Goal: Task Accomplishment & Management: Complete application form

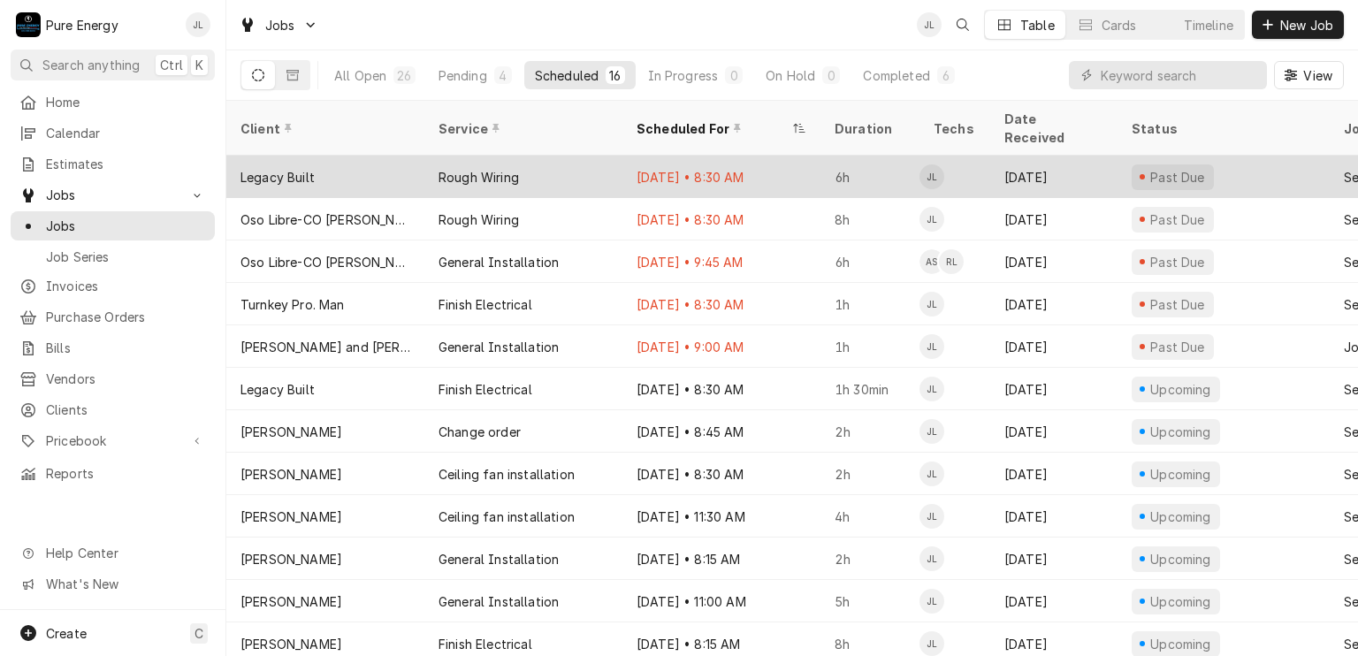
scroll to position [170, 0]
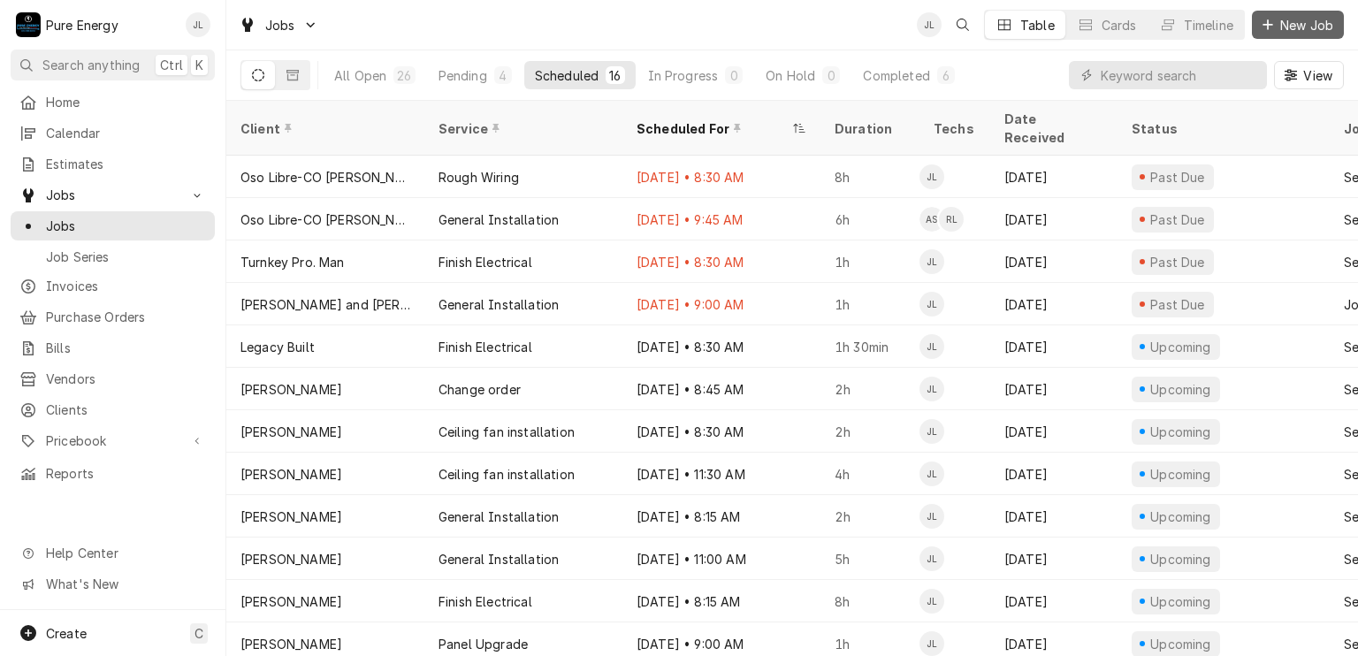
click at [1293, 25] on span "New Job" at bounding box center [1306, 25] width 60 height 19
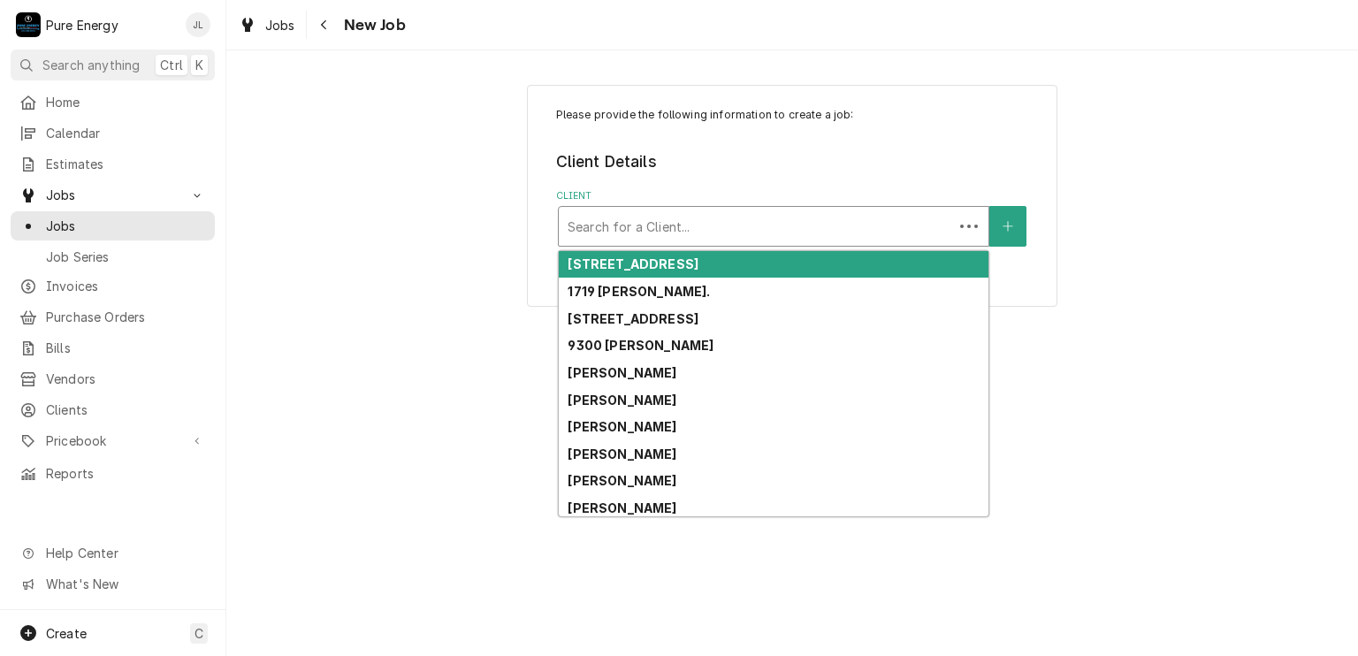
click at [605, 224] on div "Client" at bounding box center [755, 226] width 377 height 32
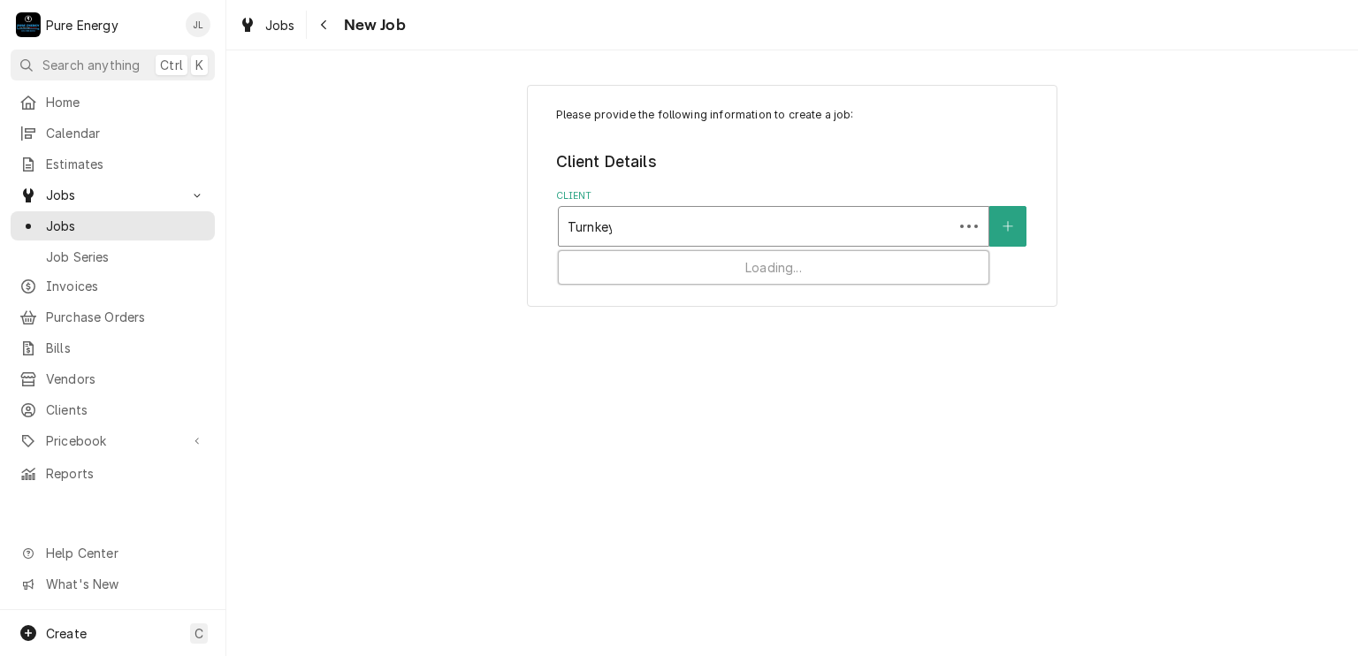
type input "Turnkey"
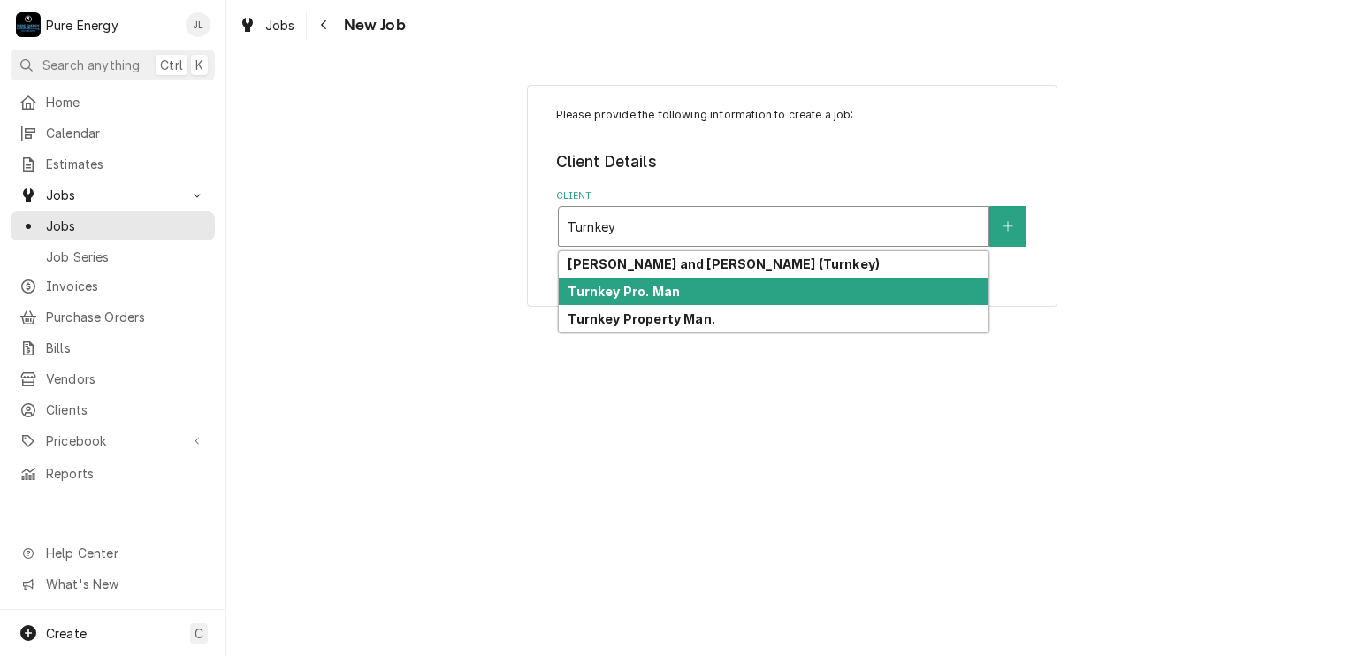
click at [631, 284] on strong "Turnkey Pro. Man" at bounding box center [623, 291] width 112 height 15
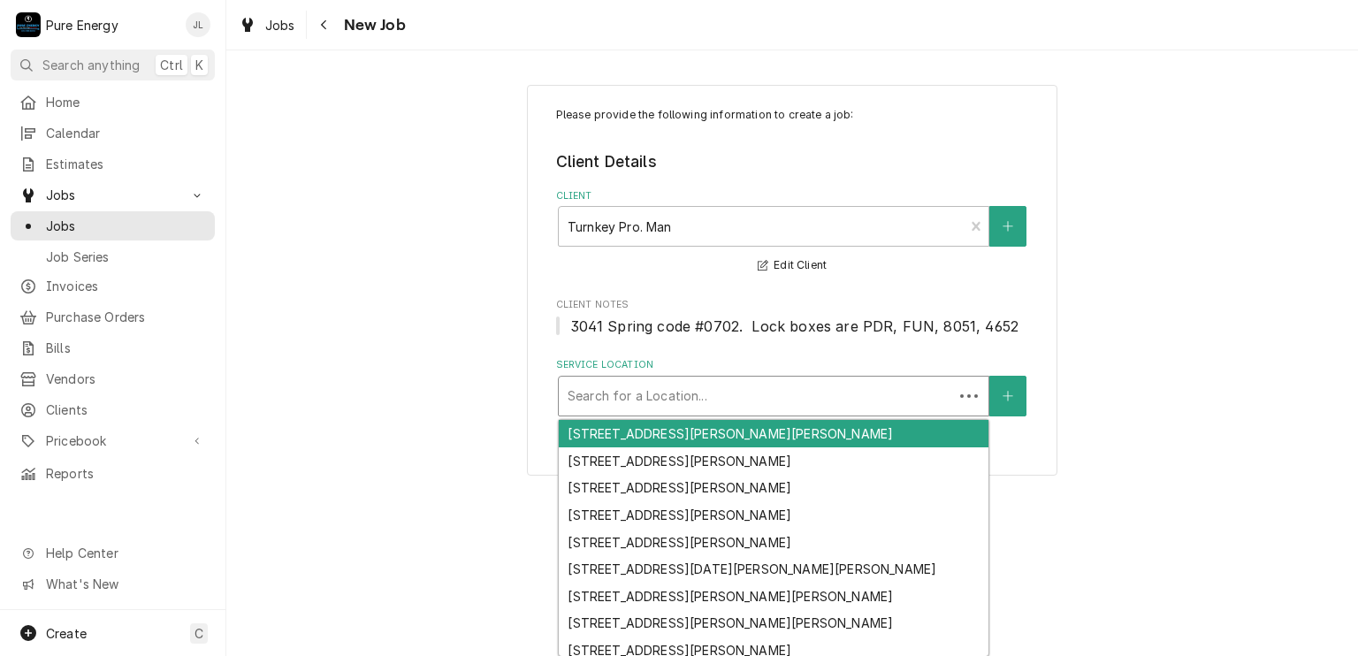
click at [711, 387] on div "Service Location" at bounding box center [755, 396] width 377 height 32
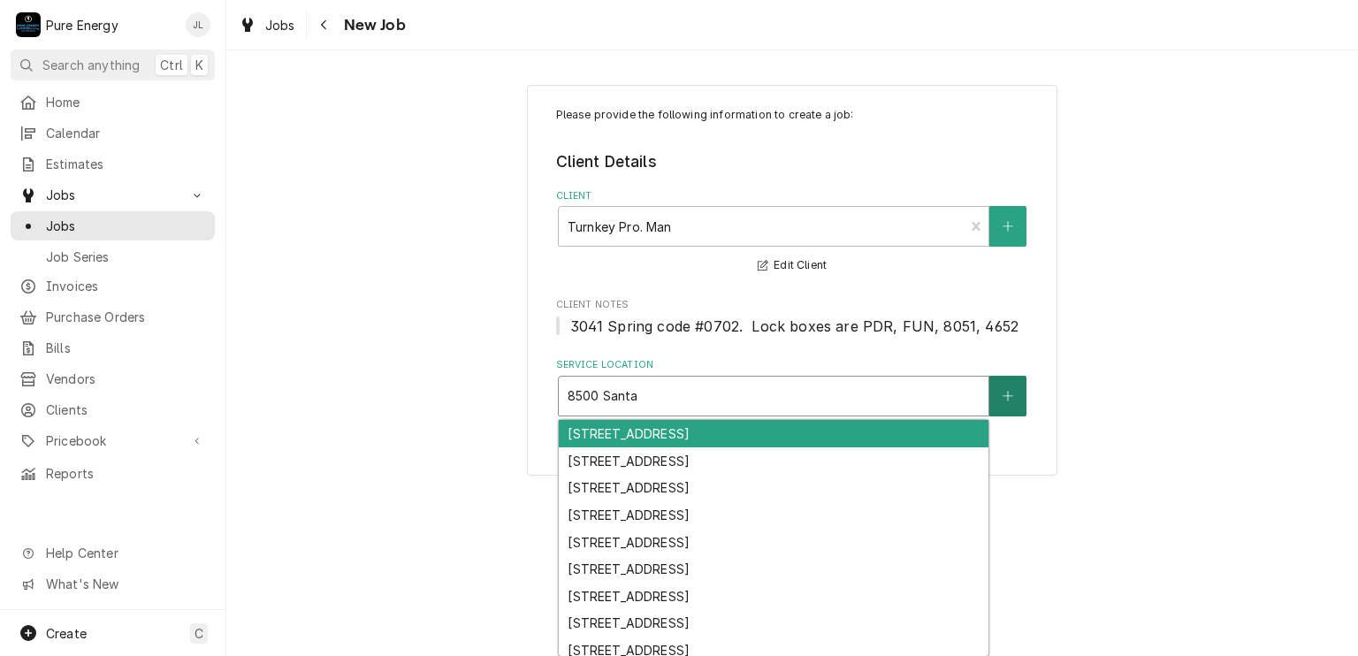
type input "8500 Santa"
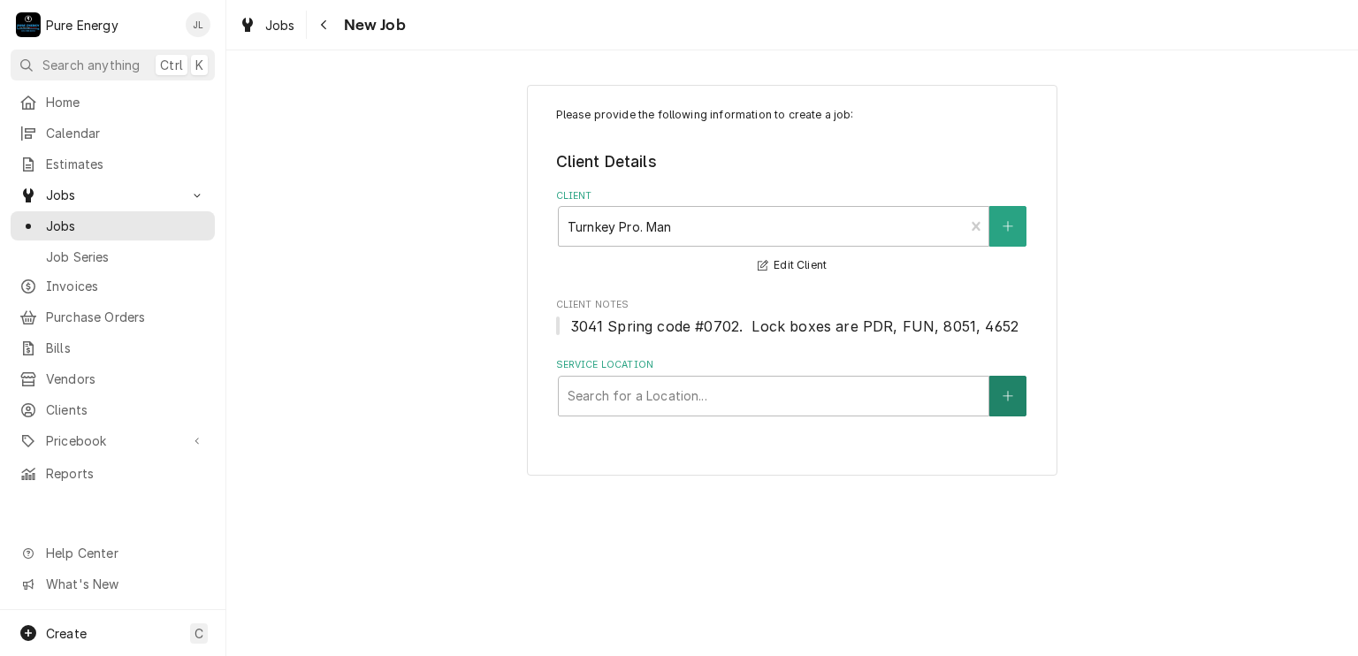
click at [1001, 384] on button "Service Location" at bounding box center [1007, 396] width 37 height 41
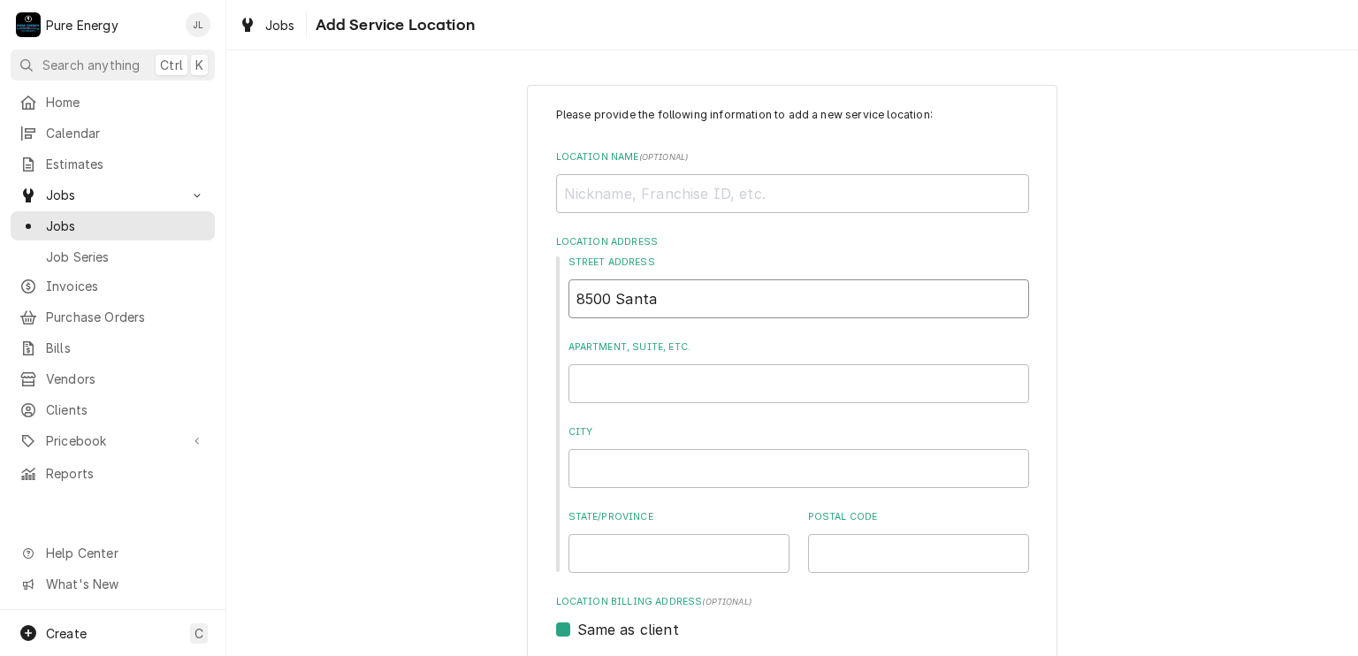
click at [679, 301] on input "8500 Santa" at bounding box center [798, 298] width 461 height 39
type textarea "x"
type input "8500 Santa S"
type textarea "x"
type input "8500 Santa Sa"
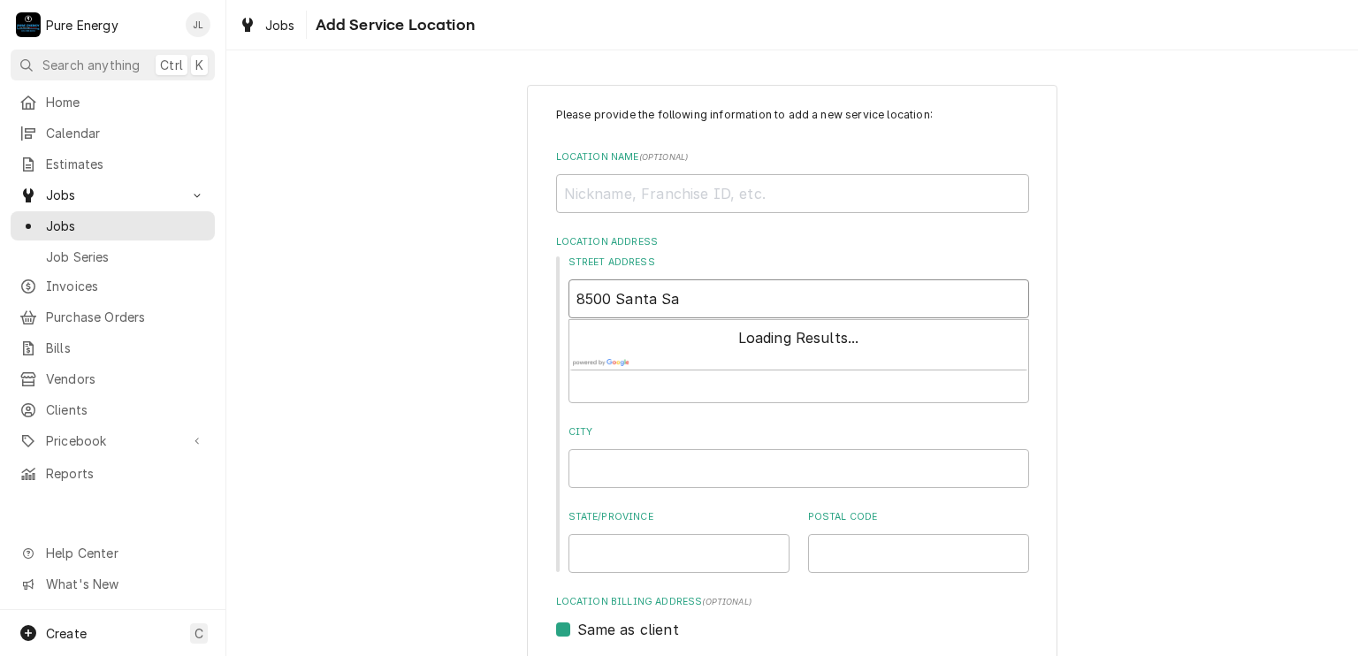
type textarea "x"
type input "8500 Santa San"
type textarea "x"
type input "8500 Santa Sant"
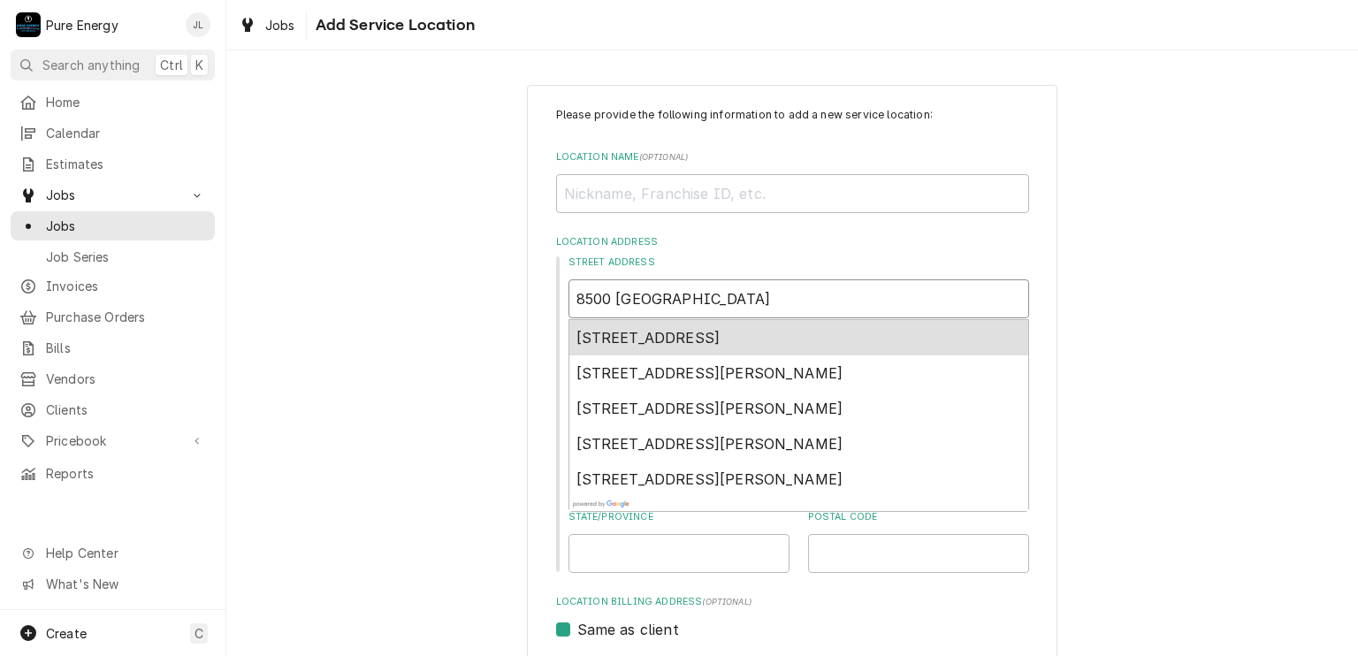
type textarea "x"
type input "8500 Santa Santa"
type textarea "x"
type input "8500 Santa Santa"
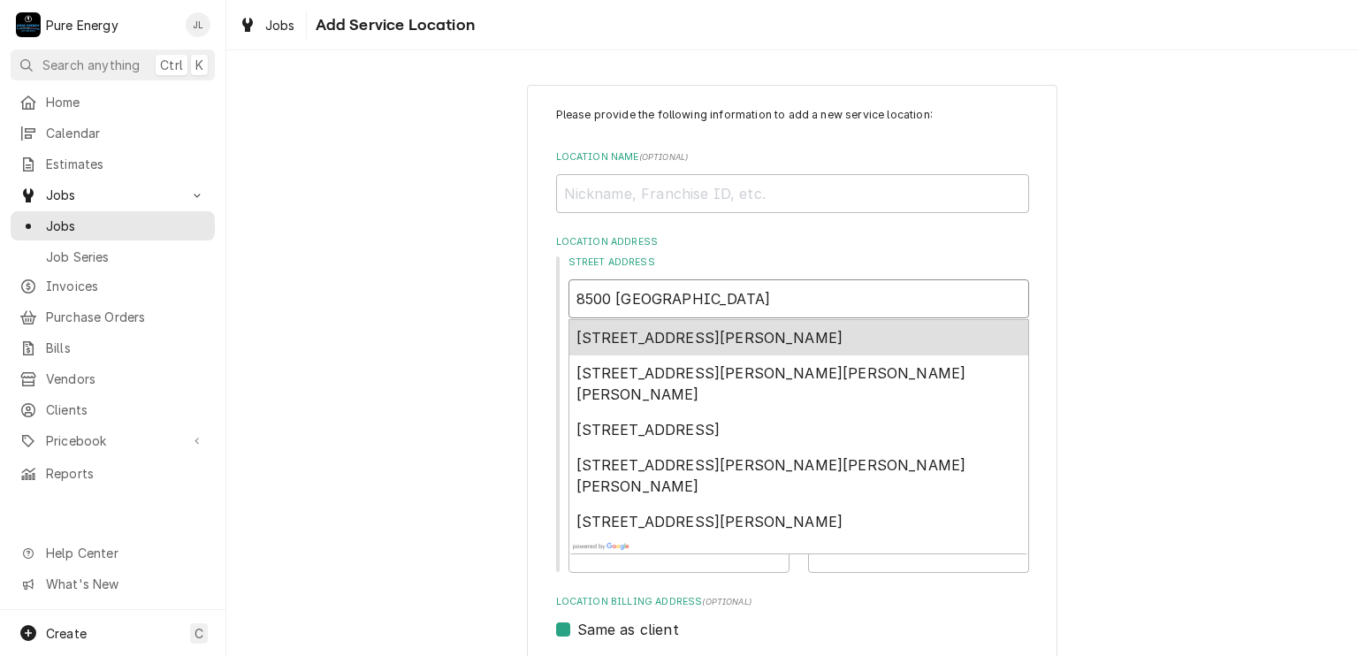
type textarea "x"
type input "8500 Santa Santa Y"
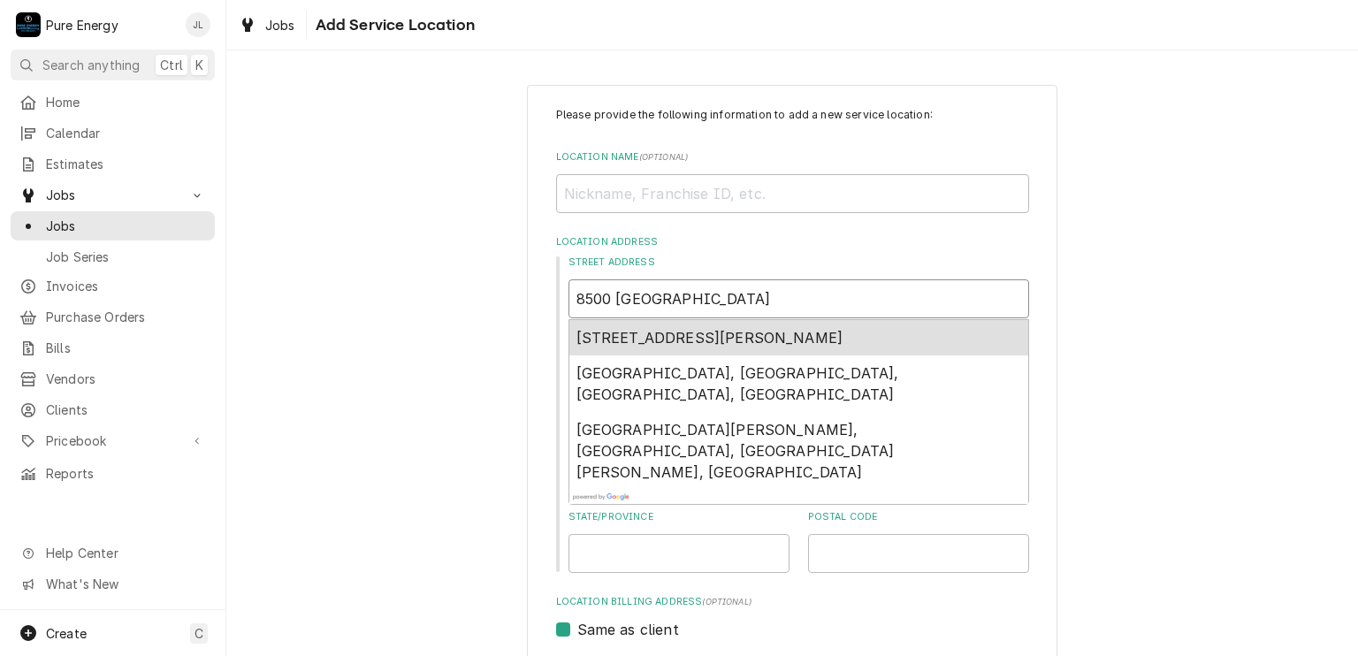
type textarea "x"
type input "8500 Santa Santa Yn"
type textarea "x"
type input "8500 Santa Santa Yne"
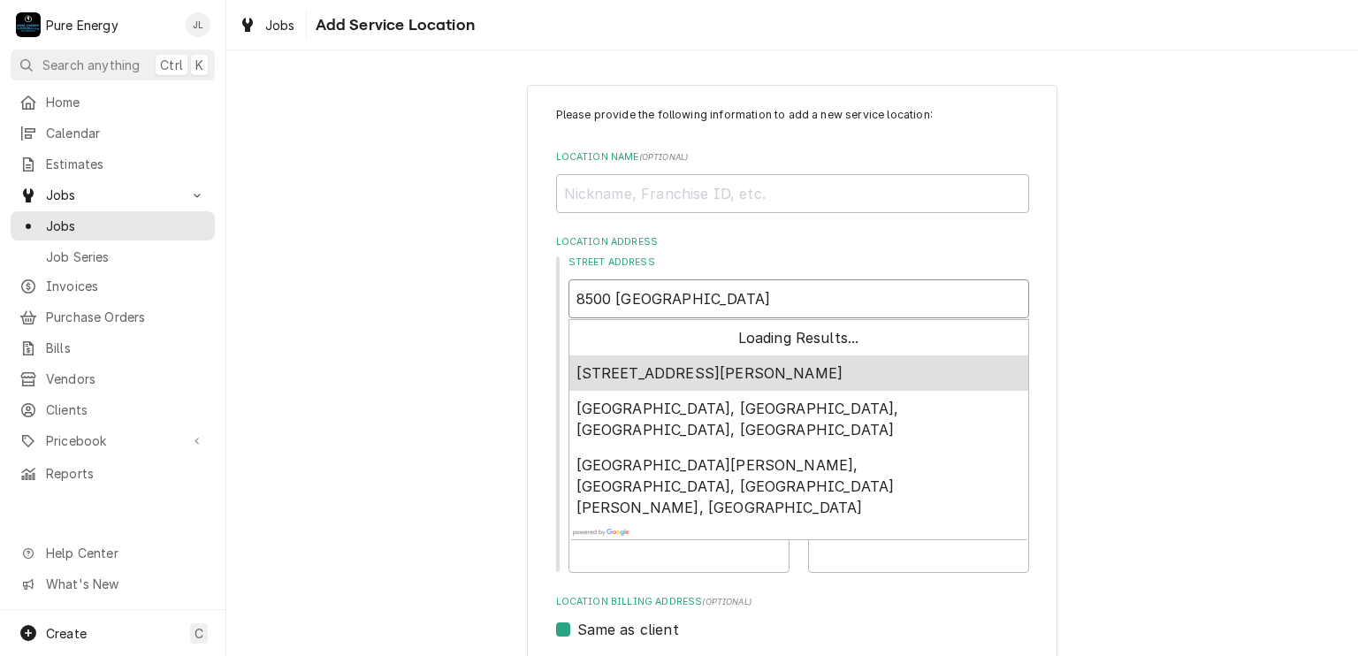
type textarea "x"
type input "8500 Santa Santa Ynez"
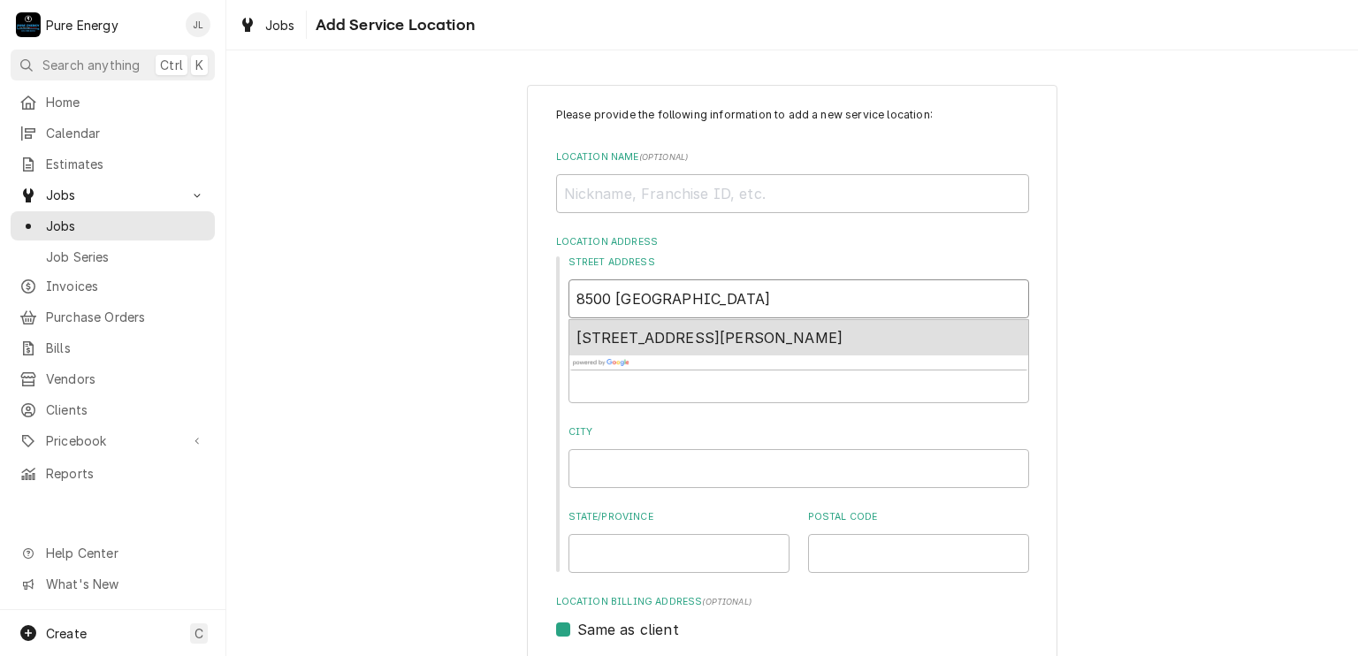
type textarea "x"
type input "8500 Santa Santa Ynez"
type textarea "x"
type input "8500 Santa Santa Ynez U"
type textarea "x"
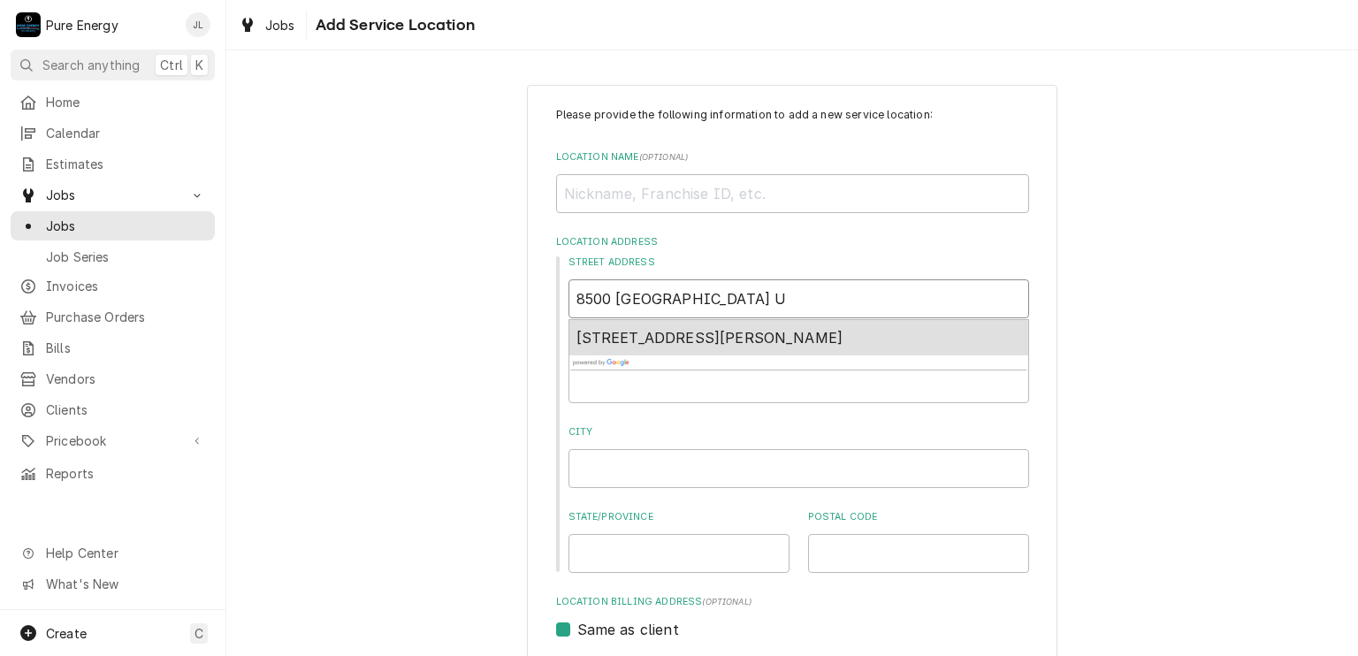
type input "8500 Santa Santa Ynez Un"
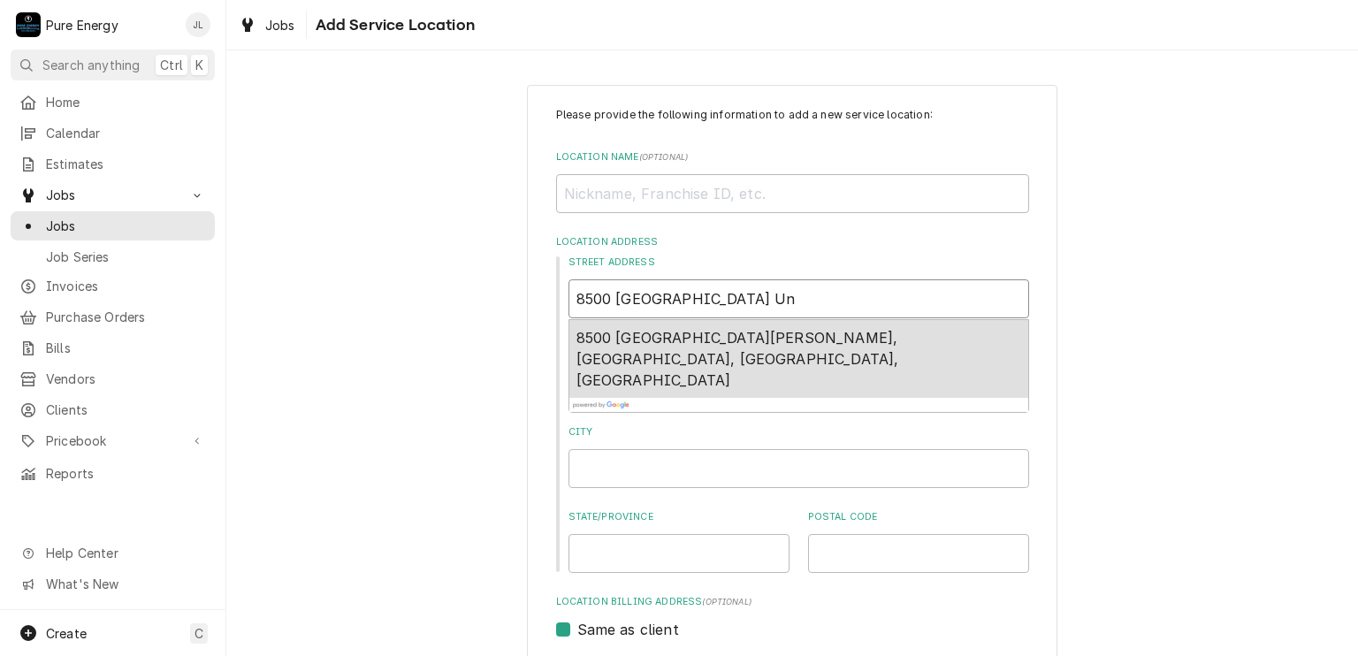
type textarea "x"
type input "8500 Santa Santa Ynez Uni"
type textarea "x"
type input "8500 Santa Santa Ynez Un"
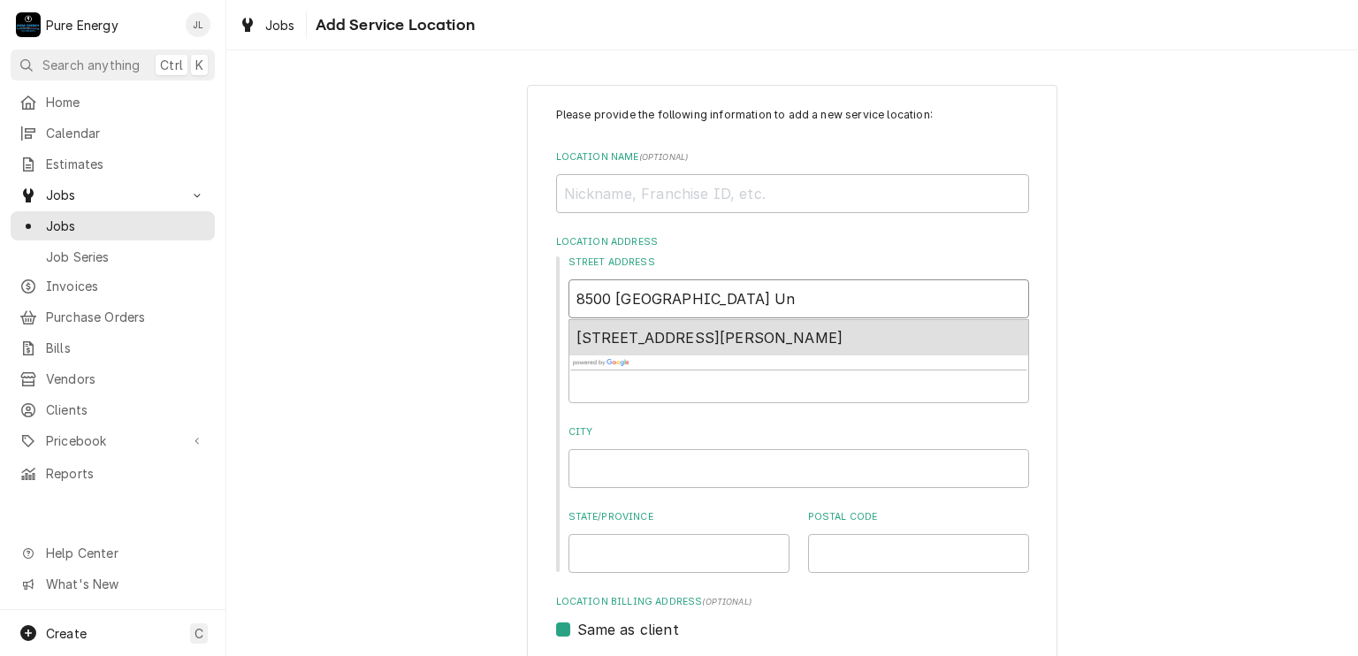
type textarea "x"
type input "8500 Santa Santa Ynez U"
type textarea "x"
type input "8500 Santa Santa Ynez"
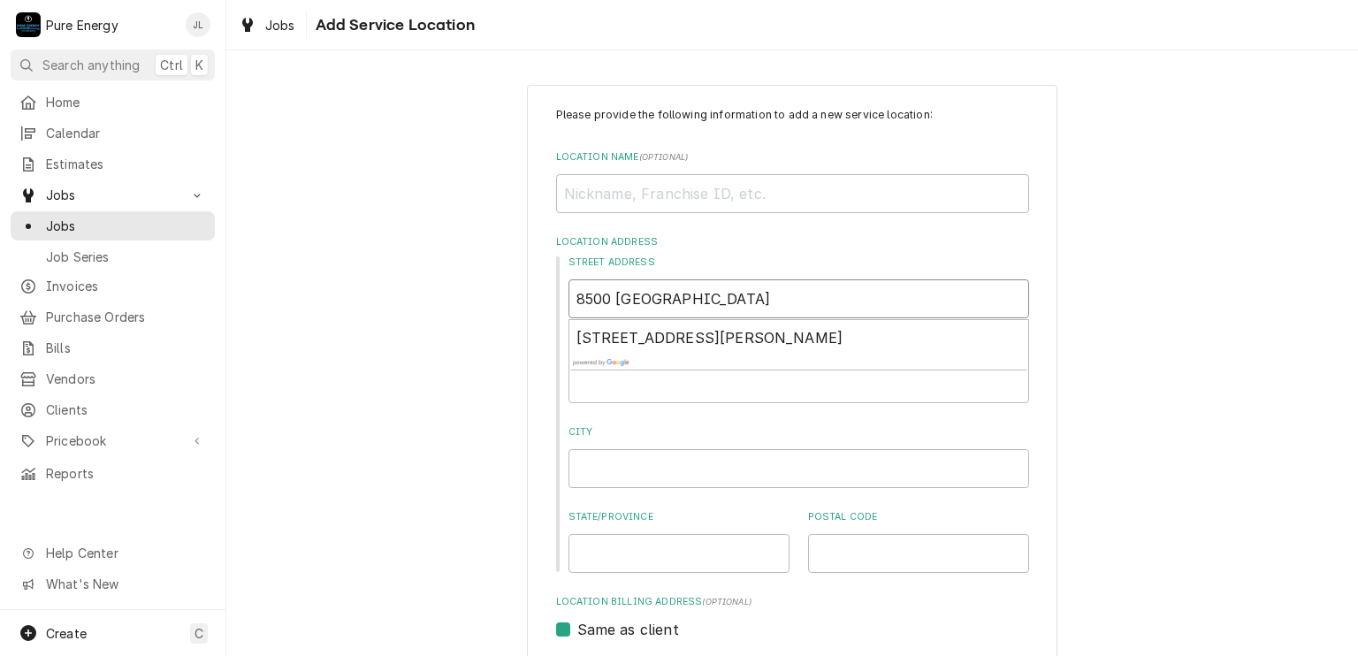
click at [689, 289] on input "8500 Santa Santa Ynez" at bounding box center [798, 298] width 461 height 39
type textarea "x"
type input "8500 Santa Sant Ynez"
type textarea "x"
type input "8500 Santa San Ynez"
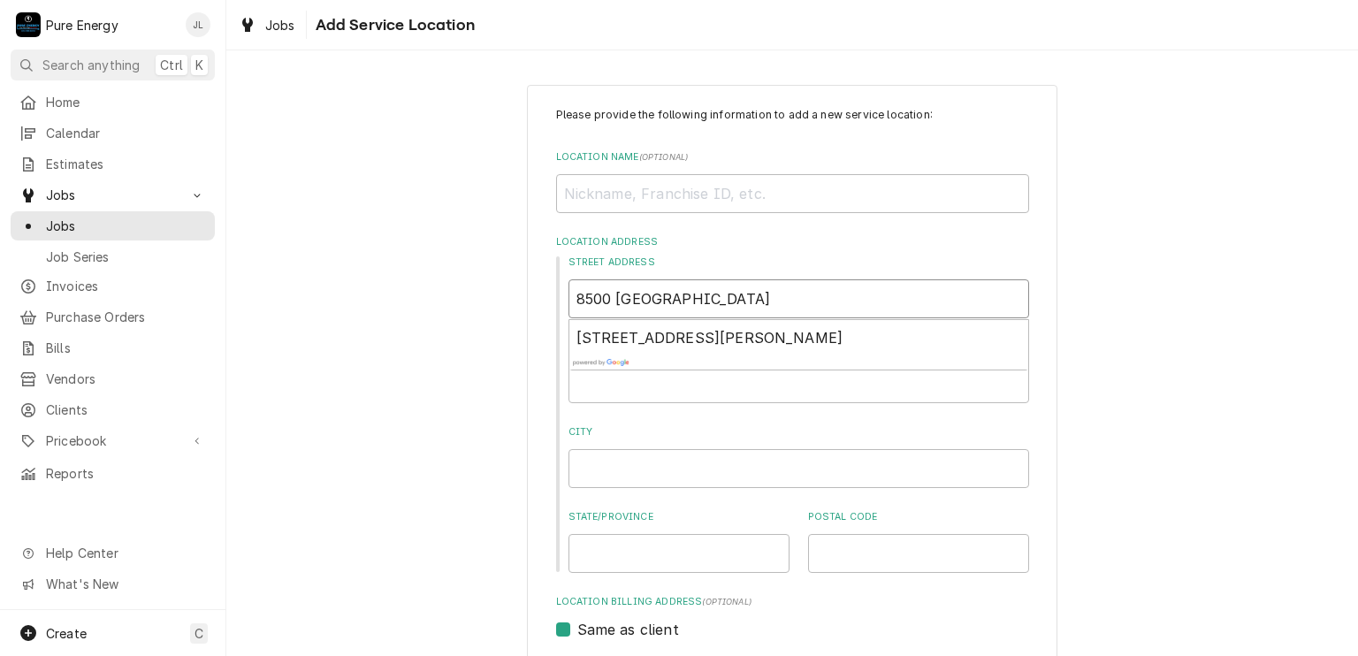
type textarea "x"
type input "8500 Santa Sa Ynez"
type textarea "x"
type input "8500 Santa S Ynez"
type textarea "x"
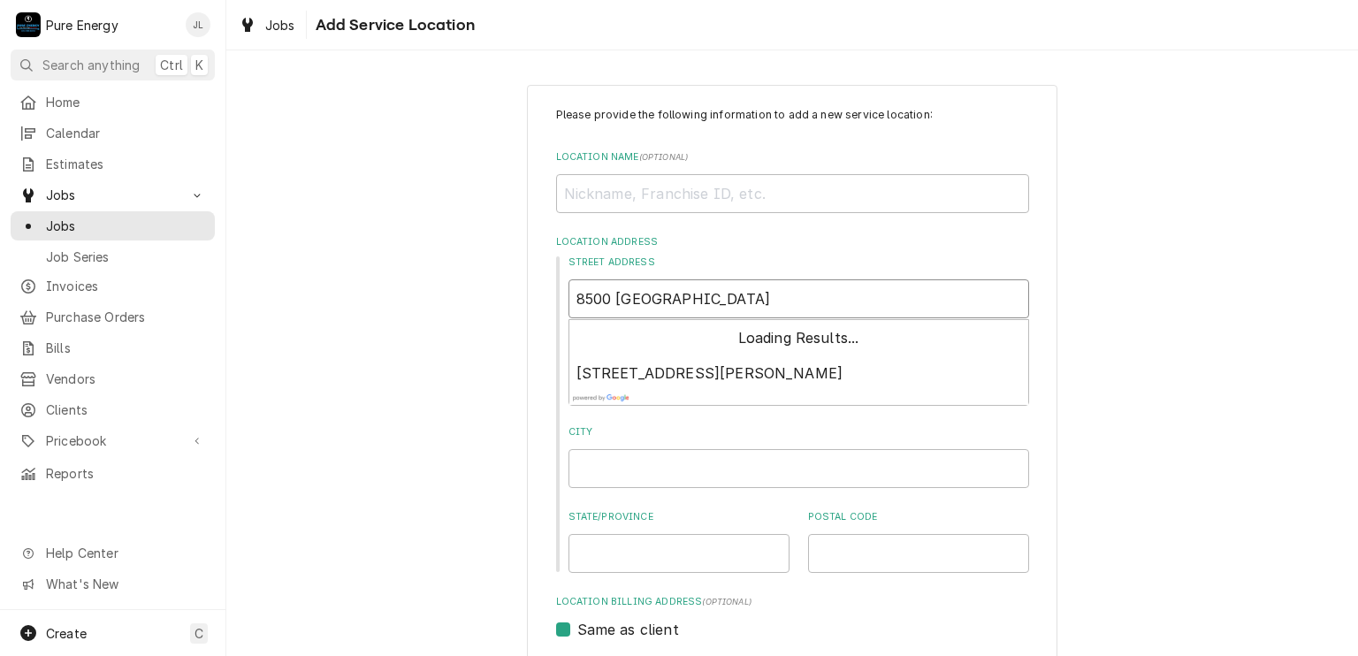
type input "8500 Santa Ynez"
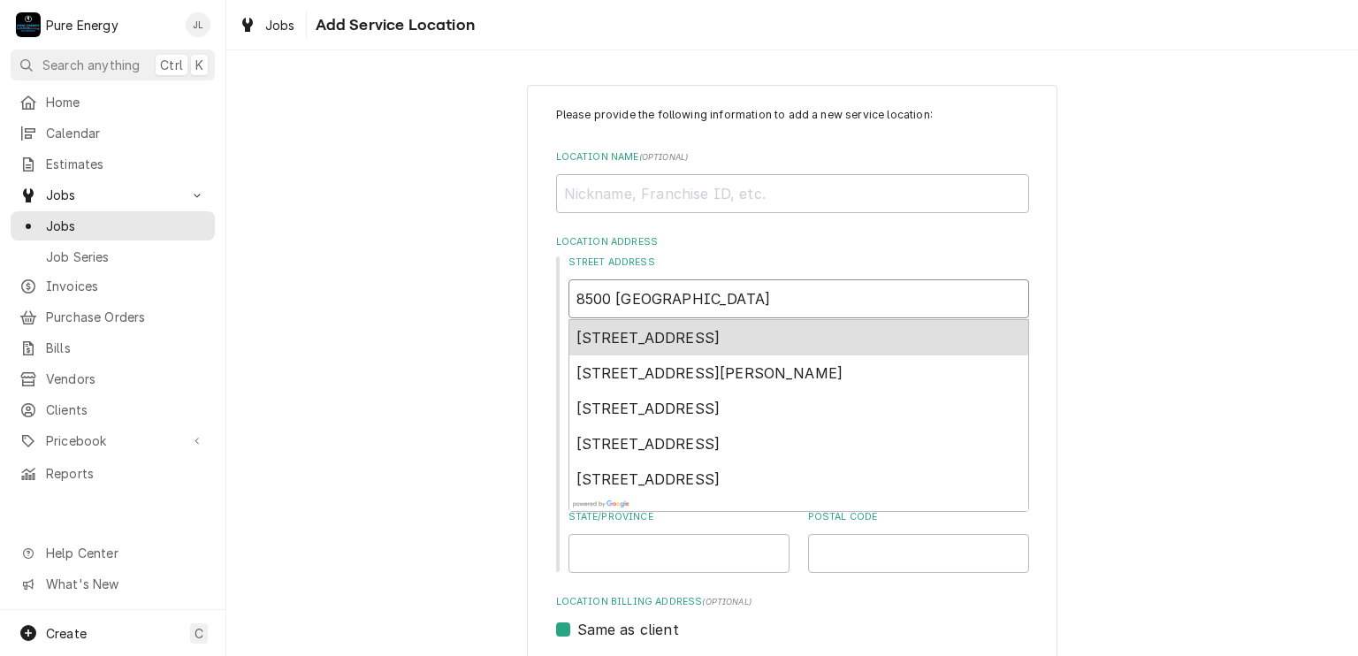
type textarea "x"
type input "8500 Santa Ynez"
click at [688, 339] on span "8500 Santa Ynez Avenue, Atascadero, CA, USA" at bounding box center [648, 338] width 144 height 18
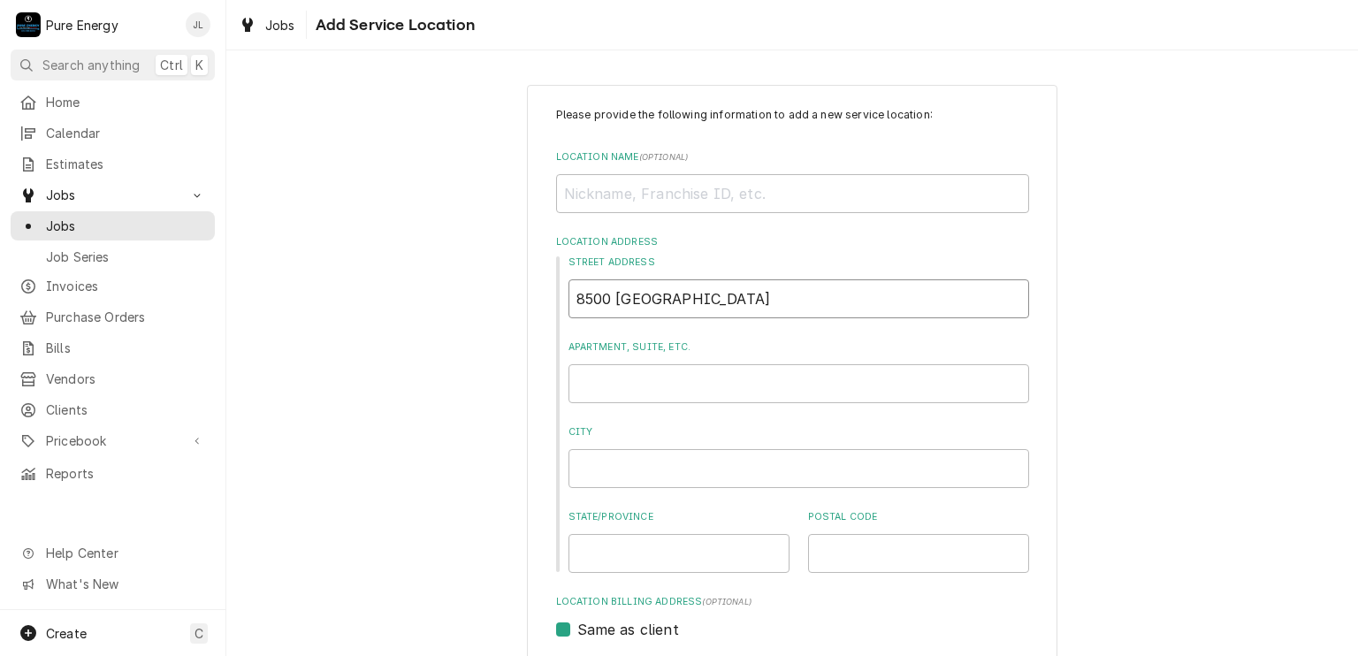
type textarea "x"
type input "8500 Santa Ynez Ave"
type textarea "x"
type input "8500 Santa Ynez Ave"
click at [620, 380] on input "Apartment, Suite, etc." at bounding box center [798, 383] width 461 height 39
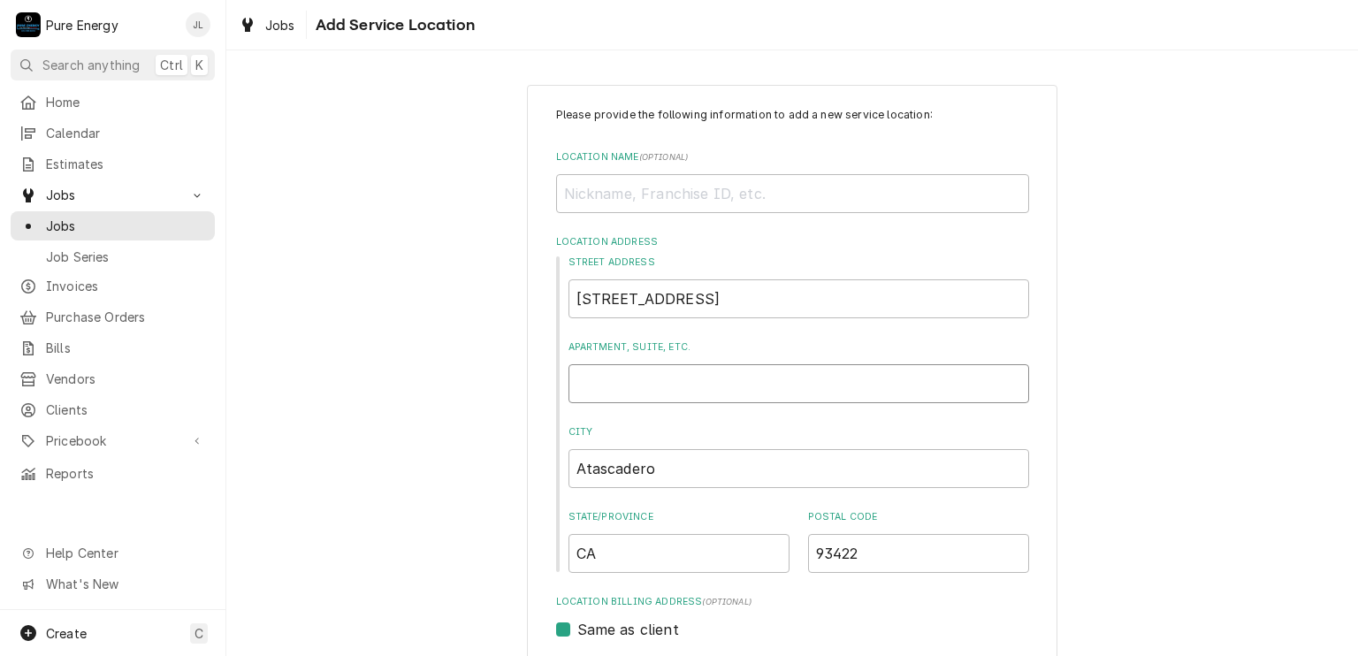
type textarea "x"
type input "U"
type textarea "x"
type input "Un"
type textarea "x"
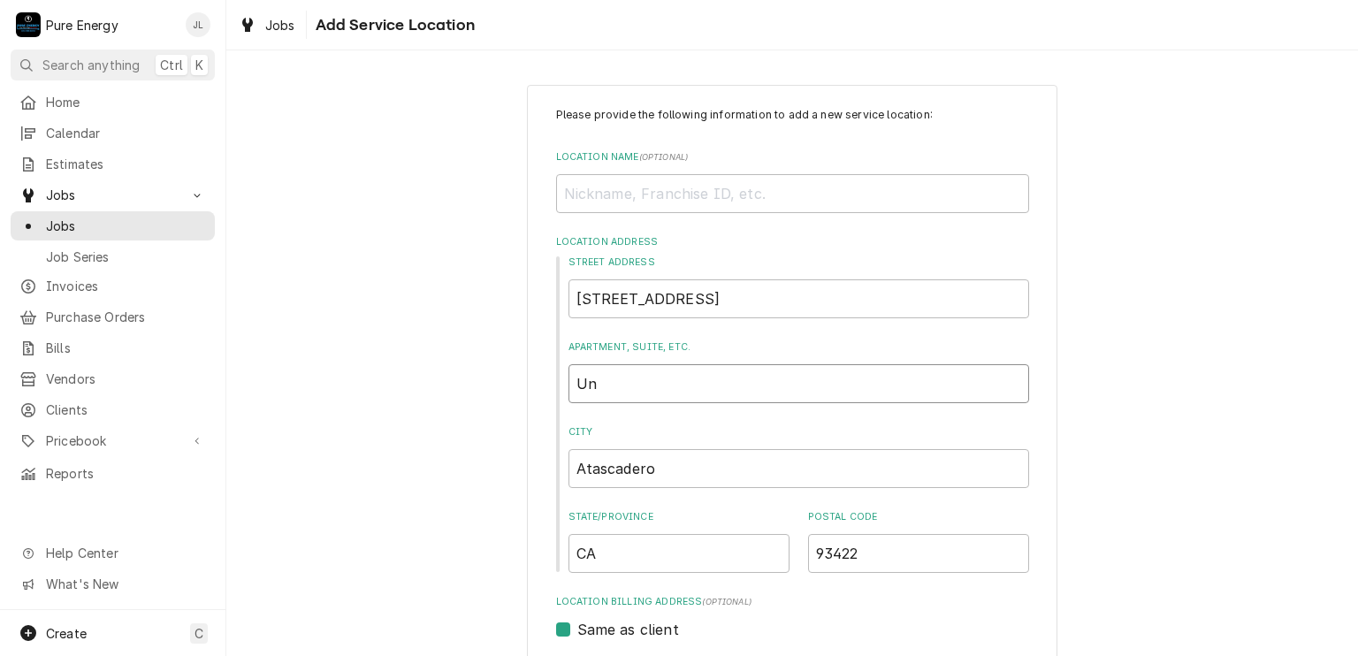
type input "Uni"
type textarea "x"
type input "Unit"
type textarea "x"
type input "Unit"
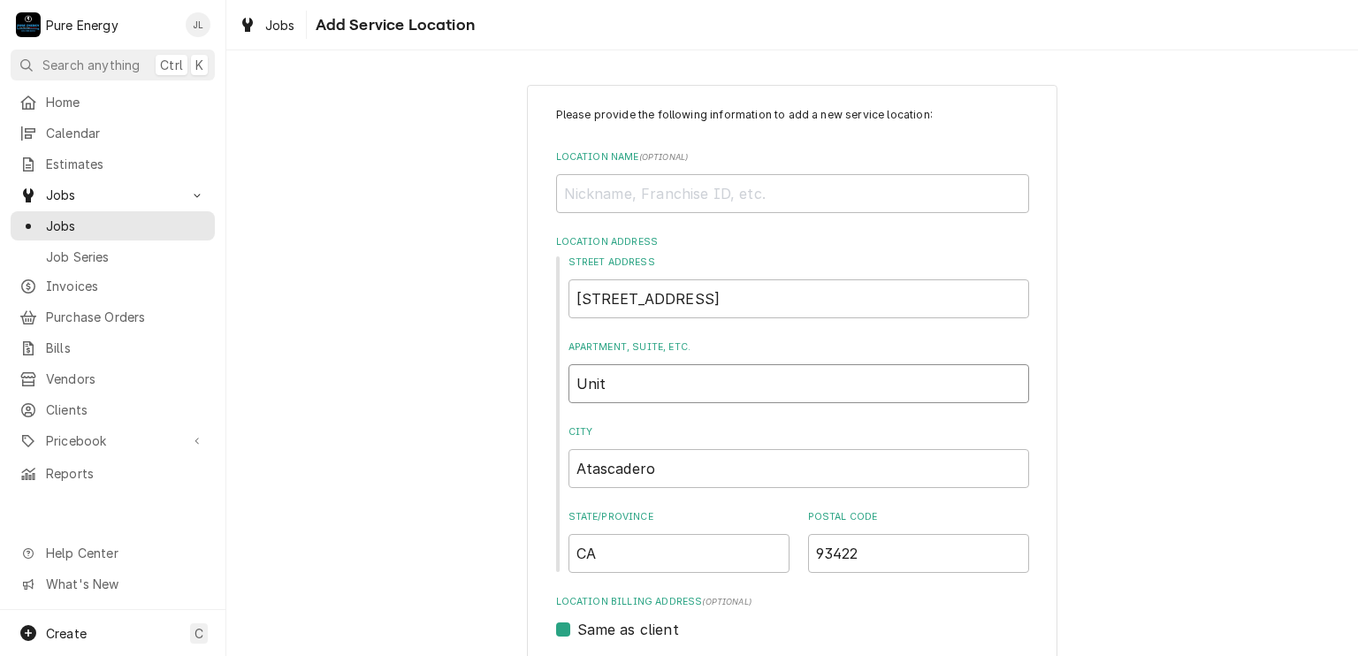
type textarea "x"
type input "Unit #"
type textarea "x"
type input "Unit #E"
type textarea "x"
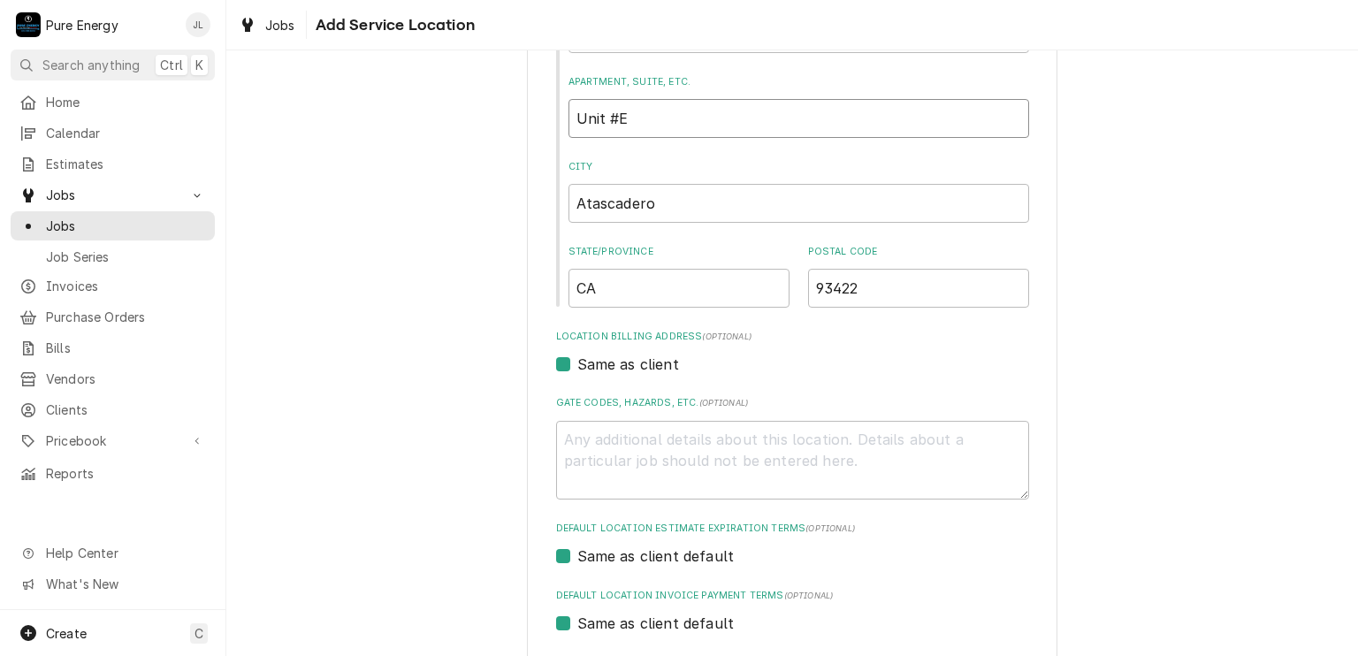
scroll to position [430, 0]
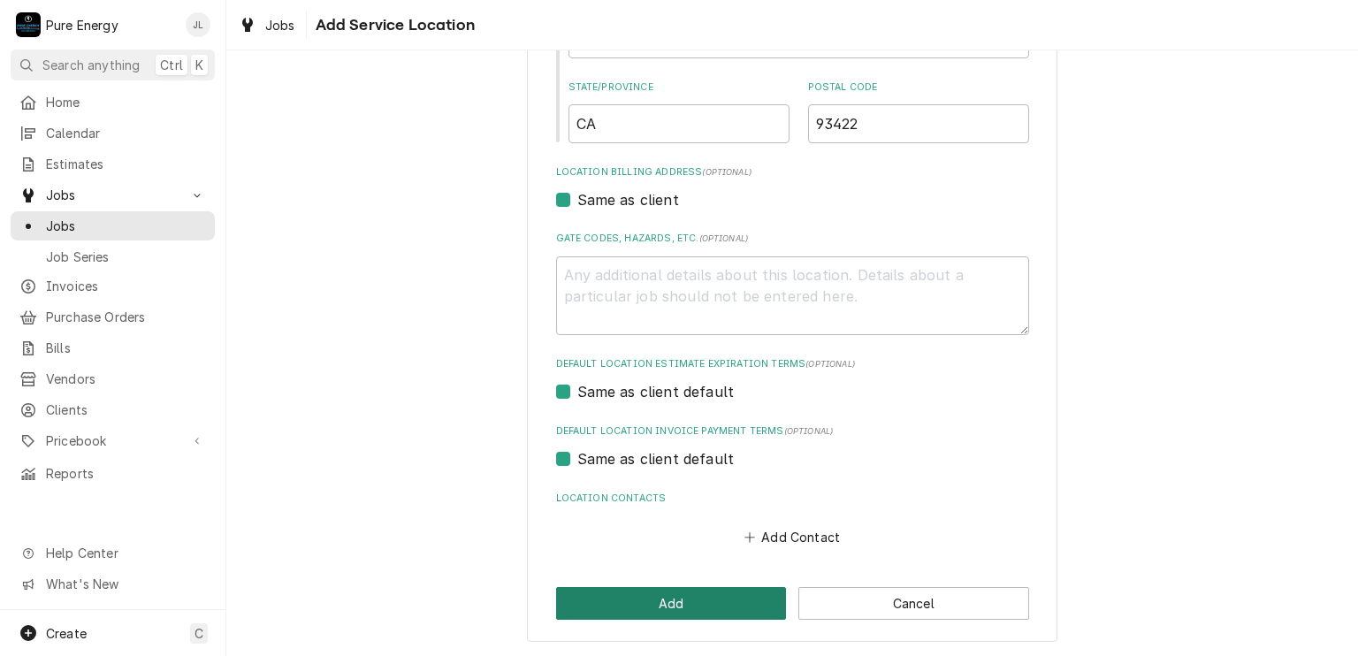
type input "Unit #E"
click at [711, 596] on button "Add" at bounding box center [671, 603] width 231 height 33
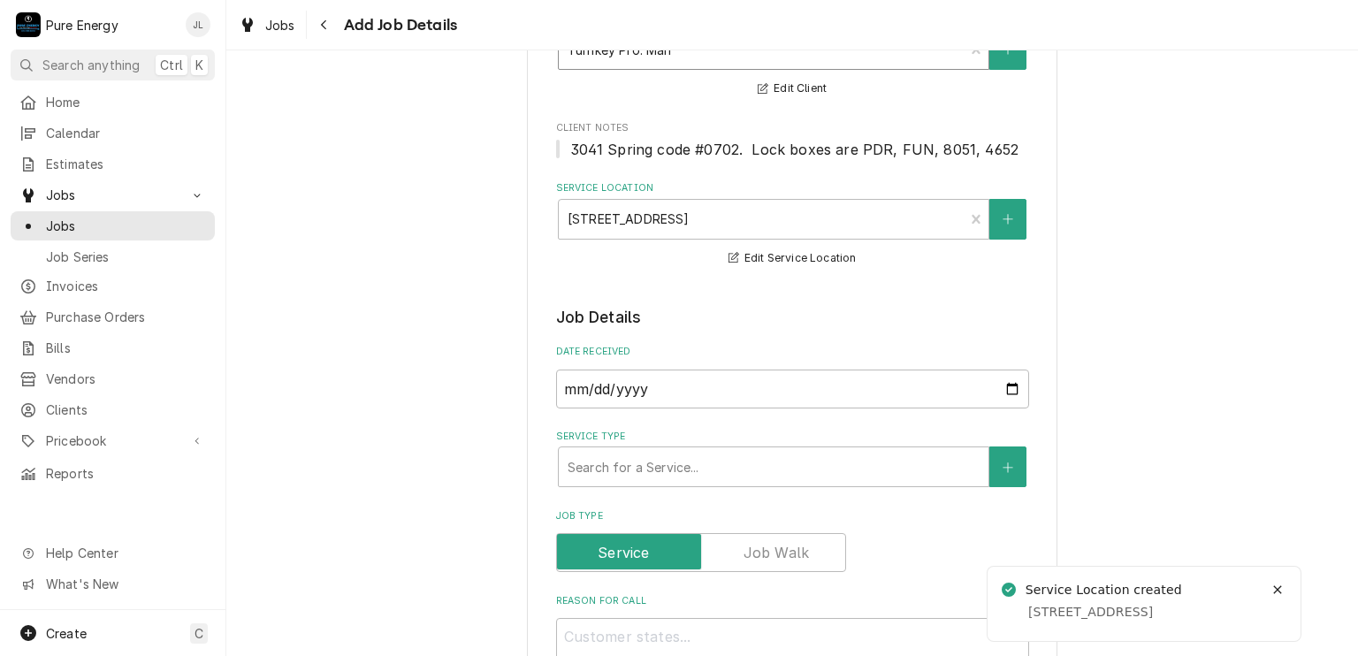
scroll to position [265, 0]
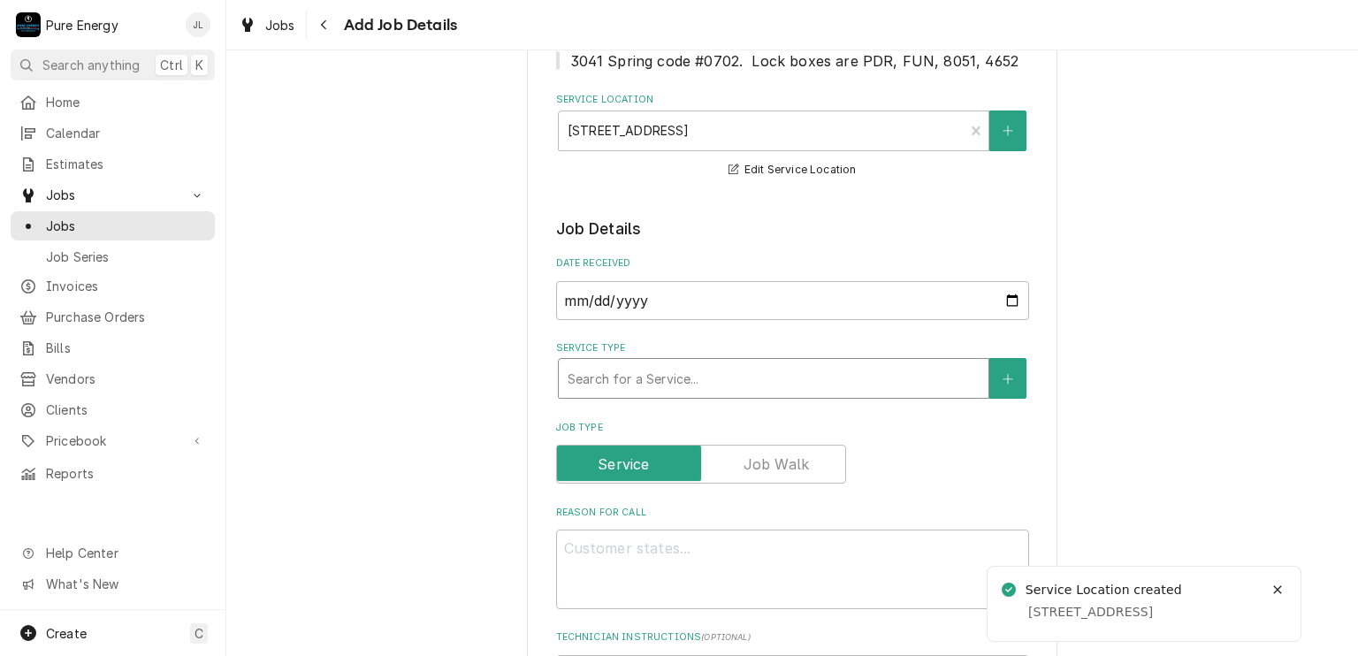
click at [693, 371] on div "Service Type" at bounding box center [773, 378] width 412 height 32
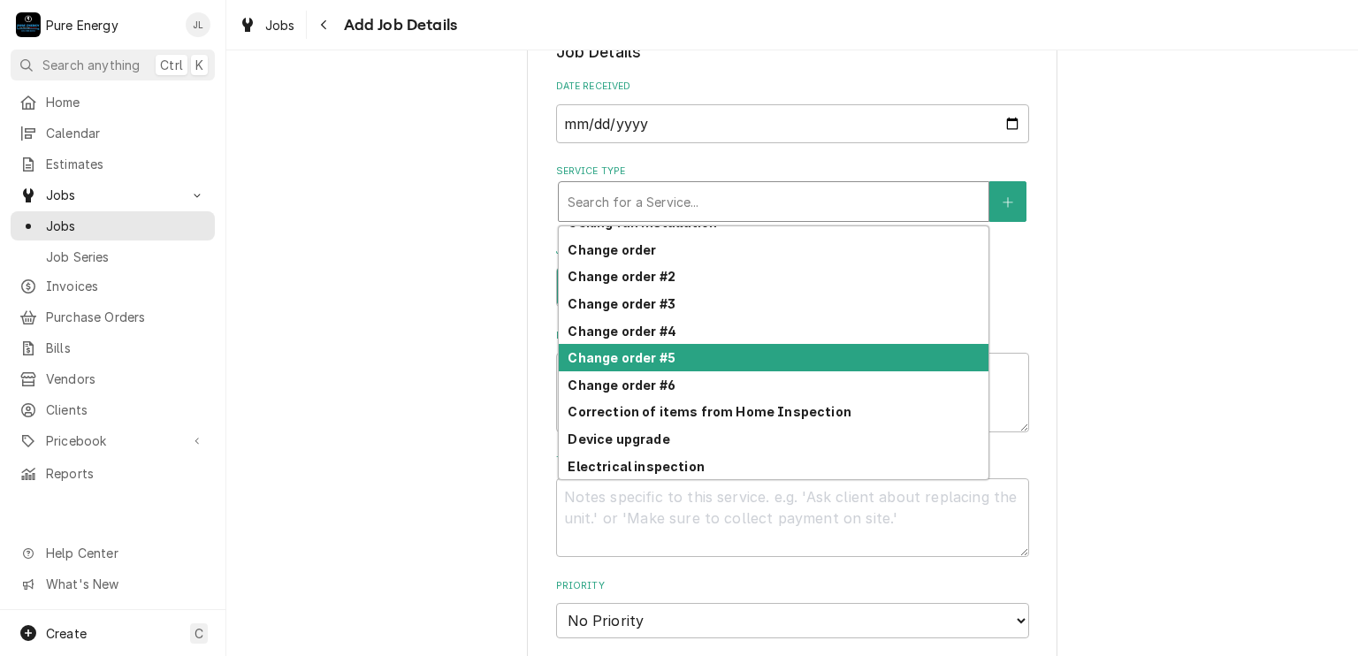
scroll to position [377, 0]
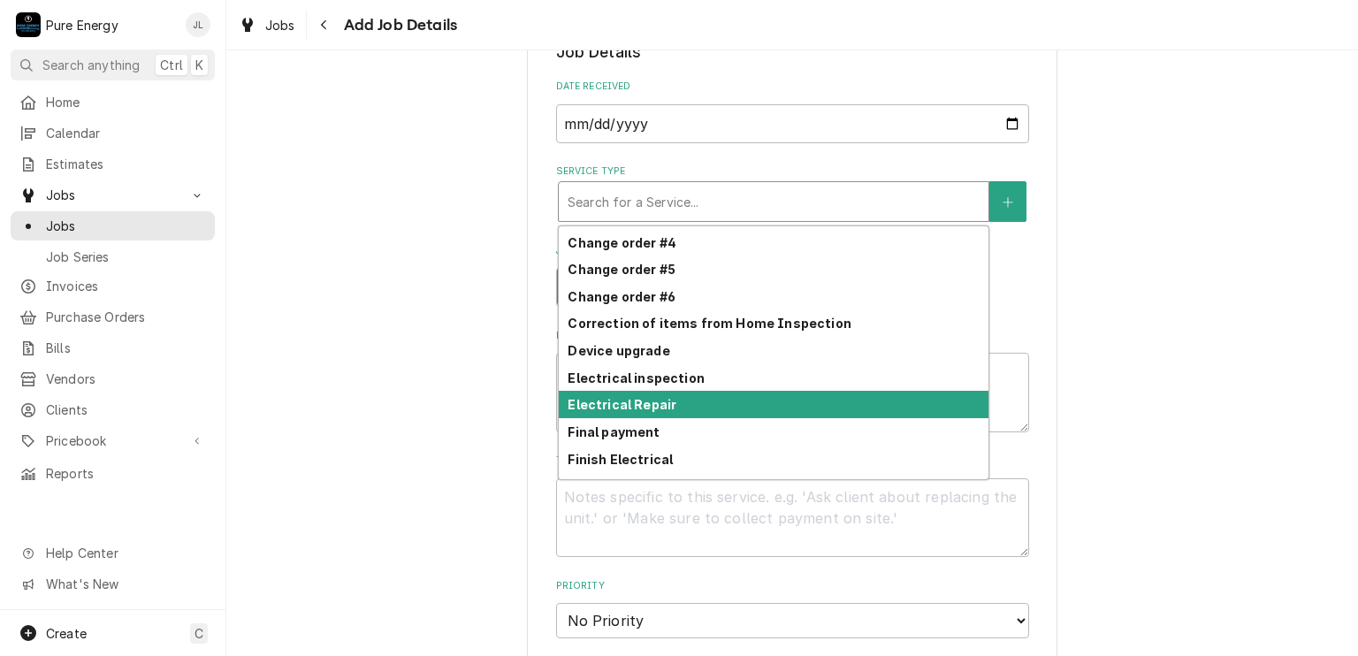
click at [648, 397] on strong "Electrical Repair" at bounding box center [621, 404] width 109 height 15
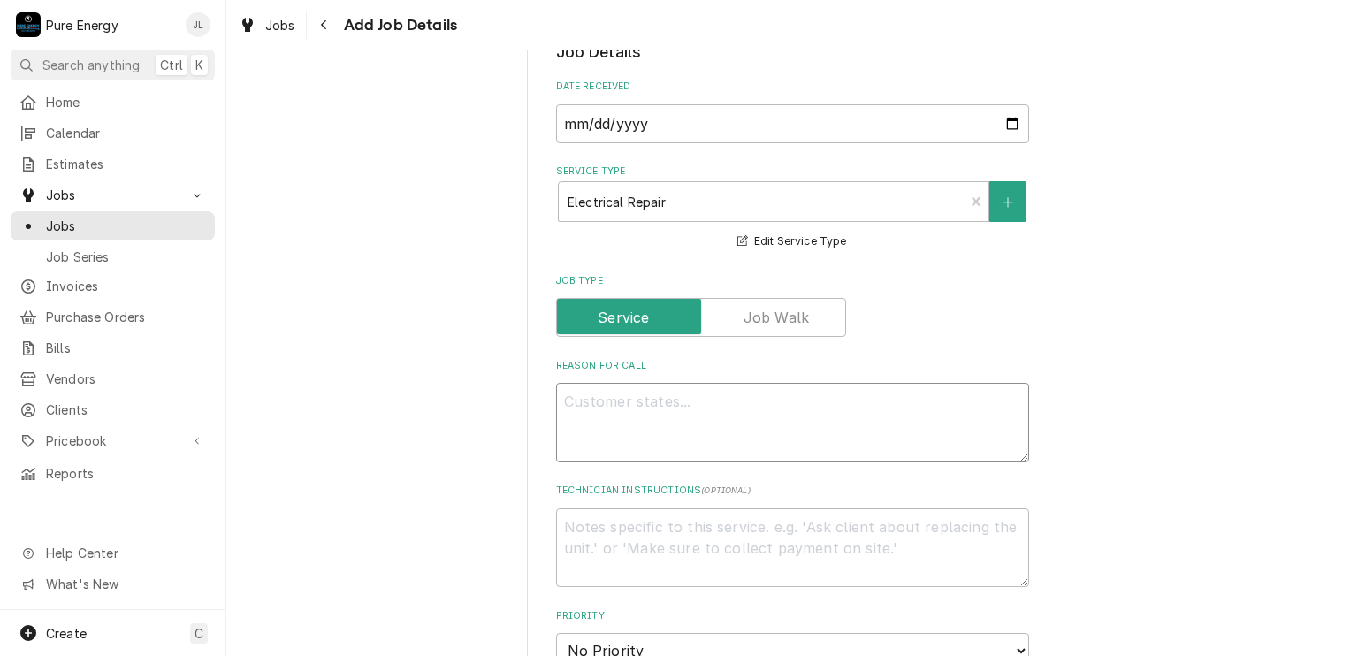
click at [584, 401] on textarea "Reason For Call" at bounding box center [792, 423] width 473 height 80
type textarea "x"
type textarea "C"
type textarea "x"
type textarea "Cal"
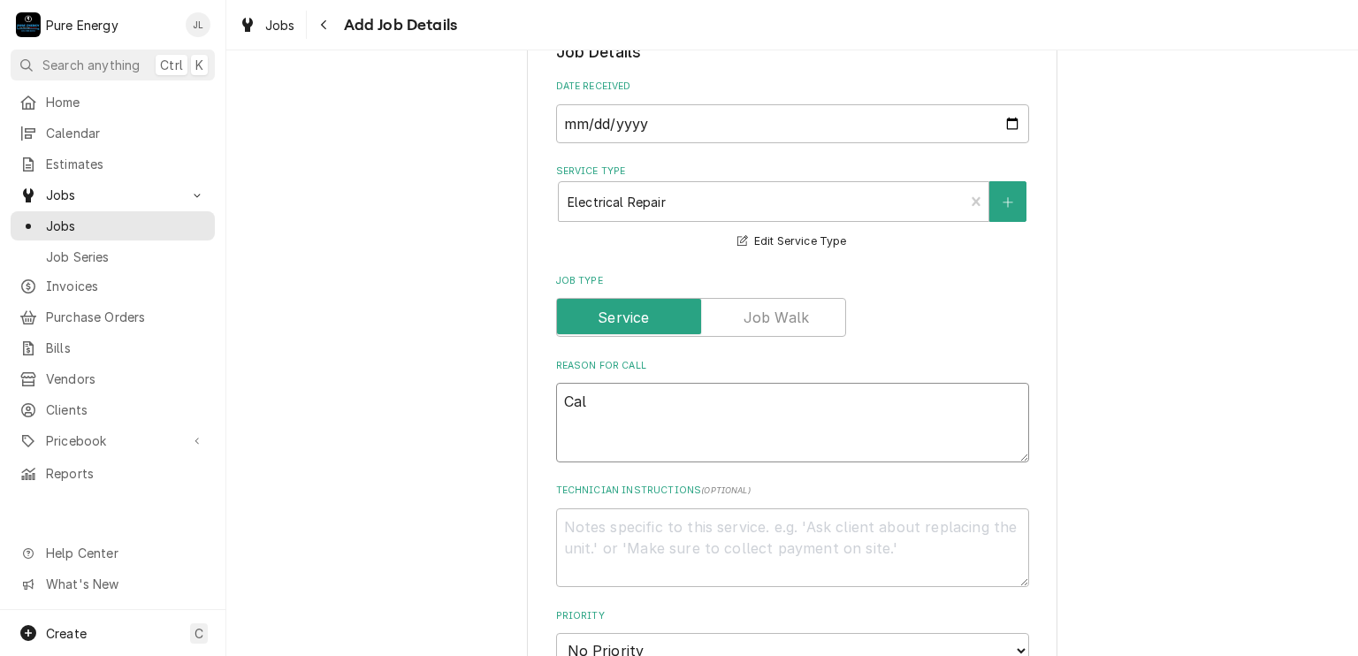
type textarea "x"
type textarea "Call"
type textarea "x"
type textarea "Call"
type textarea "x"
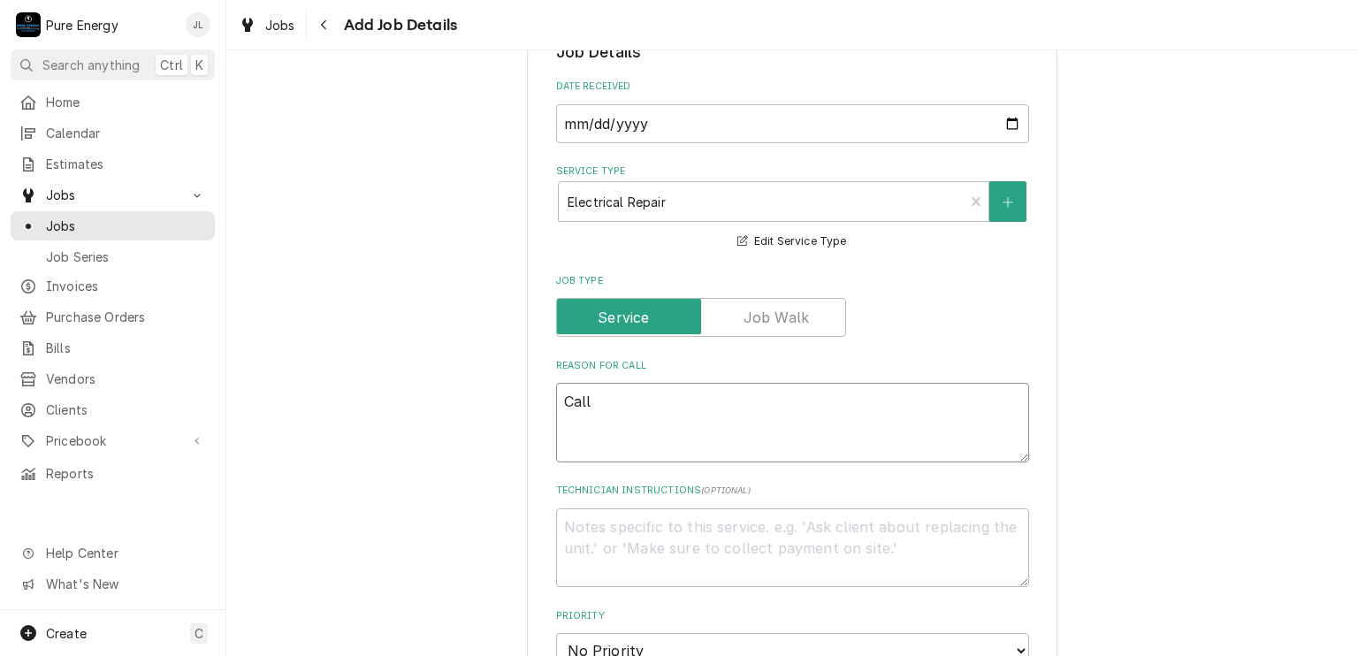
type textarea "Call t"
type textarea "x"
type textarea "Call ten"
type textarea "x"
type textarea "Call tena"
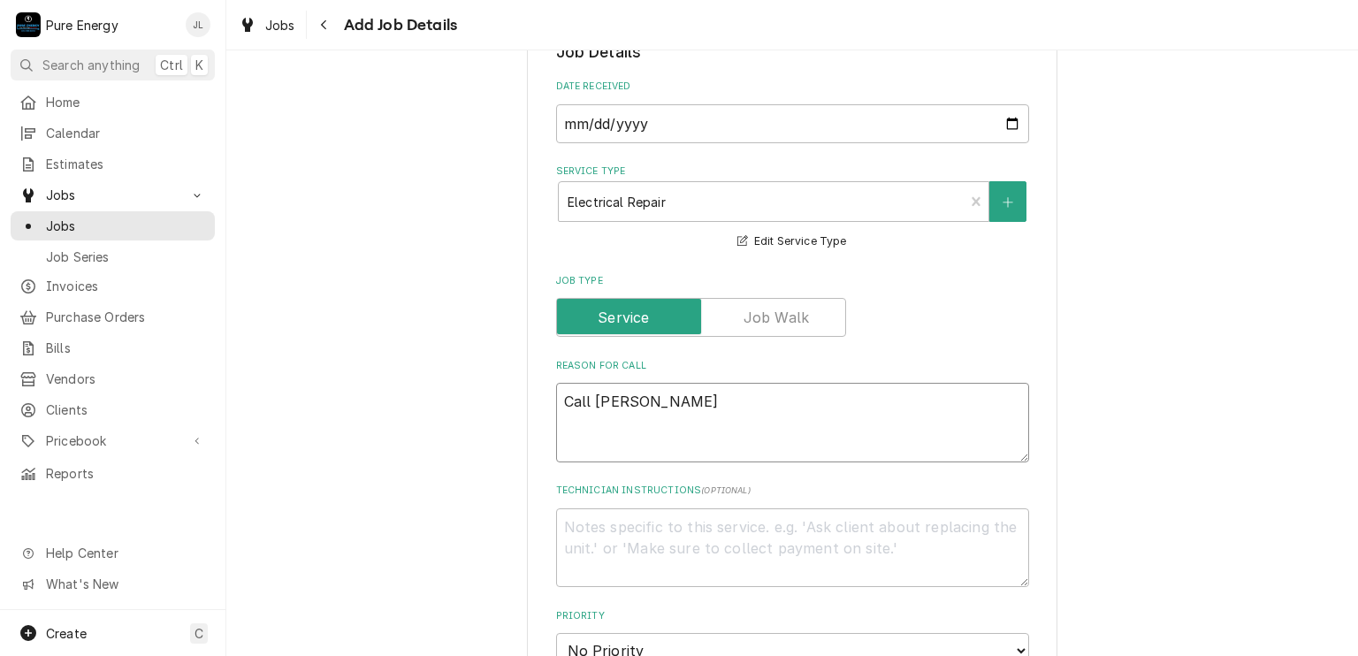
type textarea "x"
type textarea "Call tenat"
type textarea "x"
type textarea "Call tenatt"
type textarea "x"
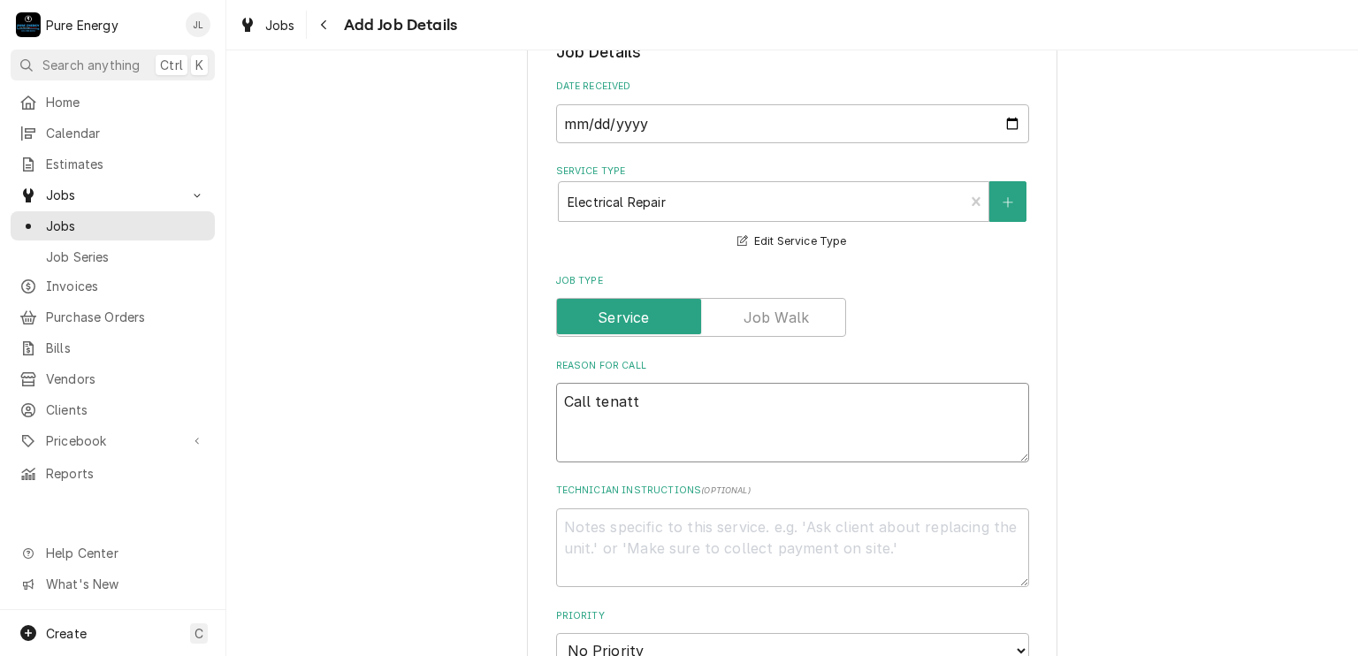
type textarea "Call tenat"
type textarea "x"
type textarea "Call tena"
type textarea "x"
type textarea "Call tenan"
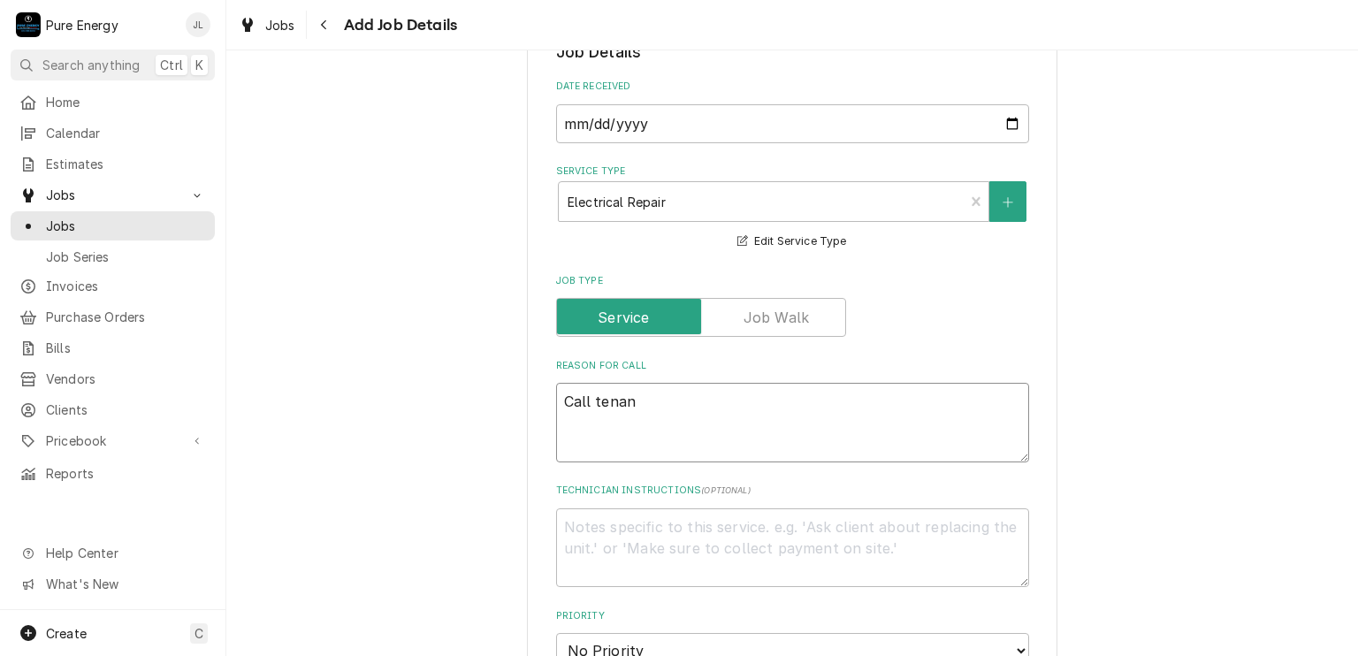
type textarea "x"
type textarea "Call tenant"
type textarea "x"
type textarea "Call tenant B"
type textarea "x"
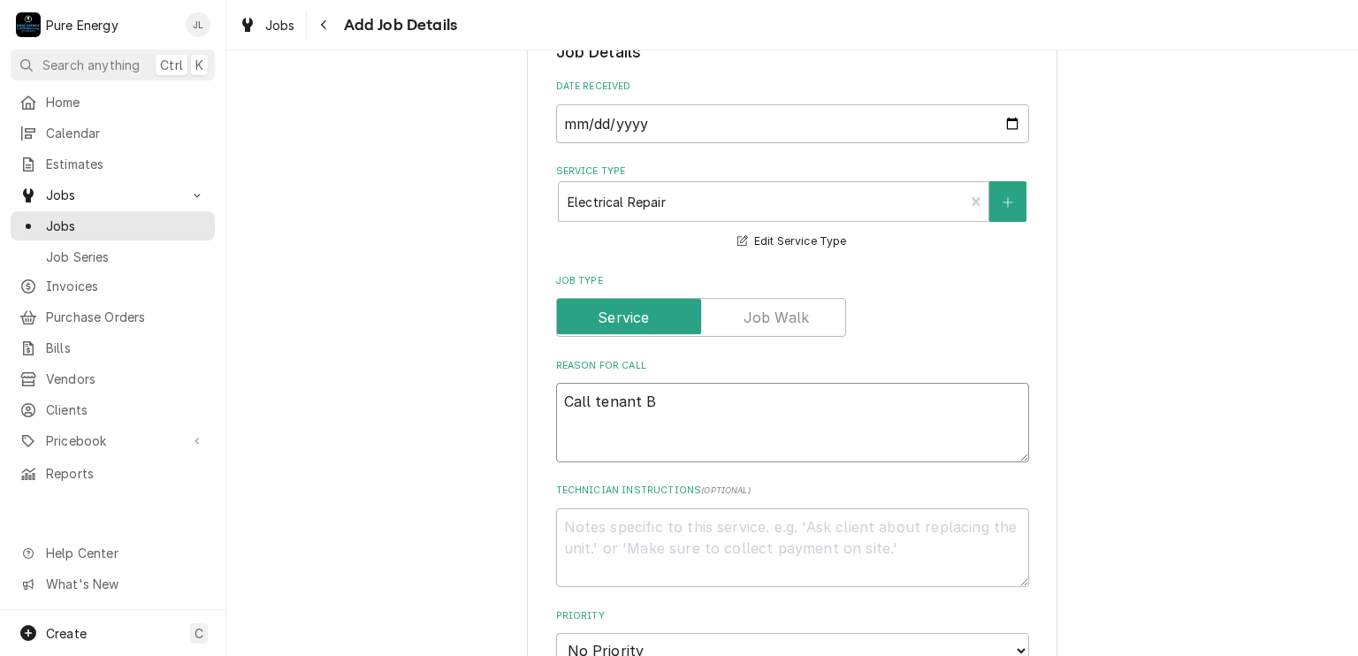
type textarea "Call tenant Br"
type textarea "x"
type textarea "Call tenant Bri"
type textarea "x"
type textarea "Call tenant Brit"
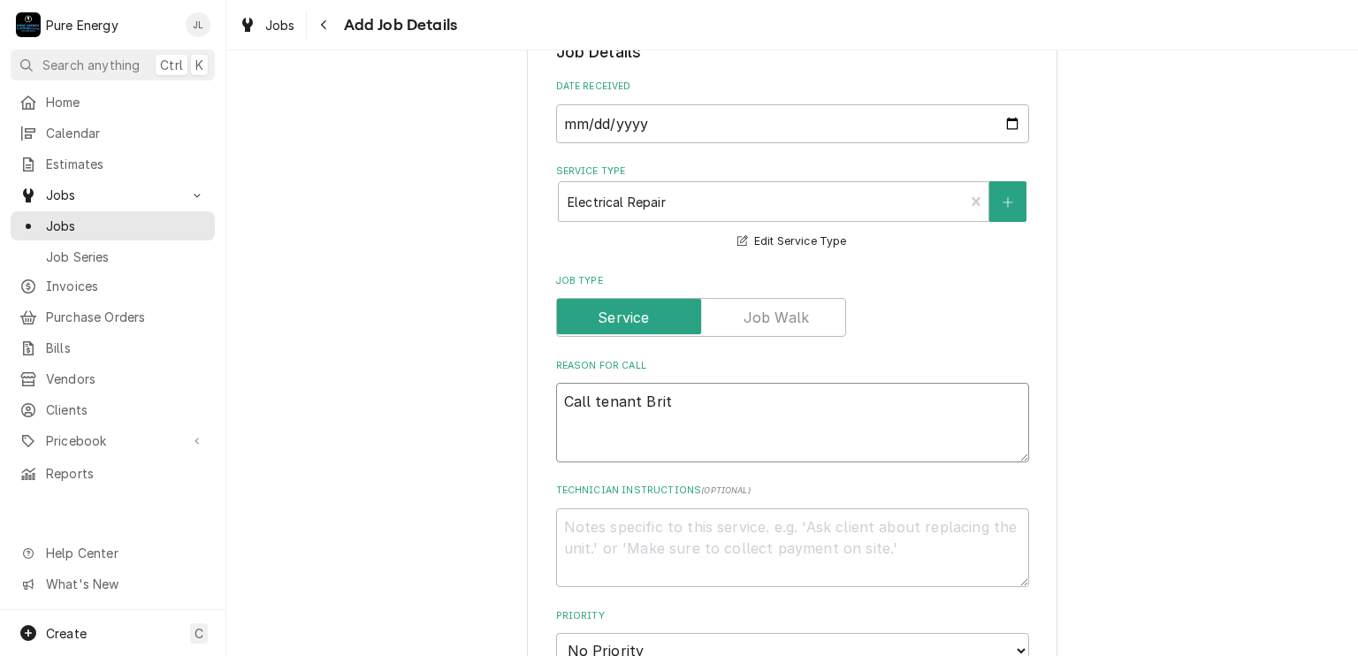
type textarea "x"
type textarea "Call tenant Britn"
type textarea "x"
type textarea "Call tenant Britni"
type textarea "x"
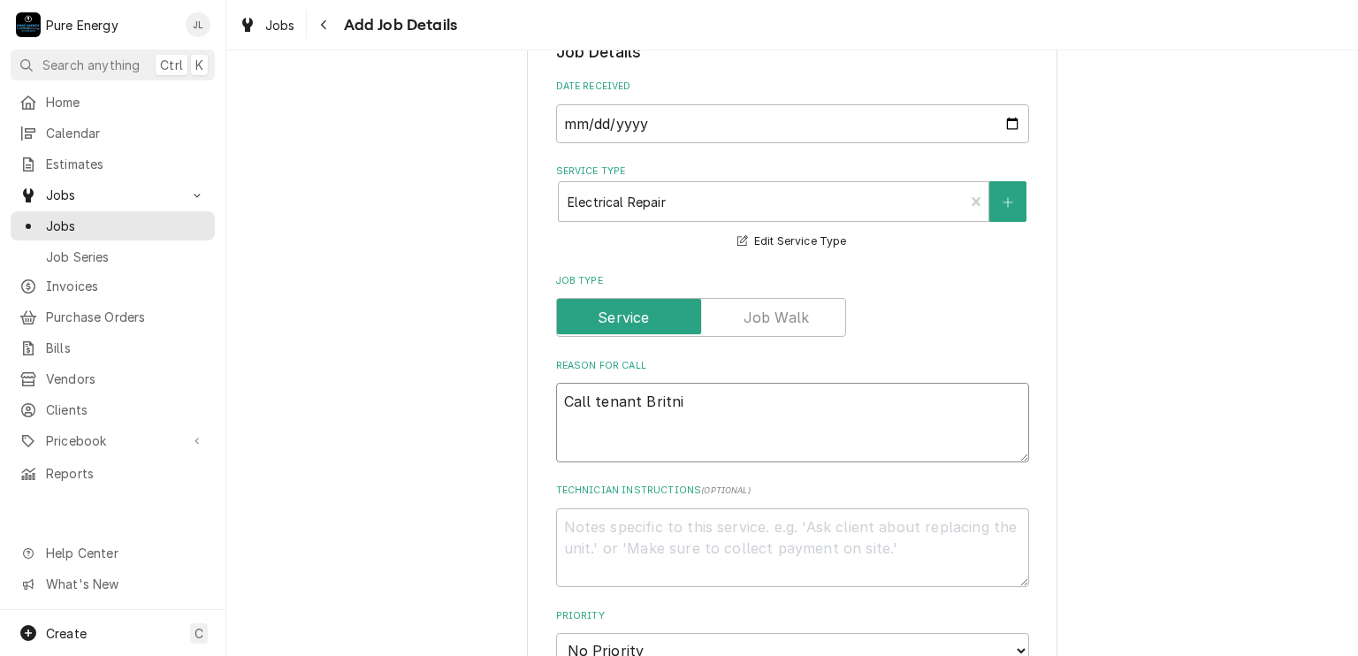
type textarea "Call tenant Britni"
type textarea "x"
type textarea "Call tenant Britni b"
type textarea "x"
type textarea "Call tenant Britni be"
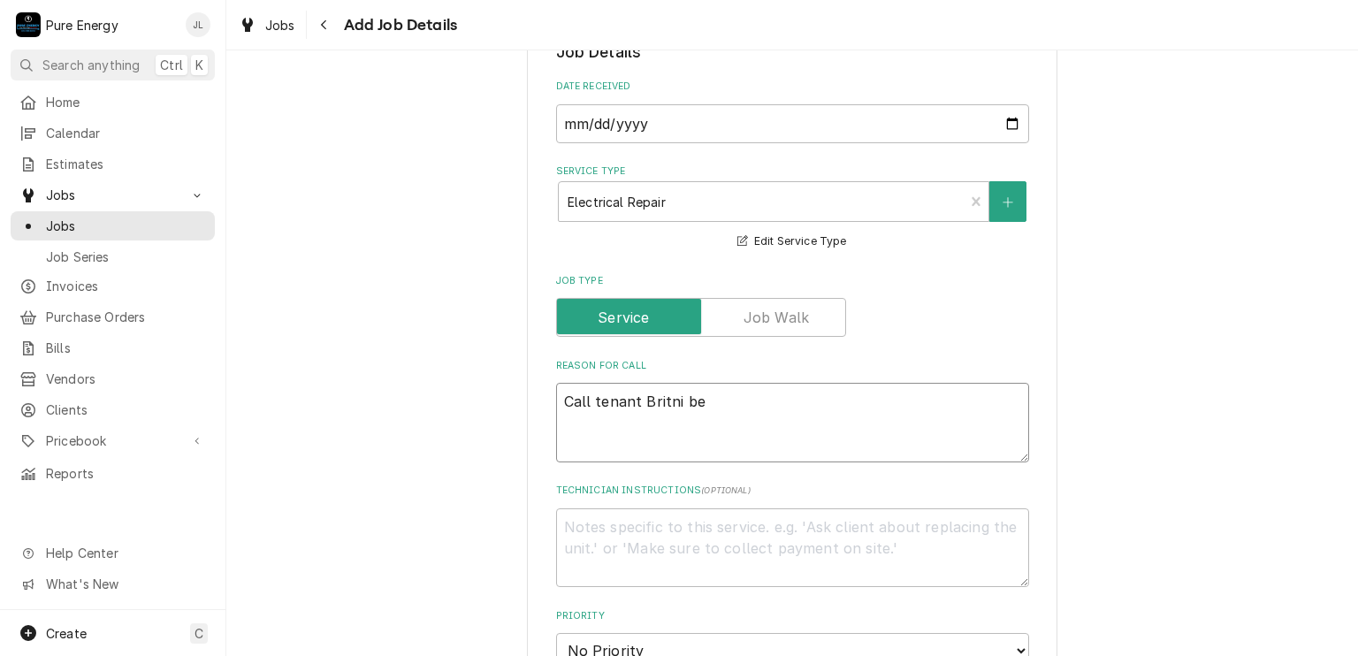
type textarea "x"
type textarea "Call tenant Britni bed"
type textarea "x"
type textarea "Call tenant Britni be"
type textarea "x"
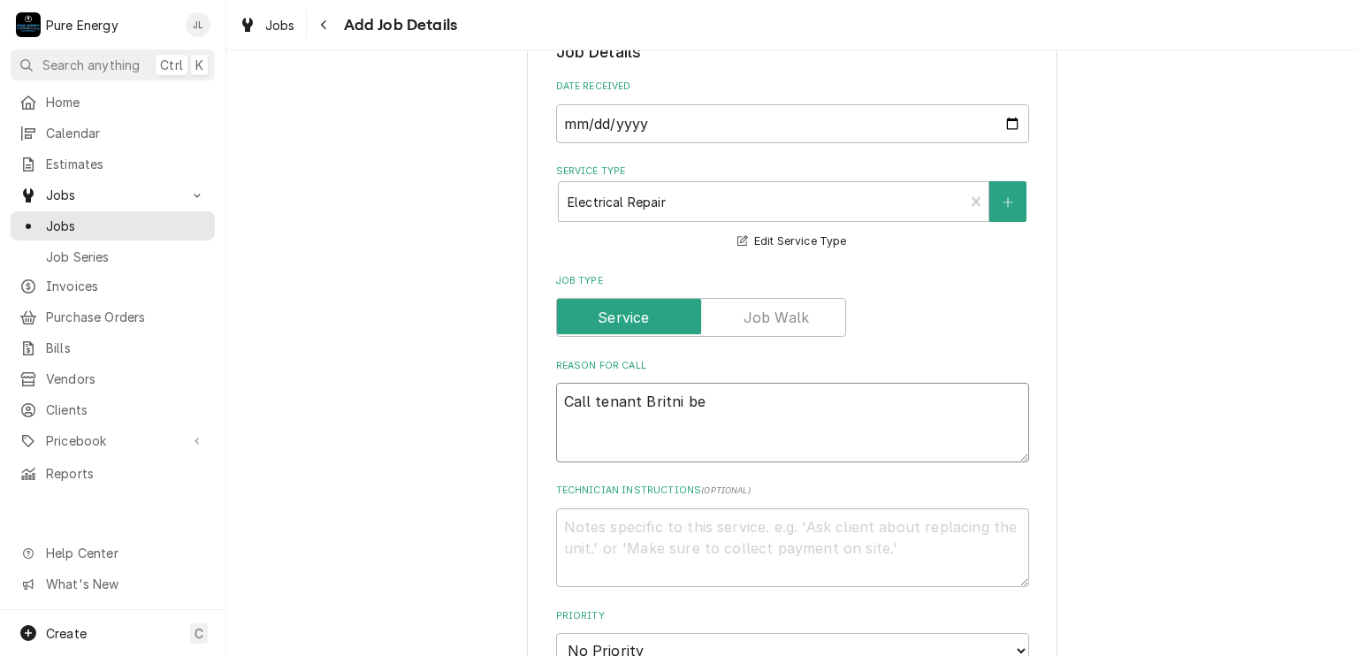
type textarea "Call tenant Britni bef"
type textarea "x"
type textarea "Call tenant Britni befo"
type textarea "x"
type textarea "Call tenant Britni befor"
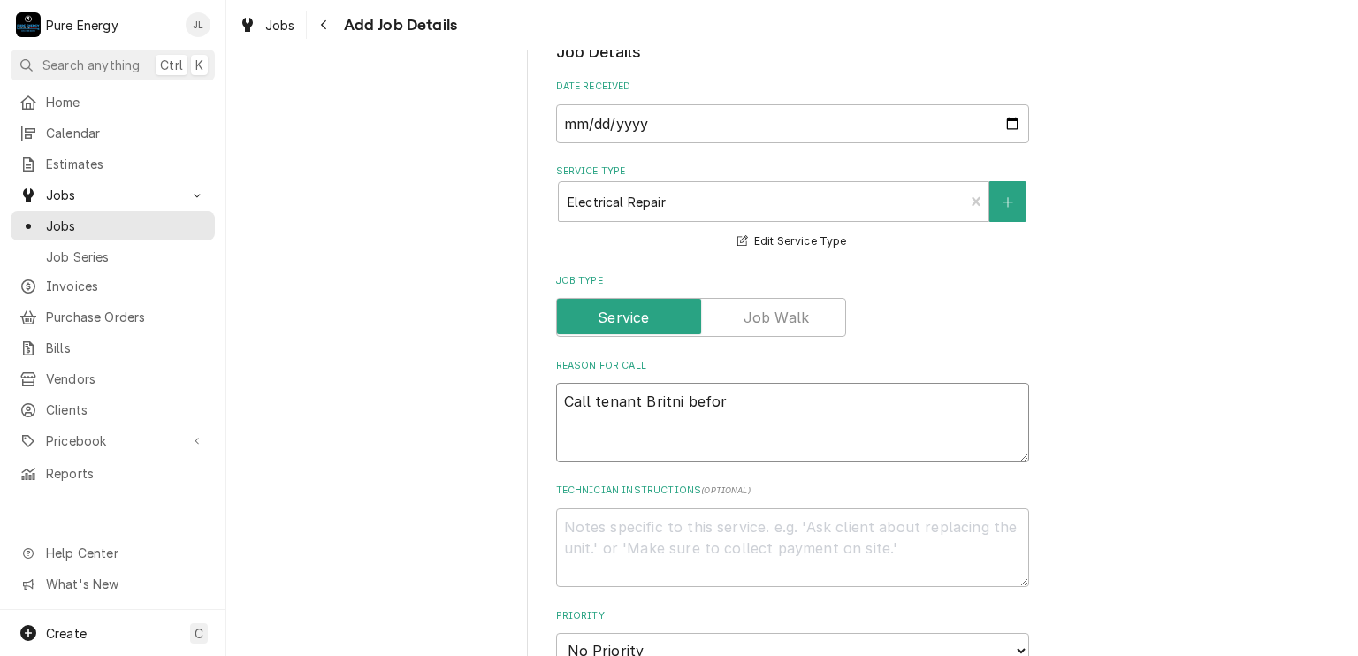
type textarea "x"
type textarea "Call tenant Britni before"
type textarea "x"
type textarea "Call tenant Britni before"
type textarea "x"
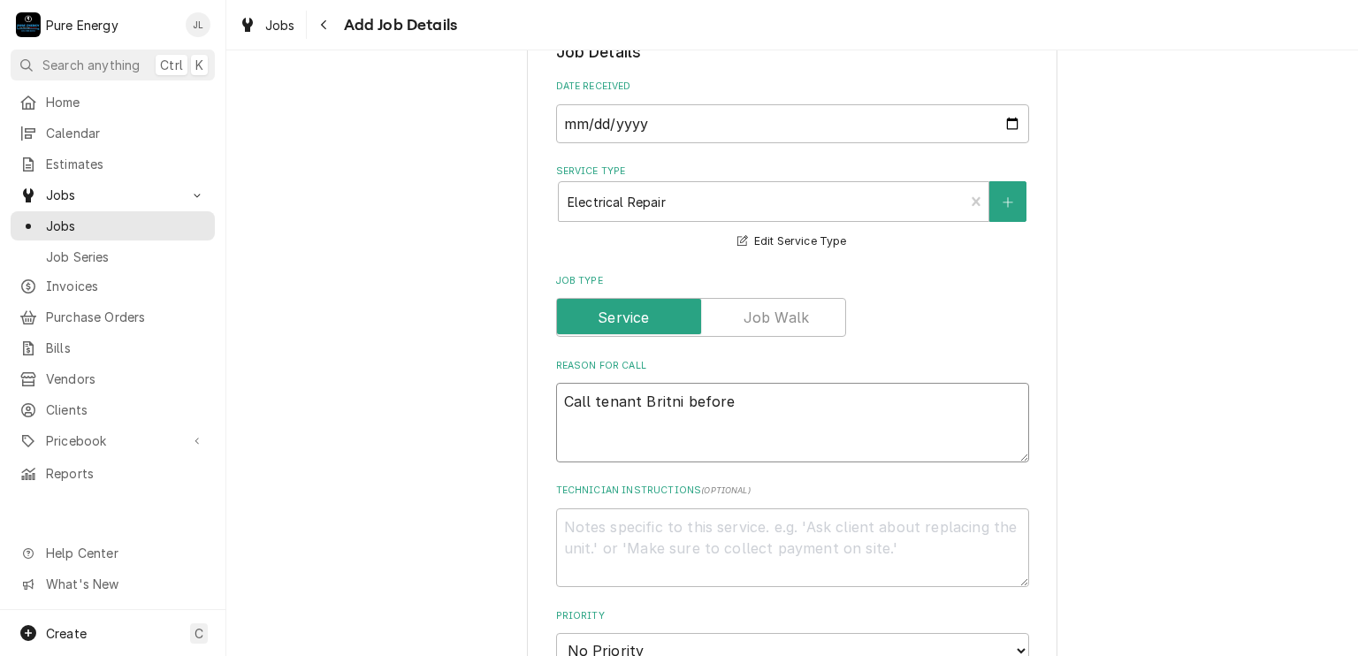
type textarea "Call tenant Britni before w"
type textarea "x"
type textarea "Call tenant Britni before we"
type textarea "x"
type textarea "Call tenant Britni before we"
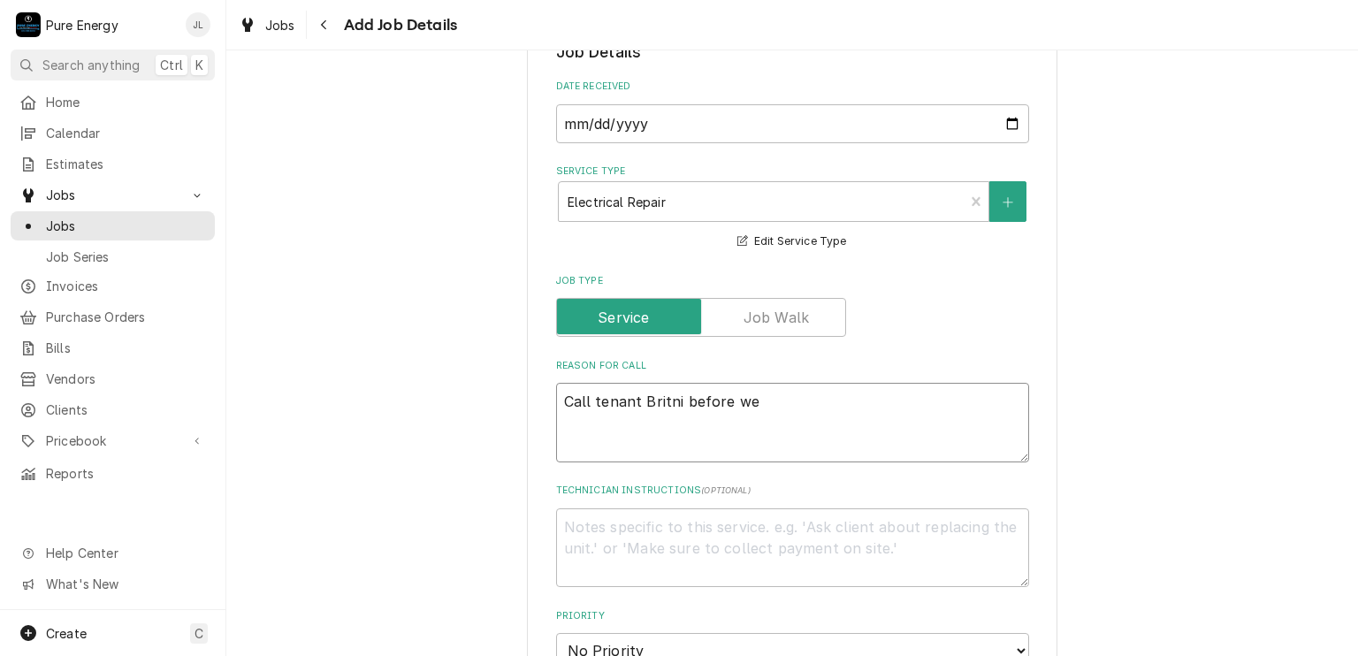
type textarea "x"
type textarea "Call tenant Britni before we h"
type textarea "x"
type textarea "Call tenant Britni before we he"
type textarea "x"
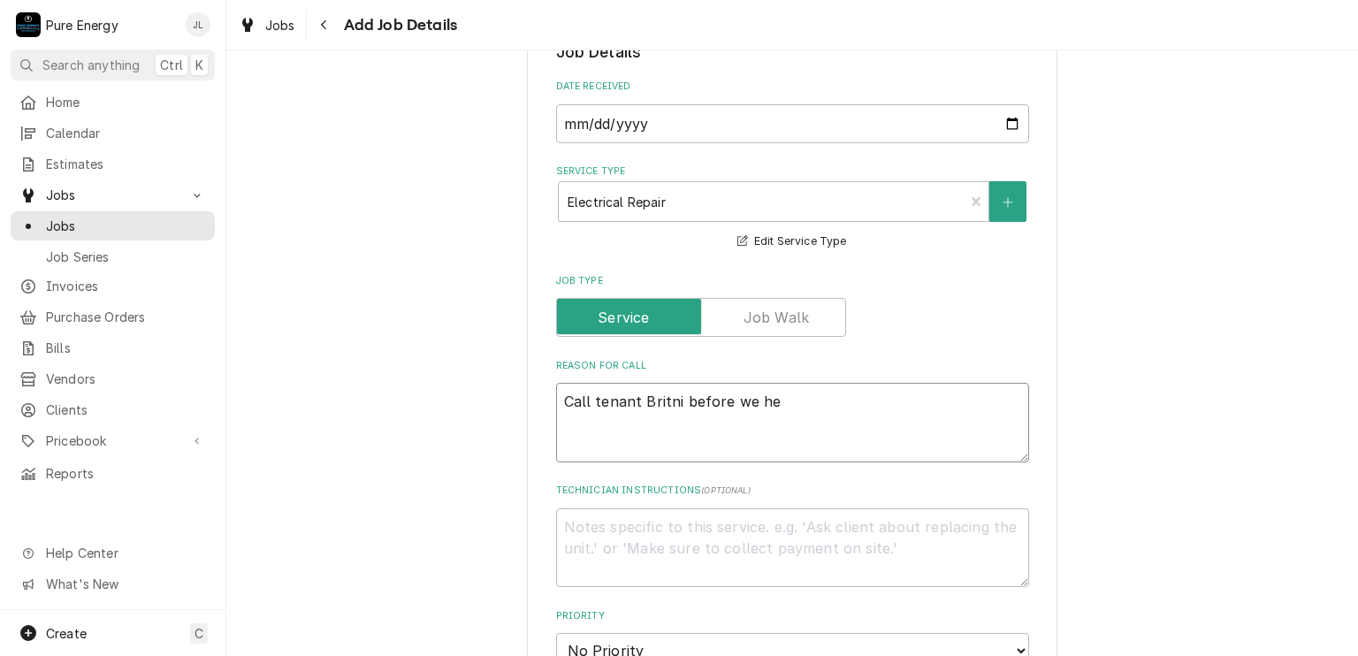
type textarea "Call tenant Britni before we hea"
type textarea "x"
type textarea "Call tenant Britni before we head"
type textarea "x"
type textarea "Call tenant Britni before we head"
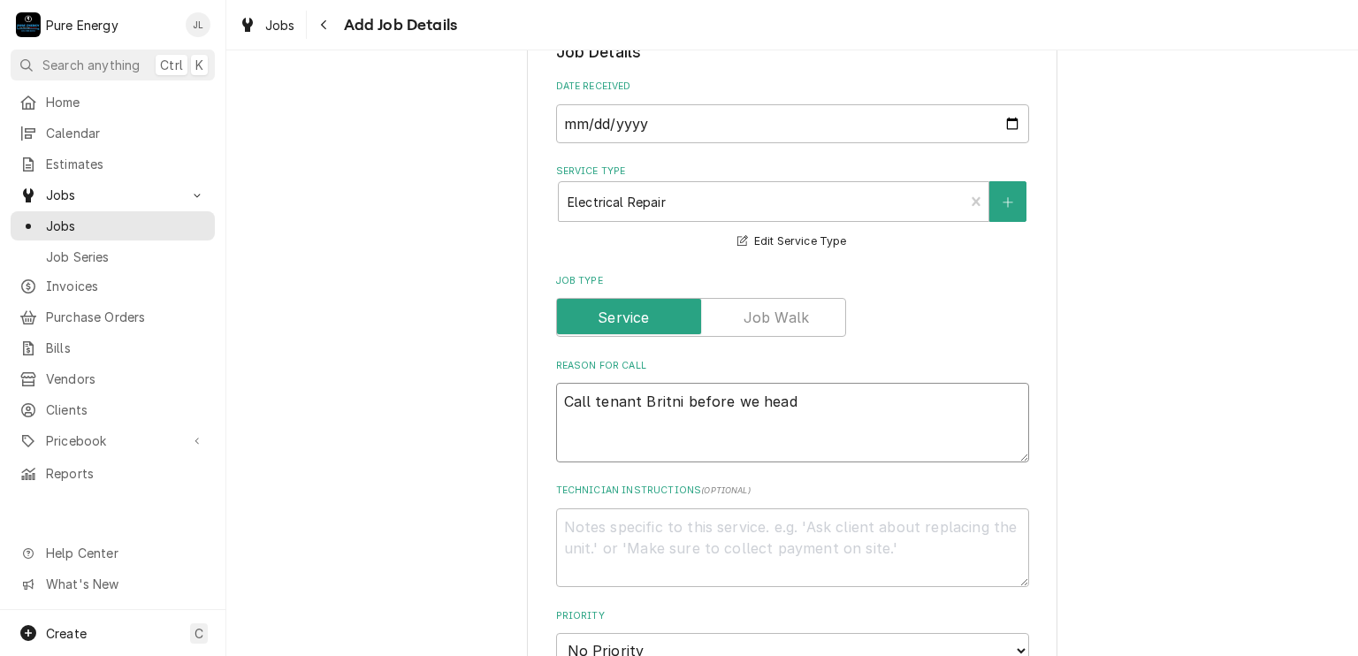
type textarea "x"
type textarea "Call tenant Britni before we head o"
type textarea "x"
type textarea "Call tenant Britni before we head ou"
type textarea "x"
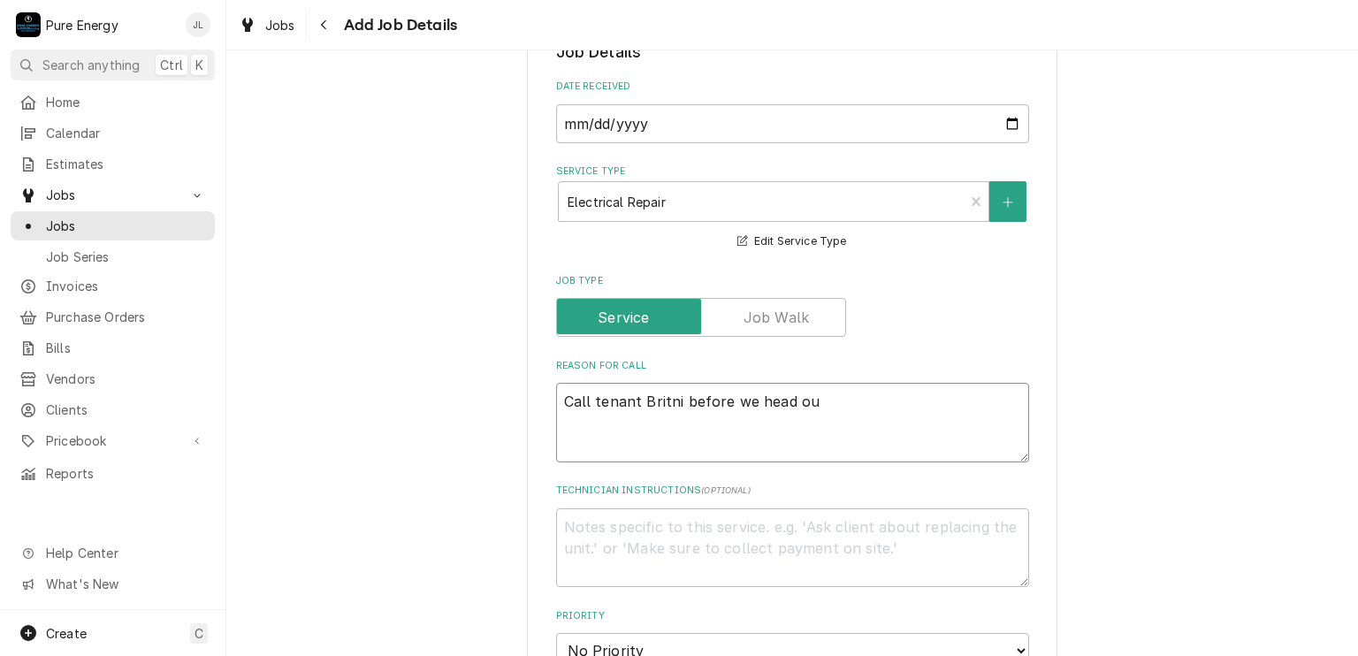
type textarea "Call tenant Britni before we head out"
type textarea "x"
type textarea "Call tenant Britni before we head out"
type textarea "x"
type textarea "Call tenant Britni before we head out to"
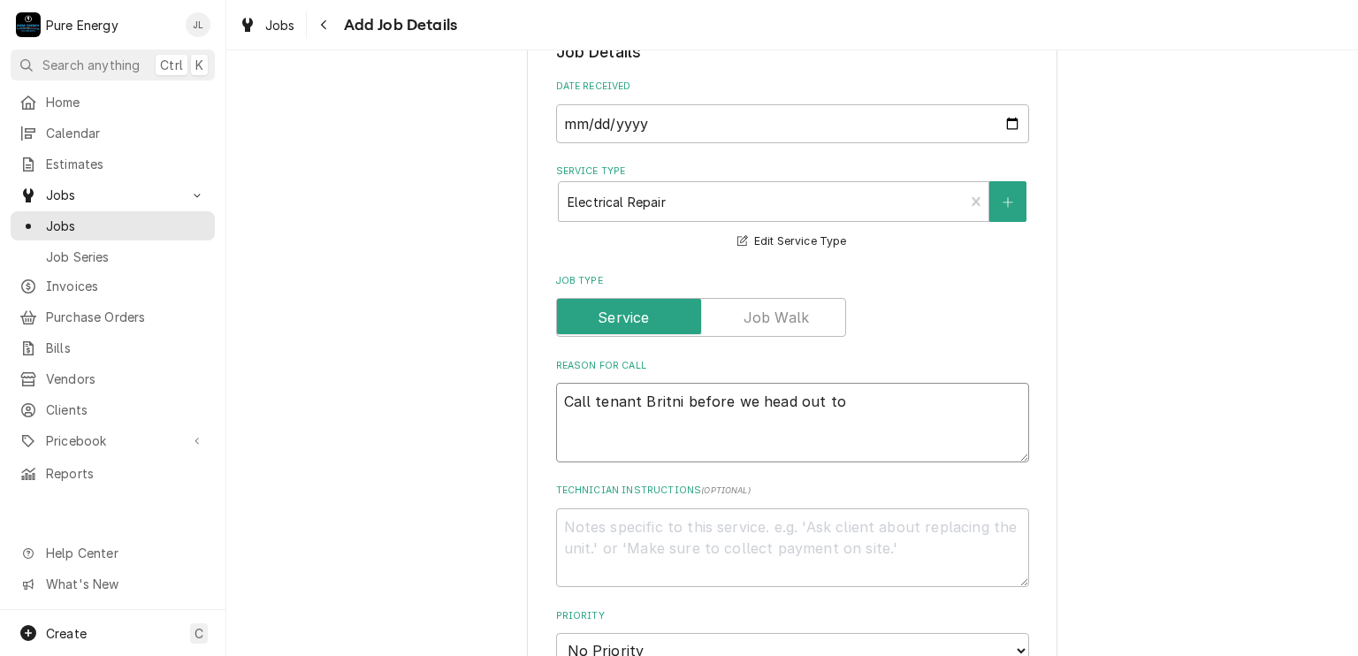
type textarea "x"
type textarea "Call tenant Britni before we head out to"
type textarea "x"
type textarea "Call tenant Britni before we head out to l"
type textarea "x"
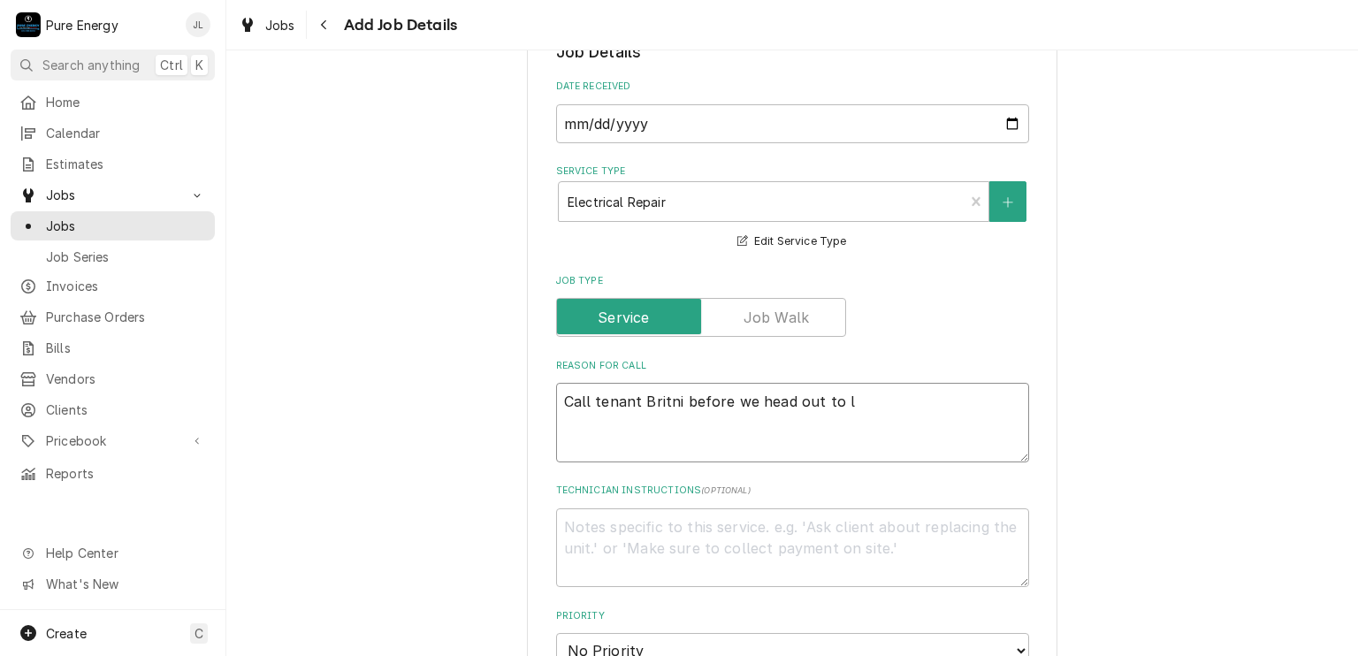
type textarea "Call tenant Britni before we head out to le"
type textarea "x"
type textarea "Call tenant Britni before we head out to let"
type textarea "x"
type textarea "Call tenant Britni before we head out to let"
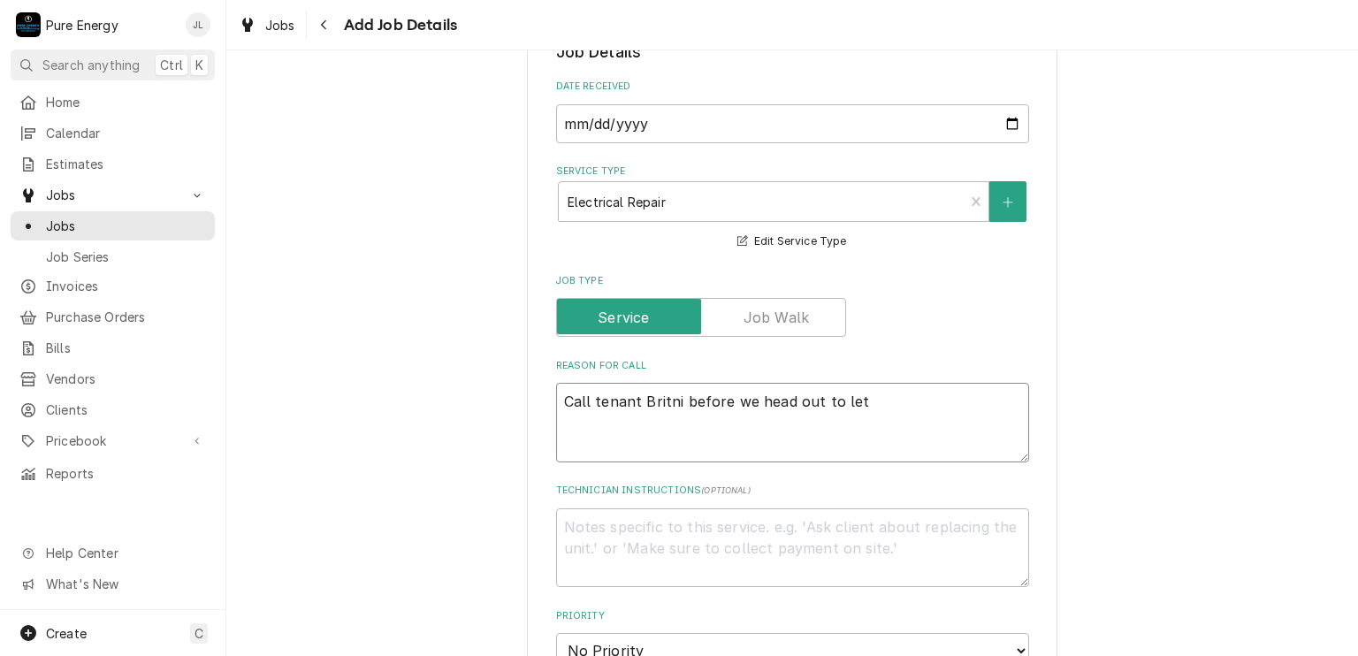
type textarea "x"
type textarea "Call tenant Britni before we head out to let h"
type textarea "x"
type textarea "Call tenant Britni before we head out to let he"
type textarea "x"
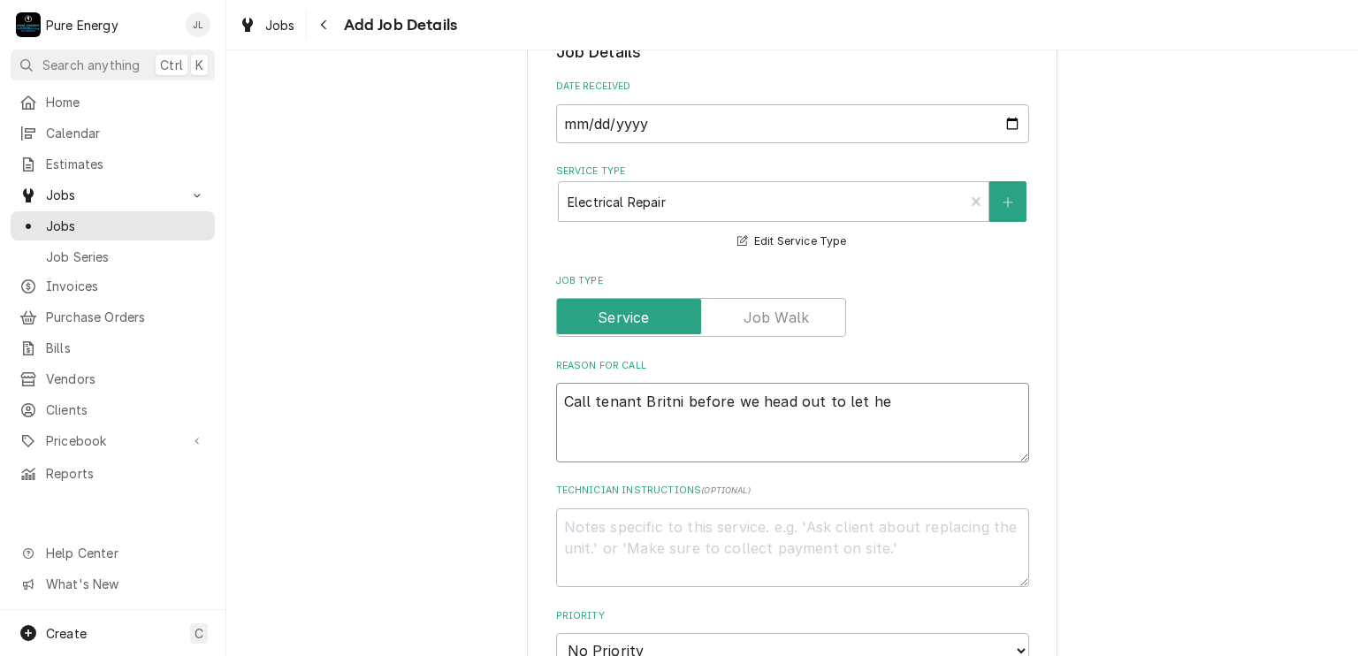
type textarea "Call tenant Britni before we head out to let her"
type textarea "x"
type textarea "Call tenant Britni before we head out to let her"
type textarea "x"
type textarea "Call tenant Britni before we head out to let her k"
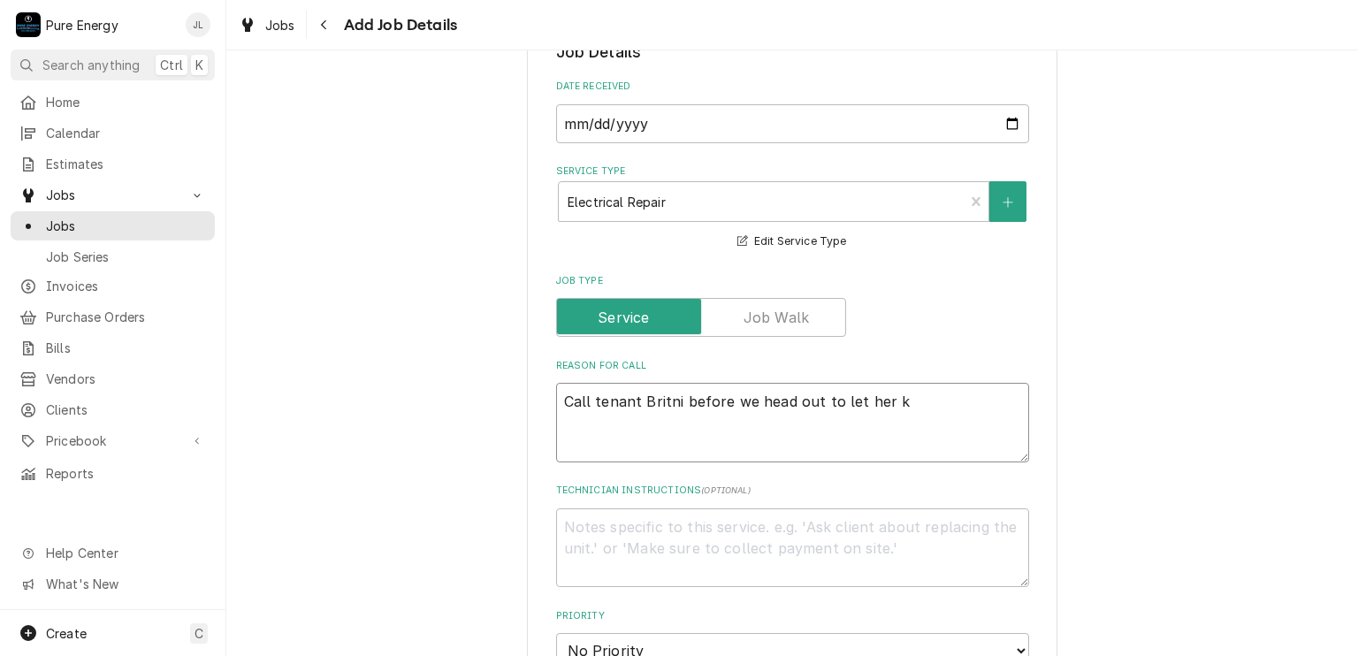
type textarea "x"
type textarea "Call tenant Britni before we head out to let her kn"
type textarea "x"
type textarea "Call tenant Britni before we head out to let her kno"
type textarea "x"
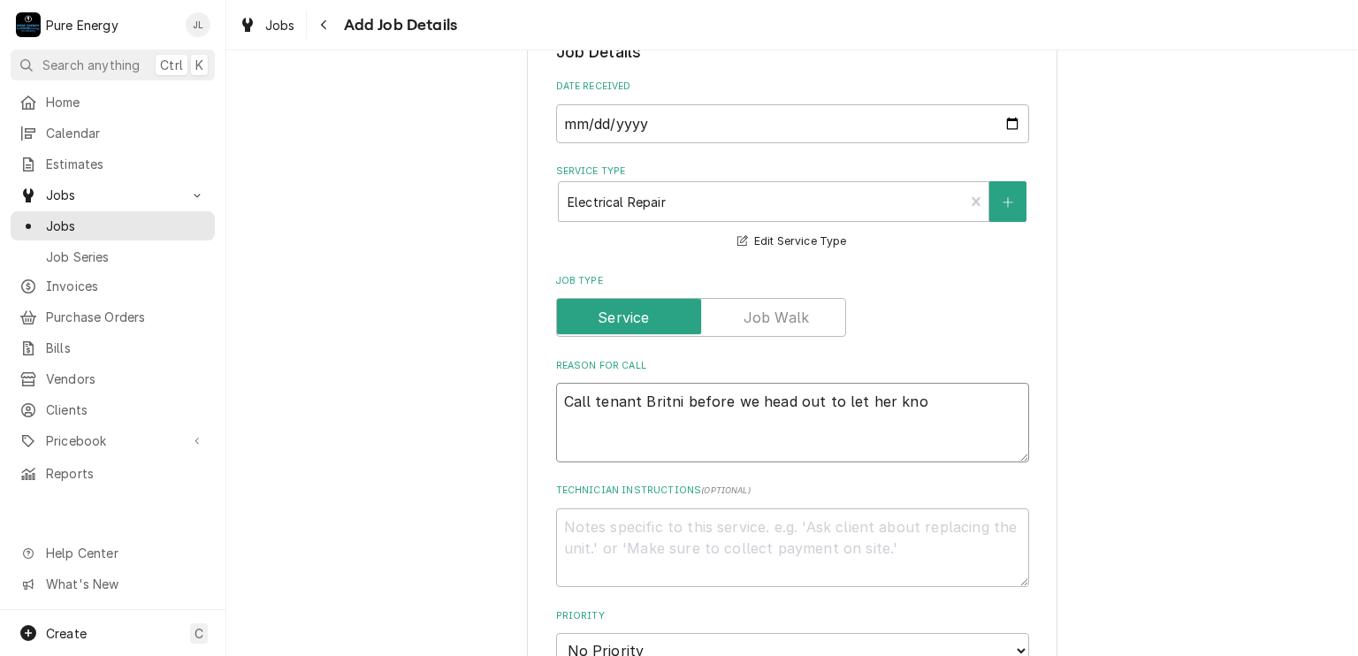
type textarea "Call tenant Britni before we head out to let her know"
type textarea "x"
type textarea "Call tenant Britni before we head out to let her know"
type textarea "x"
type textarea "Call tenant Britni before we head out to let her know o"
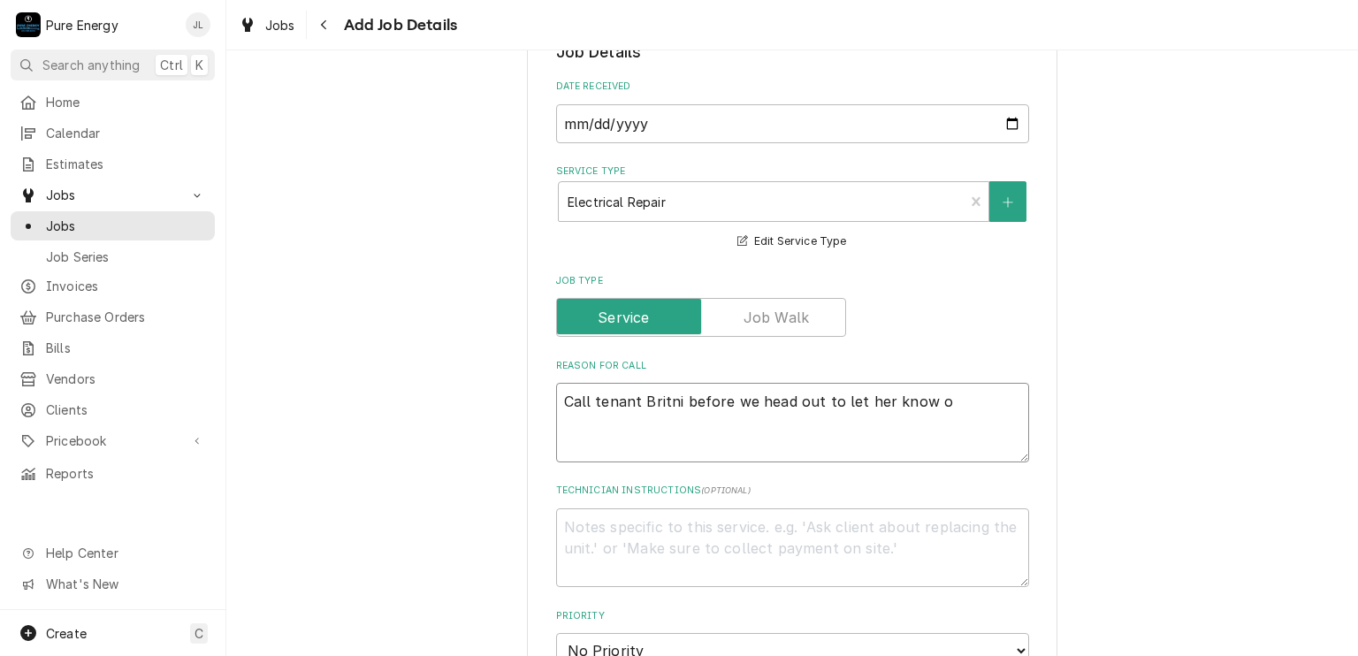
type textarea "x"
type textarea "Call tenant Britni before we head out to let her know on"
type textarea "x"
type textarea "Call tenant Britni before we head out to let her know on t"
type textarea "x"
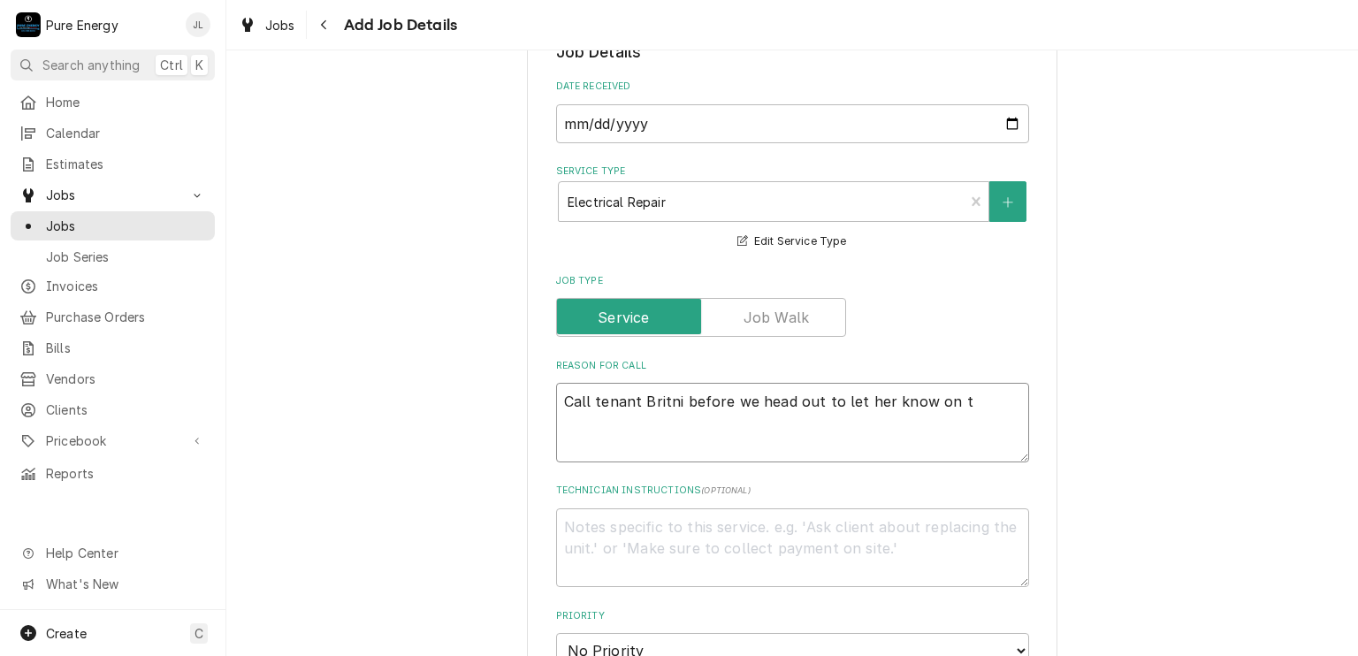
type textarea "Call tenant Britni before we head out to let her know on th"
type textarea "x"
type textarea "Call tenant Britni before we head out to let her know on the"
type textarea "x"
type textarea "Call tenant Britni before we head out to let her know on the"
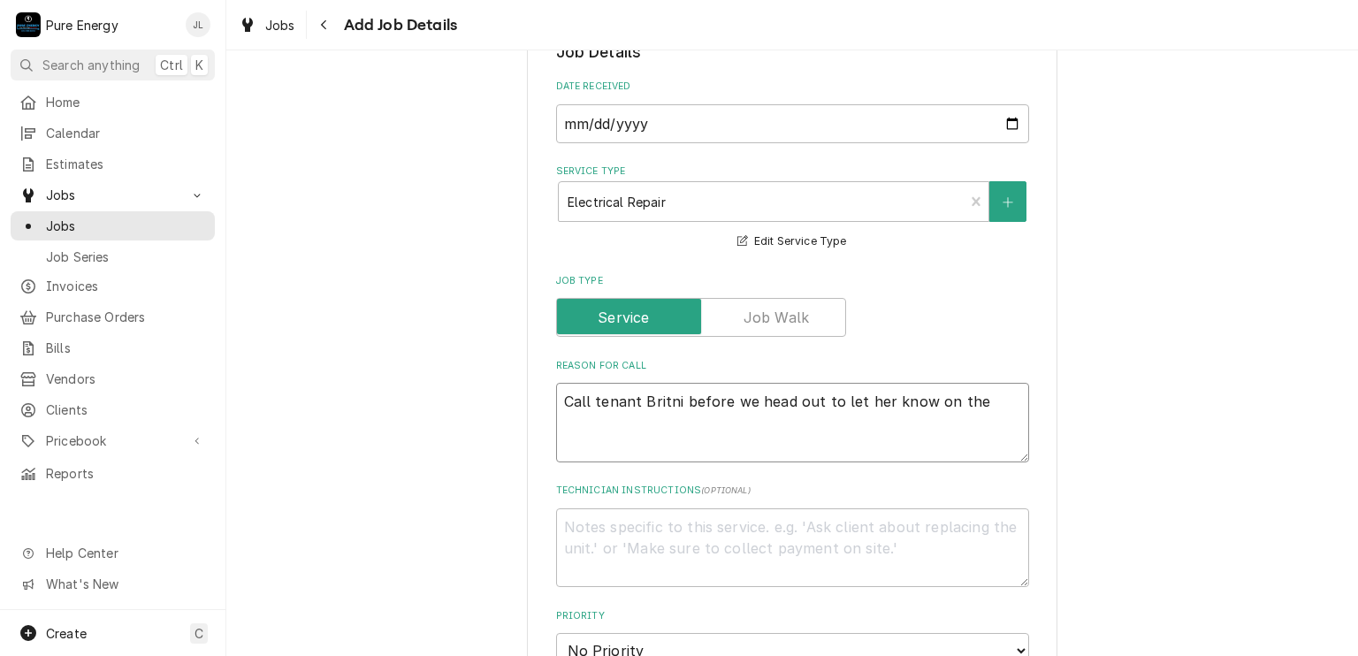
type textarea "x"
type textarea "Call tenant Britni before we head out to let her know on the w"
type textarea "x"
type textarea "Call tenant Britni before we head out to let her know on the way"
type textarea "x"
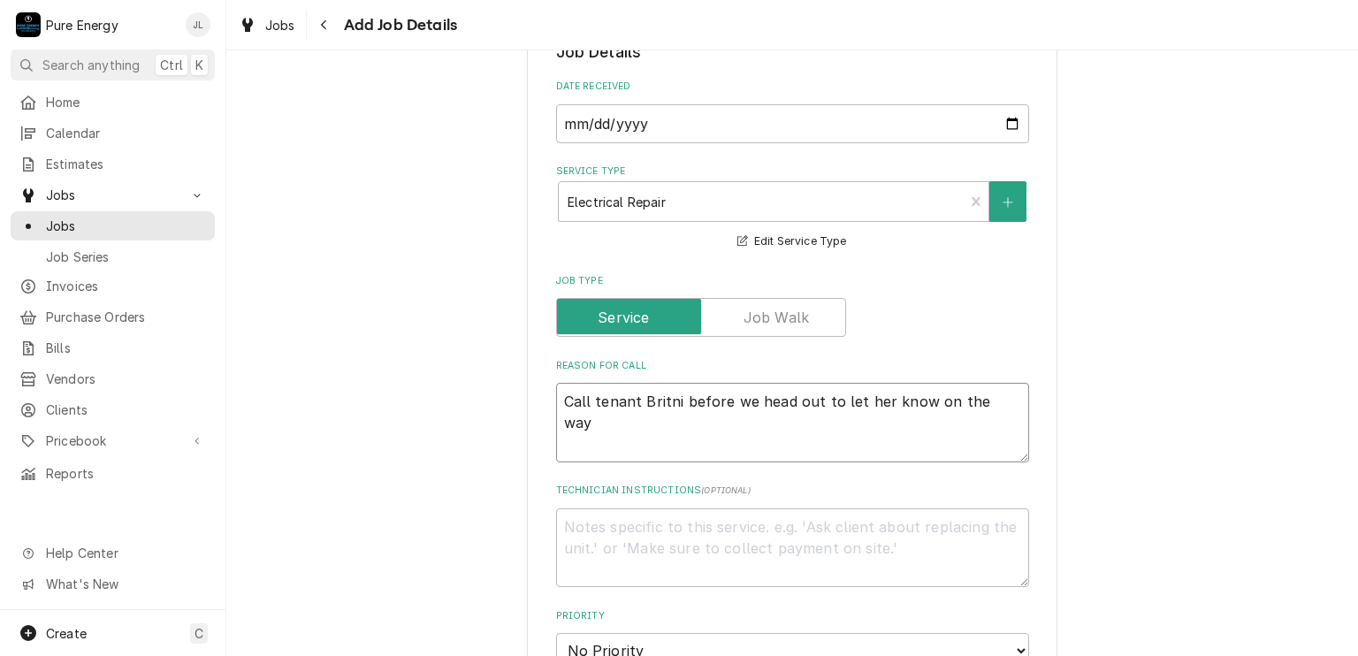
type textarea "Call tenant Britni before we head out to let her know on the way."
click at [582, 400] on textarea "Call tenant Britni before we head out to let her know on the way." at bounding box center [792, 423] width 473 height 80
click at [582, 400] on textarea "Call916- tenant Britni before we head out to let her know on the way." at bounding box center [792, 423] width 473 height 80
click at [578, 399] on textarea "Call916- tenant Britni before we head out to let her know on the way." at bounding box center [792, 423] width 473 height 80
drag, startPoint x: 612, startPoint y: 402, endPoint x: 618, endPoint y: 432, distance: 30.7
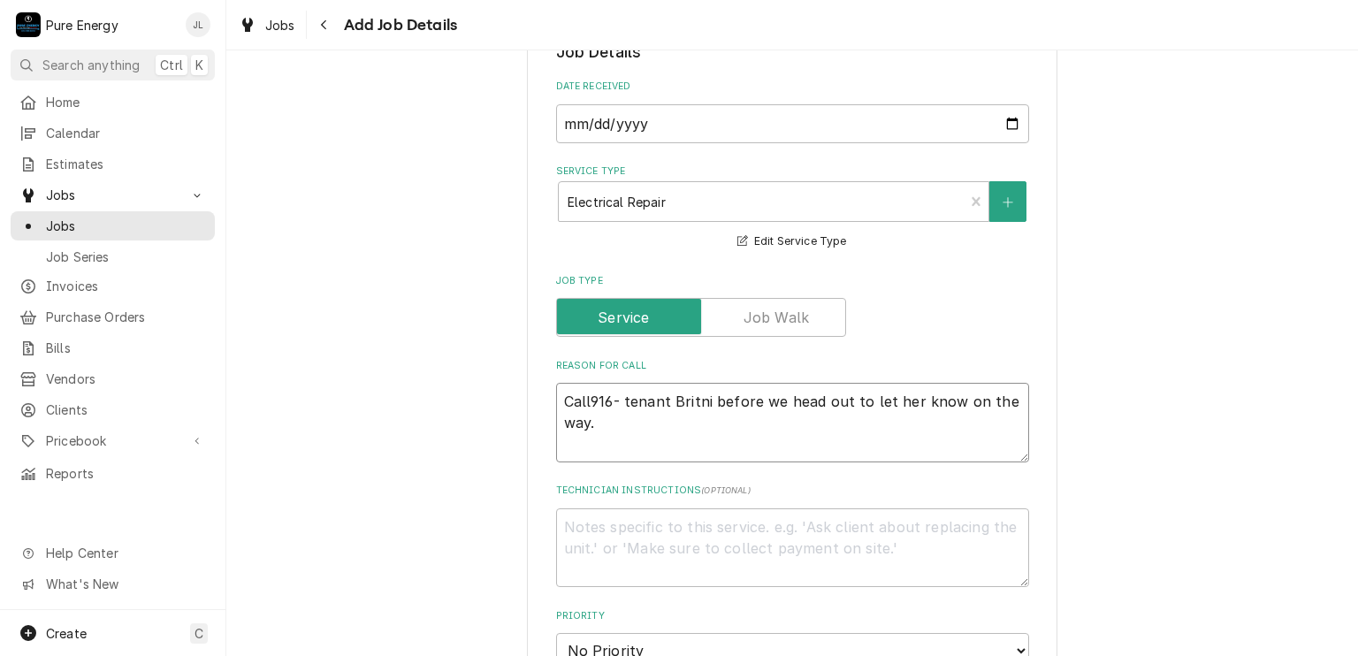
click at [612, 403] on textarea "Call916- tenant Britni before we head out to let her know on the way." at bounding box center [792, 423] width 473 height 80
click at [587, 395] on textarea "Call916- tenant Britni before we head out to let her know on the way." at bounding box center [792, 423] width 473 height 80
click at [615, 401] on textarea "Call 916- tenant Britni before we head out to let her know on the way." at bounding box center [792, 423] width 473 height 80
click at [688, 430] on textarea "Call 916-607-7051 tenant Britni before we head out to let her know on the way." at bounding box center [792, 423] width 473 height 80
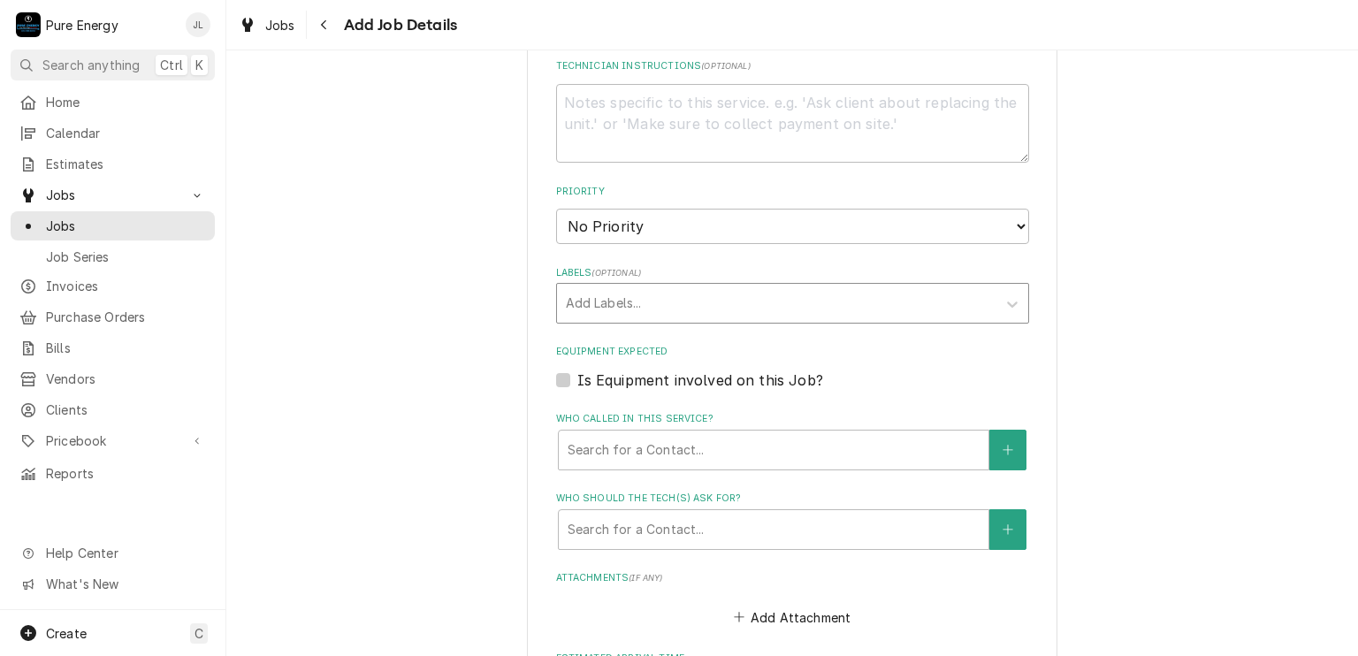
scroll to position [619, 0]
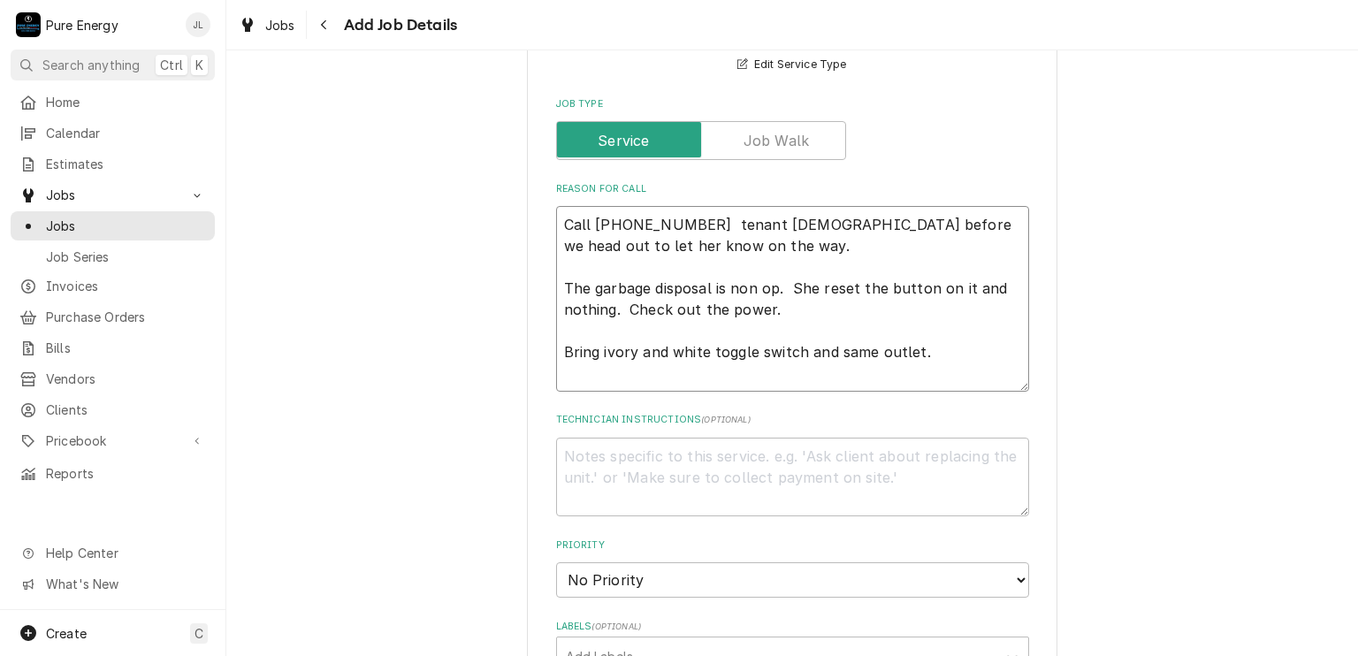
click at [686, 247] on textarea "Call 916-607-7051 tenant Britni before we head out to let her know on the way. …" at bounding box center [792, 299] width 473 height 186
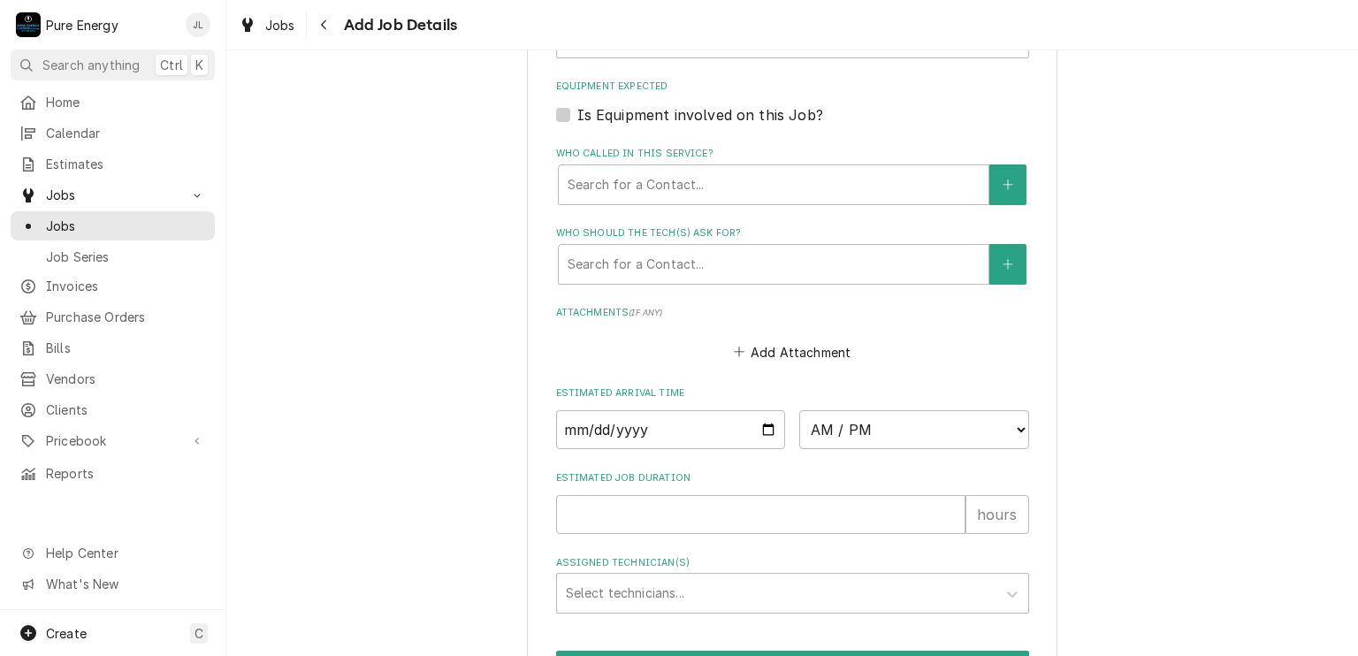
scroll to position [1326, 0]
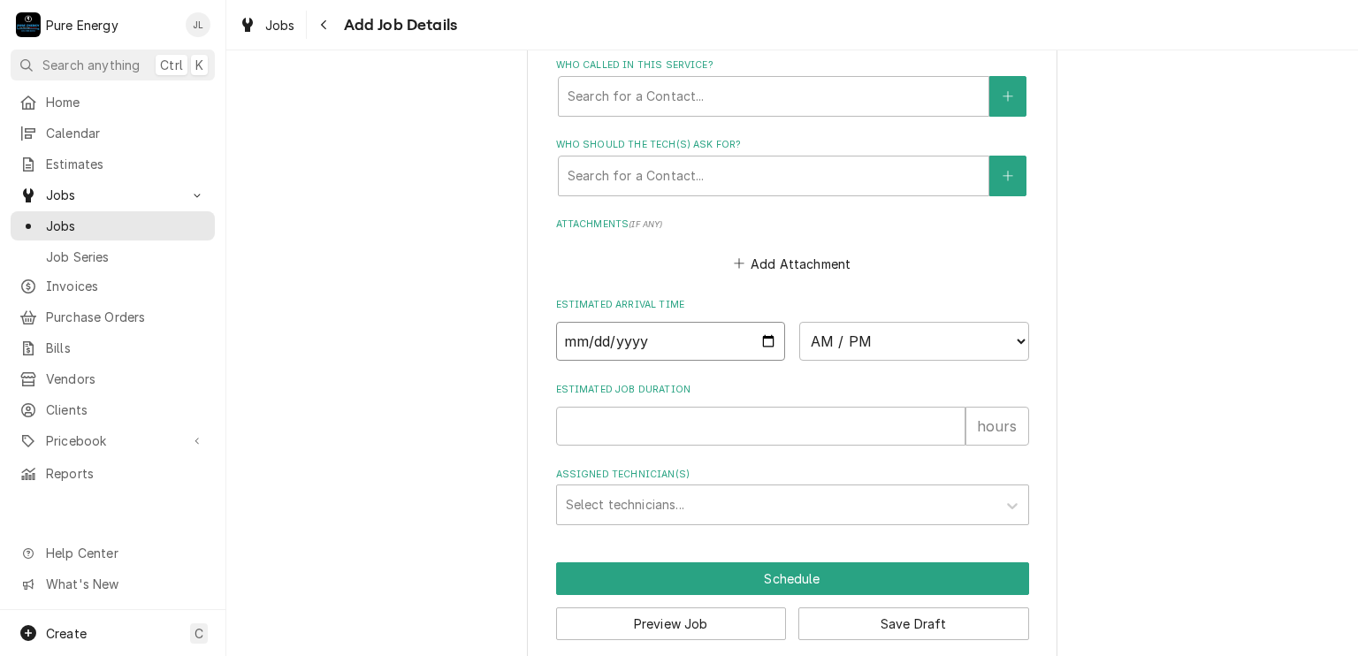
click at [760, 329] on input "Date" at bounding box center [671, 341] width 230 height 39
click at [1015, 335] on select "AM / PM 6:00 AM 6:15 AM 6:30 AM 6:45 AM 7:00 AM 7:15 AM 7:30 AM 7:45 AM 8:00 AM…" at bounding box center [914, 341] width 230 height 39
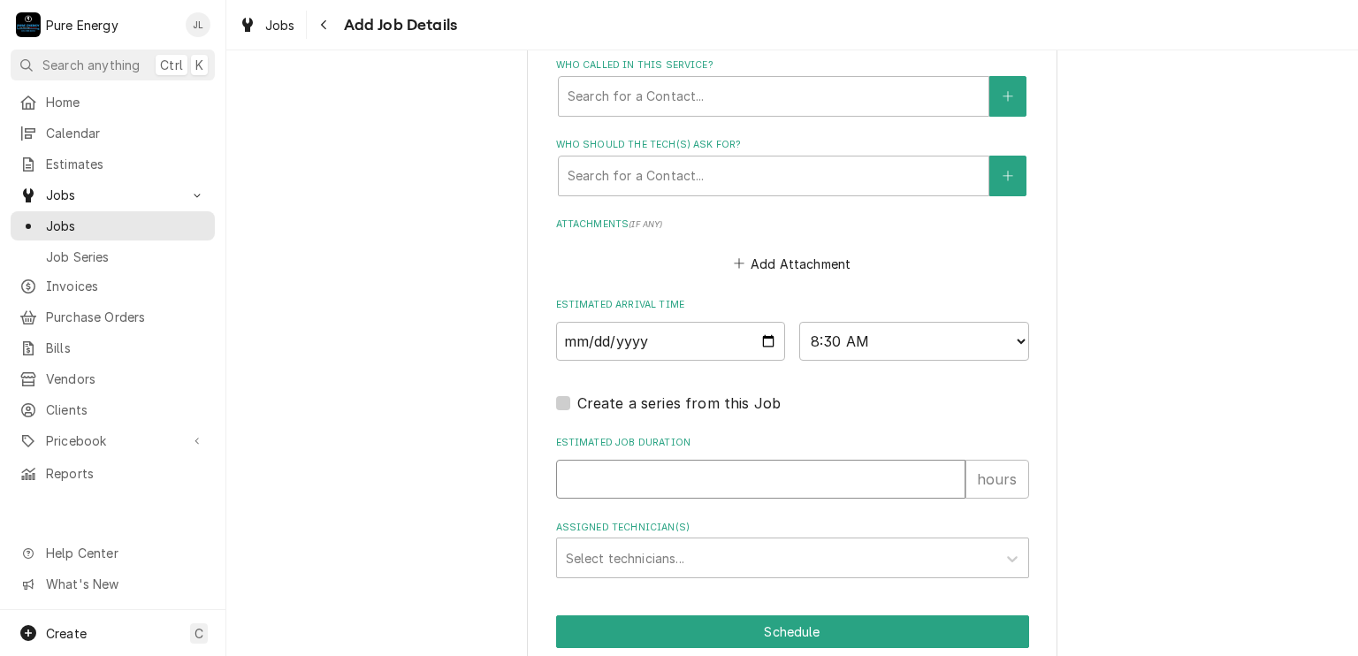
click at [578, 472] on input "Estimated Job Duration" at bounding box center [760, 479] width 409 height 39
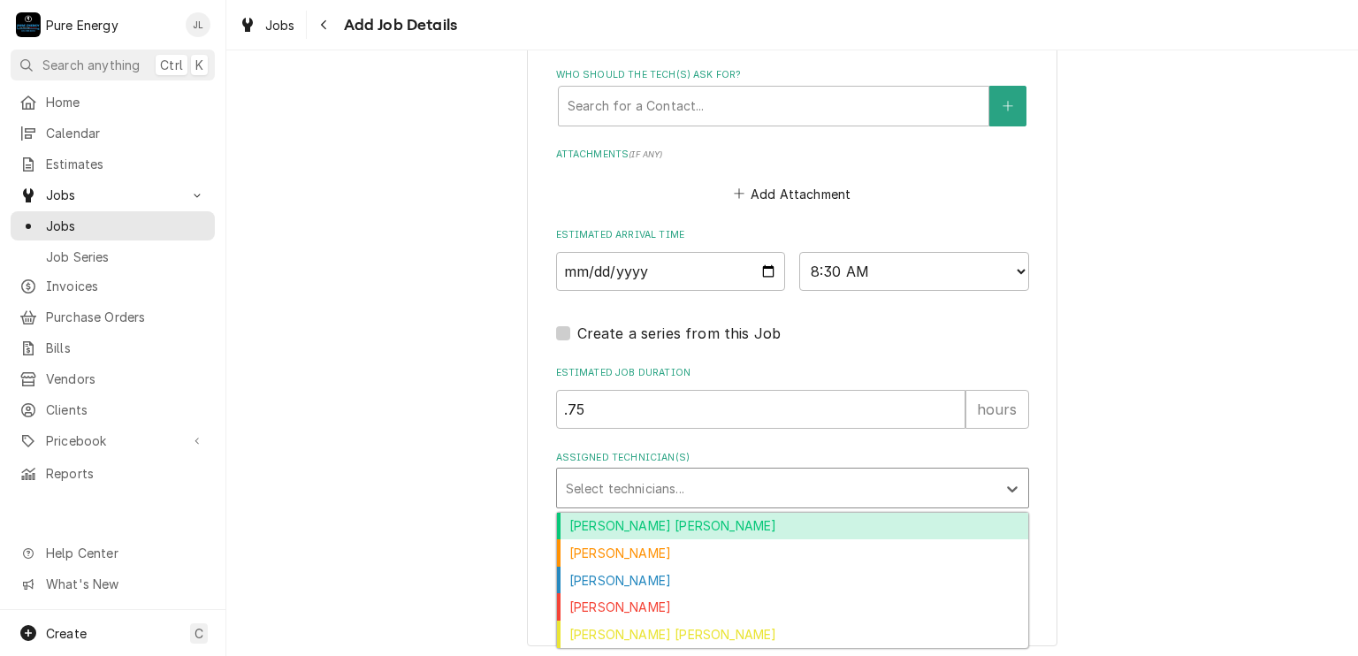
click at [619, 481] on div "Assigned Technician(s)" at bounding box center [777, 488] width 422 height 32
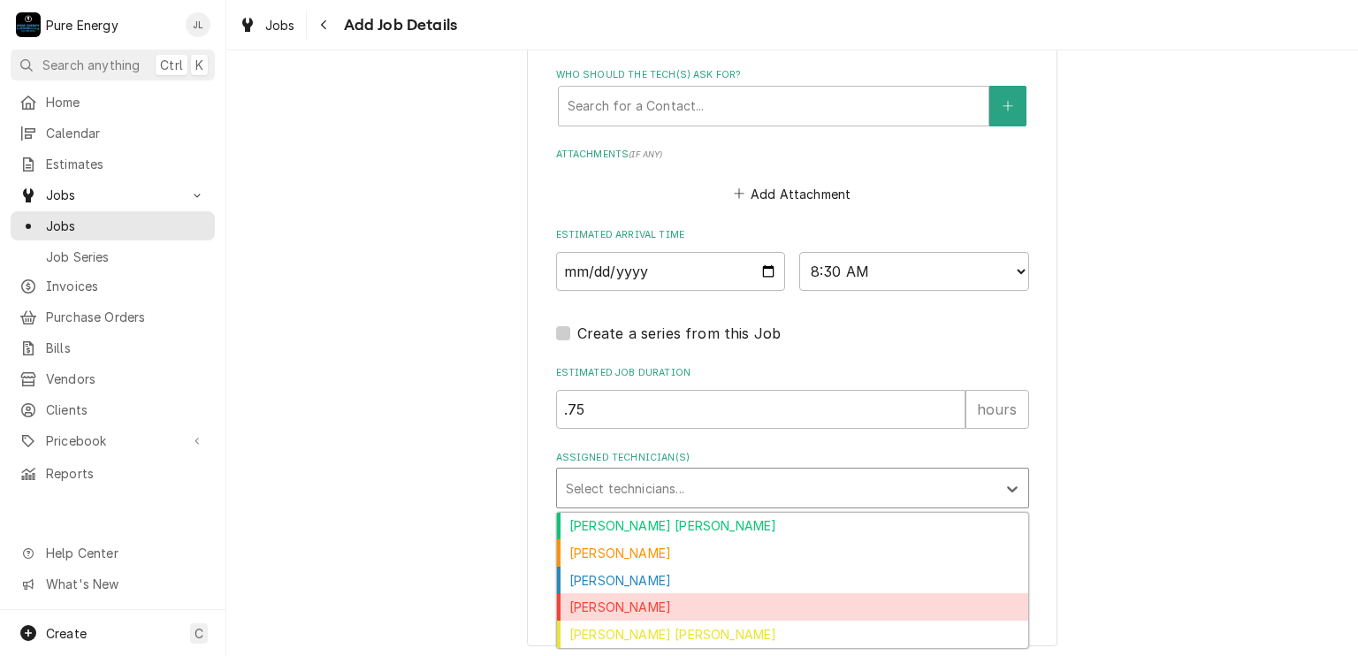
click at [619, 598] on div "[PERSON_NAME]" at bounding box center [792, 606] width 471 height 27
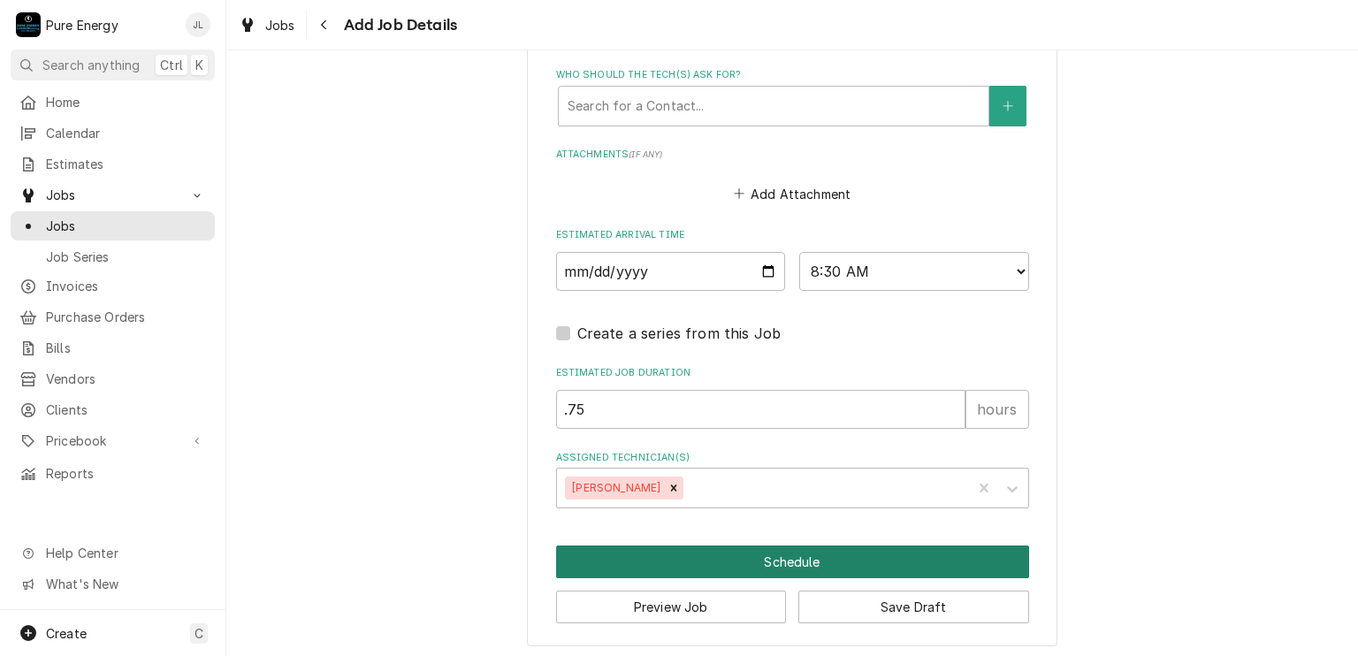
click at [739, 558] on button "Schedule" at bounding box center [792, 561] width 473 height 33
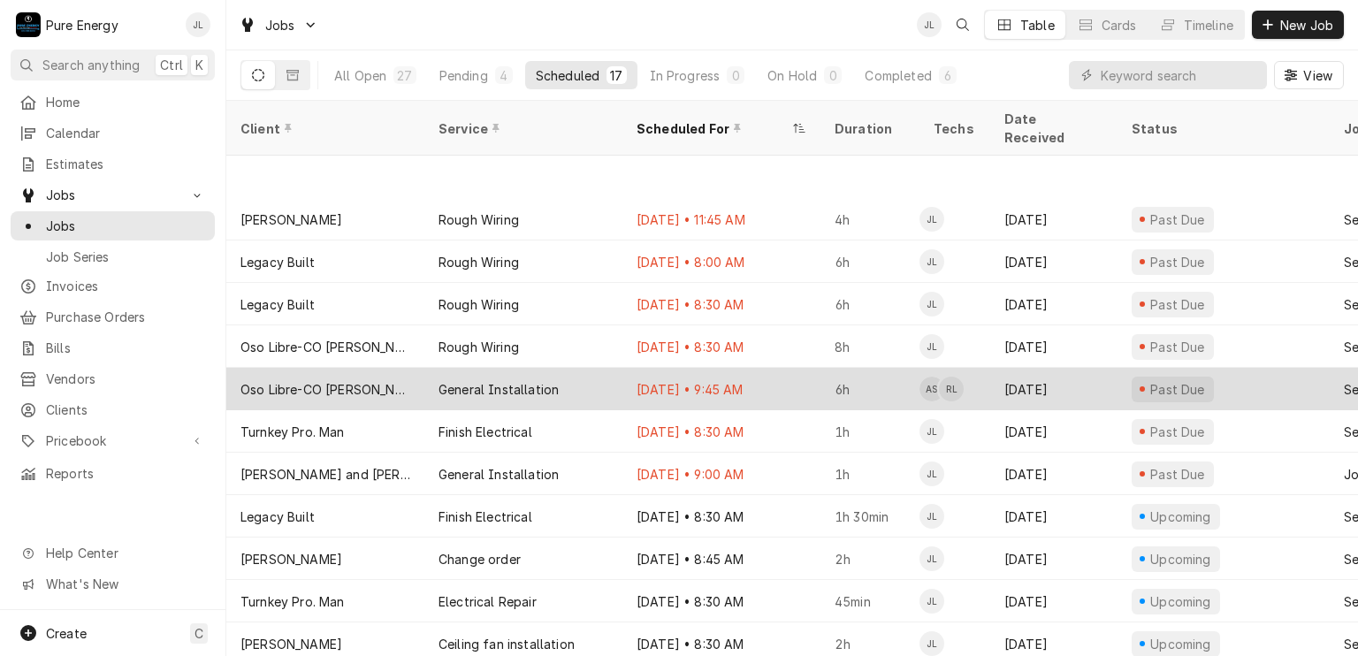
scroll to position [88, 0]
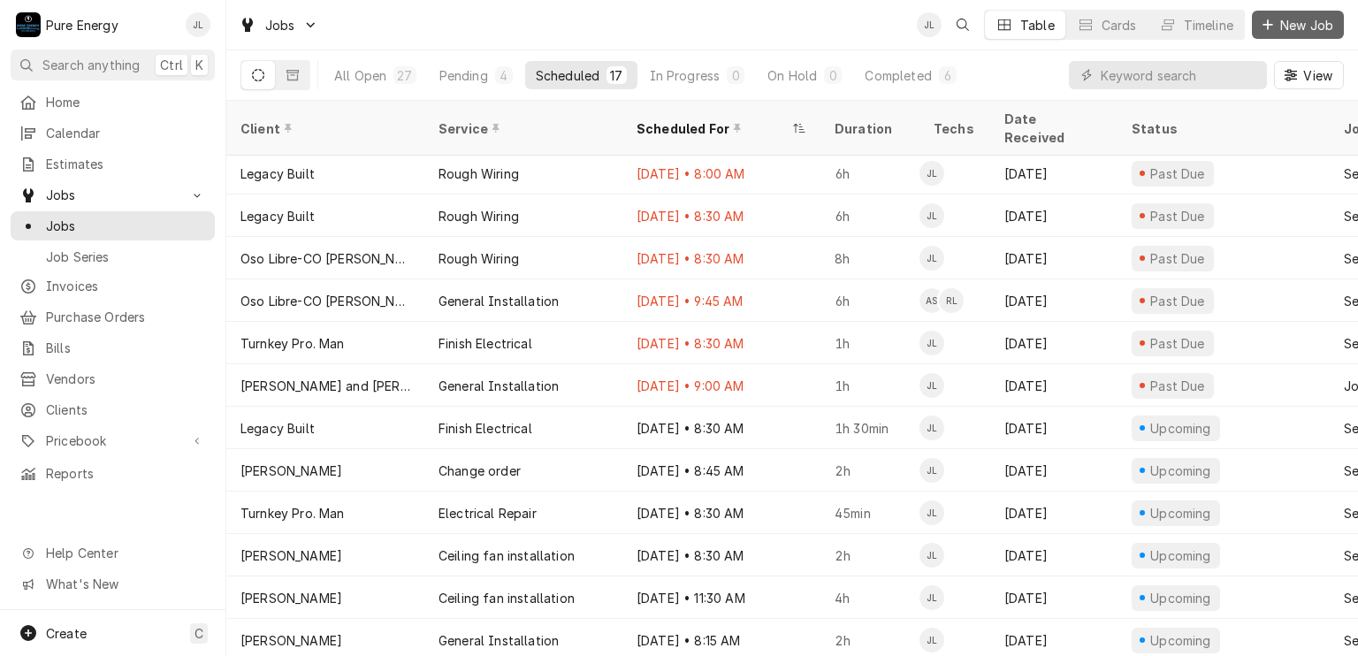
click at [1290, 28] on span "New Job" at bounding box center [1306, 25] width 60 height 19
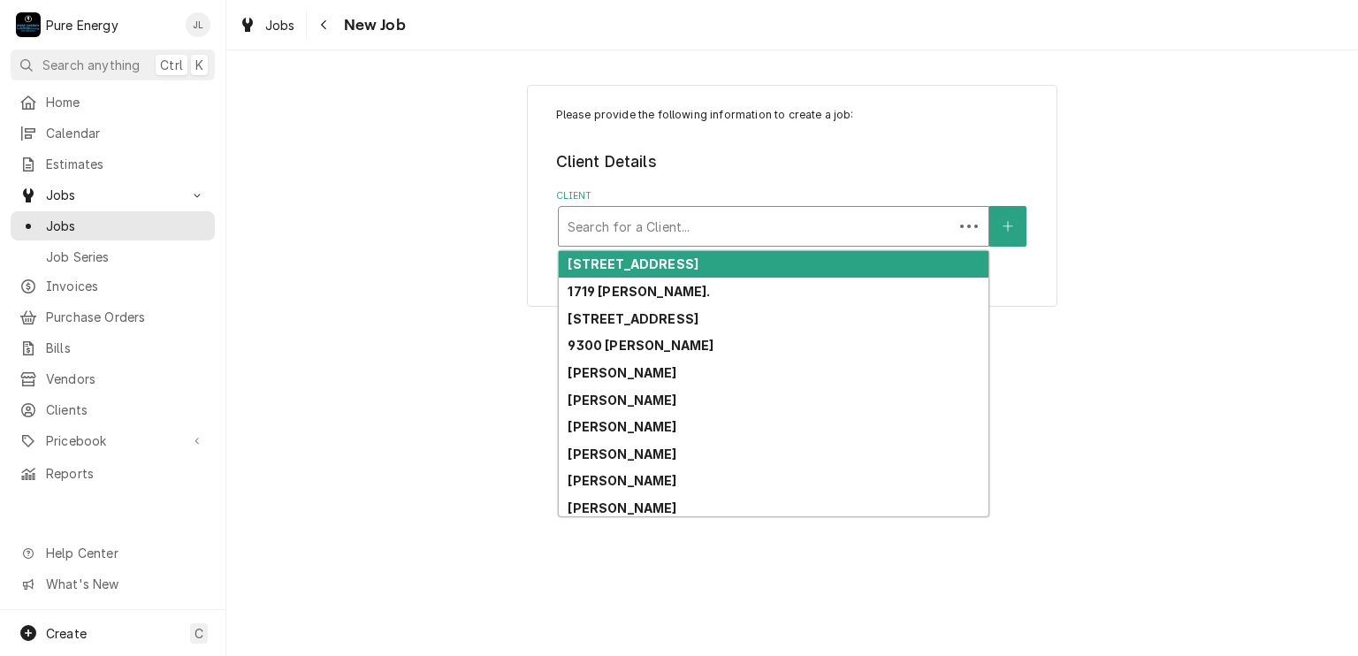
click at [677, 225] on div "Client" at bounding box center [755, 226] width 377 height 32
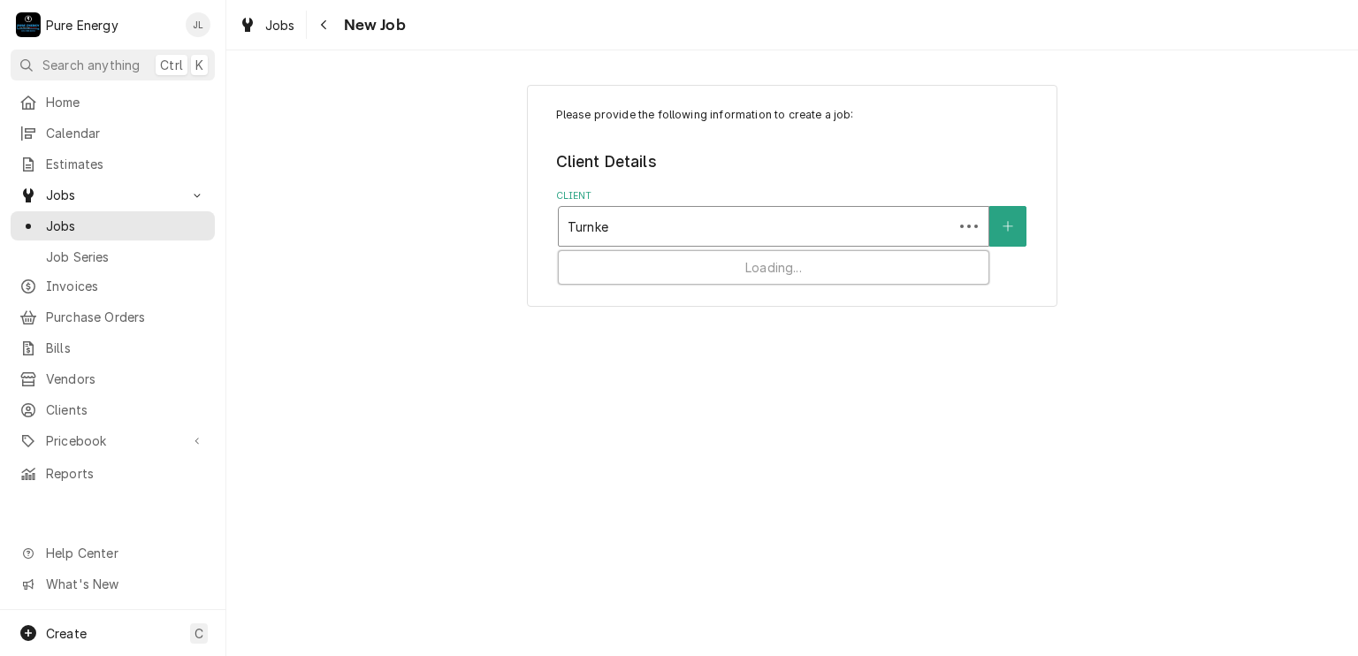
type input "Turnkey"
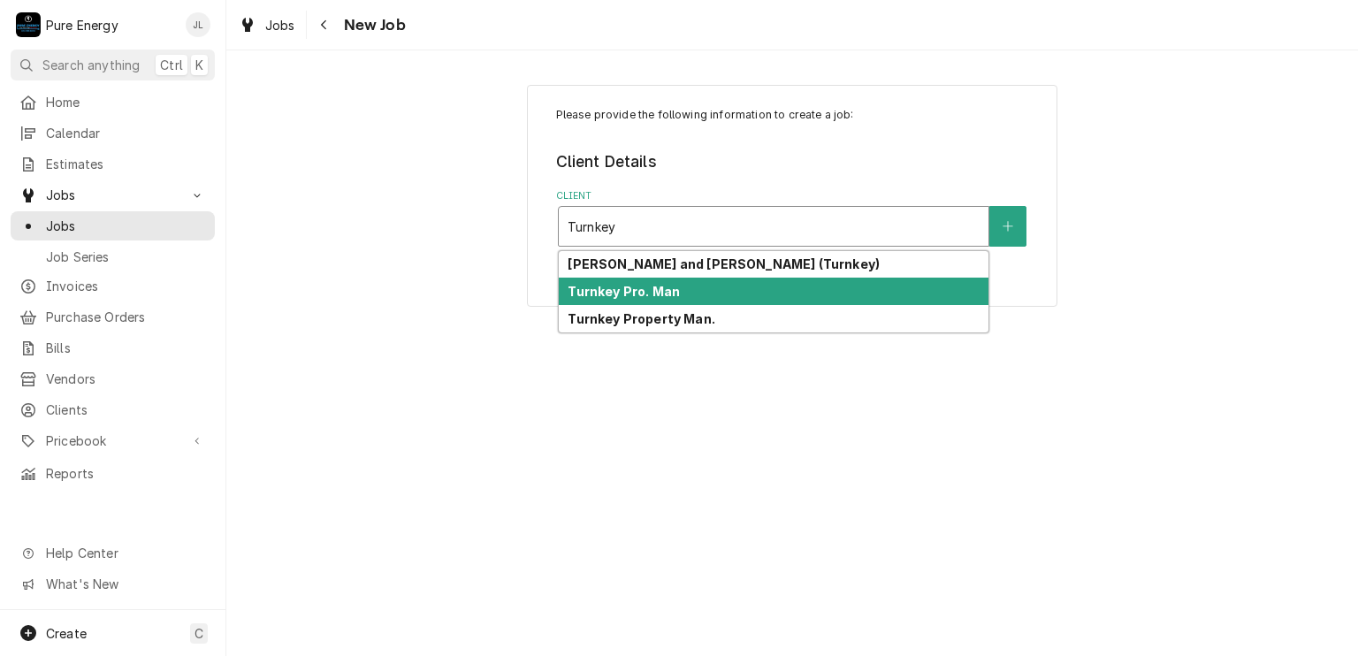
click at [643, 290] on strong "Turnkey Pro. Man" at bounding box center [623, 291] width 112 height 15
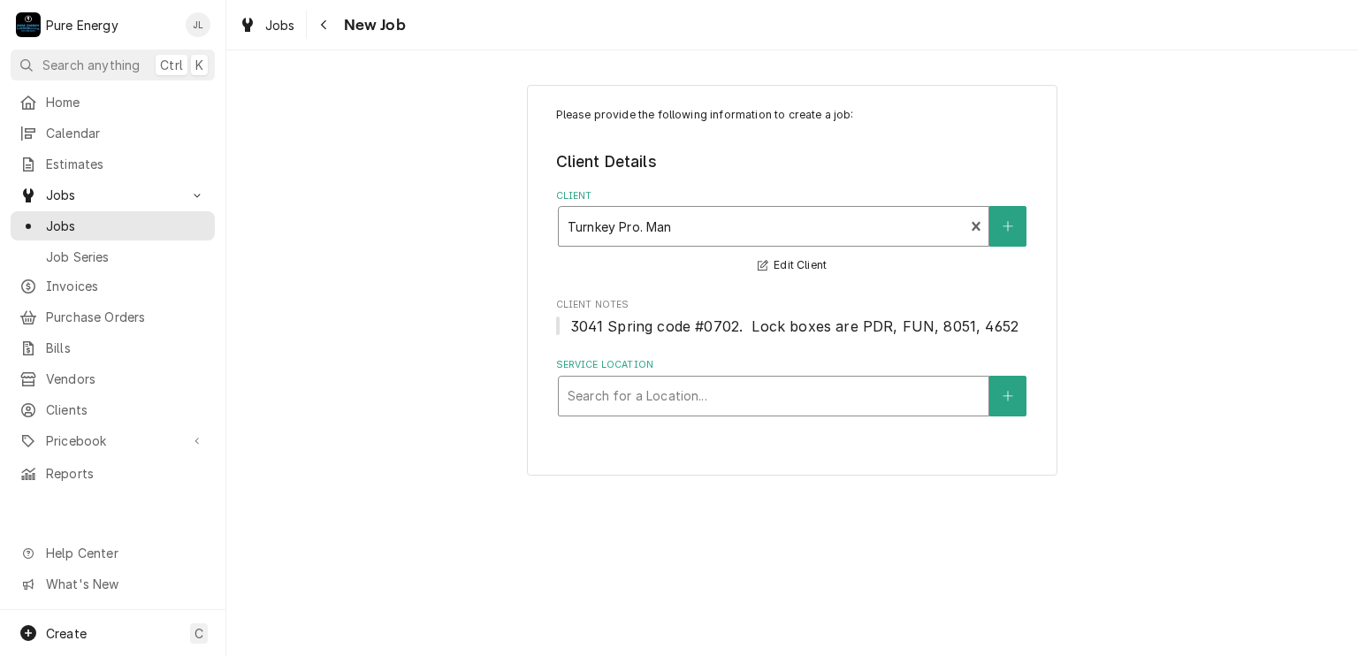
click at [629, 392] on div "Service Location" at bounding box center [773, 396] width 412 height 32
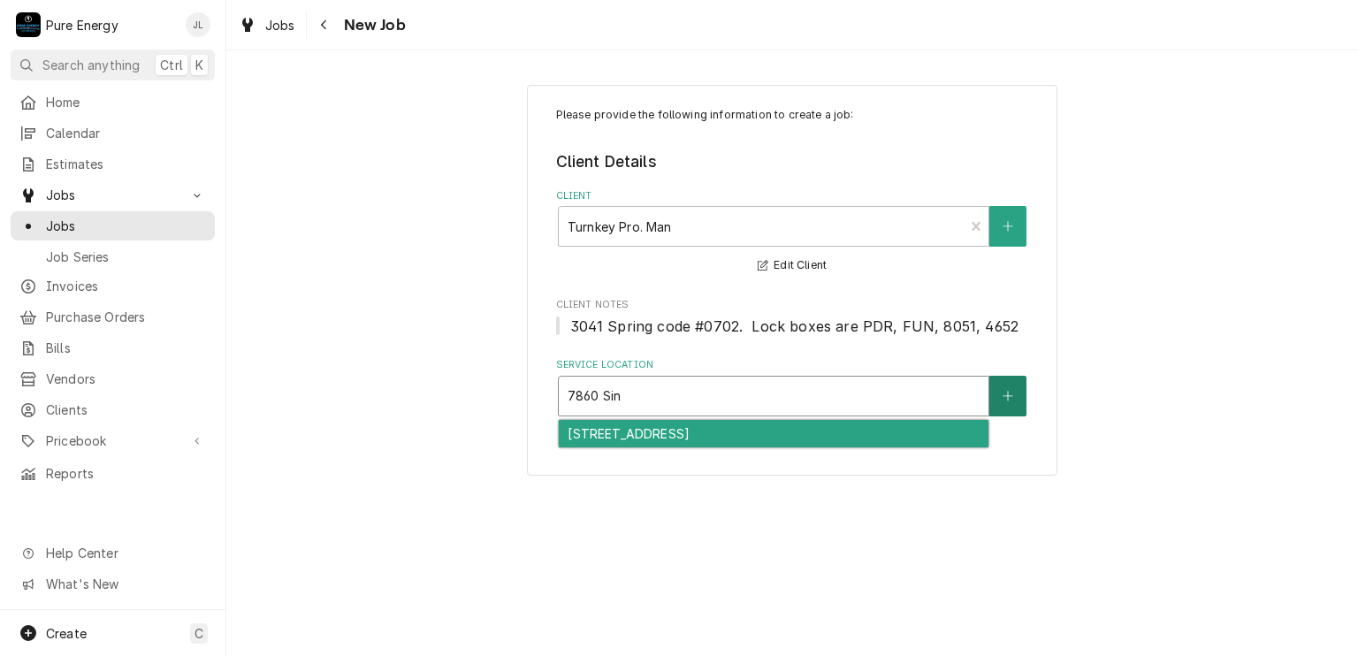
type input "7860 Sin"
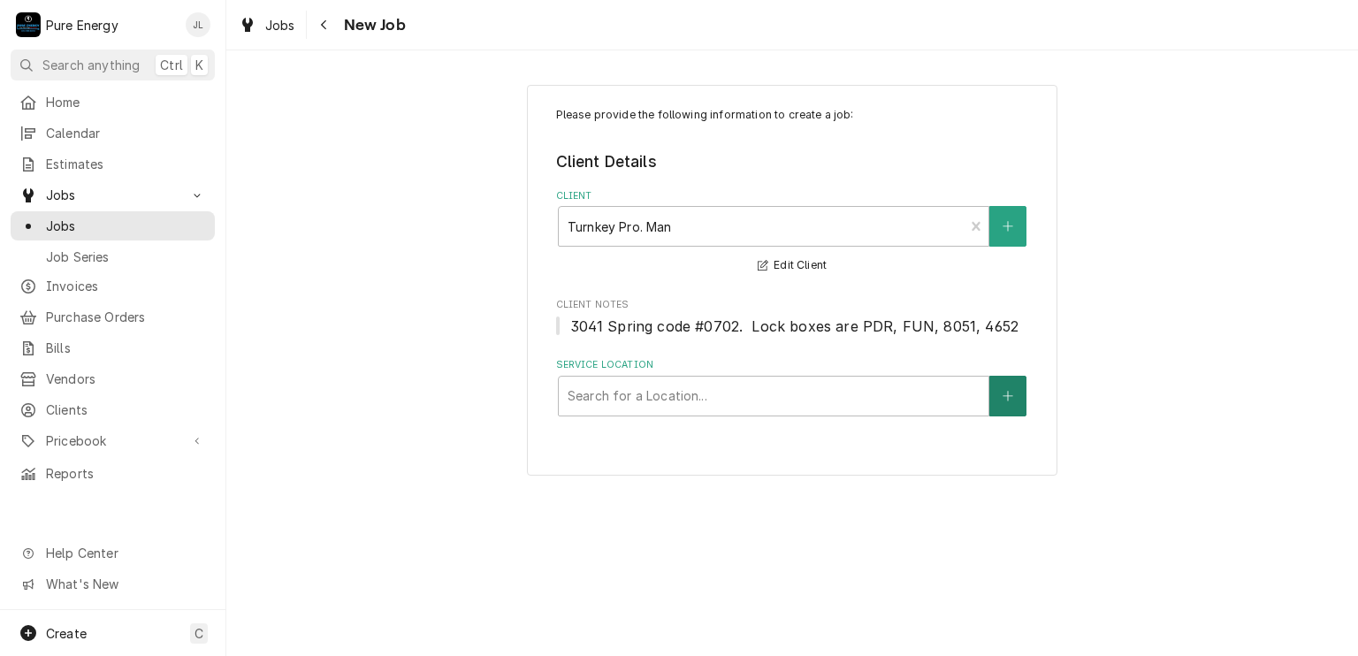
click at [1002, 394] on icon "Create New Location" at bounding box center [1007, 396] width 11 height 12
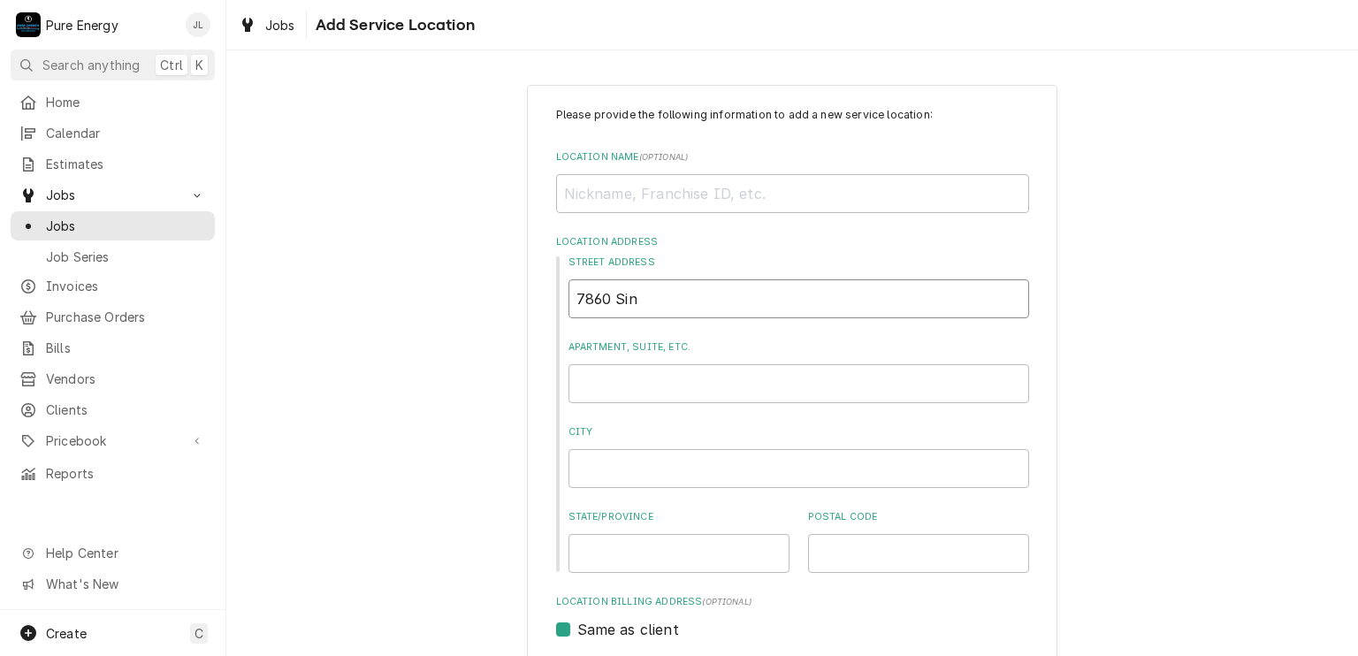
click at [675, 300] on input "7860 Sin" at bounding box center [798, 298] width 461 height 39
type textarea "x"
type input "7860 Sina"
type textarea "x"
type input "7860 Sinal"
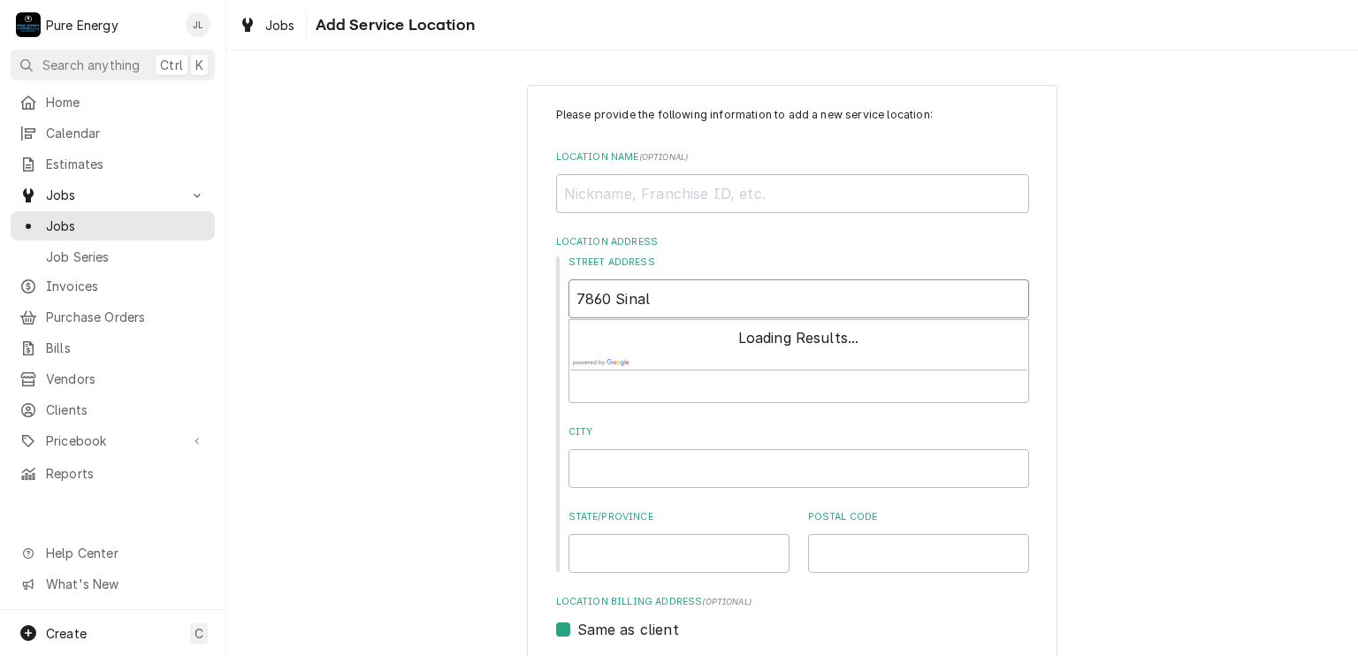
type textarea "x"
type input "7860 Sinalo"
type textarea "x"
type input "7860 Sinaloa"
type textarea "x"
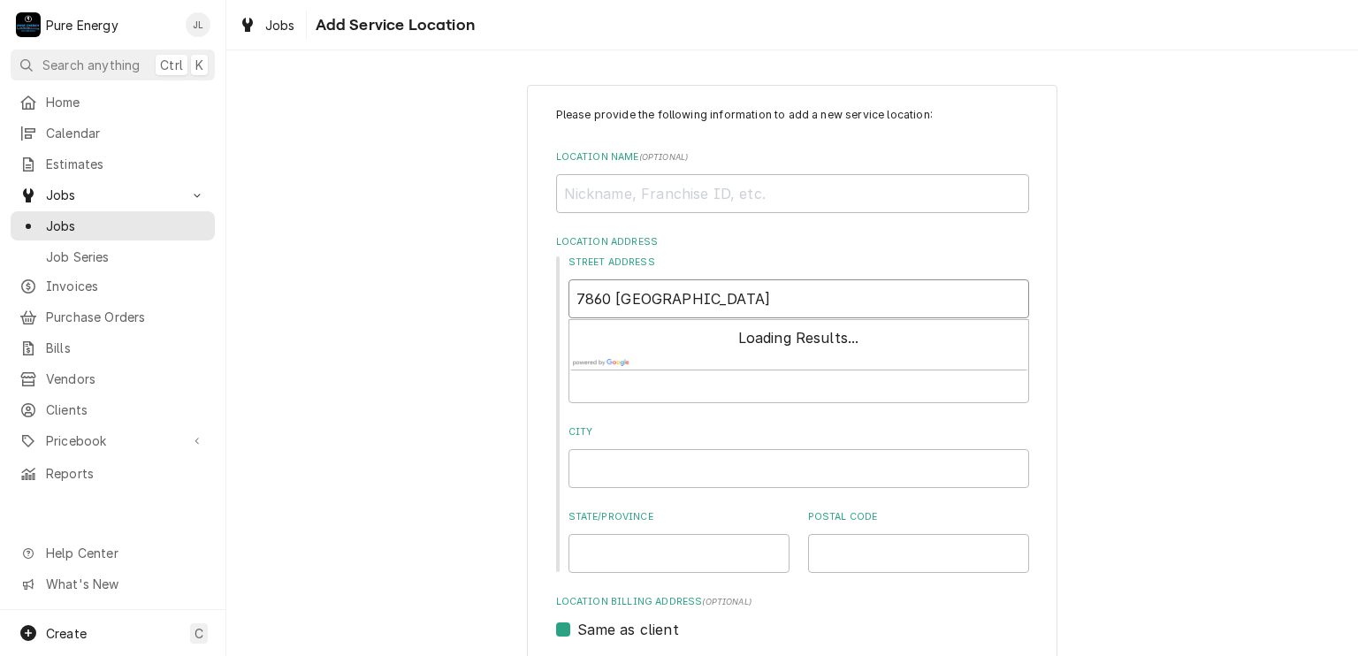
type input "7860 Sinaloa"
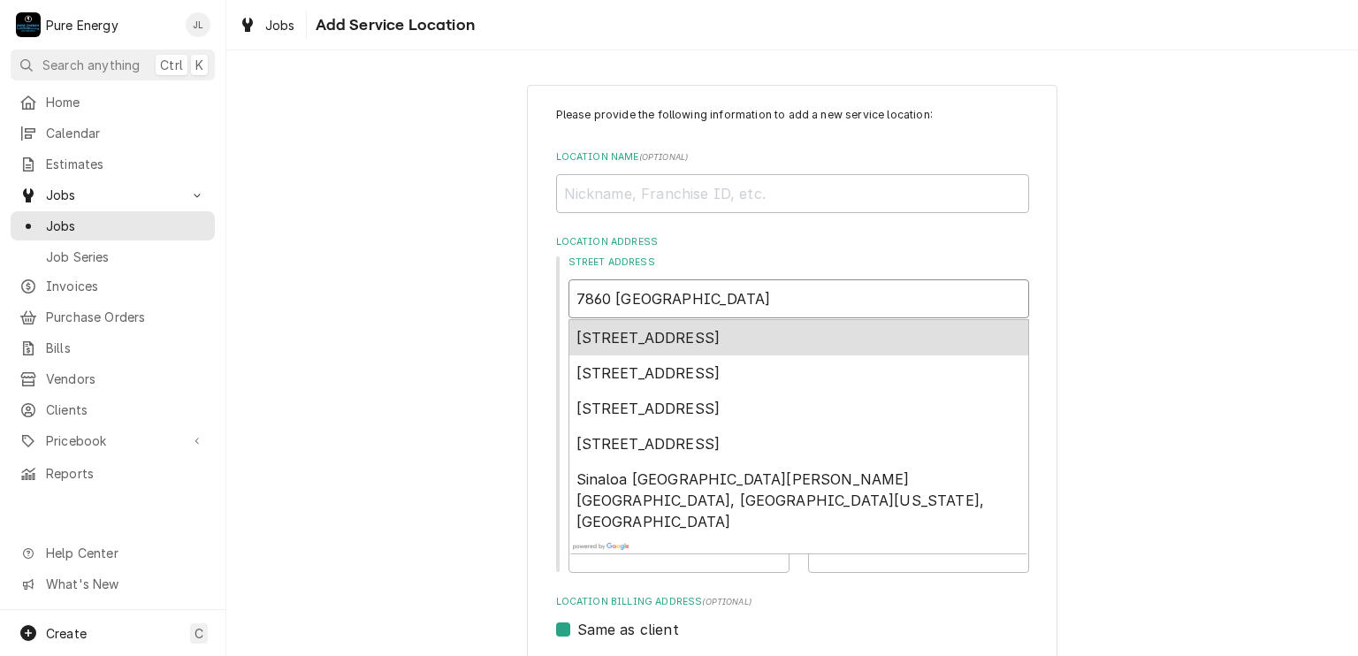
type textarea "x"
type input "7860 Sinaloa A"
type textarea "x"
type input "7860 Sinaloa Av"
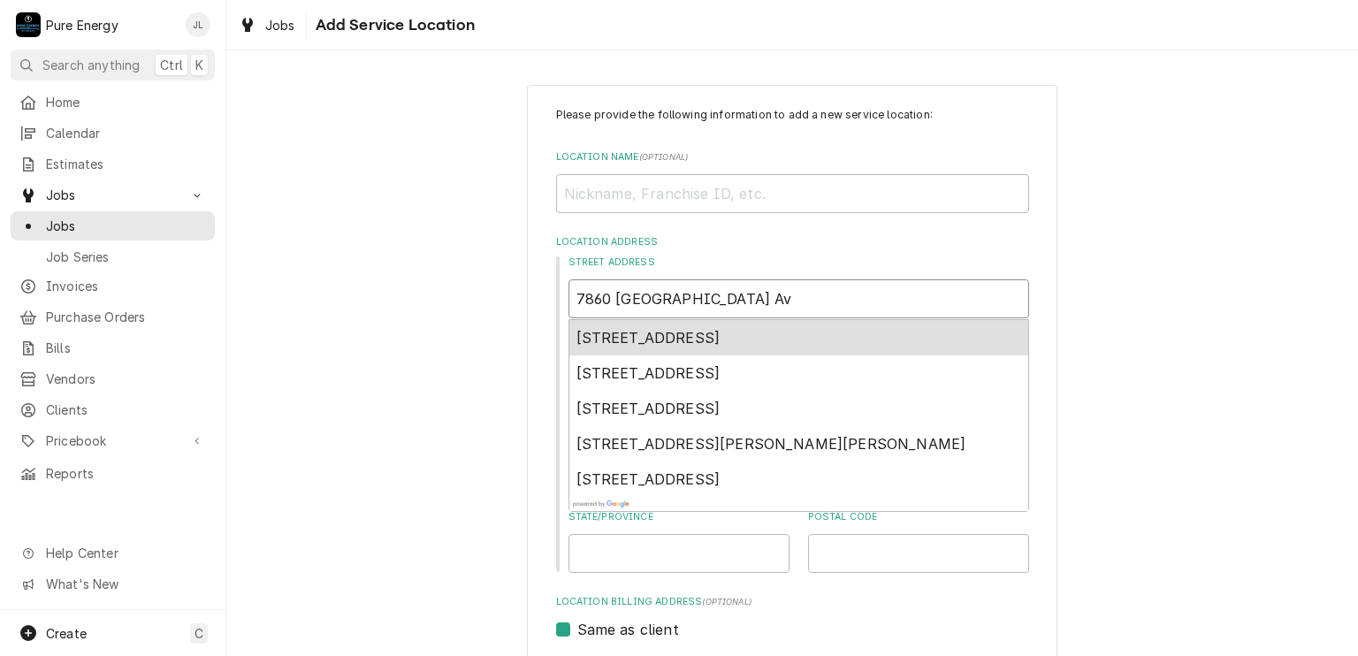
click at [690, 331] on span "7860 Sinaloa Avenue, Atascadero, CA, USA" at bounding box center [648, 338] width 144 height 18
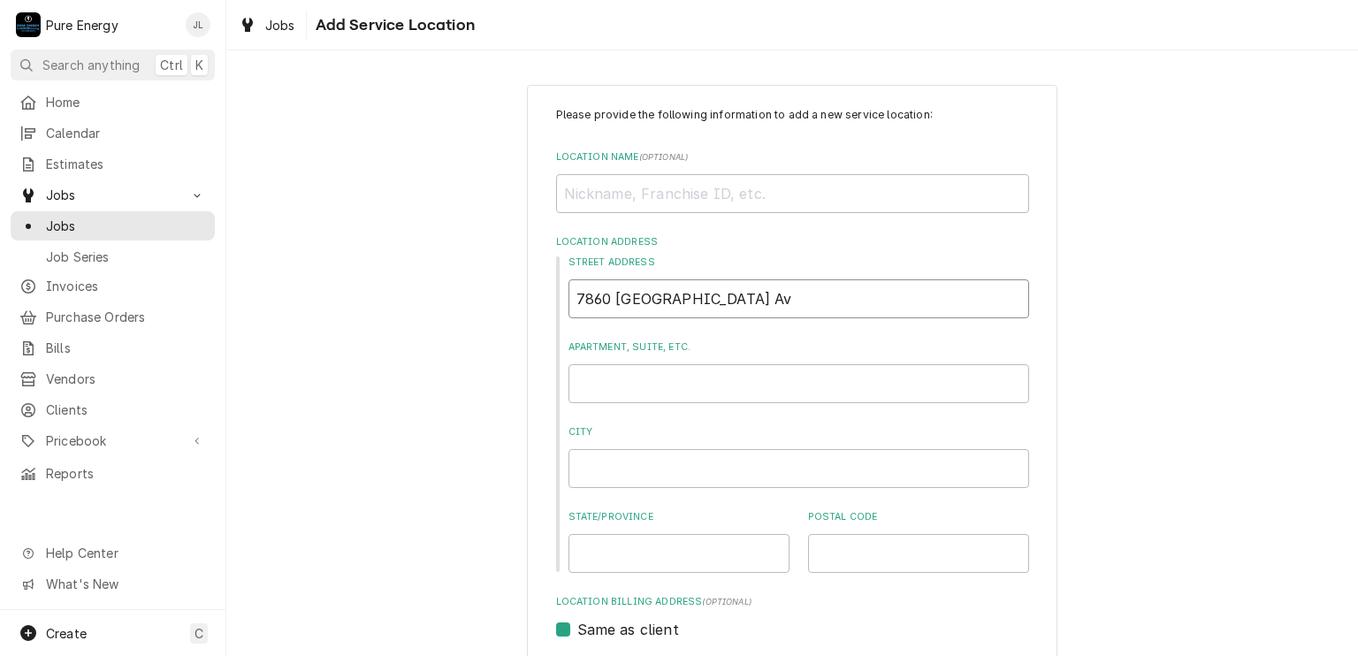
type textarea "x"
type input "7860 Sinaloa Ave"
type textarea "x"
type input "7860 Sinaloa Ave"
click at [619, 370] on input "Apartment, Suite, etc." at bounding box center [798, 383] width 461 height 39
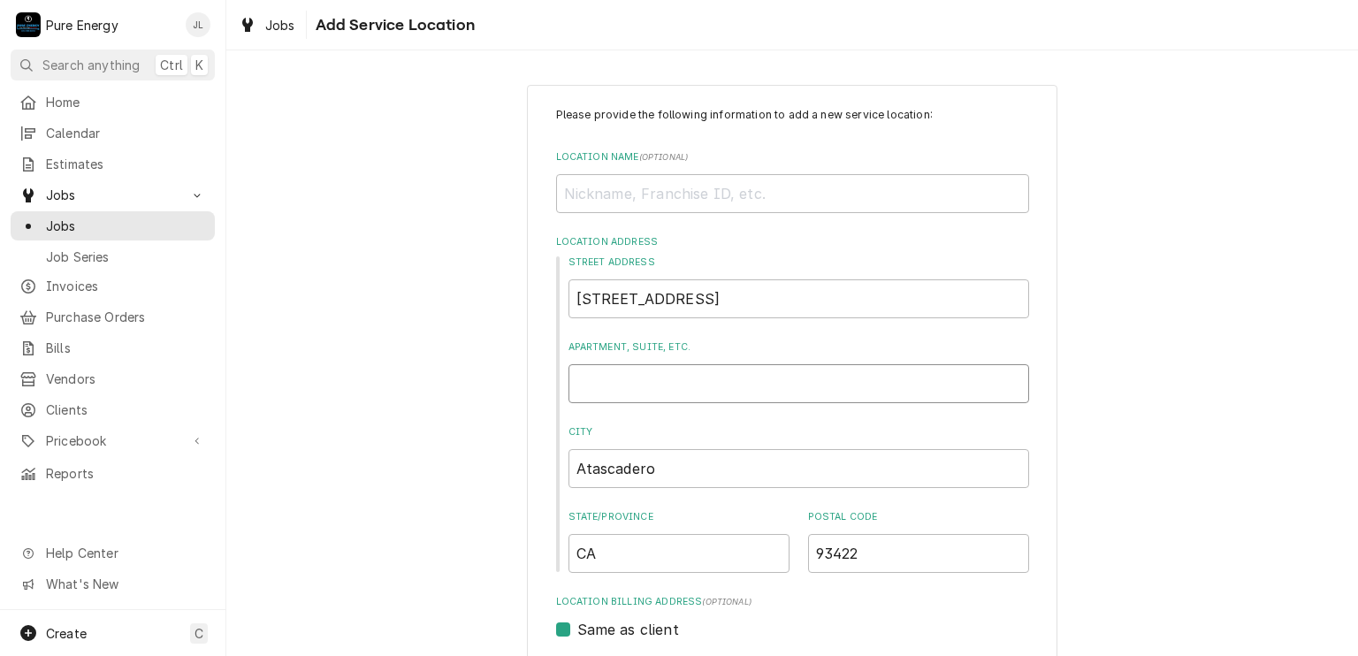
type textarea "x"
type input "U"
type textarea "x"
type input "Un"
type textarea "x"
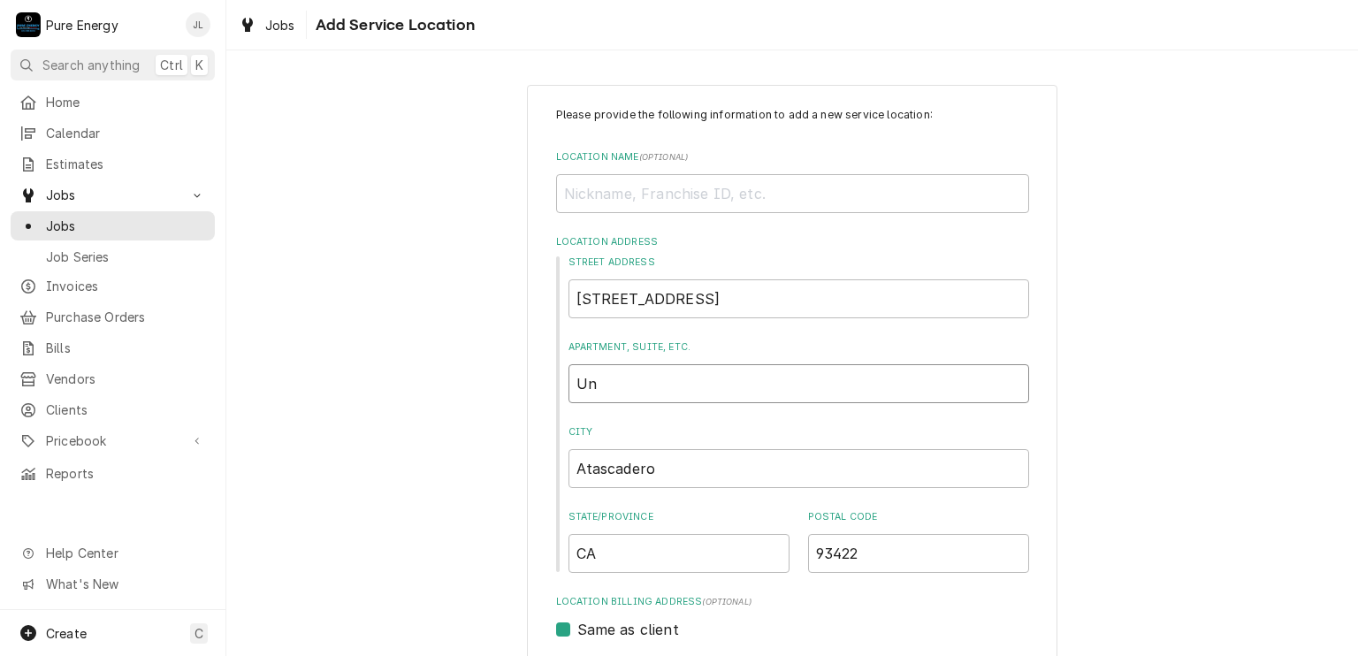
type input "U"
type textarea "x"
type input "Un"
type textarea "x"
type input "Uni"
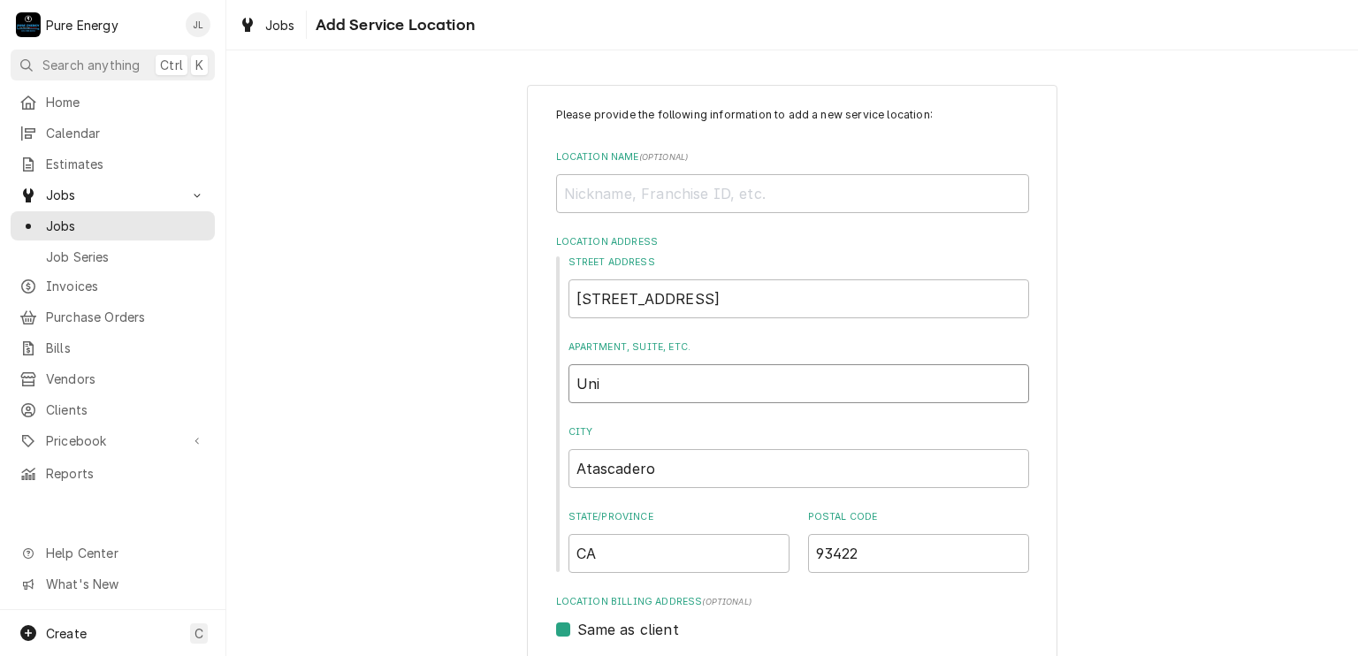
type textarea "x"
type input "Unit"
type textarea "x"
type input "Unit"
type textarea "x"
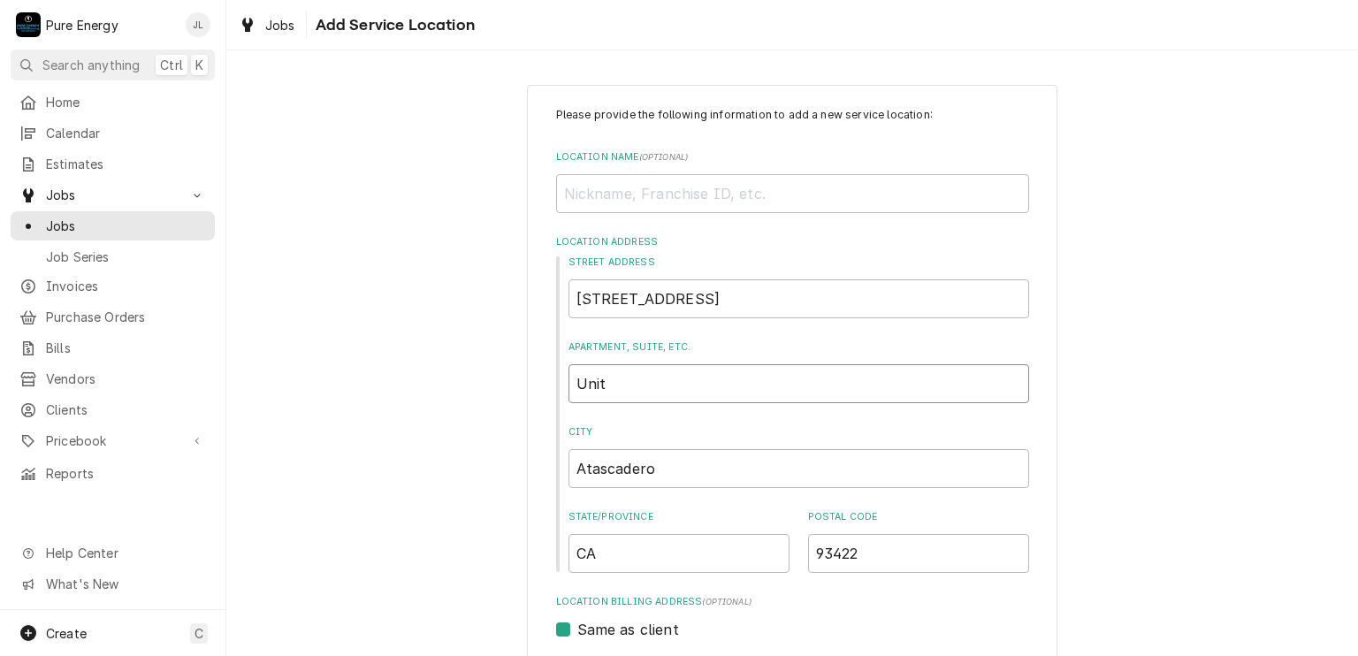
type input "Unit #"
type textarea "x"
type input "Unit #D"
type textarea "x"
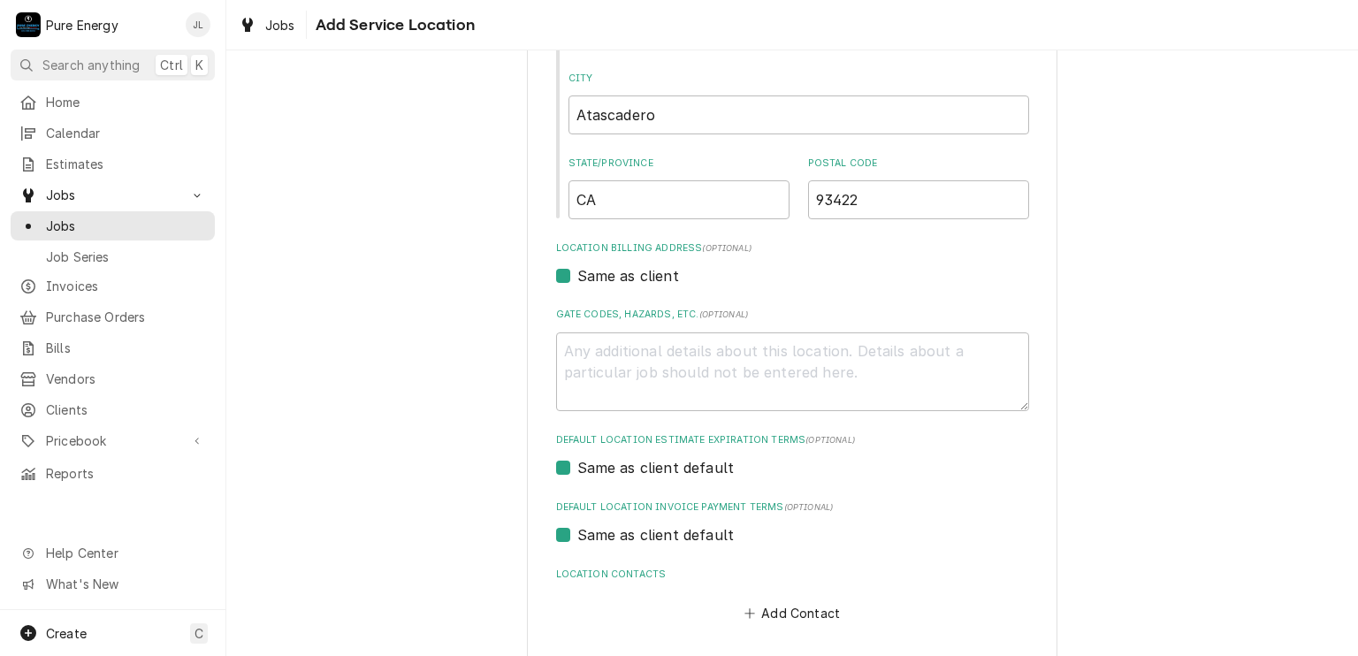
scroll to position [430, 0]
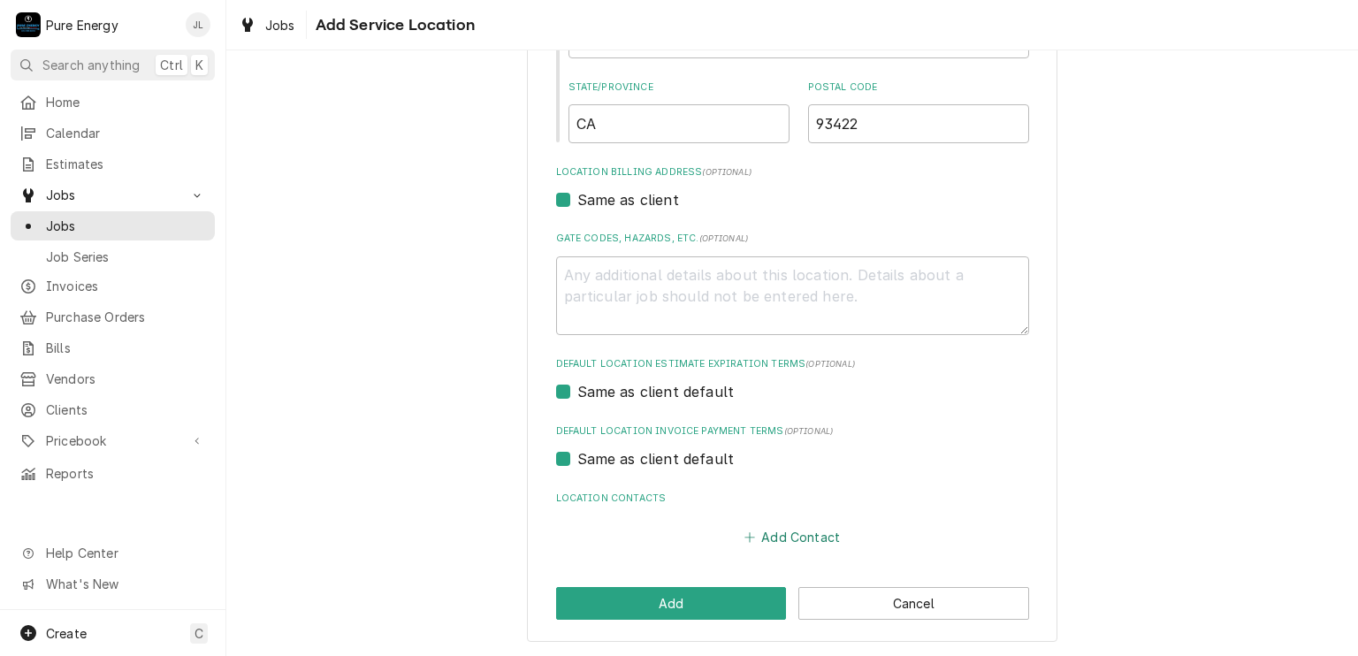
type input "Unit #D"
click at [764, 529] on button "Add Contact" at bounding box center [792, 537] width 102 height 25
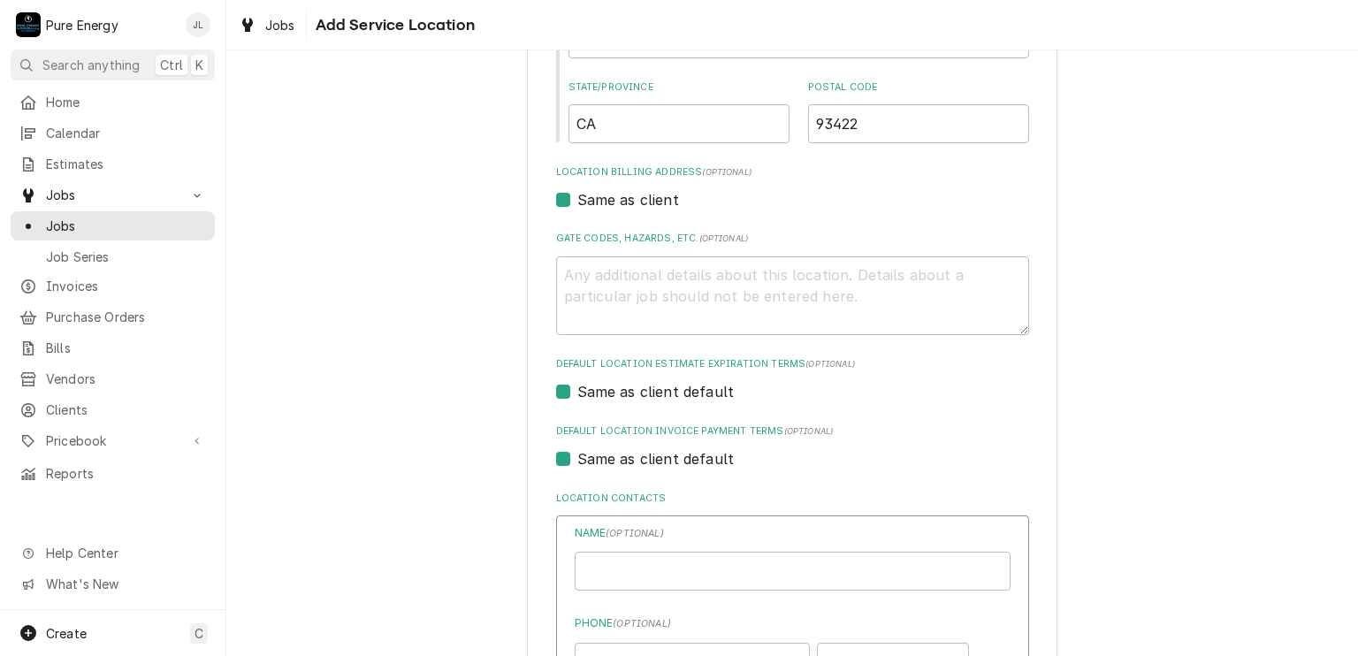
click at [764, 529] on label "Name ( optional )" at bounding box center [793, 533] width 436 height 16
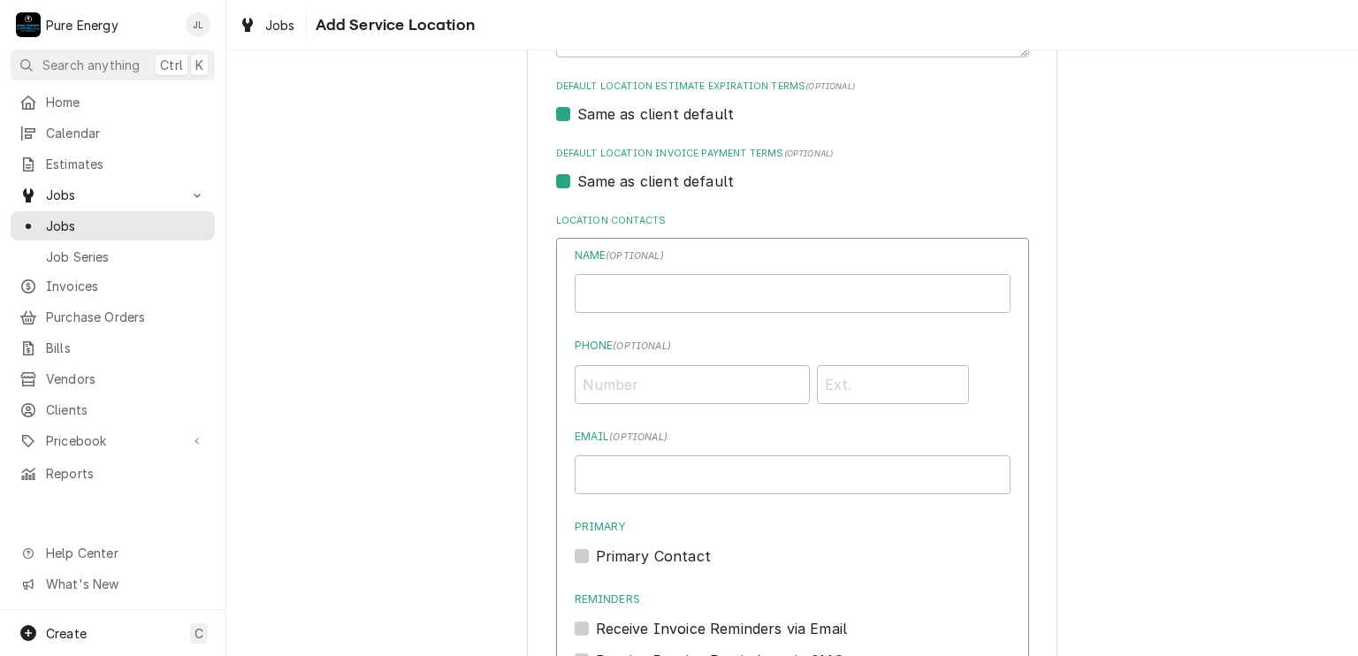
scroll to position [1020, 0]
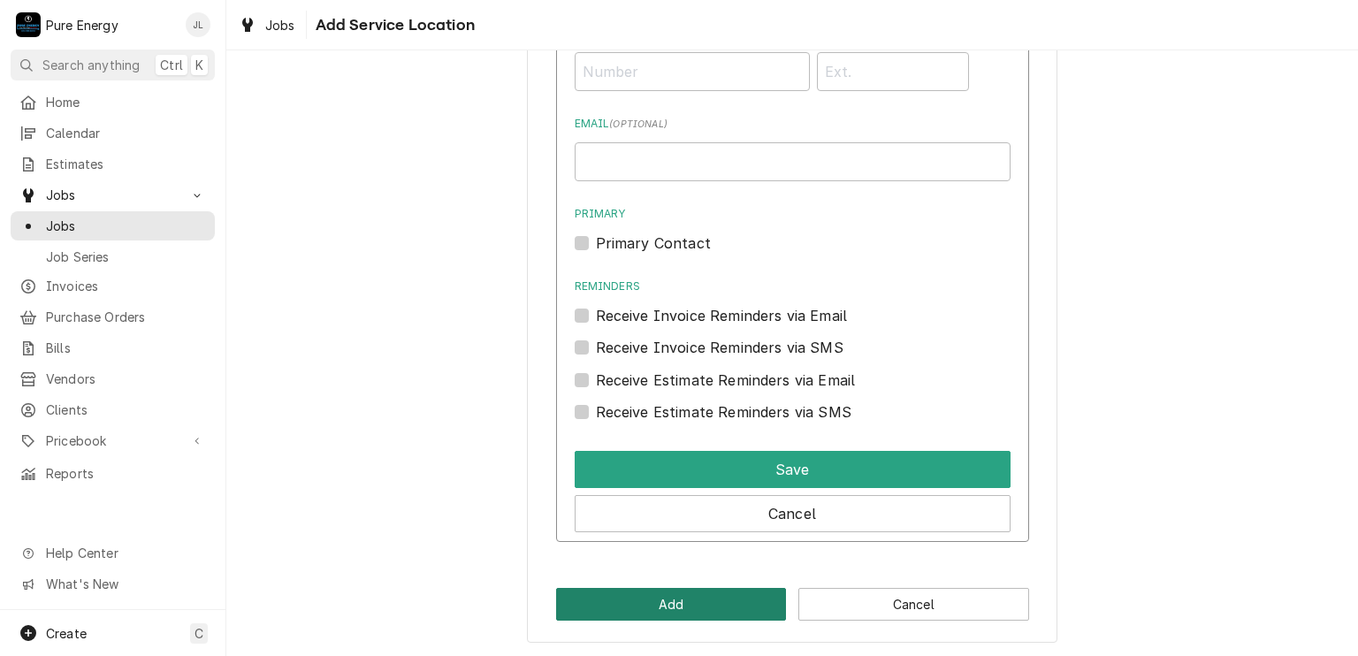
click at [673, 607] on button "Add" at bounding box center [671, 604] width 231 height 33
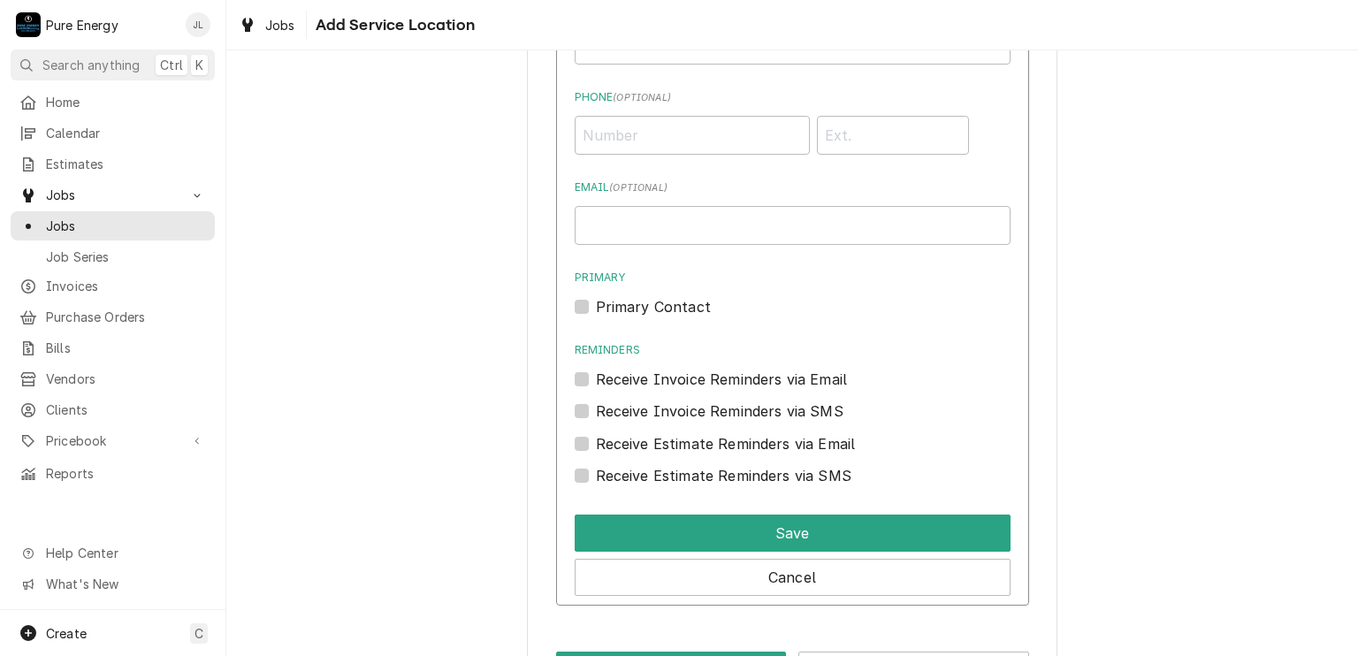
scroll to position [1124, 0]
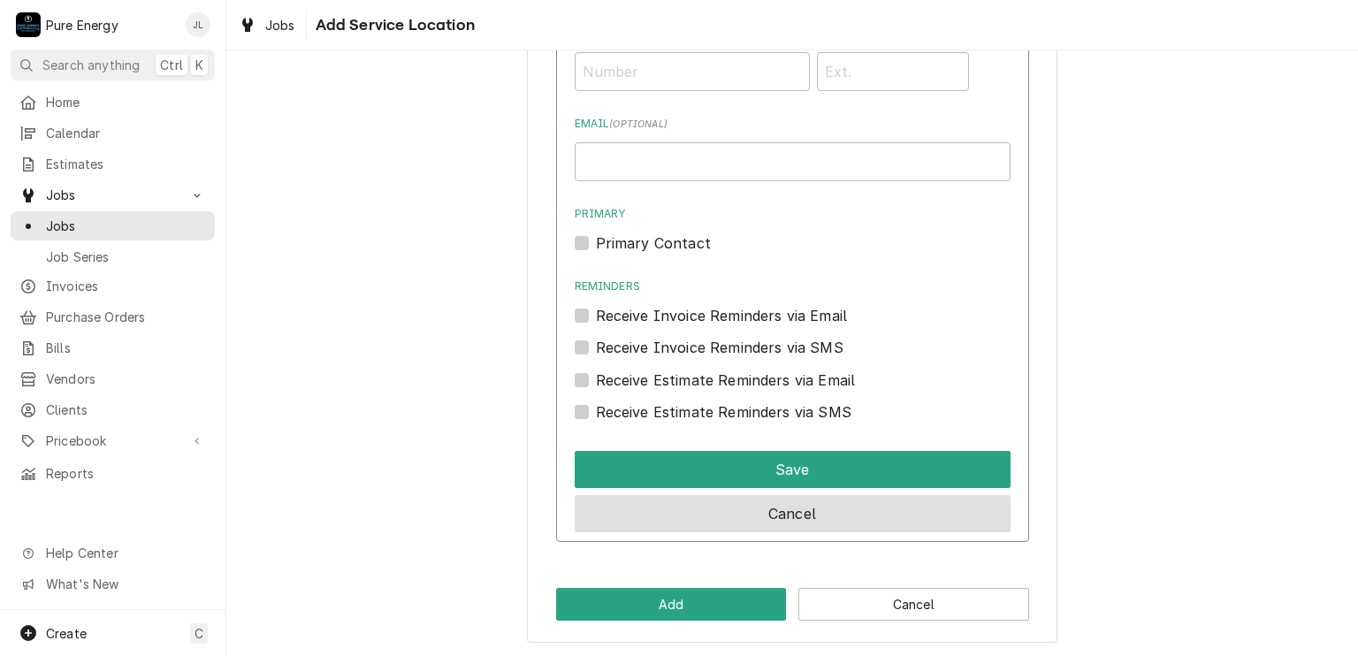
click at [737, 508] on button "Cancel" at bounding box center [793, 513] width 436 height 37
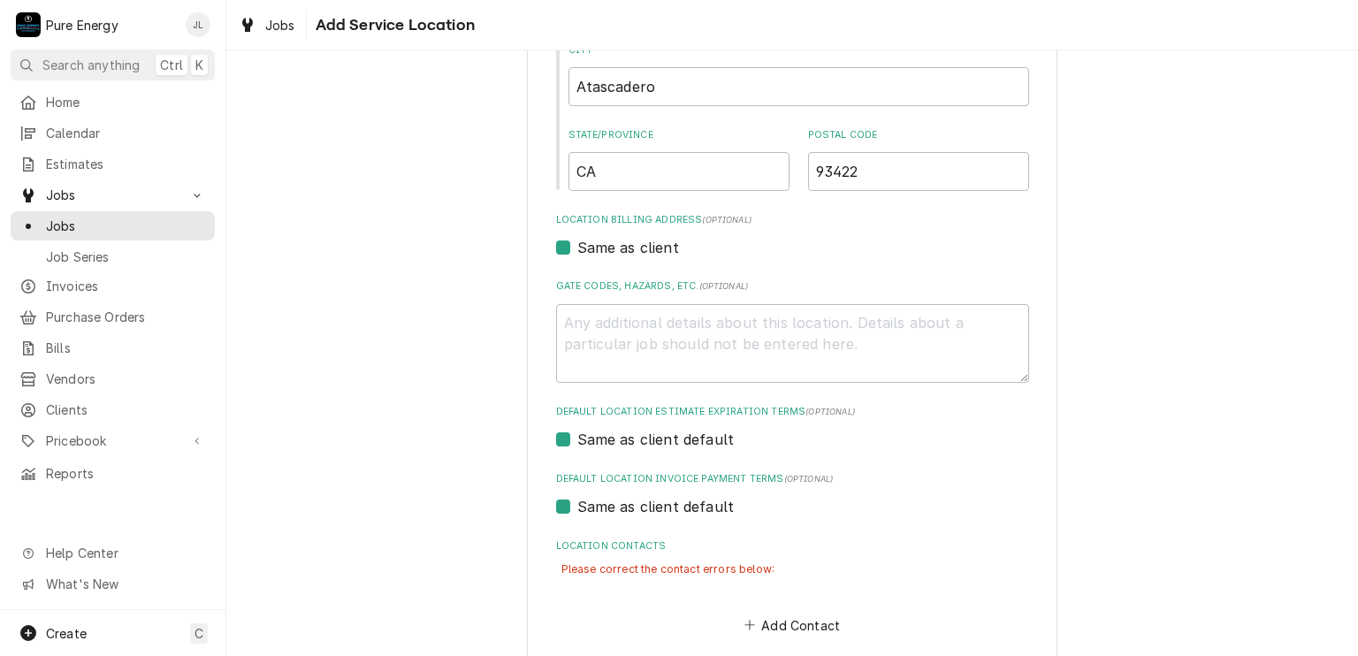
scroll to position [470, 0]
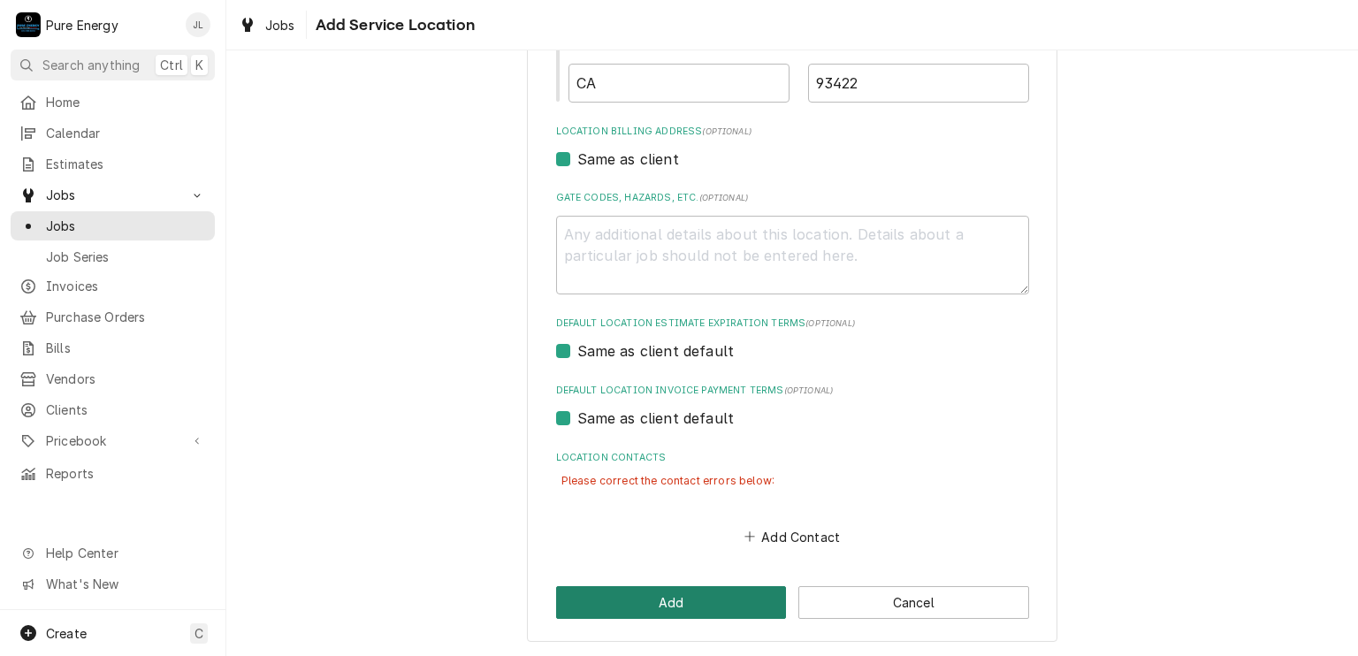
click at [696, 600] on button "Add" at bounding box center [671, 602] width 231 height 33
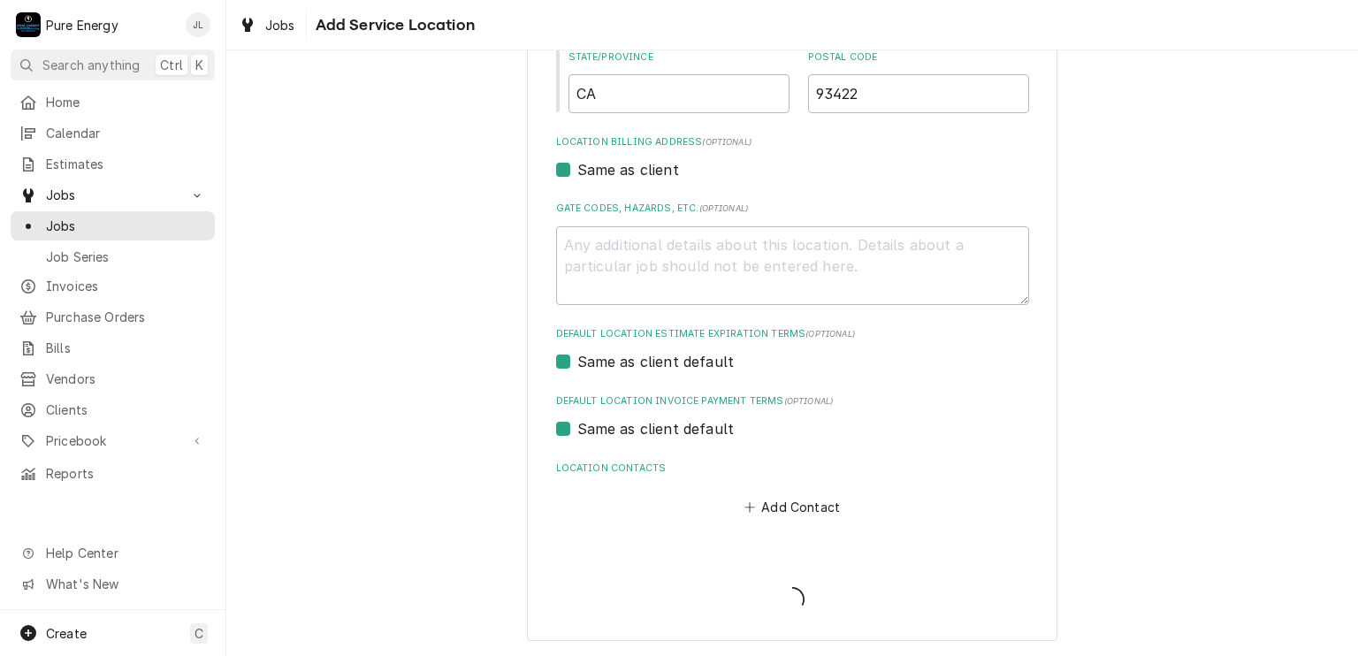
click at [696, 600] on span "Loading..." at bounding box center [792, 600] width 473 height 37
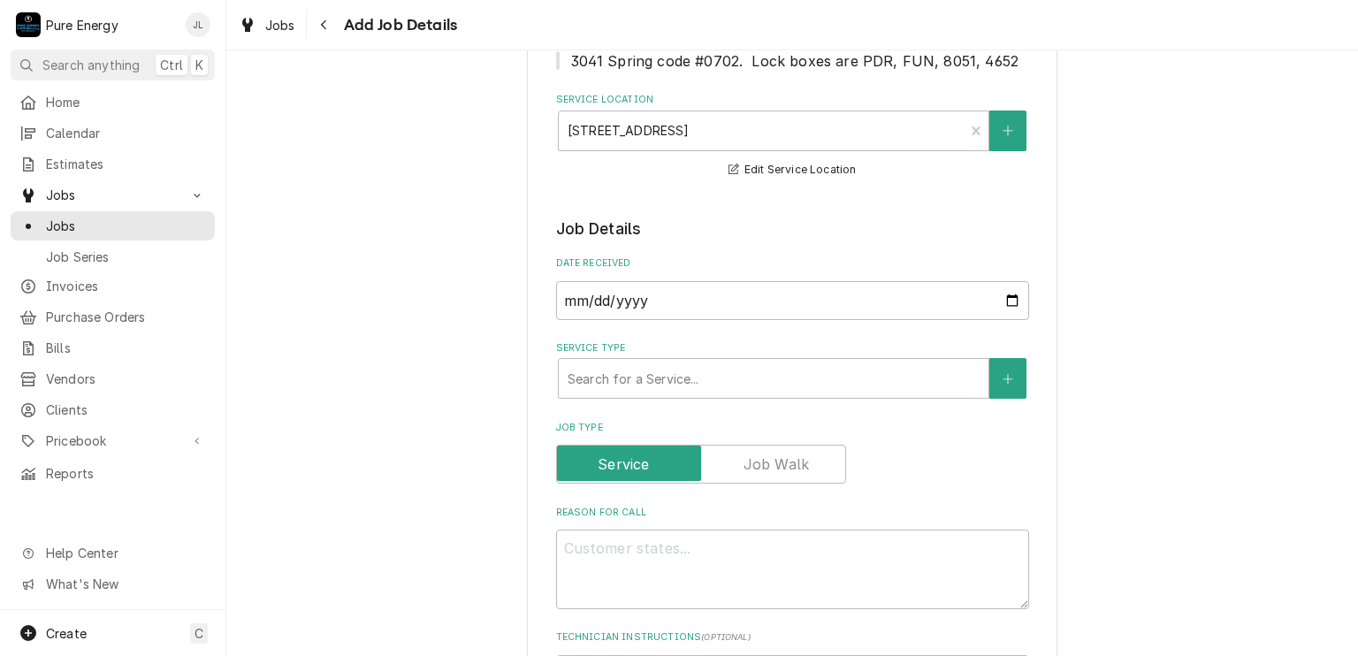
scroll to position [442, 0]
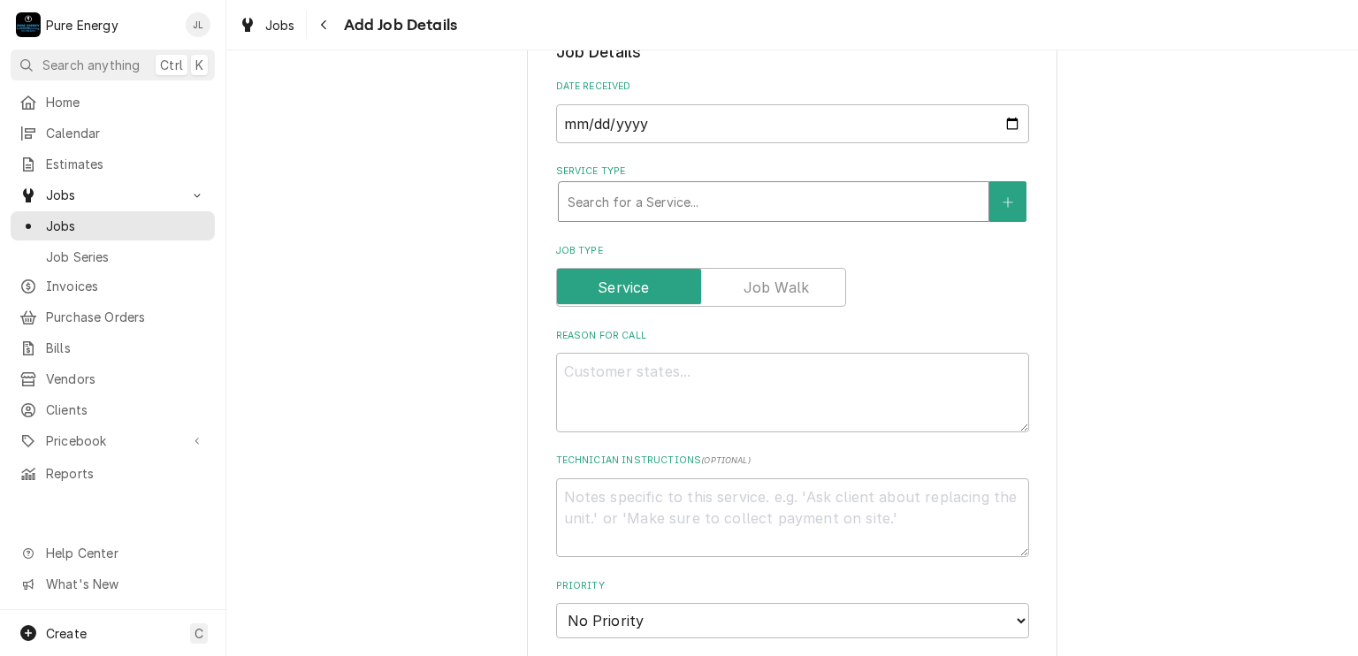
click at [719, 195] on div "Service Type" at bounding box center [773, 202] width 412 height 32
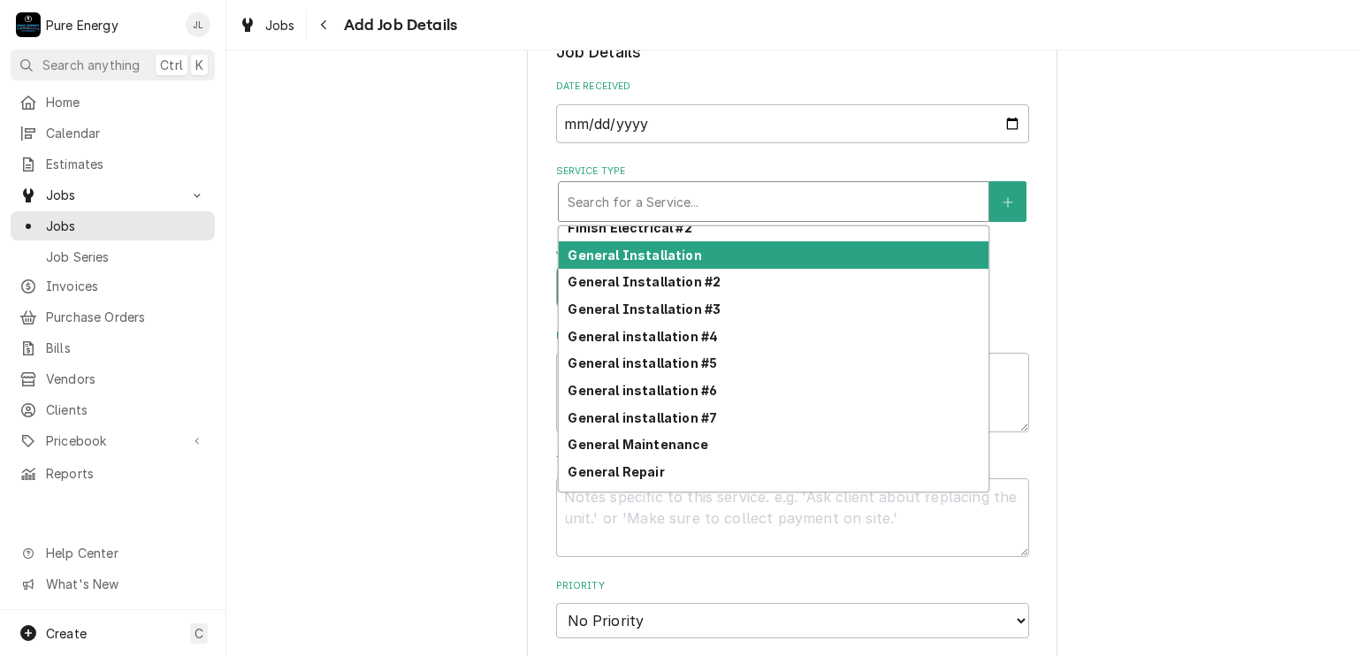
scroll to position [723, 0]
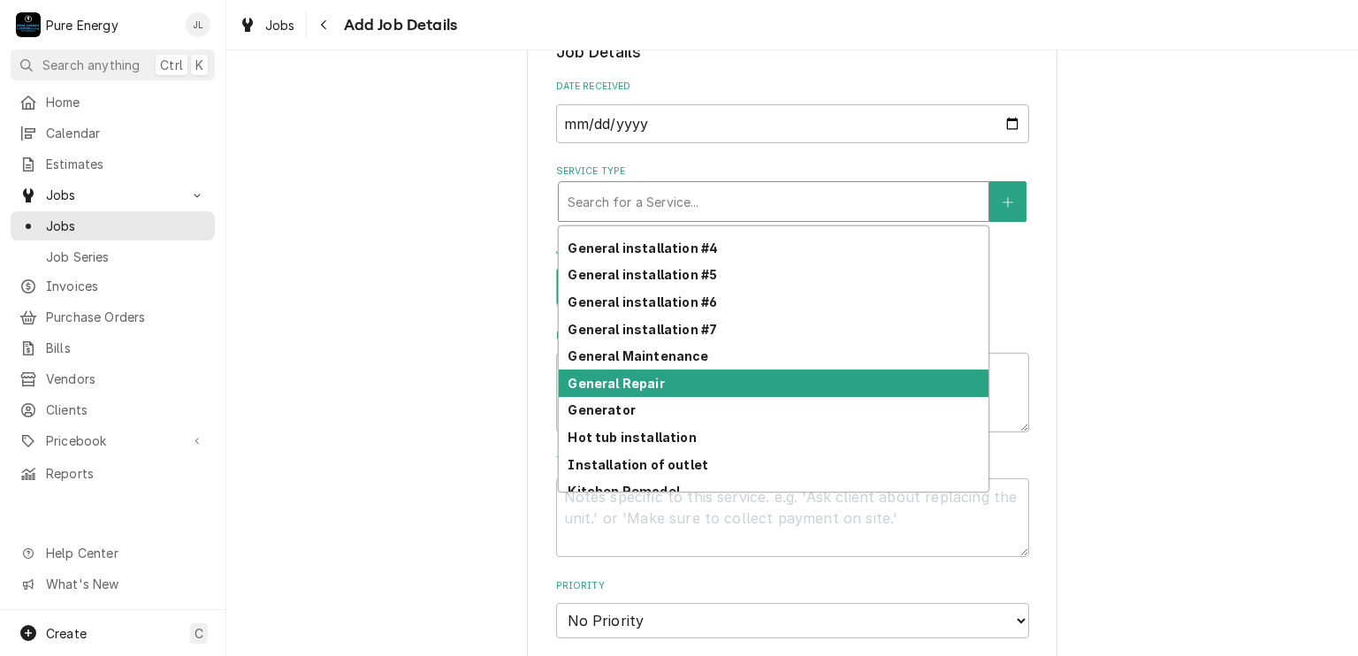
click at [654, 384] on strong "General Repair" at bounding box center [615, 383] width 96 height 15
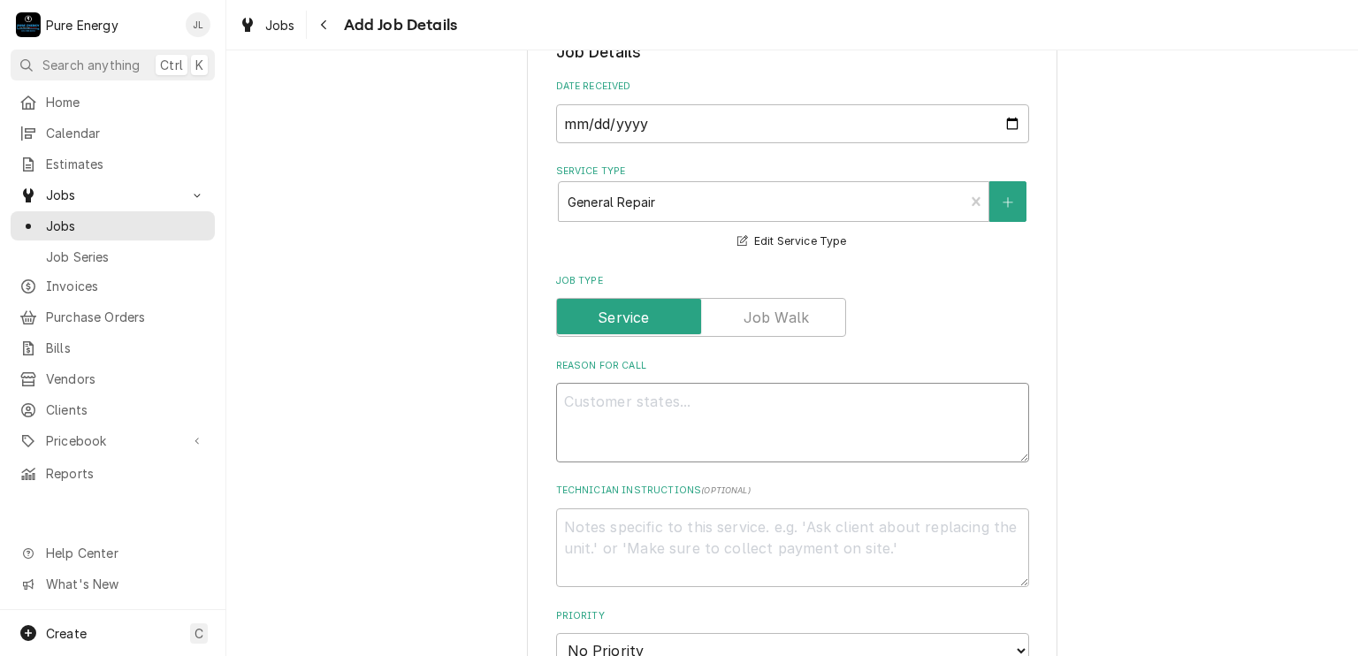
click at [590, 404] on textarea "Reason For Call" at bounding box center [792, 423] width 473 height 80
type textarea "x"
type textarea "T"
type textarea "x"
type textarea "Te"
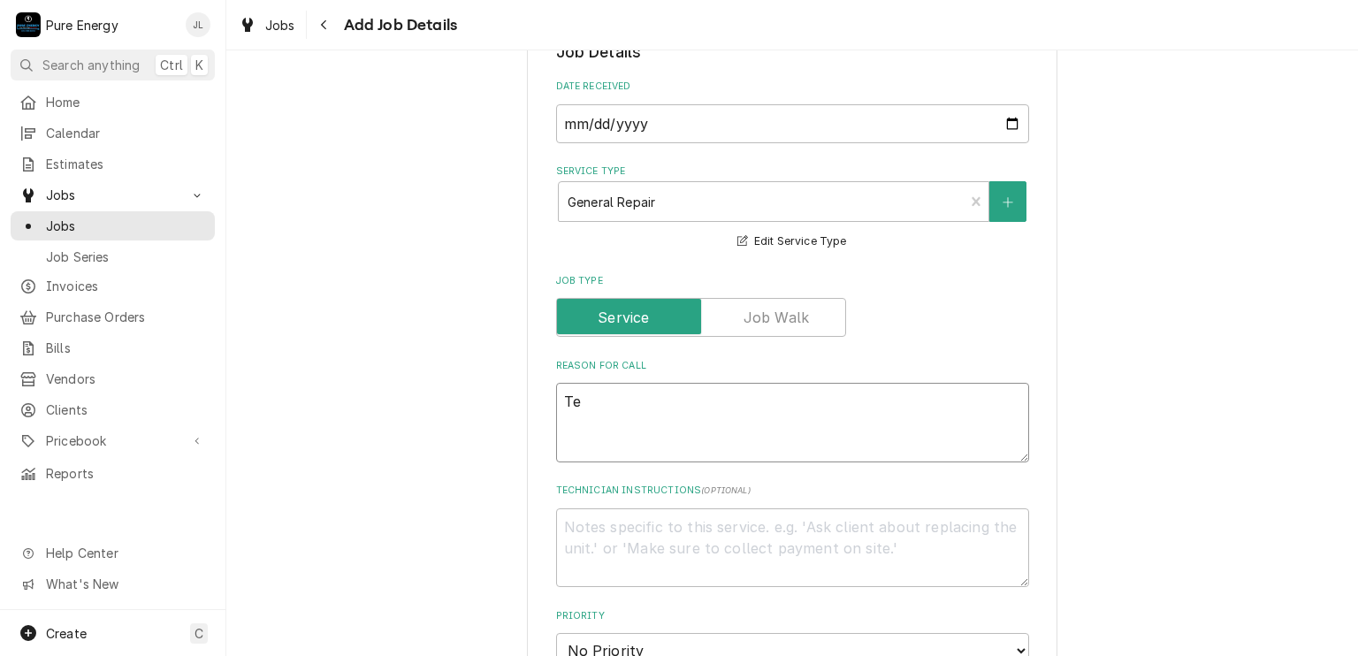
type textarea "x"
type textarea "Ten"
type textarea "x"
type textarea "Te"
type textarea "x"
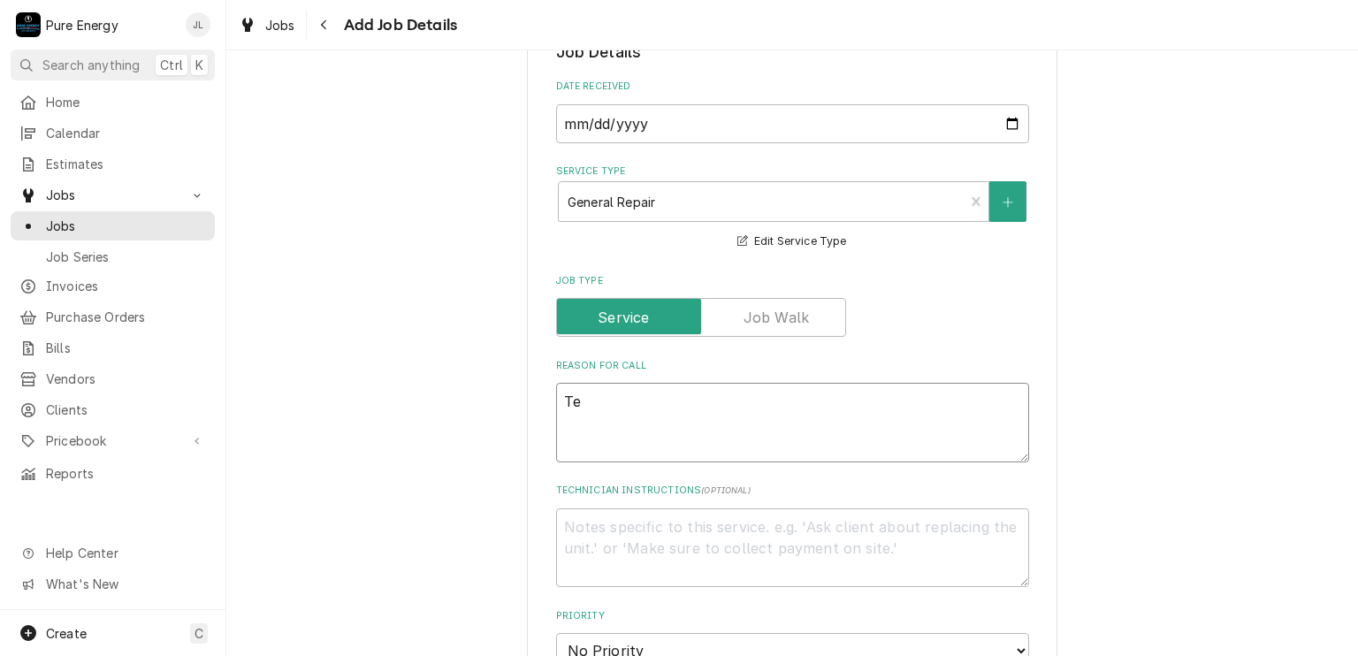
type textarea "T"
type textarea "x"
type textarea "G"
type textarea "x"
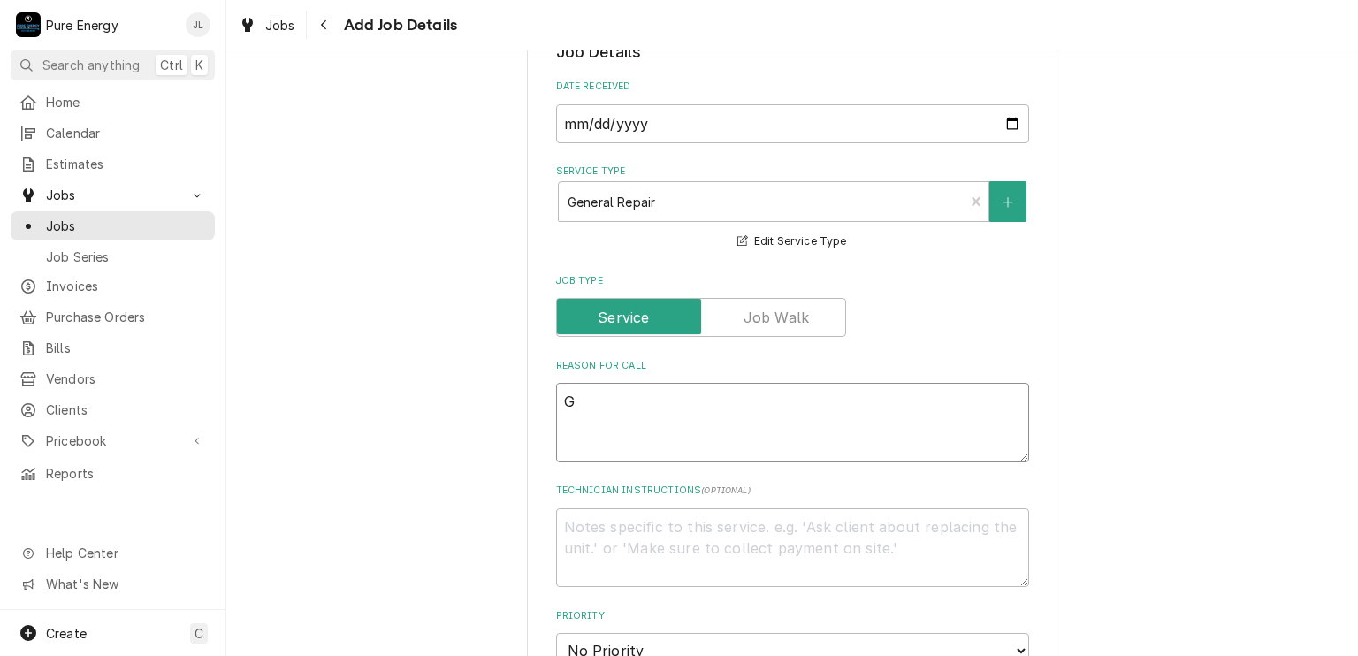
type textarea "Ga"
type textarea "x"
type textarea "Gav"
type textarea "x"
type textarea "Gave"
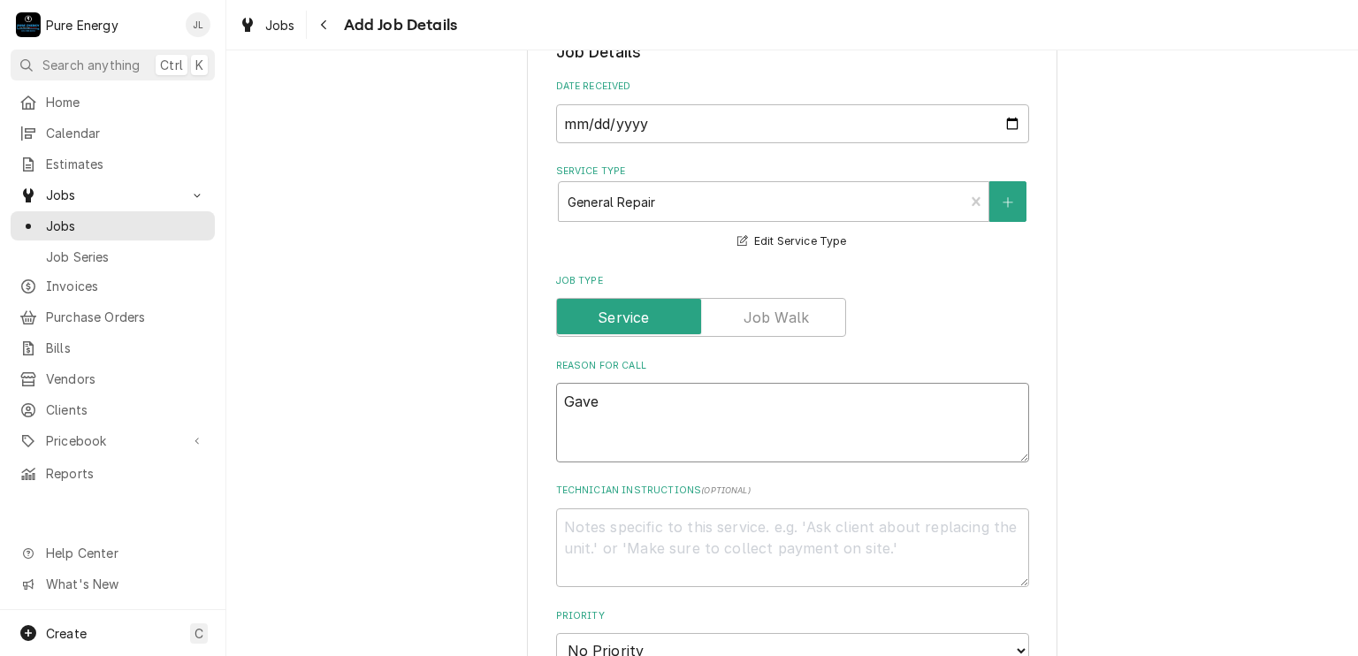
type textarea "x"
type textarea "Gave"
type textarea "x"
type textarea "Gave a"
type textarea "x"
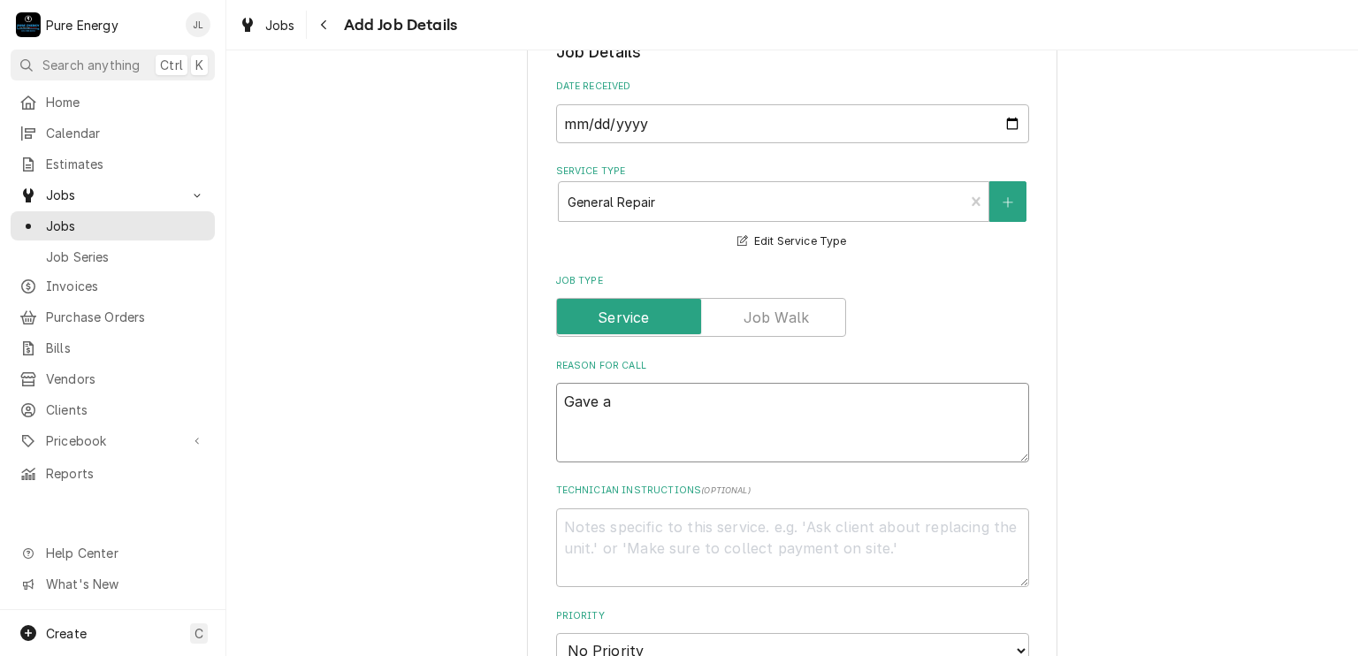
type textarea "Gave a"
type textarea "x"
type textarea "Gave a 8"
type textarea "x"
type textarea "Gave a 8:"
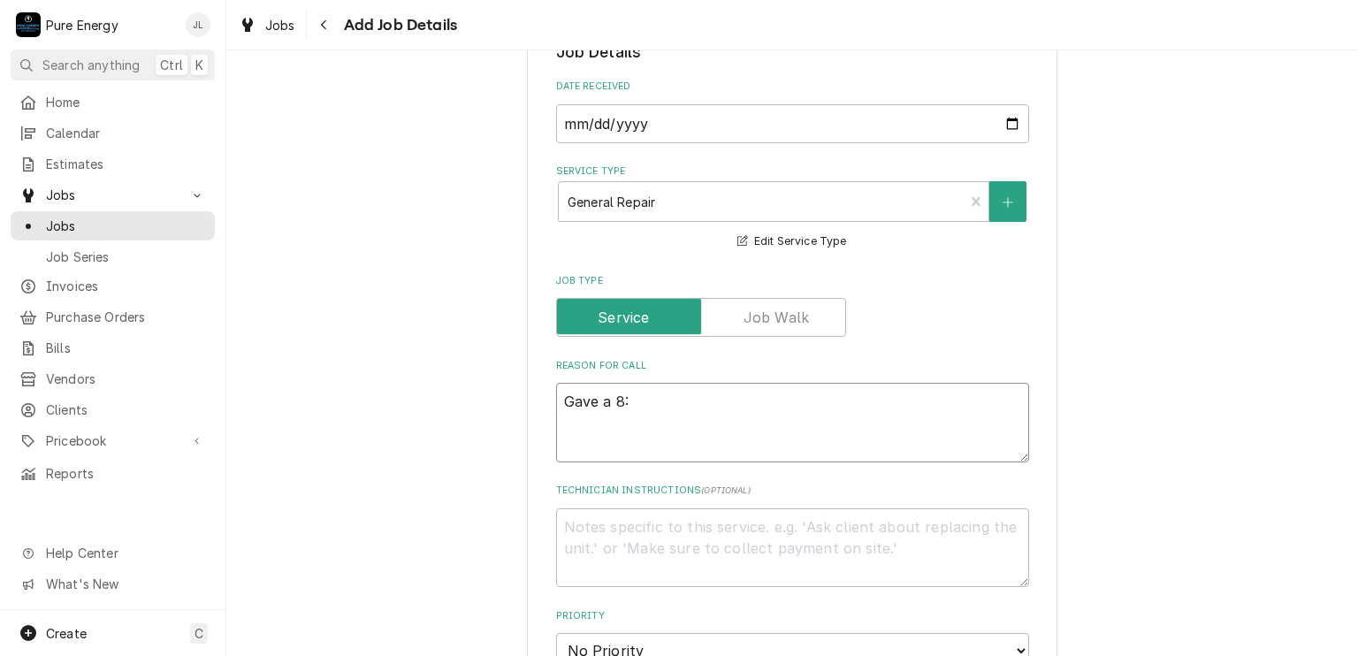
type textarea "x"
type textarea "Gave a 8:4"
type textarea "x"
type textarea "Gave a 8:45"
type textarea "x"
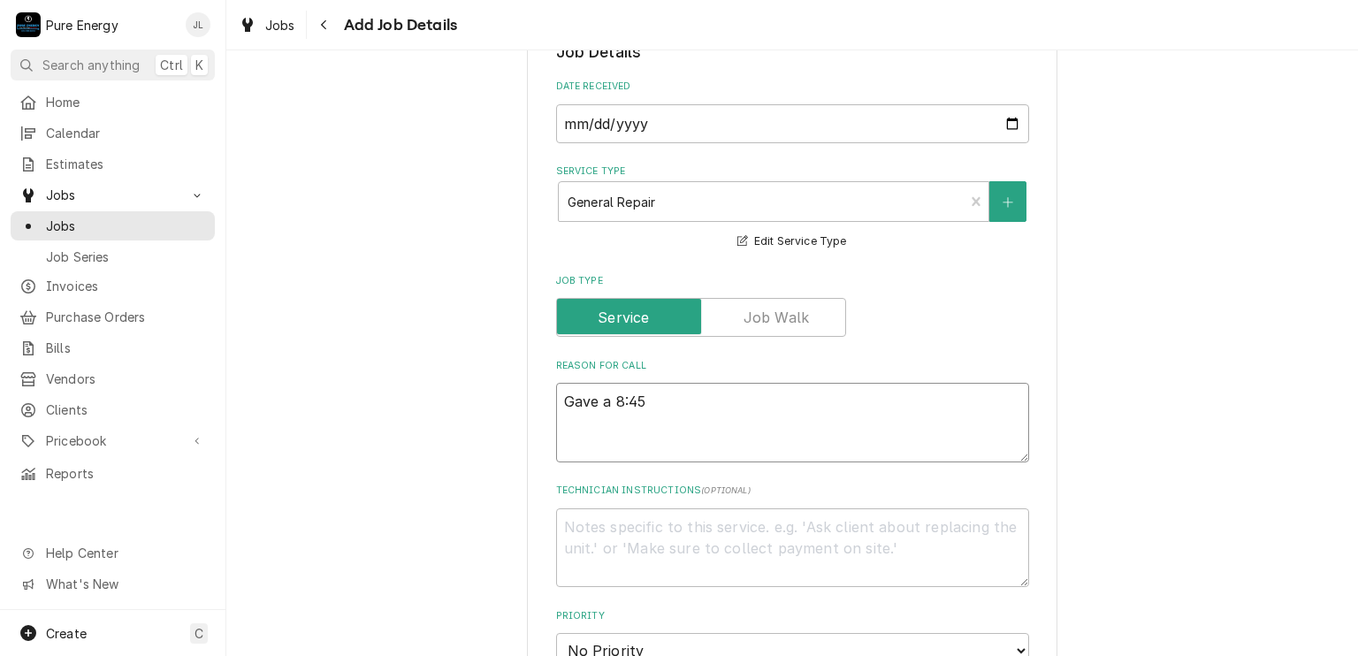
type textarea "Gave a 8:45-"
type textarea "x"
type textarea "Gave a 8:45-1"
type textarea "x"
type textarea "Gave a 8:45-10"
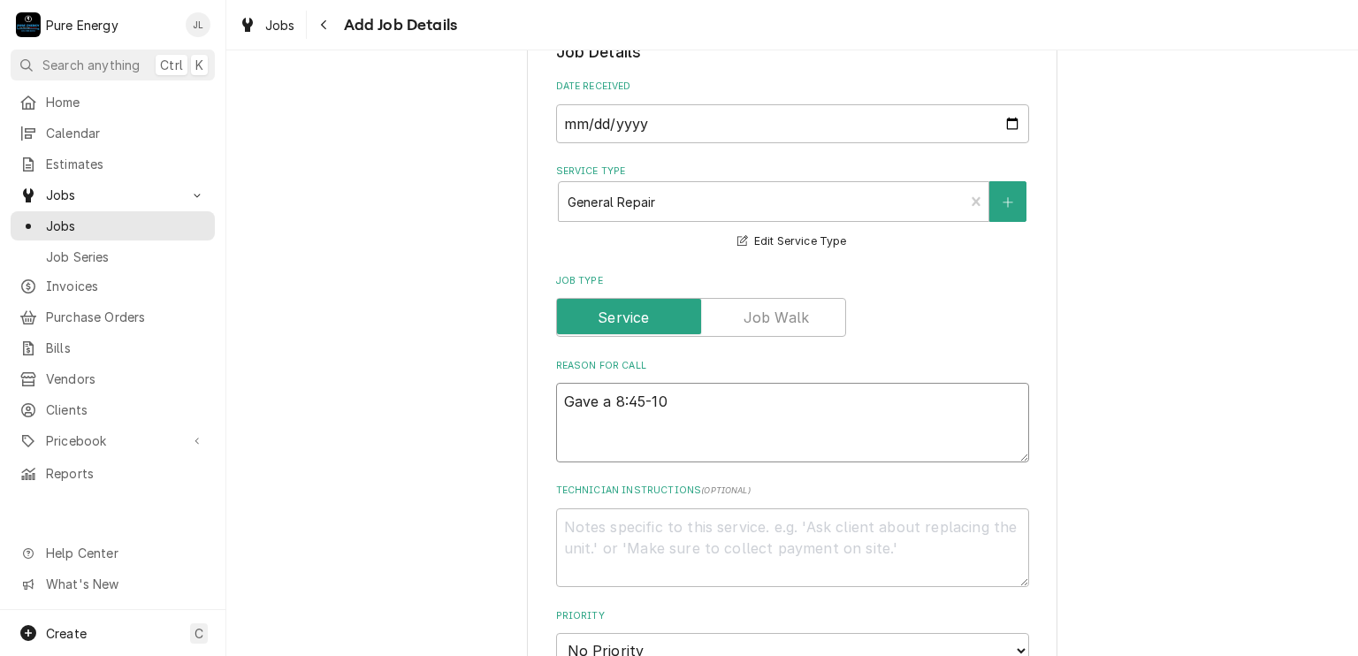
type textarea "x"
type textarea "Gave a 8:45-10:"
type textarea "x"
type textarea "Gave a 8:45-10:0"
type textarea "x"
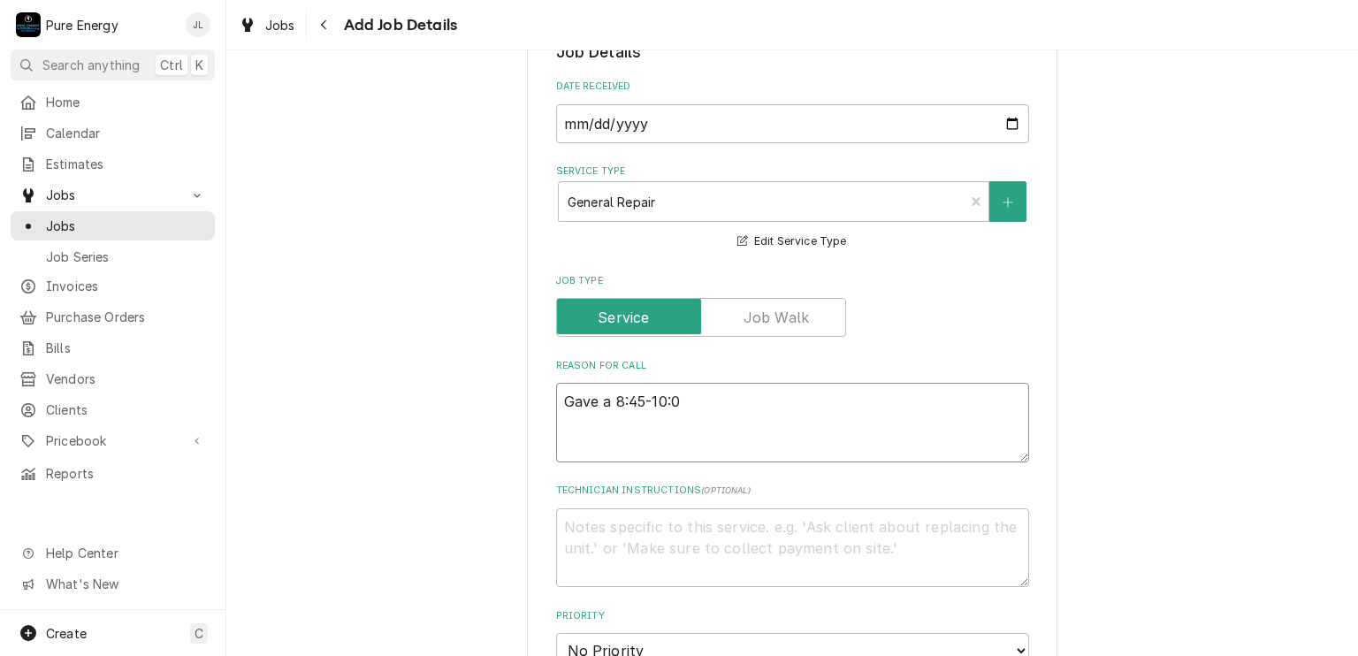
type textarea "Gave a 8:45-10:00"
type textarea "x"
type textarea "Gave a 8:45-10:00"
type textarea "x"
type textarea "Gave a 8:45-10:00 wi"
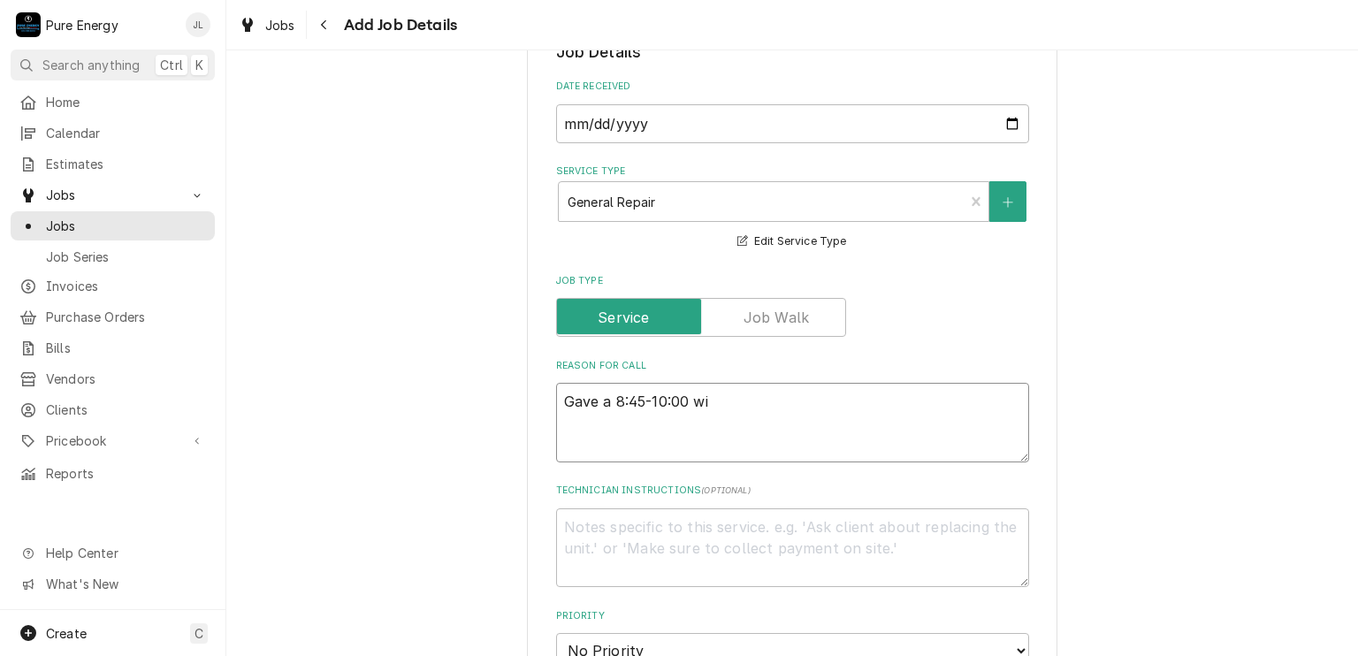
type textarea "x"
type textarea "Gave a 8:45-10:00 win"
type textarea "x"
type textarea "Gave a 8:45-10:00 wind"
type textarea "x"
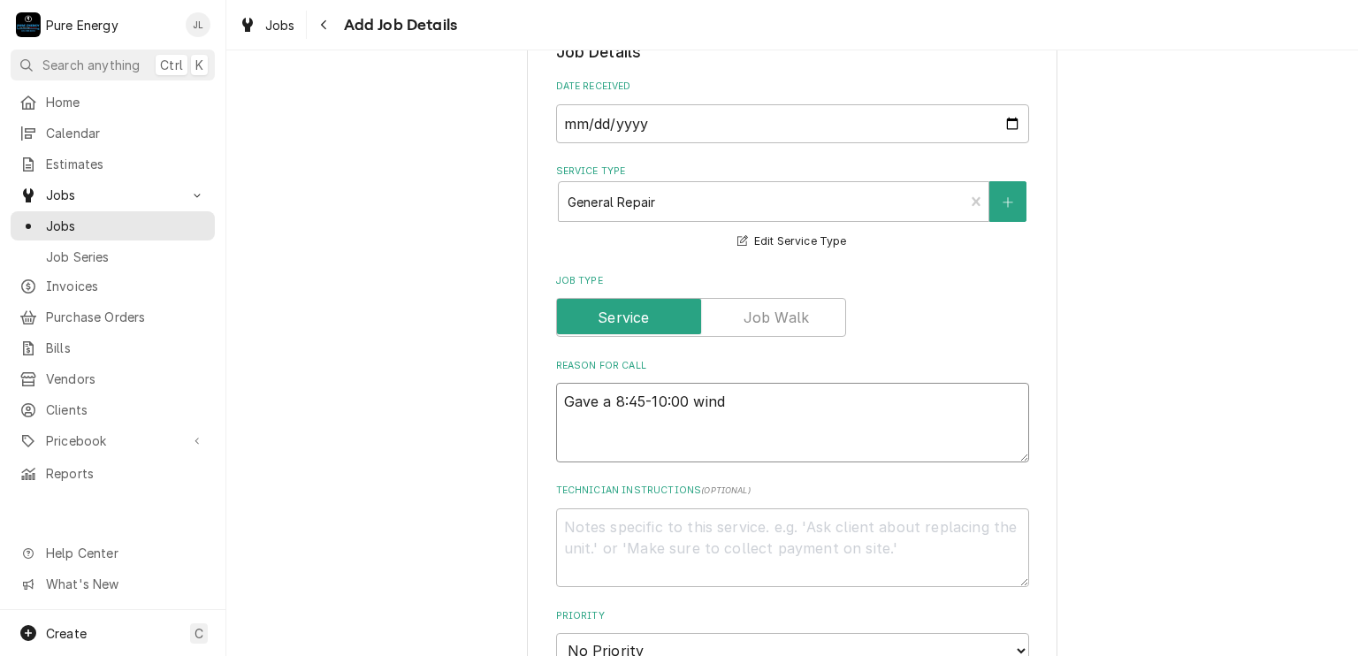
type textarea "Gave a 8:45-10:00 windo"
type textarea "x"
type textarea "Gave a 8:45-10:00 window"
type textarea "x"
type textarea "Gave a 8:45-10:00 window"
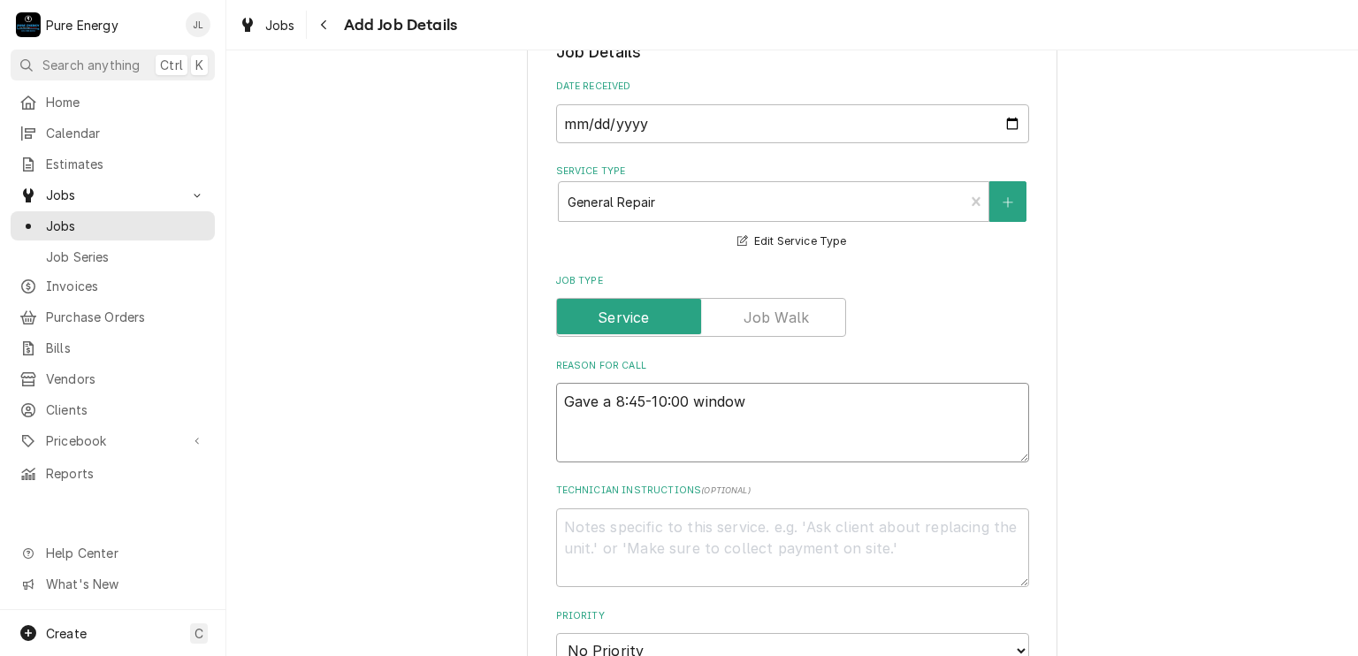
type textarea "x"
type textarea "Gave a 8:45-10:00 window"
type textarea "x"
type textarea "Gave a 8:45-10:00 window A"
type textarea "x"
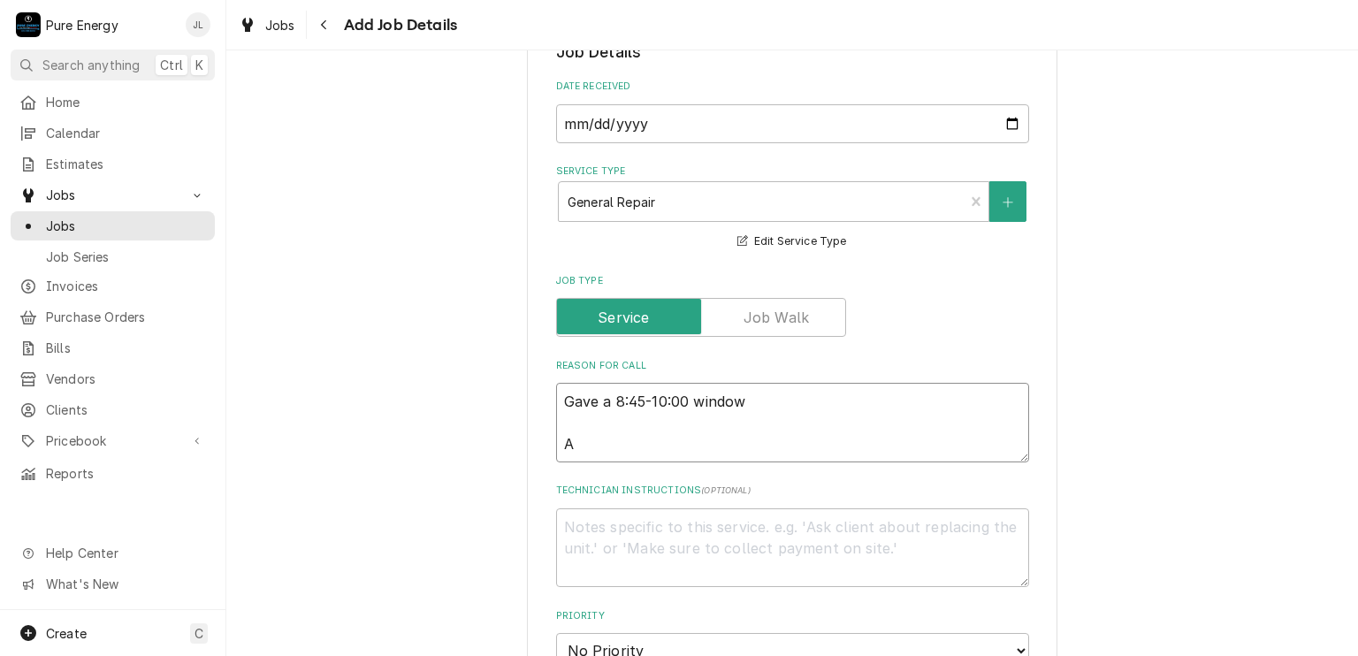
type textarea "Gave a 8:45-10:00 window An"
type textarea "x"
type textarea "Gave a 8:45-10:00 window Ano"
type textarea "x"
type textarea "Gave a 8:45-10:00 window Anot"
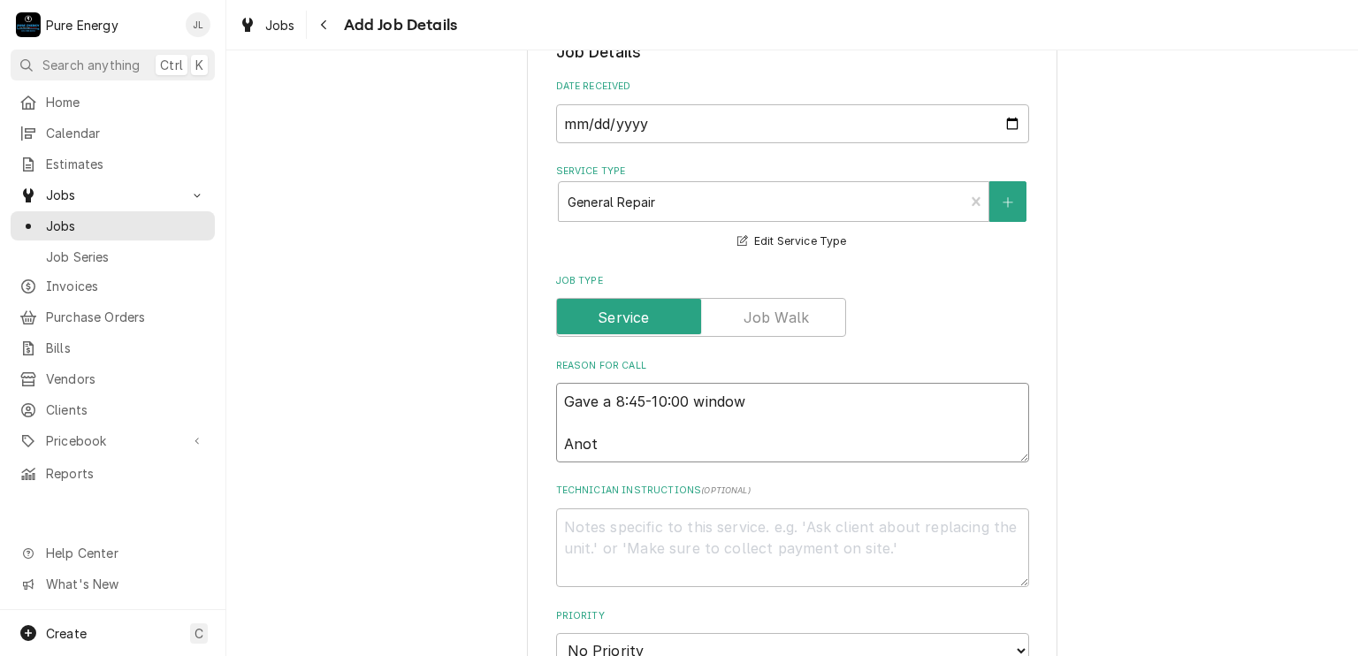
type textarea "x"
type textarea "Gave a 8:45-10:00 window Anoth"
type textarea "x"
type textarea "Gave a 8:45-10:00 window Anothe"
type textarea "x"
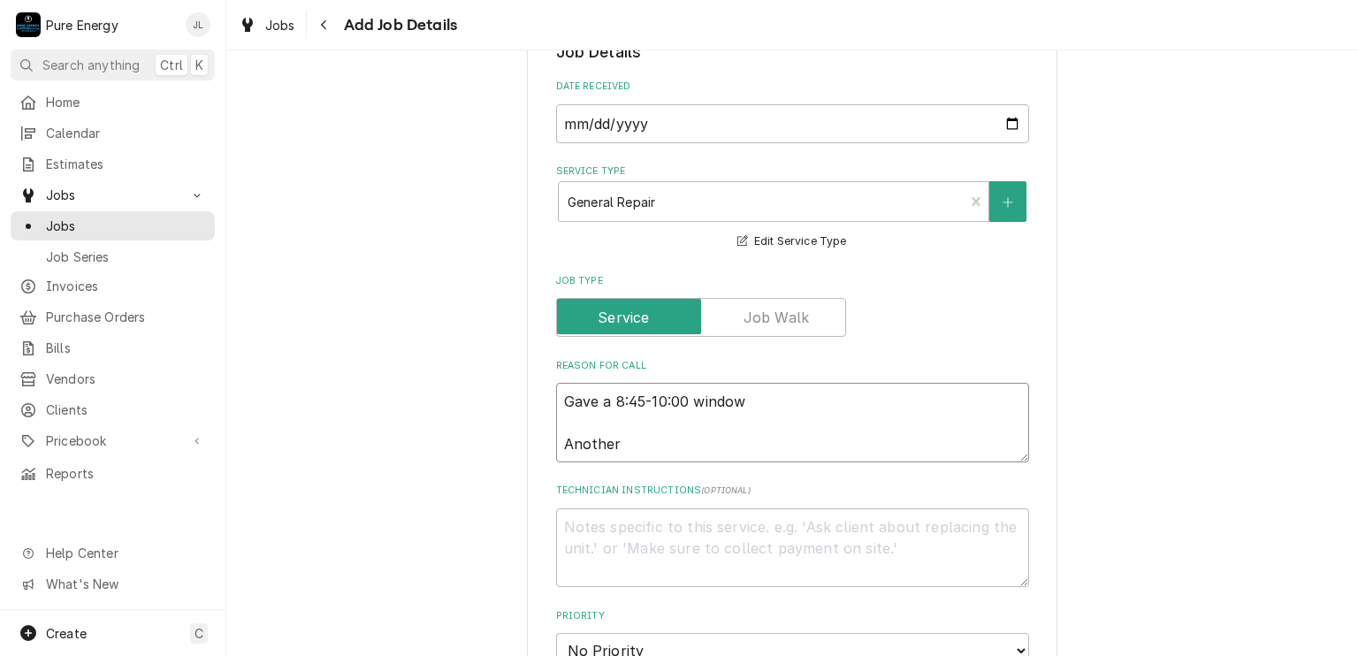
type textarea "Gave a 8:45-10:00 window Another"
type textarea "x"
type textarea "Gave a 8:45-10:00 window Another d"
type textarea "x"
type textarea "Gave a 8:45-10:00 window Another di"
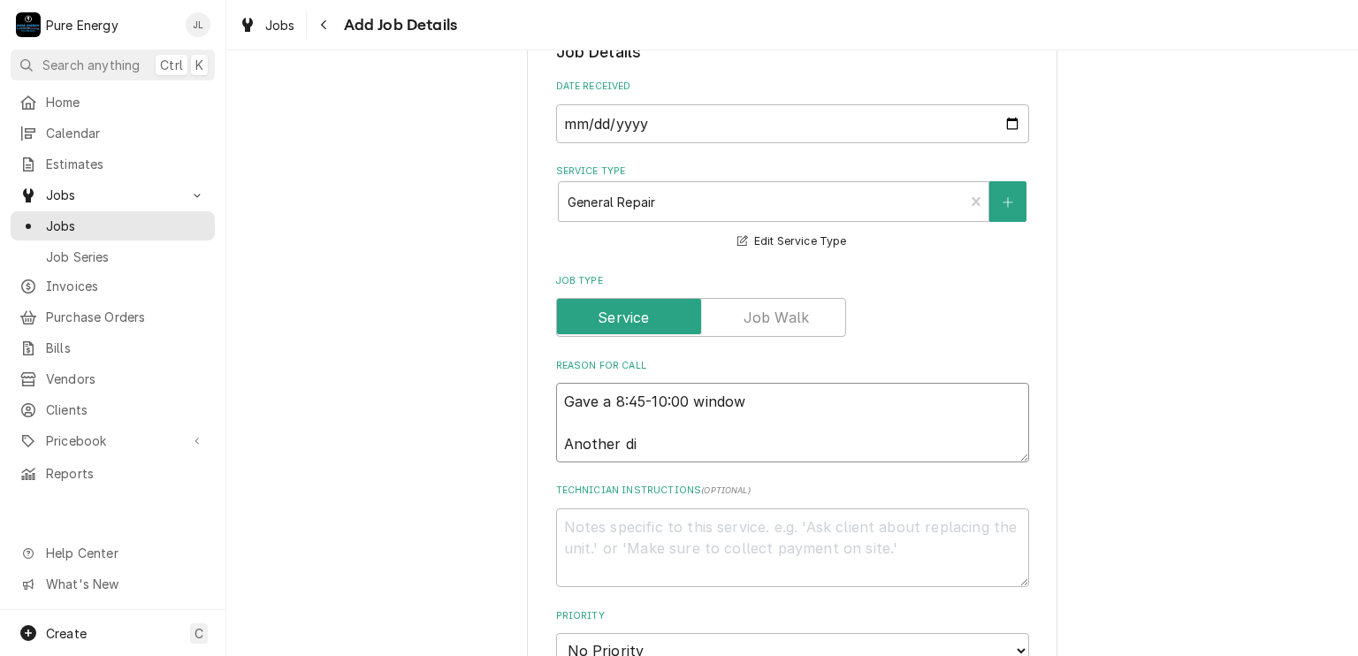
type textarea "x"
type textarea "Gave a 8:45-10:00 window Another dis"
type textarea "x"
type textarea "Gave a 8:45-10:00 window Another disp"
type textarea "x"
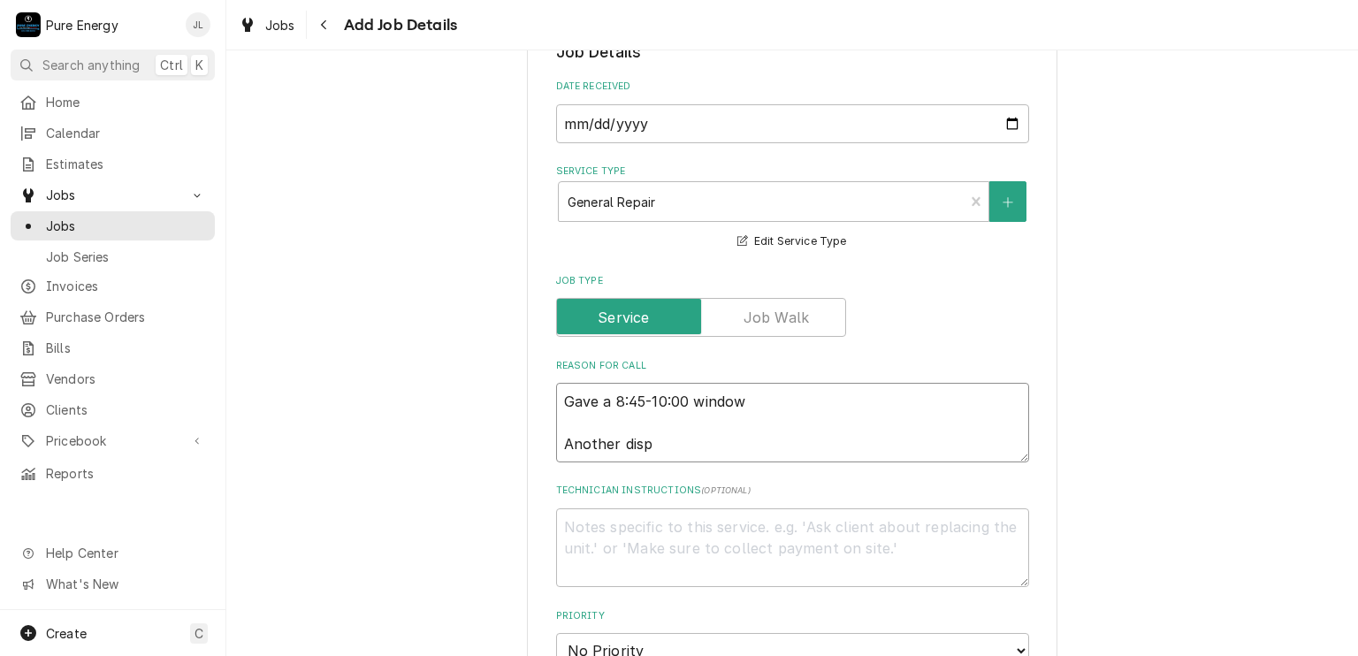
type textarea "Gave a 8:45-10:00 window Another dispo"
type textarea "x"
type textarea "Gave a 8:45-10:00 window Another disp"
type textarea "x"
type textarea "Gave a 8:45-10:00 window Another dis"
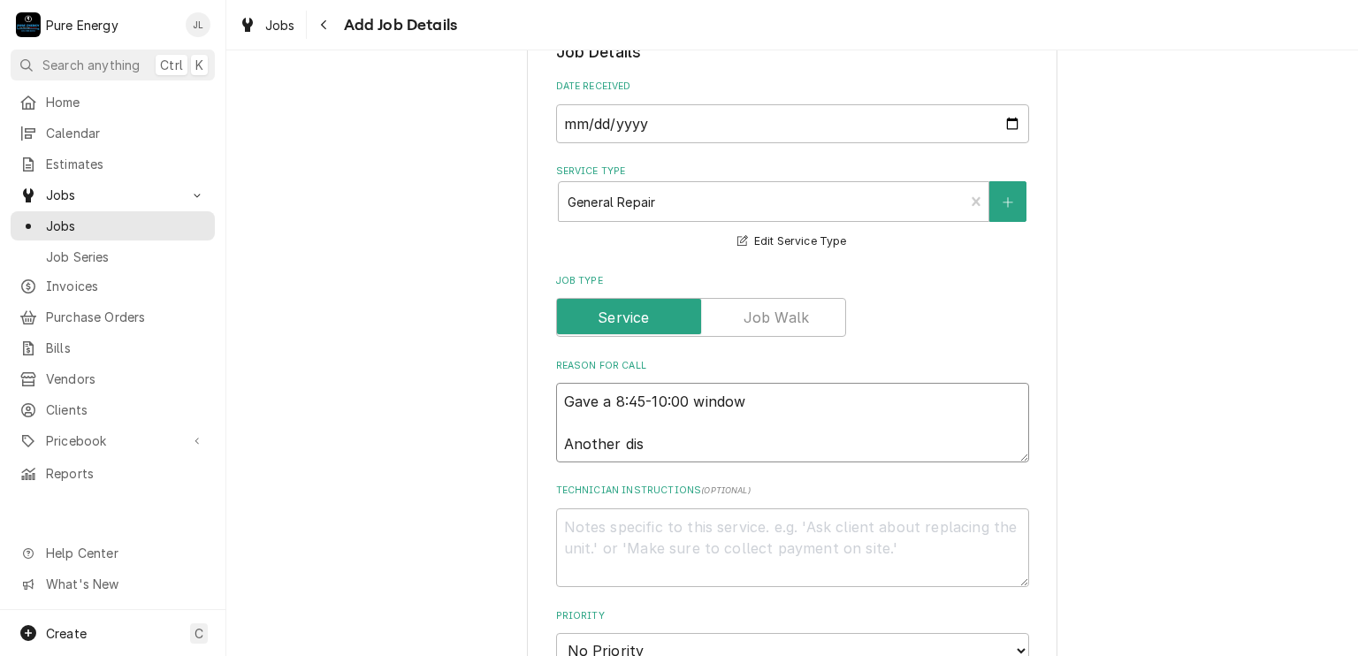
type textarea "x"
type textarea "Gave a 8:45-10:00 window Another di"
type textarea "x"
type textarea "Gave a 8:45-10:00 window Another d"
type textarea "x"
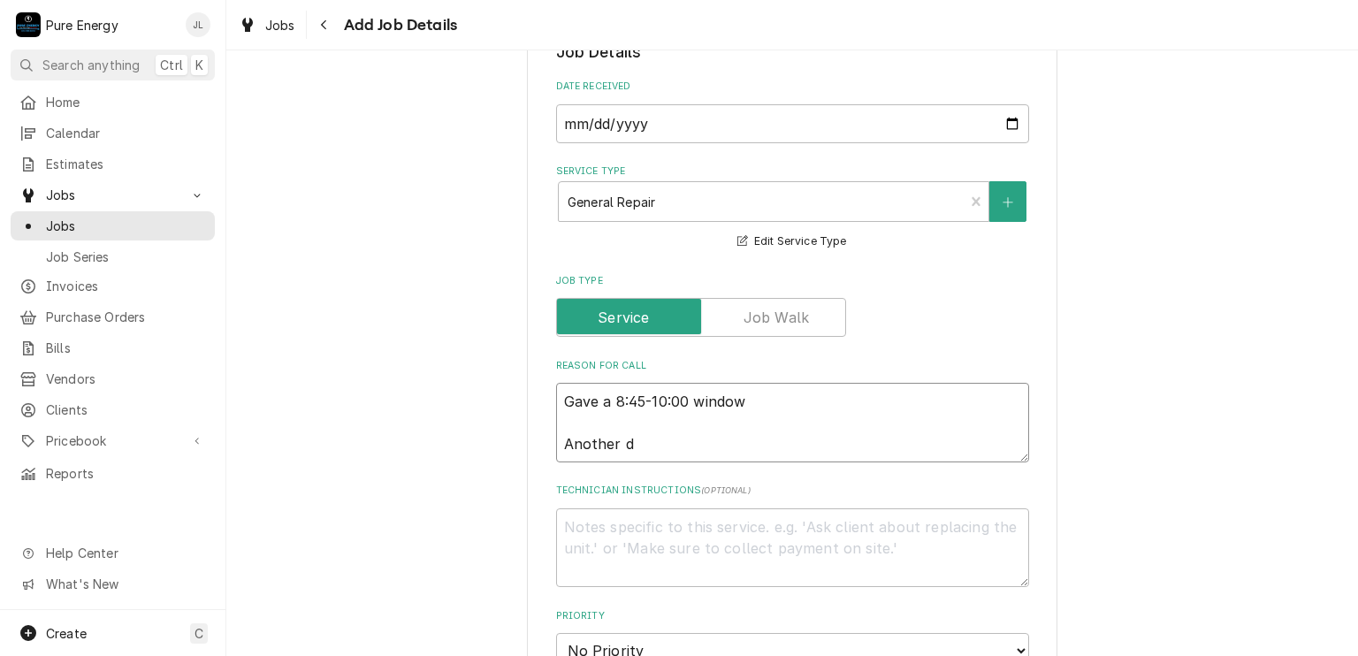
type textarea "Gave a 8:45-10:00 window Another"
type textarea "x"
type textarea "Gave a 8:45-10:00 window Another"
type textarea "x"
type textarea "Gave a 8:45-10:00 window Anothe"
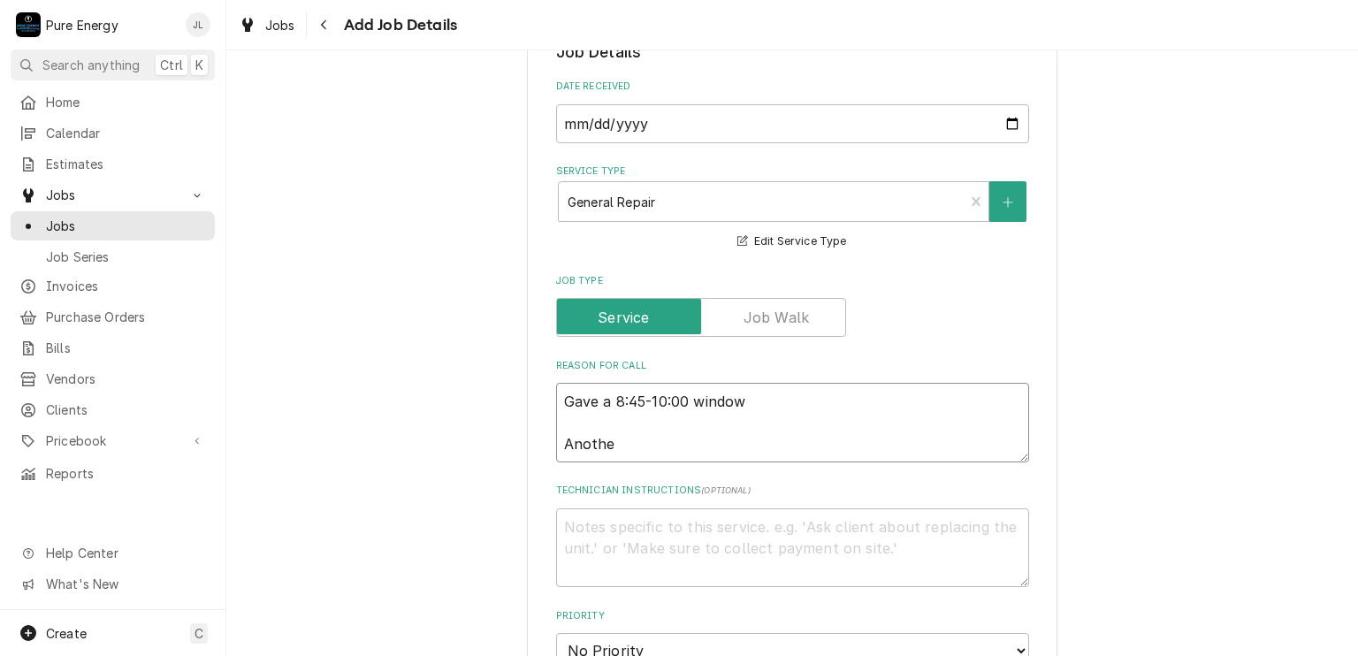
type textarea "x"
type textarea "Gave a 8:45-10:00 window Anoth"
type textarea "x"
type textarea "Gave a 8:45-10:00 window Anot"
type textarea "x"
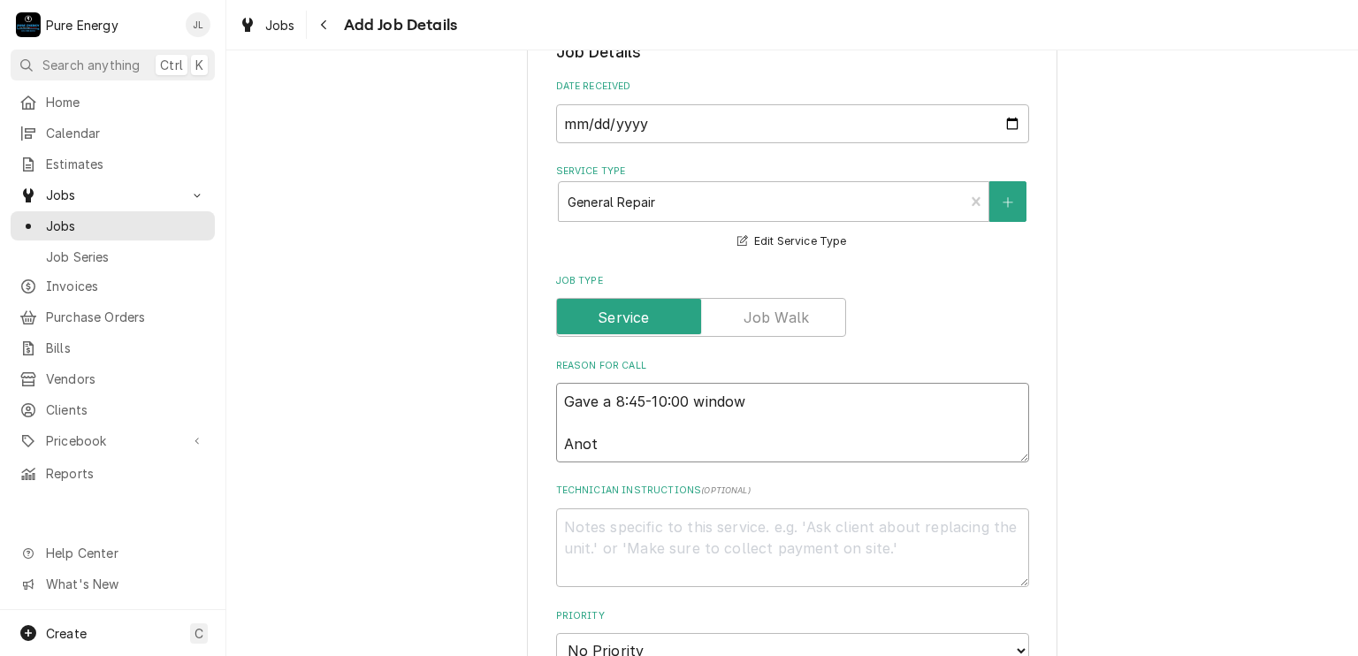
type textarea "Gave a 8:45-10:00 window Anote"
type textarea "x"
type textarea "Gave a 8:45-10:00 window Anoter"
type textarea "x"
type textarea "Gave a 8:45-10:00 window Anoter"
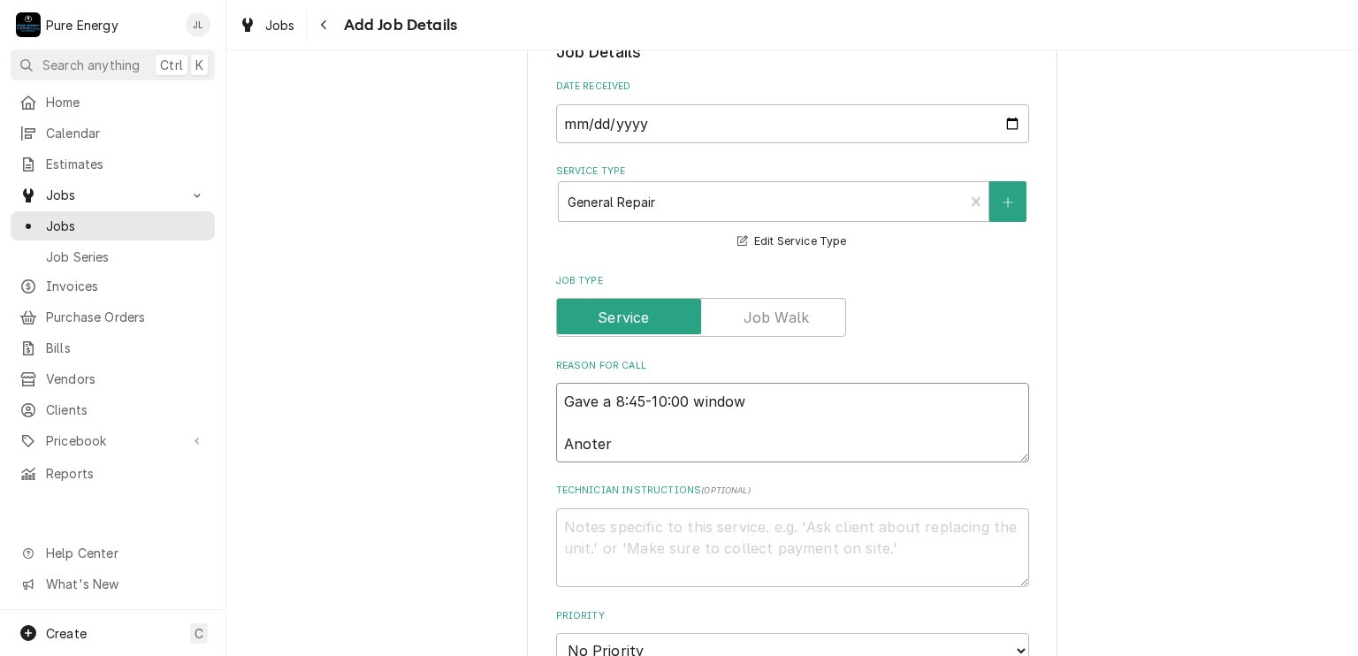
type textarea "x"
type textarea "Gave a 8:45-10:00 window Anoter D"
type textarea "x"
type textarea "Gave a 8:45-10:00 window Anoter Di"
type textarea "x"
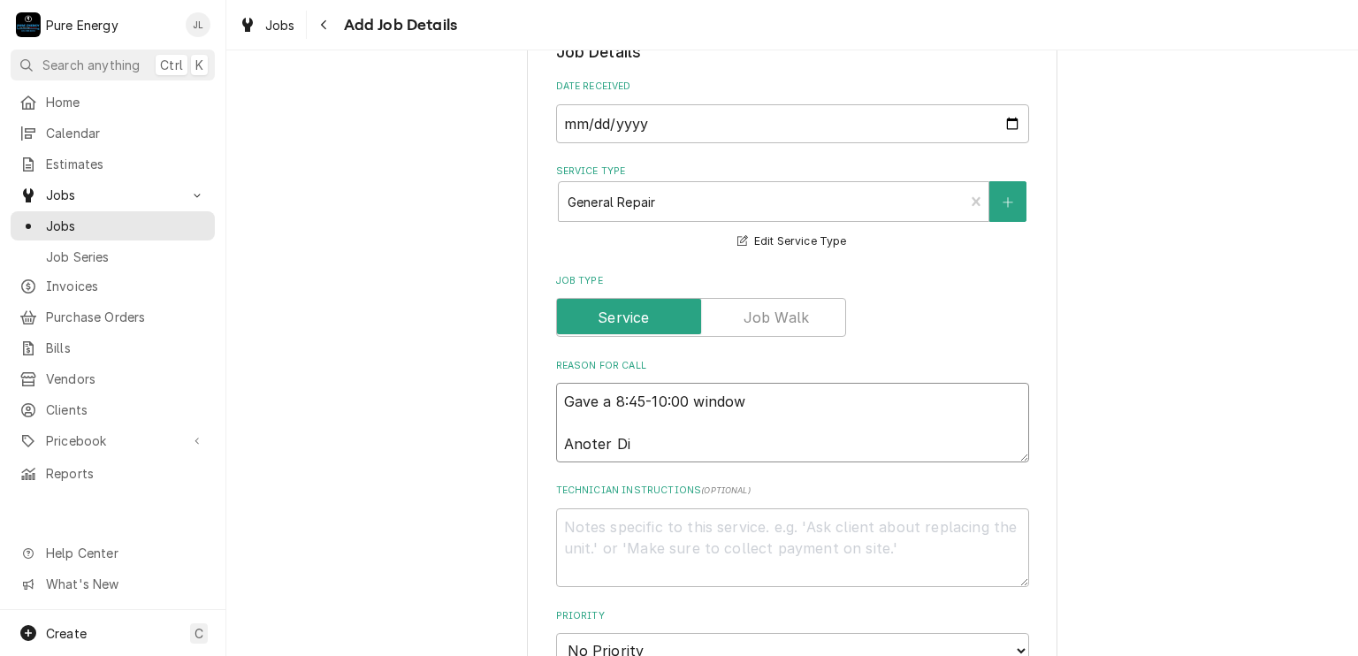
type textarea "Gave a 8:45-10:00 window Anoter Dis"
type textarea "x"
type textarea "Gave a 8:45-10:00 window Anoter Disp"
type textarea "x"
type textarea "Gave a 8:45-10:00 window Anoter Dispo"
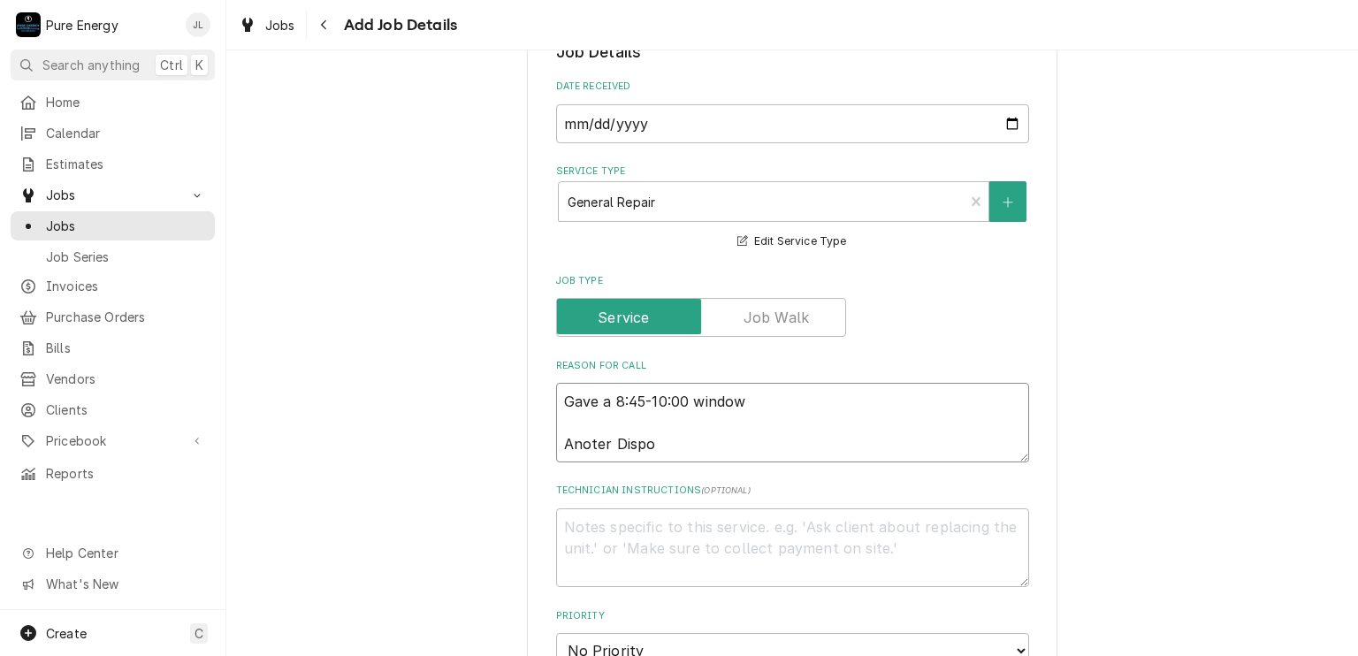
type textarea "x"
type textarea "Gave a 8:45-10:00 window Anoter Dispos"
type textarea "x"
type textarea "Gave a 8:45-10:00 window Anoter Dispost"
type textarea "x"
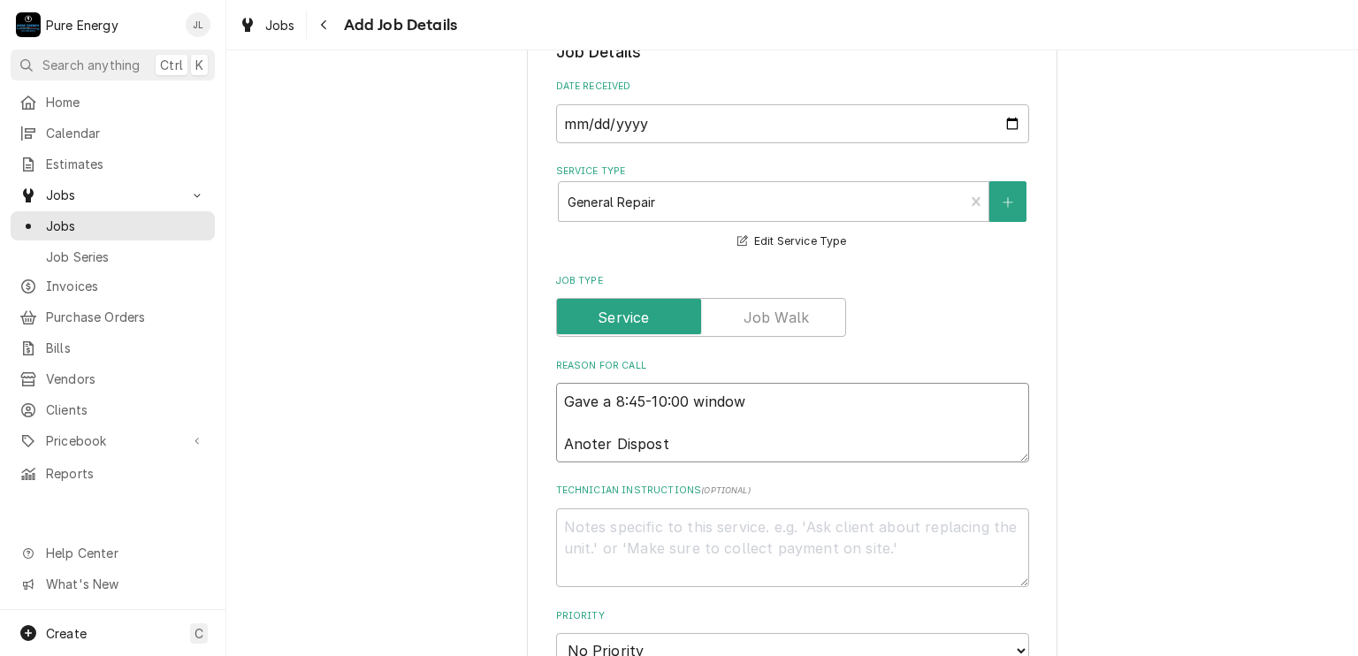
type textarea "Gave a 8:45-10:00 window Anoter Dispos"
type textarea "x"
type textarea "Gave a 8:45-10:00 window Anoter Disposa"
type textarea "x"
type textarea "Gave a 8:45-10:00 window Anoter Disposal"
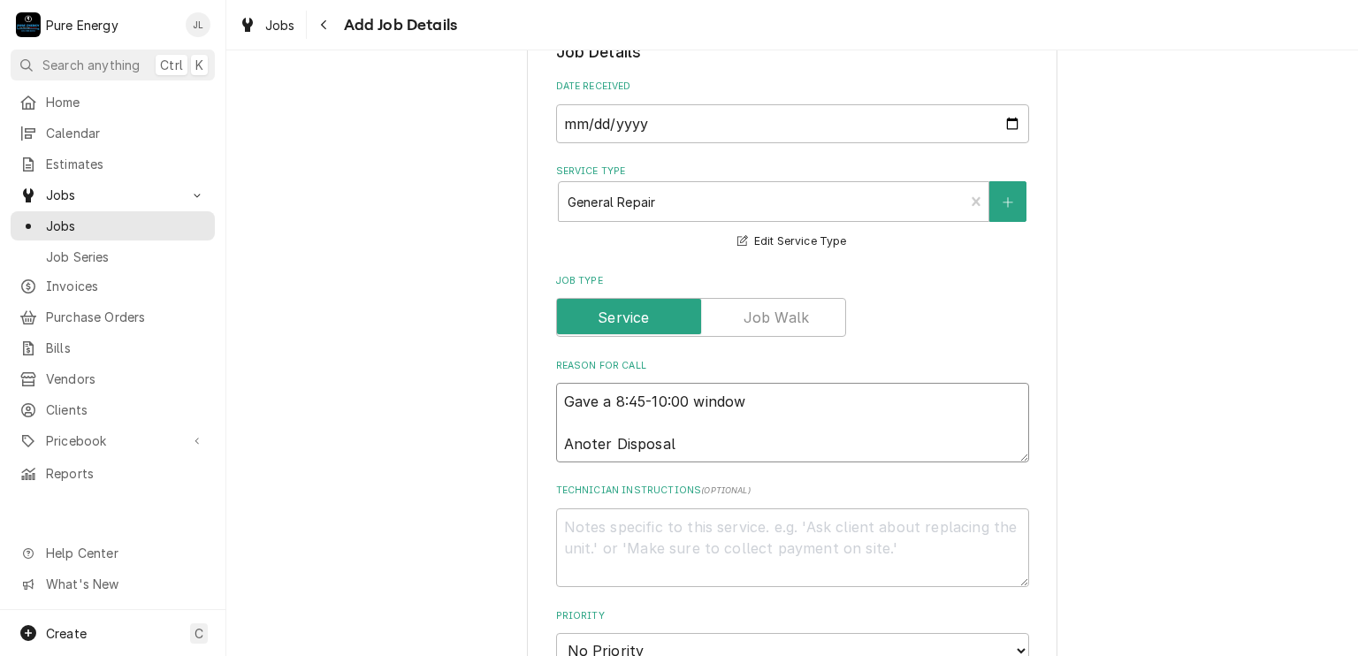
type textarea "x"
type textarea "Gave a 8:45-10:00 window Anoter Disposal"
drag, startPoint x: 549, startPoint y: 400, endPoint x: 342, endPoint y: 452, distance: 213.1
click at [352, 448] on div "Please provide the following information to create a job: Client Details Client…" at bounding box center [791, 541] width 1131 height 1829
click at [587, 438] on textarea "Gave a 8:45-10:00 window Anoter Disposal" at bounding box center [792, 423] width 473 height 80
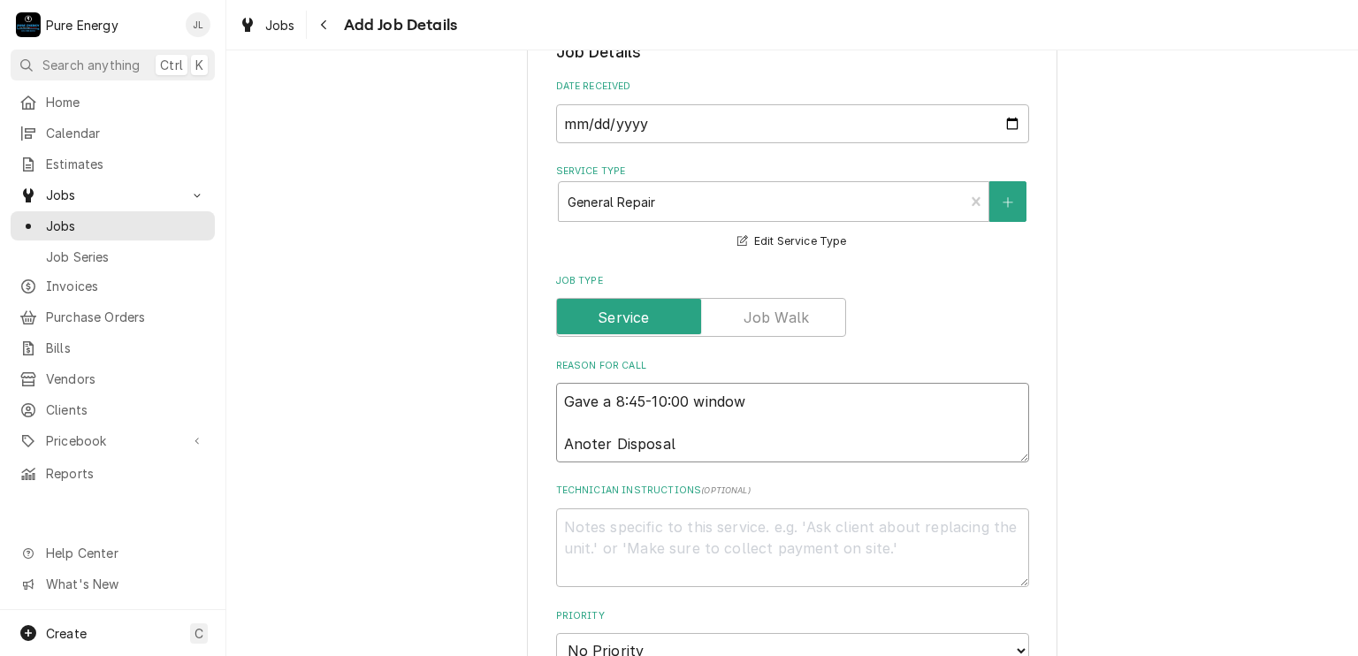
click at [575, 442] on textarea "Gave a 8:45-10:00 window Anoter Disposal" at bounding box center [792, 423] width 473 height 80
click at [589, 439] on textarea "Gave a 8:45-10:00 window Anoter Disposal" at bounding box center [792, 423] width 473 height 80
type textarea "x"
type textarea "Gave a 8:45-10:00 window Another Disposal"
click at [693, 445] on textarea "Gave a 8:45-10:00 window Another Disposal" at bounding box center [792, 423] width 473 height 80
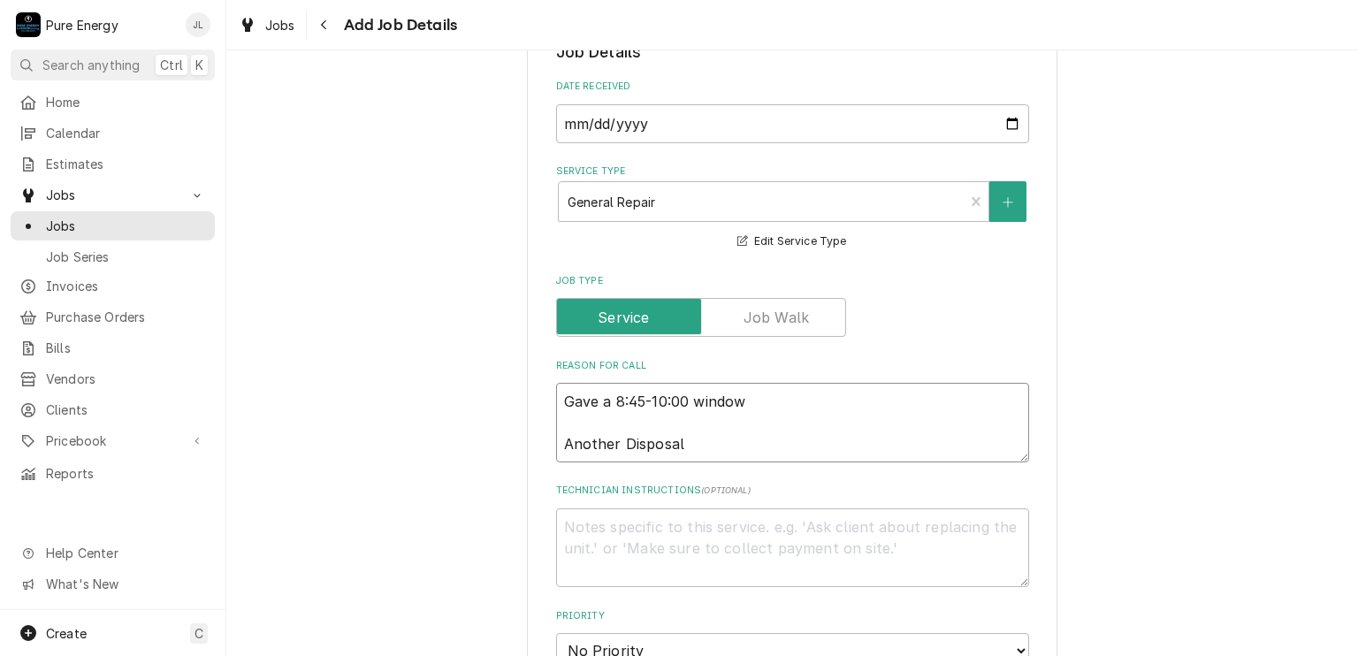
type textarea "x"
type textarea "Gave a 8:45-10:00 window Another Disposal"
type textarea "x"
type textarea "Gave a 8:45-10:00 window Another Disposal."
type textarea "x"
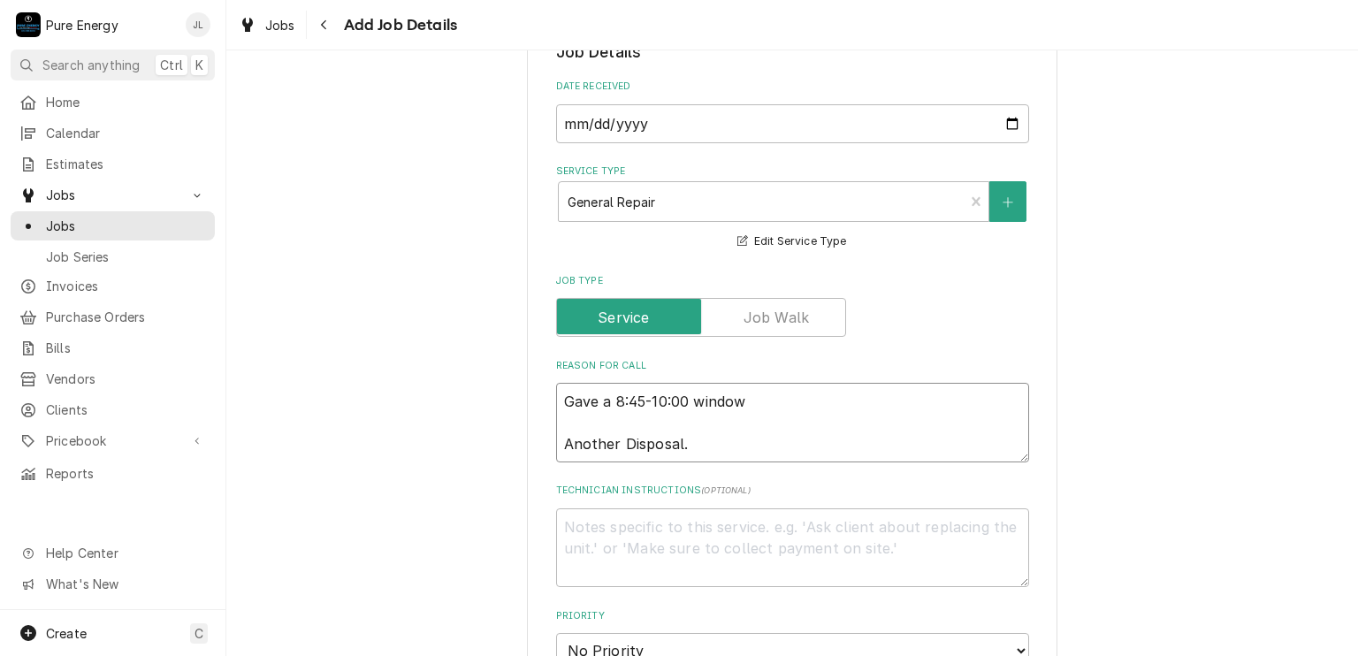
type textarea "Gave a 8:45-10:00 window Another Disposal."
type textarea "x"
type textarea "Gave a 8:45-10:00 window Another Disposal."
type textarea "x"
type textarea "Gave a 8:45-10:00 window Another Disposal. Th"
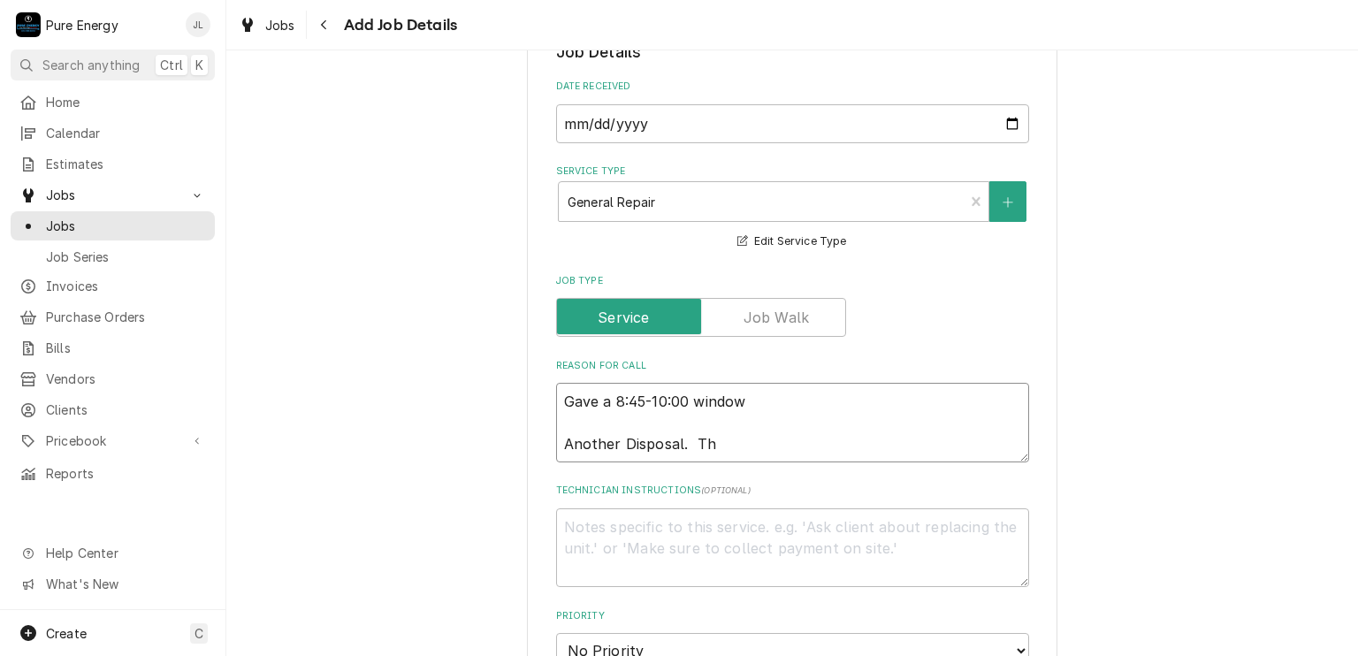
type textarea "x"
type textarea "Gave a 8:45-10:00 window Another Disposal. Thi"
type textarea "x"
type textarea "Gave a 8:45-10:00 window Another Disposal. This"
type textarea "x"
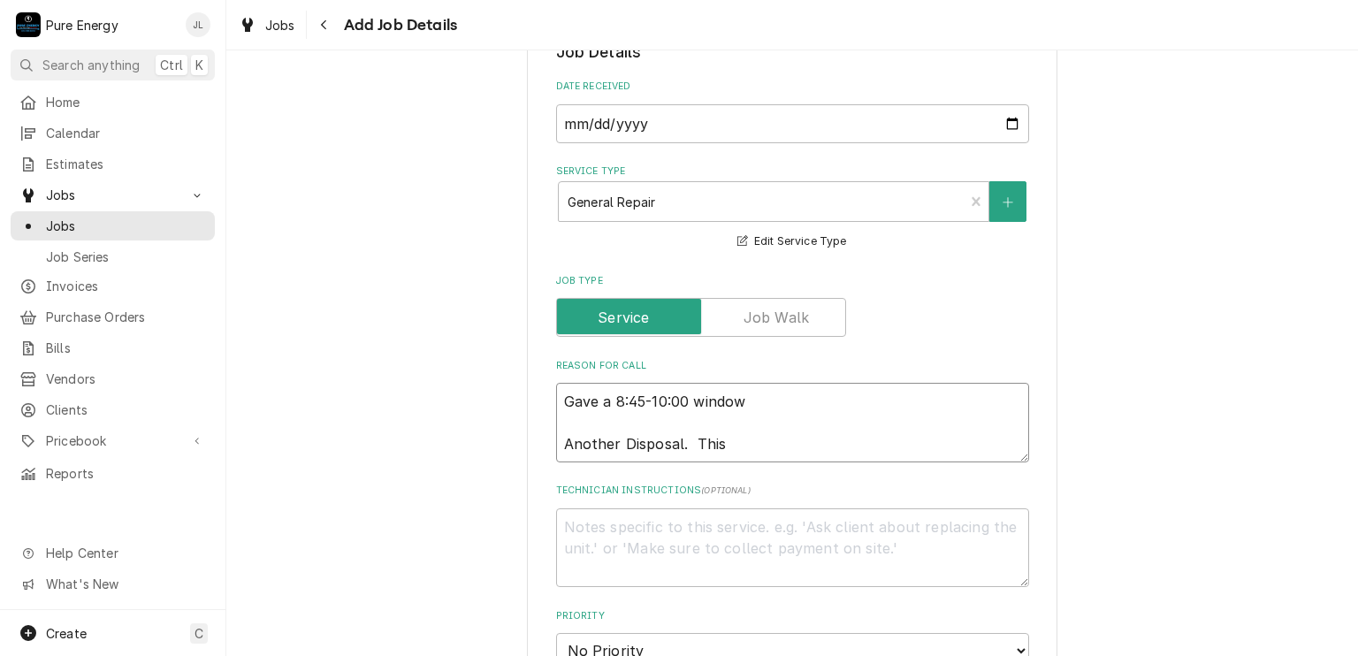
type textarea "Gave a 8:45-10:00 window Another Disposal. This i"
type textarea "x"
type textarea "Gave a 8:45-10:00 window Another Disposal. This"
type textarea "x"
type textarea "Gave a 8:45-10:00 window Another Disposal. This o"
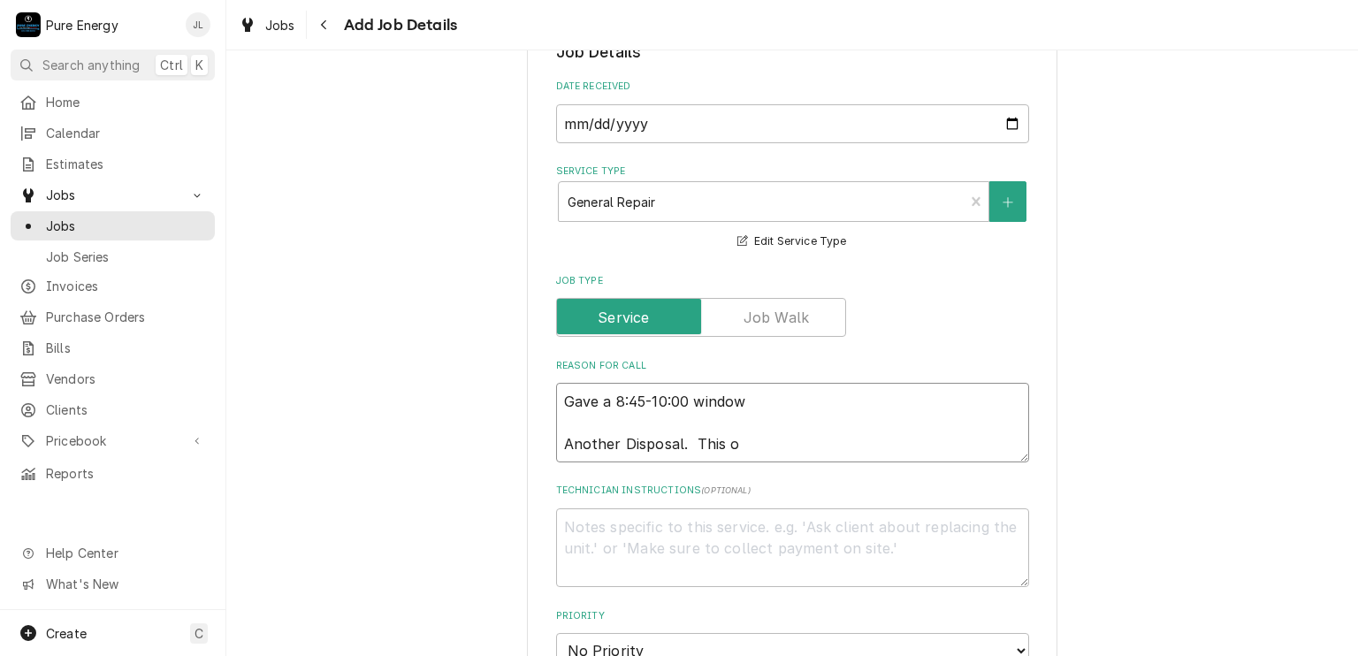
type textarea "x"
type textarea "Gave a 8:45-10:00 window Another Disposal. This on"
type textarea "x"
type textarea "Gave a 8:45-10:00 window Another Disposal. This one"
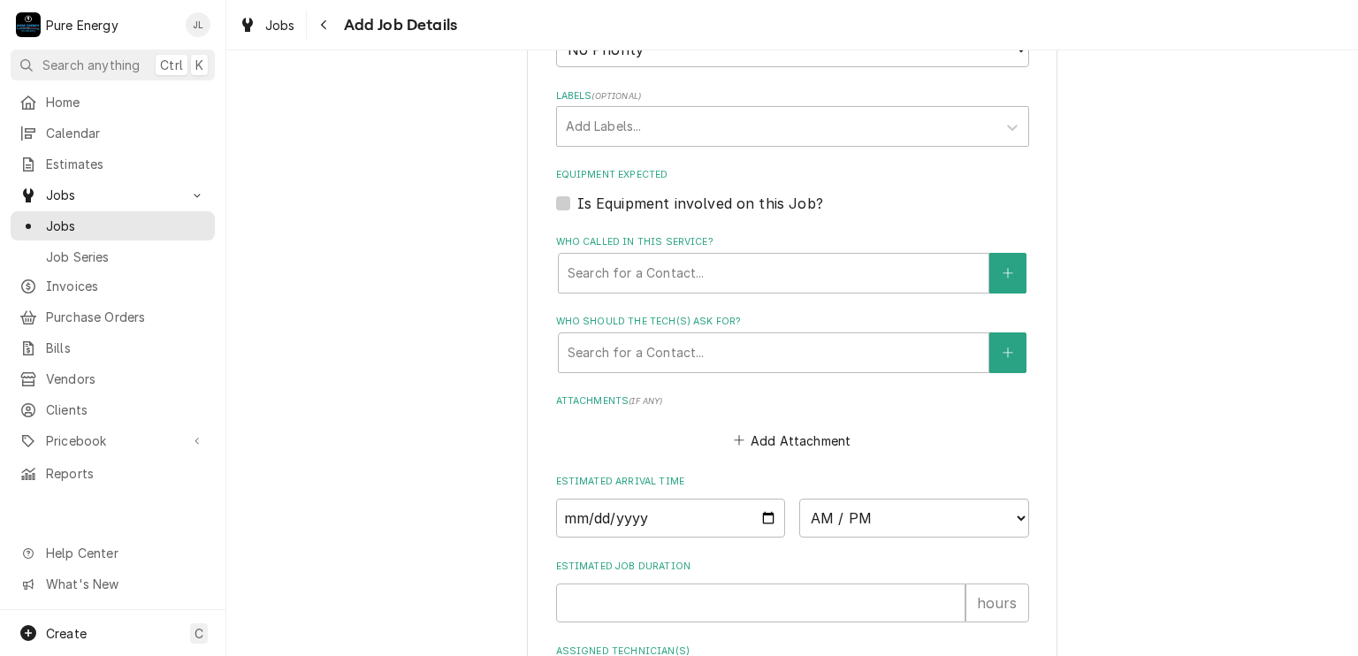
scroll to position [1237, 0]
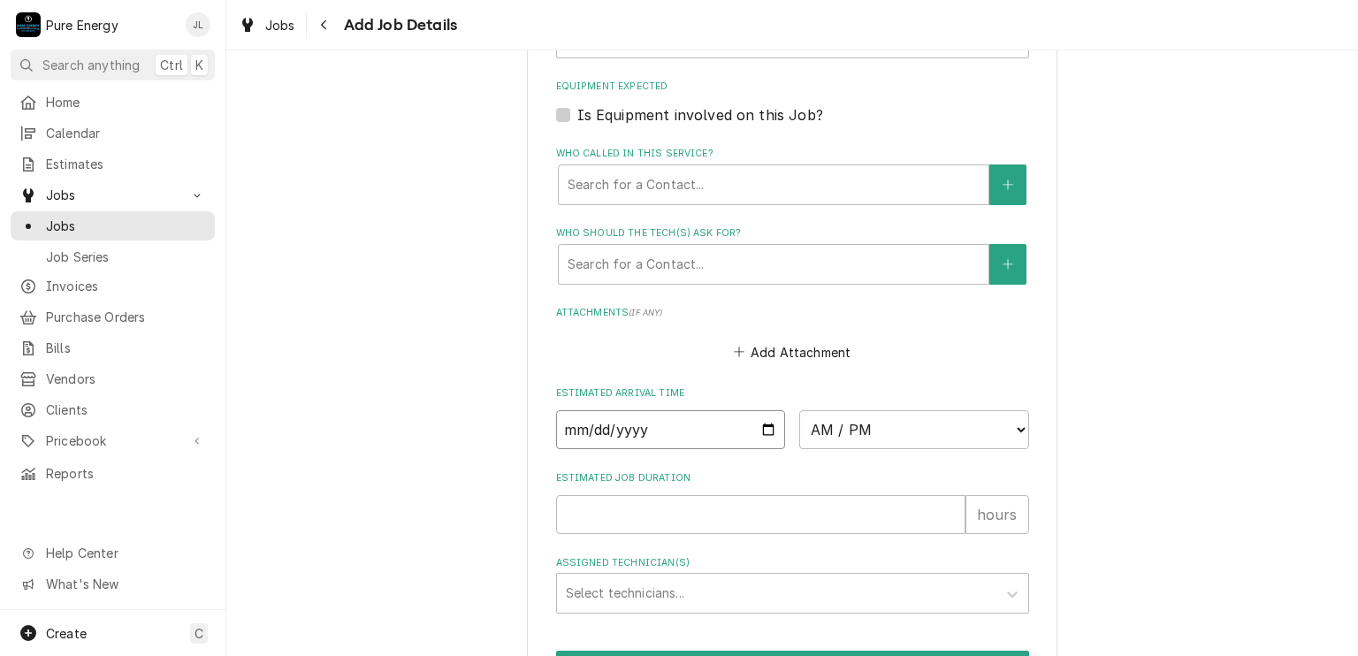
click at [765, 427] on input "Date" at bounding box center [671, 429] width 230 height 39
click at [1011, 427] on select "AM / PM 6:00 AM 6:15 AM 6:30 AM 6:45 AM 7:00 AM 7:15 AM 7:30 AM 7:45 AM 8:00 AM…" at bounding box center [914, 429] width 230 height 39
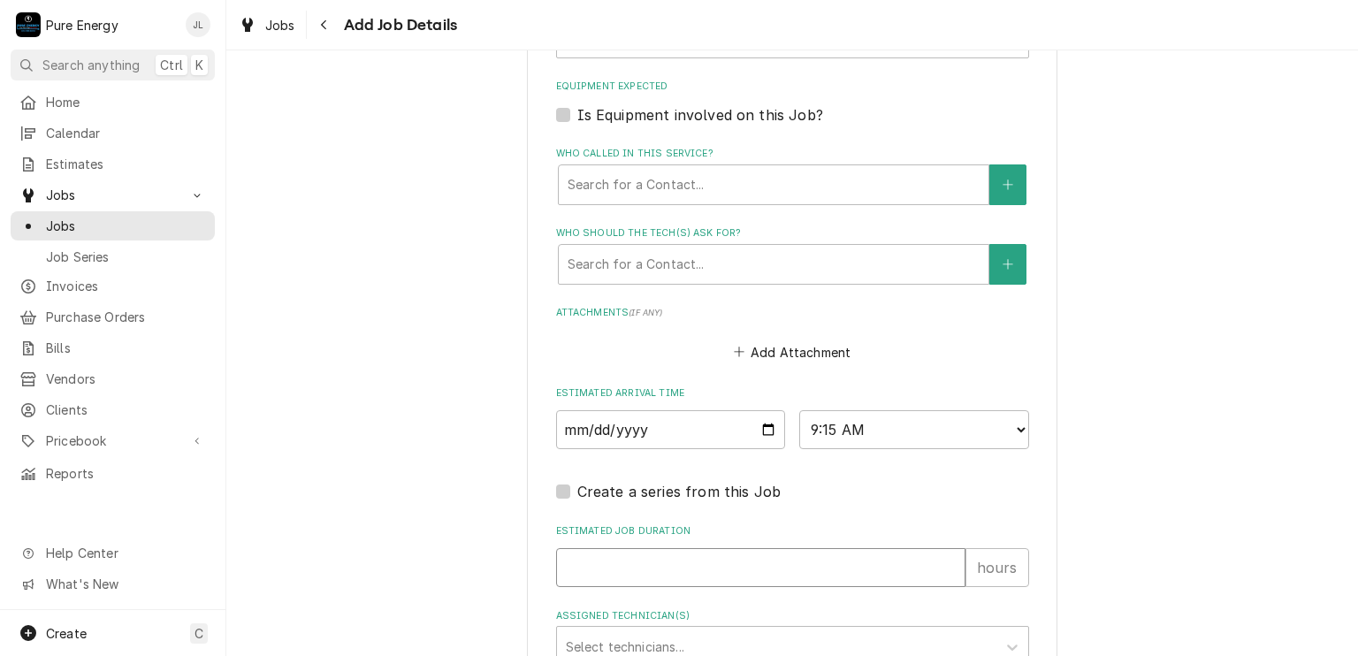
click at [651, 557] on input "Estimated Job Duration" at bounding box center [760, 567] width 409 height 39
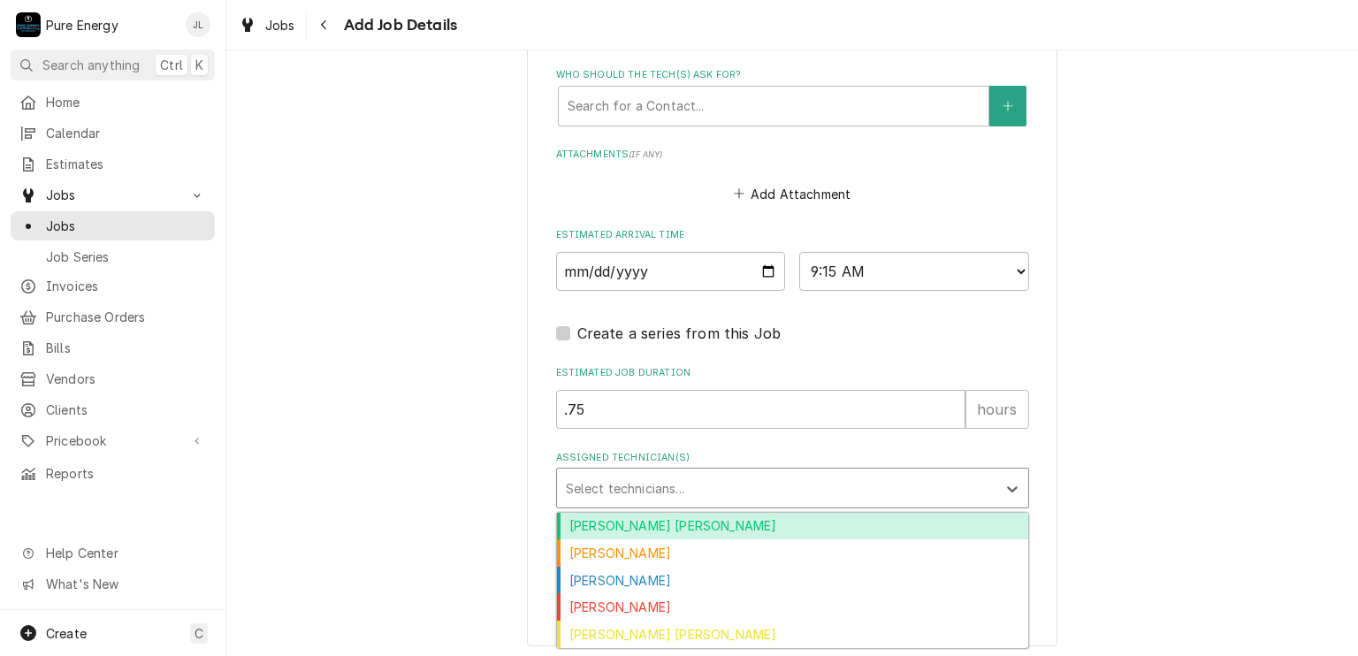
drag, startPoint x: 986, startPoint y: 478, endPoint x: 976, endPoint y: 478, distance: 10.6
click at [986, 478] on div "Select technicians..." at bounding box center [776, 487] width 439 height 39
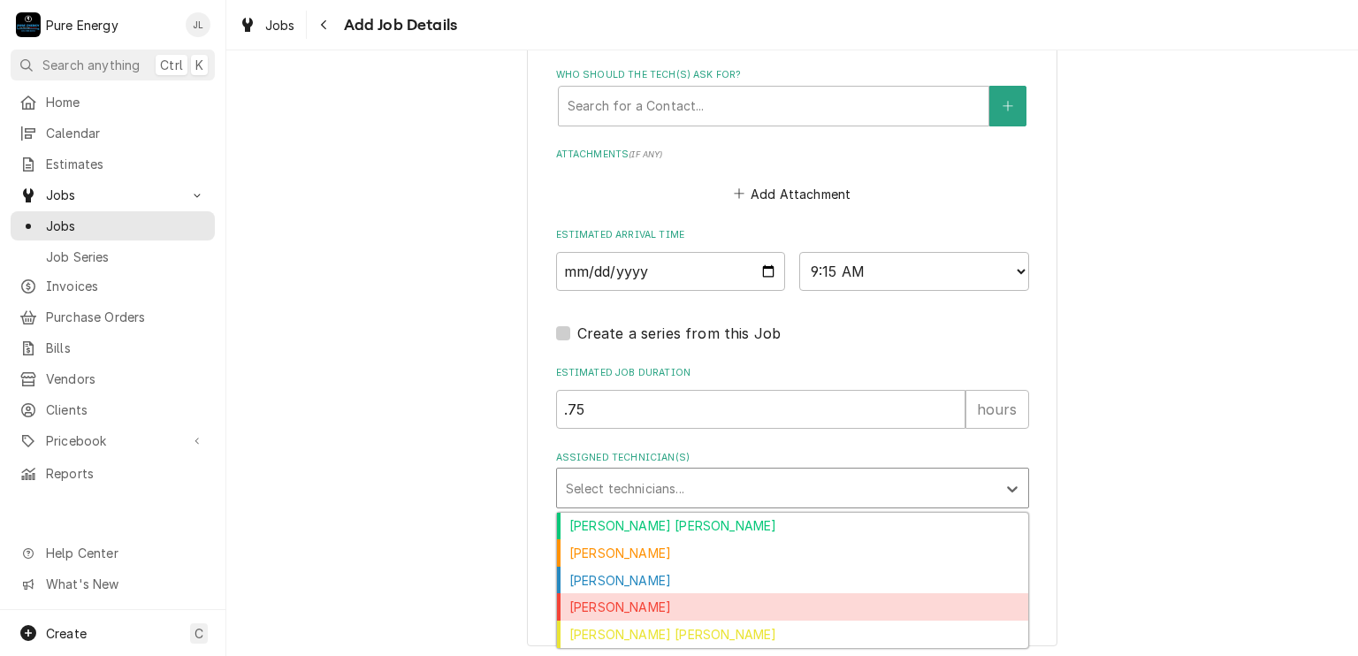
click at [795, 594] on div "[PERSON_NAME]" at bounding box center [792, 606] width 471 height 27
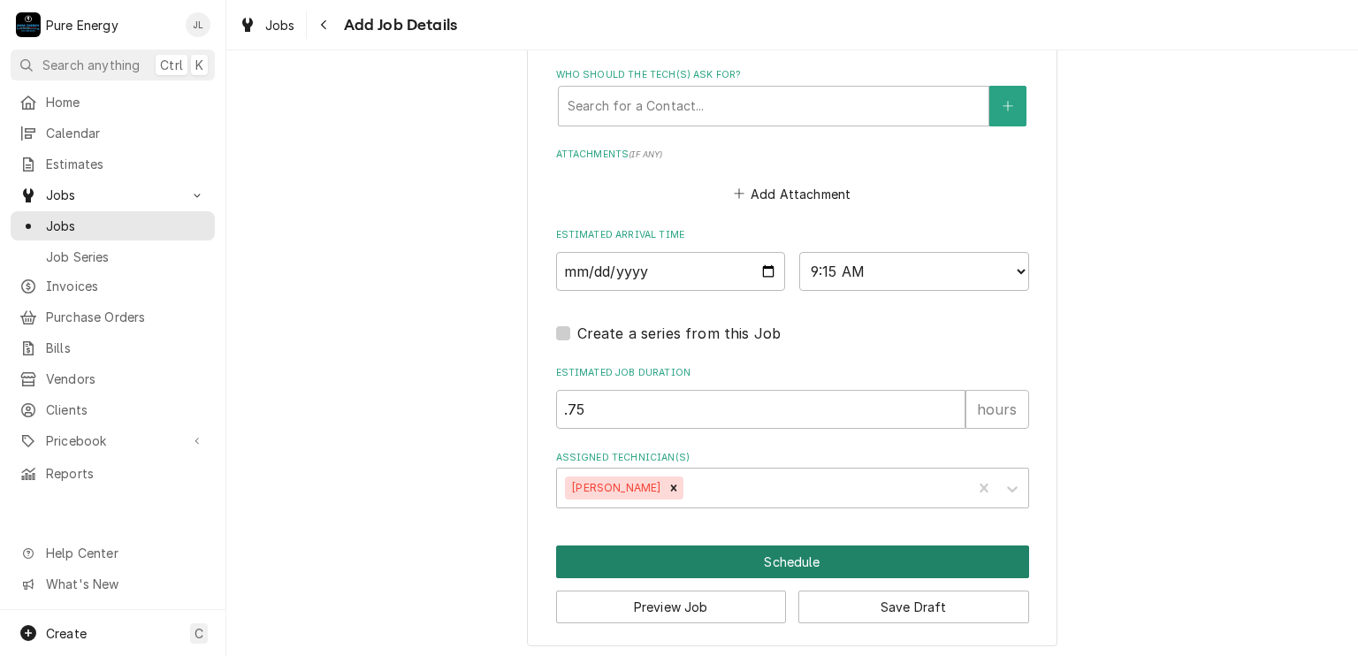
click at [804, 563] on button "Schedule" at bounding box center [792, 561] width 473 height 33
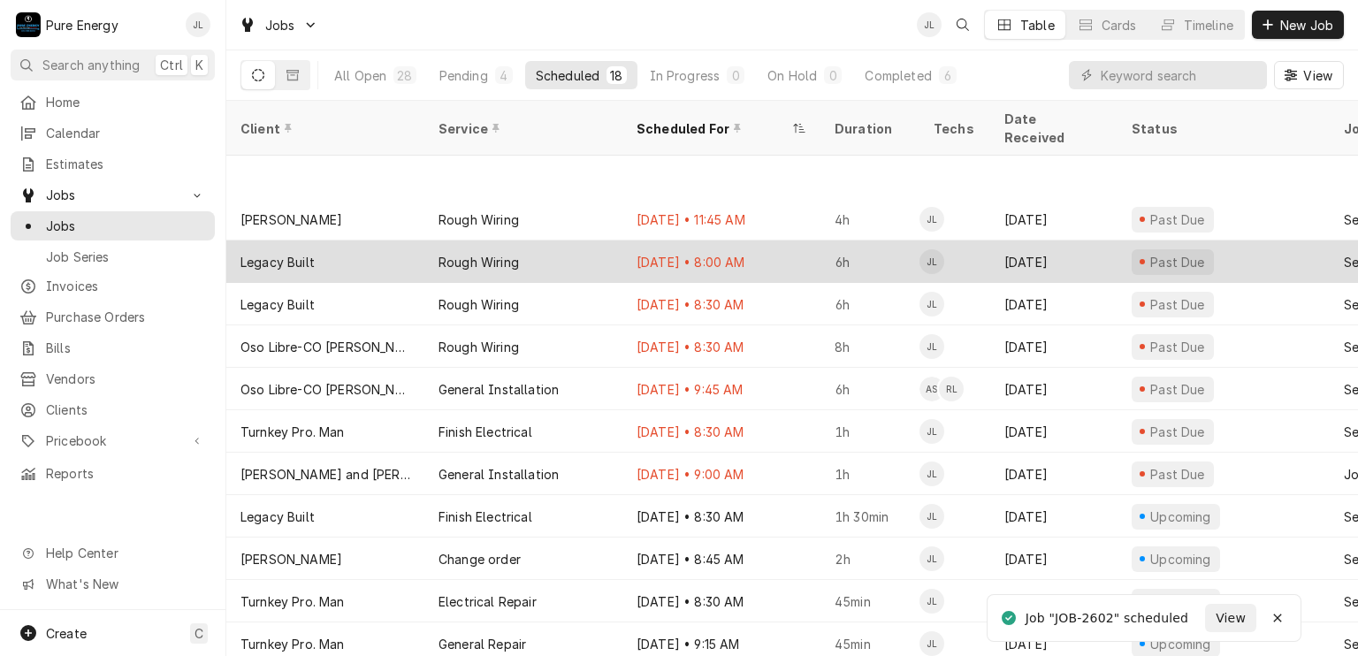
scroll to position [127, 0]
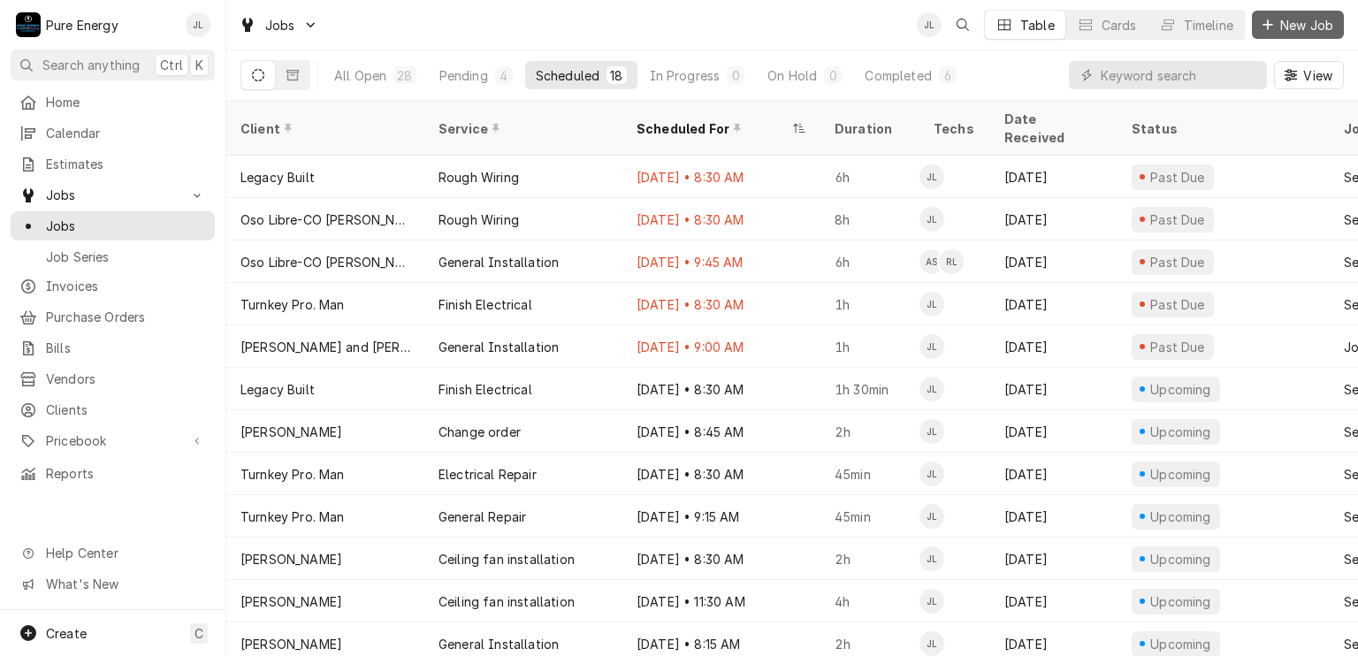
click at [1299, 22] on span "New Job" at bounding box center [1306, 25] width 60 height 19
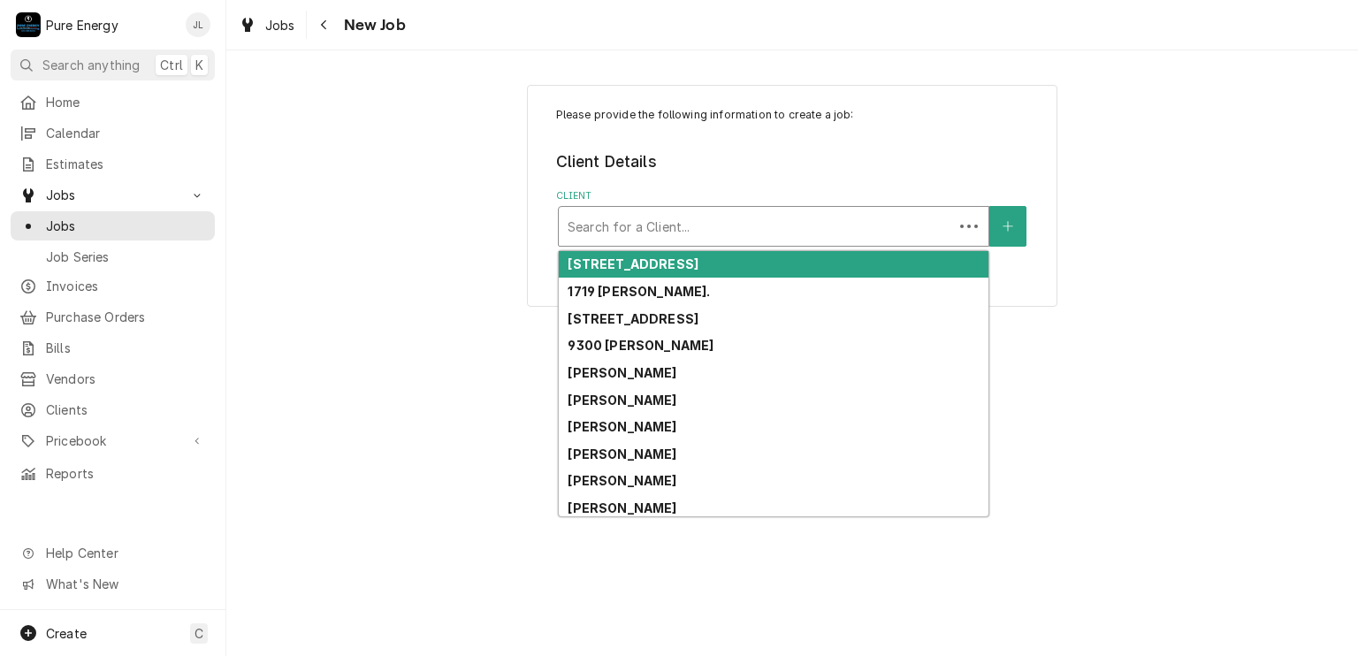
click at [652, 225] on div "Client" at bounding box center [755, 226] width 377 height 32
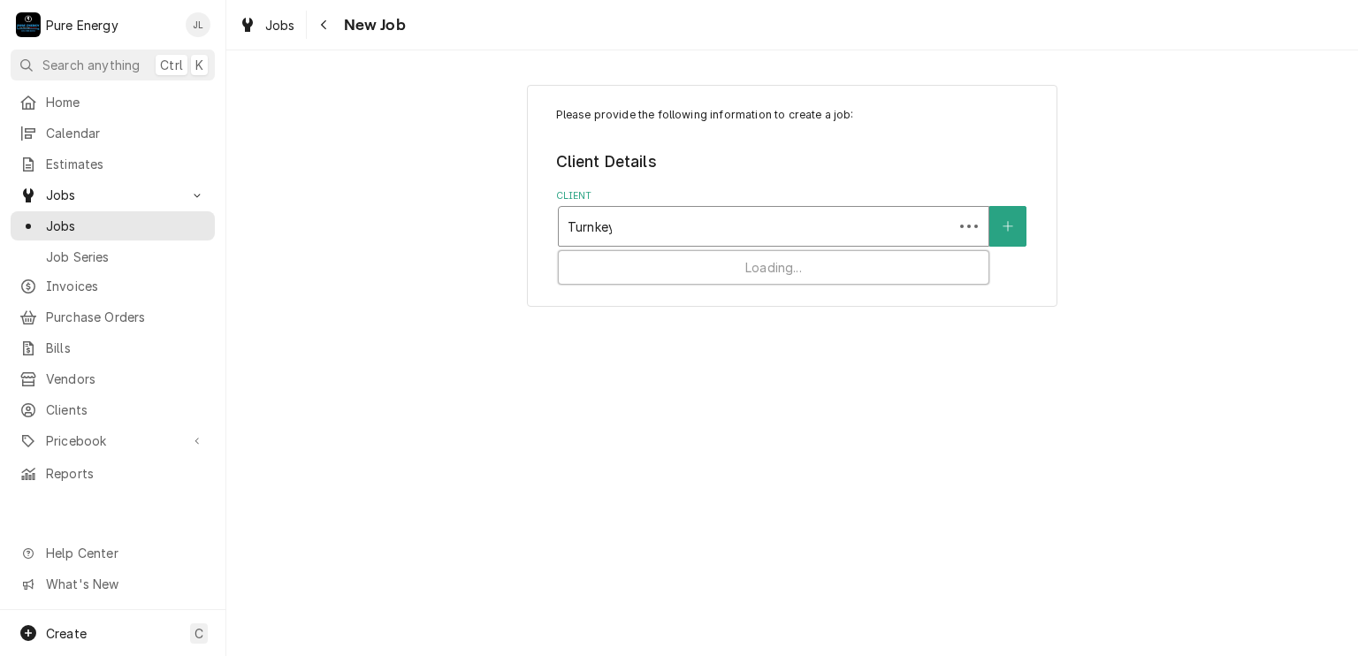
type input "Turnkey"
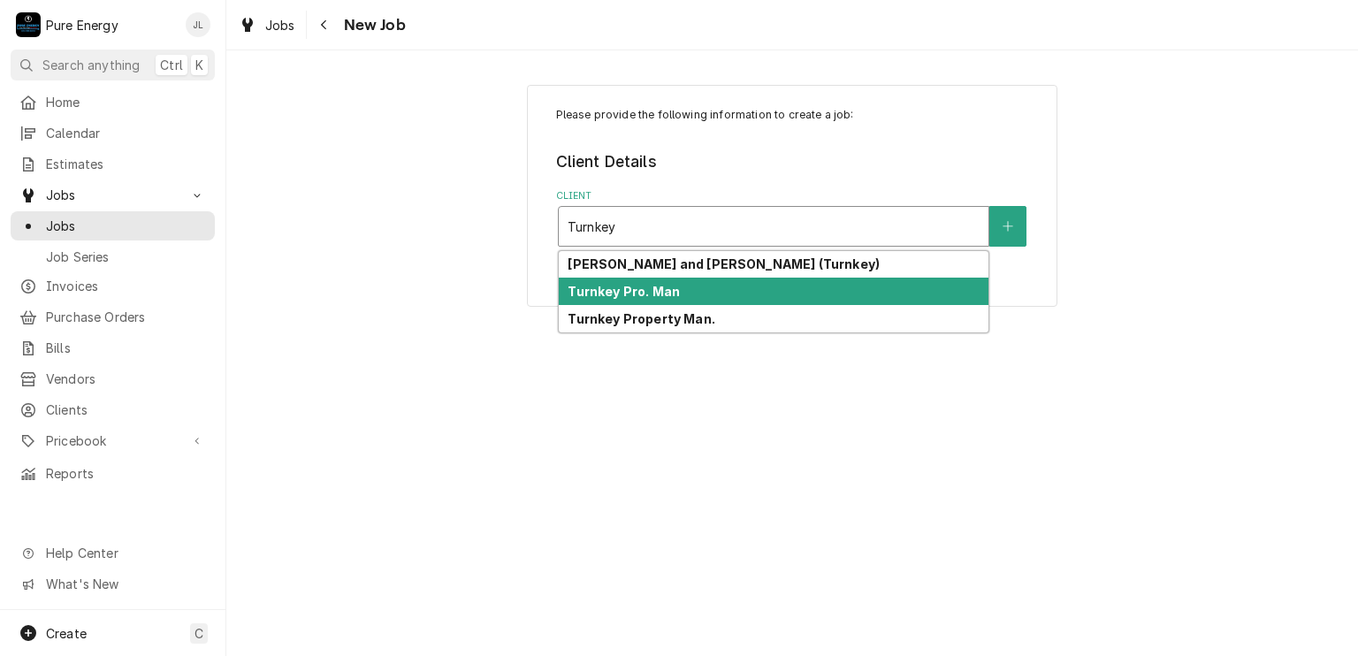
click at [644, 284] on strong "Turnkey Pro. Man" at bounding box center [623, 291] width 112 height 15
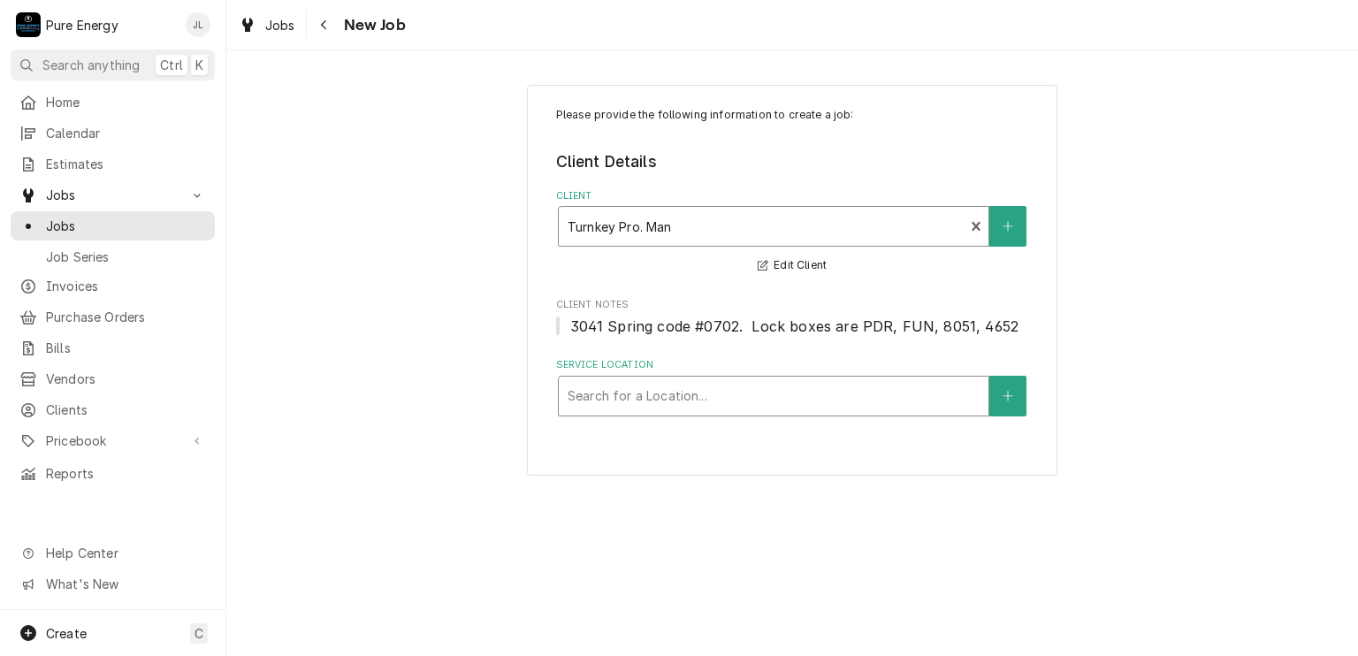
click at [616, 396] on div "Service Location" at bounding box center [773, 396] width 412 height 32
click at [617, 395] on div "Service Location" at bounding box center [773, 396] width 412 height 32
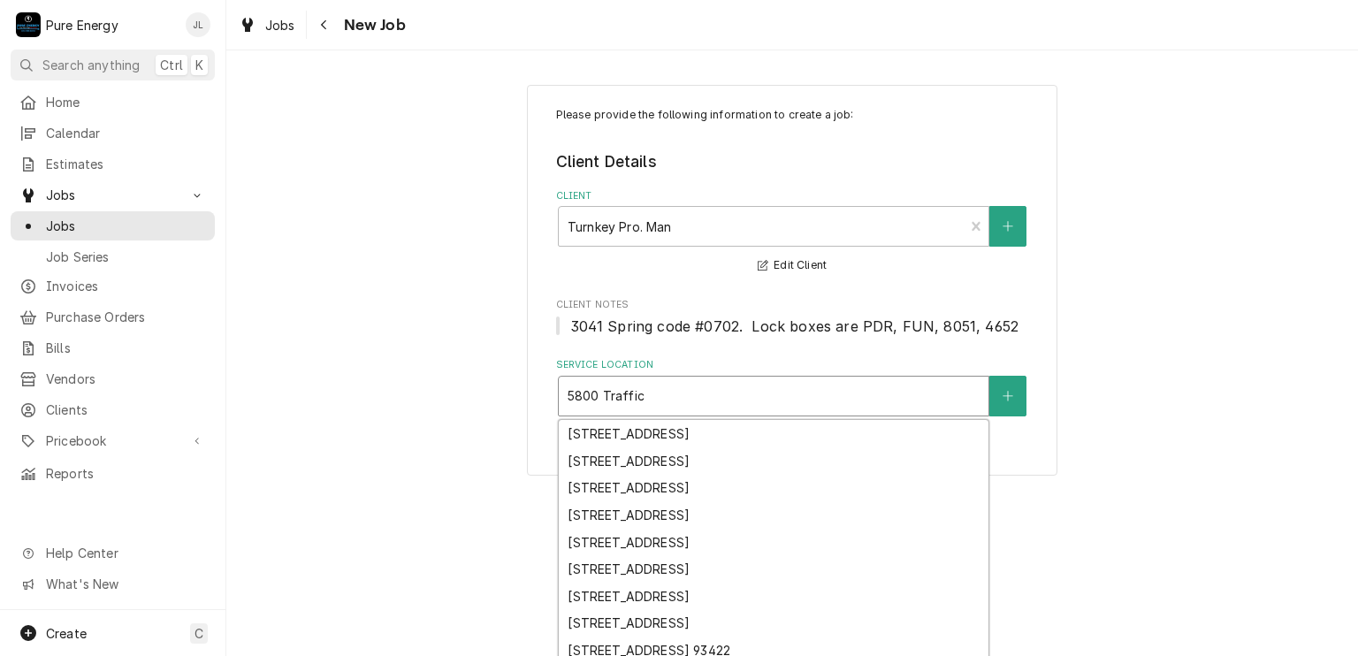
scroll to position [268, 0]
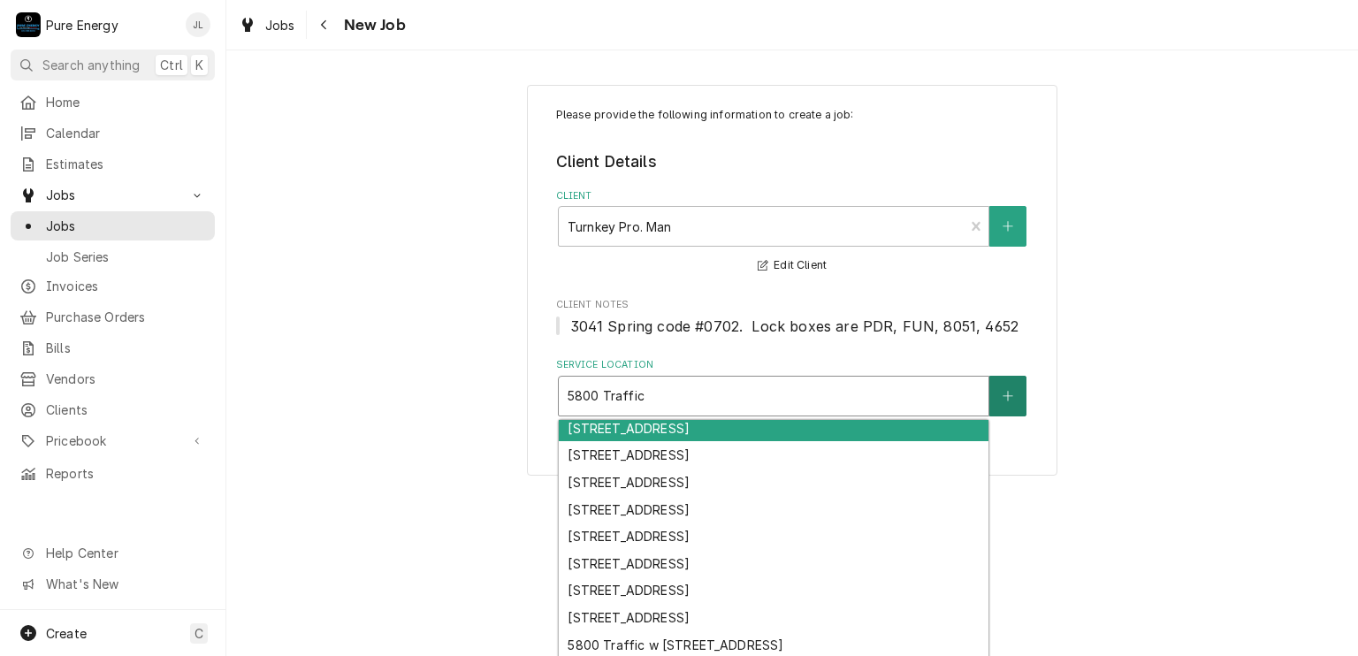
type input "5800 Traffic"
click at [996, 386] on button "Service Location" at bounding box center [1007, 396] width 37 height 41
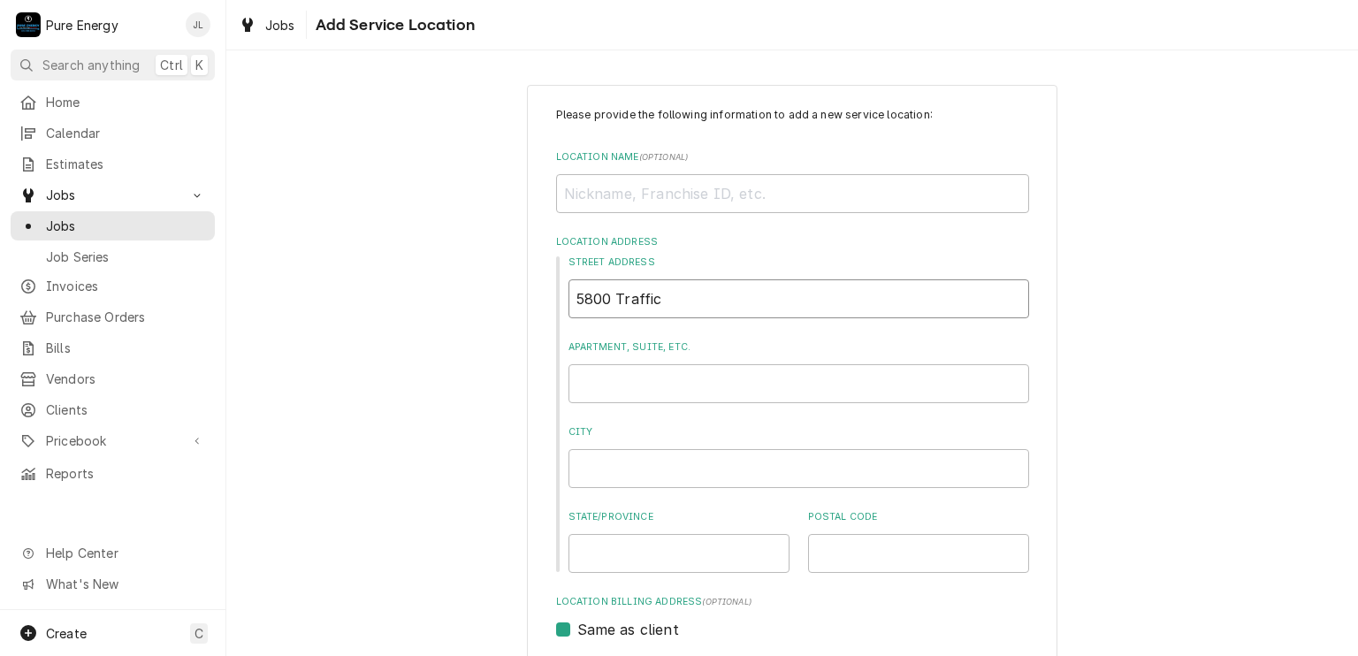
click at [694, 298] on input "5800 Traffic" at bounding box center [798, 298] width 461 height 39
type textarea "x"
type input "5800 Traffic W"
type textarea "x"
type input "5800 Traffic Wa"
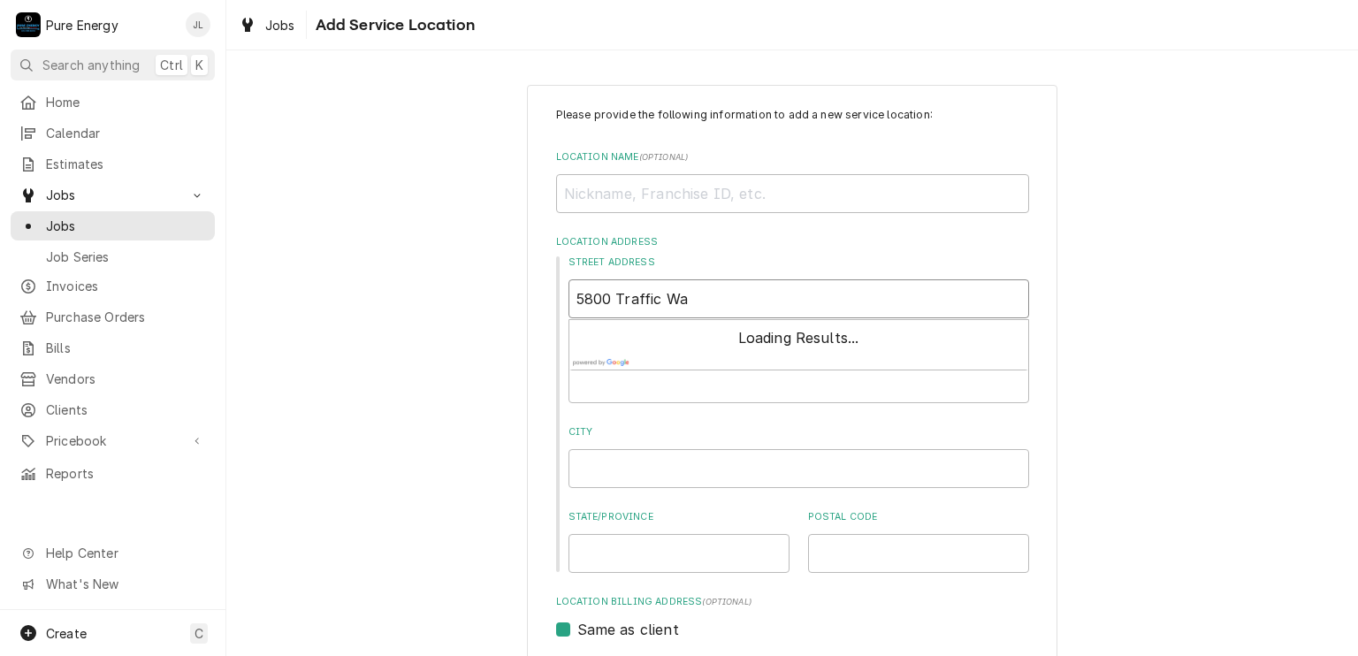
type textarea "x"
type input "5800 Traffic Way"
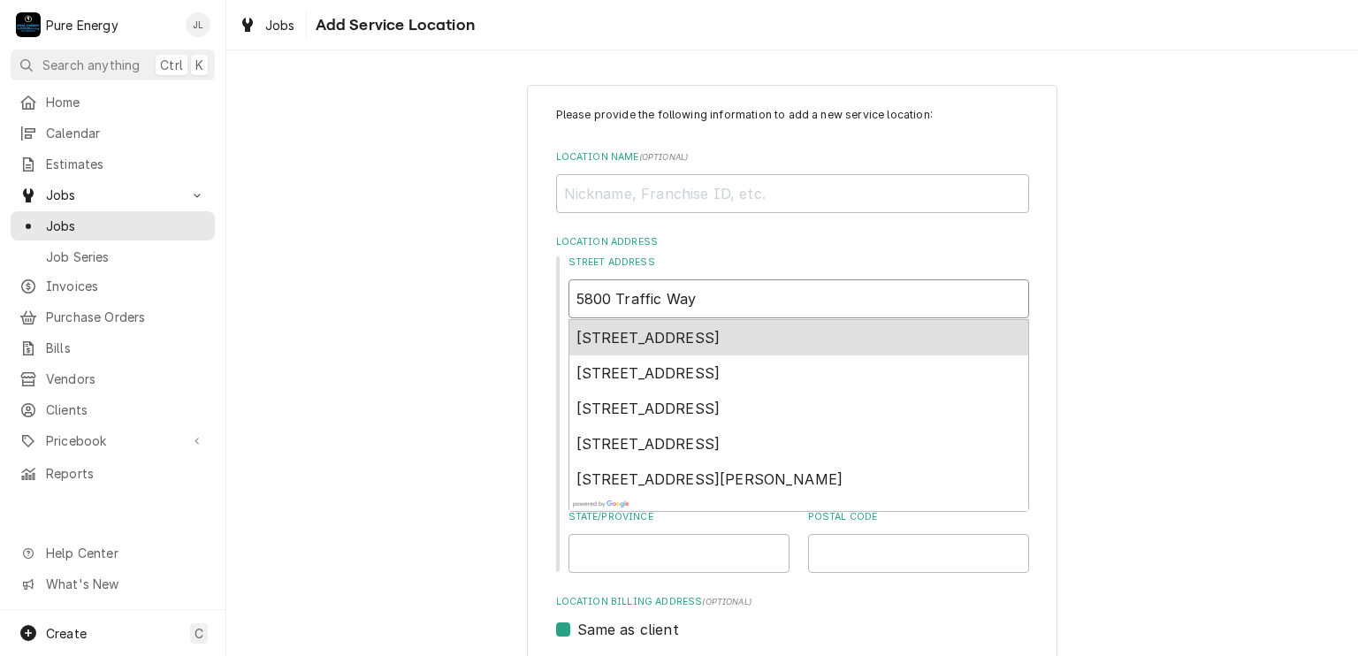
click at [709, 349] on div "5800 Traffic Way, Atascadero, CA, USA" at bounding box center [798, 337] width 459 height 35
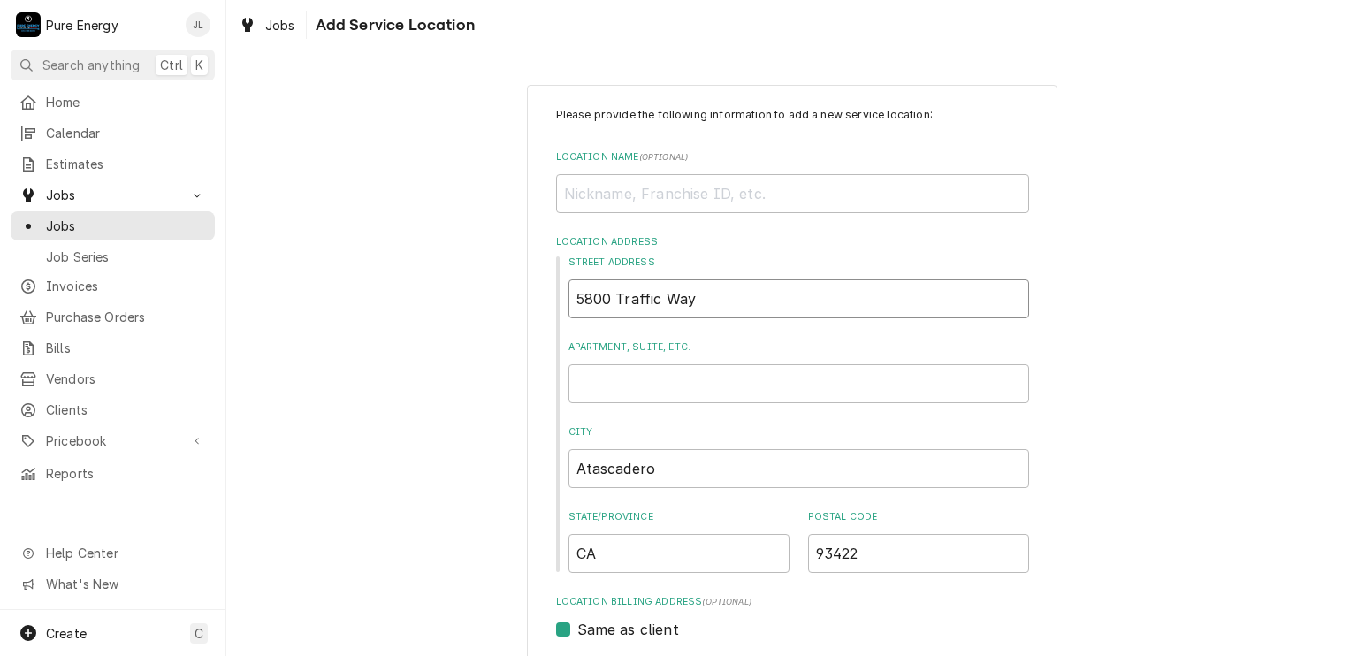
type textarea "x"
type input "5800 Traffic Way"
click at [595, 384] on input "Apartment, Suite, etc." at bounding box center [798, 383] width 461 height 39
type textarea "x"
type input "U"
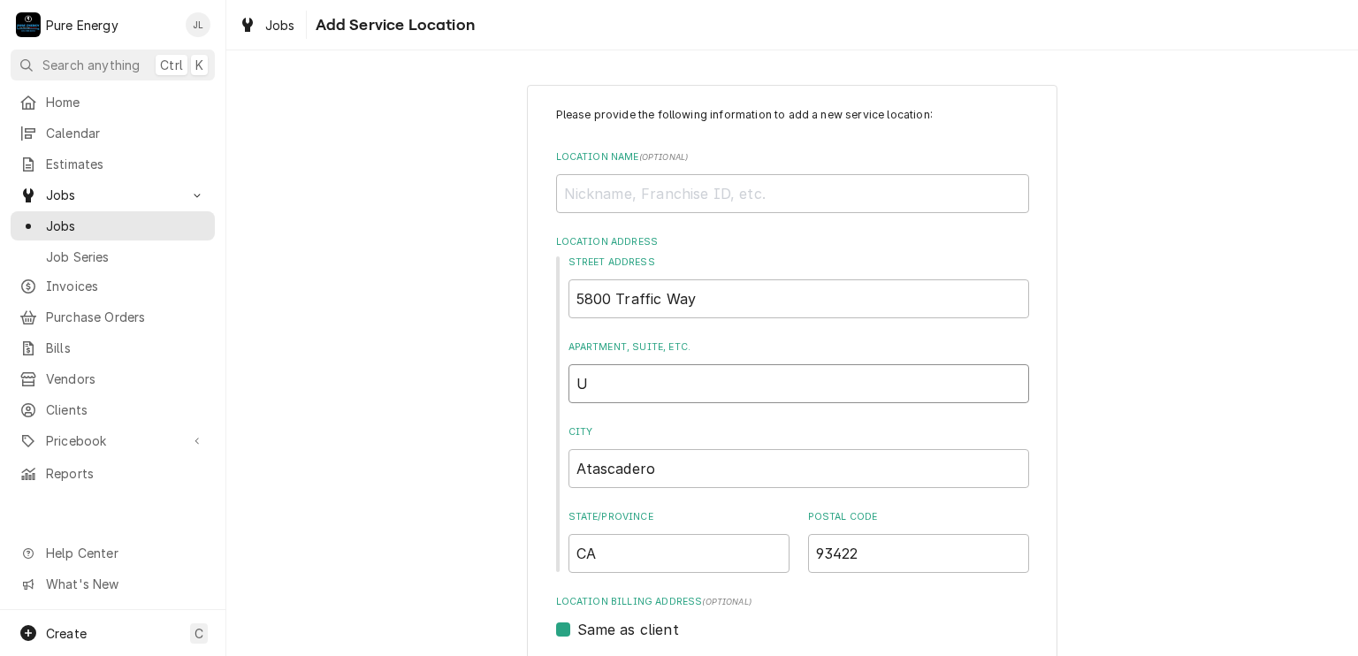
type textarea "x"
type input "Un"
type textarea "x"
type input "Uni"
type textarea "x"
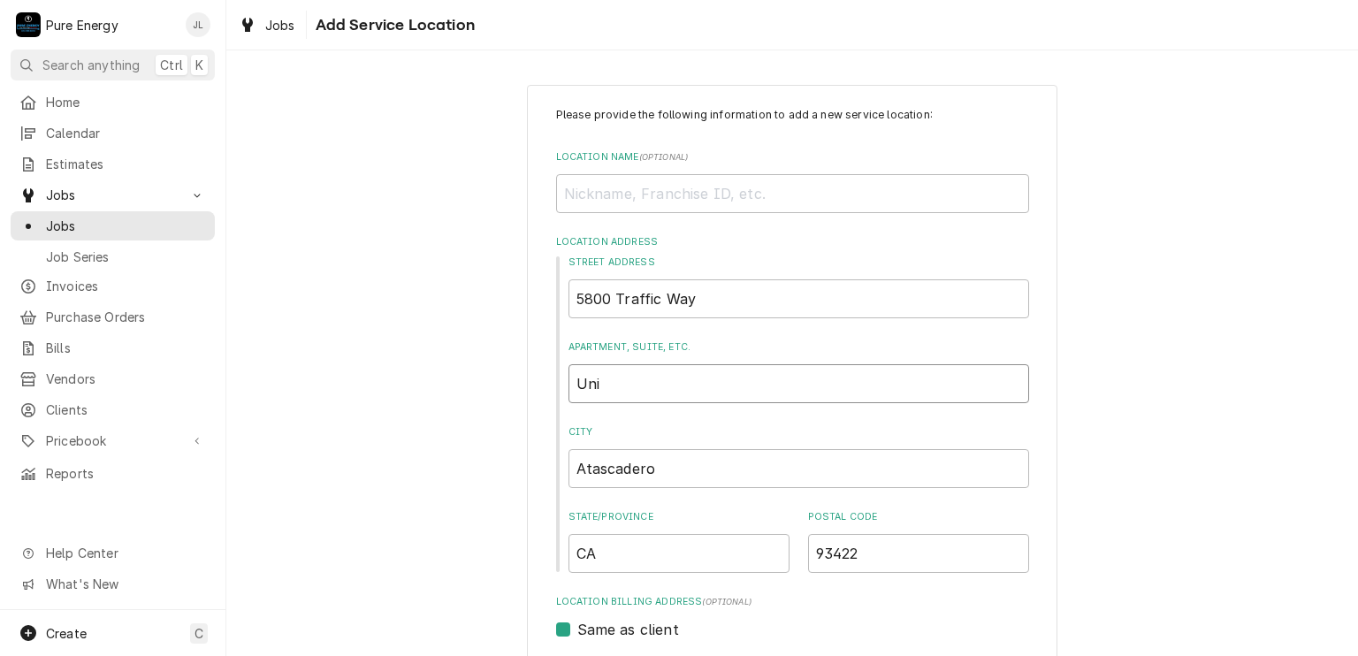
type input "Unit"
type textarea "x"
type input "Unit"
type textarea "x"
type input "Unit #"
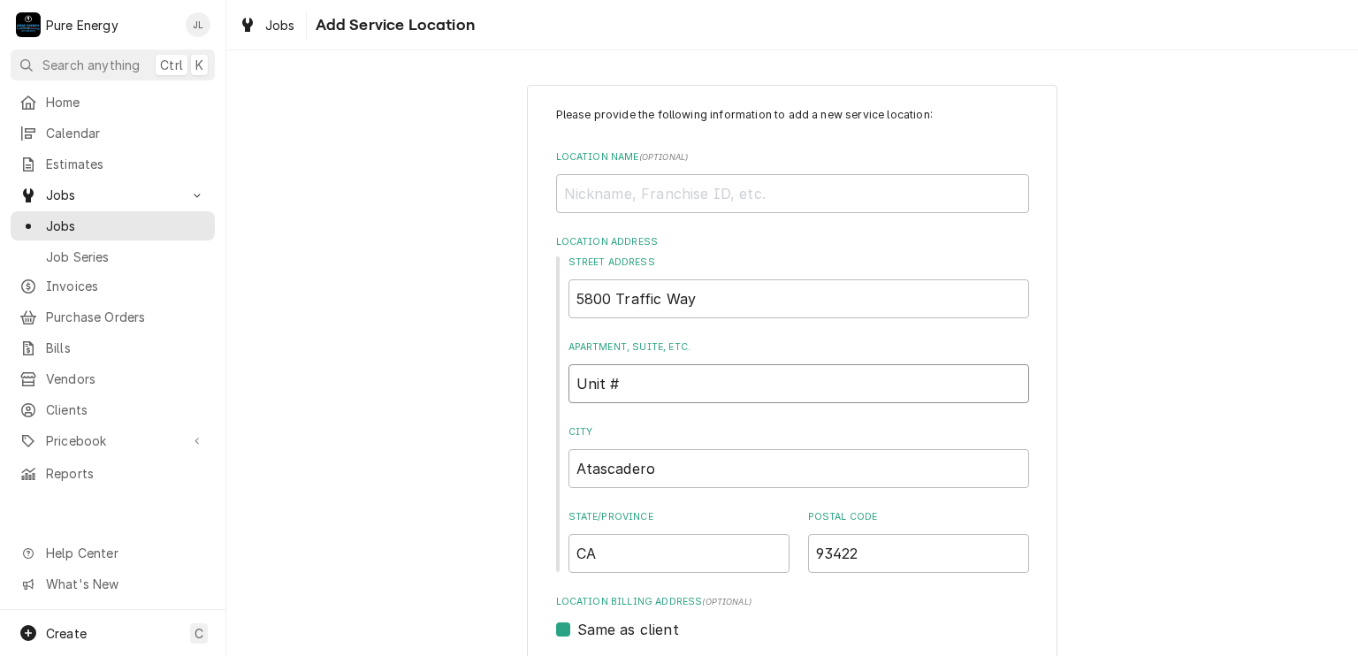
type textarea "x"
type input "Unit #2"
type textarea "x"
type input "Unit #28"
type textarea "x"
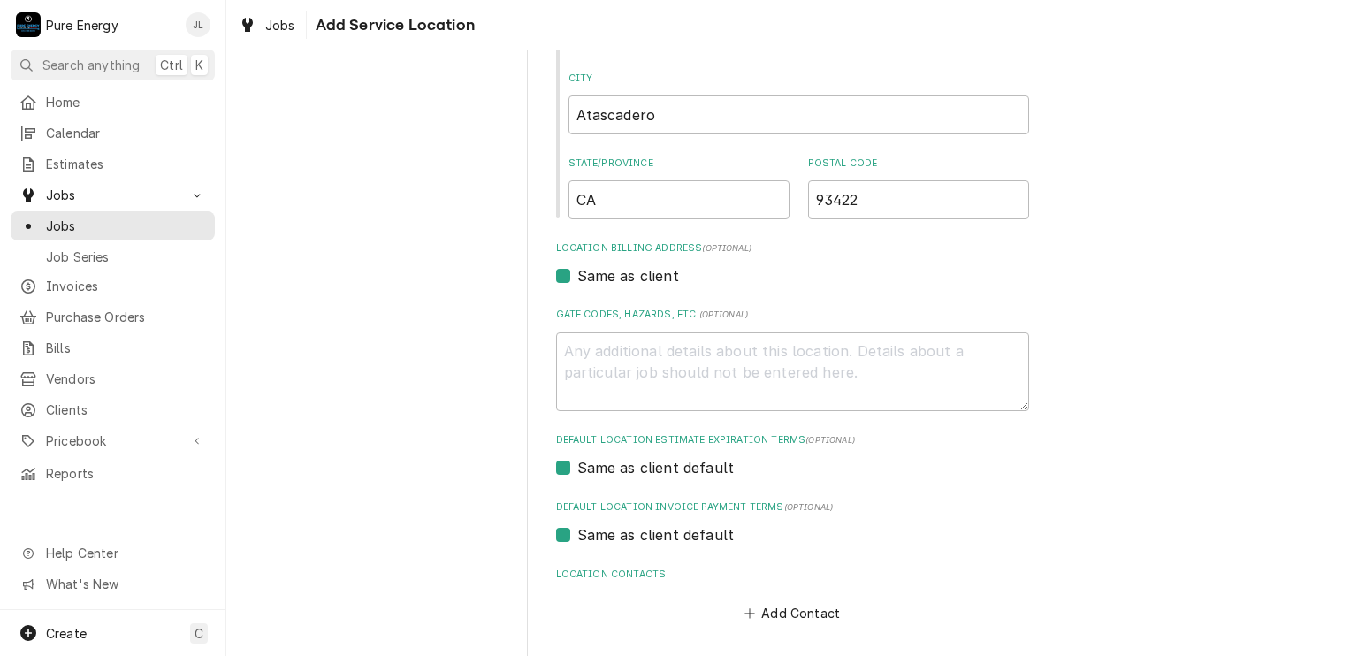
scroll to position [430, 0]
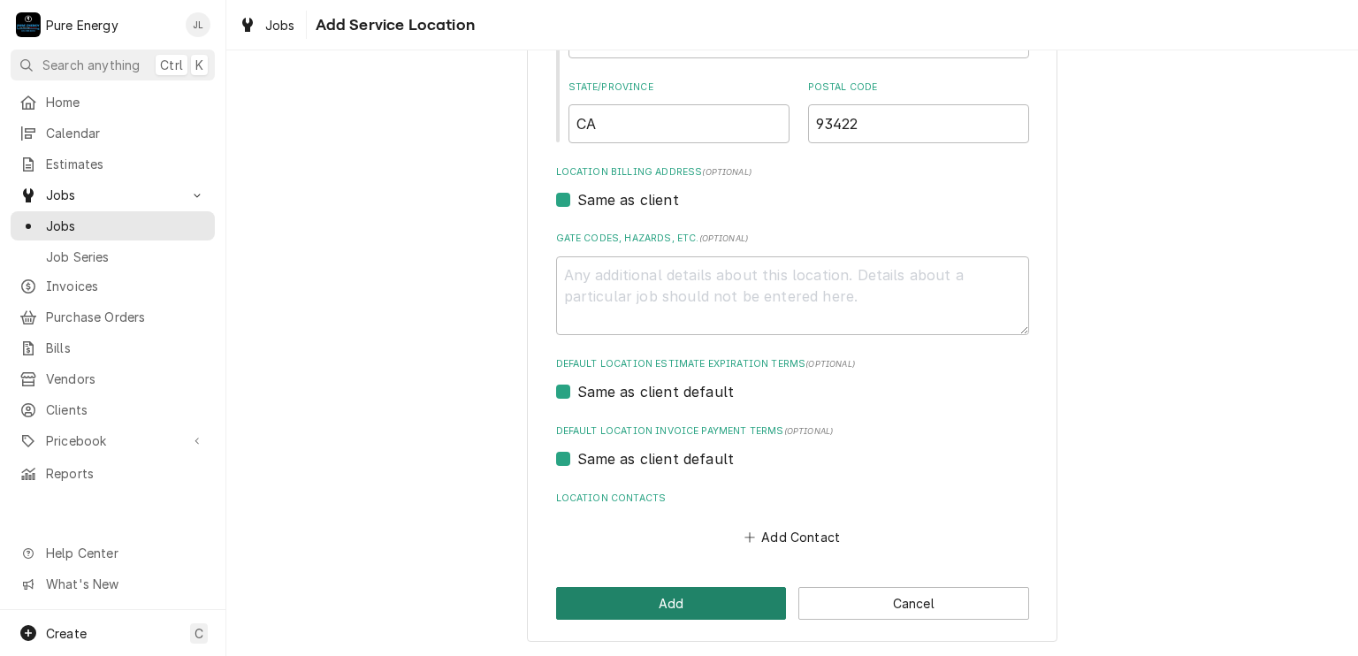
type input "Unit #28"
click at [700, 606] on button "Add" at bounding box center [671, 603] width 231 height 33
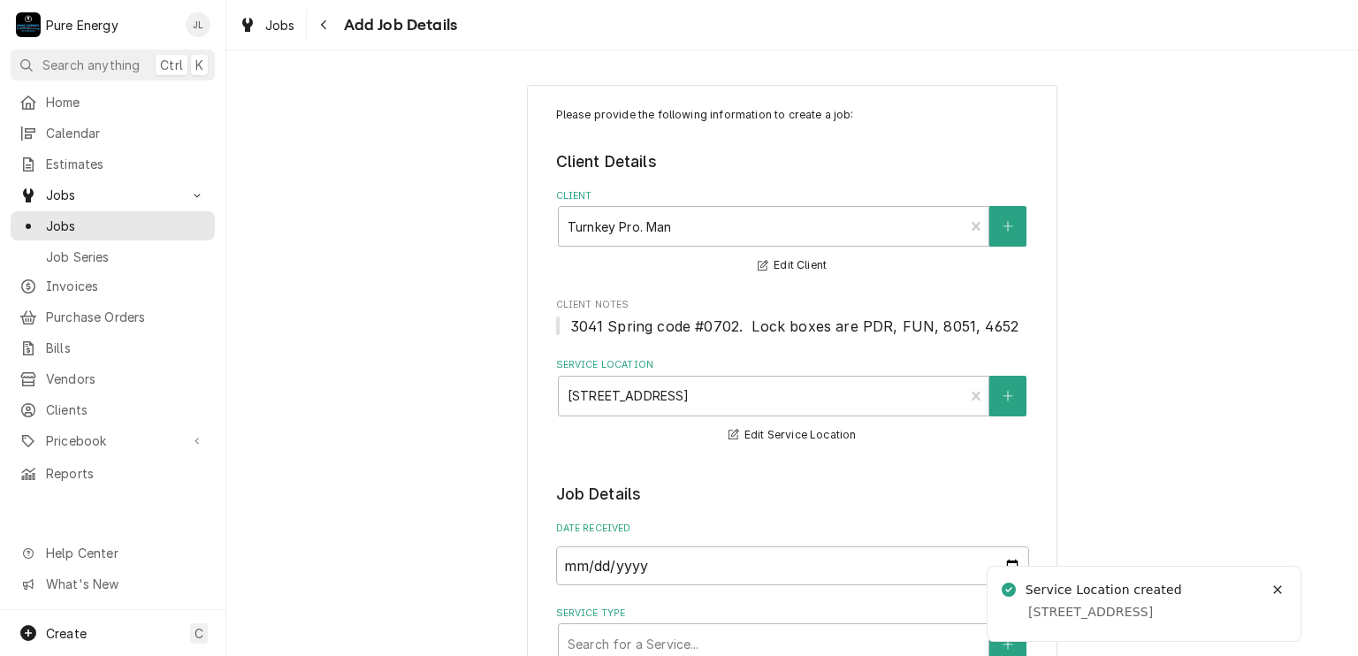
scroll to position [442, 0]
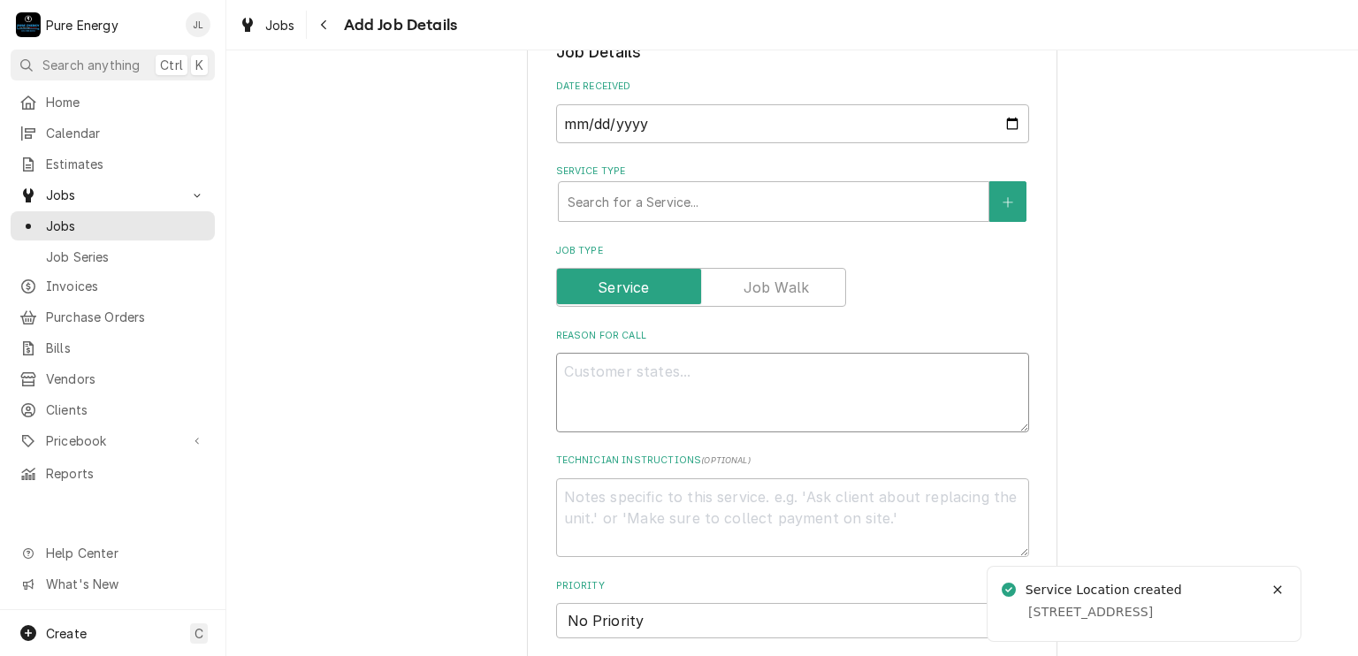
click at [646, 375] on textarea "Reason For Call" at bounding box center [792, 393] width 473 height 80
click at [842, 192] on div "Service Type" at bounding box center [773, 202] width 412 height 32
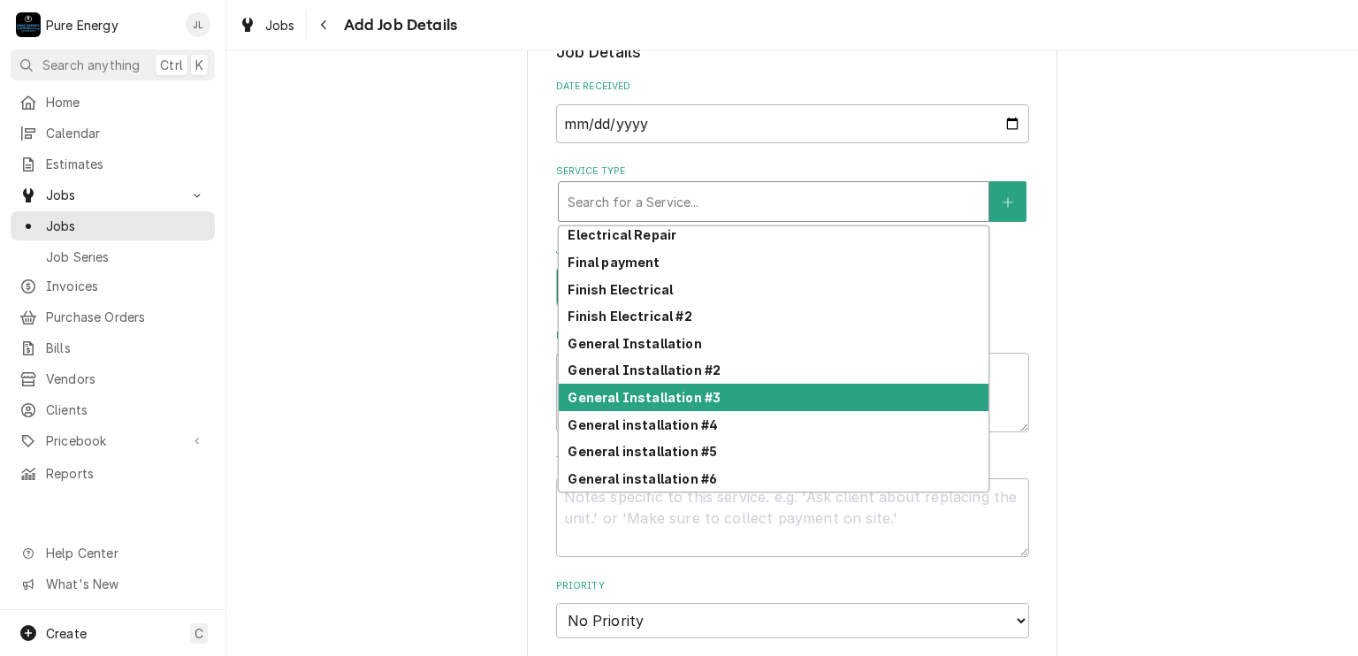
scroll to position [723, 0]
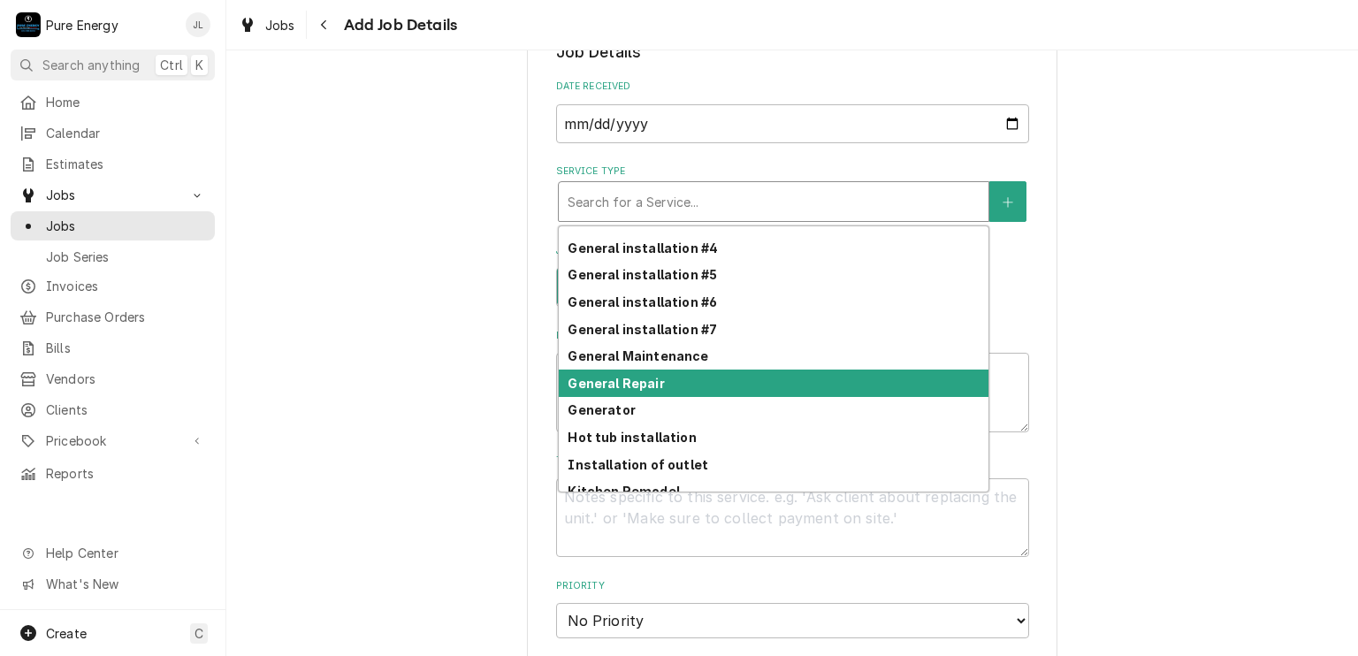
click at [632, 372] on div "General Repair" at bounding box center [774, 382] width 430 height 27
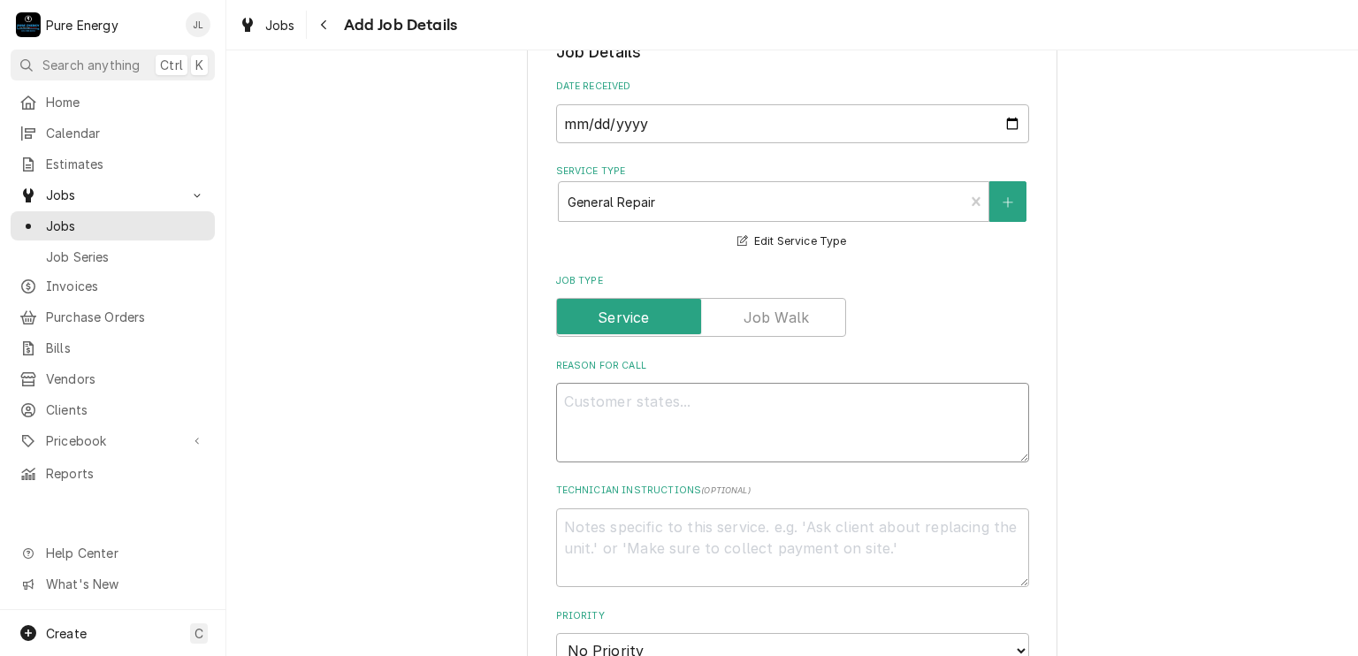
click at [603, 407] on textarea "Reason For Call" at bounding box center [792, 423] width 473 height 80
type textarea "x"
type textarea "G"
type textarea "x"
type textarea "Ga"
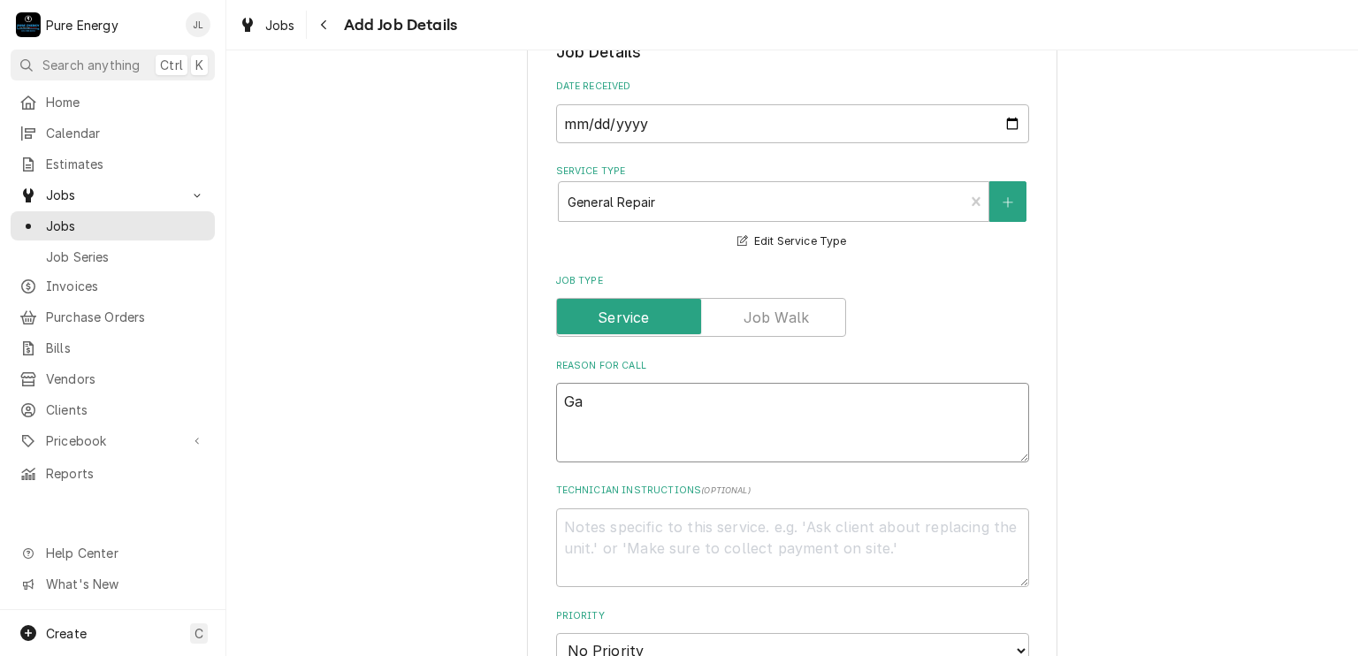
type textarea "x"
type textarea "Gav"
type textarea "x"
type textarea "Gave"
type textarea "x"
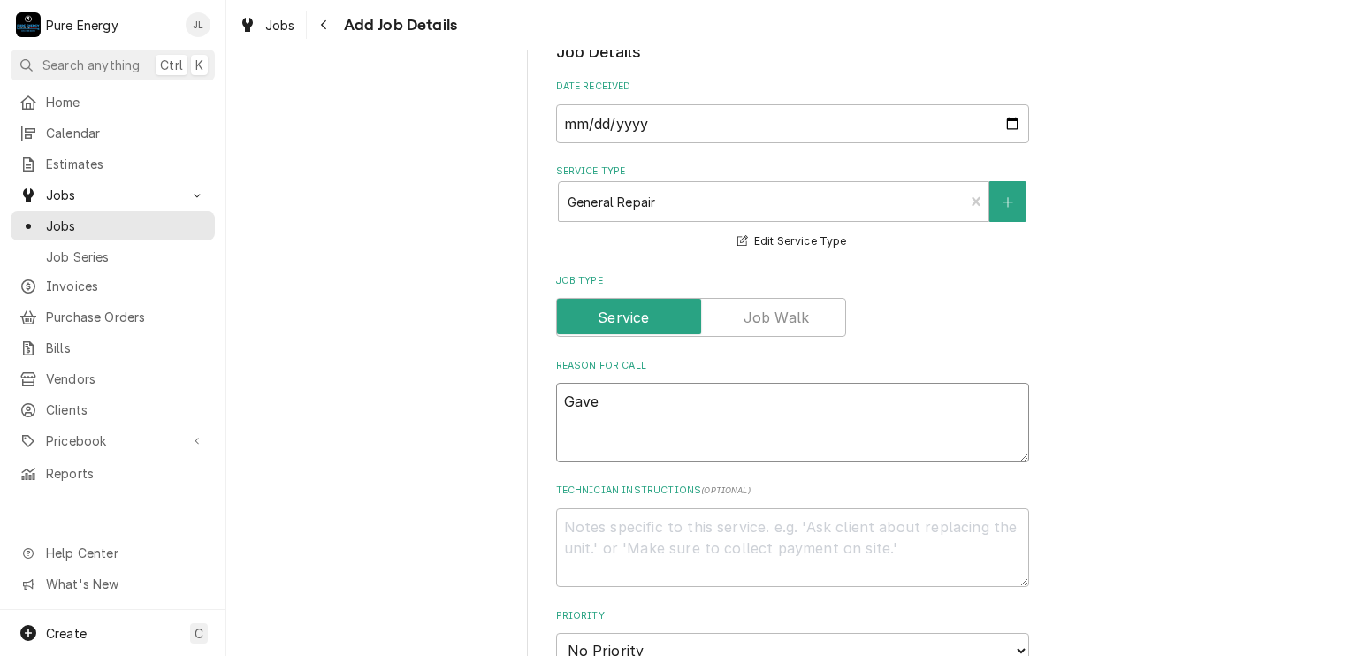
type textarea "Gave"
type textarea "x"
type textarea "Gave th"
type textarea "x"
type textarea "Gave the"
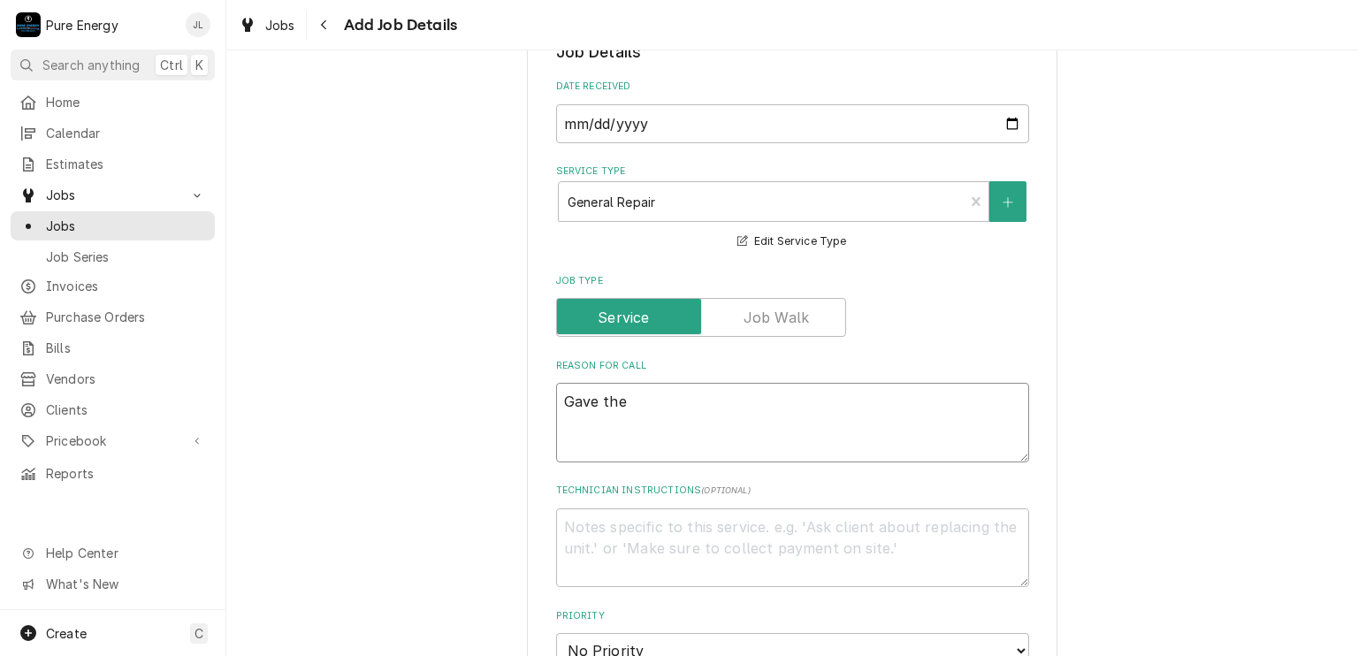
type textarea "x"
type textarea "Gave them"
type textarea "x"
type textarea "Gave them"
type textarea "x"
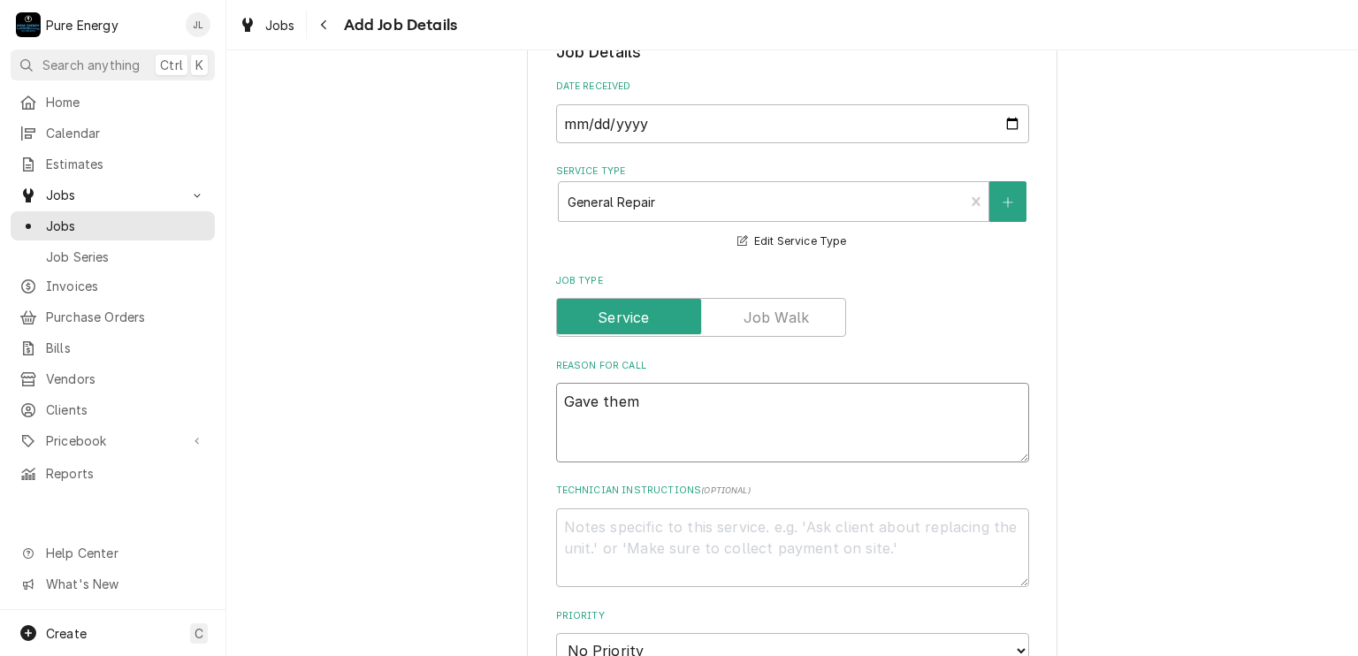
type textarea "Gave them a"
type textarea "x"
type textarea "Gave them a"
type textarea "x"
type textarea "Gave them a 1"
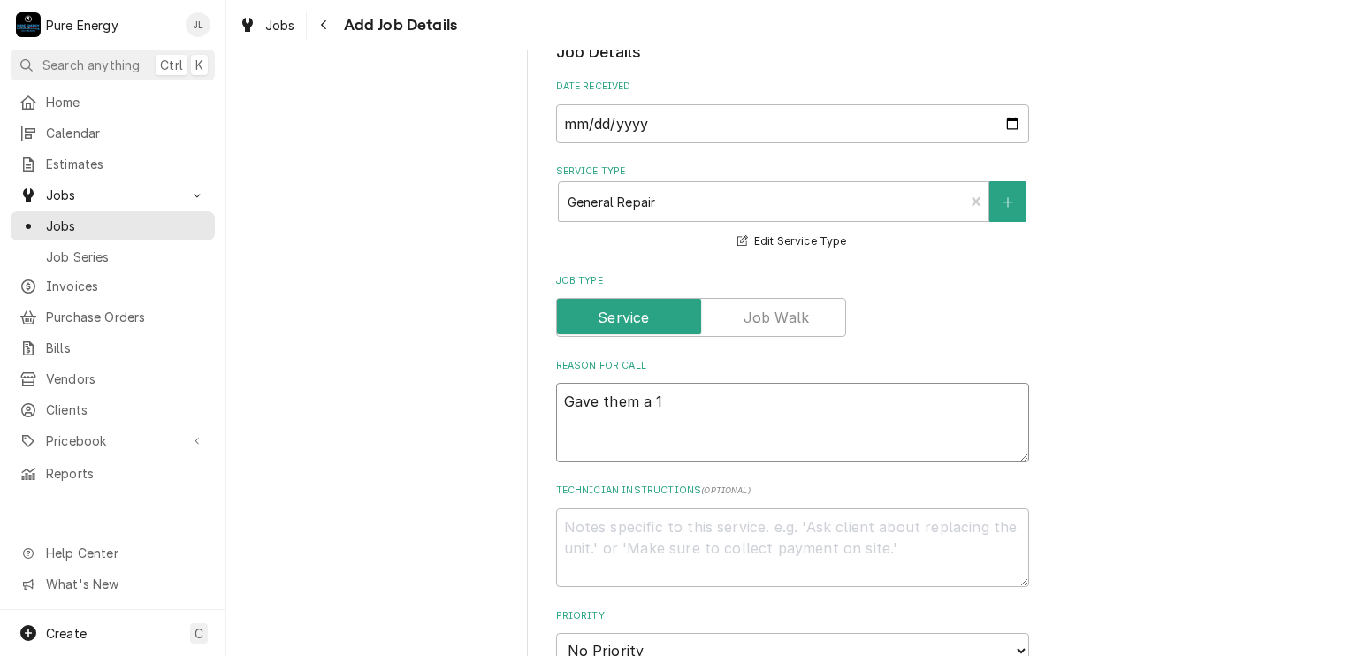
type textarea "x"
type textarea "Gave them a 10"
type textarea "x"
type textarea "Gave them a 10;"
type textarea "x"
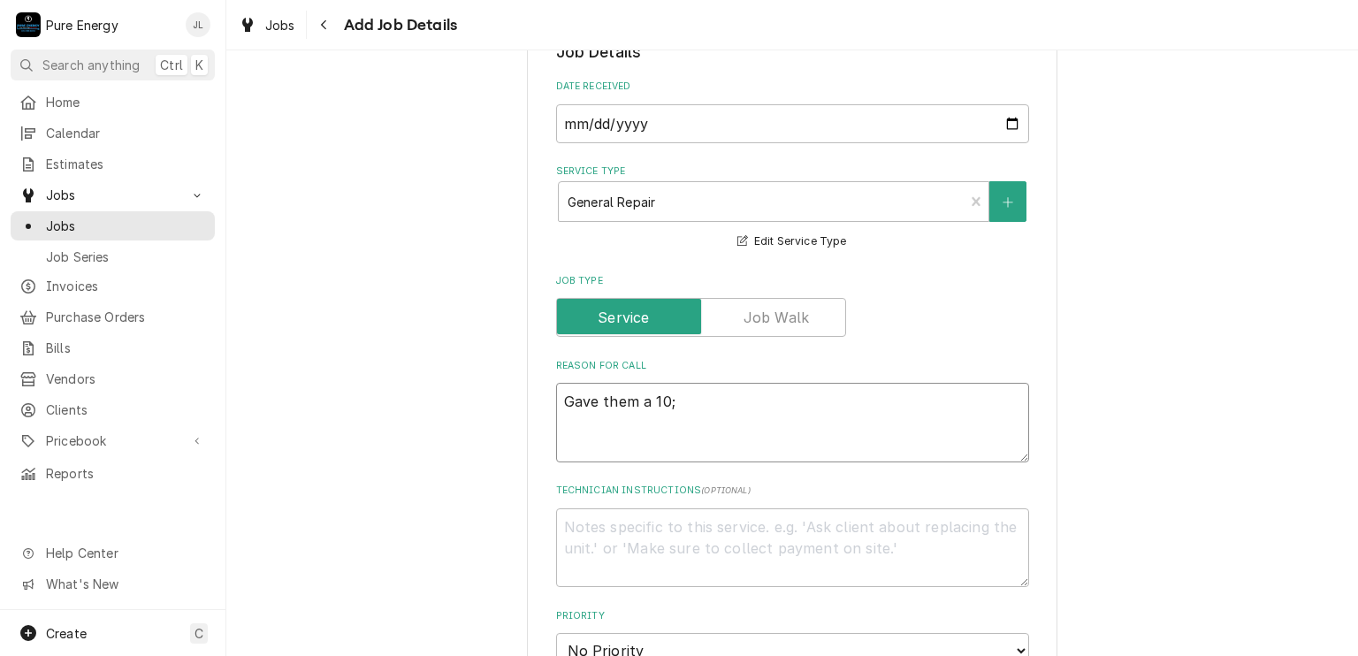
type textarea "Gave them a 10;0"
type textarea "x"
type textarea "Gave them a 10;00"
type textarea "x"
type textarea "Gave them a 10;00-"
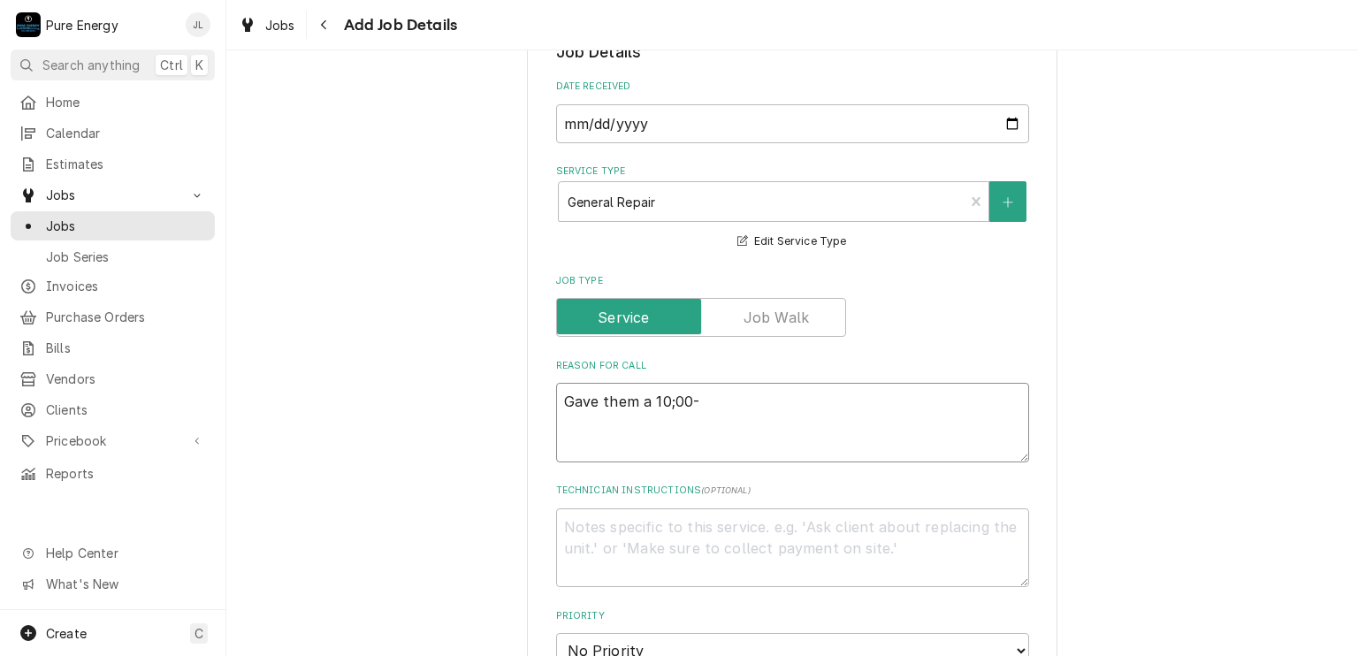
type textarea "x"
type textarea "Gave them a 10;00-1"
type textarea "x"
type textarea "Gave them a 10;00-11"
type textarea "x"
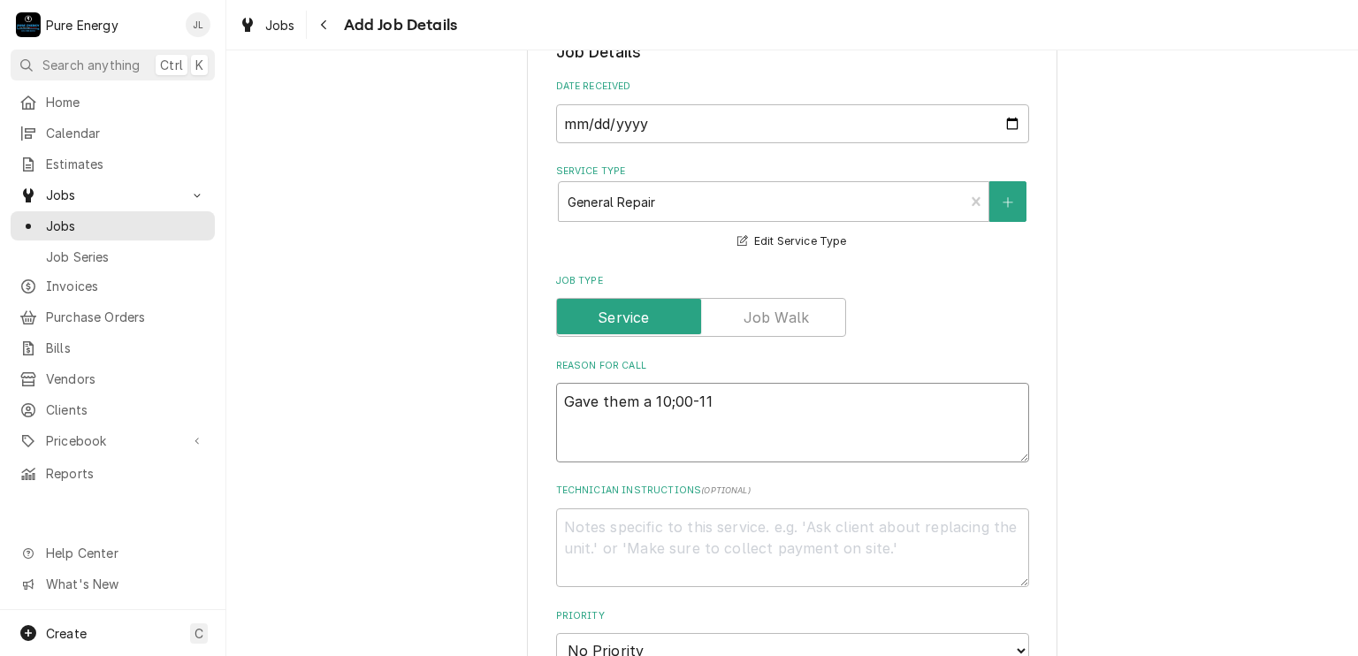
type textarea "Gave them a 10;00-11:"
type textarea "x"
type textarea "Gave them a 10;00-11:3"
type textarea "x"
type textarea "Gave them a 10;00-11:30"
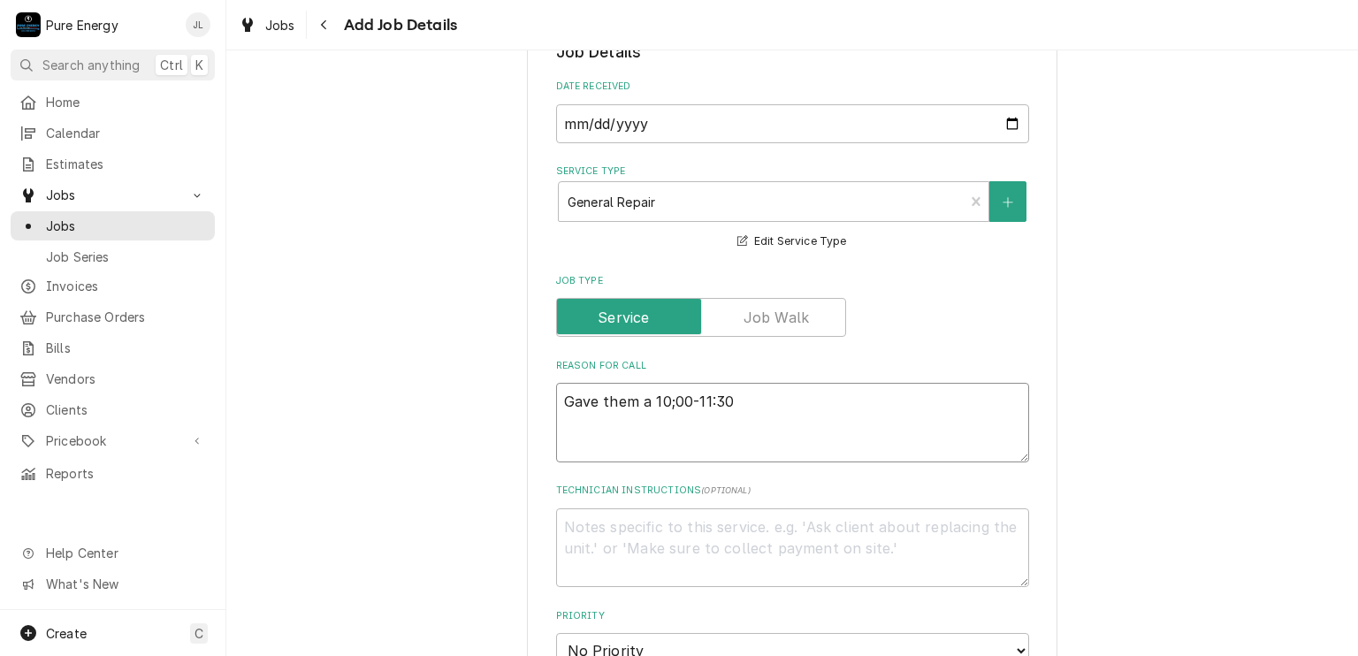
type textarea "x"
type textarea "Gave them a 10;00-11:30"
type textarea "x"
type textarea "Gave them a 10;00-11:30 wi"
type textarea "x"
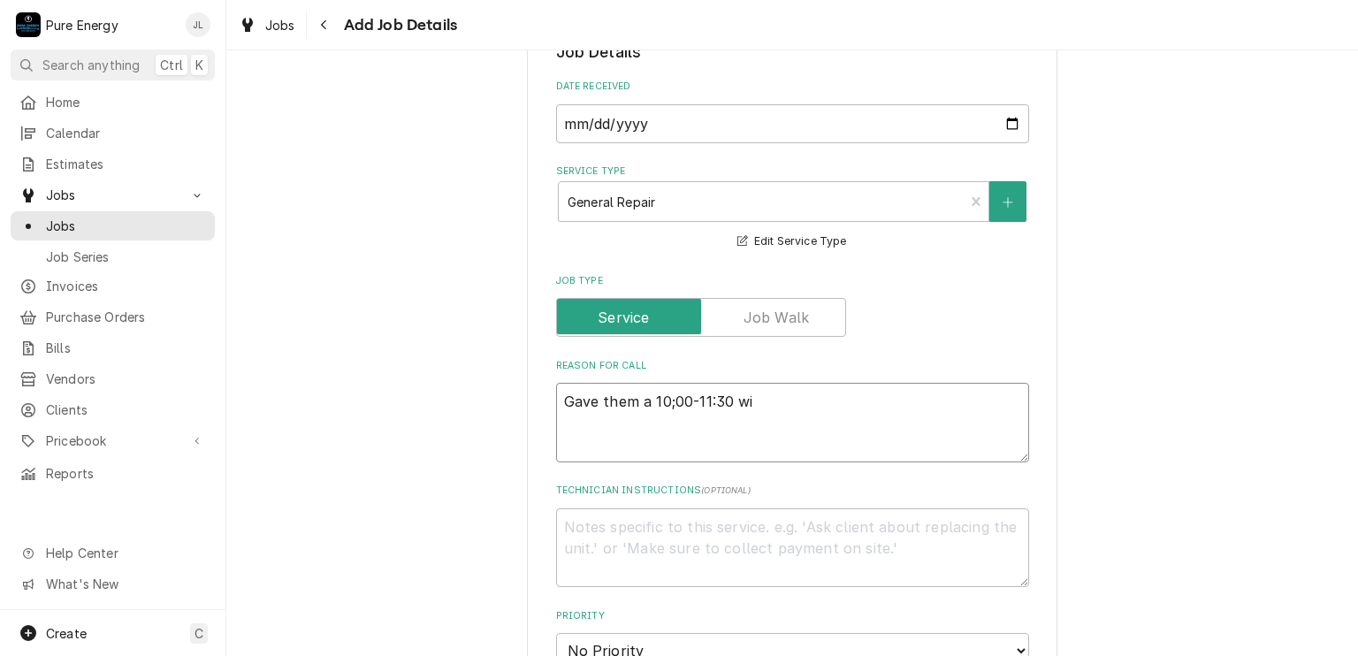
type textarea "Gave them a 10;00-11:30 wii"
type textarea "x"
type textarea "Gave them a 10;00-11:30 wiin"
type textarea "x"
type textarea "Gave them a 10;00-11:30 wiind"
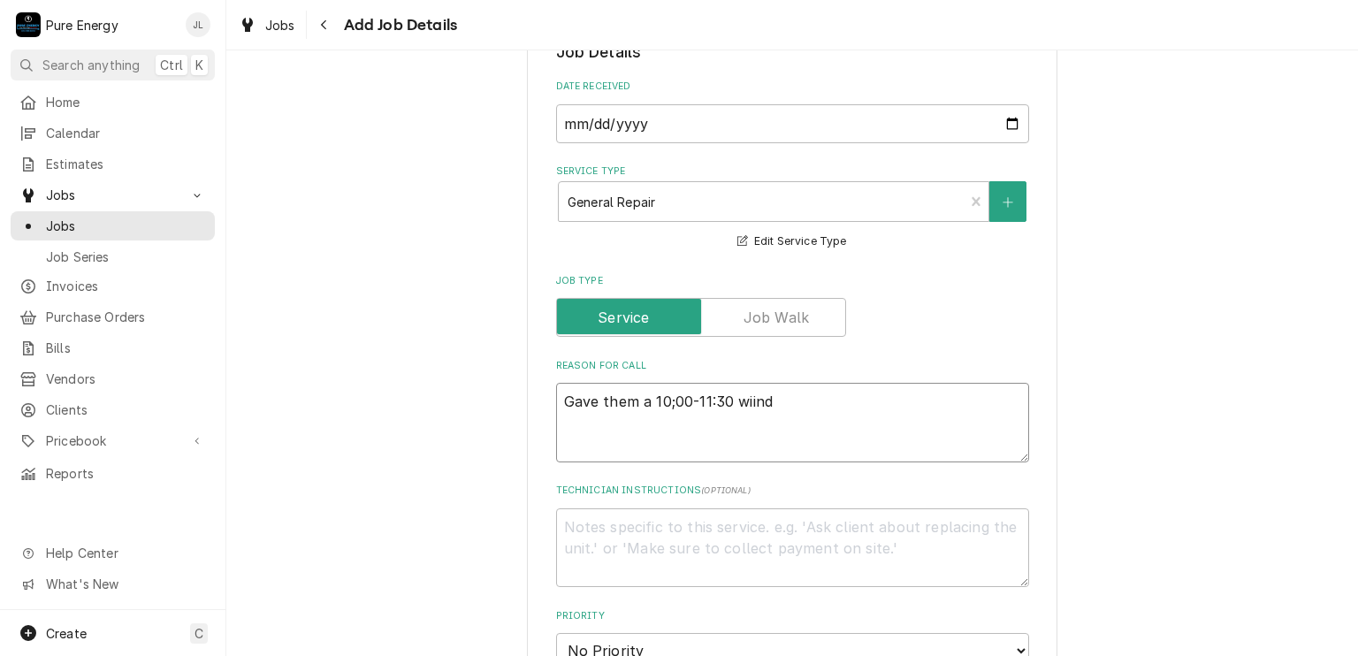
type textarea "x"
type textarea "Gave them a 10;00-11:30 wiin"
type textarea "x"
type textarea "Gave them a 10;00-11:30 wii"
type textarea "x"
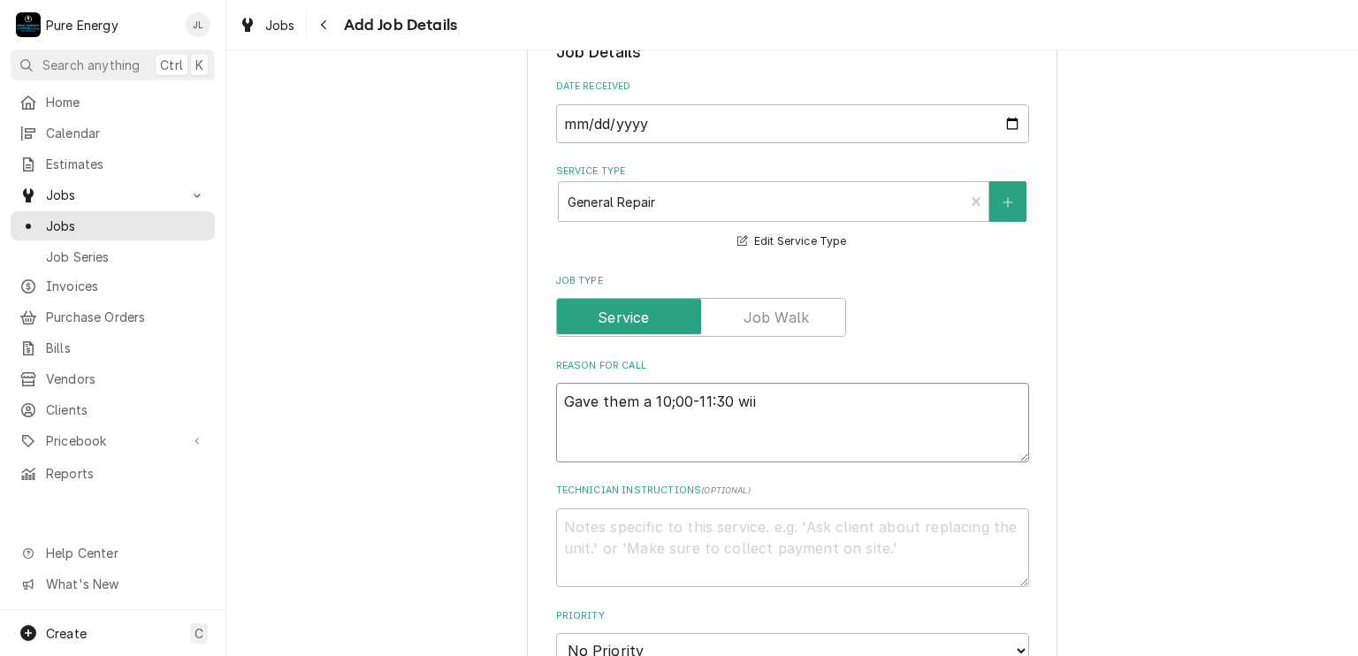
type textarea "Gave them a 10;00-11:30 wi"
type textarea "x"
type textarea "Gave them a 10;00-11:30 win"
type textarea "x"
type textarea "Gave them a 10;00-11:30 wind"
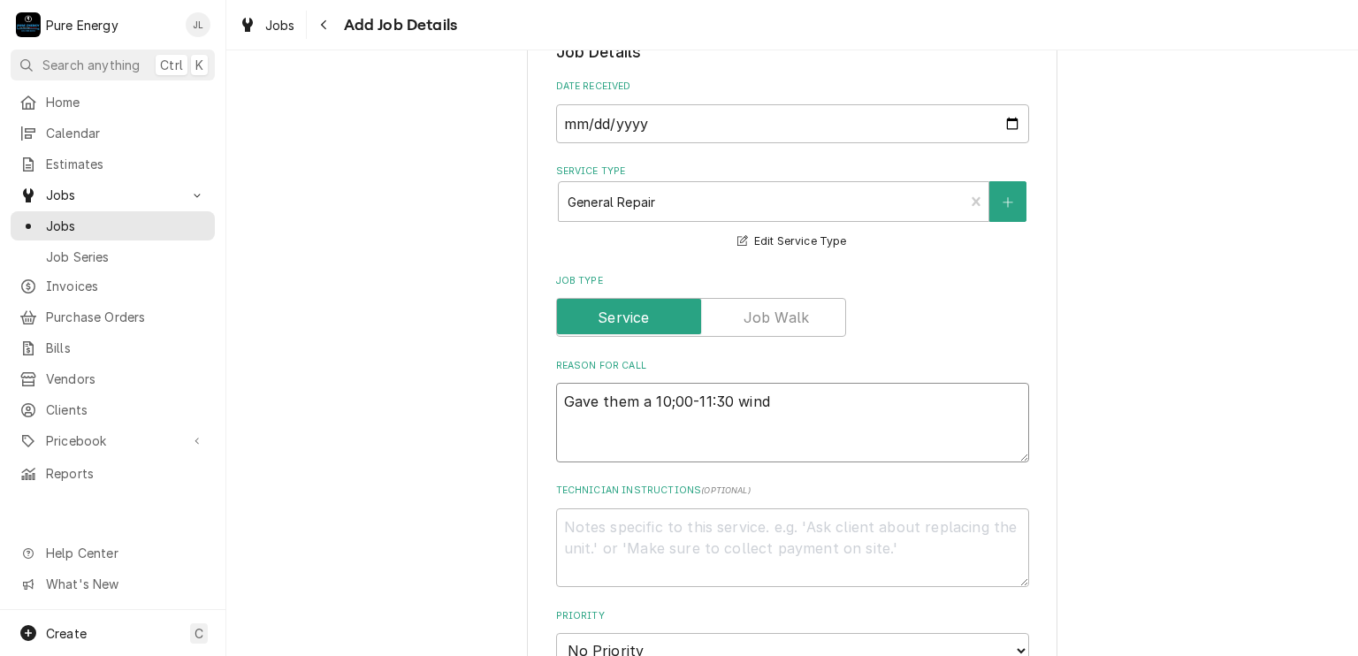
type textarea "x"
type textarea "Gave them a 10;00-11:30 windo"
type textarea "x"
type textarea "Gave them a 10;00-11:30 window"
type textarea "x"
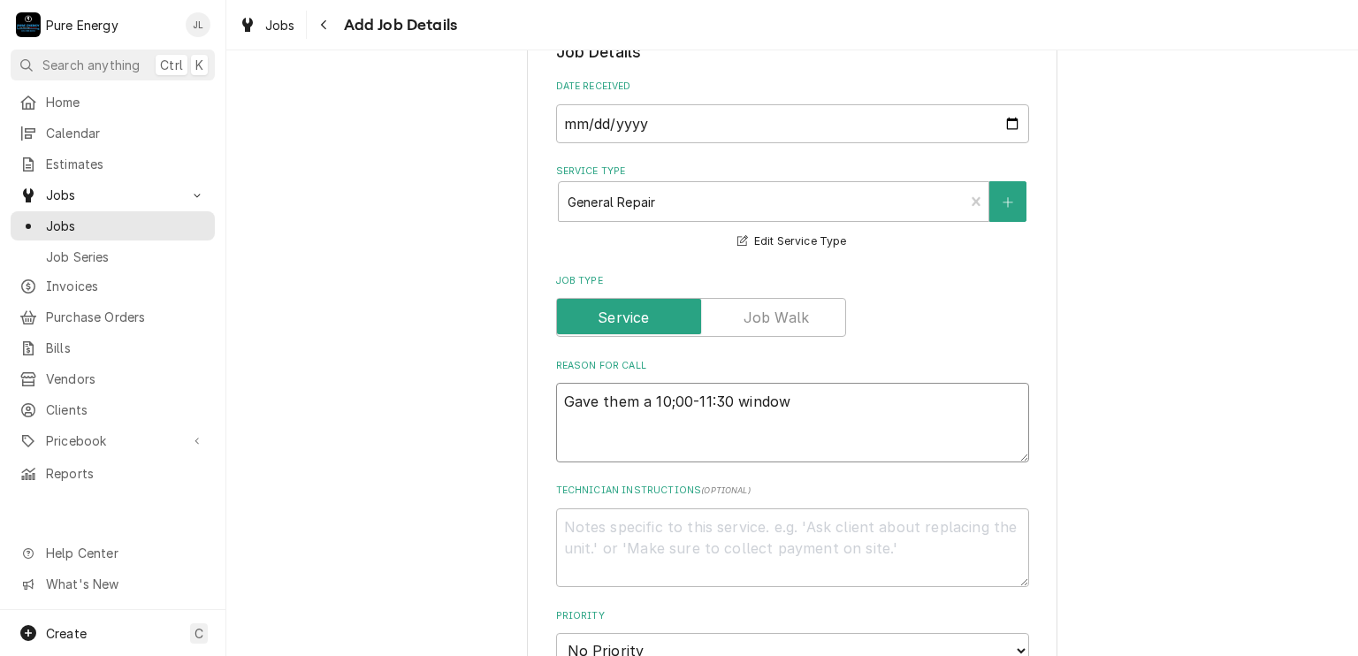
type textarea "Gave them a 10;00-11:30 window"
type textarea "x"
type textarea "Gave them a 10;00-11:30 window"
type textarea "x"
type textarea "Gave them a 10;00-11:30 window"
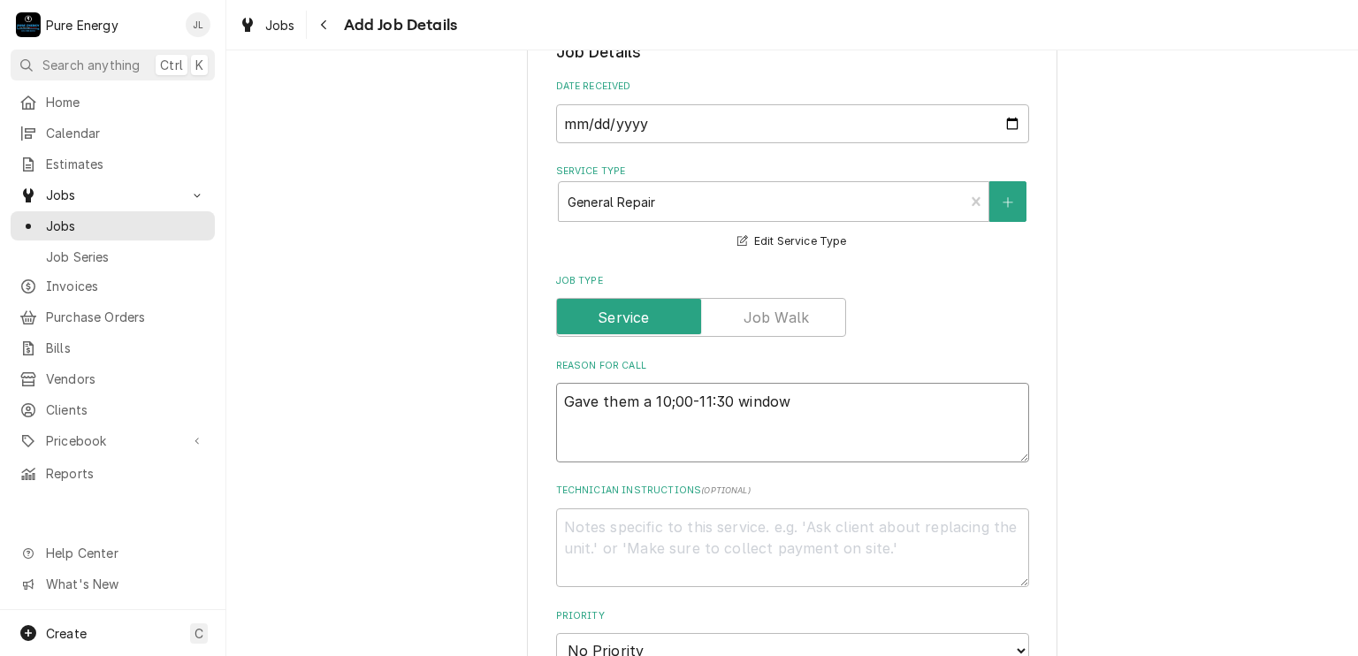
type textarea "x"
type textarea "Gave them a 10;00-11:30 window B"
type textarea "x"
type textarea "Gave them a 10;00-11:30 window Br"
type textarea "x"
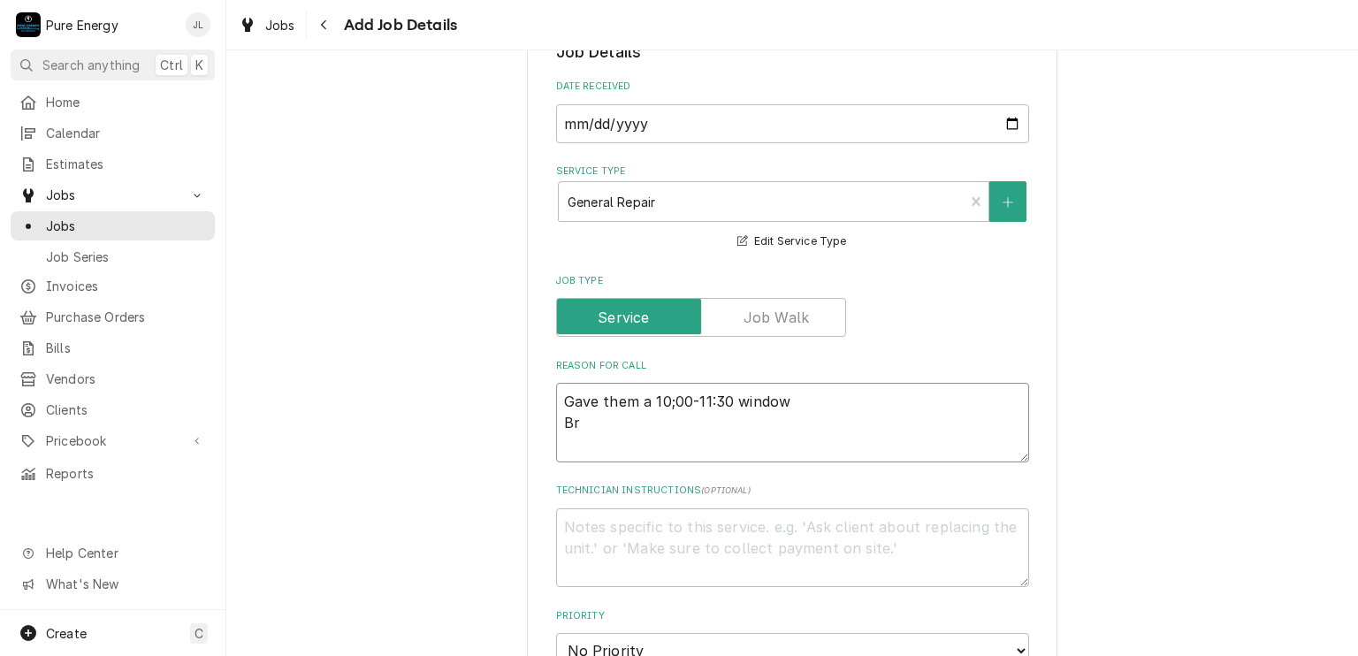
type textarea "Gave them a 10;00-11:30 window Bri"
type textarea "x"
type textarea "Gave them a 10;00-11:30 window Brin"
type textarea "x"
type textarea "Gave them a 10;00-11:30 window Bring"
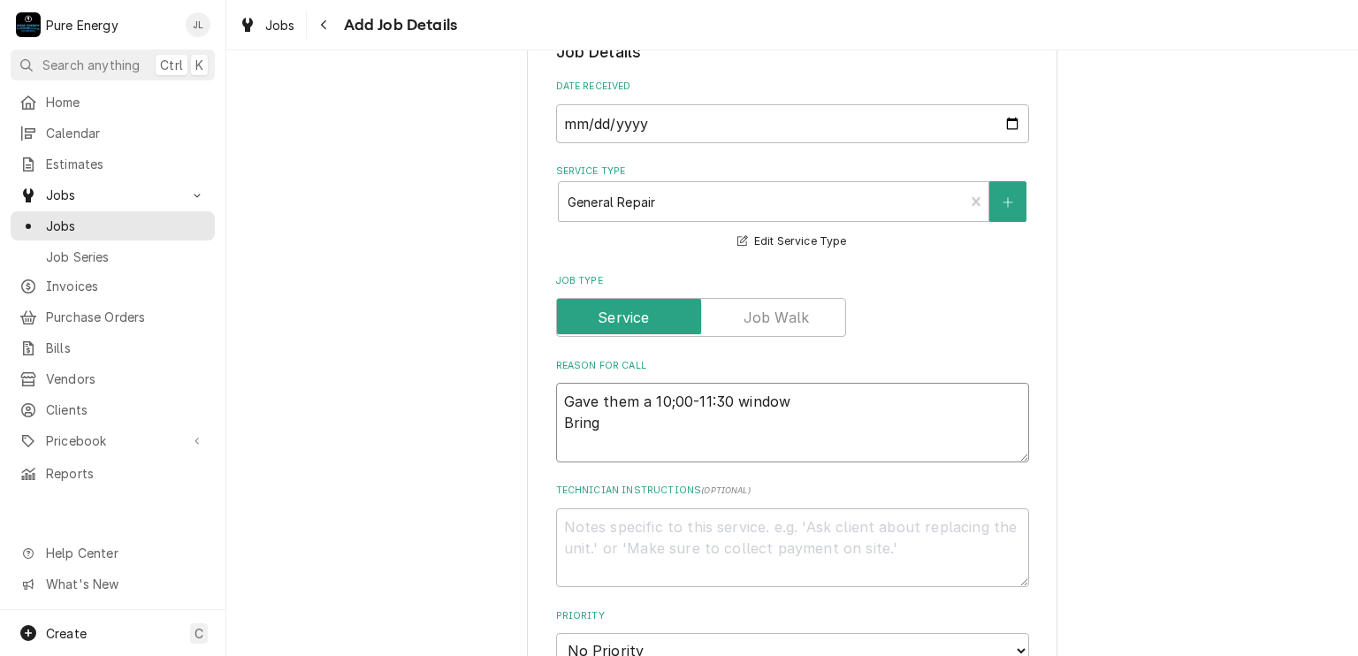
type textarea "x"
type textarea "Gave them a 10;00-11:30 window Bring"
type textarea "x"
type textarea "Gave them a 10;00-11:30 window Bring a"
type textarea "x"
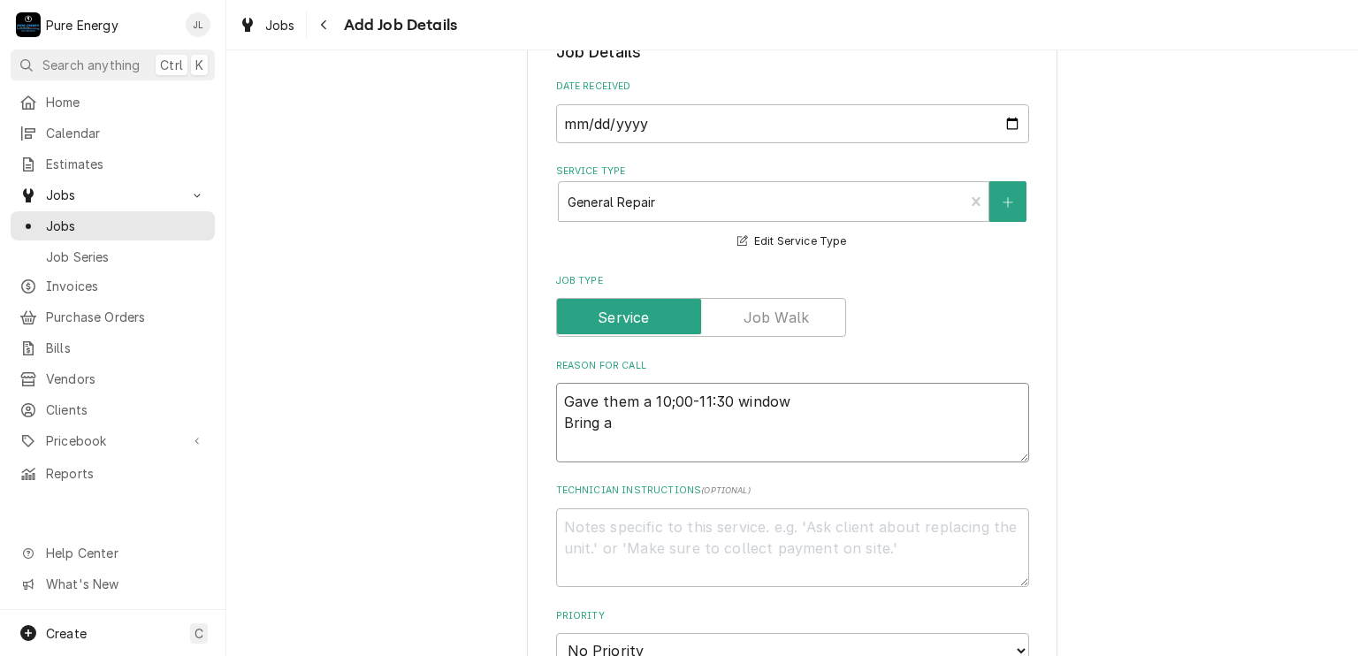
type textarea "Gave them a 10;00-11:30 window Bring a"
type textarea "x"
type textarea "Gave them a 10;00-11:30 window Bring a c"
type textarea "x"
type textarea "Gave them a 10;00-11:30 window Bring a ci"
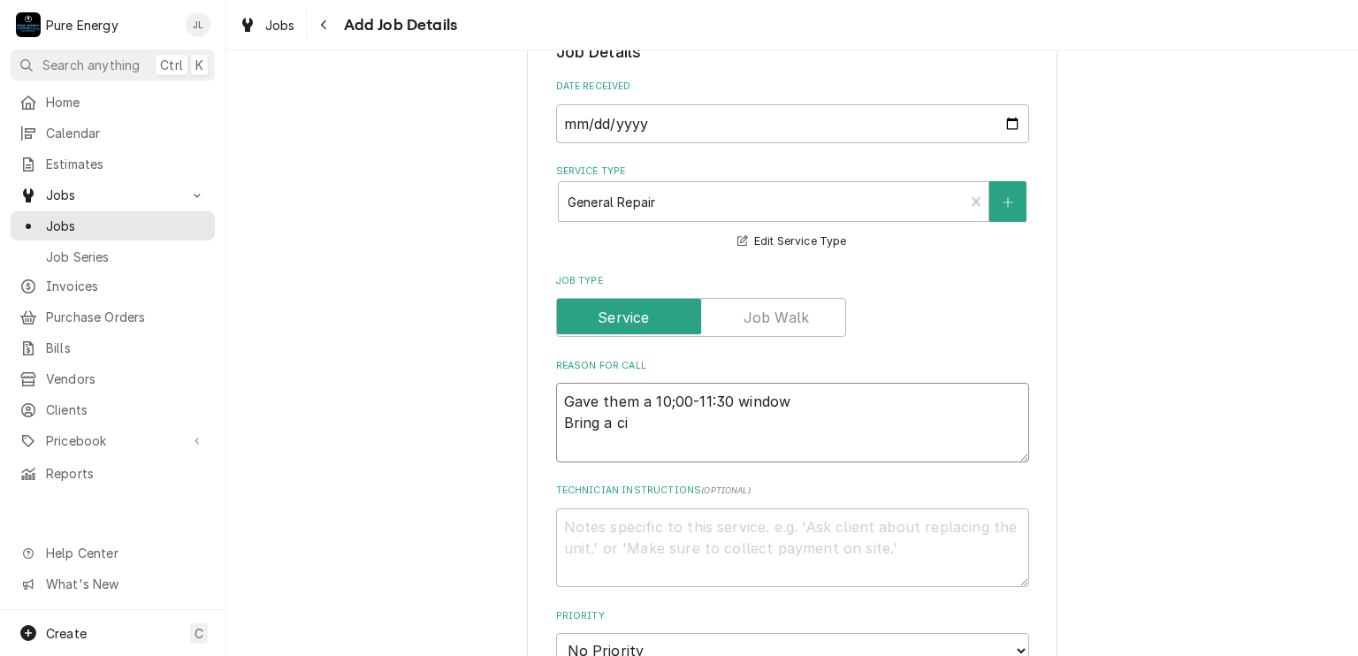
type textarea "x"
type textarea "Gave them a 10;00-11:30 window Bring a c"
type textarea "x"
type textarea "Gave them a 10;00-11:30 window Bring a"
type textarea "x"
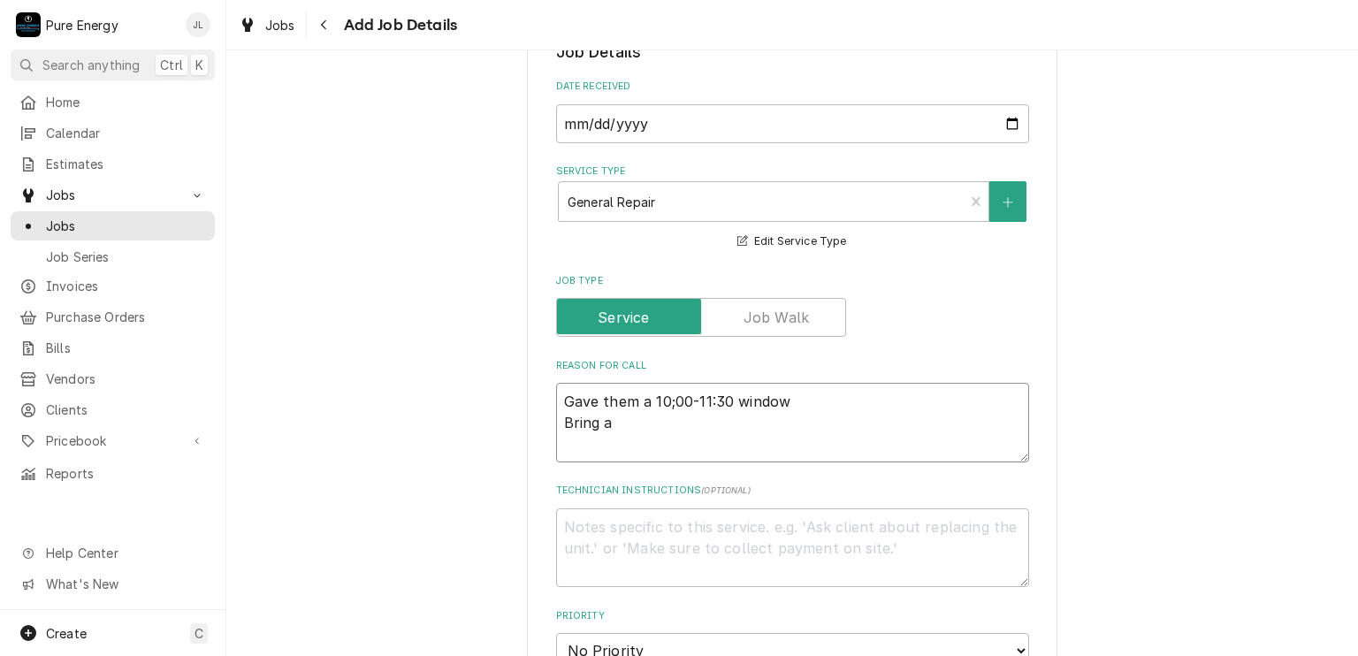
type textarea "Gave them a 10;00-11:30 window Bring a"
type textarea "x"
type textarea "Gave them a 10;00-11:30 window Bring"
type textarea "x"
type textarea "Gave them a 10;00-11:30 window Bring c"
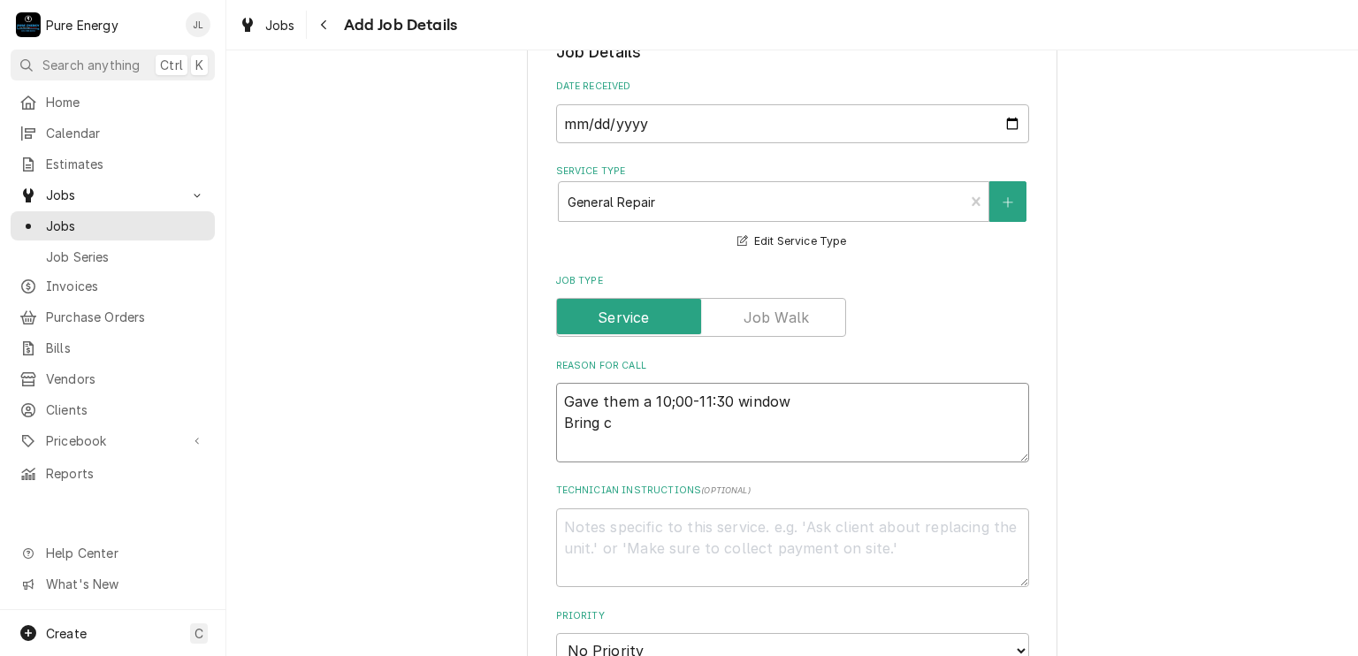
type textarea "x"
type textarea "Gave them a 10;00-11:30 window Bring ce"
type textarea "x"
type textarea "Gave them a 10;00-11:30 window Bring cei"
type textarea "x"
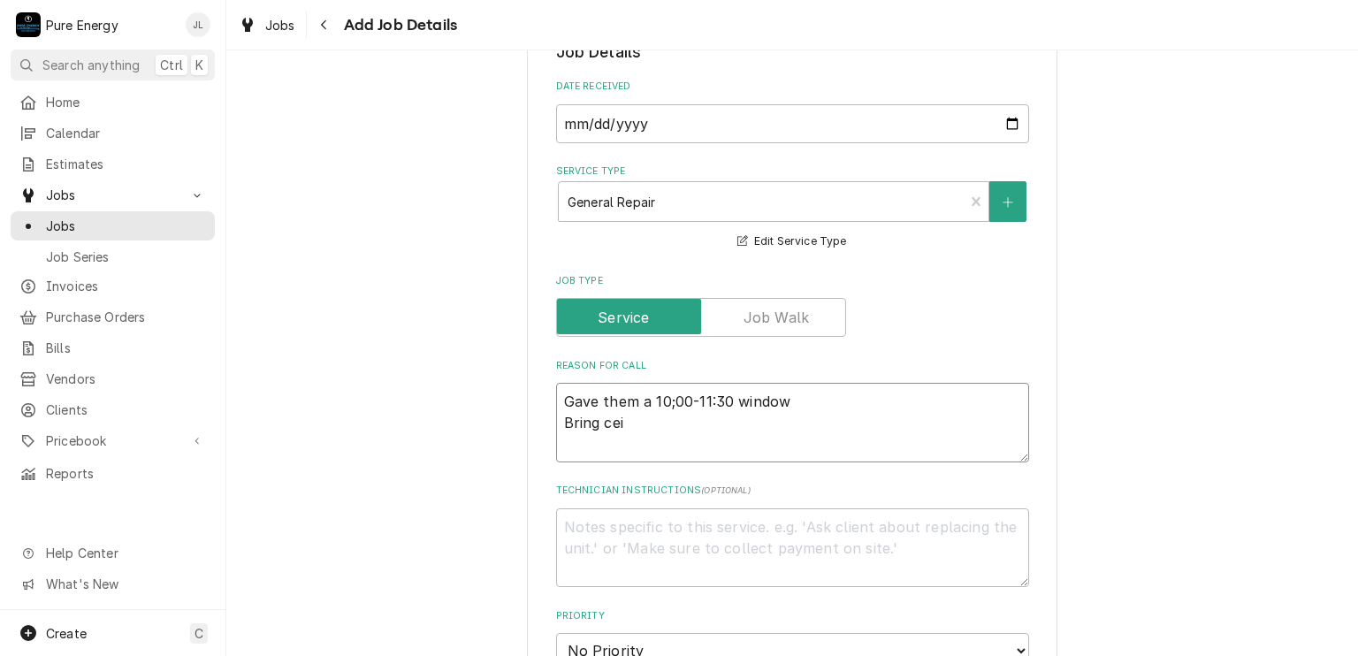
type textarea "Gave them a 10;00-11:30 window Bring ceil"
type textarea "x"
type textarea "Gave them a 10;00-11:30 window Bring ceili"
type textarea "x"
type textarea "Gave them a 10;00-11:30 window Bring ceilin"
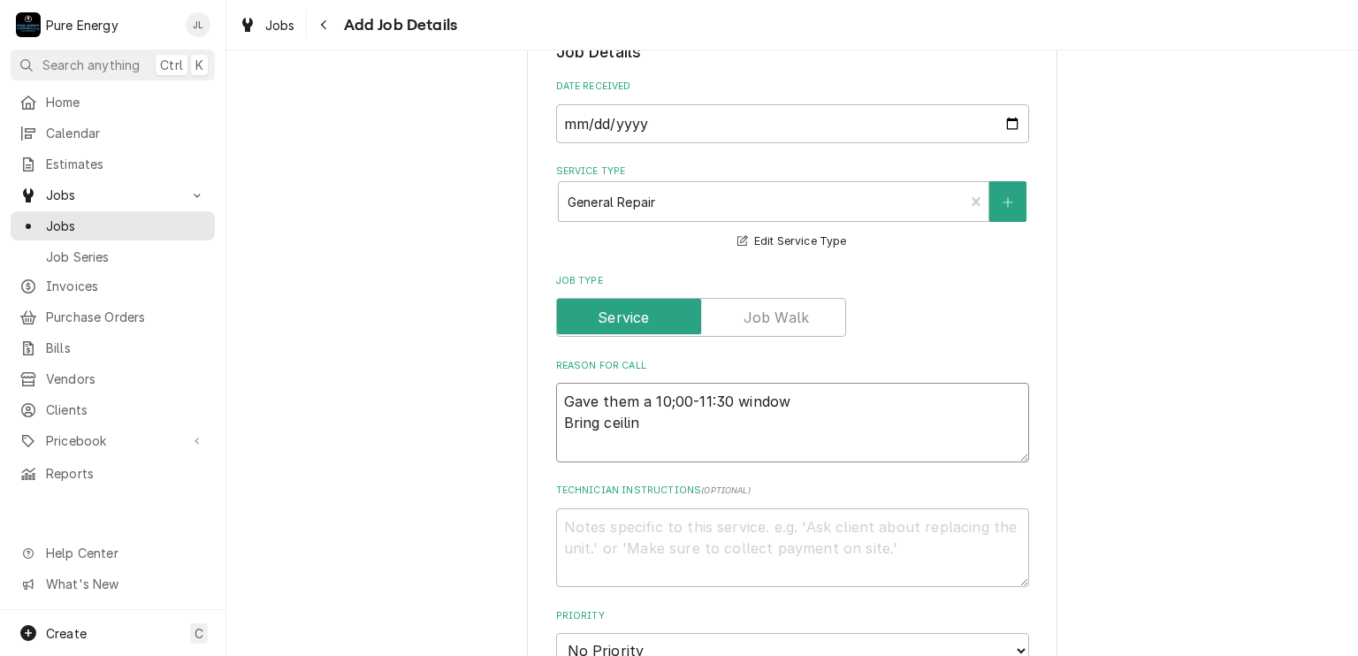
type textarea "x"
type textarea "Gave them a 10;00-11:30 window Bring ceiling"
type textarea "x"
type textarea "Gave them a 10;00-11:30 window Bring ceiling"
type textarea "x"
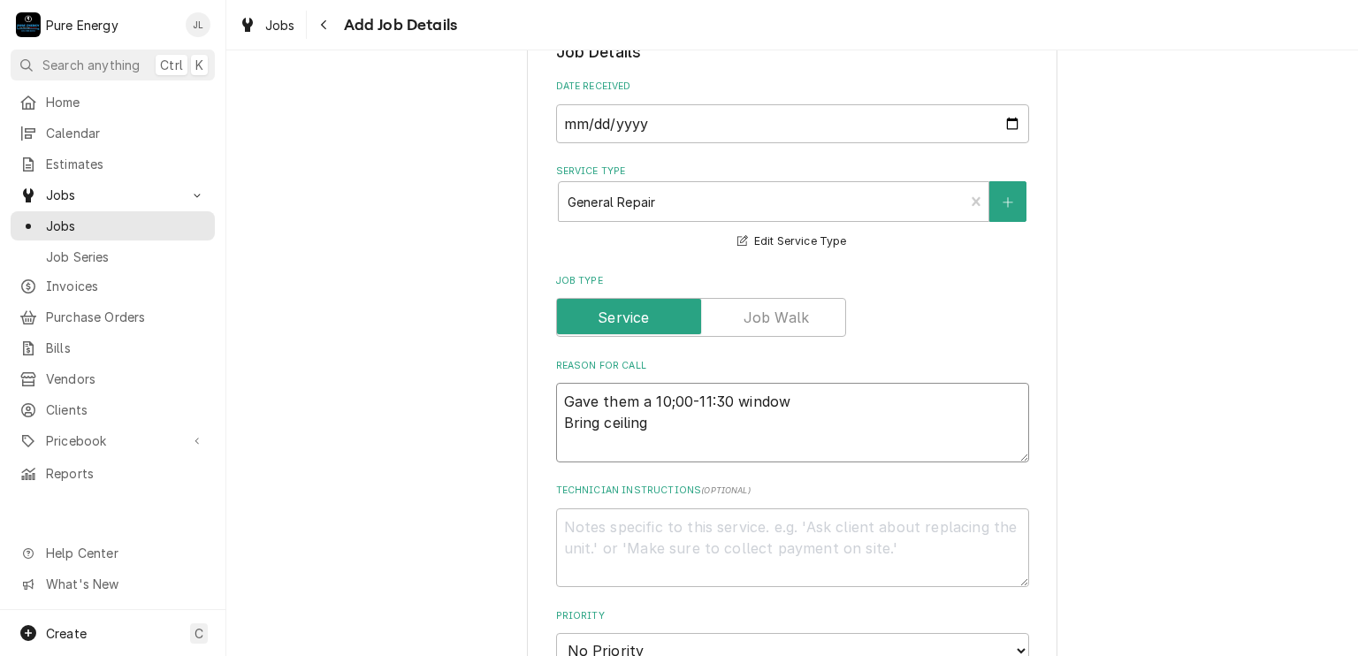
type textarea "Gave them a 10;00-11:30 window Bring ceiling f"
type textarea "x"
type textarea "Gave them a 10;00-11:30 window Bring ceiling fa"
type textarea "x"
type textarea "Gave them a 10;00-11:30 window Bring ceiling fan"
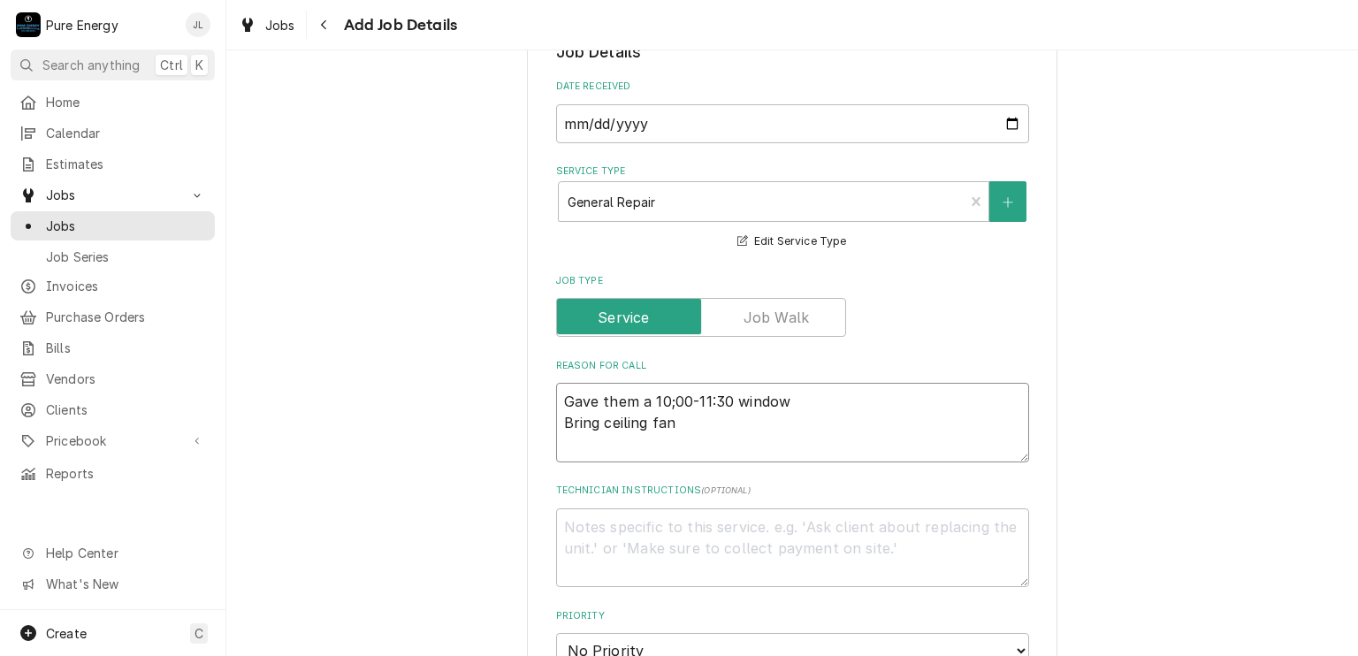
type textarea "x"
type textarea "Gave them a 10;00-11:30 window Bring ceiling fan"
type textarea "x"
type textarea "Gave them a 10;00-11:30 window Bring ceiling fan j"
type textarea "x"
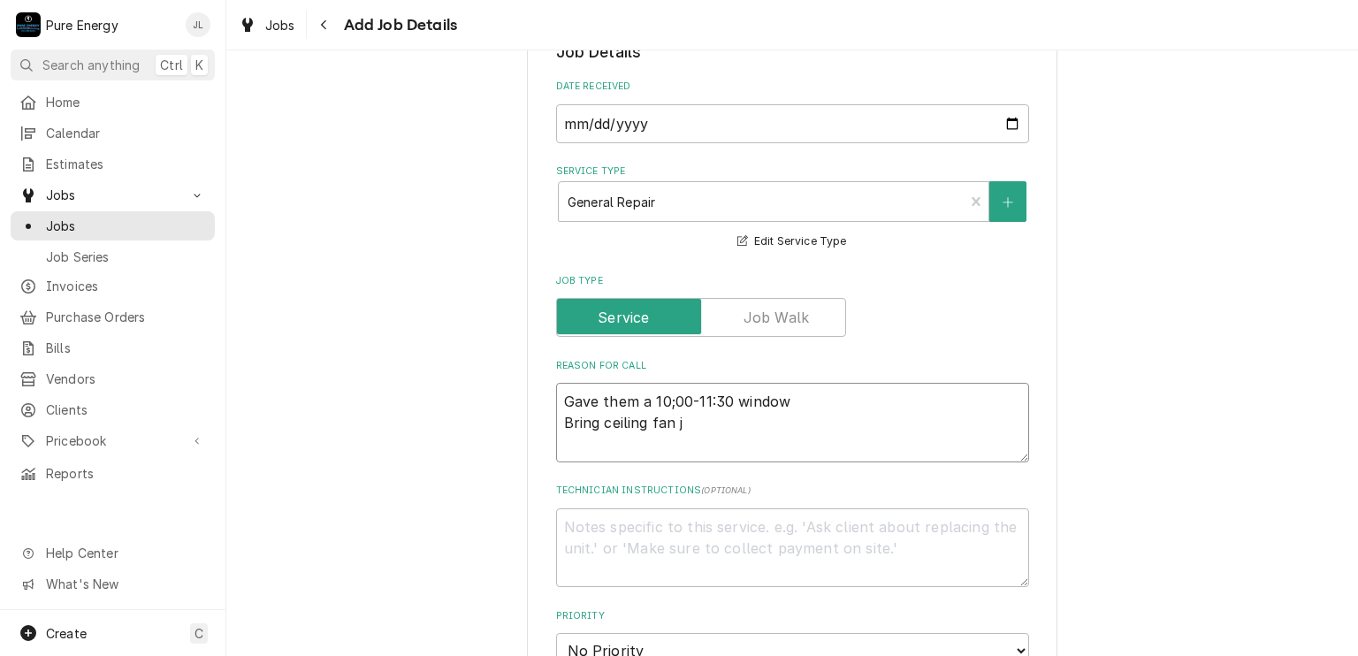
type textarea "Gave them a 10;00-11:30 window Bring ceiling fan ju"
type textarea "x"
type textarea "Gave them a 10;00-11:30 window Bring ceiling fan jus"
type textarea "x"
type textarea "Gave them a 10;00-11:30 window Bring ceiling fan just"
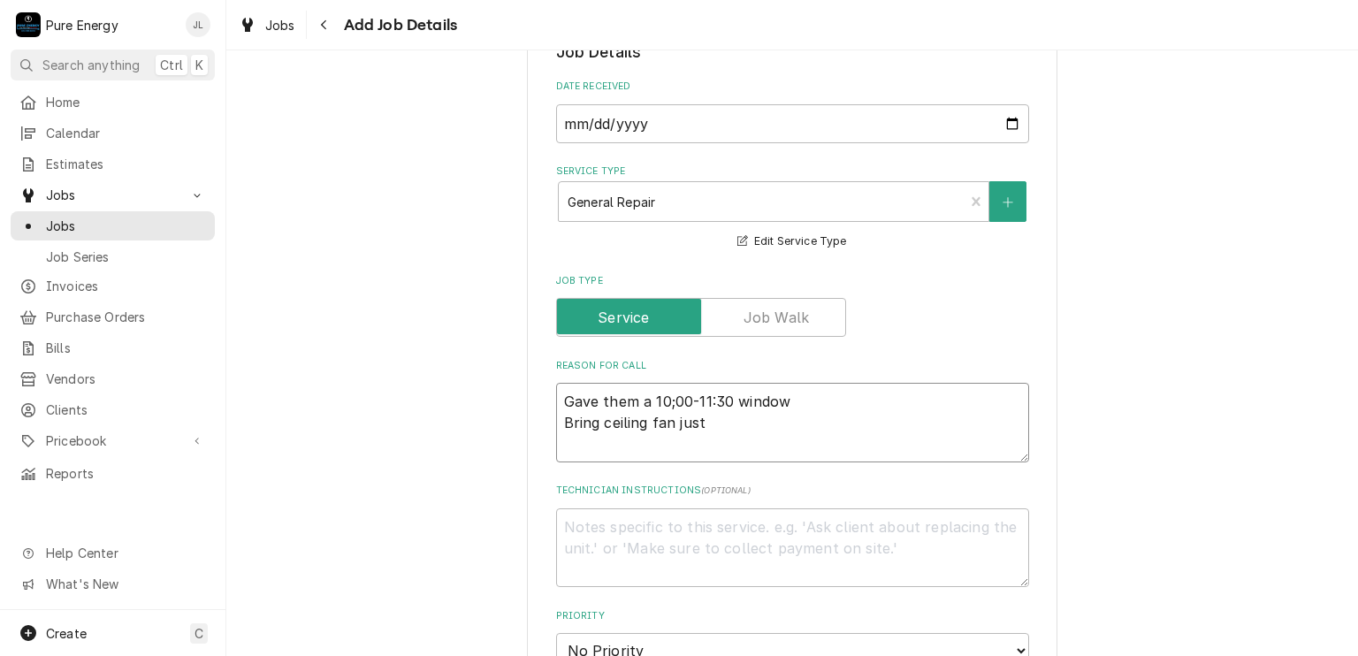
type textarea "x"
type textarea "Gave them a 10;00-11:30 window Bring ceiling fan just"
type textarea "x"
type textarea "Gave them a 10;00-11:30 window Bring ceiling fan just i"
type textarea "x"
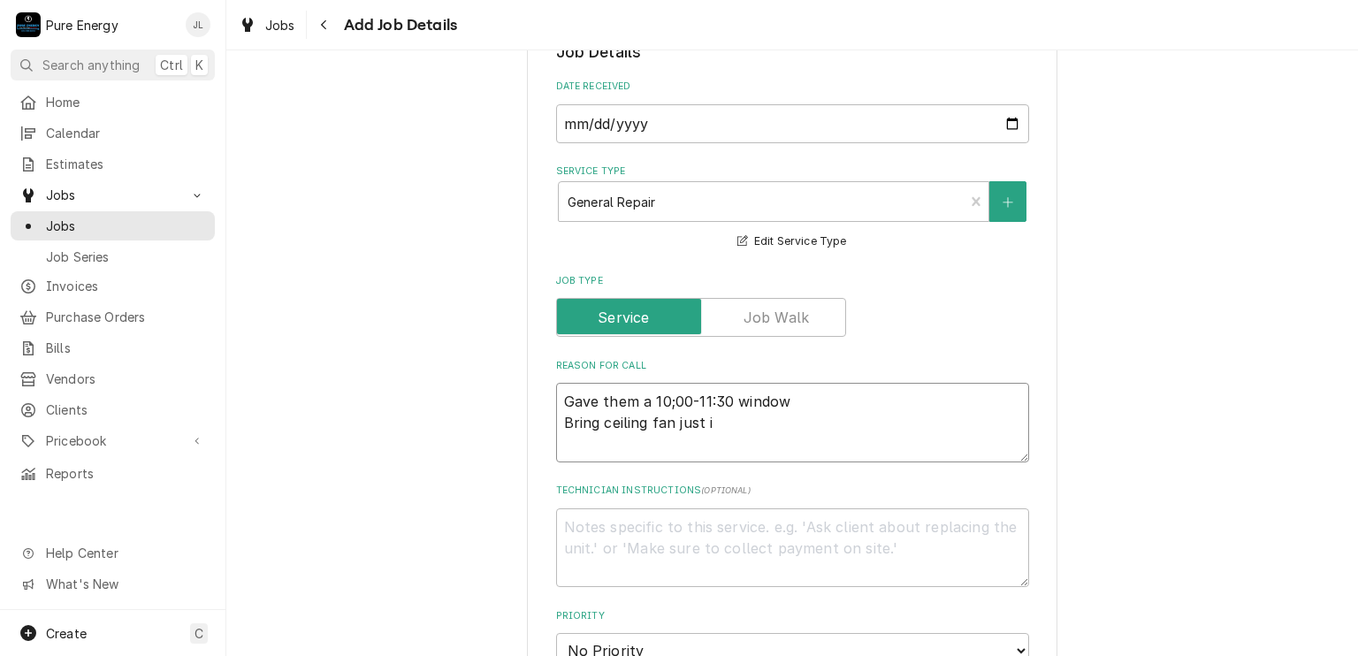
type textarea "Gave them a 10;00-11:30 window Bring ceiling fan just in"
type textarea "x"
type textarea "Gave them a 10;00-11:30 window Bring ceiling fan just in"
type textarea "x"
type textarea "Gave them a 10;00-11:30 window Bring ceiling fan just in c"
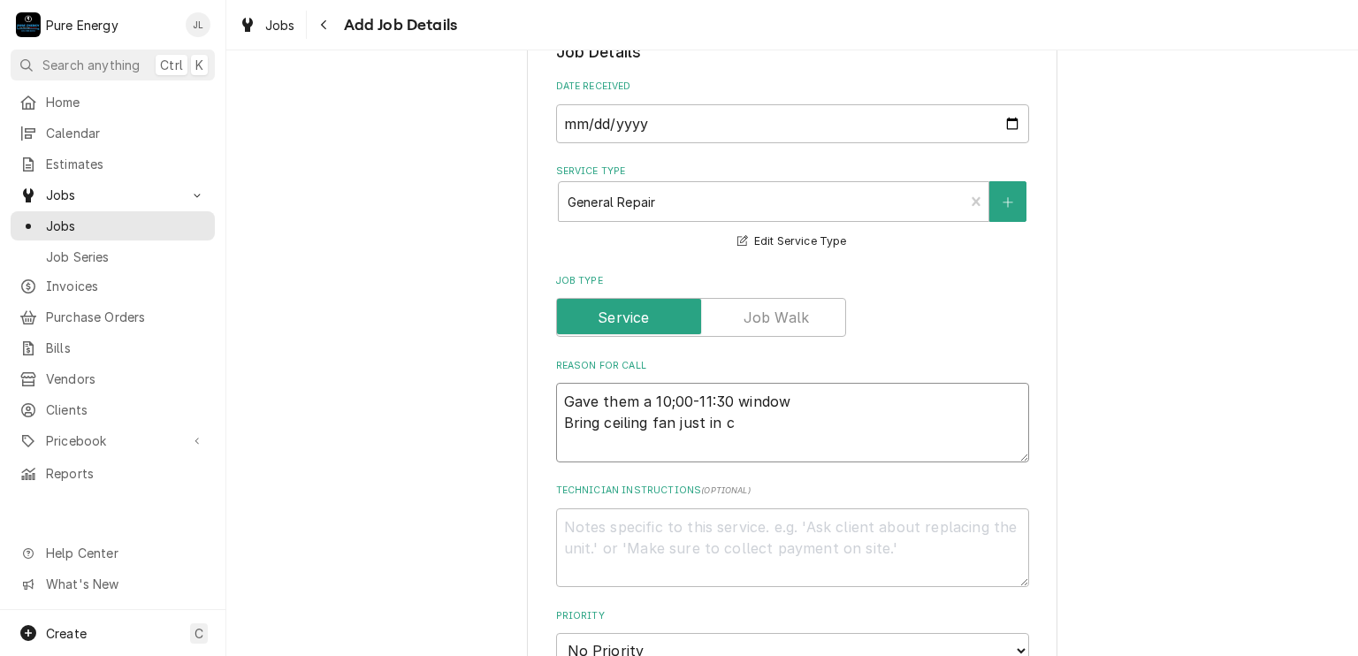
type textarea "x"
type textarea "Gave them a 10;00-11:30 window Bring ceiling fan just in ca"
type textarea "x"
type textarea "Gave them a 10;00-11:30 window Bring ceiling fan just in cas"
type textarea "x"
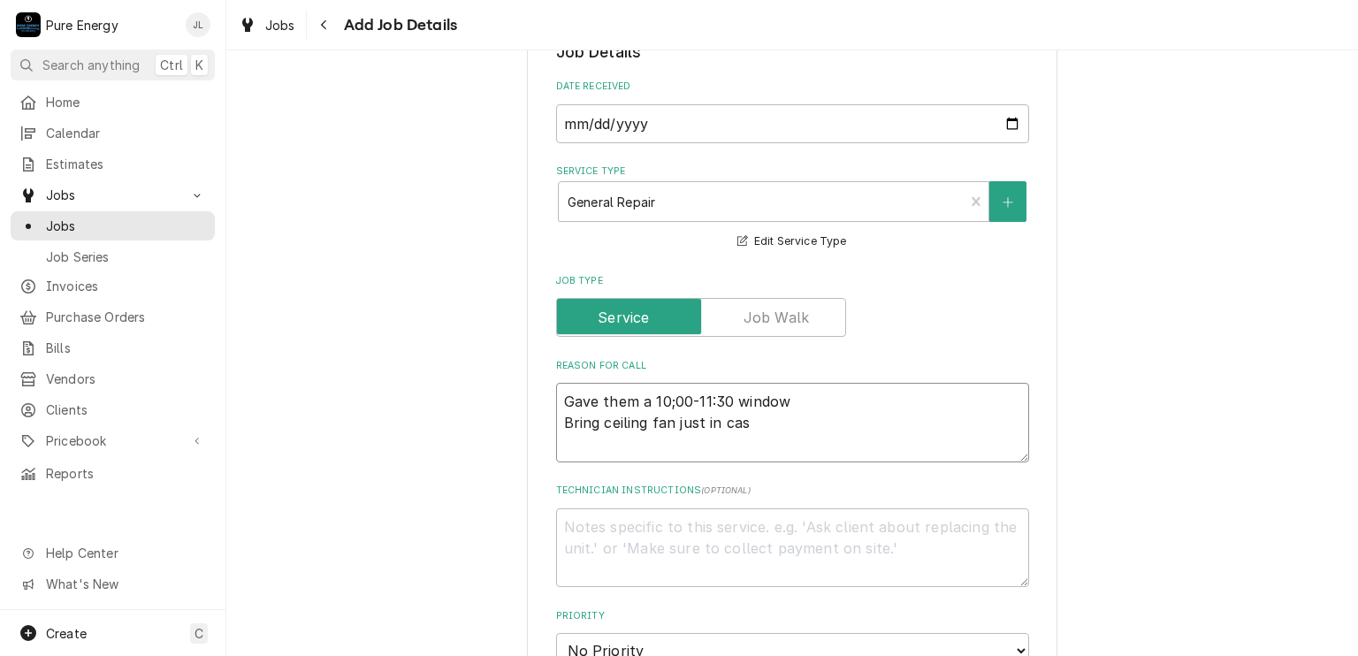
type textarea "Gave them a 10;00-11:30 window Bring ceiling fan just in case"
type textarea "x"
type textarea "Gave them a 10;00-11:30 window Bring ceiling fan just in case."
type textarea "x"
type textarea "Gave them a 10;00-11:30 window Bring ceiling fan just in case."
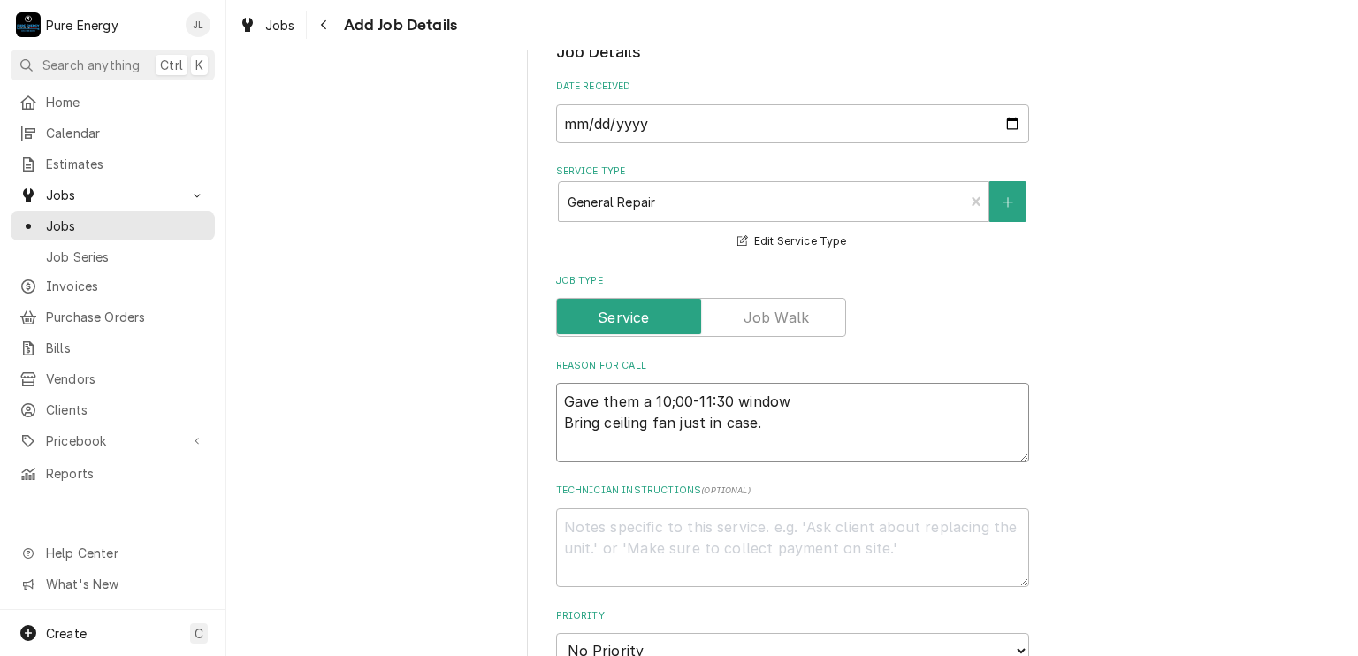
type textarea "x"
type textarea "Gave them a 10;00-11:30 window Bring ceiling fan just in case."
type textarea "x"
type textarea "Gave them a 10;00-11:30 window Bring ceiling fan just in case."
type textarea "x"
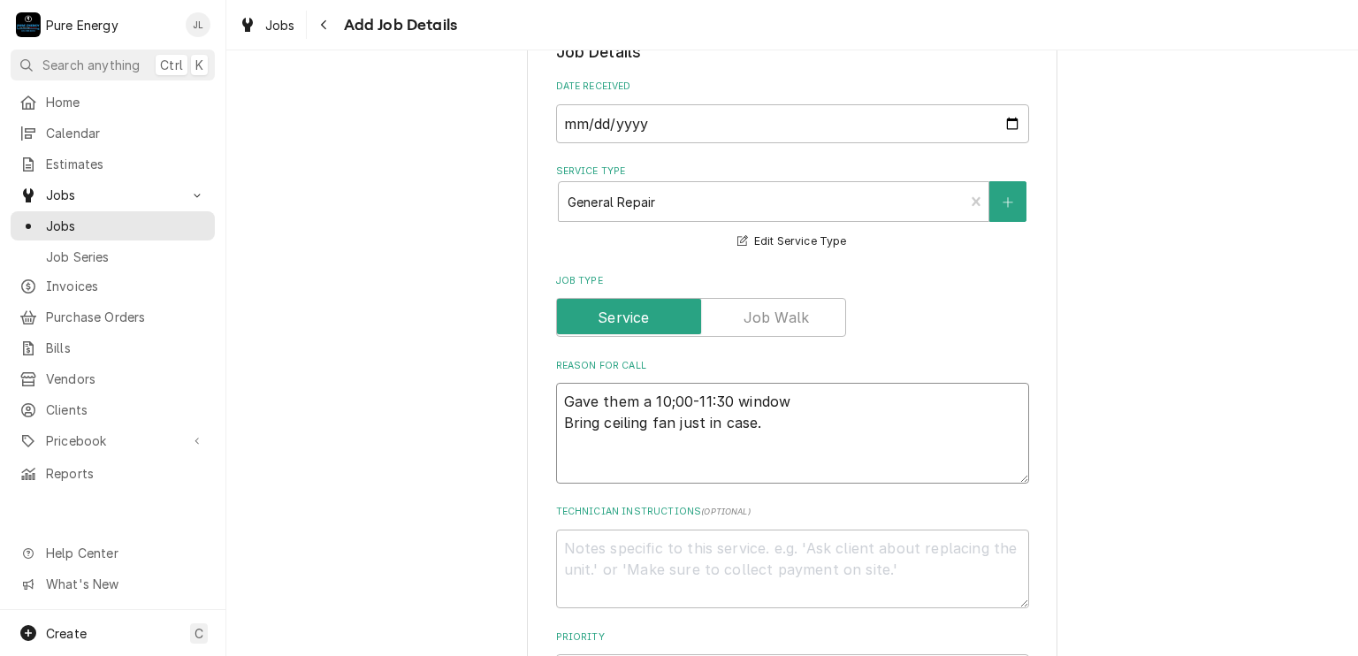
type textarea "Gave them a 10;00-11:30 window Bring ceiling fan just in case. I"
type textarea "x"
type textarea "Gave them a 10;00-11:30 window Bring ceiling fan just in case. In"
type textarea "x"
type textarea "Gave them a 10;00-11:30 window Bring ceiling fan just in case. In"
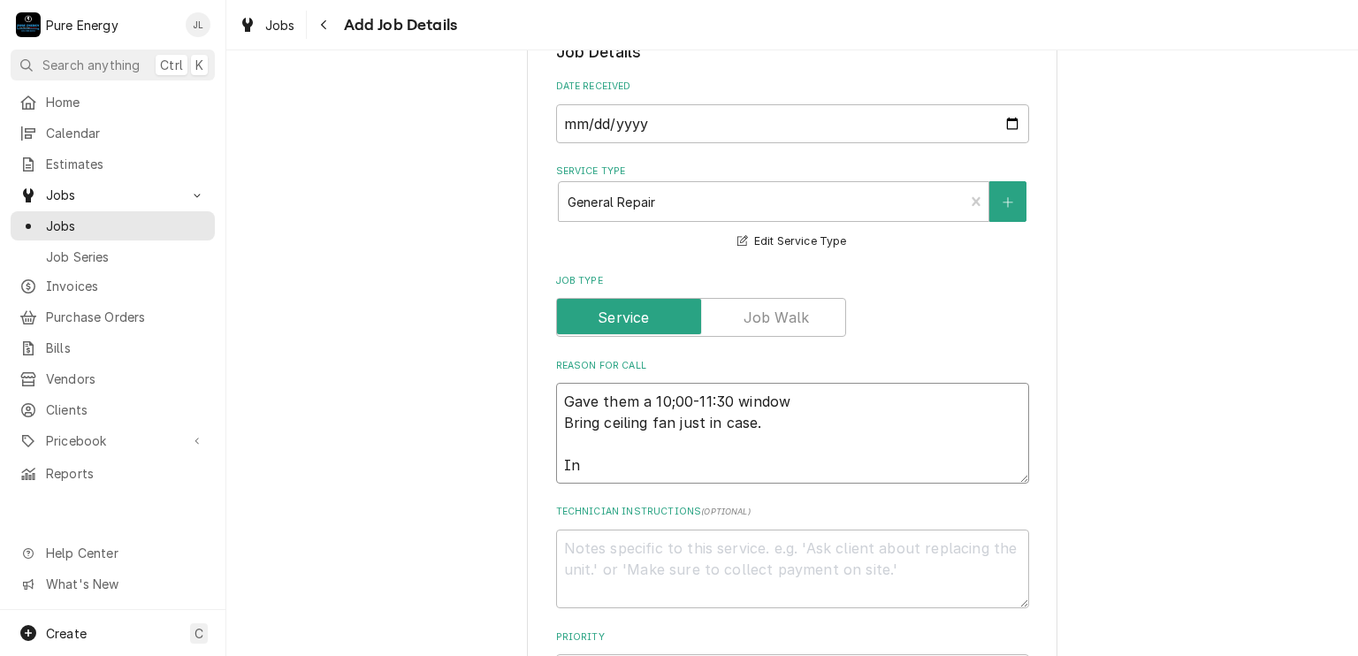
type textarea "x"
type textarea "Gave them a 10;00-11:30 window Bring ceiling fan just in case. In th"
type textarea "x"
type textarea "Gave them a 10;00-11:30 window Bring ceiling fan just in case. In the"
type textarea "x"
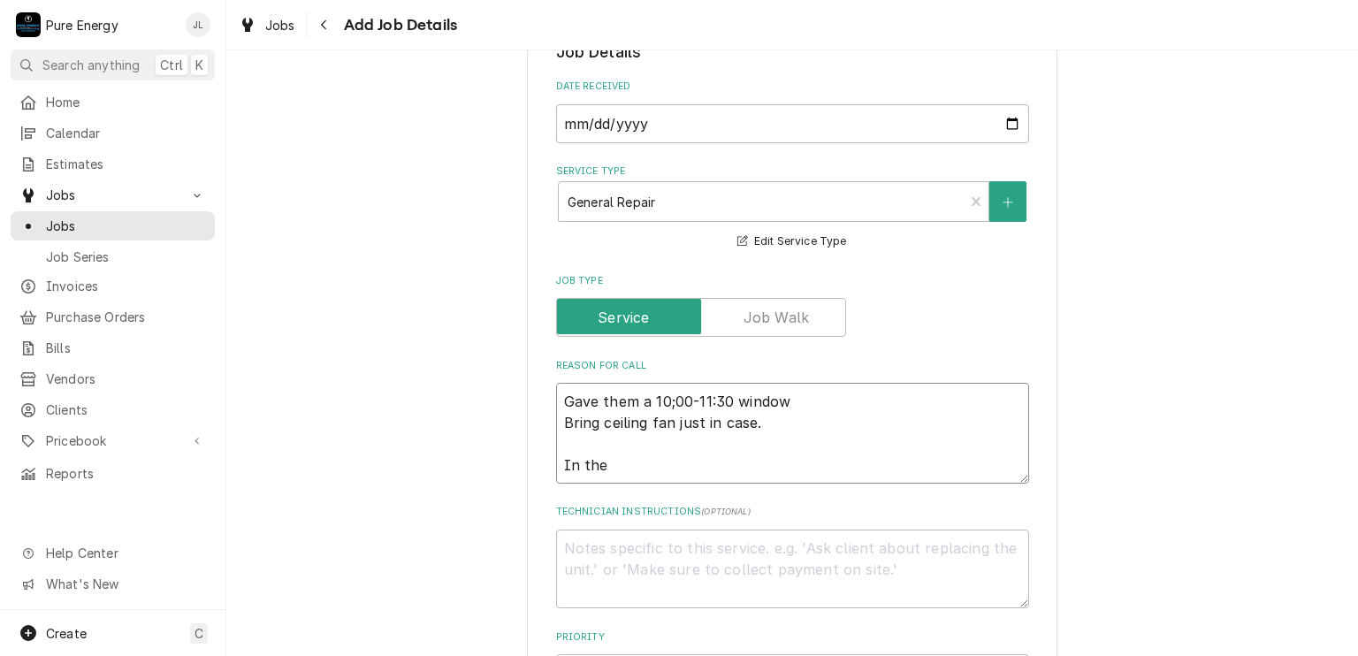
type textarea "Gave them a 10;00-11:30 window Bring ceiling fan just in case. In the b"
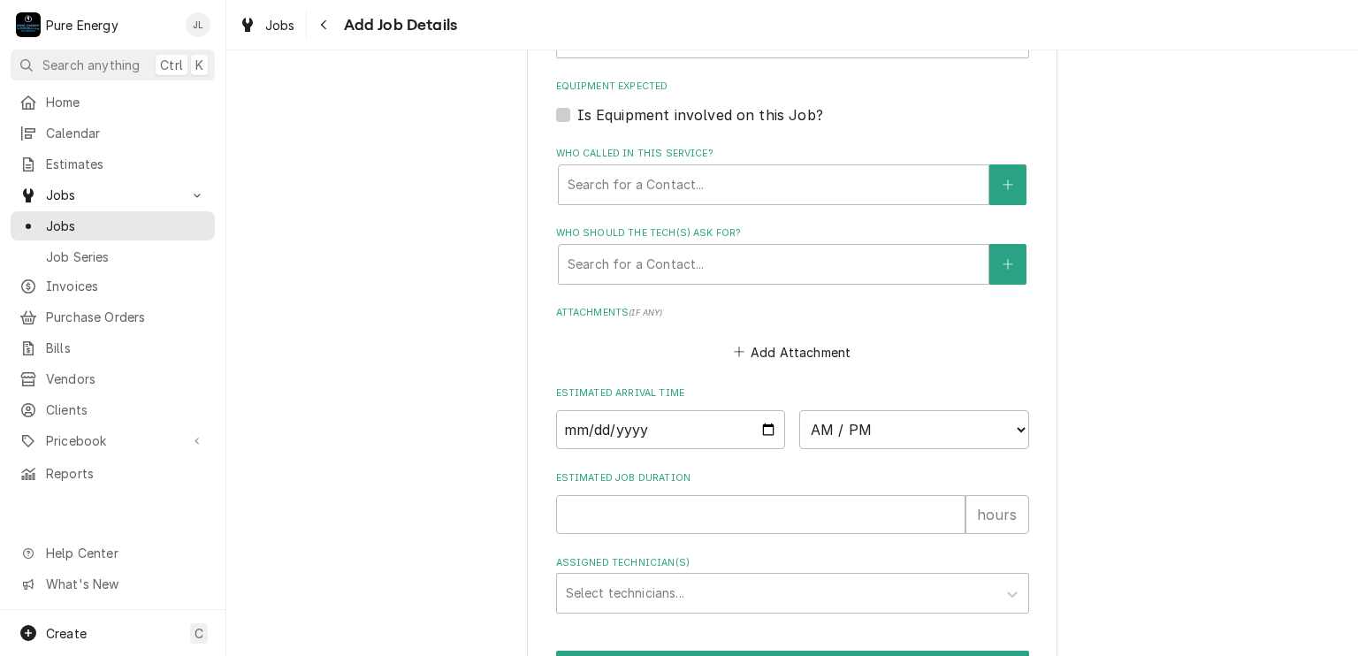
scroll to position [1342, 0]
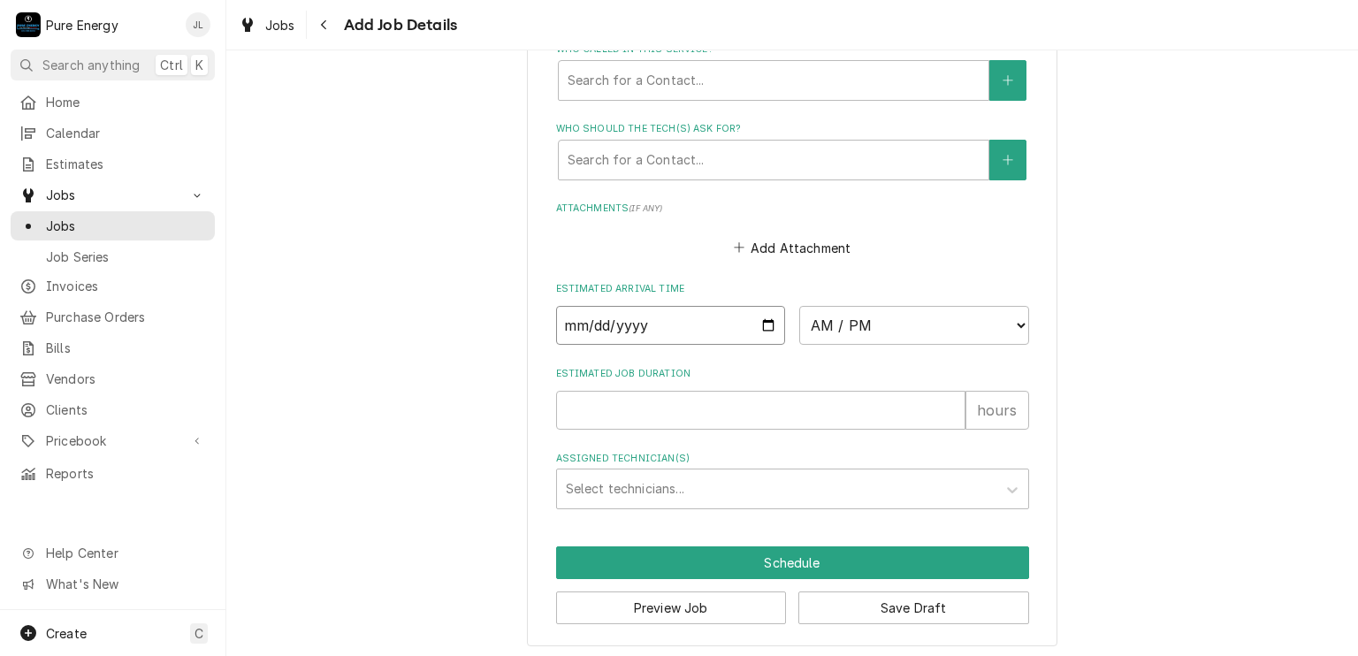
click at [757, 320] on input "Date" at bounding box center [671, 325] width 230 height 39
click at [1010, 325] on select "AM / PM 6:00 AM 6:15 AM 6:30 AM 6:45 AM 7:00 AM 7:15 AM 7:30 AM 7:45 AM 8:00 AM…" at bounding box center [914, 325] width 230 height 39
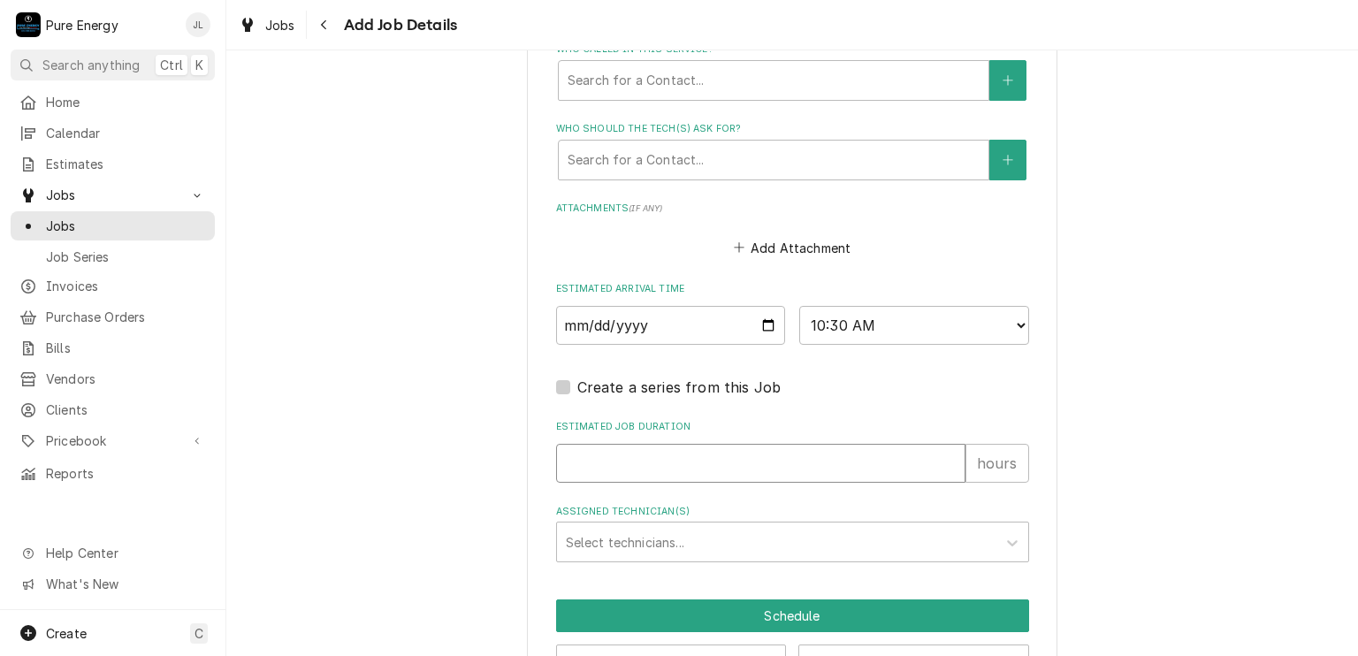
click at [689, 444] on input "Estimated Job Duration" at bounding box center [760, 463] width 409 height 39
click at [757, 528] on div "Assigned Technician(s)" at bounding box center [777, 542] width 422 height 32
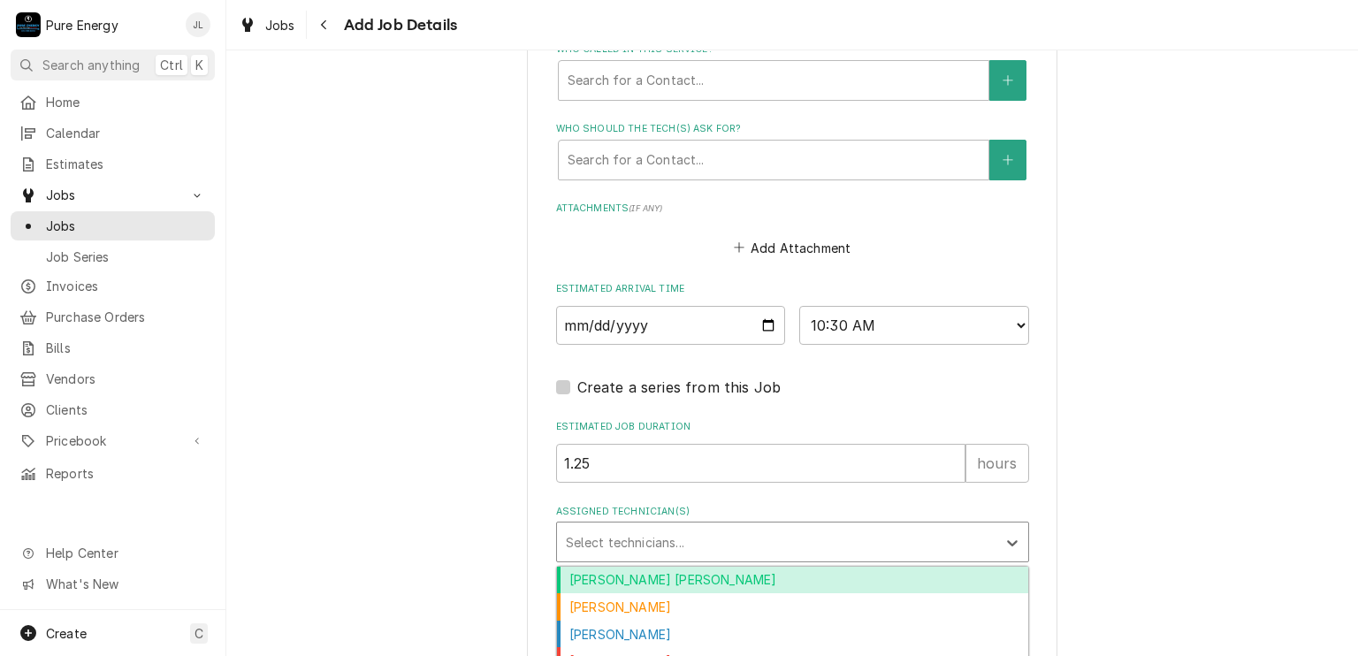
scroll to position [1396, 0]
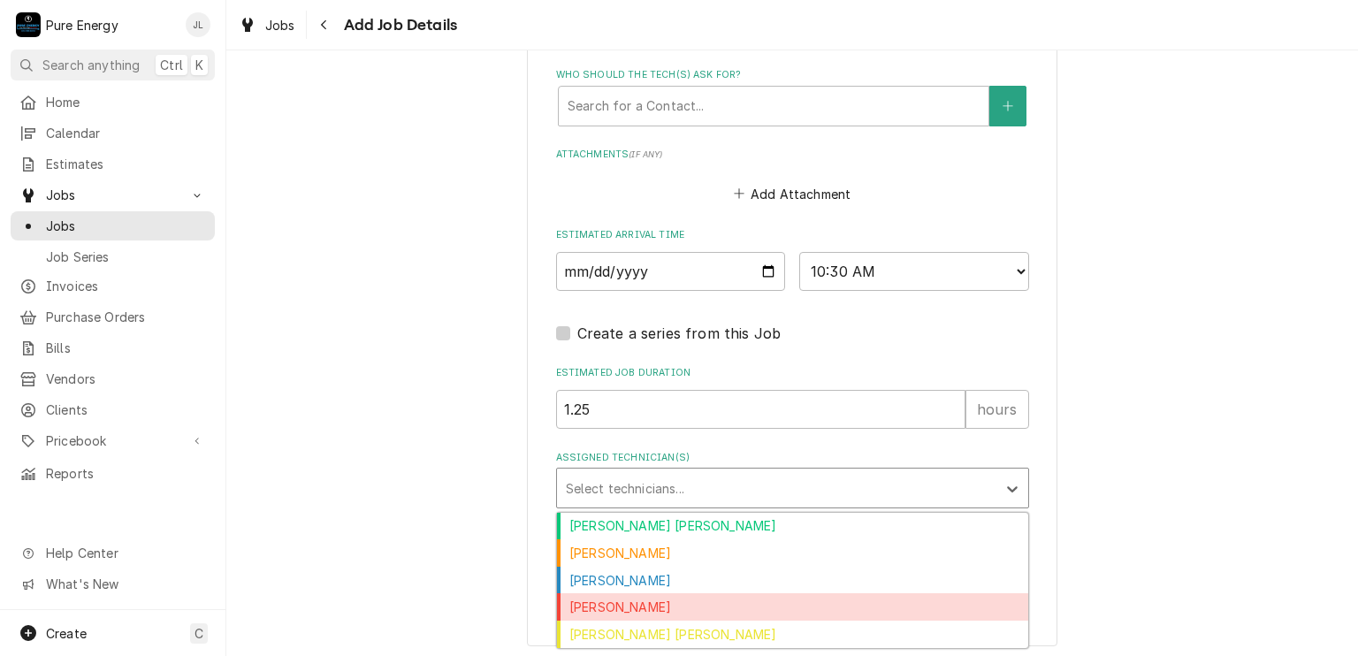
click at [859, 604] on div "[PERSON_NAME]" at bounding box center [792, 606] width 471 height 27
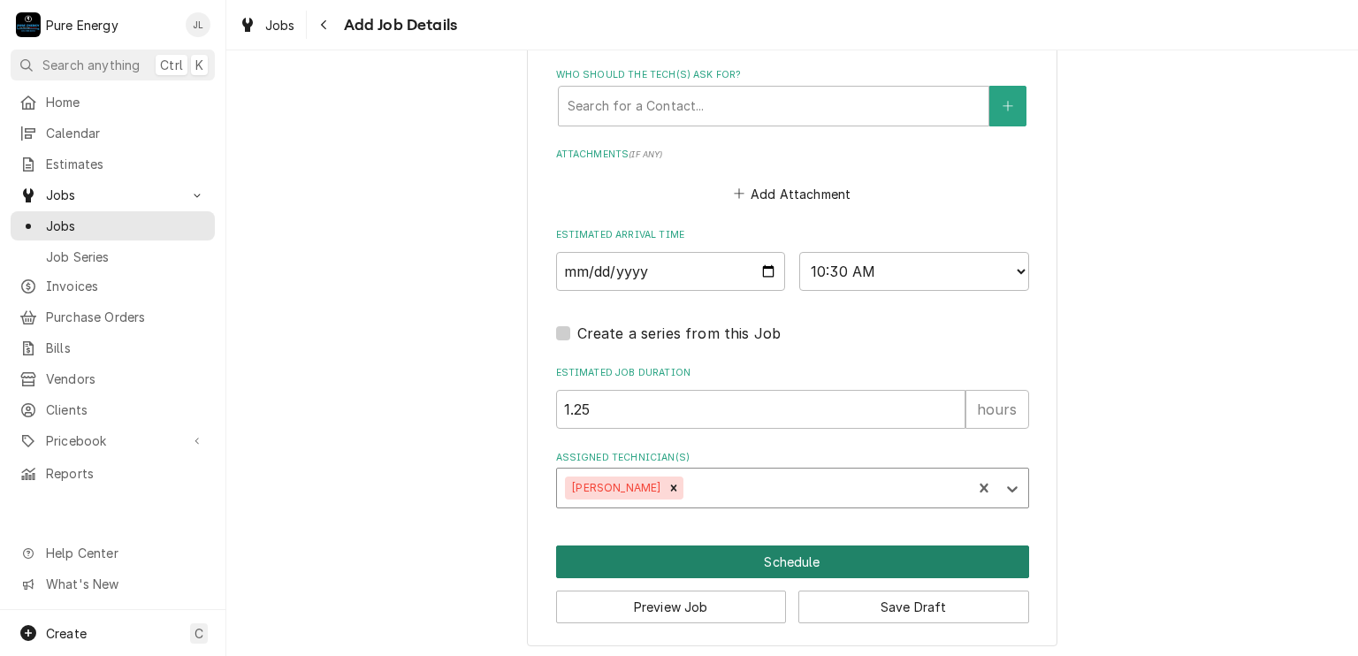
click at [801, 554] on button "Schedule" at bounding box center [792, 561] width 473 height 33
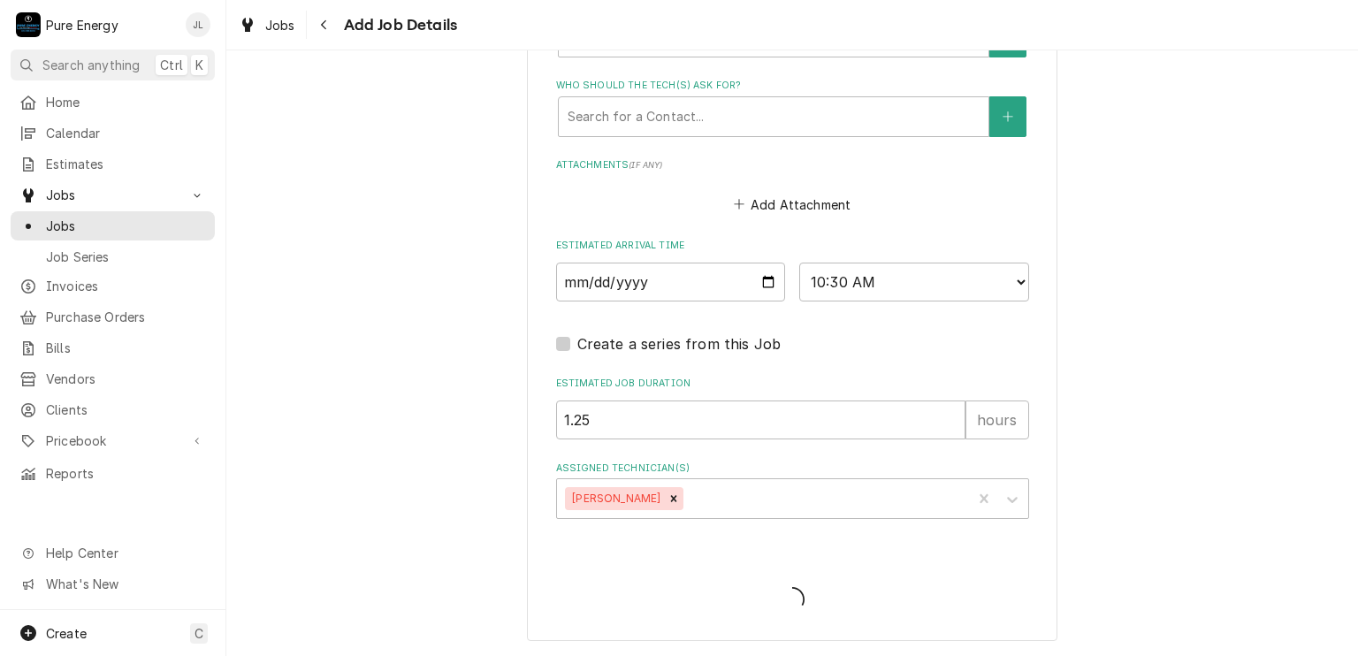
scroll to position [1380, 0]
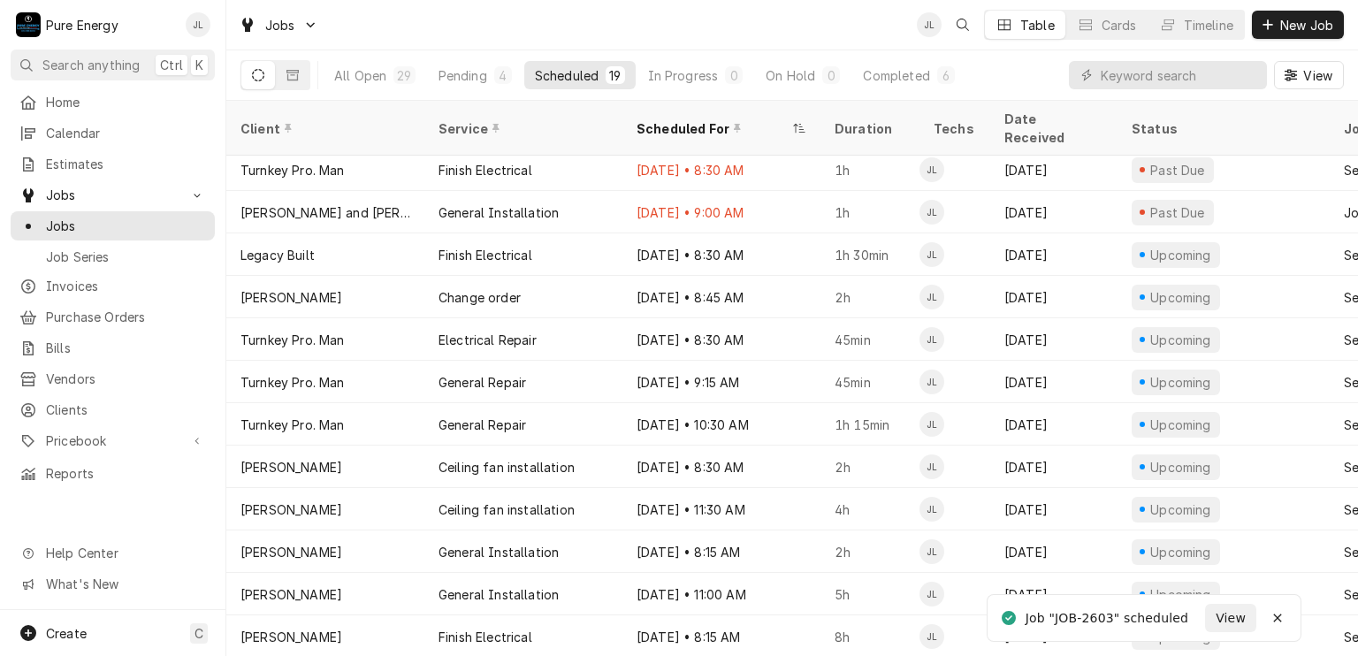
scroll to position [173, 0]
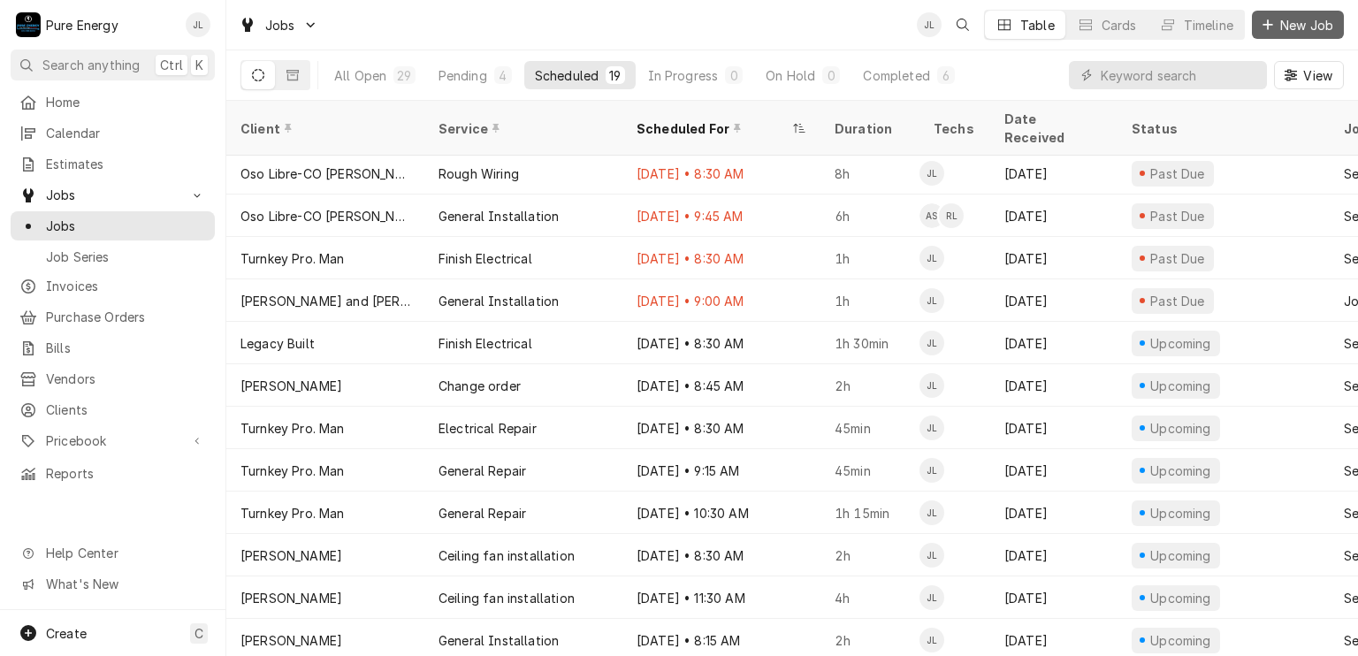
click at [1288, 27] on span "New Job" at bounding box center [1306, 25] width 60 height 19
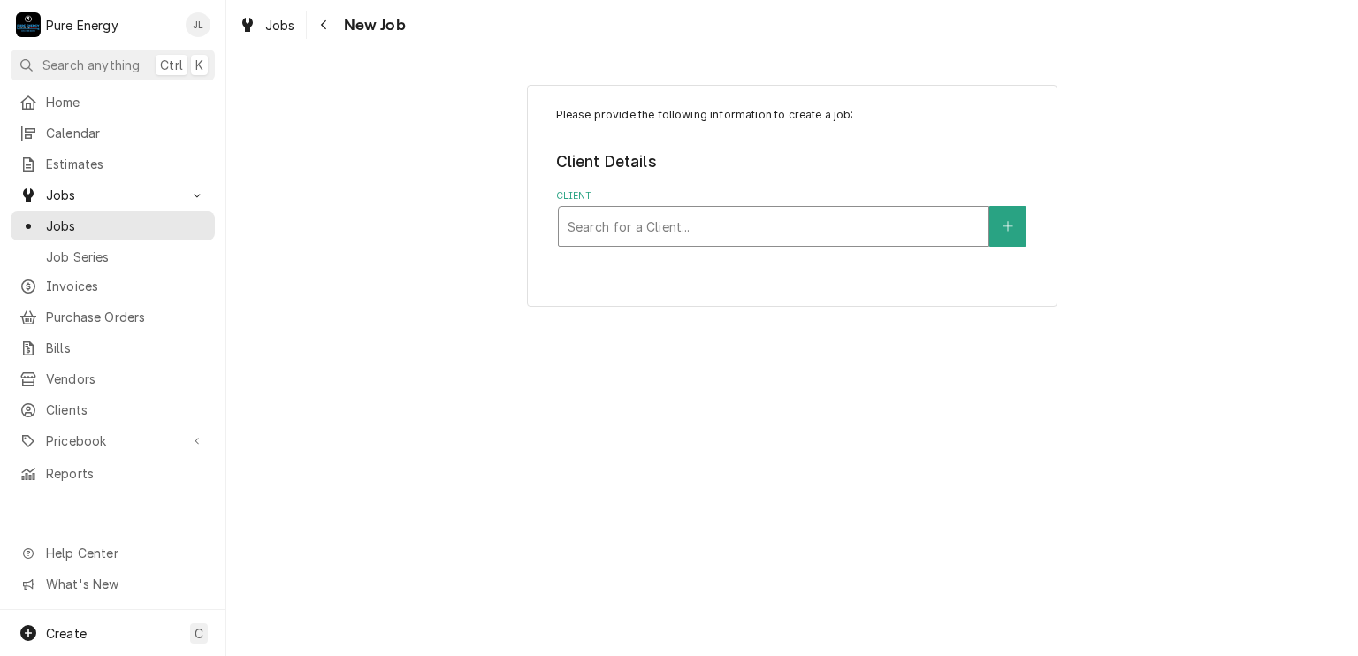
click at [589, 226] on div "Client" at bounding box center [773, 226] width 412 height 32
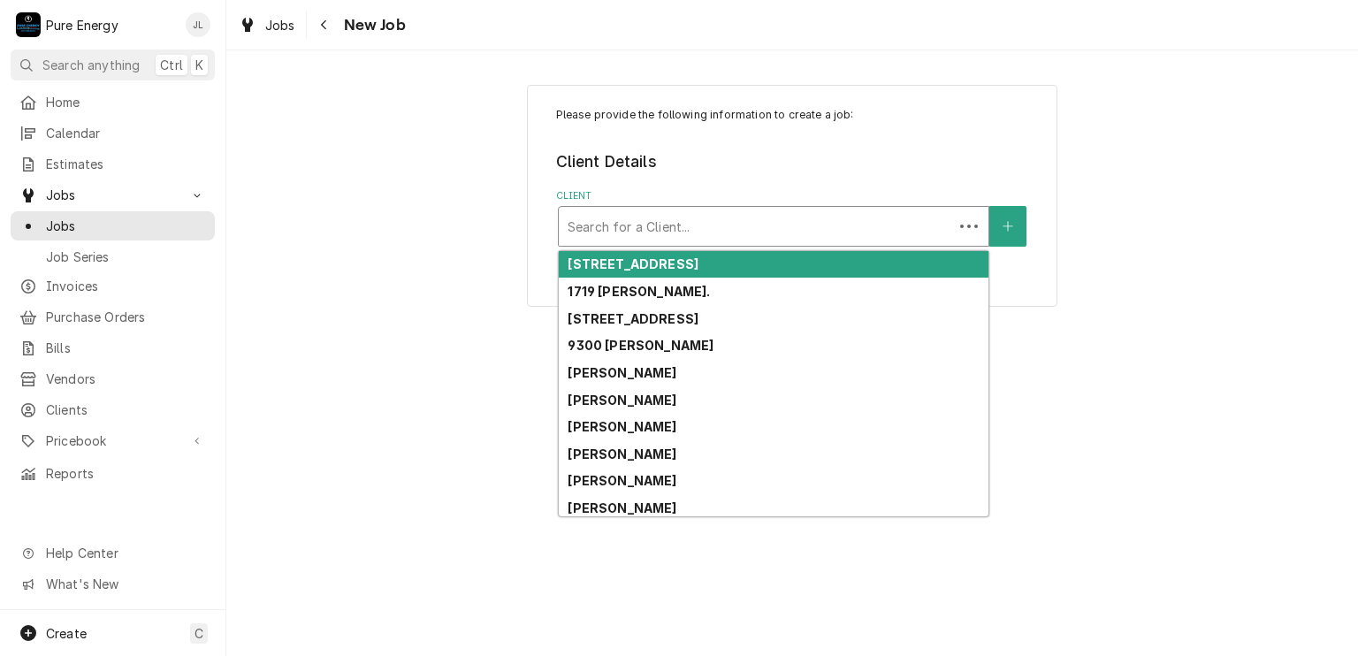
click at [587, 225] on div "Client" at bounding box center [755, 226] width 377 height 32
click at [587, 225] on div "Client" at bounding box center [773, 226] width 412 height 32
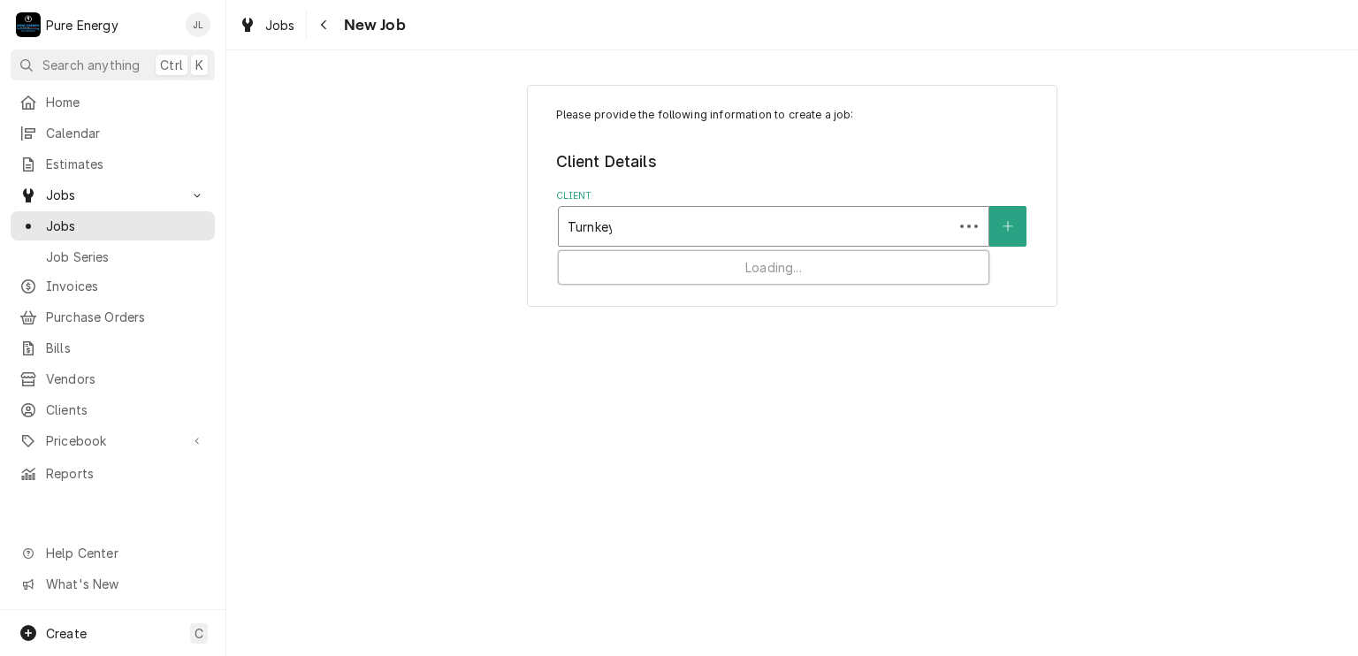
type input "Turnkey"
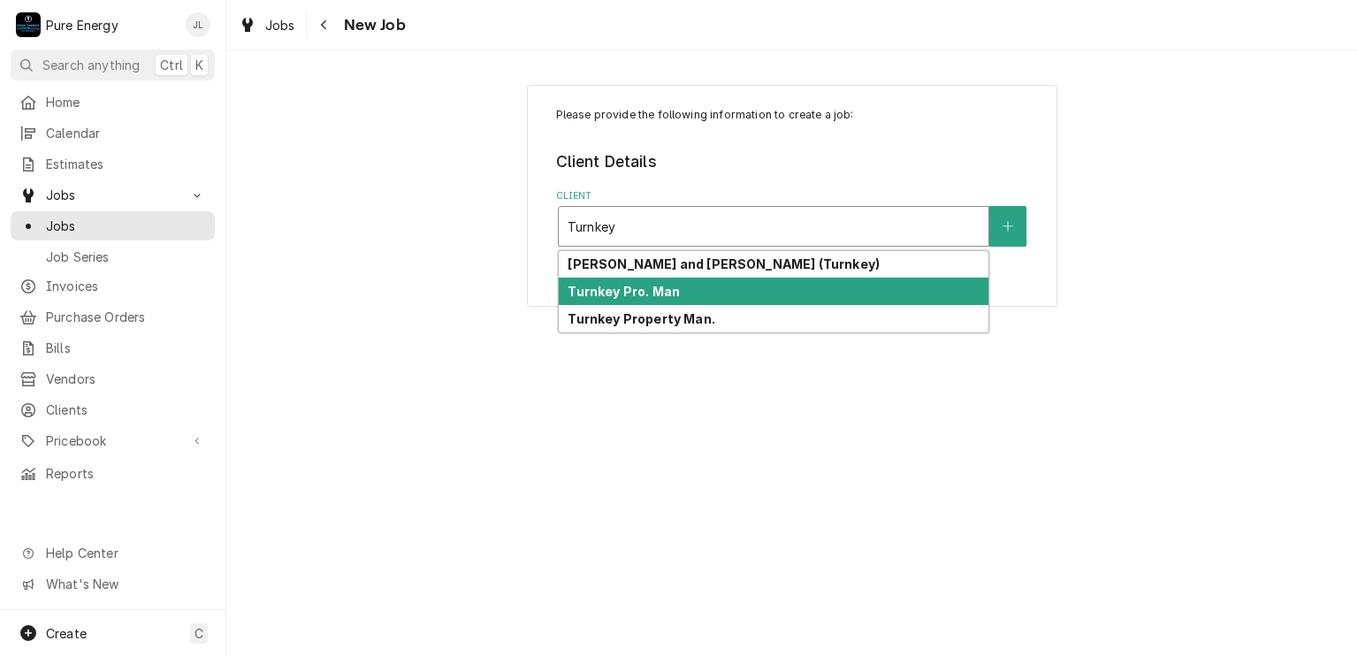
click at [626, 294] on strong "Turnkey Pro. Man" at bounding box center [623, 291] width 112 height 15
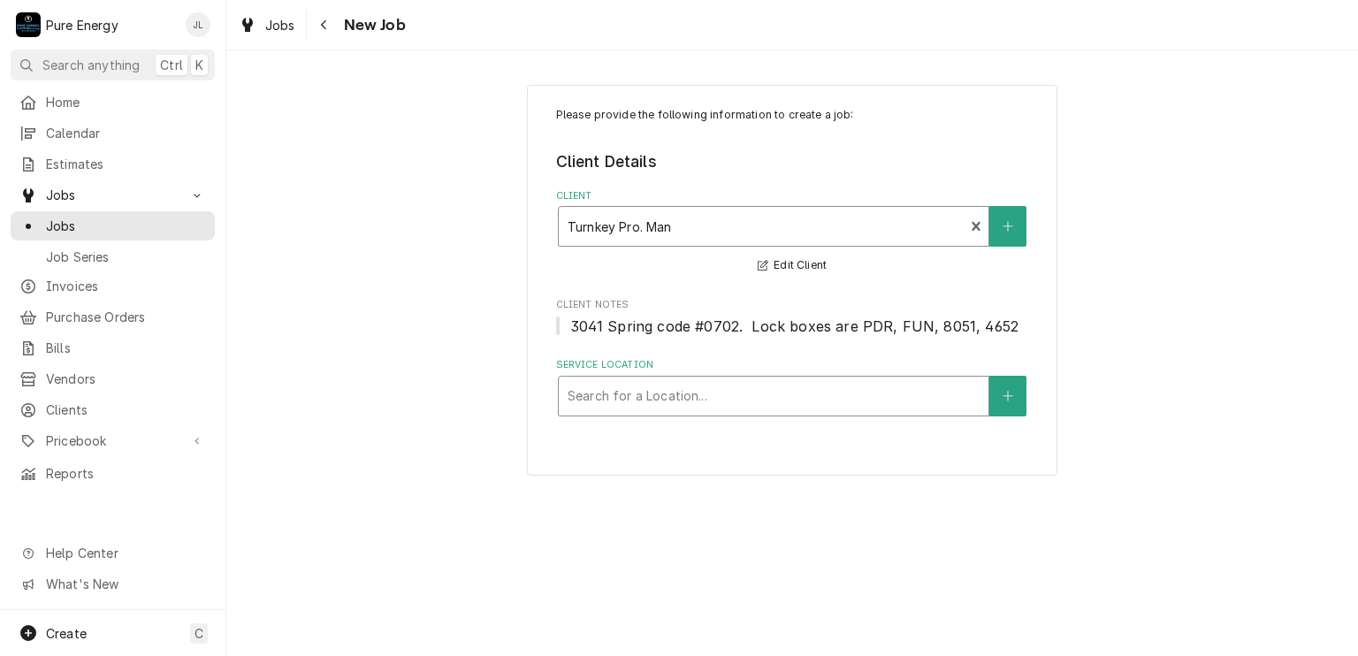
click at [613, 400] on div "Service Location" at bounding box center [773, 396] width 412 height 32
type input "1525"
click at [997, 384] on button "Service Location" at bounding box center [1007, 396] width 37 height 41
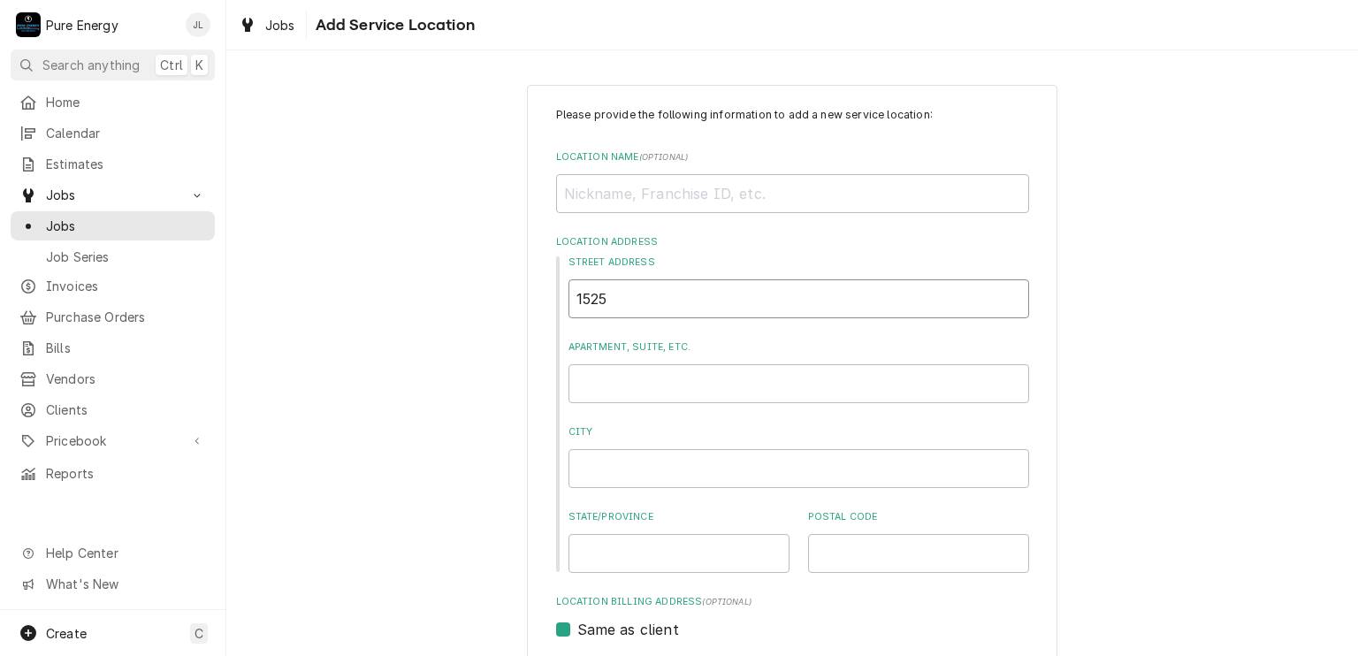
click at [749, 301] on input "1525" at bounding box center [798, 298] width 461 height 39
type textarea "x"
type input "1525"
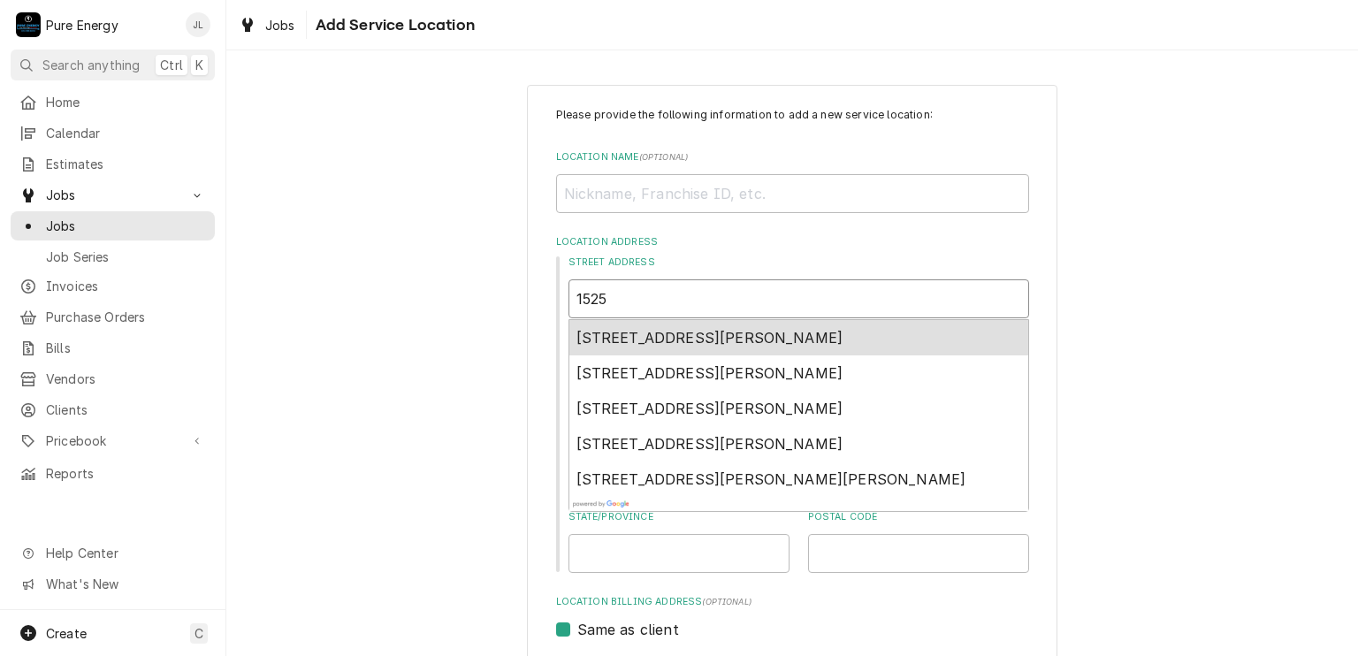
type textarea "x"
type input "1525 B"
type textarea "x"
type input "1525 Br"
type textarea "x"
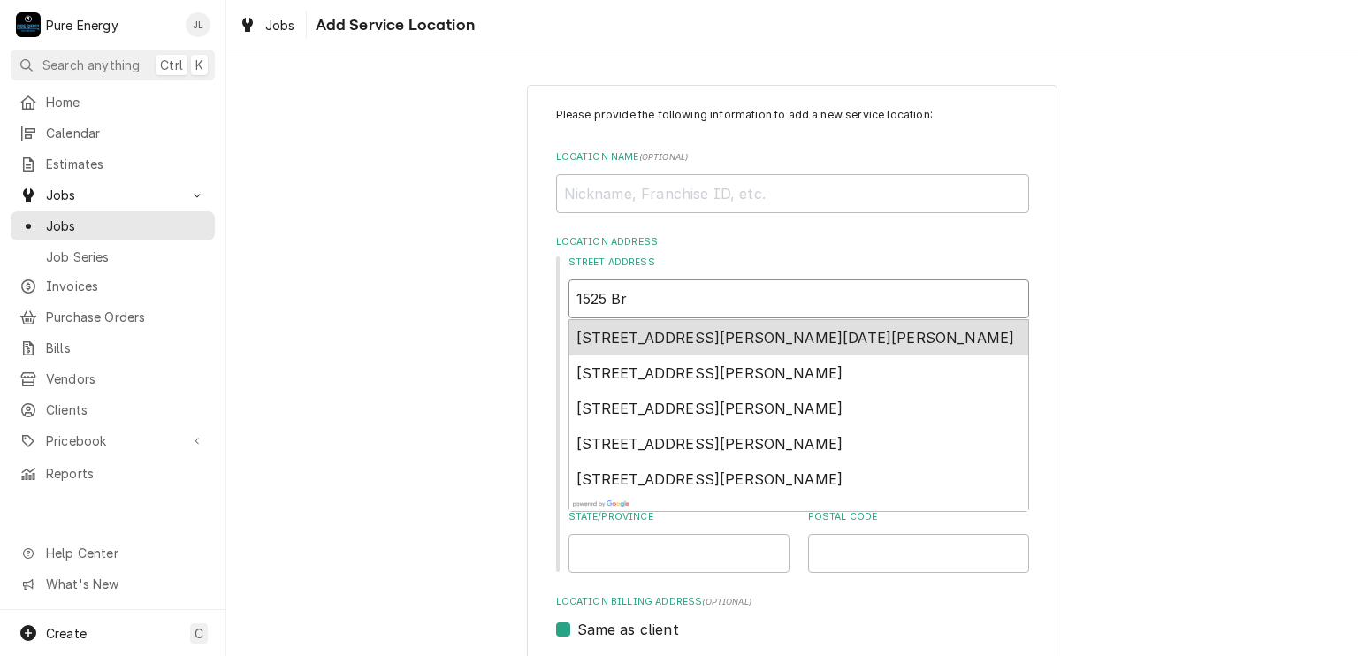
type input "1525 Bri"
type textarea "x"
type input "1525 Bris"
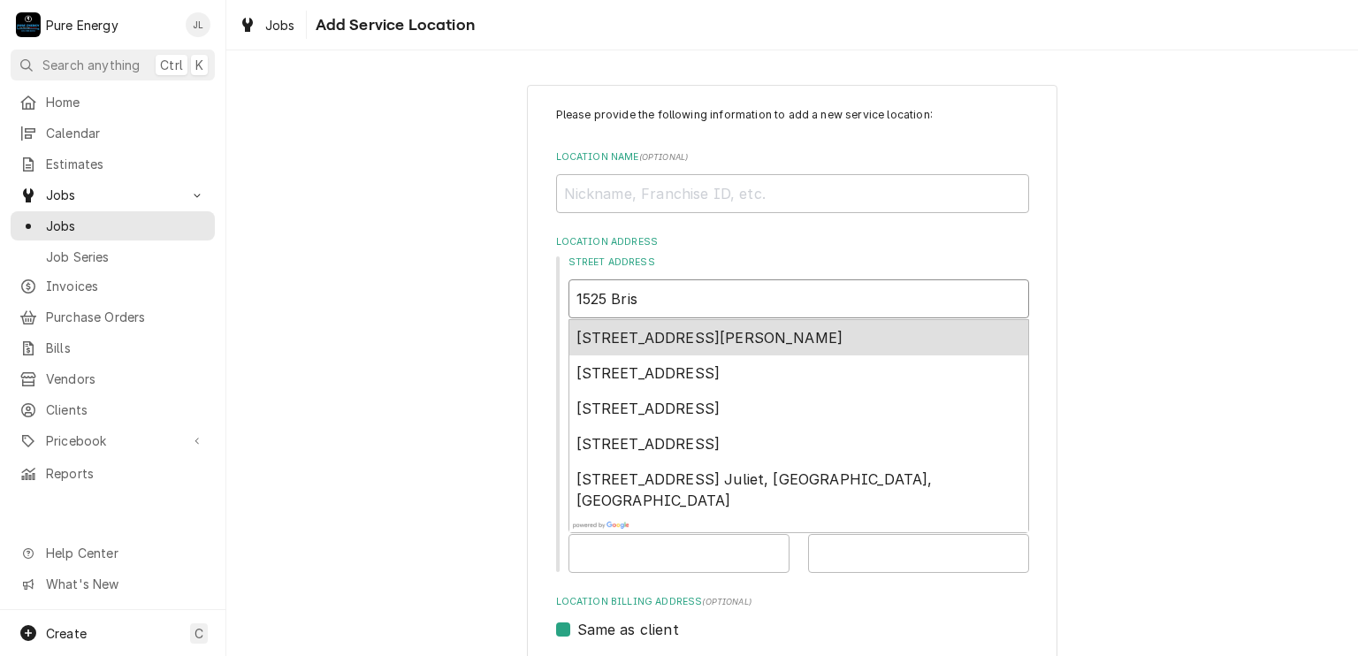
click at [686, 348] on div "1525 Las Brisas Drive, Paso Robles, CA, USA" at bounding box center [798, 337] width 459 height 35
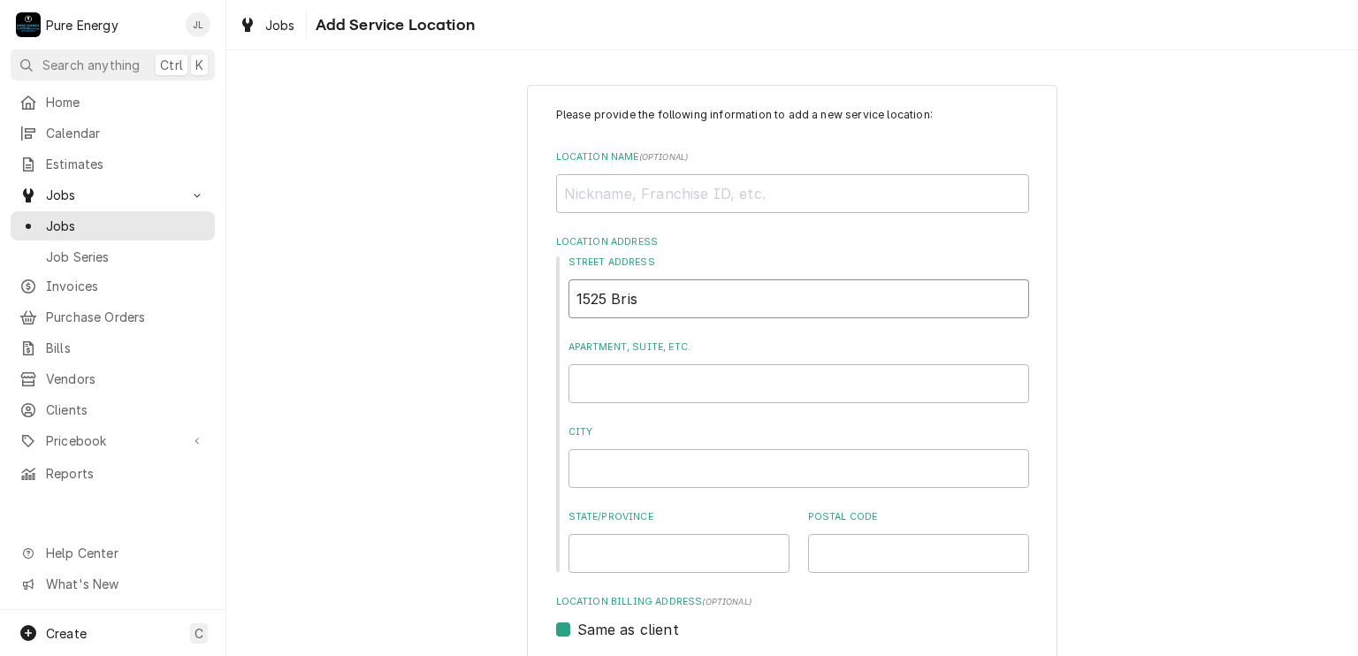
type textarea "x"
type input "1525 Las Brisas Dr"
type textarea "x"
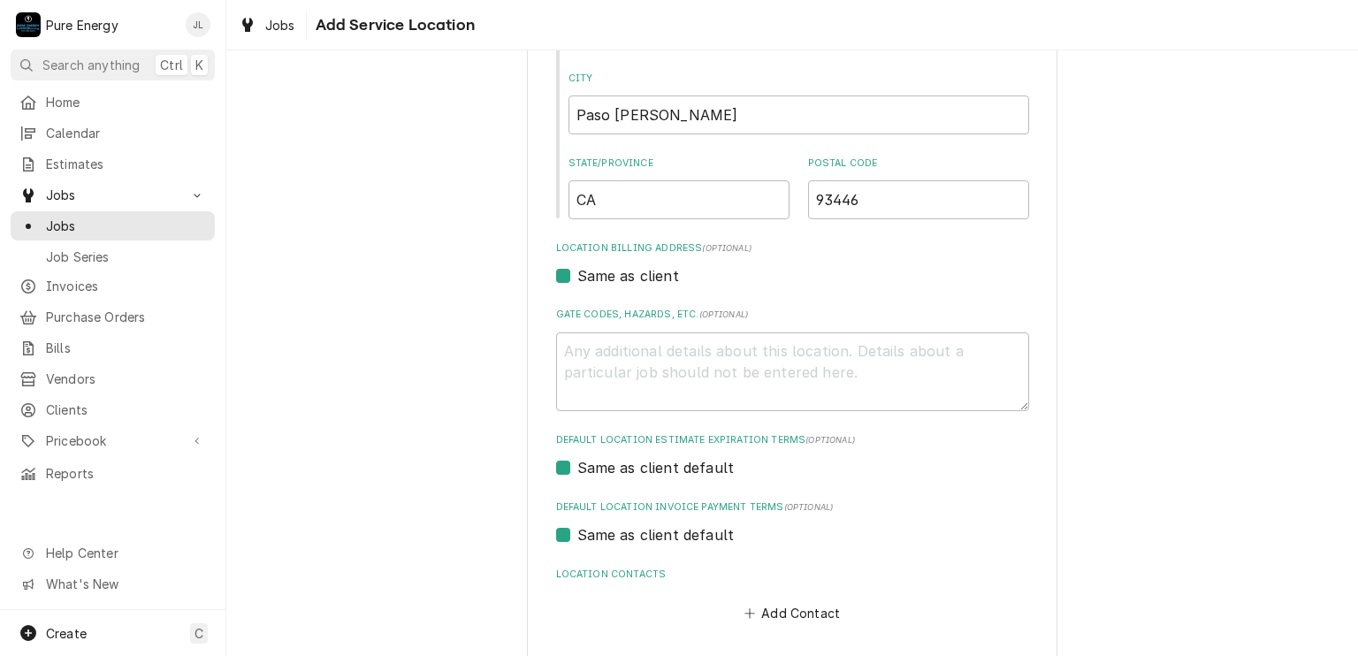
scroll to position [430, 0]
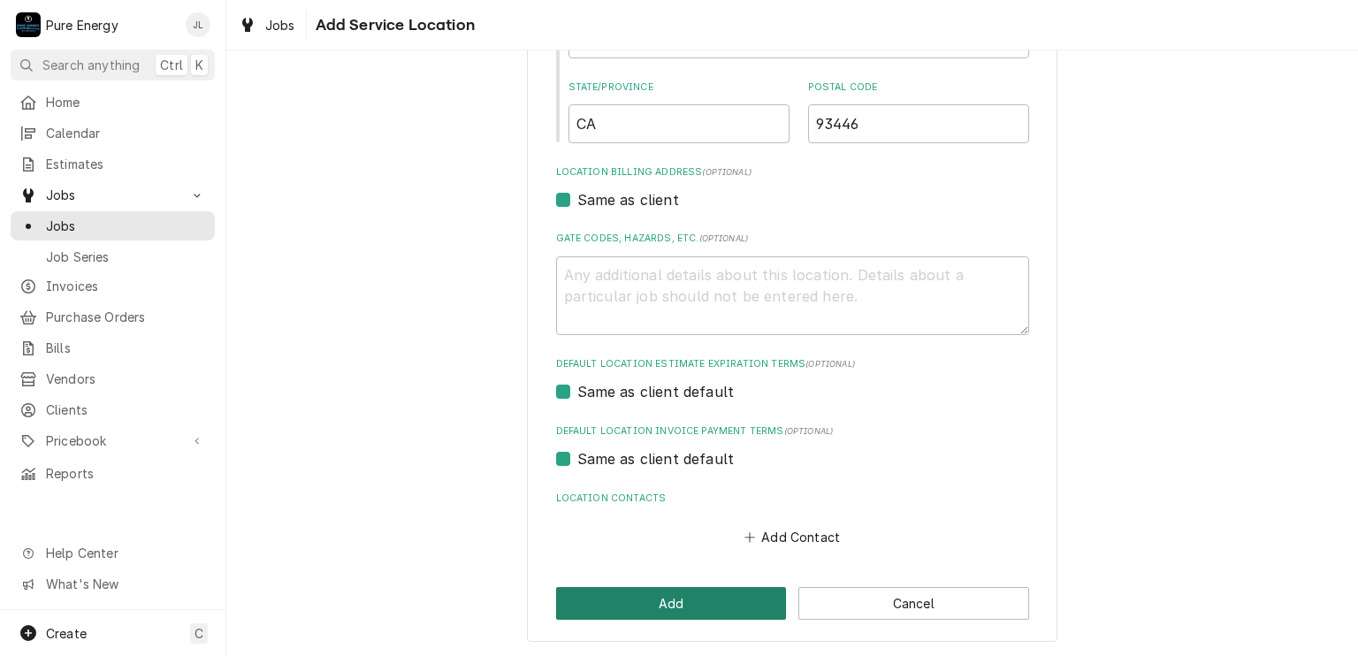
type input "1525 Las Brisas Dr"
click at [687, 596] on button "Add" at bounding box center [671, 603] width 231 height 33
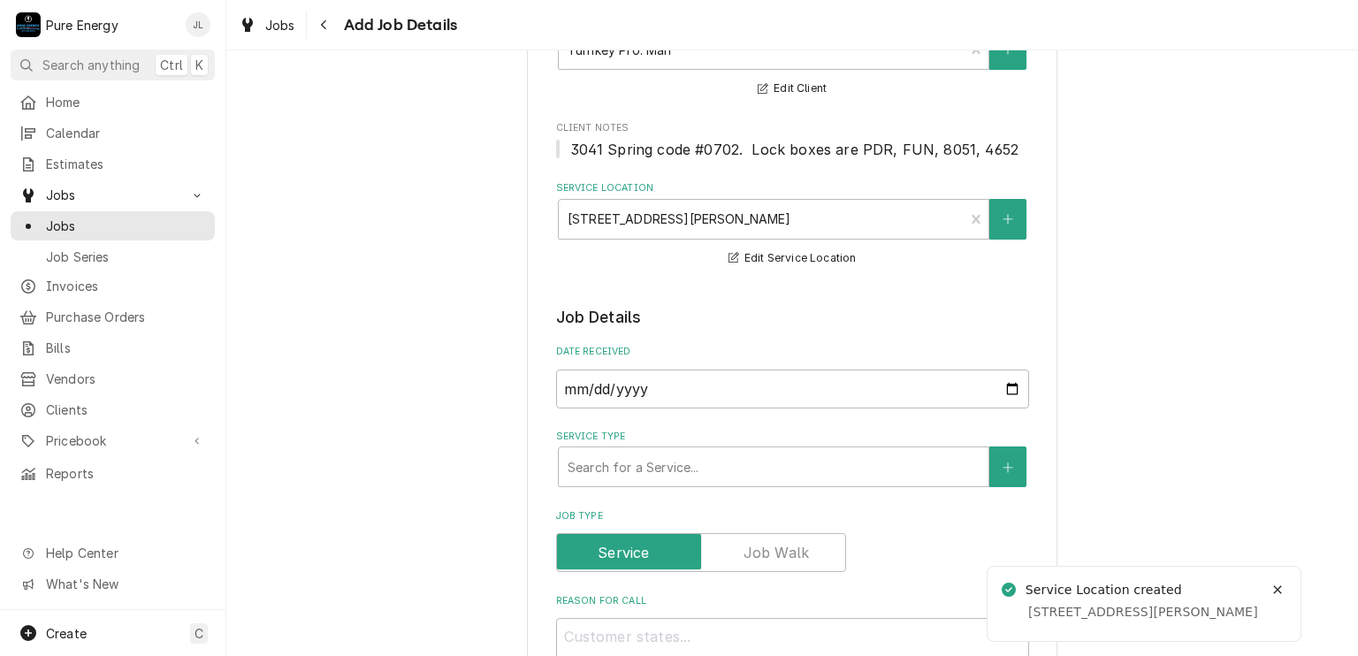
scroll to position [265, 0]
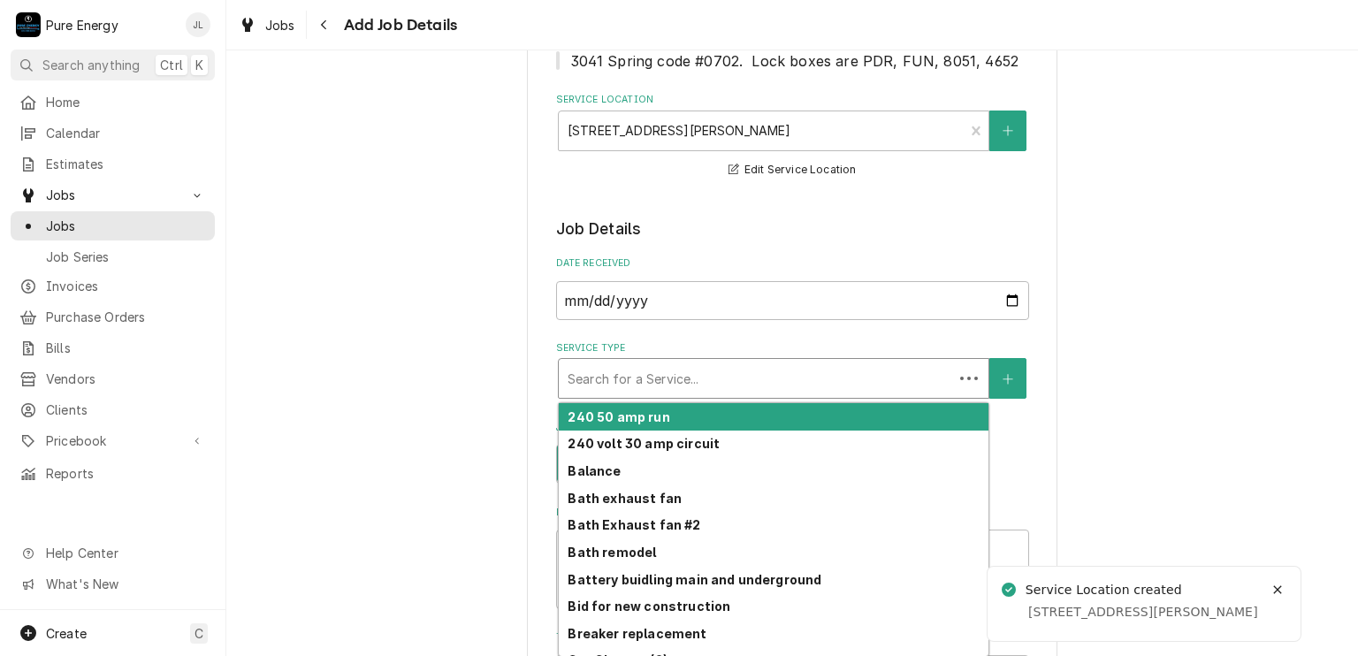
click at [692, 377] on div "Service Type" at bounding box center [755, 378] width 377 height 32
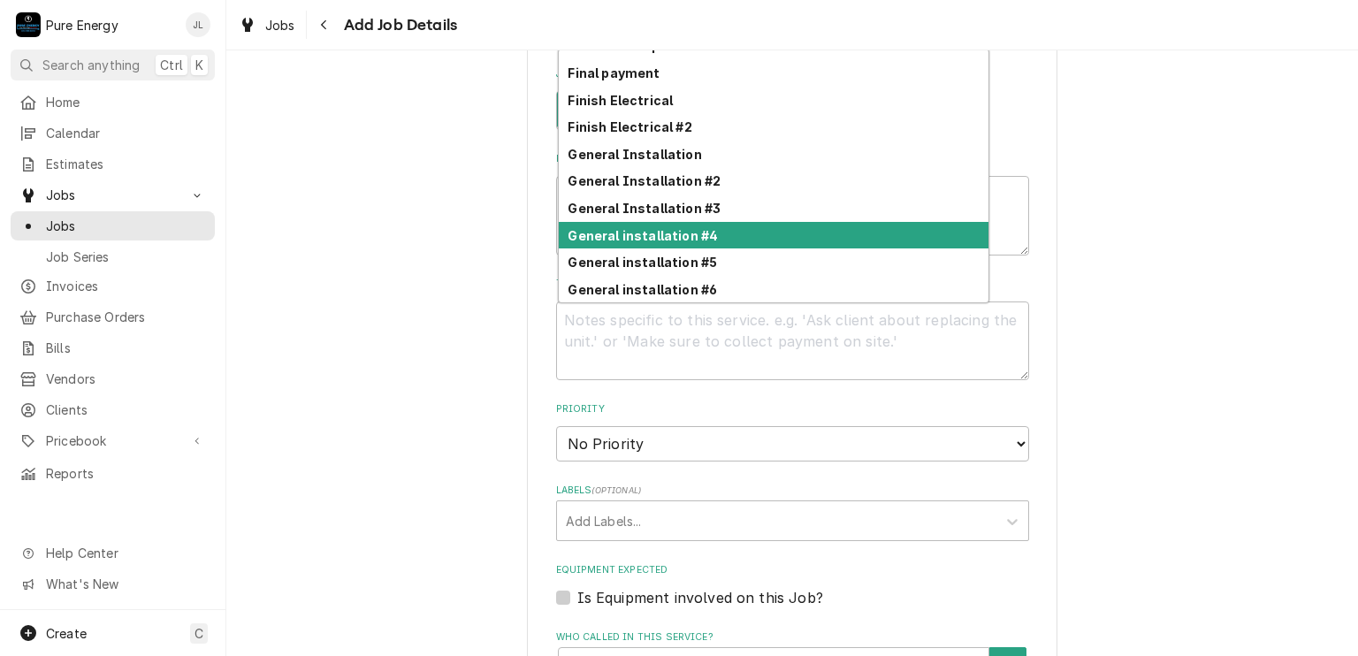
scroll to position [735, 0]
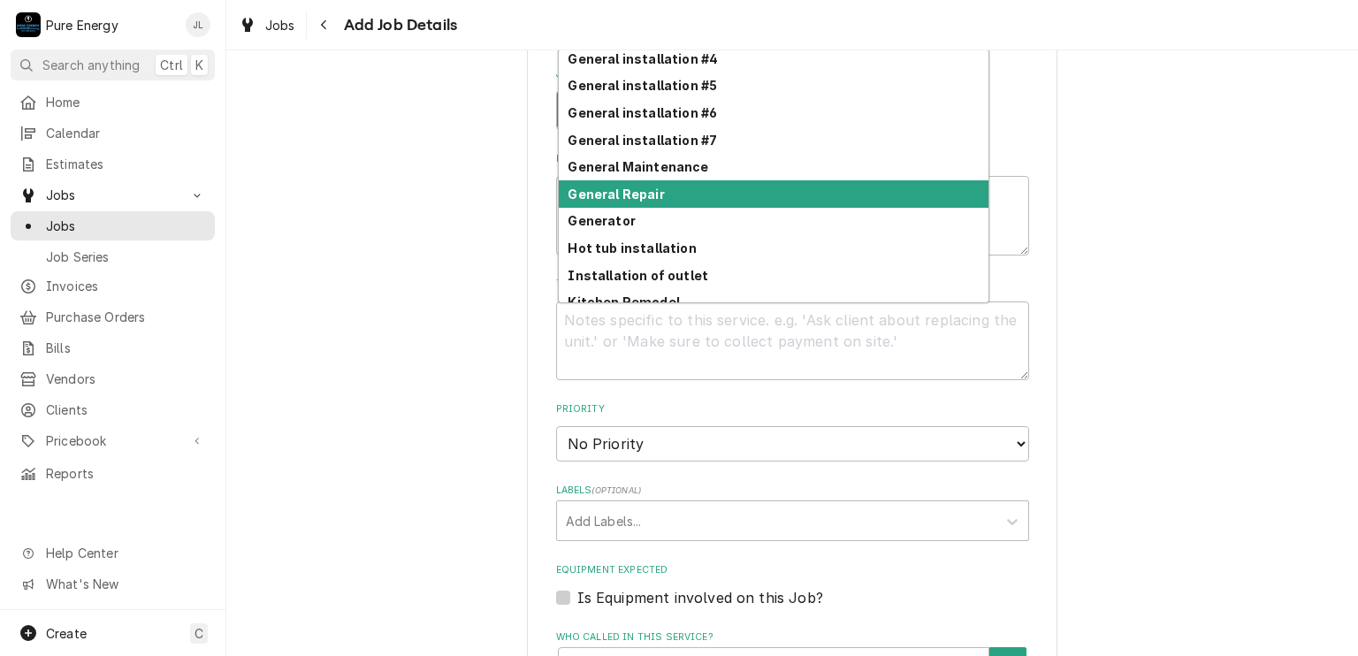
click at [685, 190] on div "General Repair" at bounding box center [774, 193] width 430 height 27
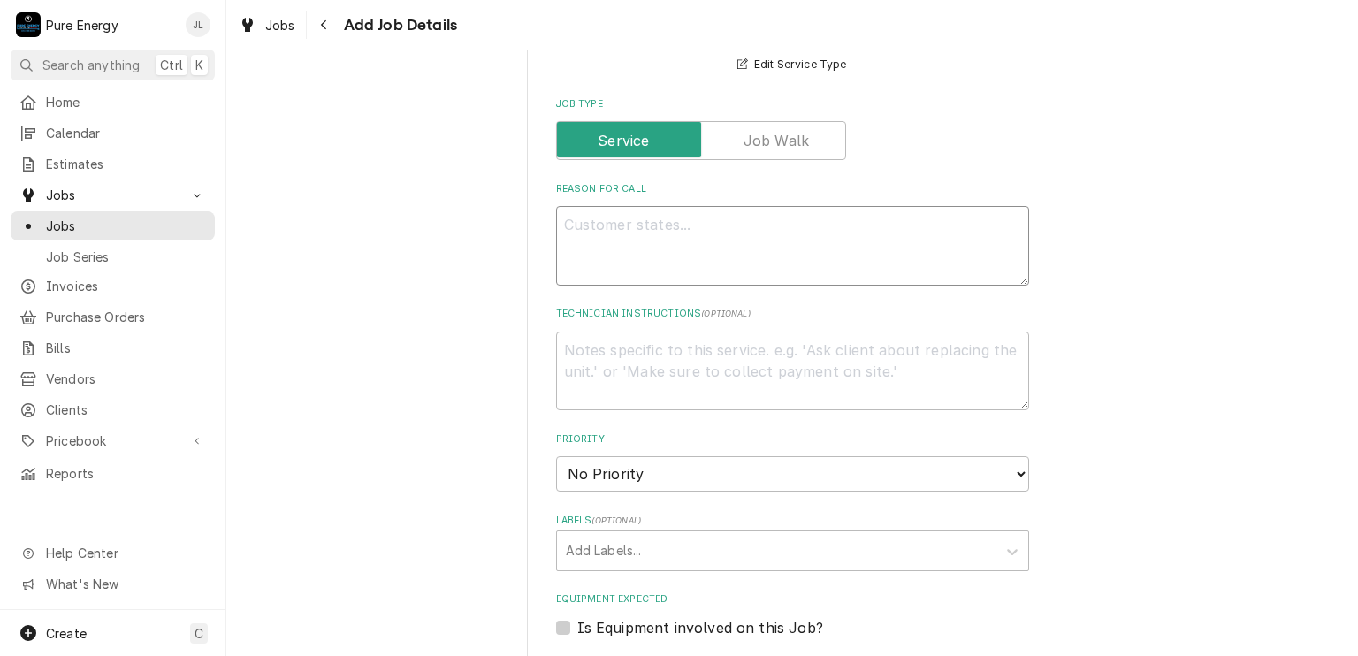
click at [605, 236] on textarea "Reason For Call" at bounding box center [792, 246] width 473 height 80
type textarea "x"
type textarea "G"
type textarea "x"
type textarea "Ga"
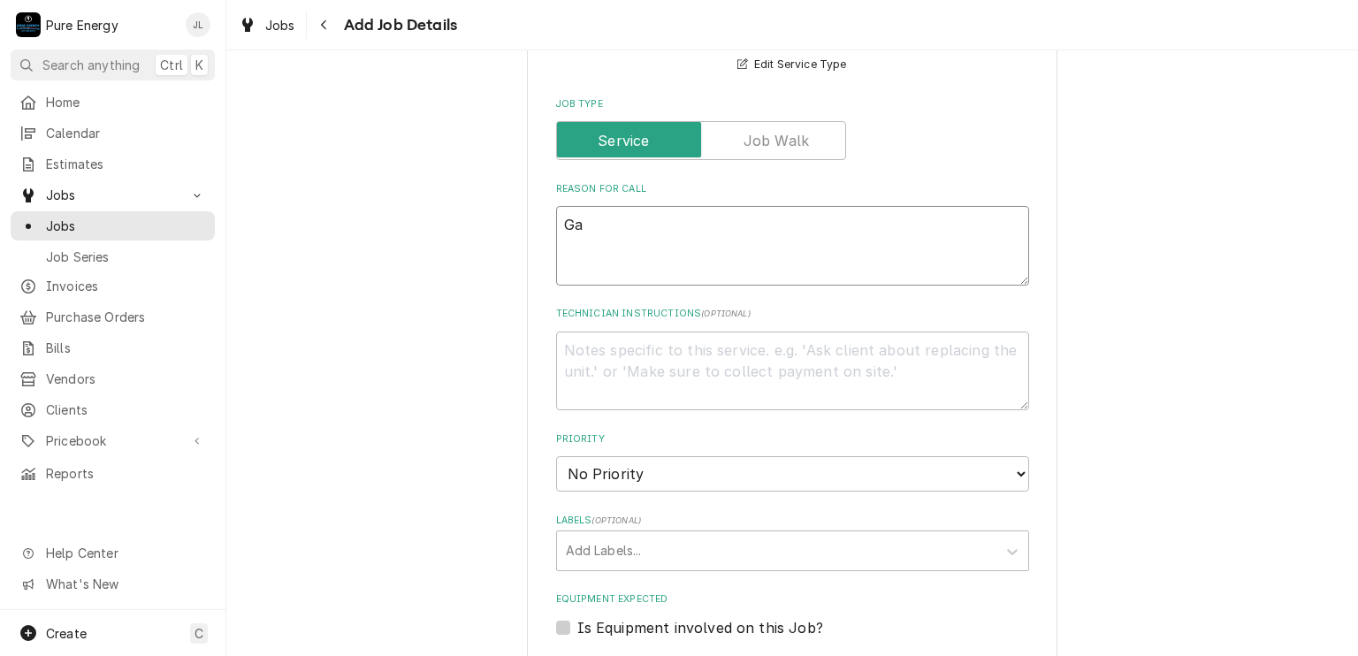
type textarea "x"
type textarea "Gav"
type textarea "x"
type textarea "Gave"
type textarea "x"
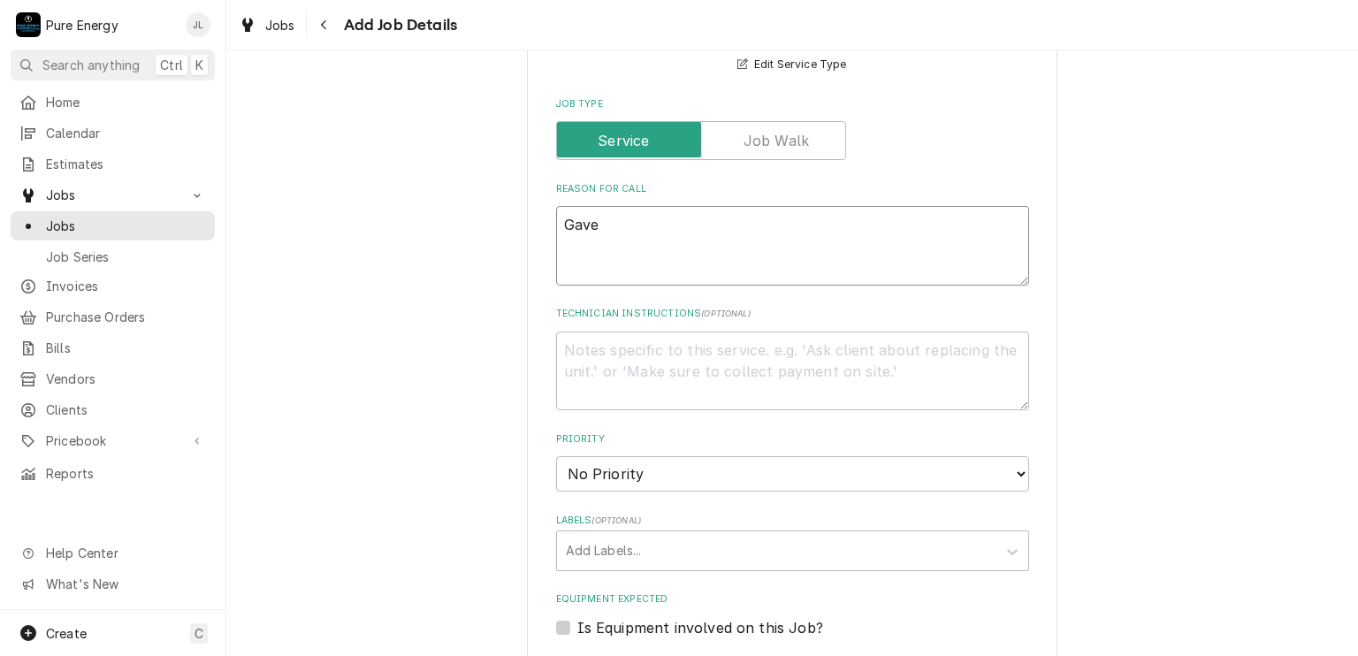
type textarea "Gave"
type textarea "x"
type textarea "Gave a"
type textarea "x"
type textarea "Gave a"
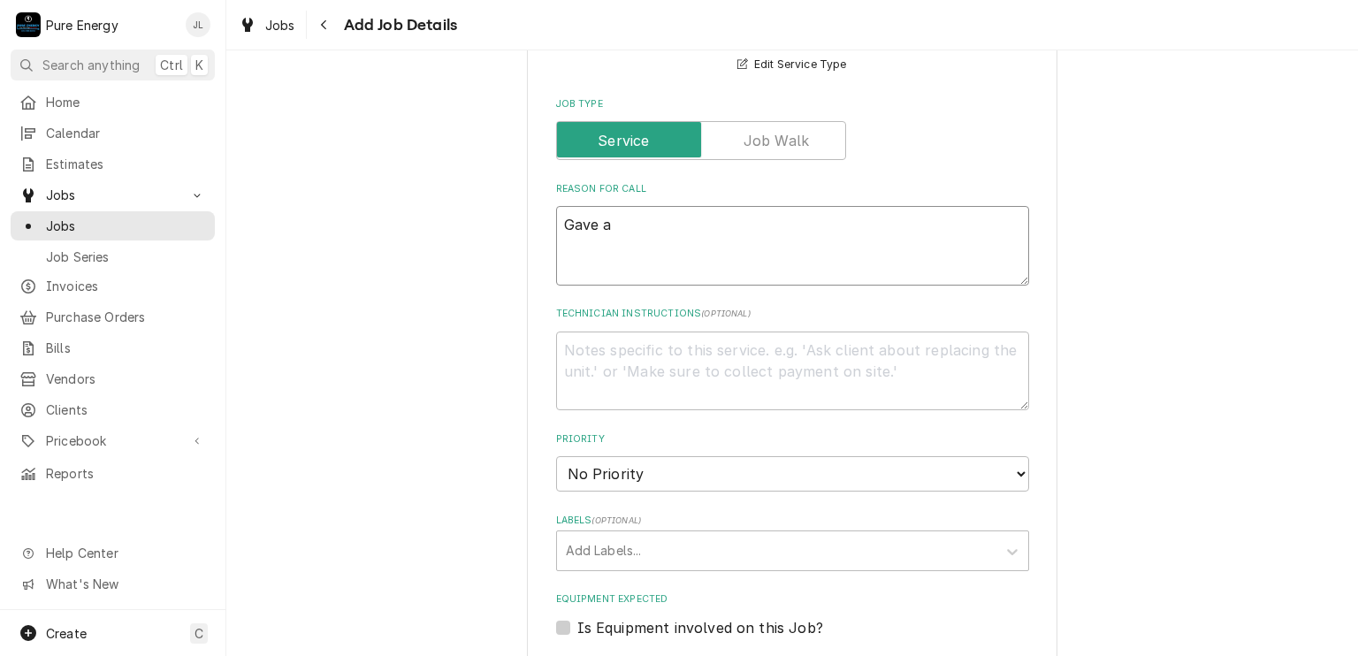
type textarea "x"
type textarea "Gave a 1"
type textarea "x"
type textarea "Gave a 10"
type textarea "x"
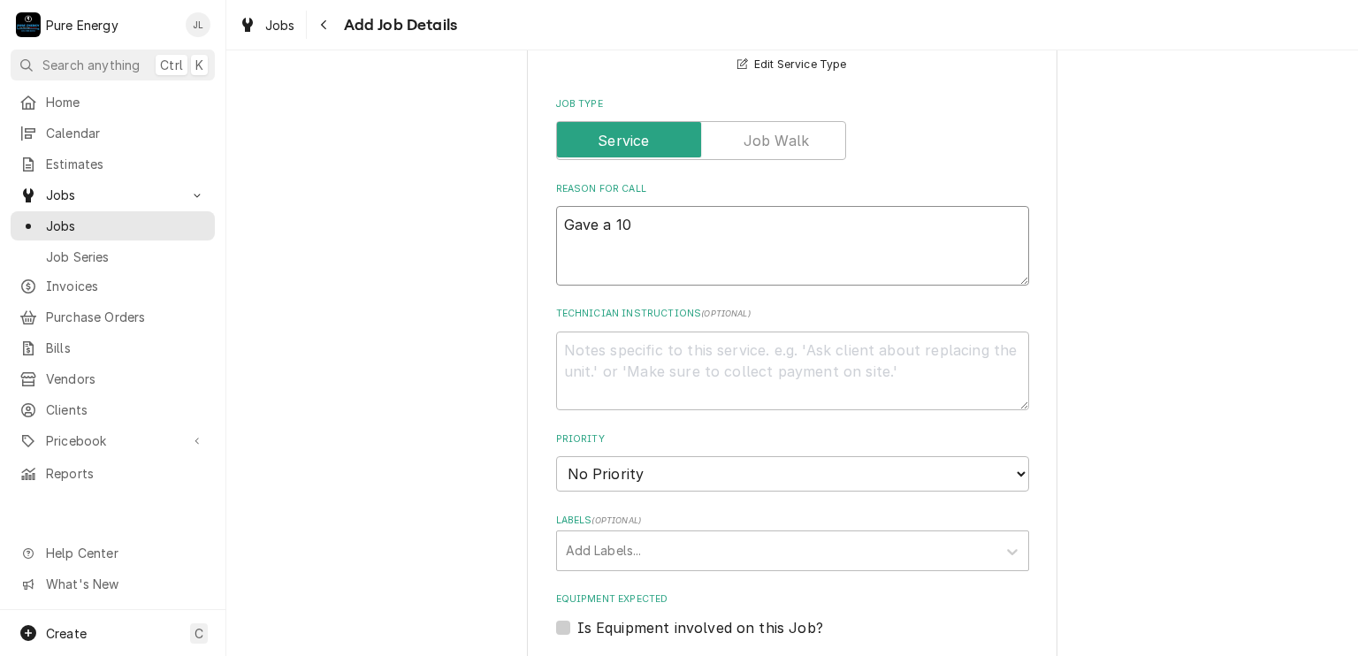
type textarea "Gave a 10;"
type textarea "x"
type textarea "Gave a 10"
type textarea "x"
type textarea "Gave a 10:"
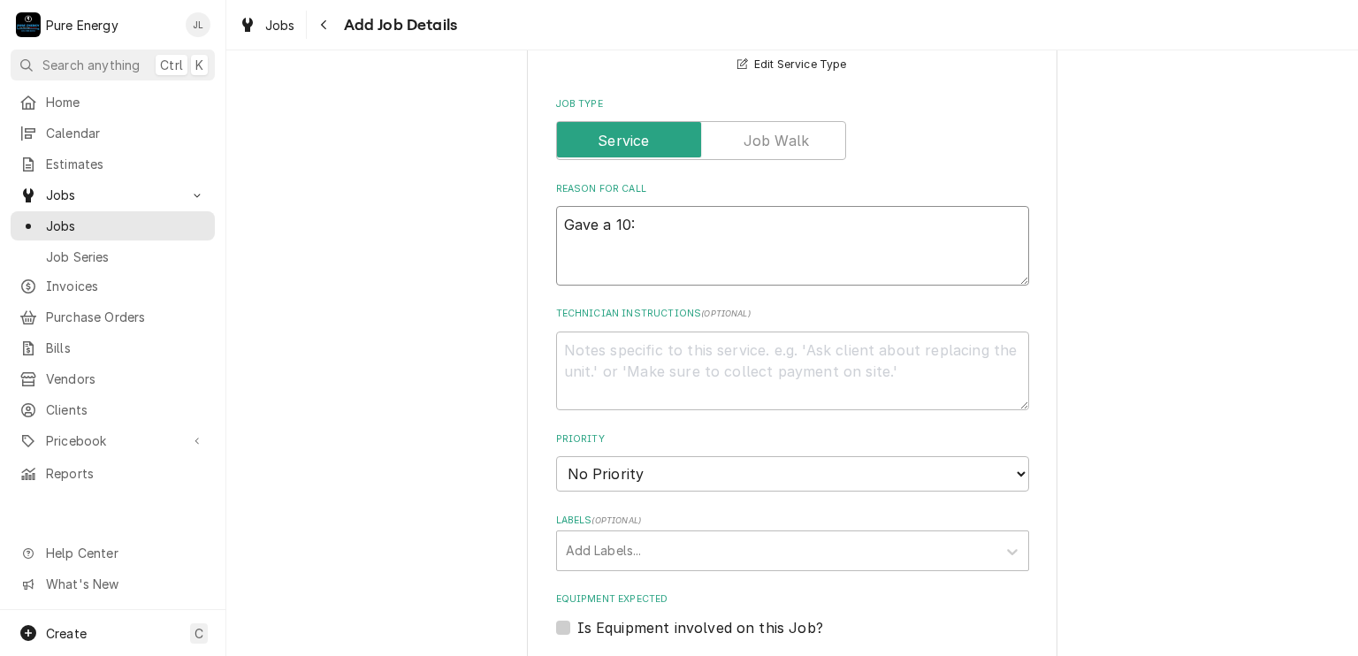
type textarea "x"
type textarea "Gave a 10:3"
type textarea "x"
type textarea "Gave a 10:30"
type textarea "x"
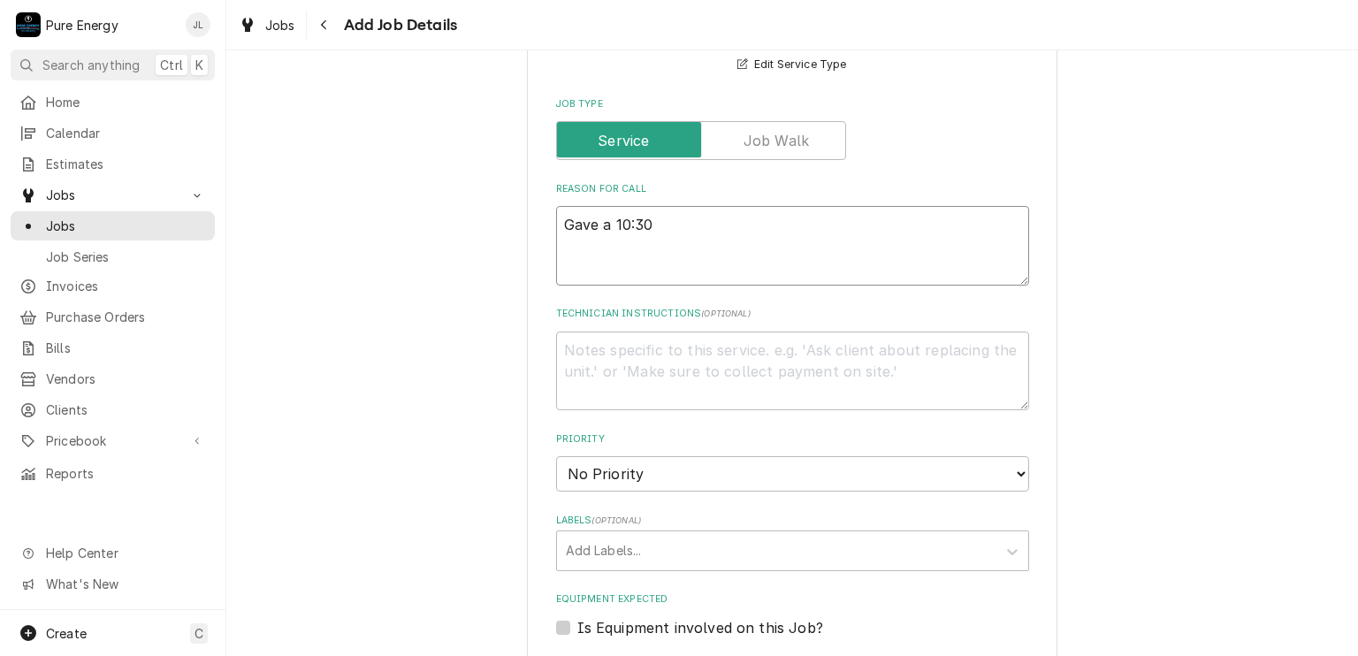
type textarea "Gave a 10:30-"
type textarea "x"
type textarea "Gave a 10:30-2"
type textarea "x"
type textarea "Gave a 10:30-2"
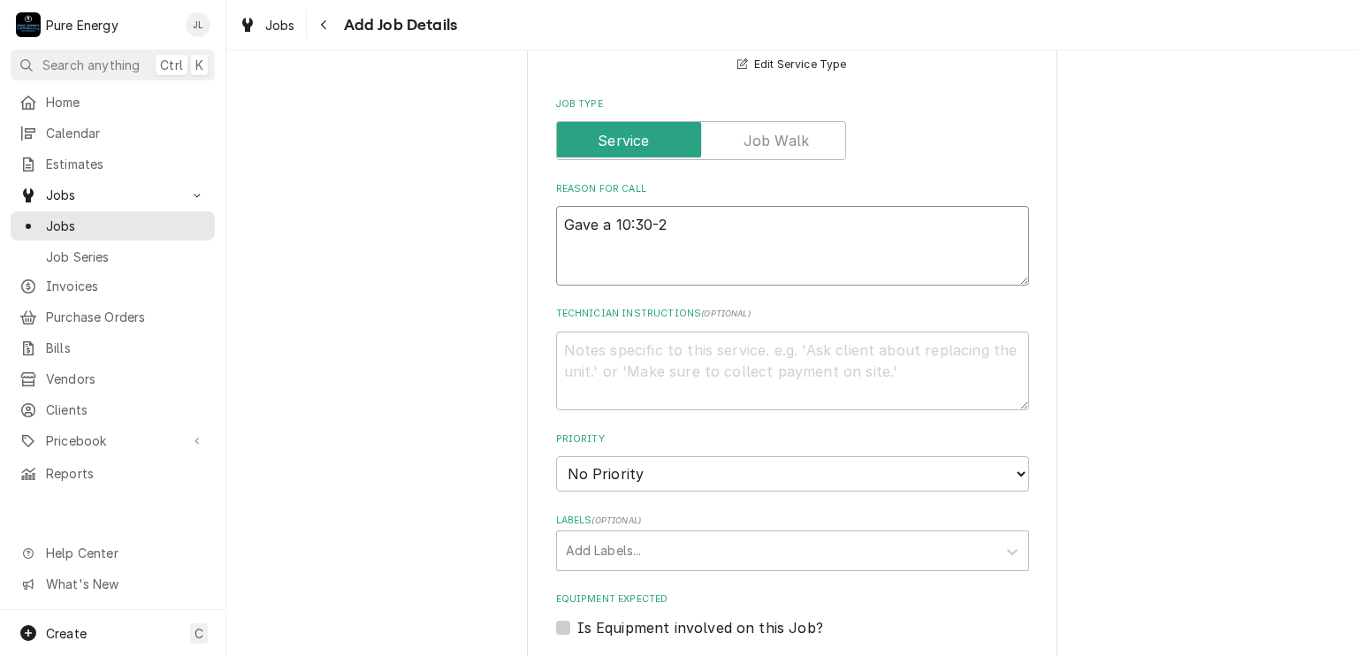
type textarea "x"
type textarea "Gave a 10:30-2 si"
type textarea "x"
type textarea "Gave a 10:30-2 sin"
type textarea "x"
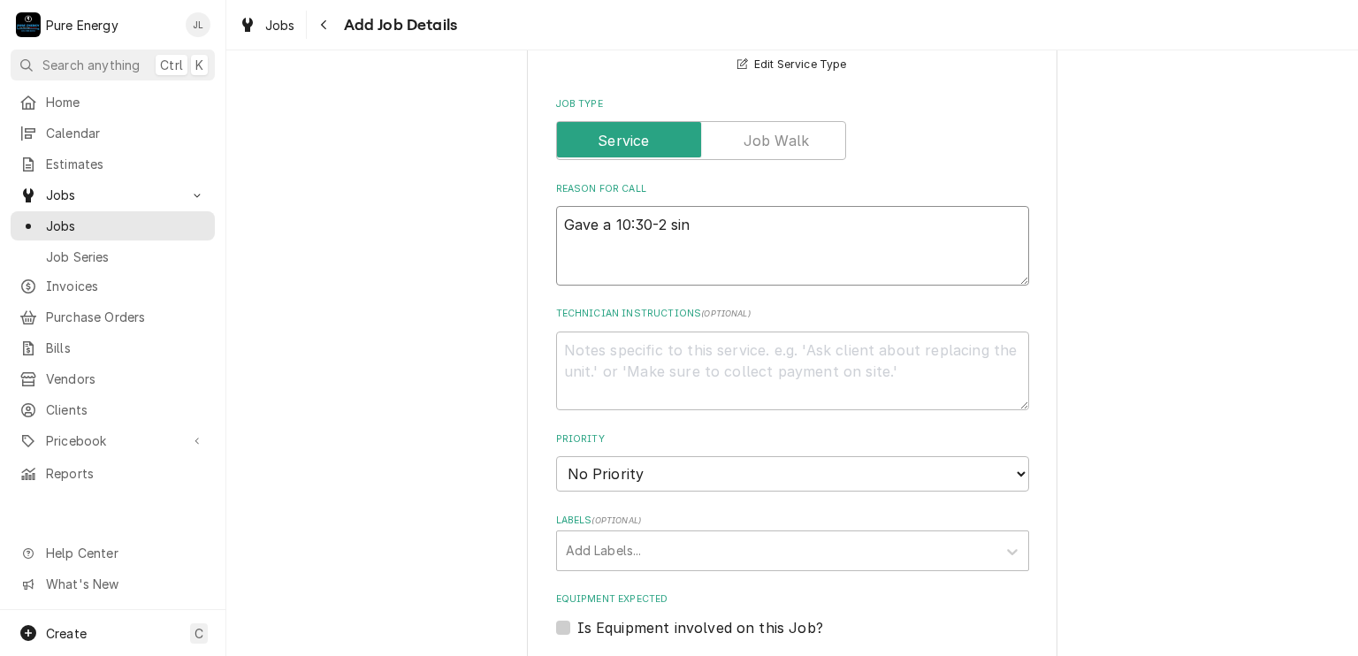
type textarea "Gave a 10:30-2 si"
type textarea "x"
type textarea "Gave a 10:30-2 s"
type textarea "x"
type textarea "Gave a 10:30-2"
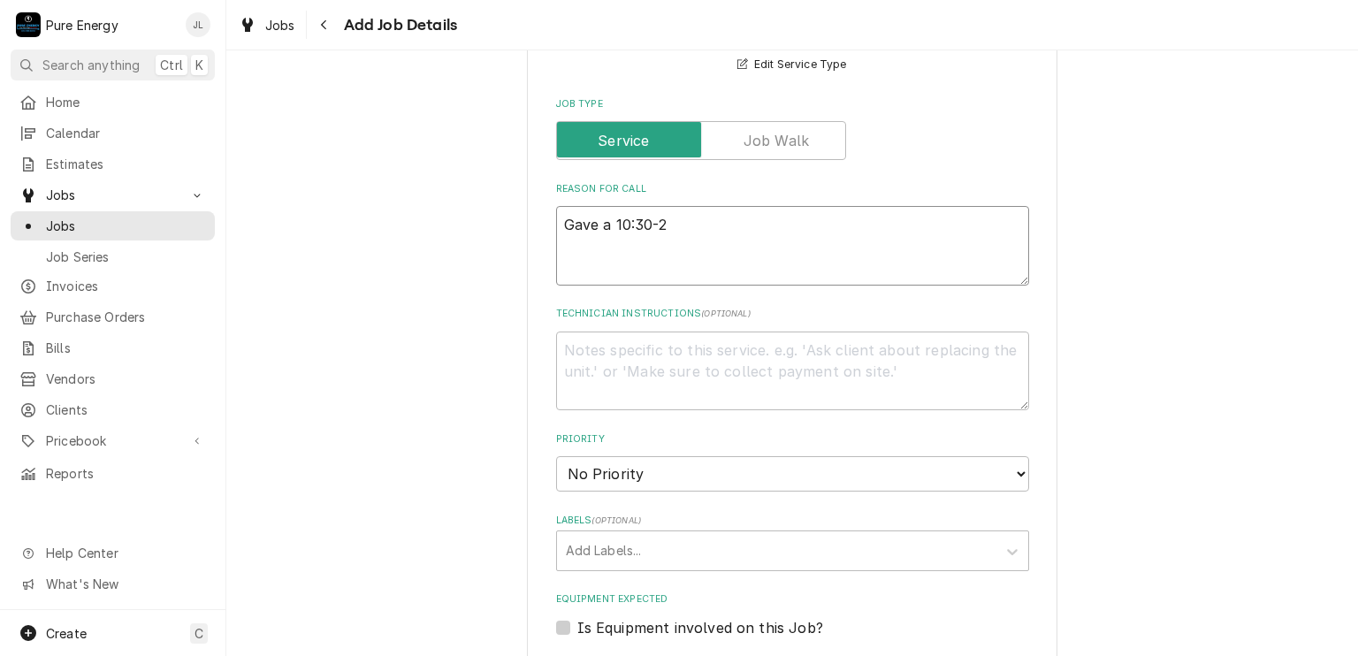
type textarea "x"
type textarea "Gave a 10:30-2 w"
type textarea "x"
type textarea "Gave a 10:30-2 wi"
type textarea "x"
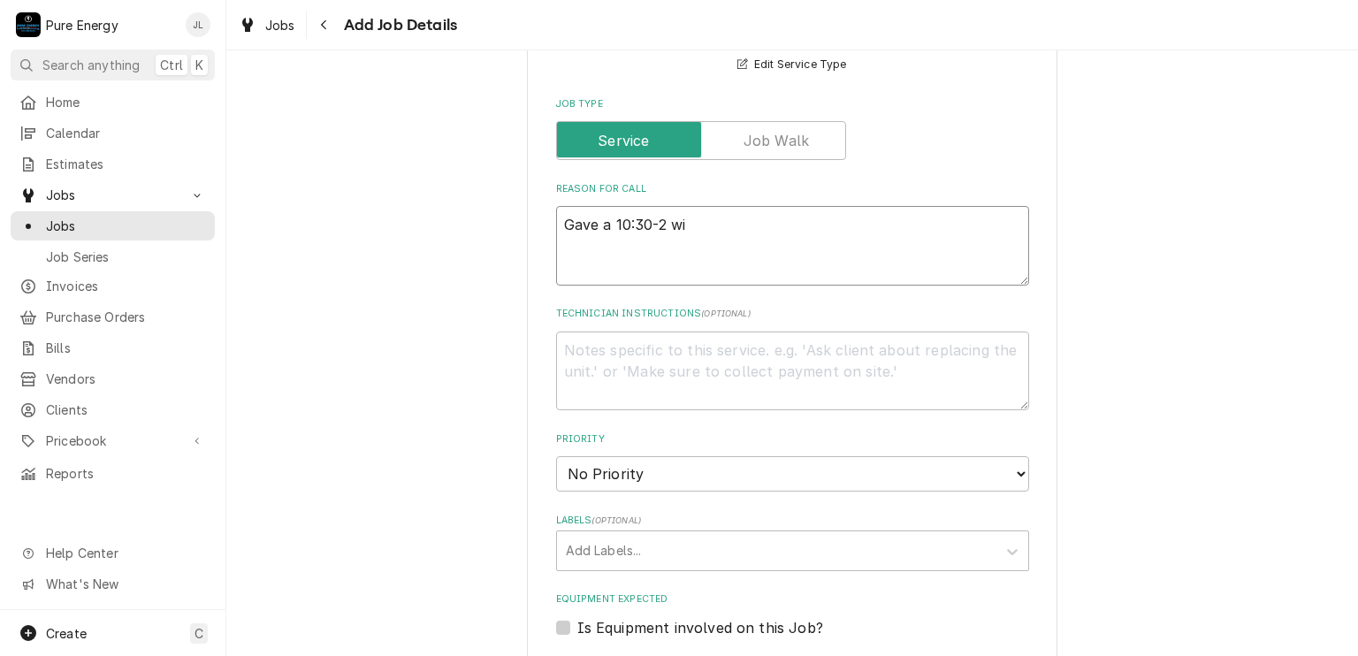
type textarea "Gave a 10:30-2 win"
type textarea "x"
type textarea "Gave a 10:30-2 wind"
type textarea "x"
type textarea "Gave a 10:30-2 windo"
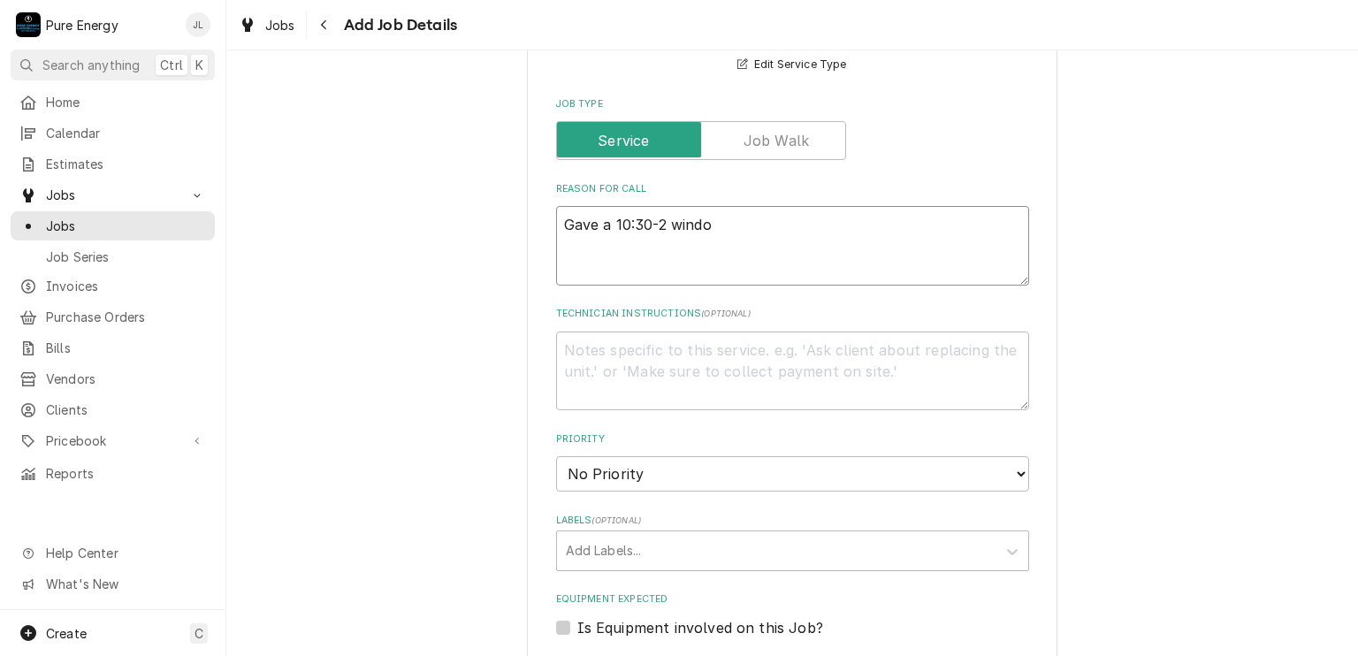
type textarea "x"
type textarea "Gave a 10:30-2 window"
type textarea "x"
type textarea "Gave a 10:30-2 window."
type textarea "x"
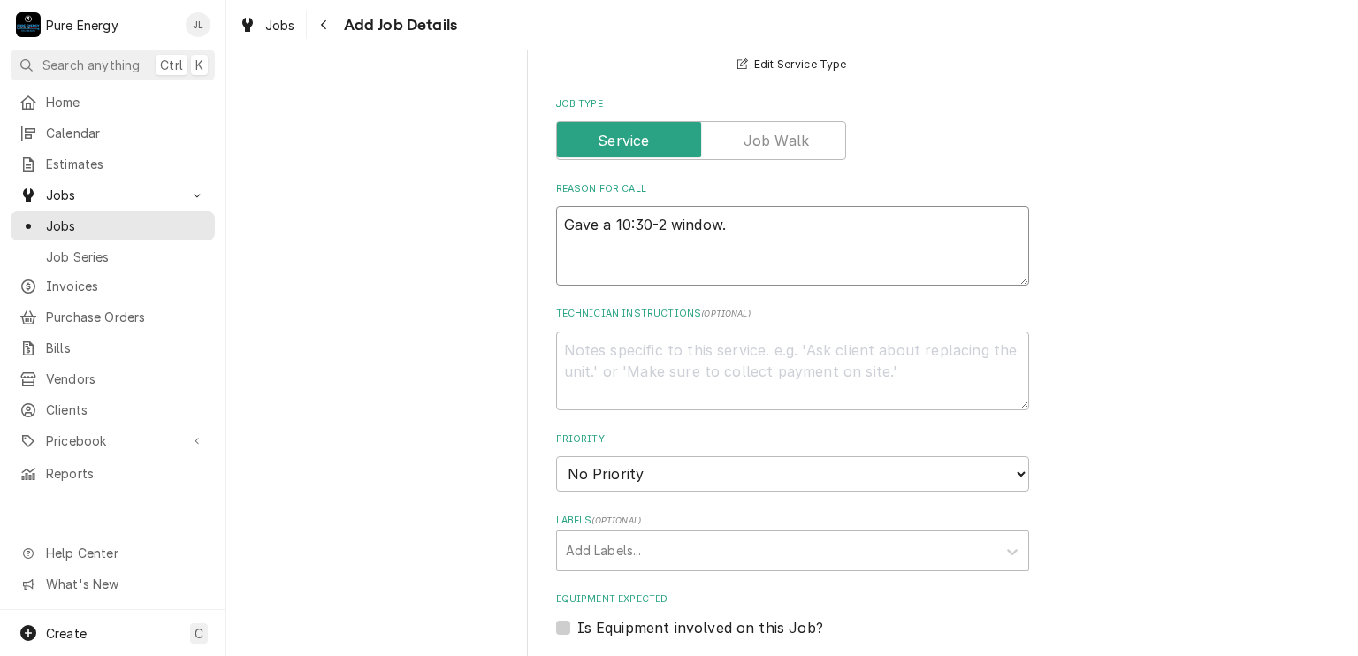
type textarea "Gave a 10:30-2 window."
type textarea "x"
type textarea "Gave a 10:30-2 window."
type textarea "x"
type textarea "Gave a 10:30-2 window."
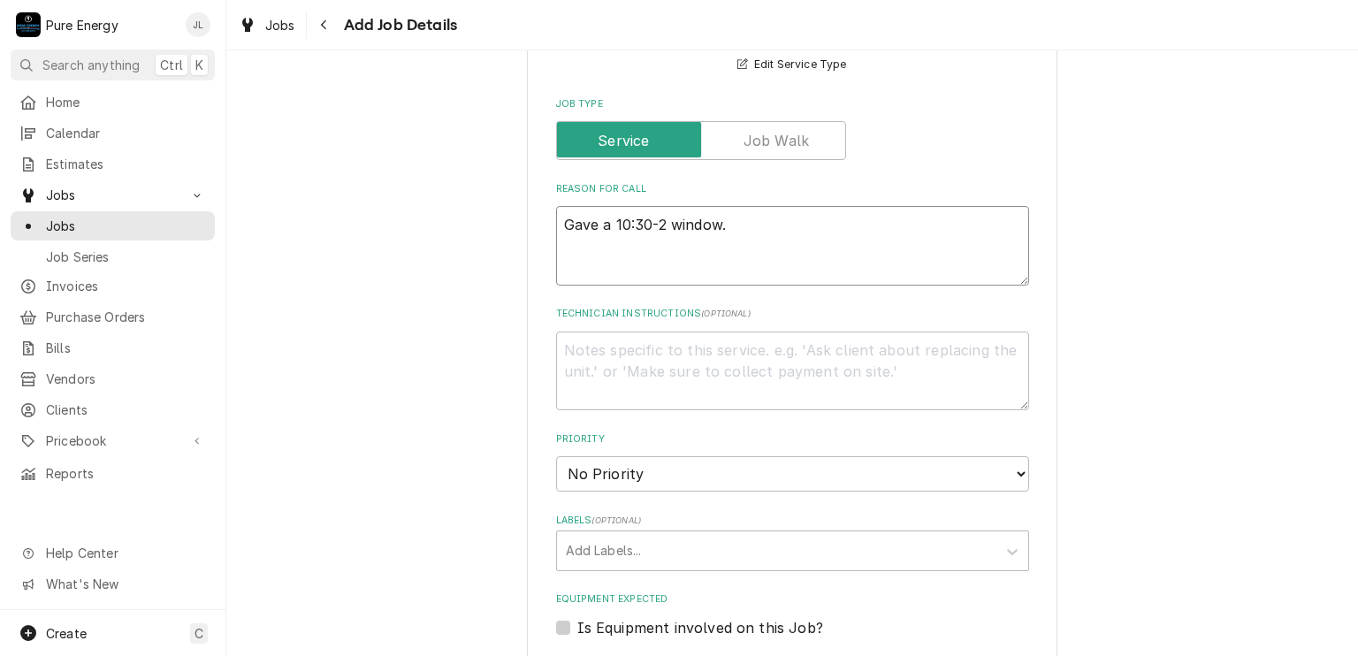
type textarea "x"
type textarea "Gave a 10:30-2 window. B"
type textarea "x"
type textarea "Gave a 10:30-2 window. Br"
type textarea "x"
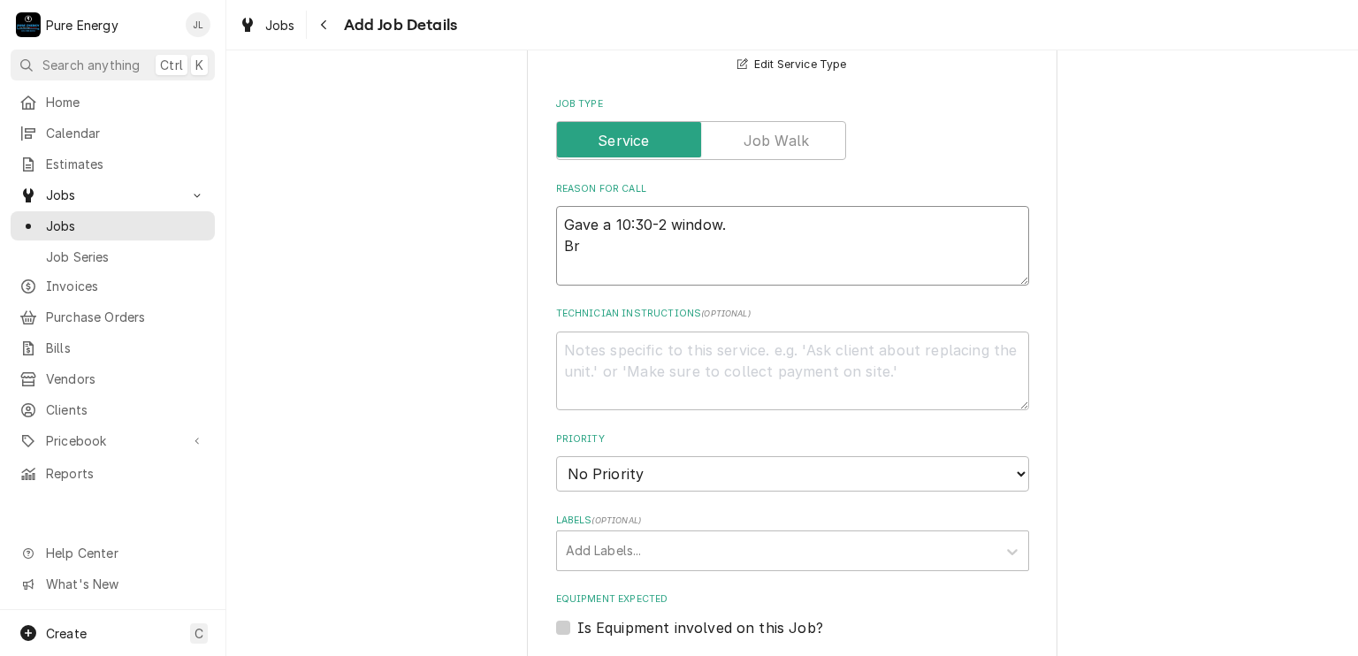
type textarea "Gave a 10:30-2 window. Bri"
type textarea "x"
type textarea "Gave a 10:30-2 window. Brin"
type textarea "x"
type textarea "Gave a 10:30-2 window. Bring"
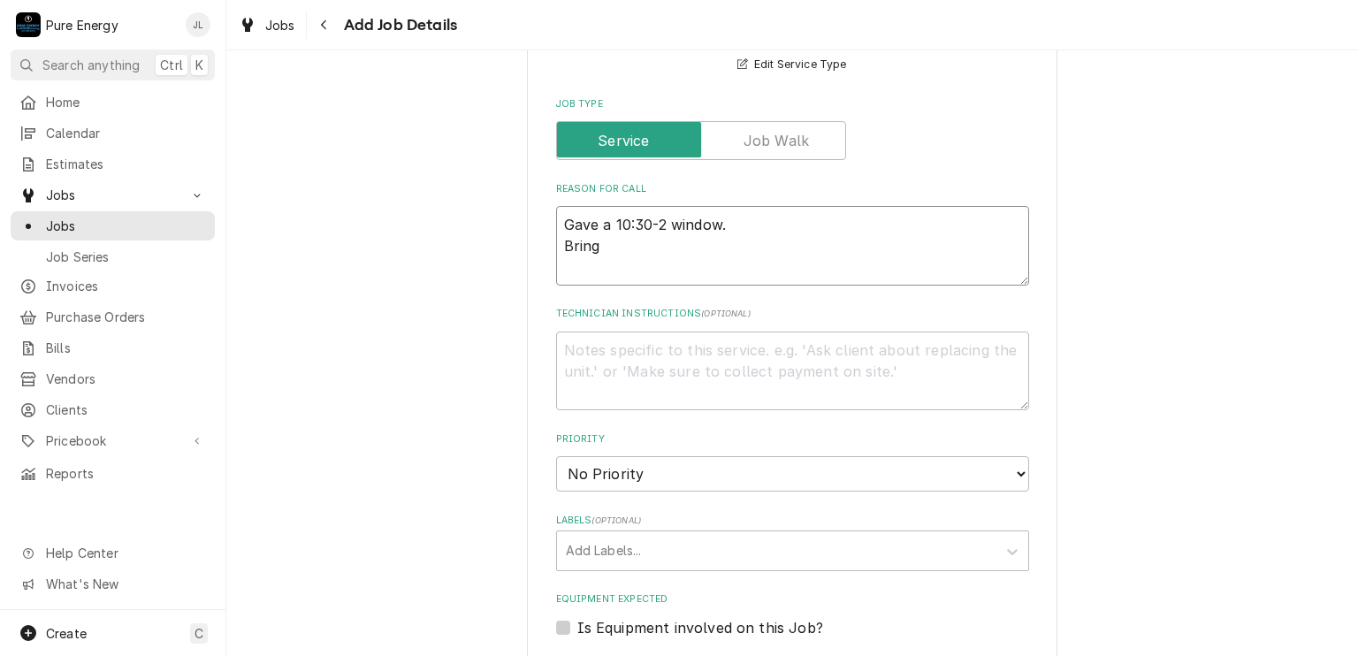
type textarea "x"
type textarea "Gave a 10:30-2 window. Bring"
type textarea "x"
type textarea "Gave a 10:30-2 window. Bring f"
type textarea "x"
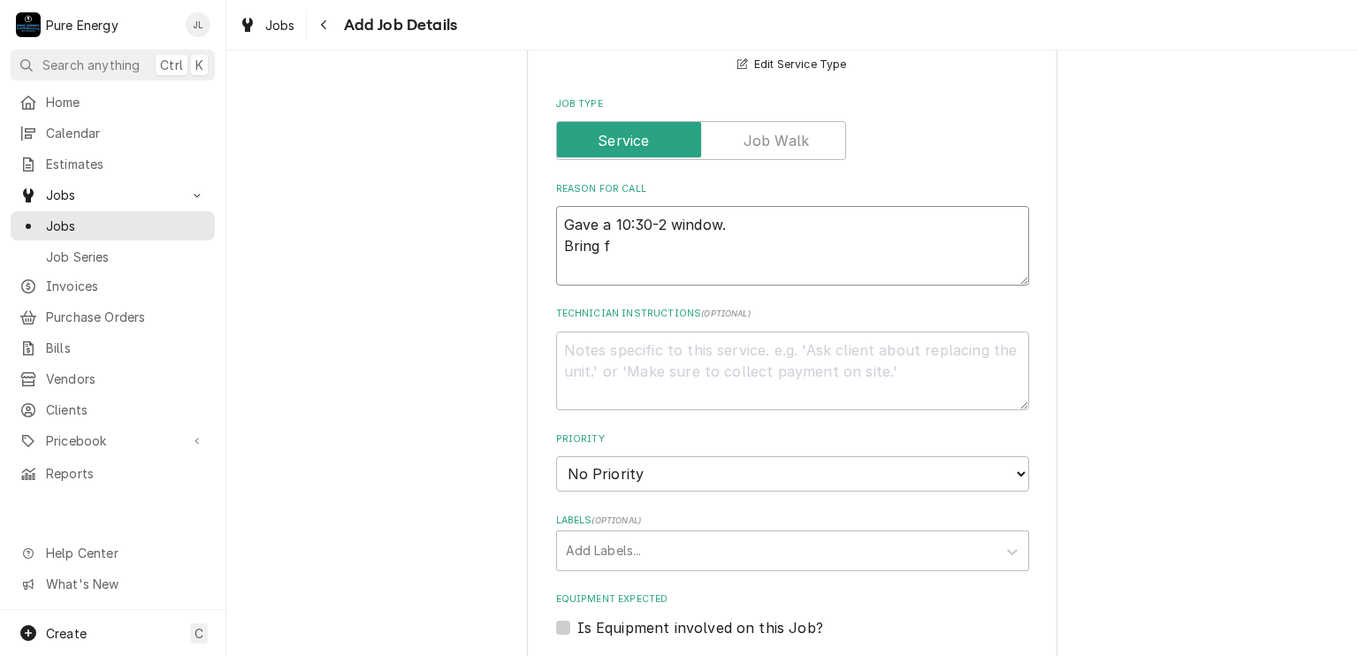
type textarea "Gave a 10:30-2 window. Bring fi"
type textarea "x"
type textarea "Gave a 10:30-2 window. Bring fix"
type textarea "x"
type textarea "Gave a 10:30-2 window. Bring fixt"
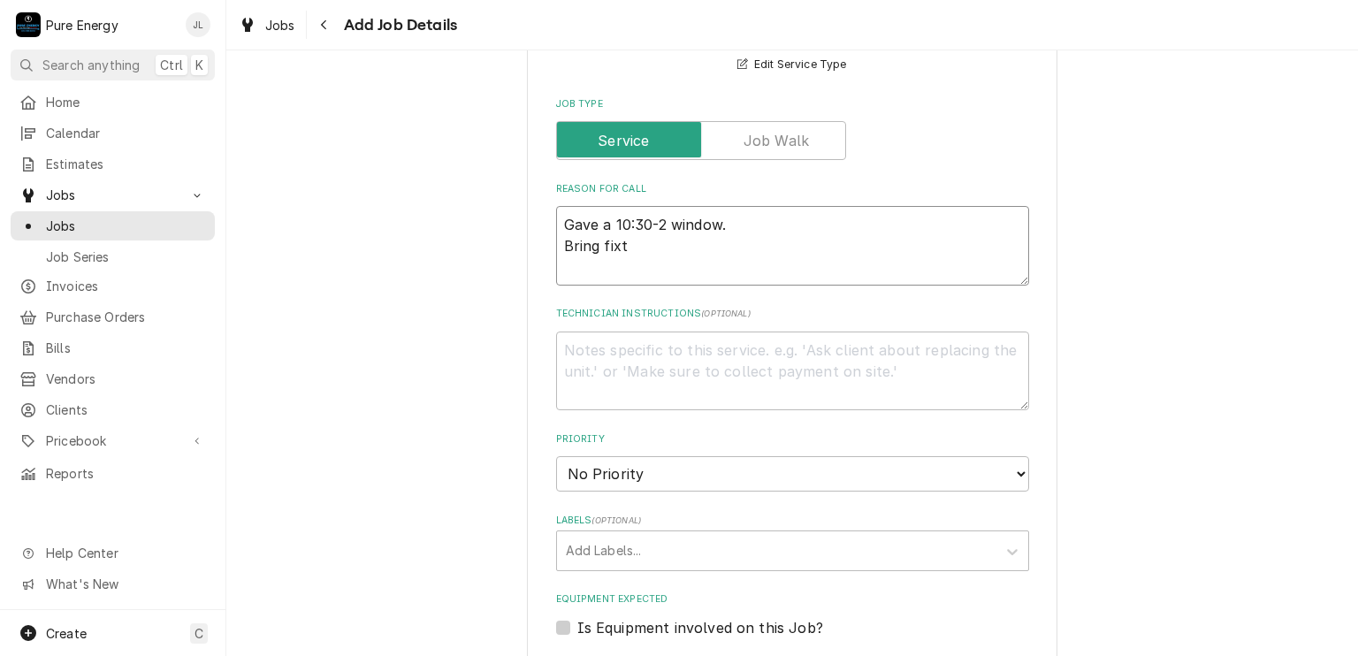
type textarea "x"
type textarea "Gave a 10:30-2 window. Bring fixtu"
type textarea "x"
type textarea "Gave a 10:30-2 window. Bring fixtur"
type textarea "x"
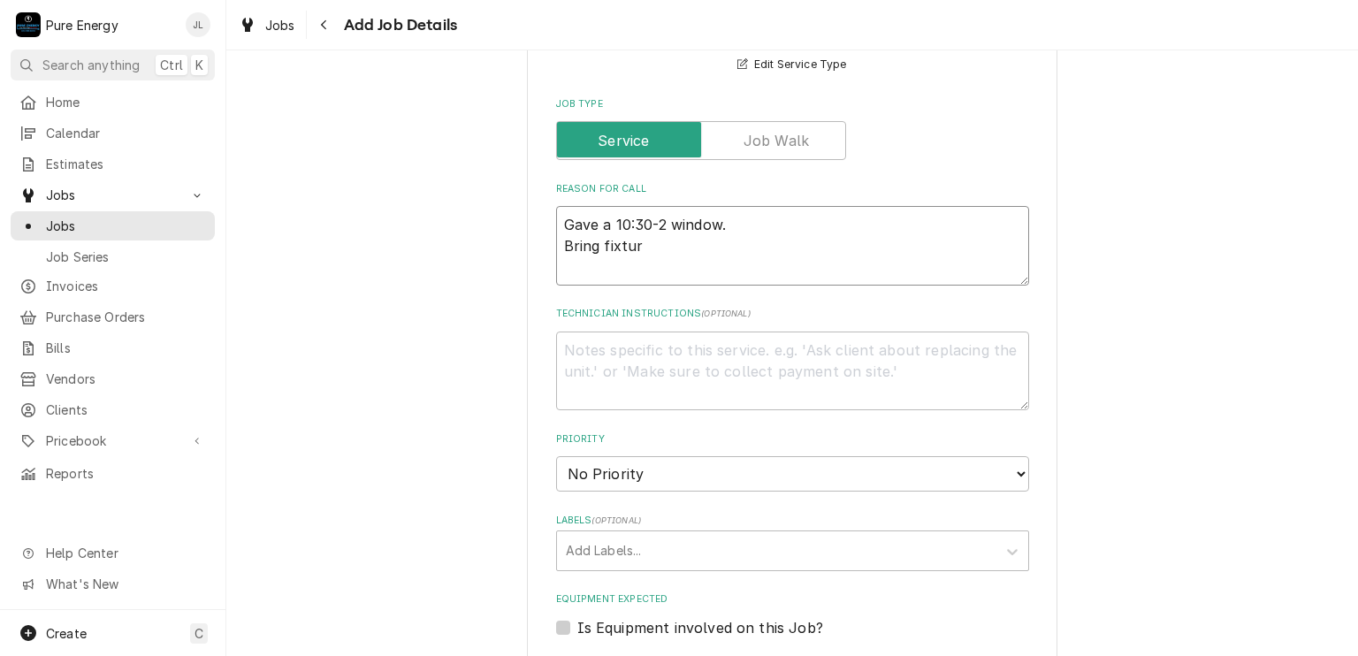
type textarea "Gave a 10:30-2 window. Bring fixture"
type textarea "x"
type textarea "Gave a 10:30-2 window. Bring fixture"
type textarea "x"
type textarea "Gave a 10:30-2 window. Bring fixture I"
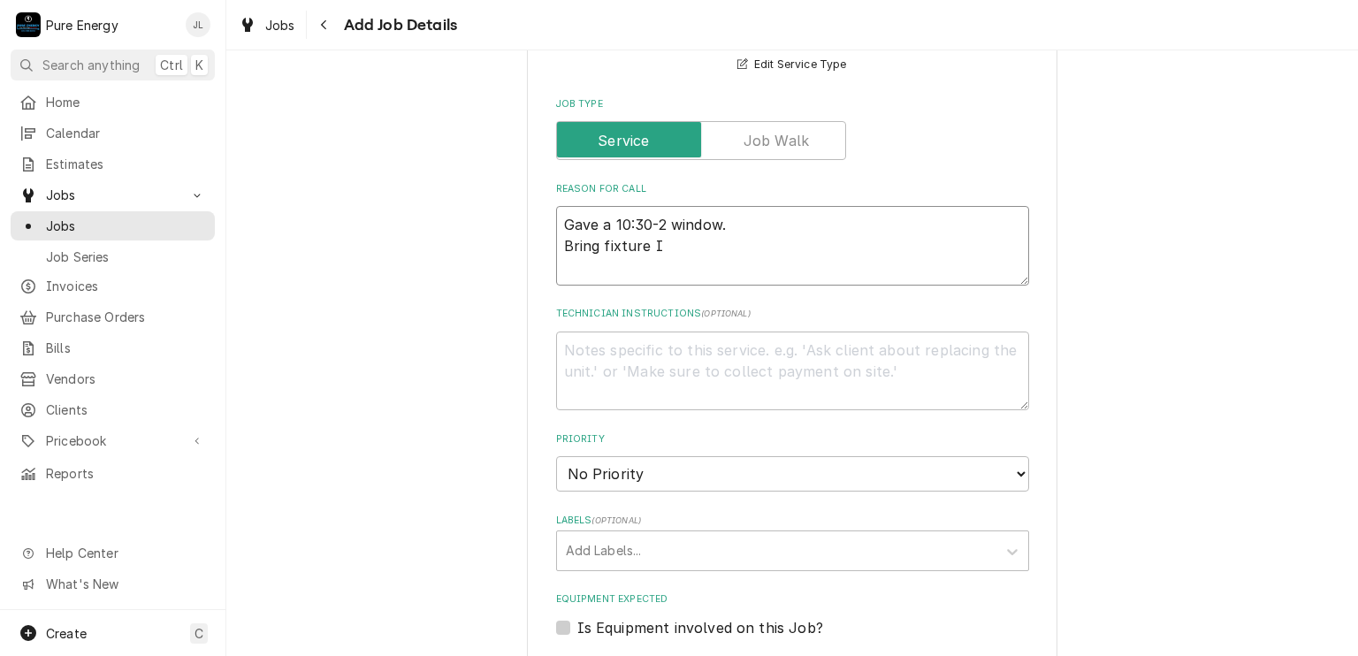
type textarea "x"
type textarea "Gave a 10:30-2 window. Bring fixture I"
type textarea "x"
type textarea "Gave a 10:30-2 window. Bring fixture I b"
type textarea "x"
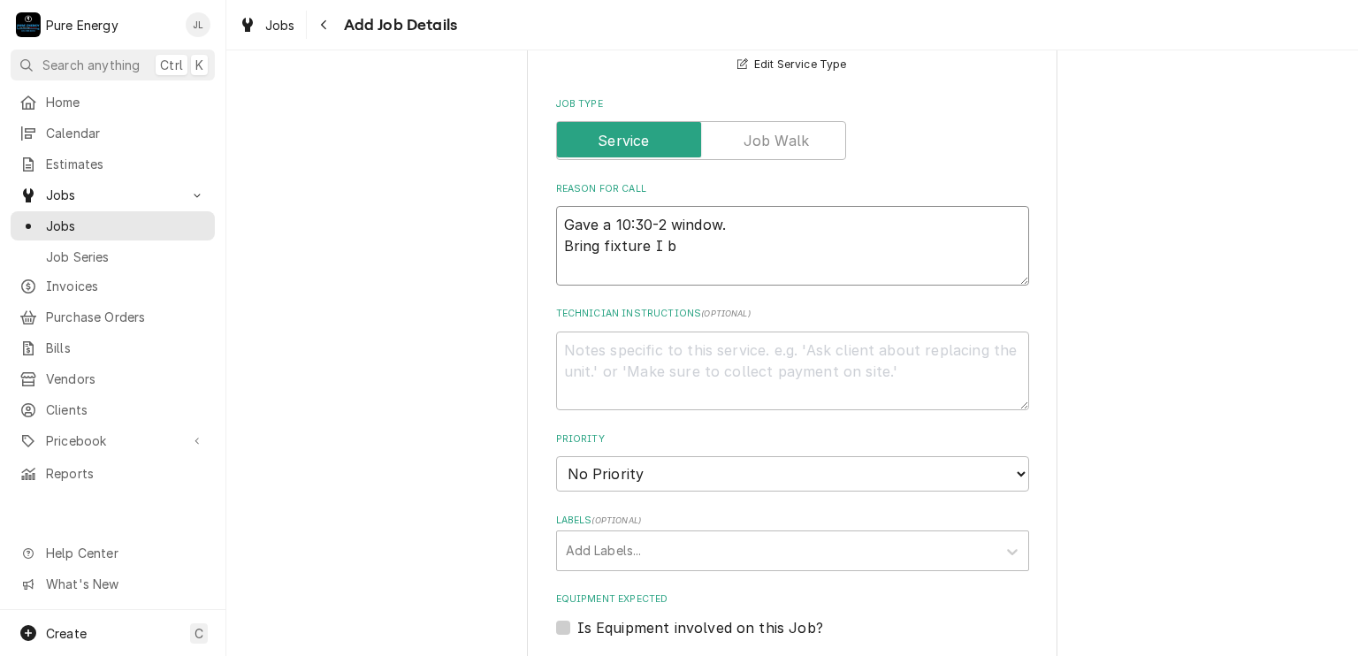
type textarea "Gave a 10:30-2 window. Bring fixture I bo"
type textarea "x"
type textarea "Gave a 10:30-2 window. Bring fixture I bou"
type textarea "x"
type textarea "Gave a 10:30-2 window. Bring fixture I bout"
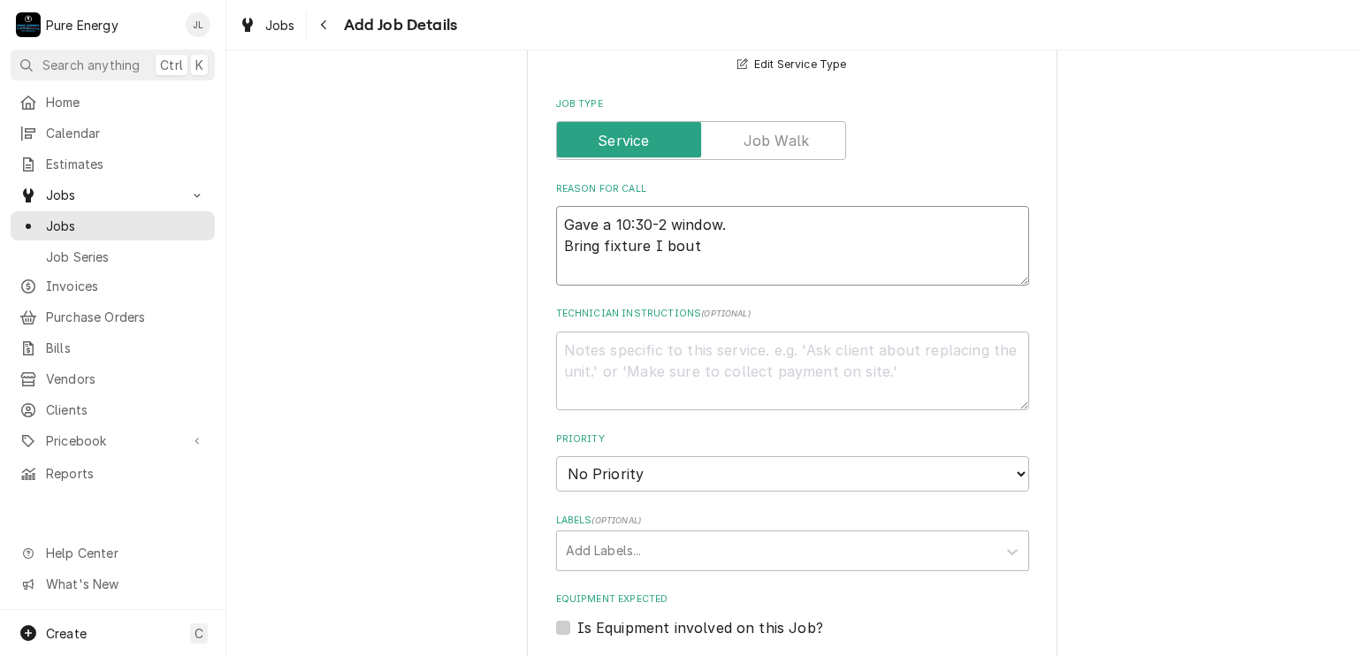
type textarea "x"
type textarea "Gave a 10:30-2 window. Bring fixture I bouth"
type textarea "x"
type textarea "Gave a 10:30-2 window. Bring fixture I bouthg"
type textarea "x"
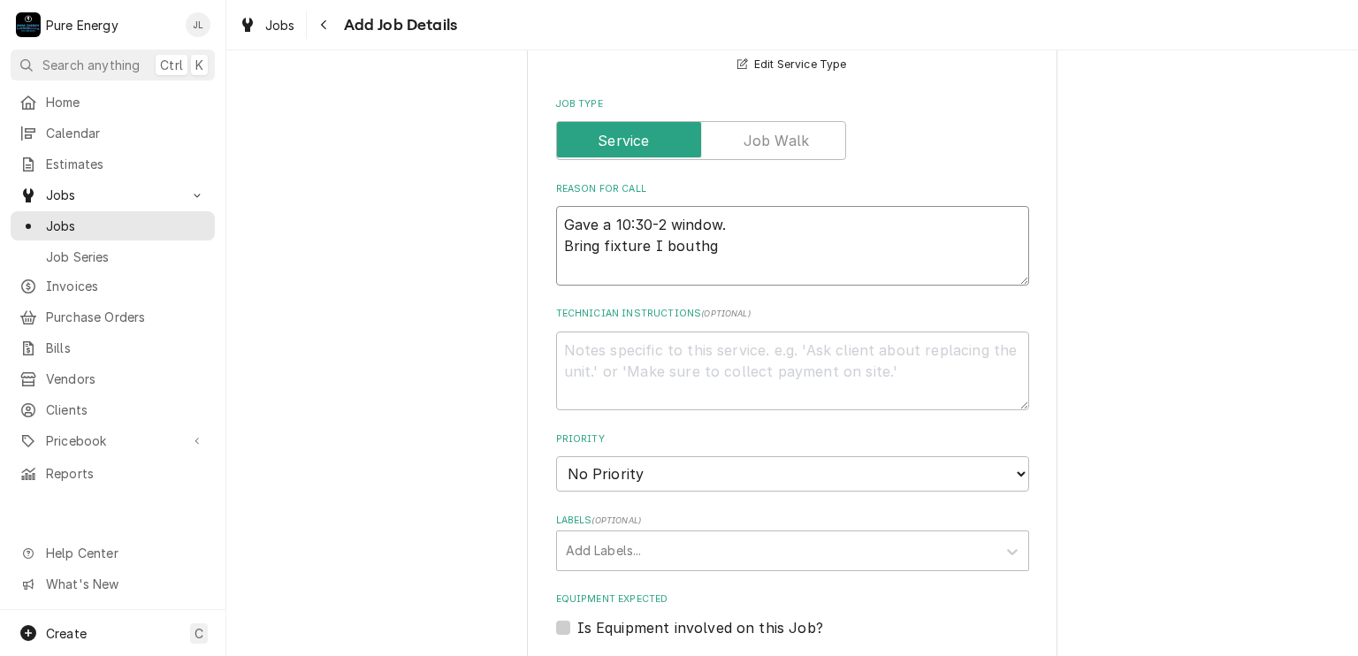
type textarea "Gave a 10:30-2 window. Bring fixture I bouth"
type textarea "x"
type textarea "Gave a 10:30-2 window. Bring fixture I bout"
type textarea "x"
type textarea "Gave a 10:30-2 window. Bring fixture I bou"
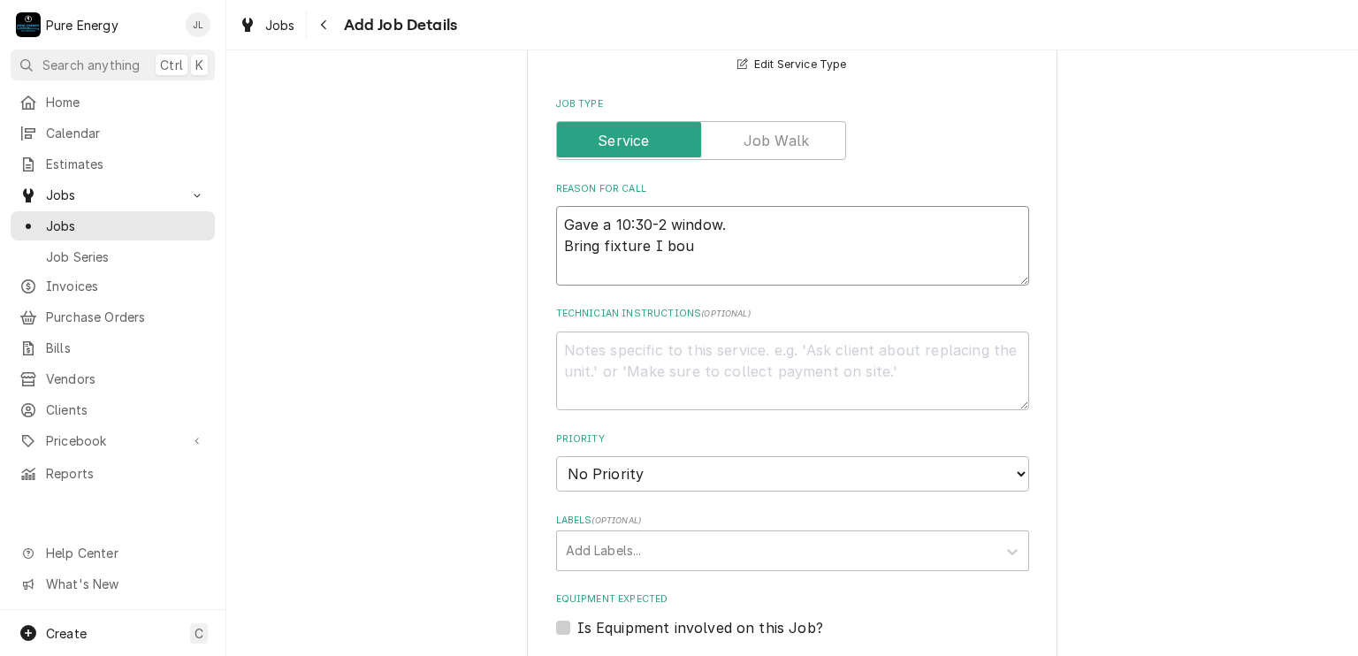
type textarea "x"
type textarea "Gave a 10:30-2 window. Bring fixture I boug"
type textarea "x"
type textarea "Gave a 10:30-2 window. Bring fixture I bough"
type textarea "x"
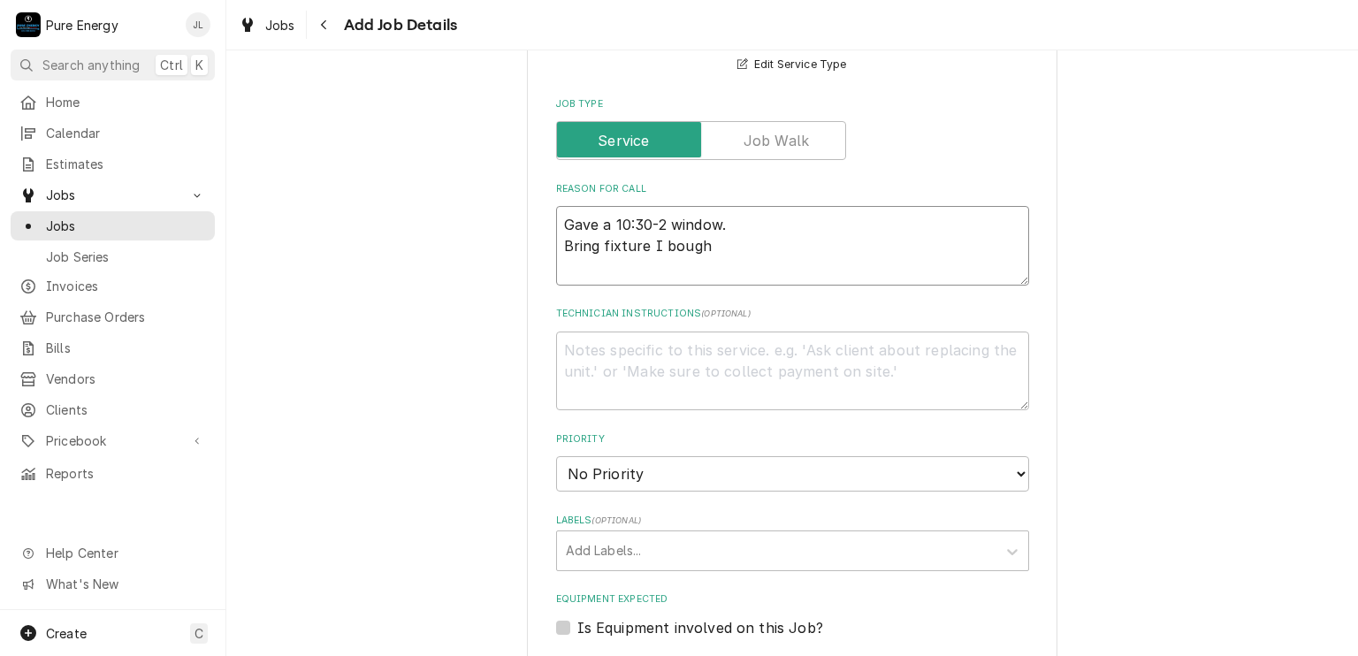
type textarea "Gave a 10:30-2 window. Bring fixture I bought"
type textarea "x"
type textarea "Gave a 10:30-2 window. Bring fixture I bought."
type textarea "x"
type textarea "Gave a 10:30-2 window. Bring fixture I bought."
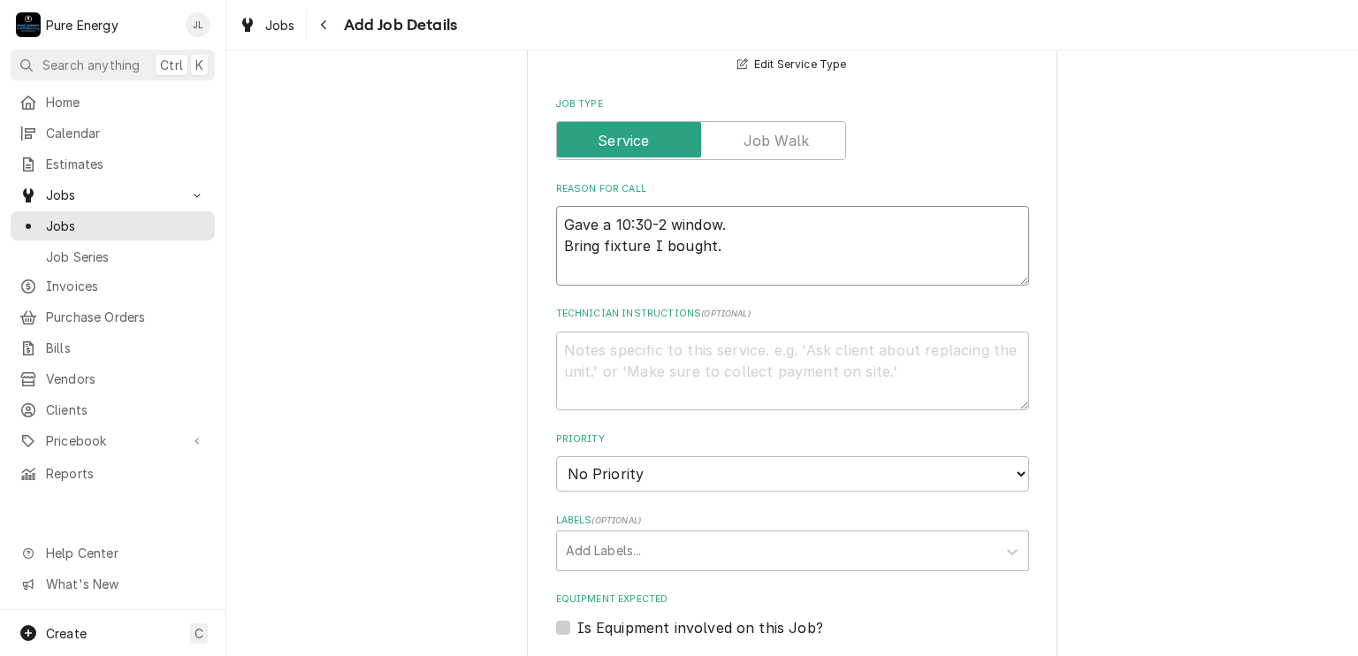
type textarea "x"
type textarea "Gave a 10:30-2 window. Bring fixture I bought."
type textarea "x"
type textarea "Gave a 10:30-2 window. Bring fixture I bought."
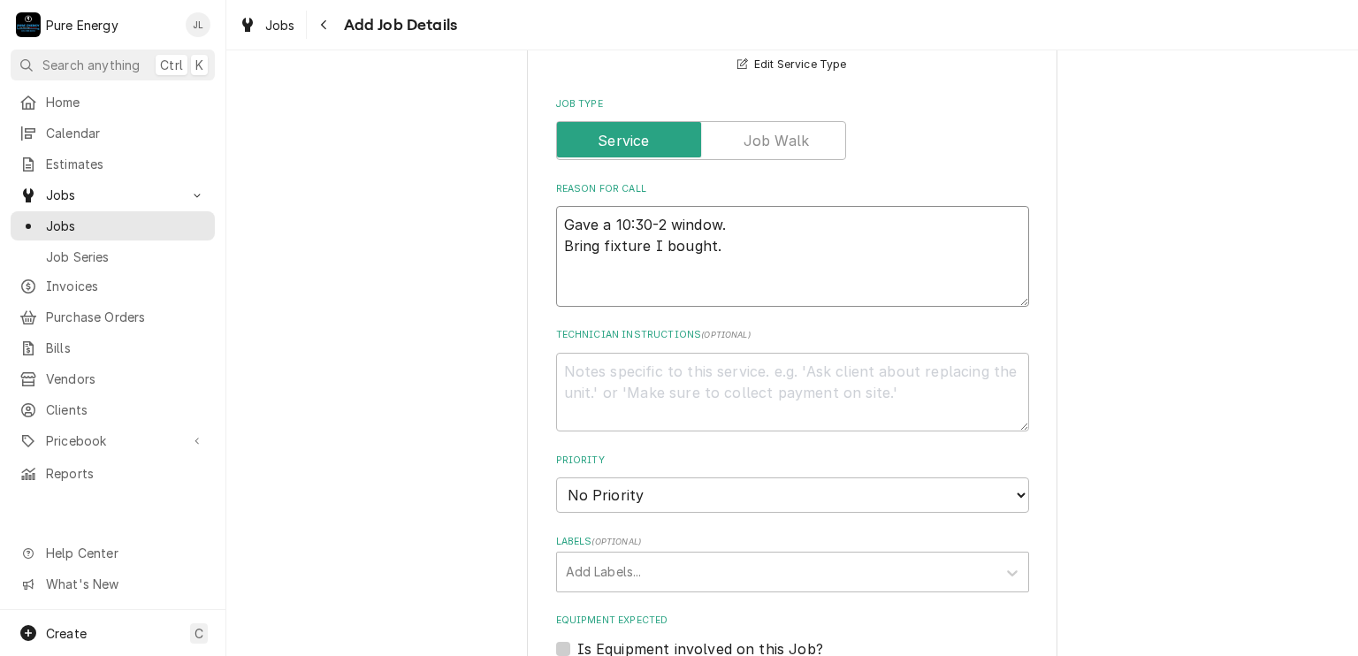
type textarea "x"
type textarea "Gave a 10:30-2 window. Bring fixture I bought. I"
type textarea "x"
type textarea "Gave a 10:30-2 window. Bring fixture I bought. In"
type textarea "x"
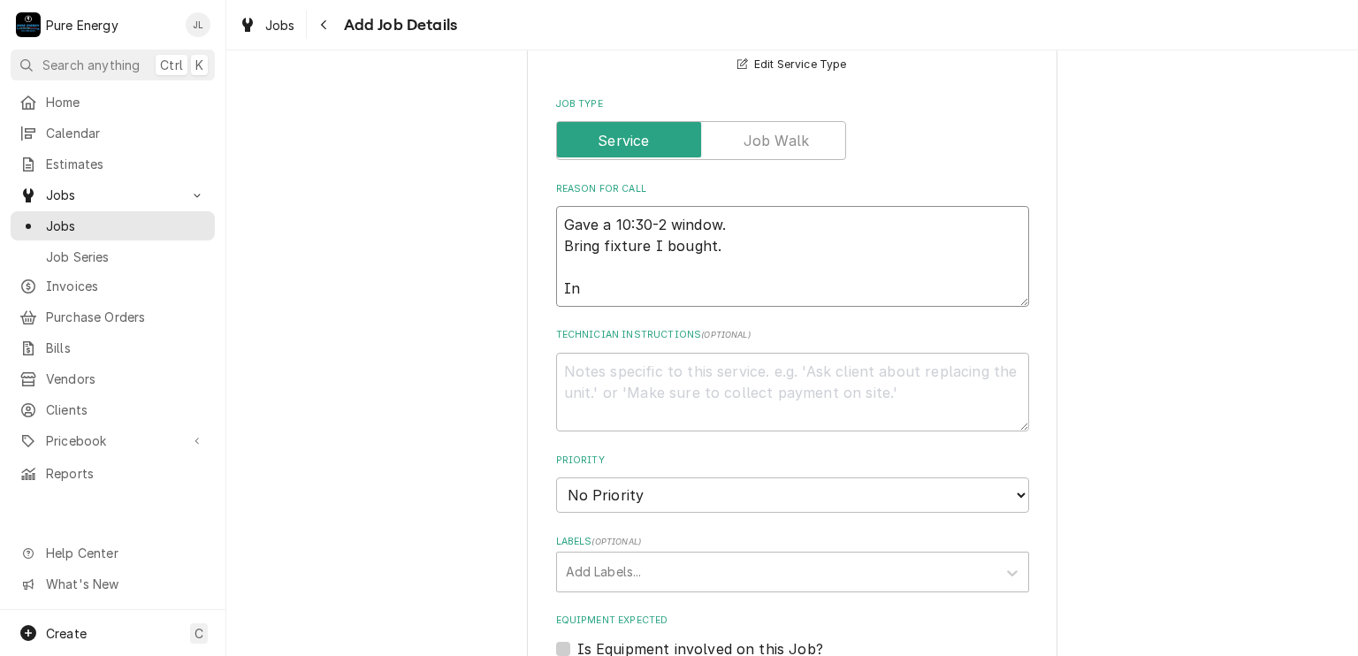
type textarea "Gave a 10:30-2 window. Bring fixture I bought. In t"
type textarea "x"
type textarea "Gave a 10:30-2 window. Bring fixture I bought. In th"
type textarea "x"
type textarea "Gave a 10:30-2 window. Bring fixture I bought. In the"
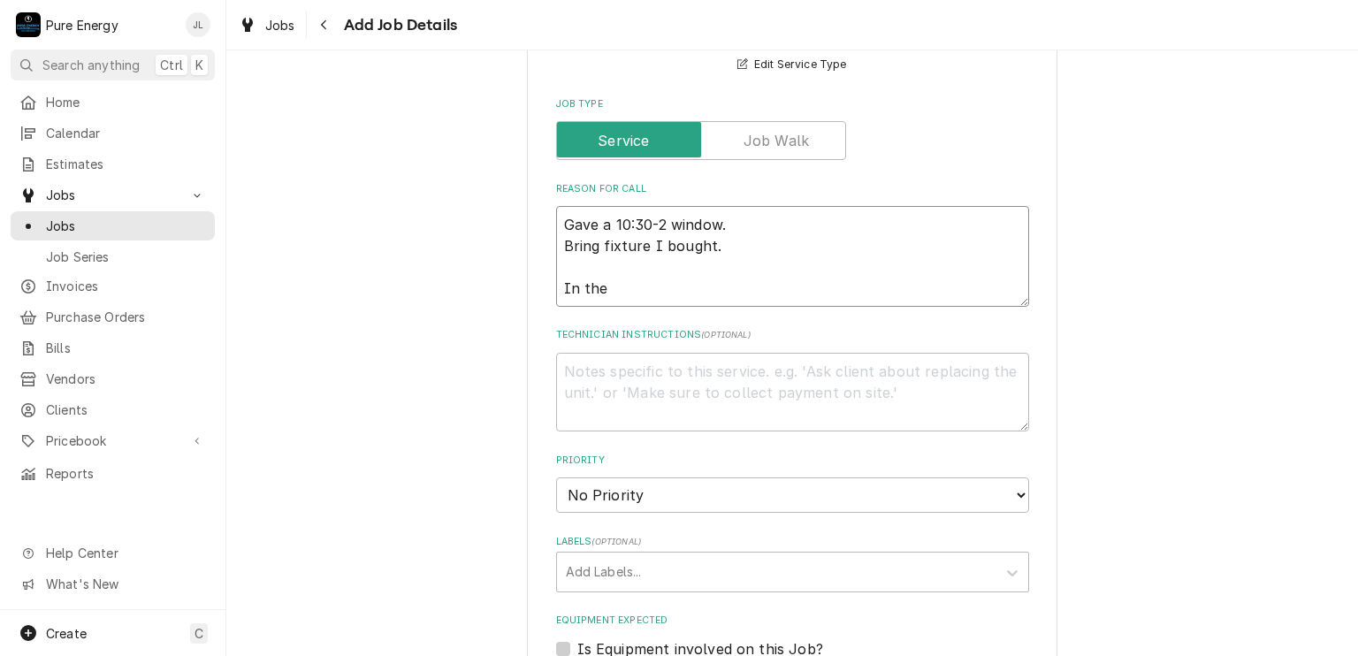
type textarea "x"
type textarea "Gave a 10:30-2 window. Bring fixture I bought. In the d"
type textarea "x"
type textarea "Gave a 10:30-2 window. Bring fixture I bought. In the di"
type textarea "x"
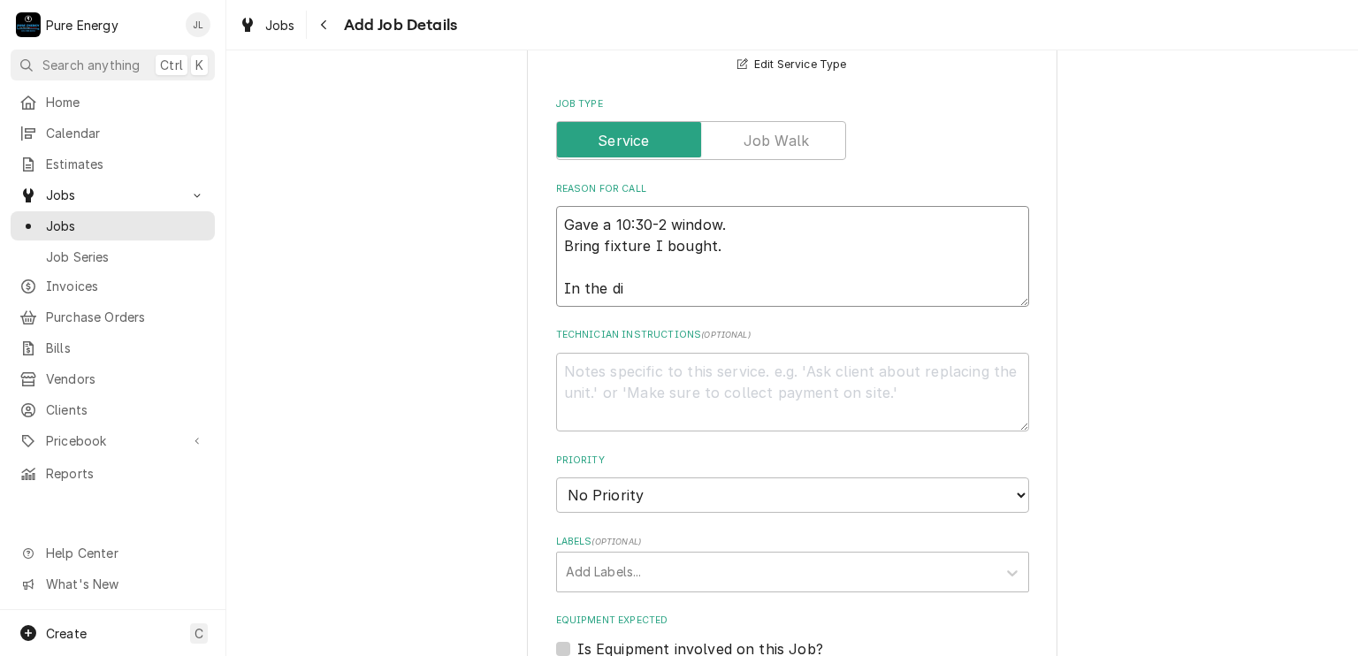
type textarea "Gave a 10:30-2 window. Bring fixture I bought. In the din"
type textarea "x"
type textarea "Gave a 10:30-2 window. Bring fixture I bought. In the dini"
type textarea "x"
type textarea "Gave a 10:30-2 window. Bring fixture I bought. In the dinin"
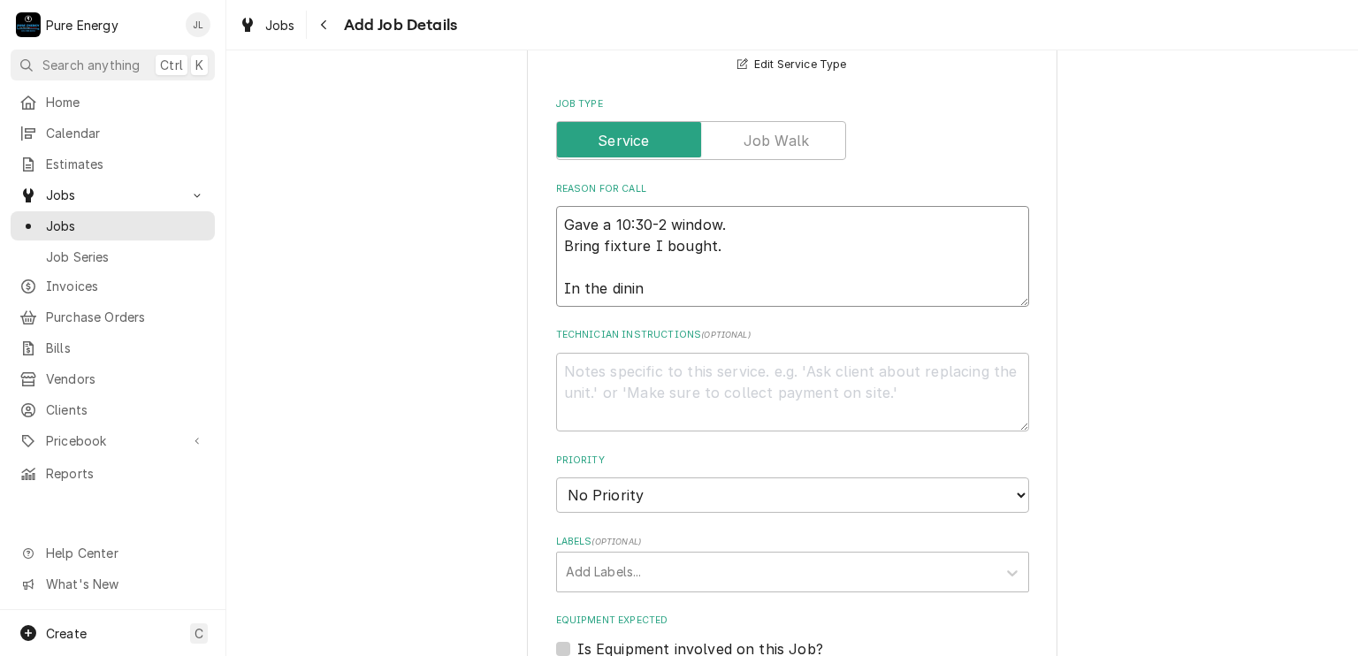
type textarea "x"
type textarea "Gave a 10:30-2 window. Bring fixture I bought. In the dining"
type textarea "x"
type textarea "Gave a 10:30-2 window. Bring fixture I bought. In the dining"
type textarea "x"
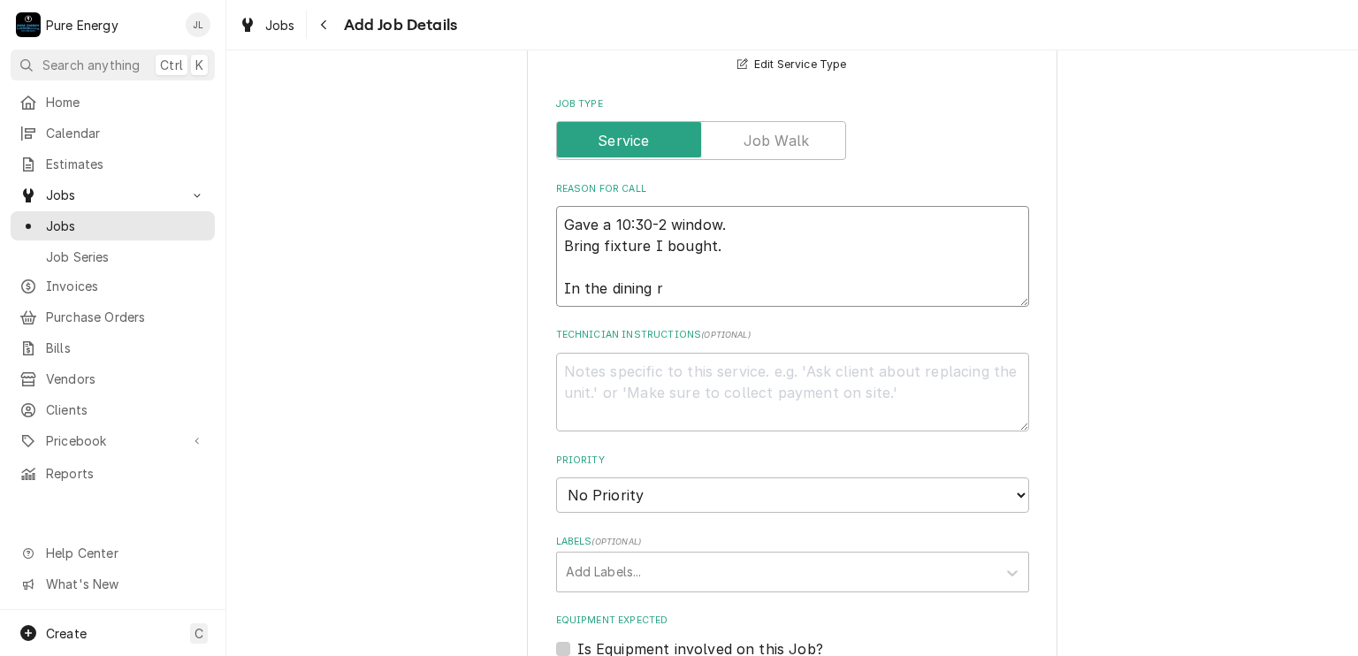
type textarea "Gave a 10:30-2 window. Bring fixture I bought. In the dining ro"
type textarea "x"
type textarea "Gave a 10:30-2 window. Bring fixture I bought. In the dining roo"
type textarea "x"
type textarea "Gave a 10:30-2 window. Bring fixture I bought. In the dining room"
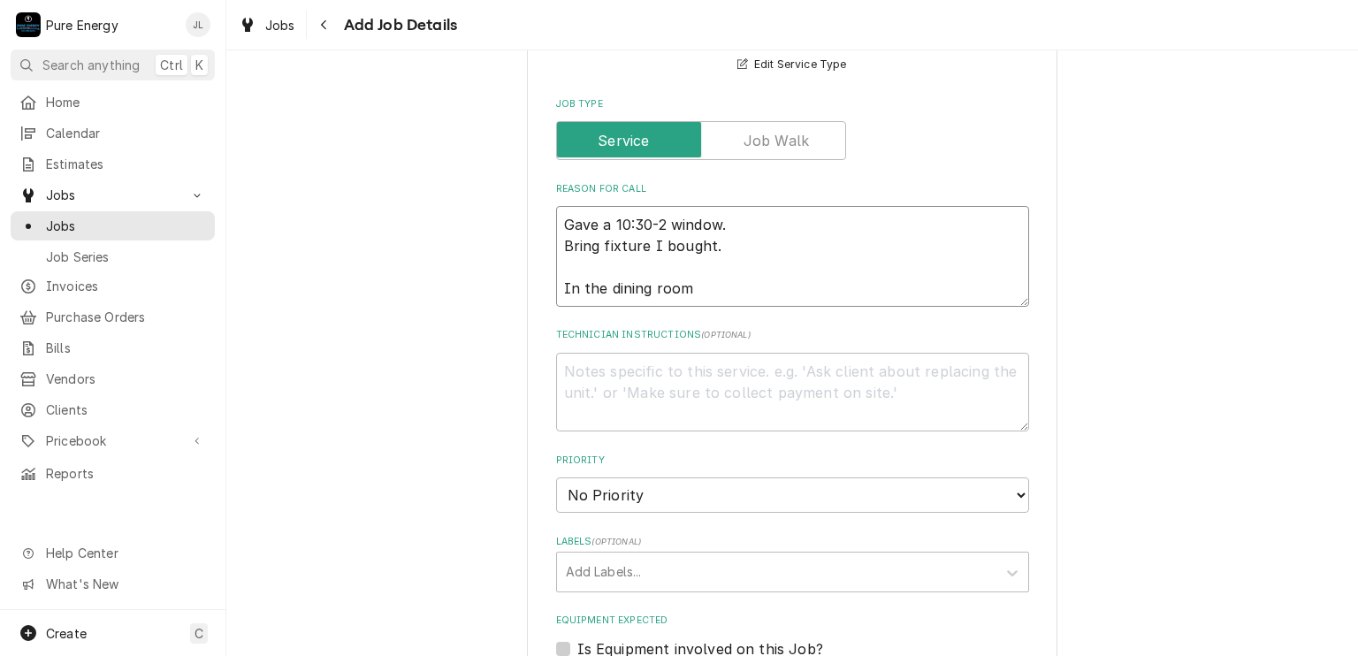
type textarea "x"
type textarea "Gave a 10:30-2 window. Bring fixture I bought. In the dining room"
type textarea "x"
type textarea "Gave a 10:30-2 window. Bring fixture I bought. In the dining room,"
type textarea "x"
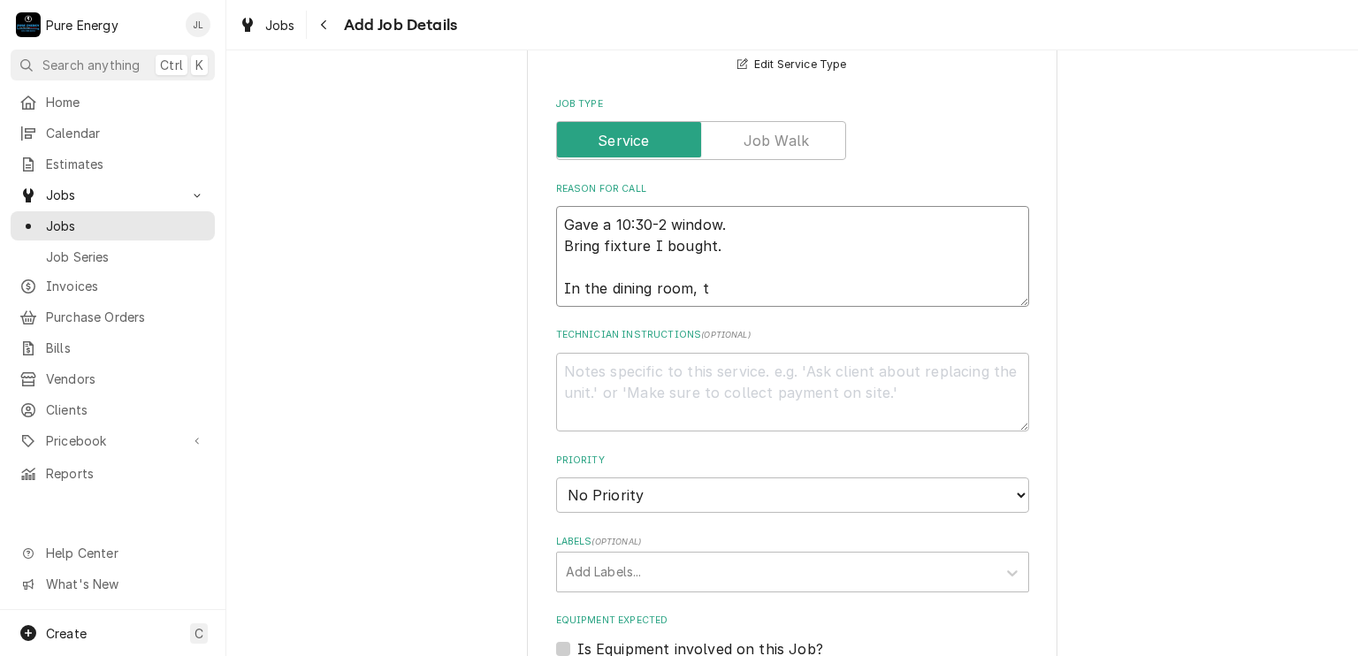
type textarea "Gave a 10:30-2 window. Bring fixture I bought. In the dining room, th"
type textarea "x"
type textarea "Gave a 10:30-2 window. Bring fixture I bought. In the dining room, the"
type textarea "x"
type textarea "Gave a 10:30-2 window. Bring fixture I bought. In the dining room, the"
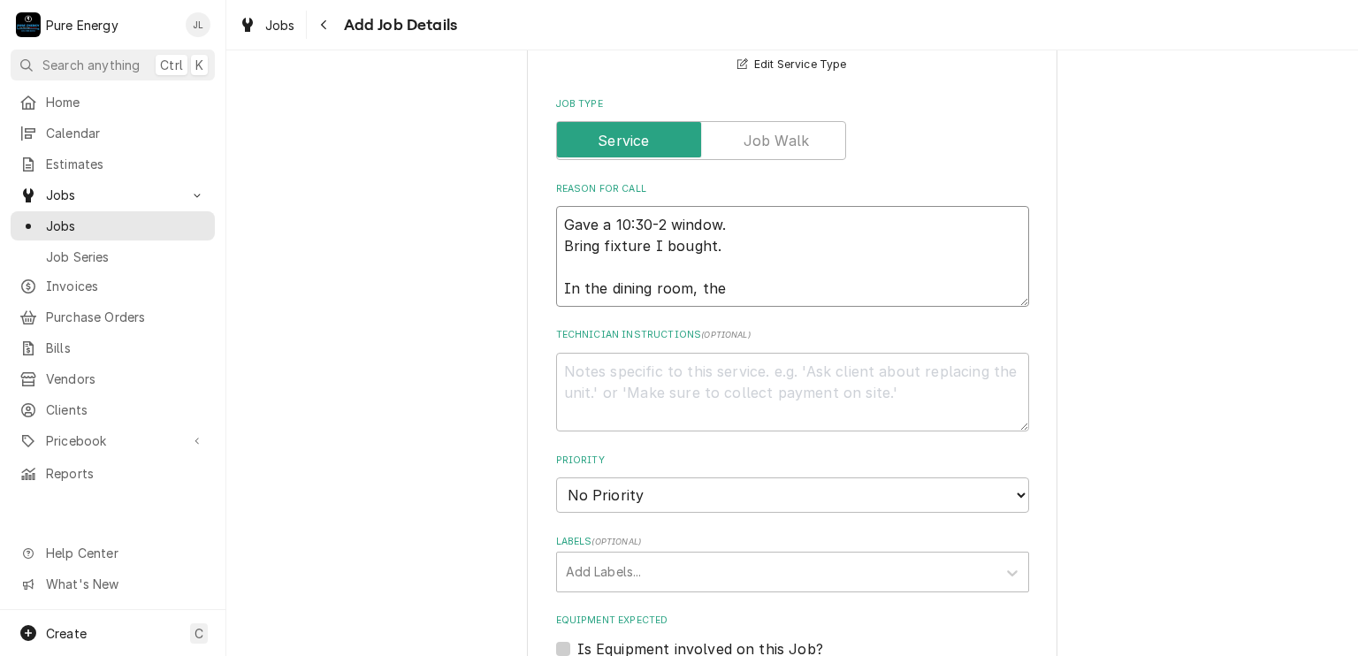
type textarea "x"
type textarea "Gave a 10:30-2 window. Bring fixture I bought. In the dining room, the e"
type textarea "x"
type textarea "Gave a 10:30-2 window. Bring fixture I bought. In the dining room, the ex"
type textarea "x"
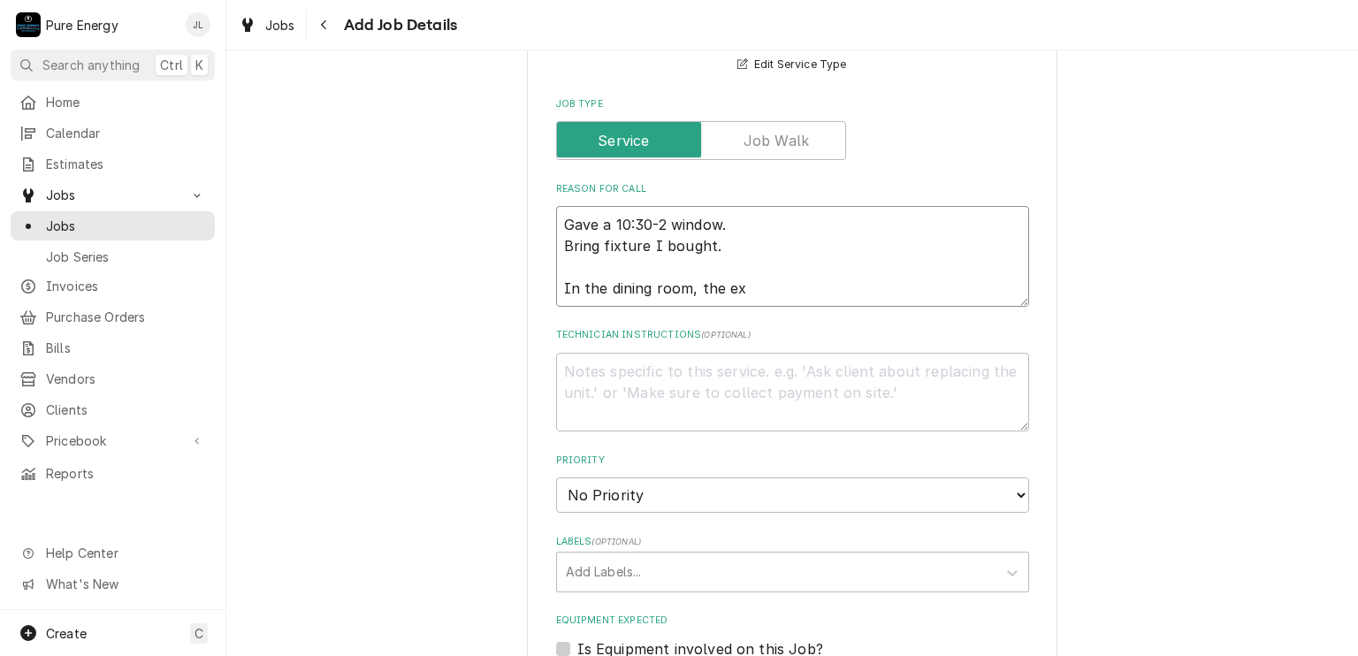
type textarea "Gave a 10:30-2 window. Bring fixture I bought. In the dining room, the exi"
type textarea "x"
type textarea "Gave a 10:30-2 window. Bring fixture I bought. In the dining room, the exis"
type textarea "x"
type textarea "Gave a 10:30-2 window. Bring fixture I bought. In the dining room, the existi"
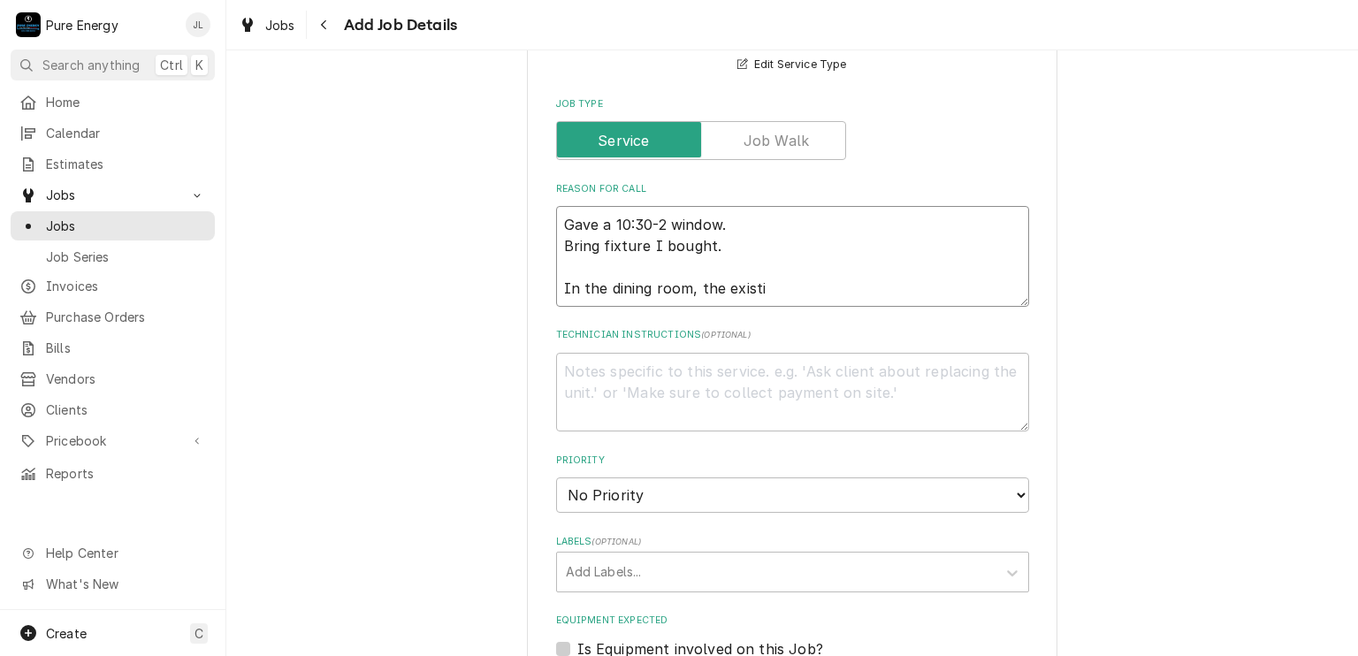
type textarea "x"
type textarea "Gave a 10:30-2 window. Bring fixture I bought. In the dining room, the existin"
type textarea "x"
type textarea "Gave a 10:30-2 window. Bring fixture I bought. In the dining room, the existing"
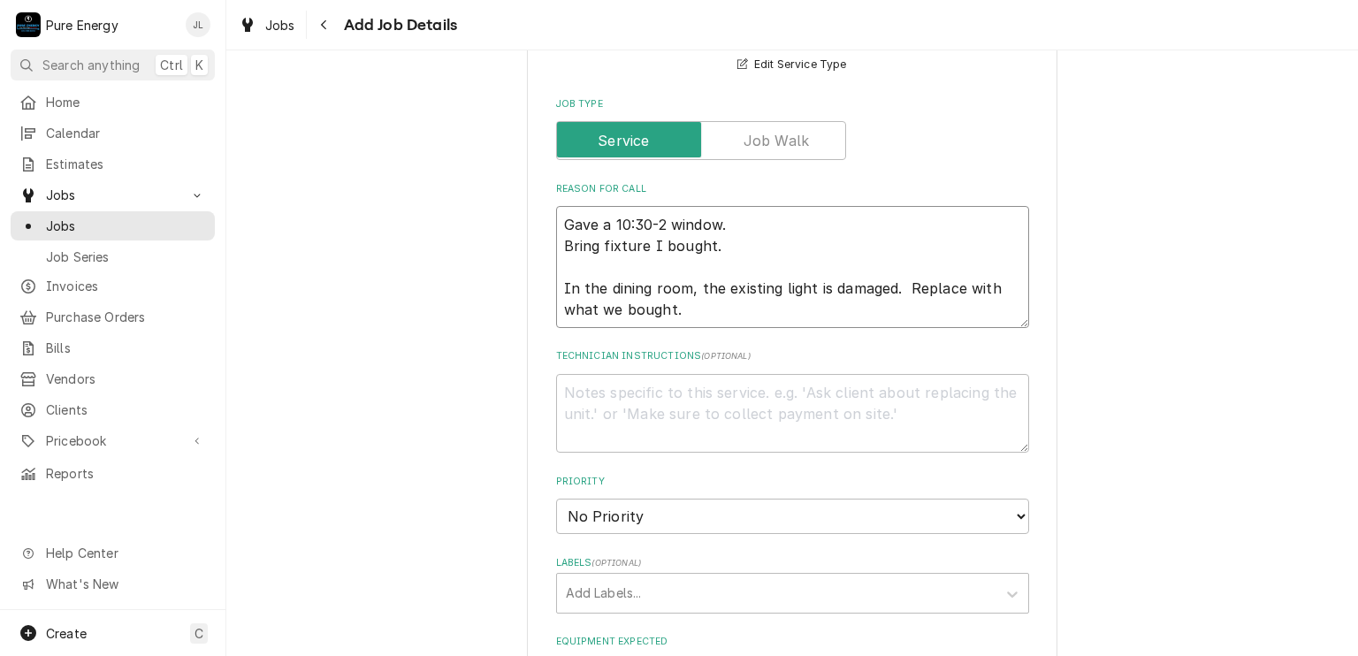
click at [600, 225] on textarea "Gave a 10:30-2 window. Bring fixture I bought. In the dining room, the existing…" at bounding box center [792, 267] width 473 height 122
drag, startPoint x: 600, startPoint y: 225, endPoint x: 716, endPoint y: 194, distance: 120.1
click at [693, 194] on div "Reason For Call Gave a 10:30-2 window. Bring fixture I bought. In the dining ro…" at bounding box center [792, 255] width 473 height 146
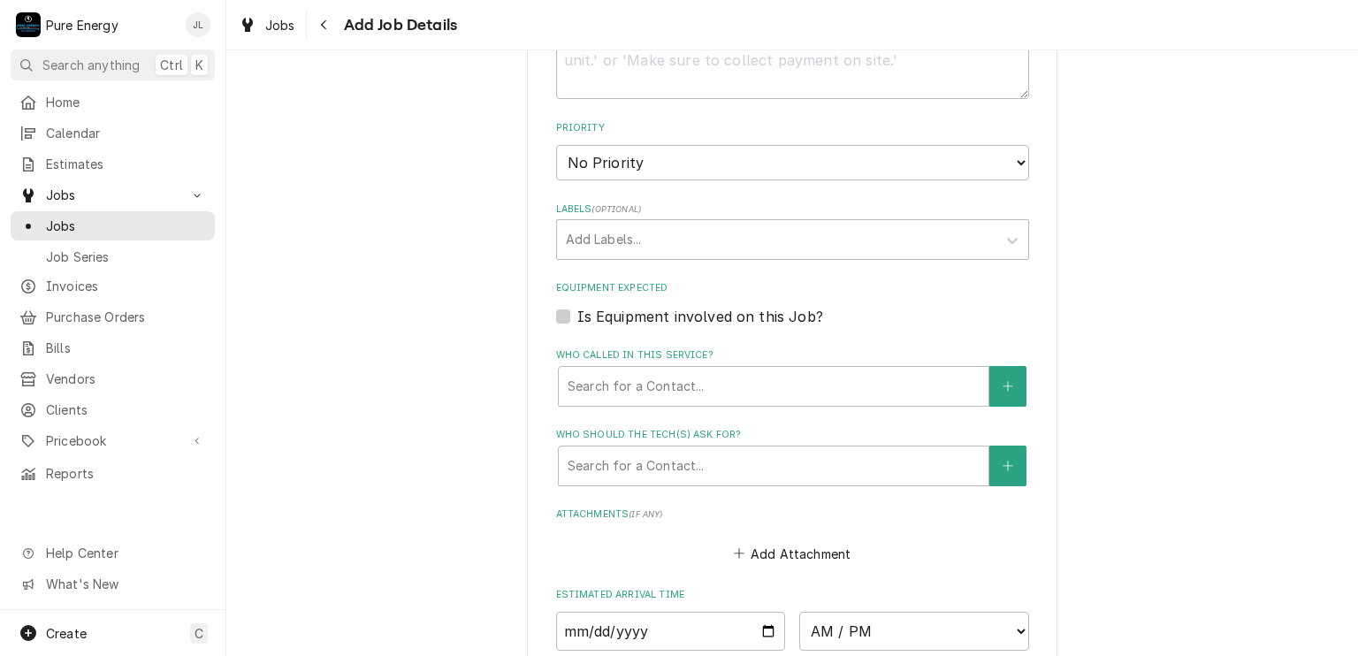
scroll to position [1278, 0]
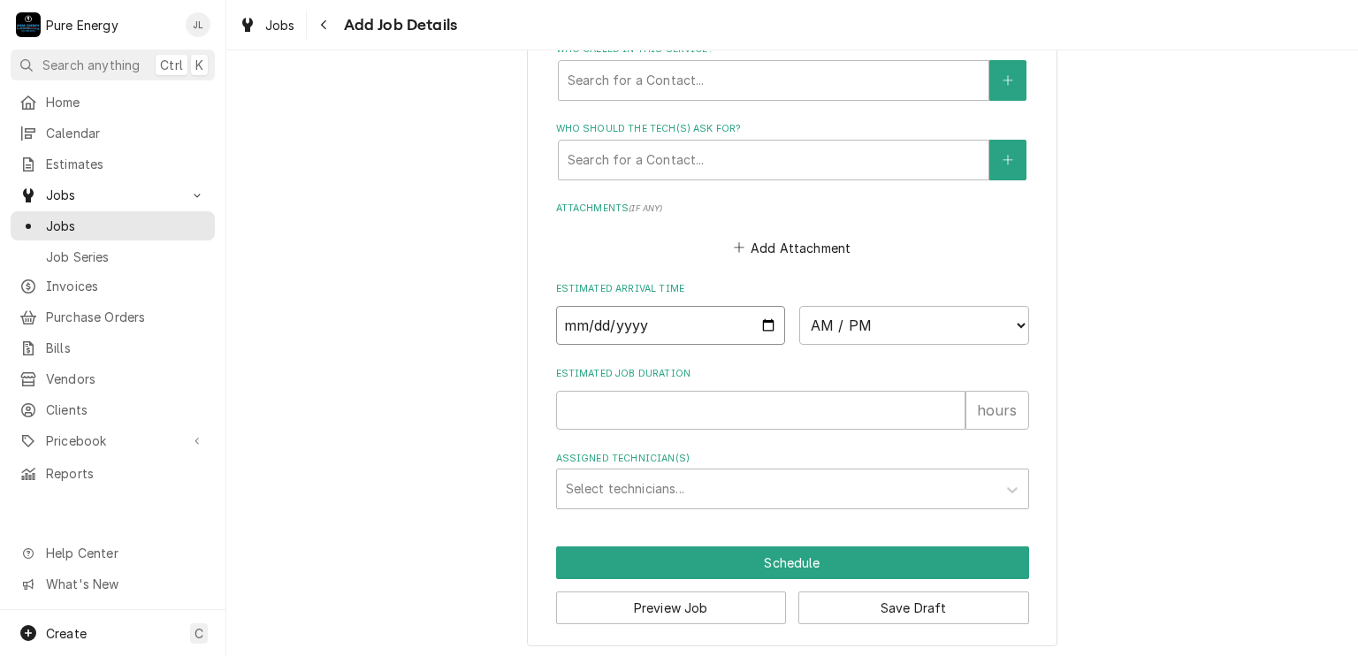
click at [757, 319] on input "Date" at bounding box center [671, 325] width 230 height 39
click at [1014, 319] on select "AM / PM 6:00 AM 6:15 AM 6:30 AM 6:45 AM 7:00 AM 7:15 AM 7:30 AM 7:45 AM 8:00 AM…" at bounding box center [914, 325] width 230 height 39
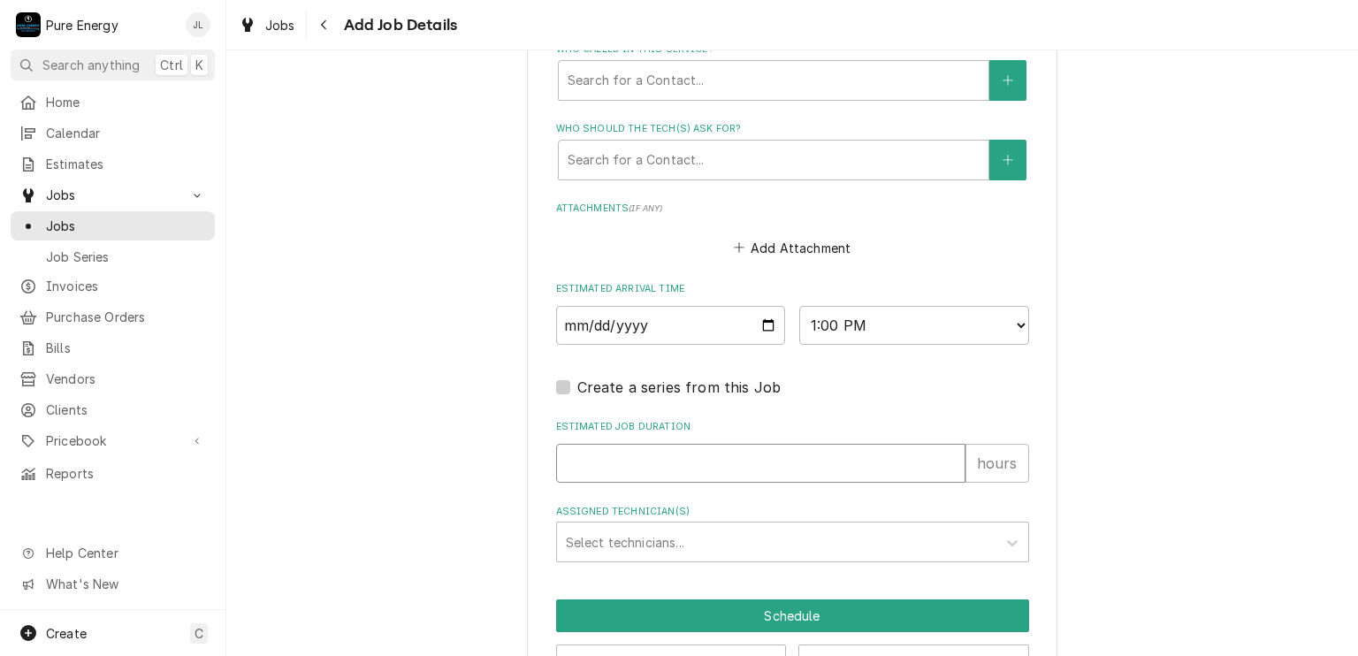
click at [620, 455] on input "Estimated Job Duration" at bounding box center [760, 463] width 409 height 39
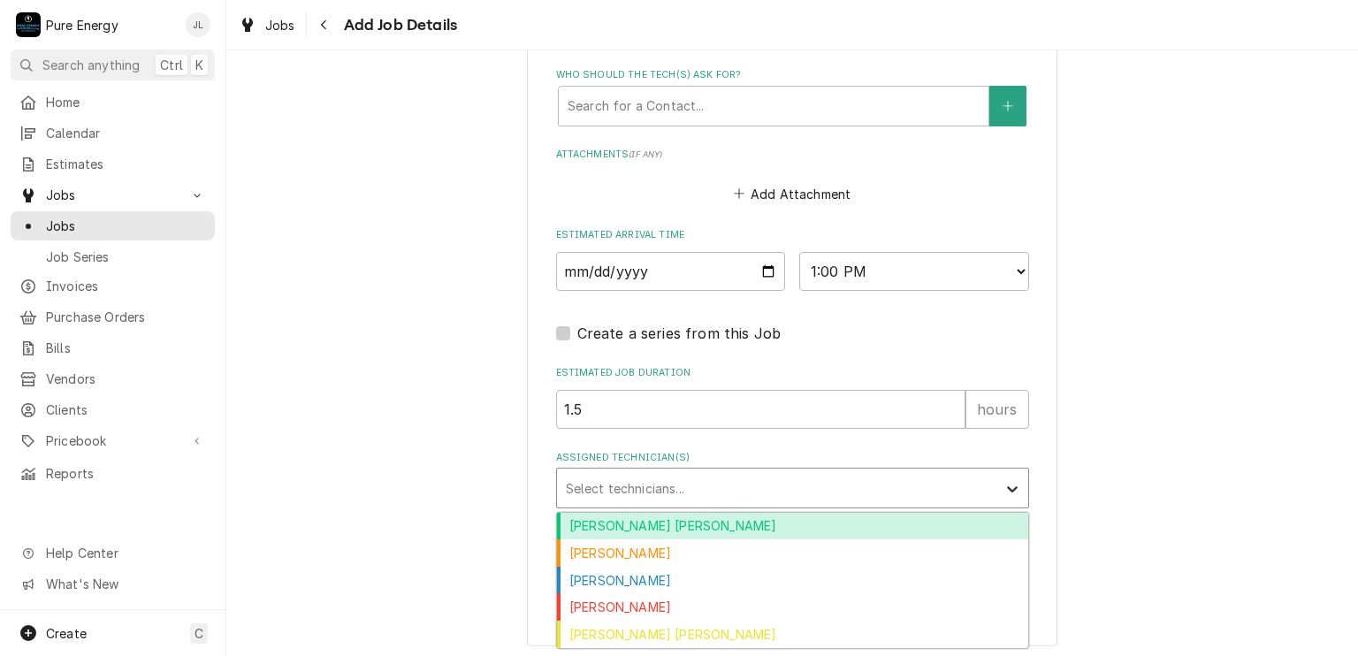
click at [1010, 483] on icon "Assigned Technician(s)" at bounding box center [1012, 489] width 18 height 18
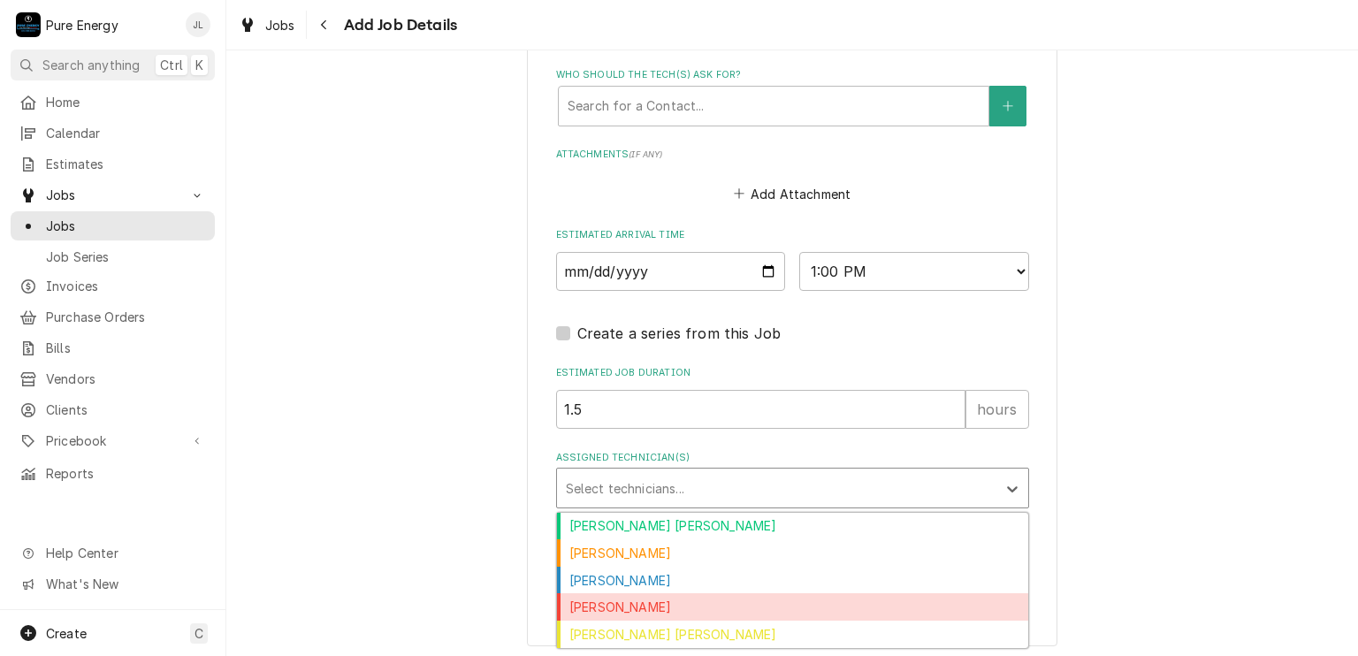
click at [691, 597] on div "[PERSON_NAME]" at bounding box center [792, 606] width 471 height 27
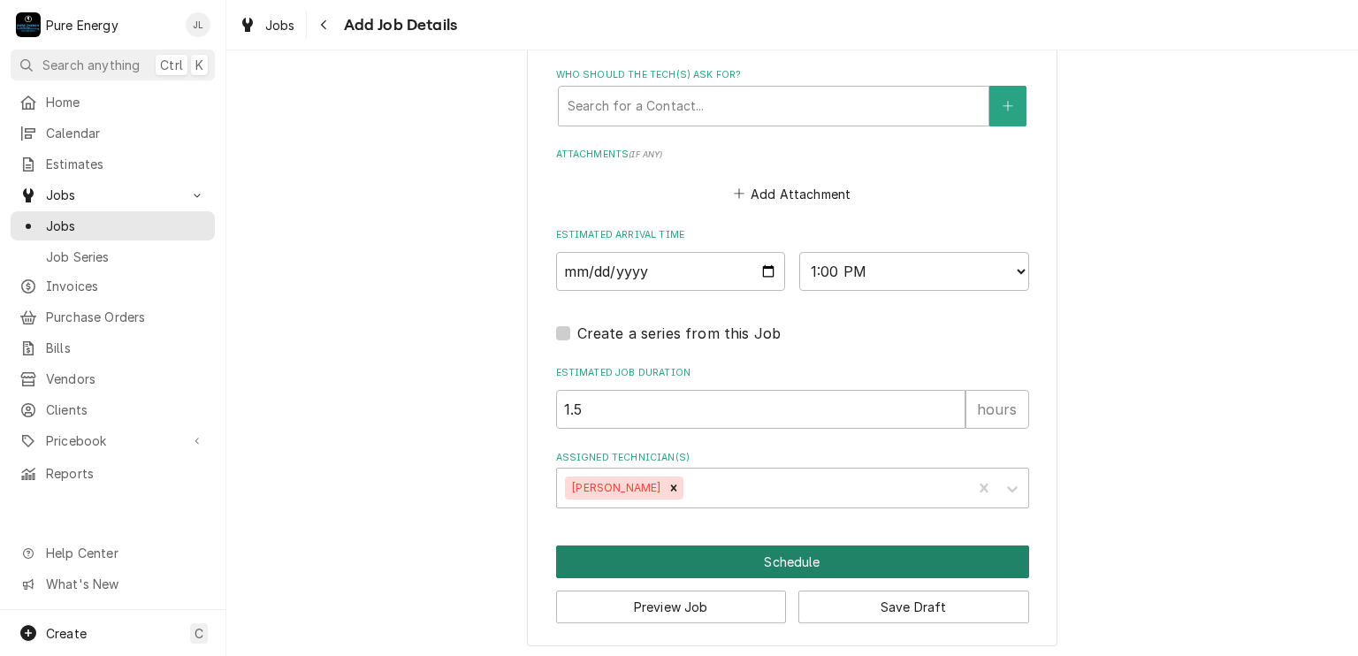
click at [765, 551] on button "Schedule" at bounding box center [792, 561] width 473 height 33
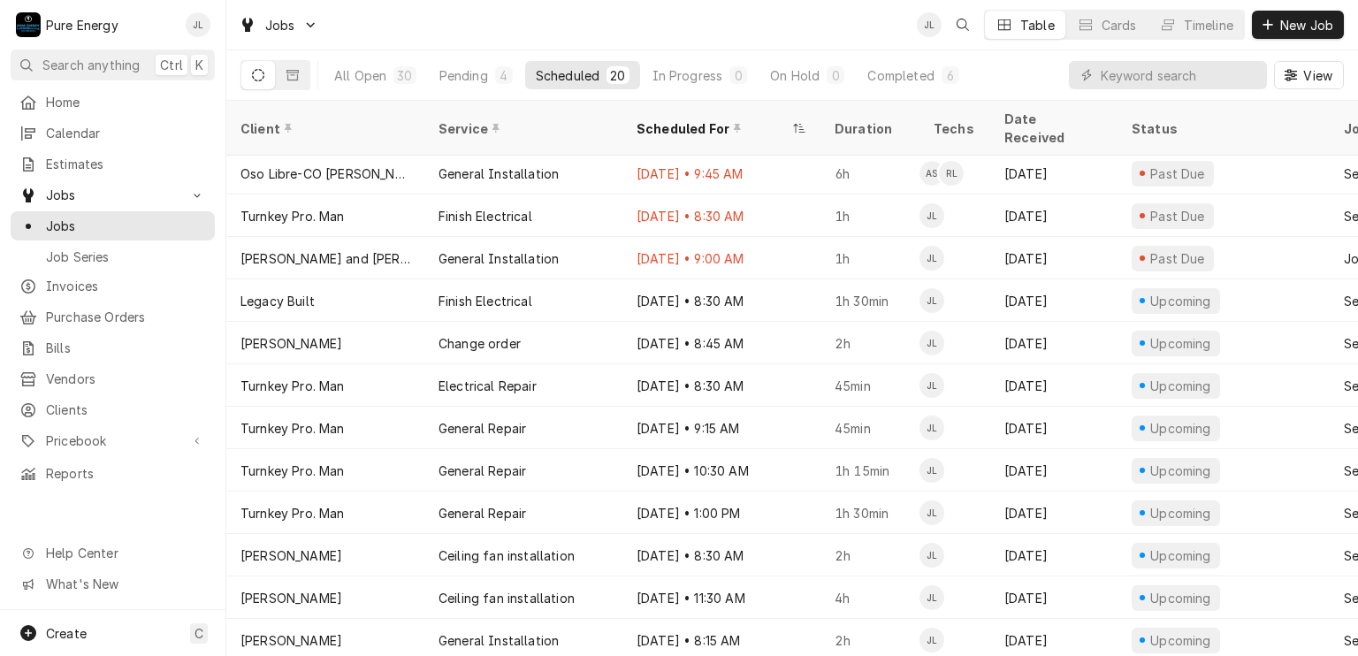
scroll to position [39, 0]
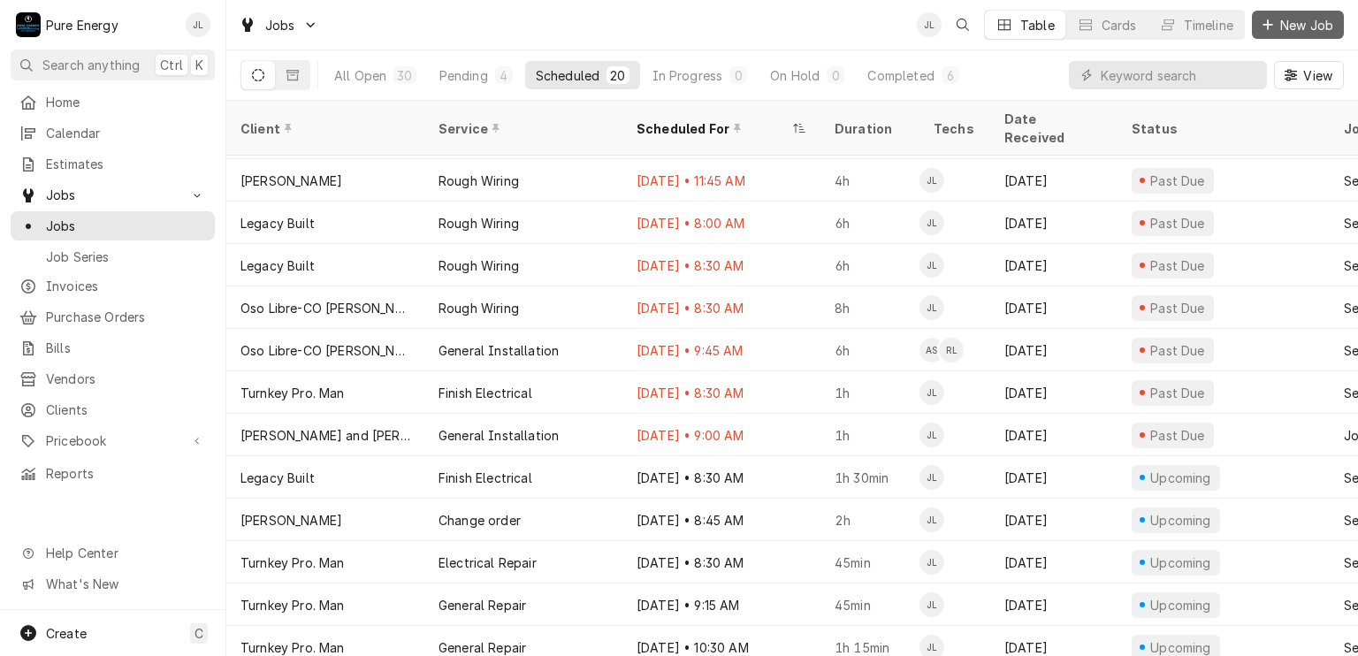
click at [1299, 28] on span "New Job" at bounding box center [1306, 25] width 60 height 19
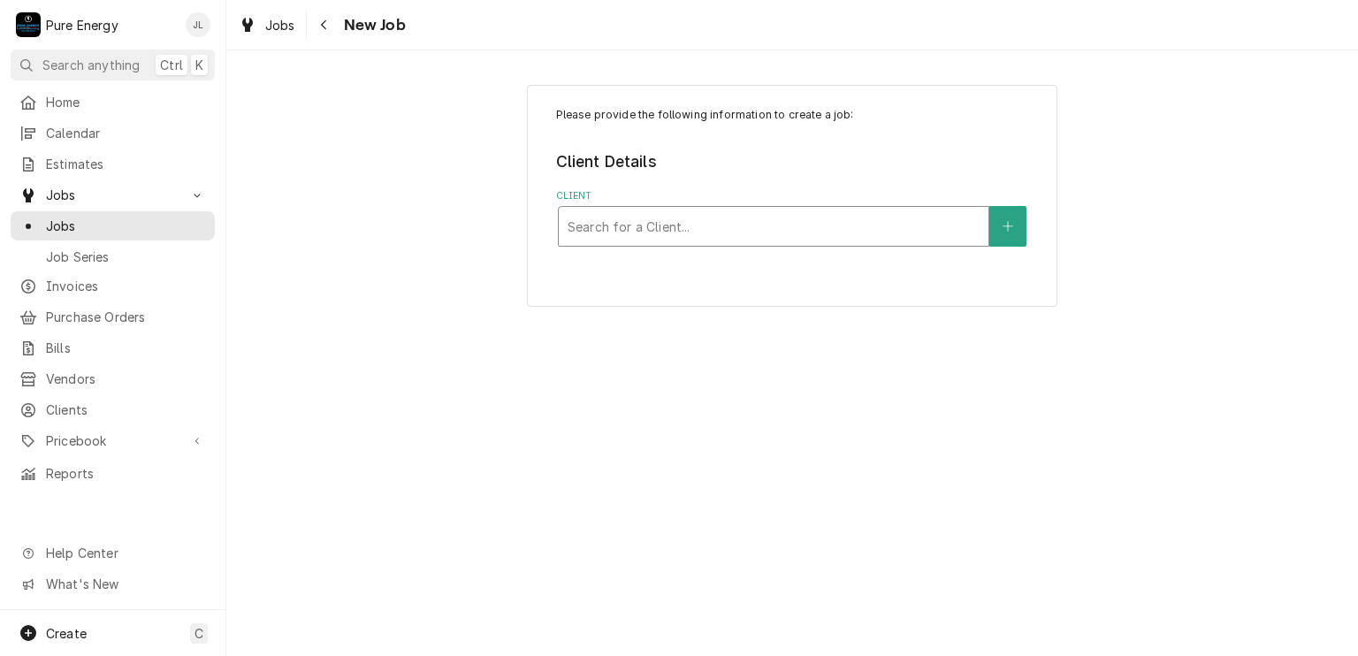
click at [639, 227] on div "Client" at bounding box center [773, 226] width 412 height 32
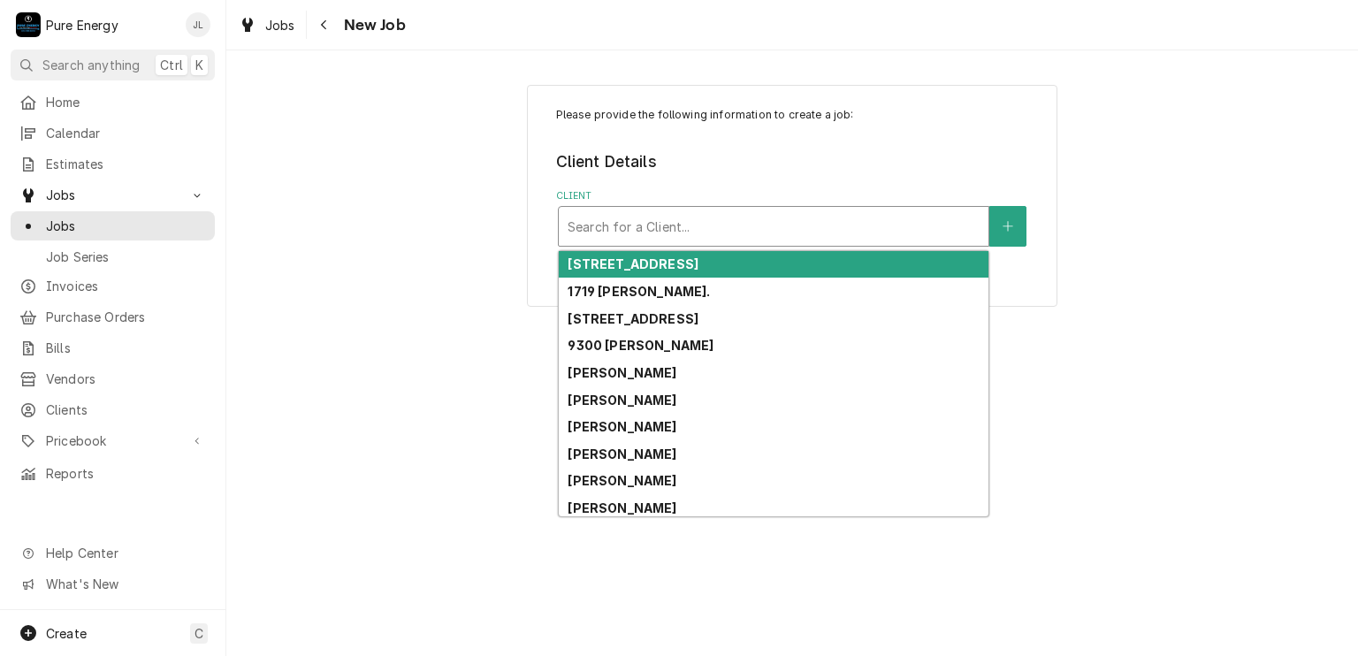
type input "D"
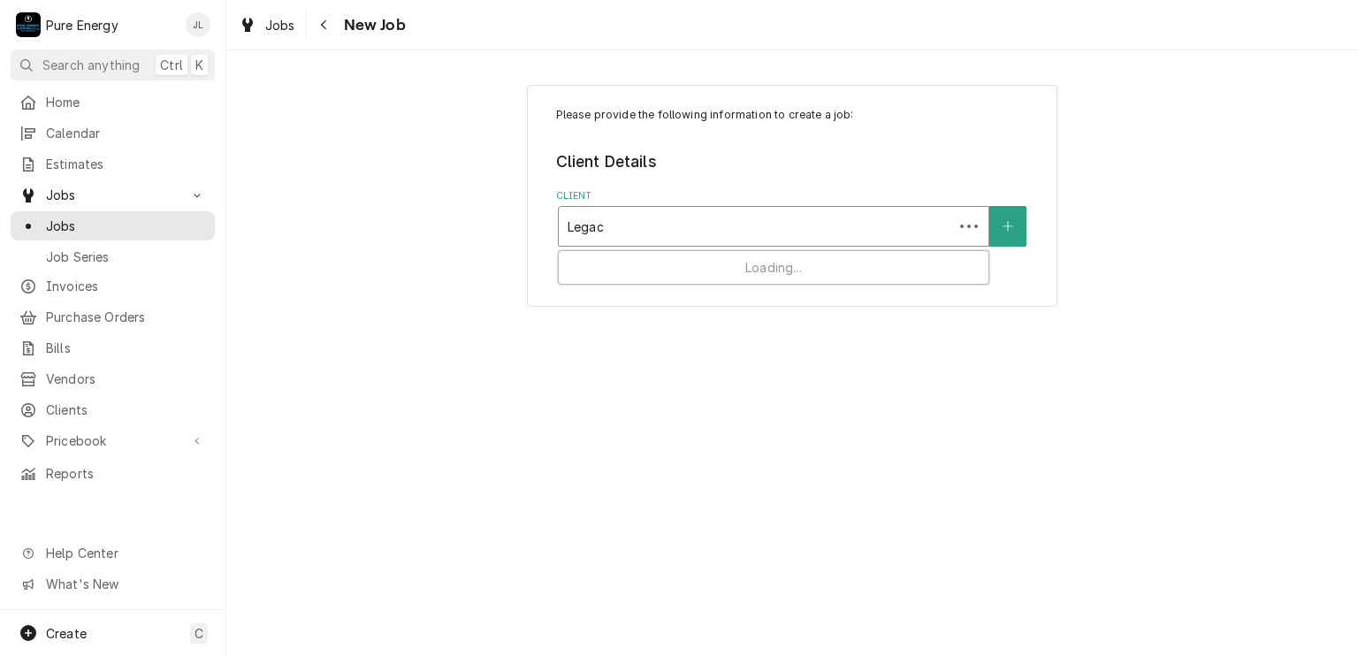
type input "Legacy"
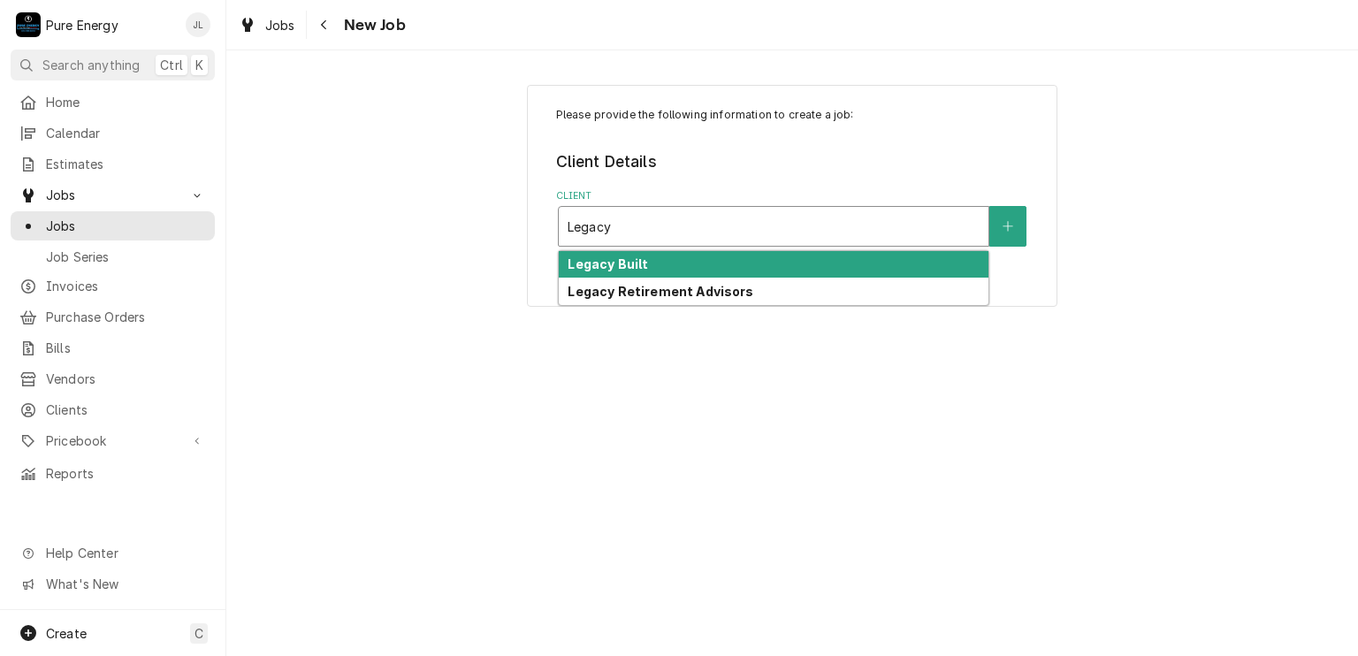
click at [633, 264] on strong "Legacy Built" at bounding box center [607, 263] width 80 height 15
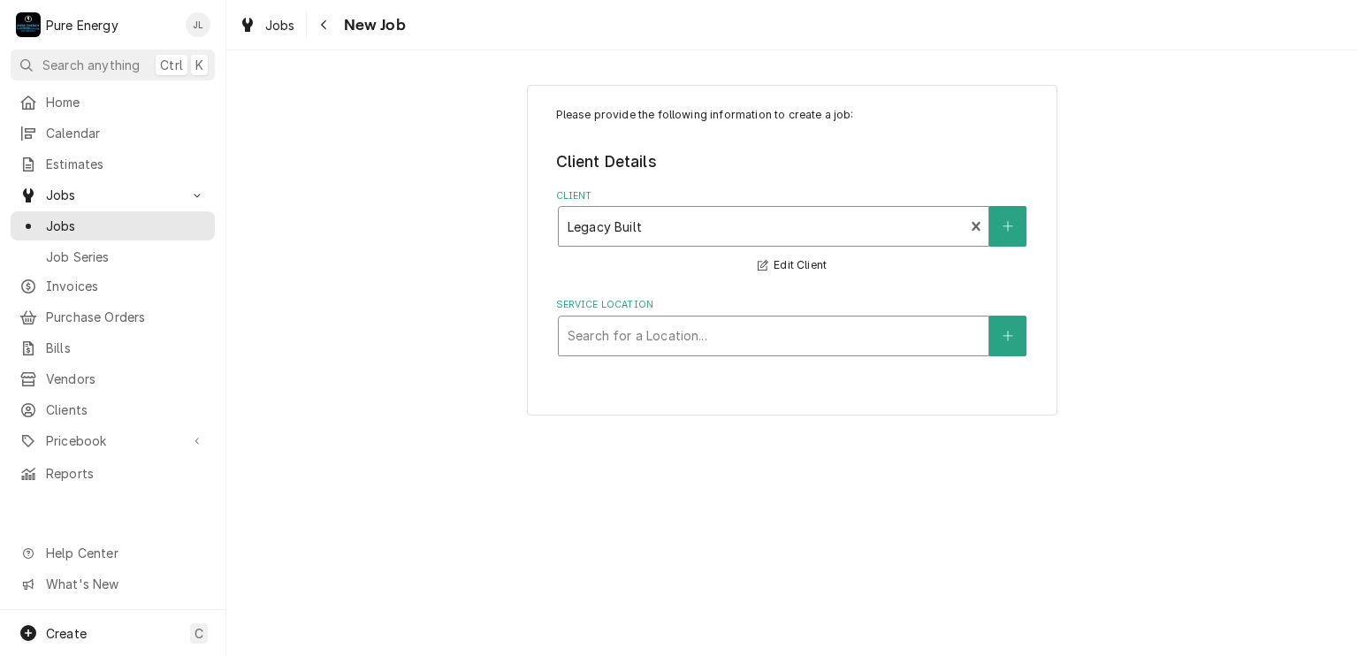
click at [654, 330] on div "Service Location" at bounding box center [773, 336] width 412 height 32
type input "[PERSON_NAME]"
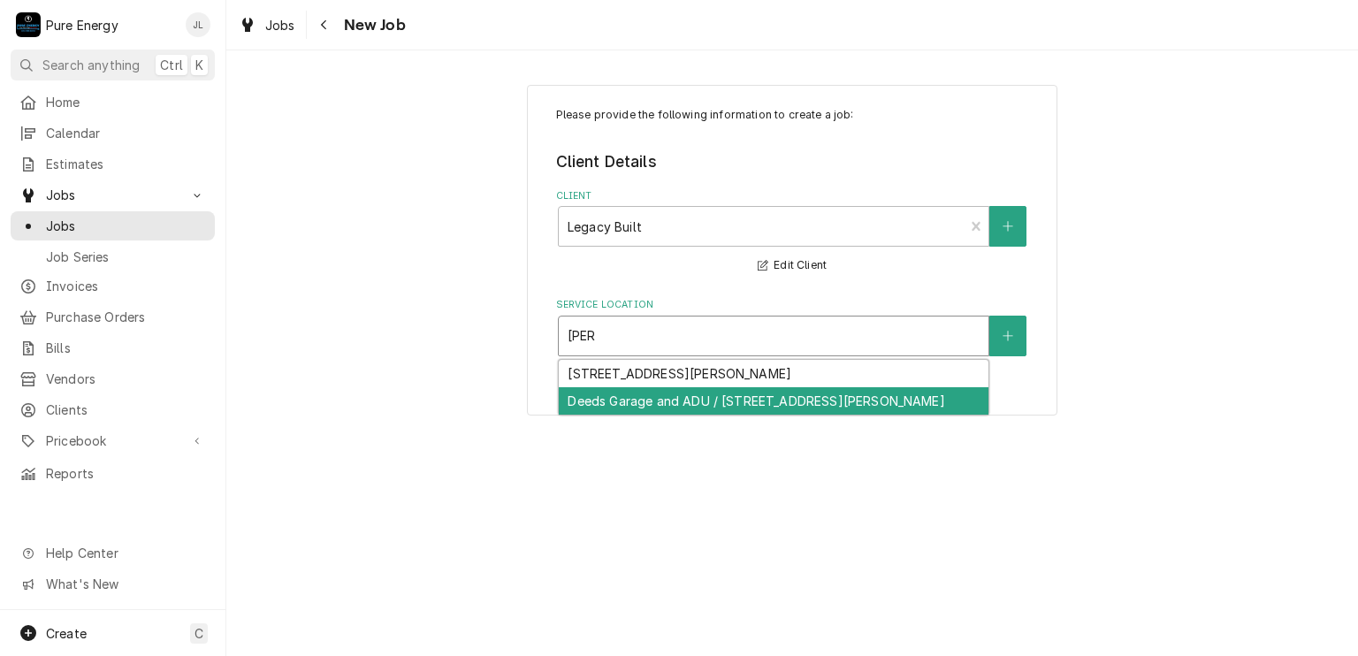
click at [648, 390] on div "Deeds Garage and ADU / [STREET_ADDRESS][PERSON_NAME]" at bounding box center [774, 400] width 430 height 27
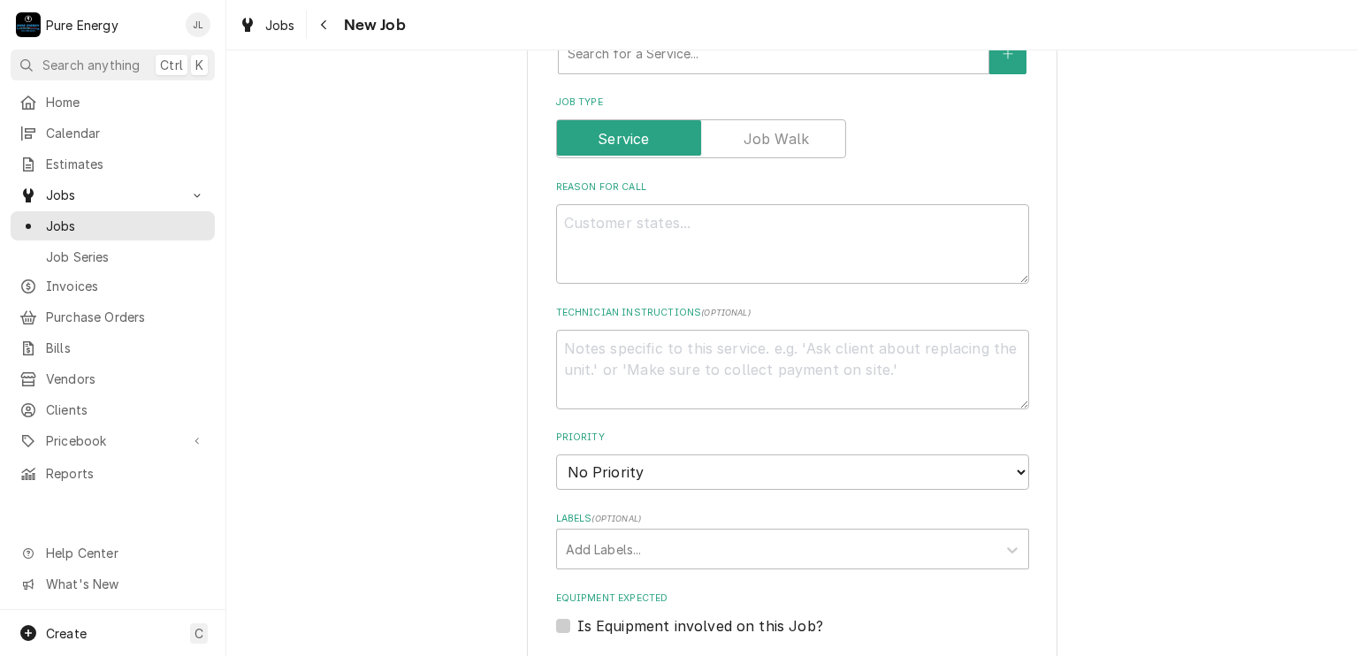
scroll to position [354, 0]
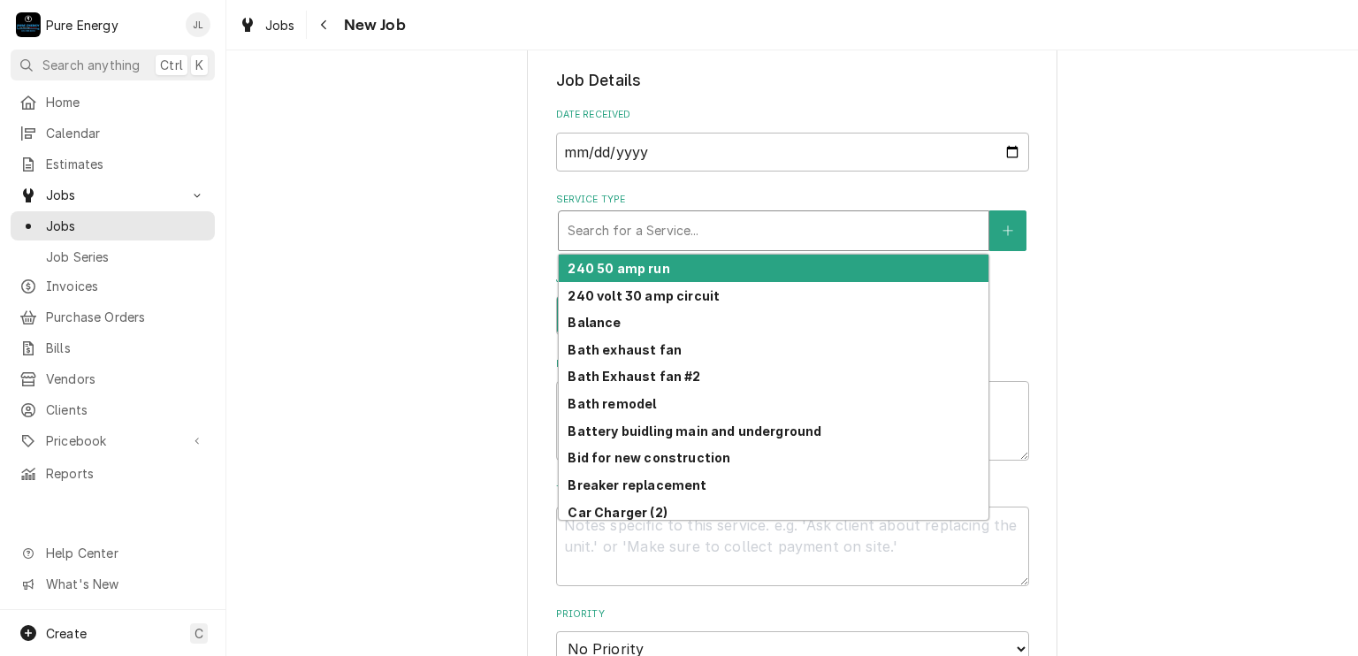
click at [668, 229] on div "Service Type" at bounding box center [773, 231] width 412 height 32
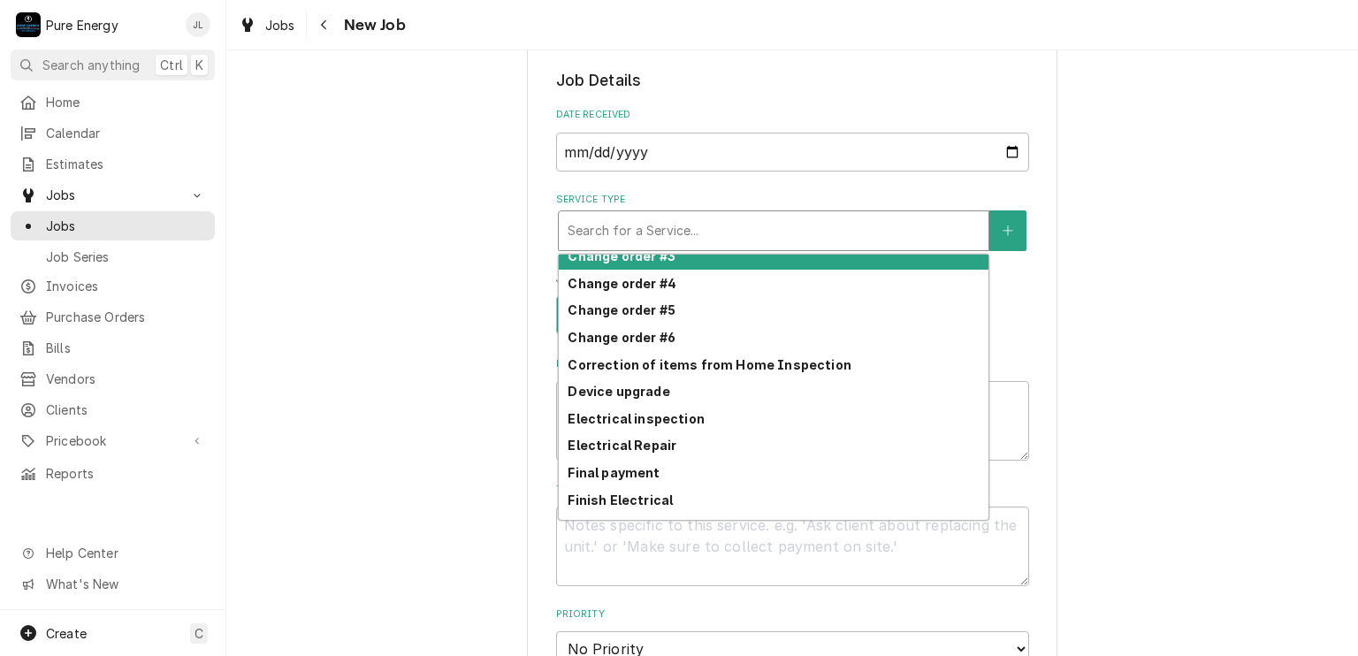
scroll to position [541, 0]
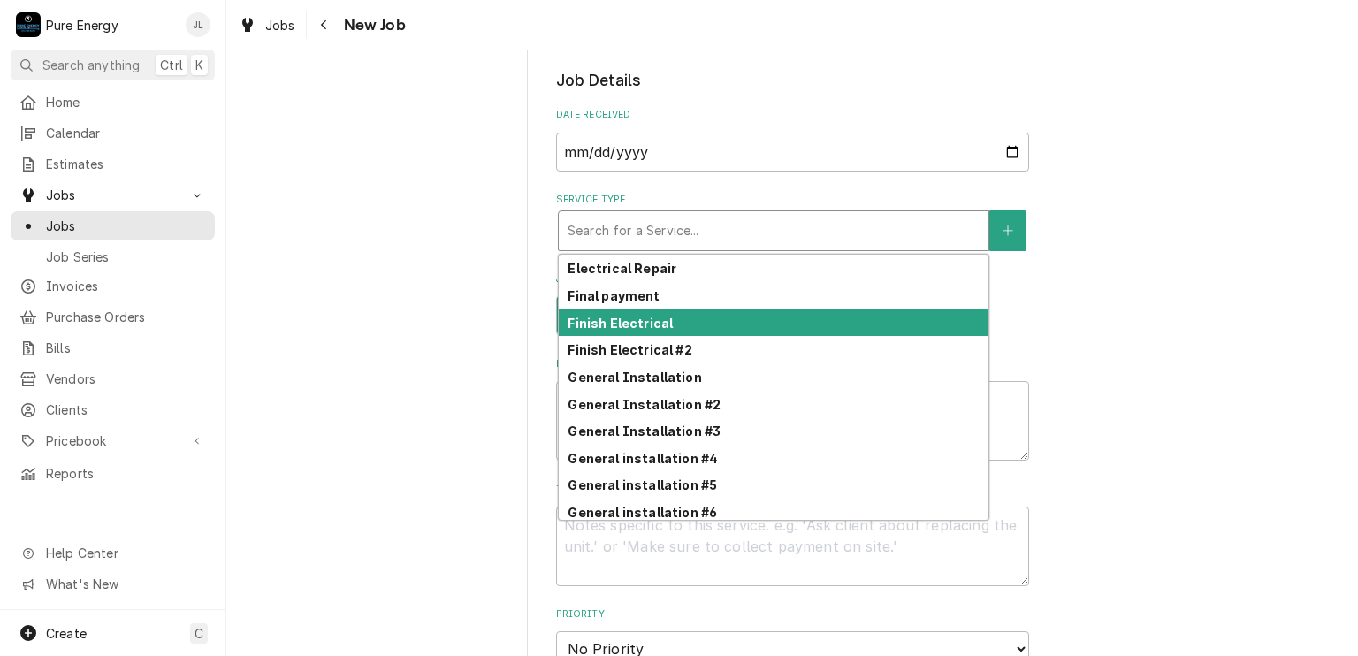
click at [692, 330] on div "Finish Electrical" at bounding box center [774, 322] width 430 height 27
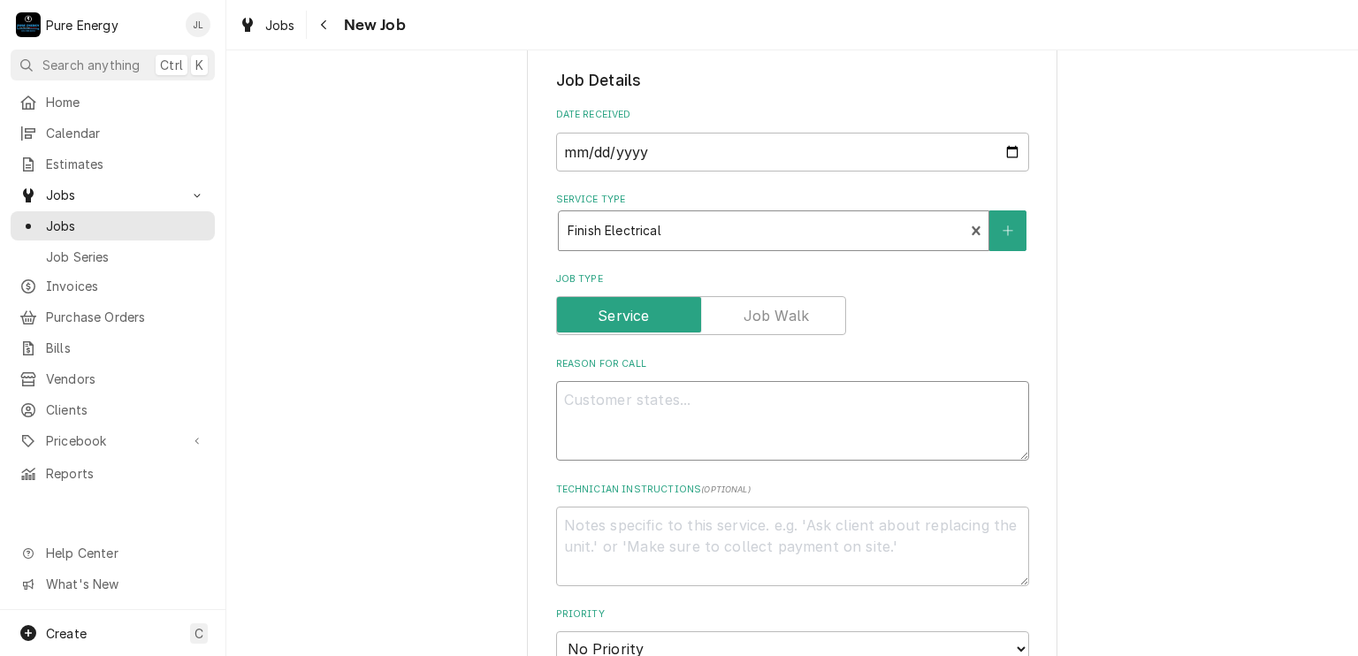
click at [651, 414] on textarea "Reason For Call" at bounding box center [792, 421] width 473 height 80
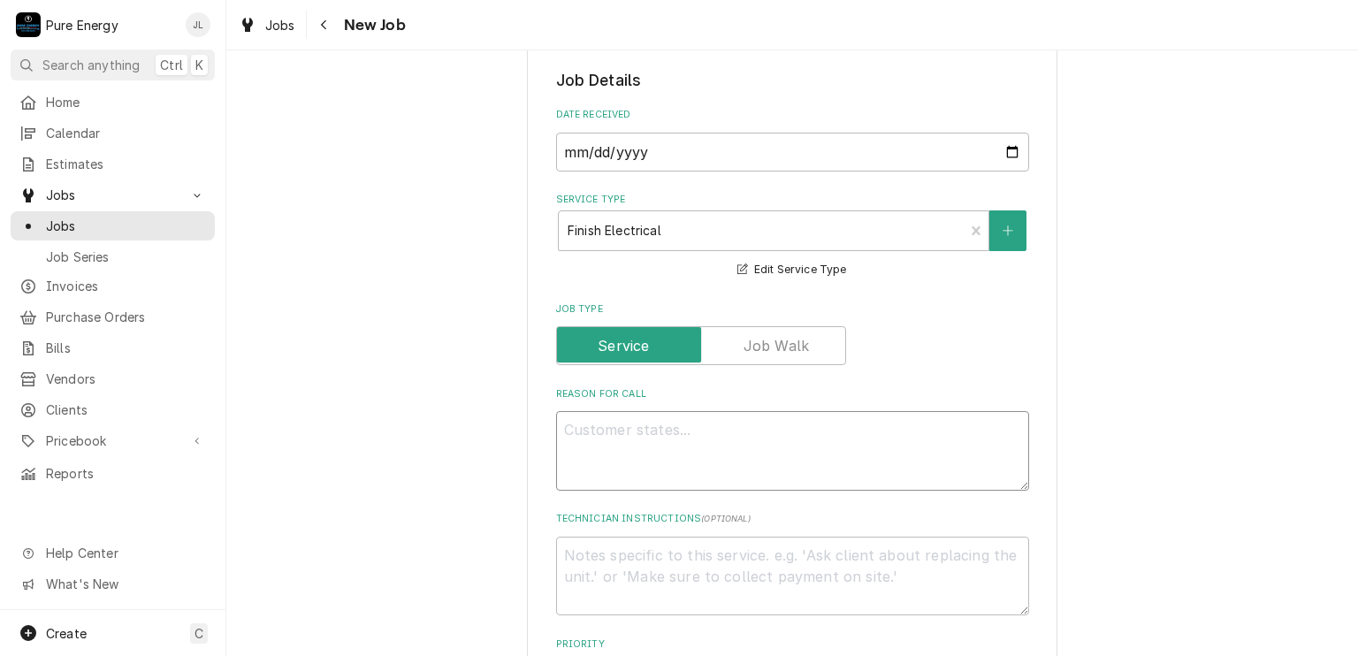
type textarea "x"
type textarea "Go"
type textarea "x"
type textarea "Go"
type textarea "x"
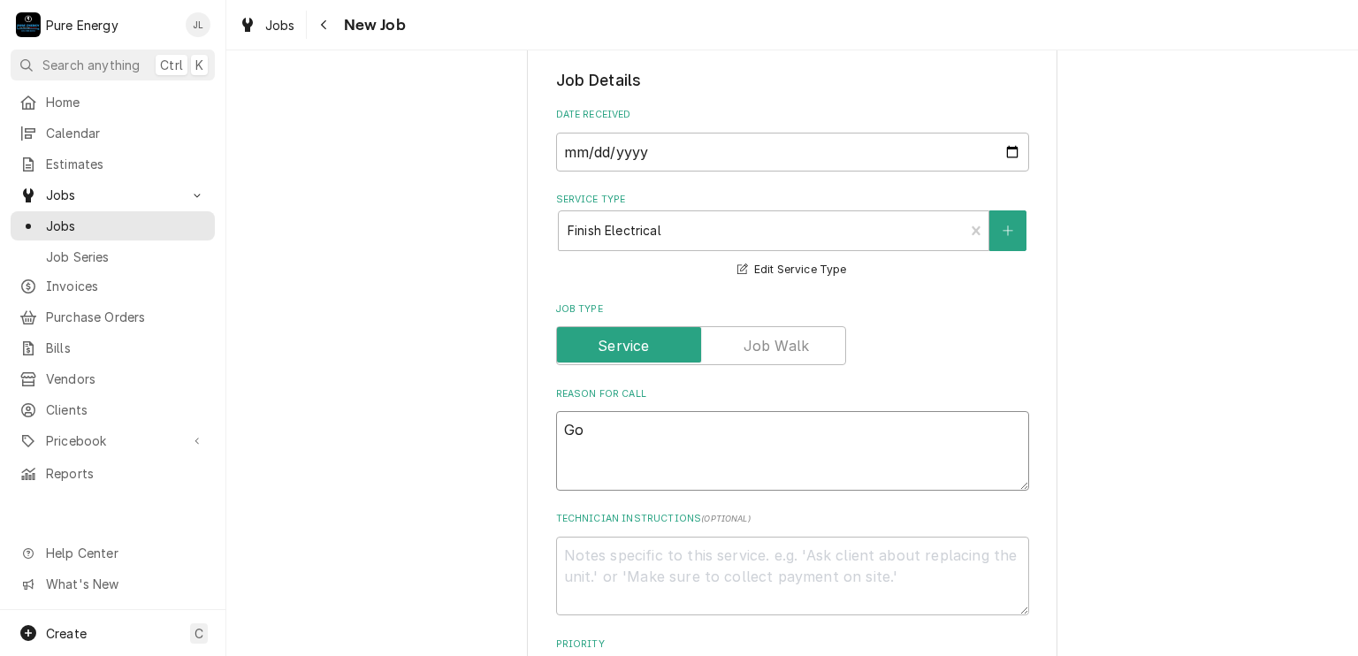
type textarea "Go b"
type textarea "x"
type textarea "Go ba"
type textarea "x"
type textarea "Go bab"
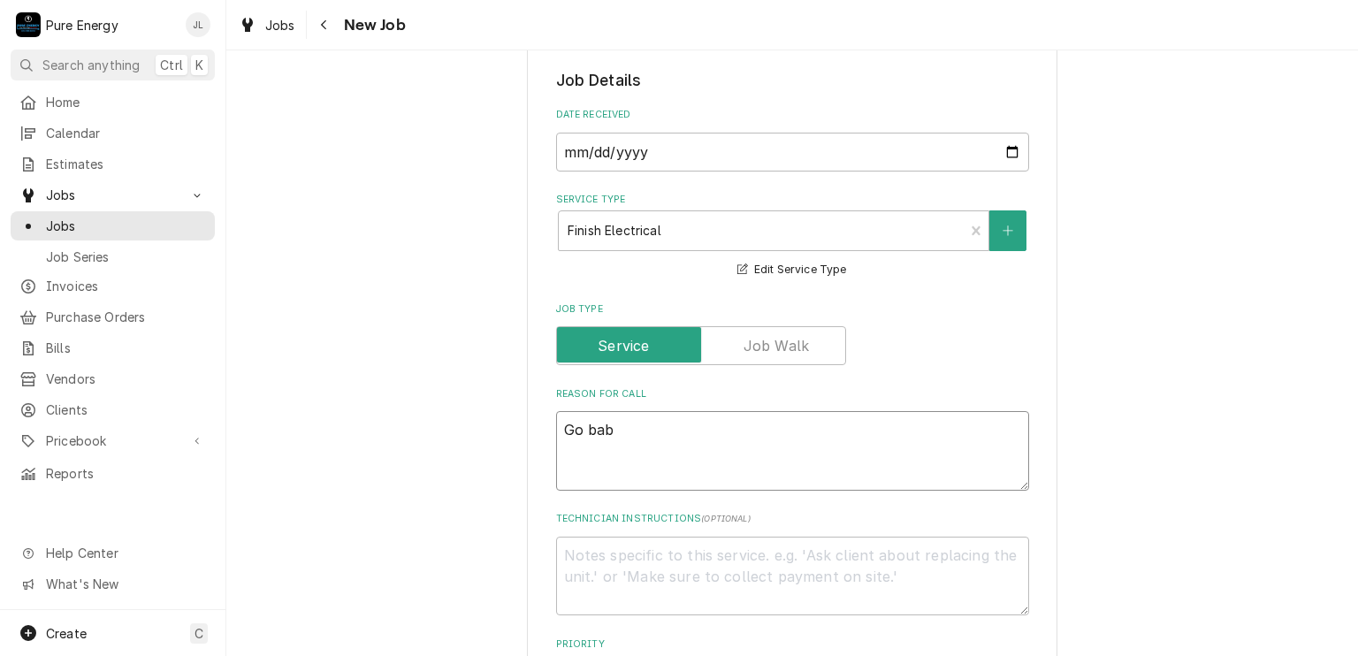
type textarea "x"
type textarea "Go ba"
type textarea "x"
type textarea "Go bac"
type textarea "x"
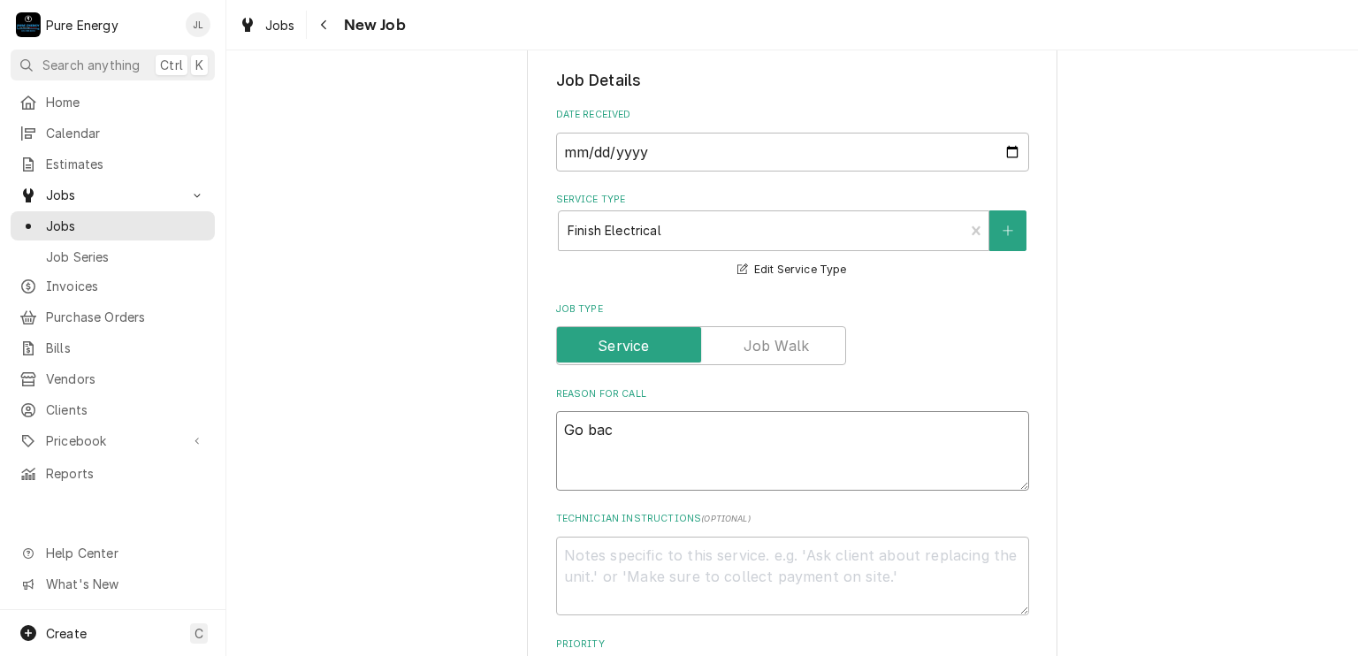
type textarea "Go back"
type textarea "x"
type textarea "Go back"
type textarea "x"
type textarea "Go back a"
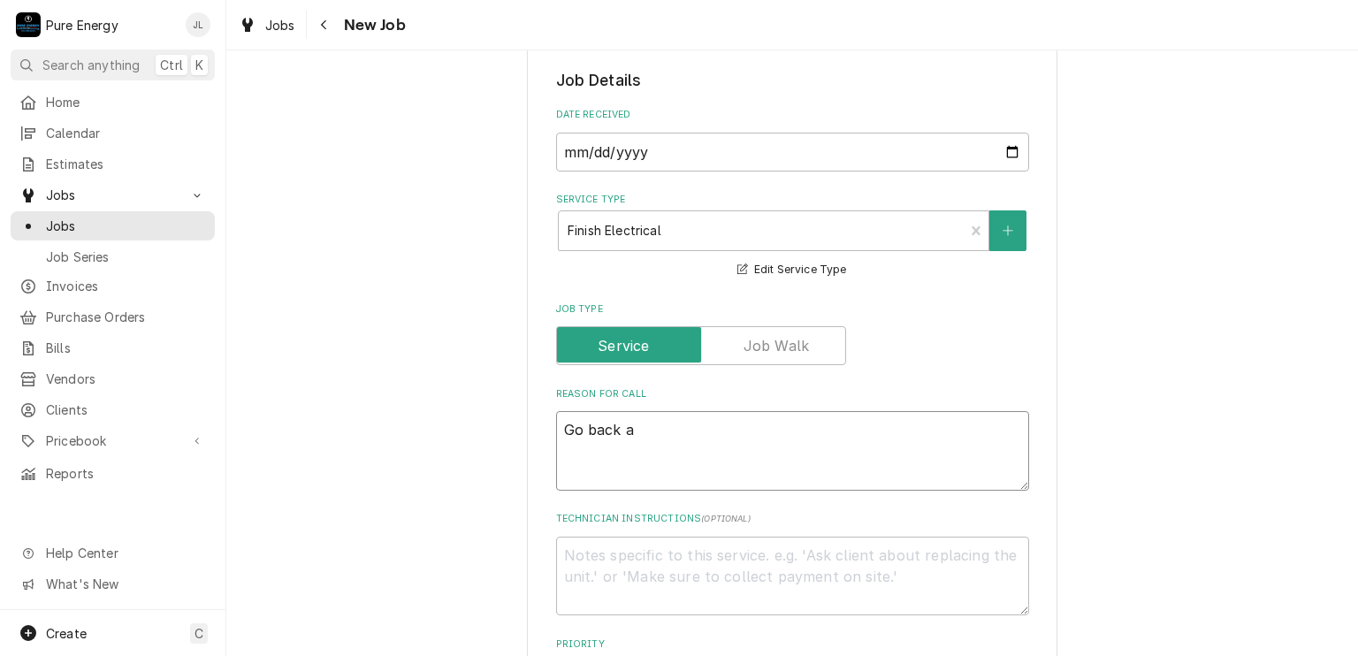
type textarea "x"
type textarea "Go back an"
type textarea "x"
type textarea "Go back and"
type textarea "x"
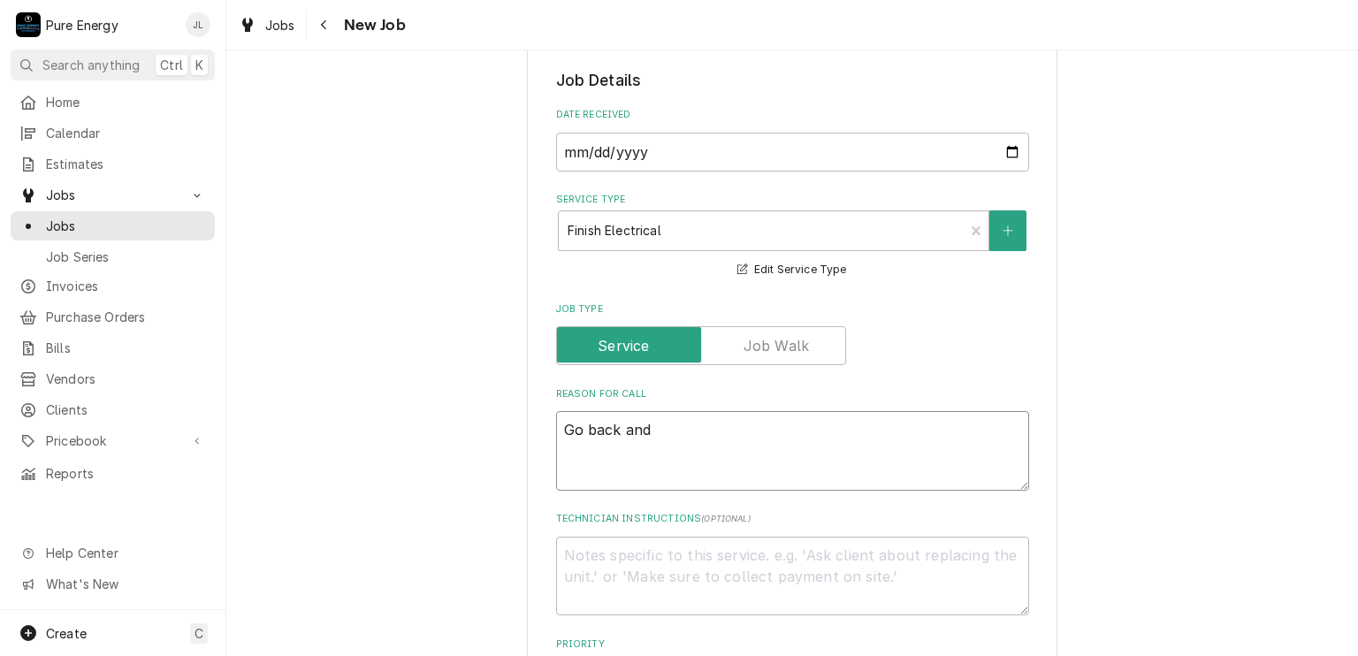
type textarea "Go back and"
type textarea "x"
type textarea "Go back and t"
type textarea "x"
type textarea "Go back and te"
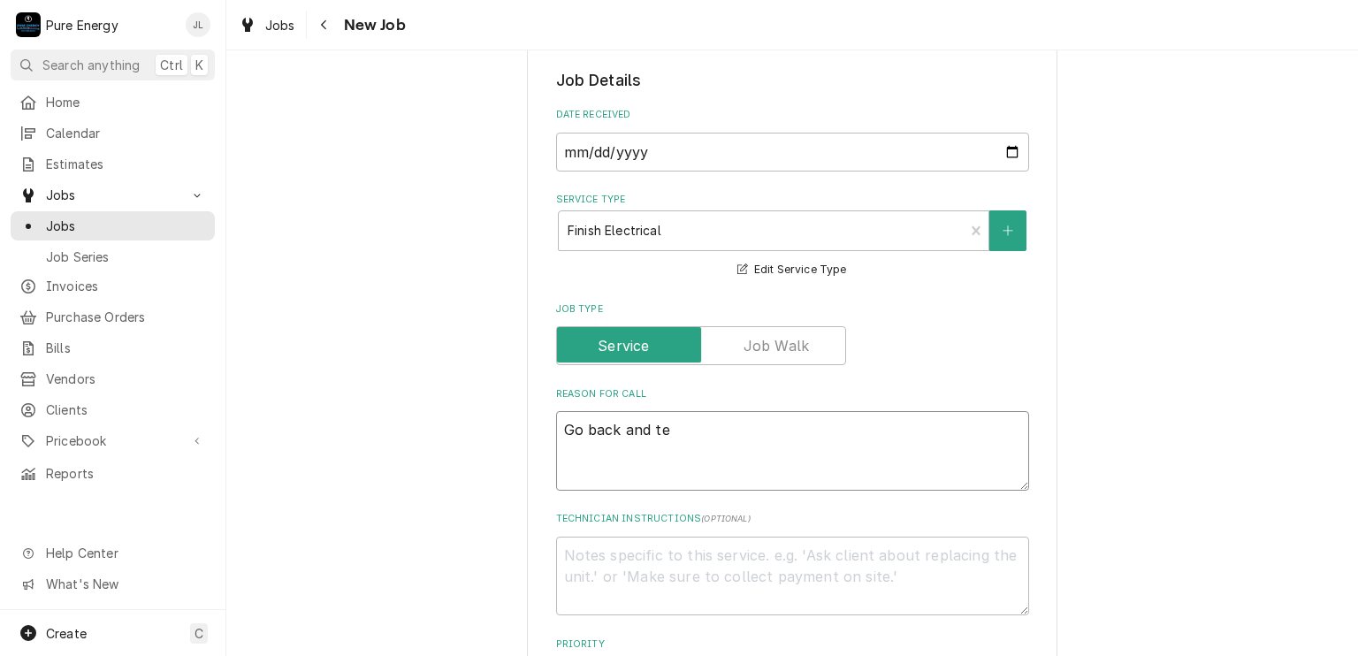
type textarea "x"
type textarea "Go back and tes"
type textarea "x"
type textarea "Go back and test"
type textarea "x"
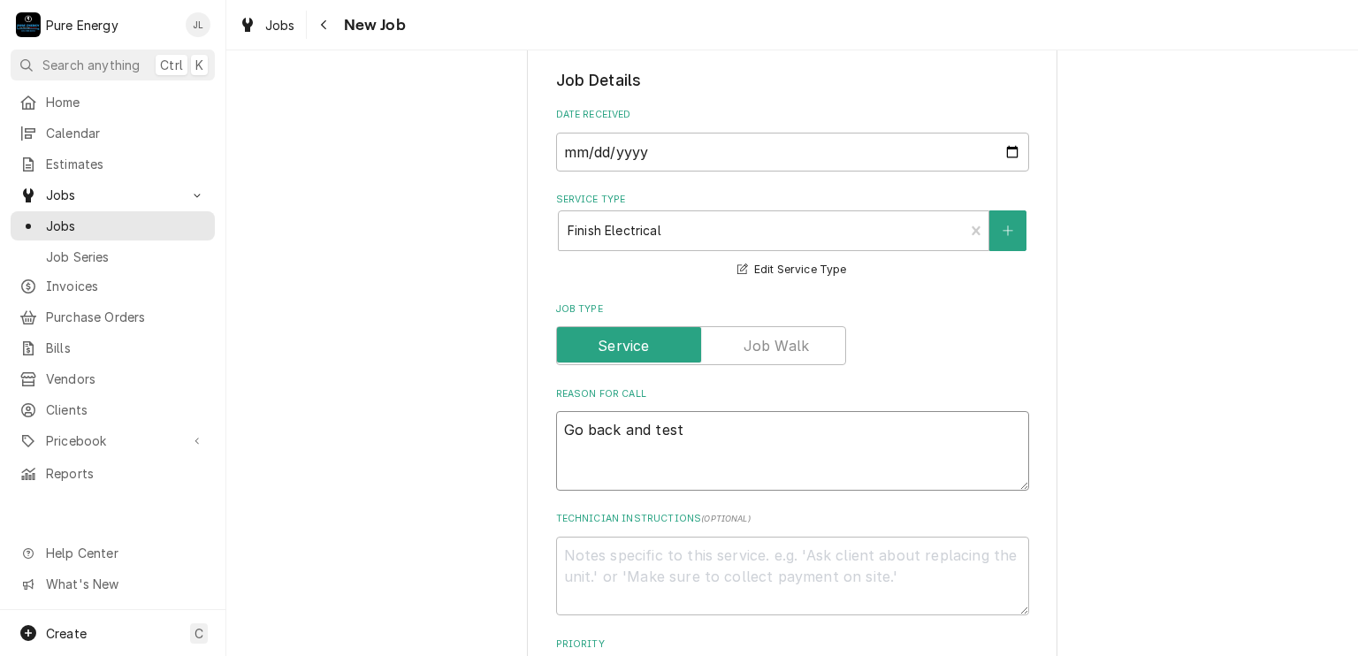
type textarea "Go back and test"
type textarea "x"
type textarea "Go back and test e"
type textarea "x"
type textarea "Go back and test ev"
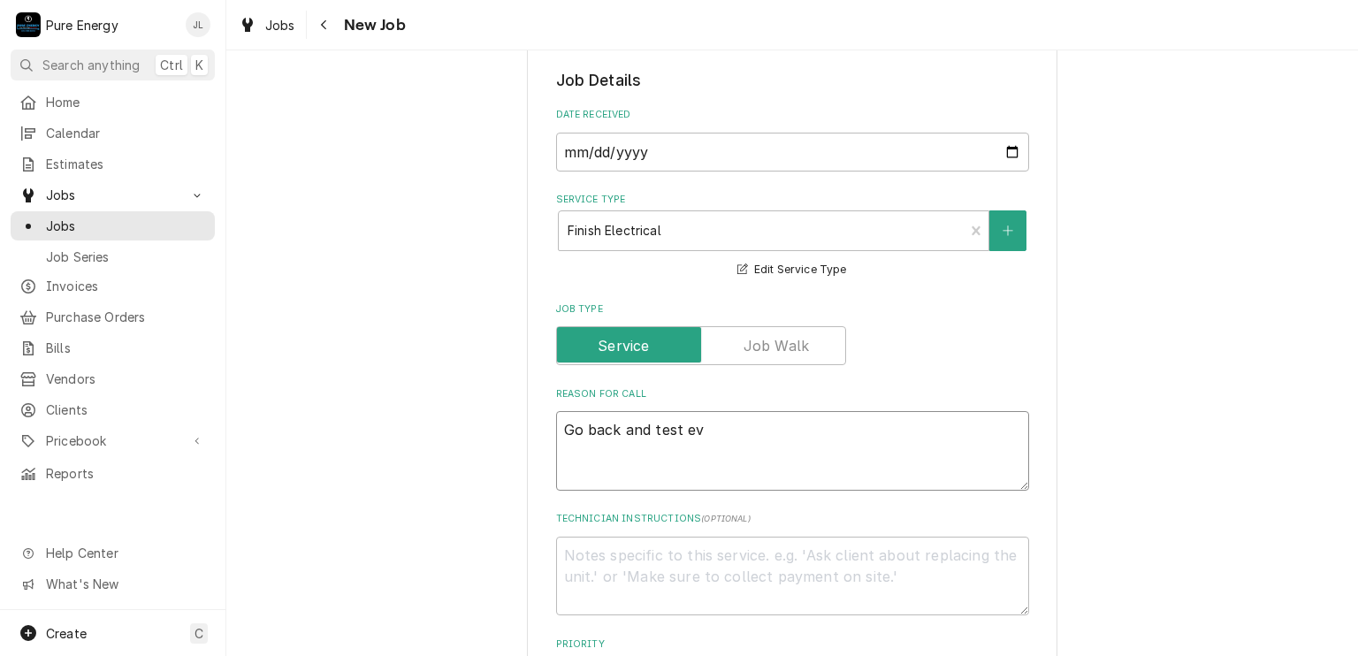
type textarea "x"
type textarea "Go back and test eve"
type textarea "x"
type textarea "Go back and test every"
type textarea "x"
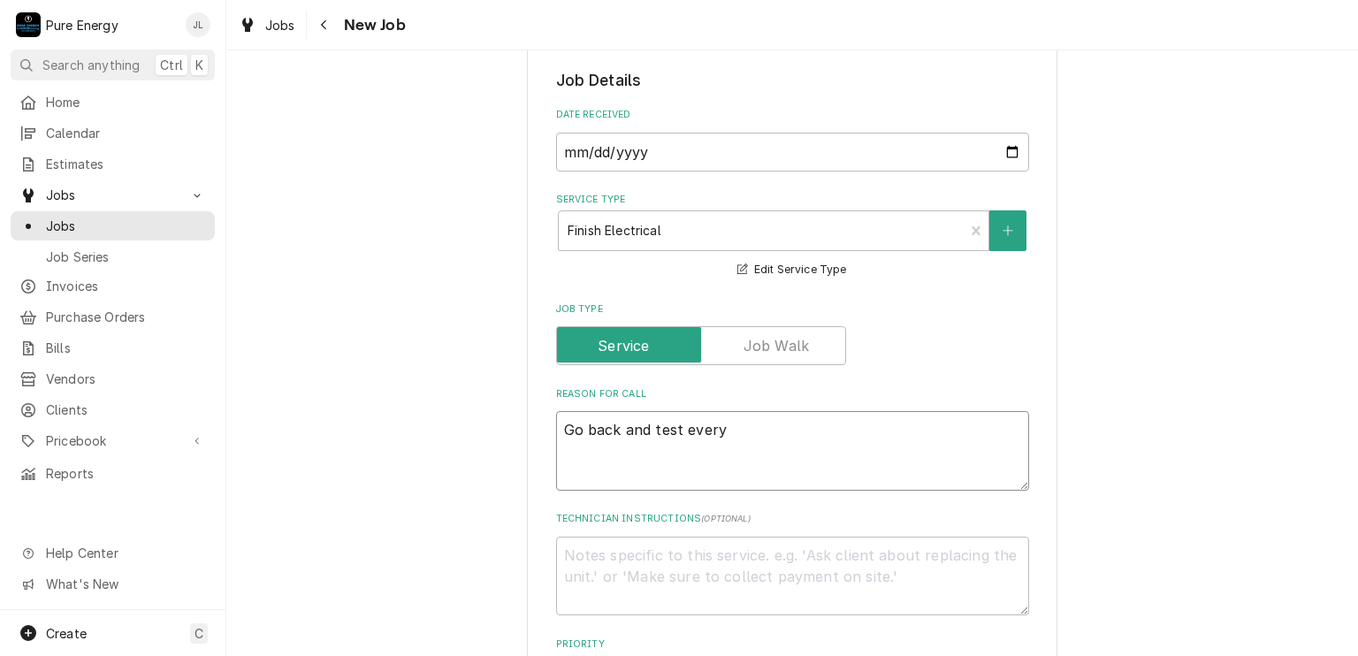
type textarea "Go back and test everyo"
type textarea "x"
type textarea "Go back and test every"
type textarea "x"
type textarea "Go back and test everyth"
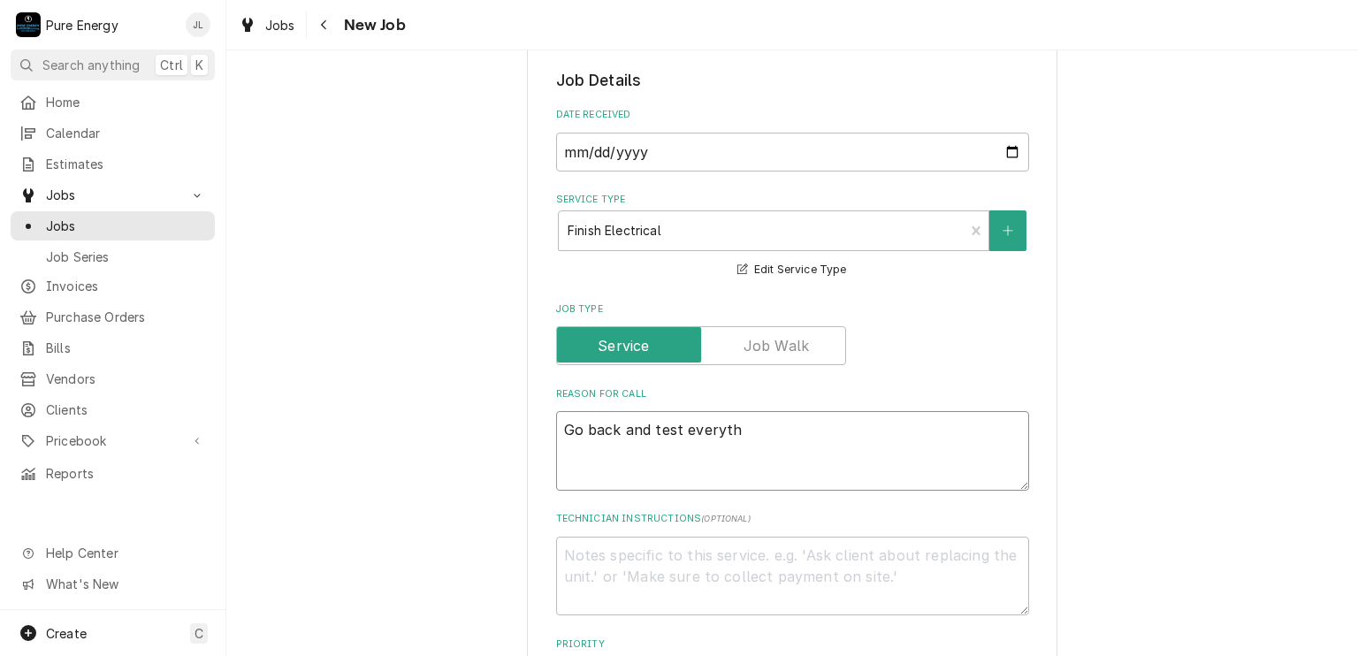
type textarea "x"
type textarea "Go back and test everythi"
type textarea "x"
type textarea "Go back and test everythin"
type textarea "x"
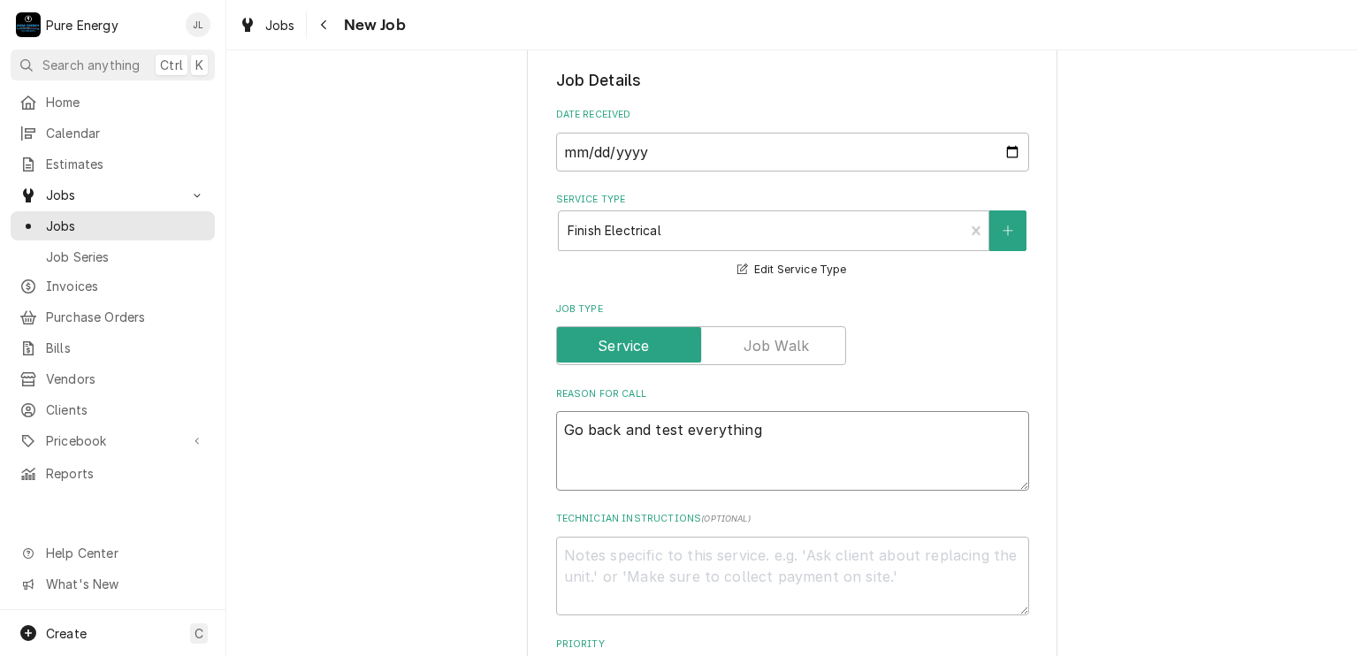
type textarea "Go back and test everything"
type textarea "x"
type textarea "Go back and test everything o"
type textarea "x"
type textarea "Go back and test everything on"
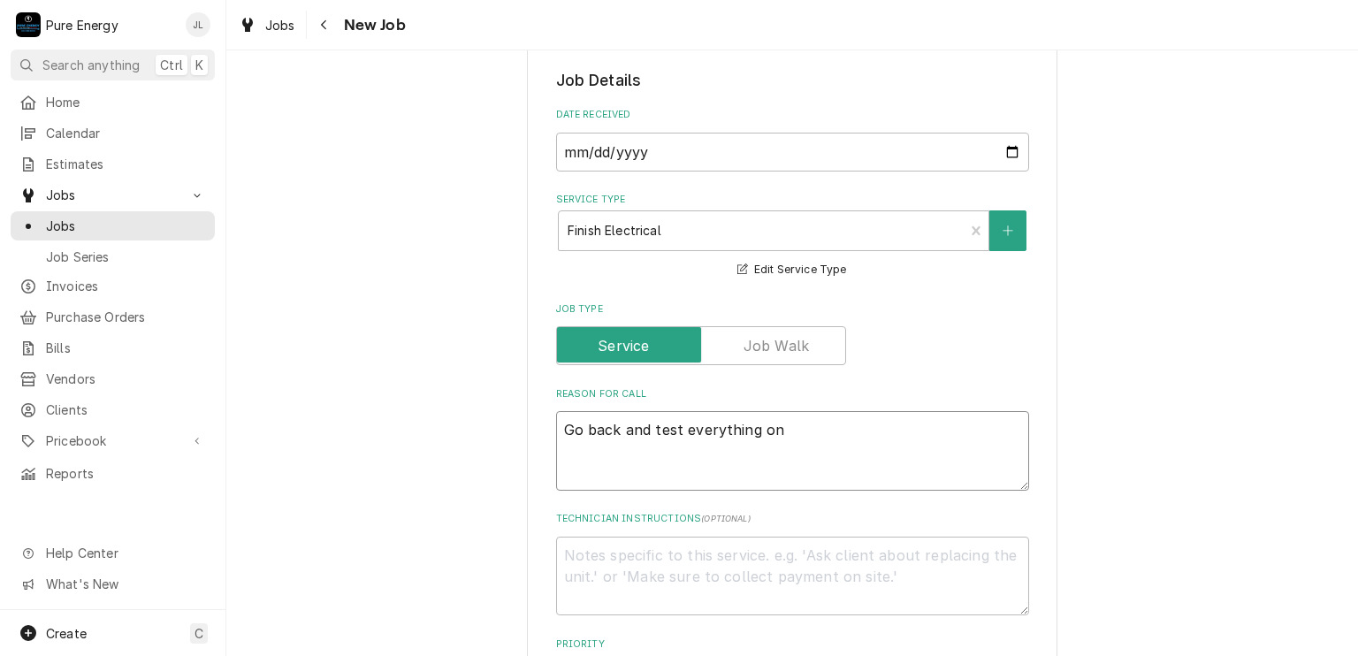
type textarea "x"
type textarea "Go back and test everything on"
type textarea "x"
type textarea "Go back and test everything on"
type textarea "x"
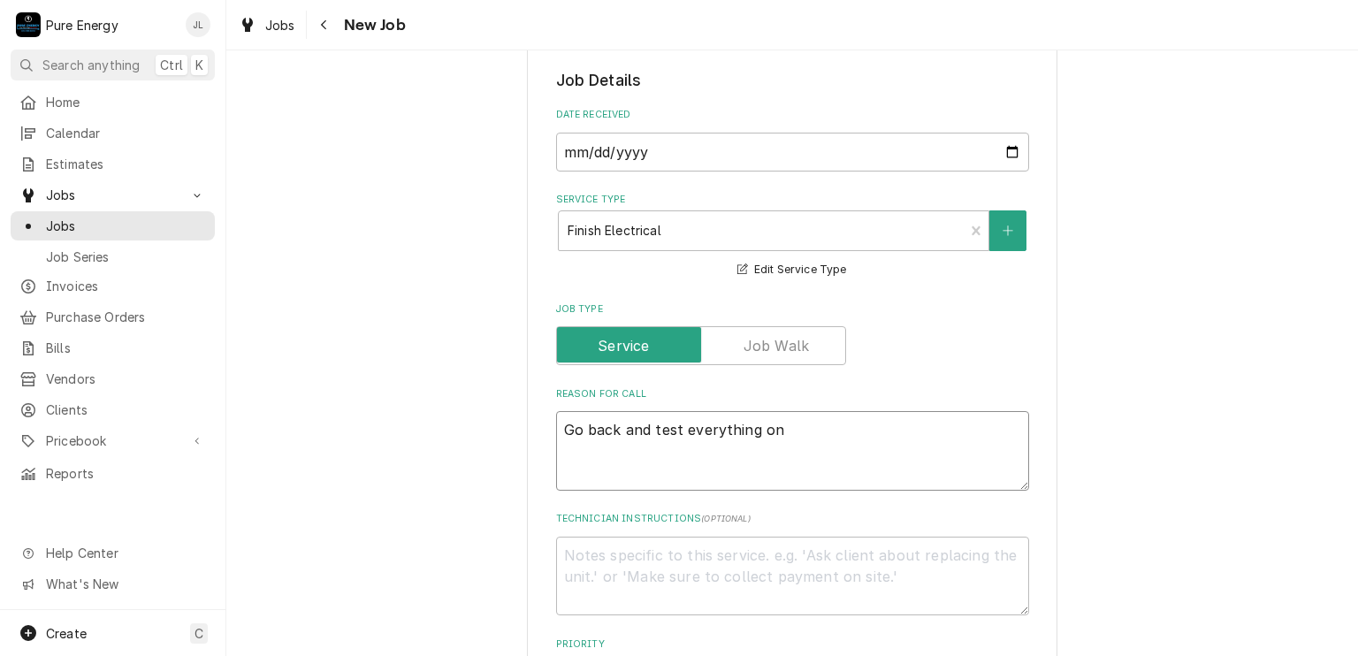
type textarea "Go back and test everything one"
type textarea "x"
type textarea "Go back and test everything one"
type textarea "x"
type textarea "Go back and test everything one m"
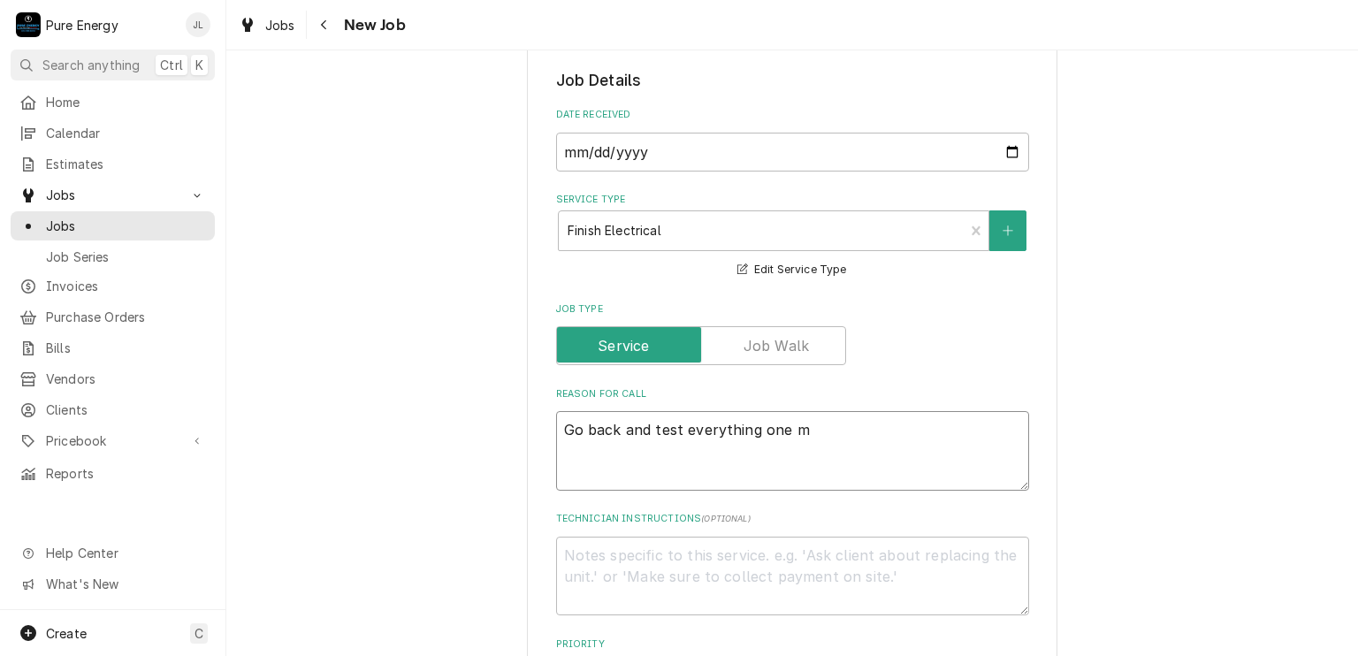
type textarea "x"
type textarea "Go back and test everything one mo"
type textarea "x"
type textarea "Go back and test everything one mor"
type textarea "x"
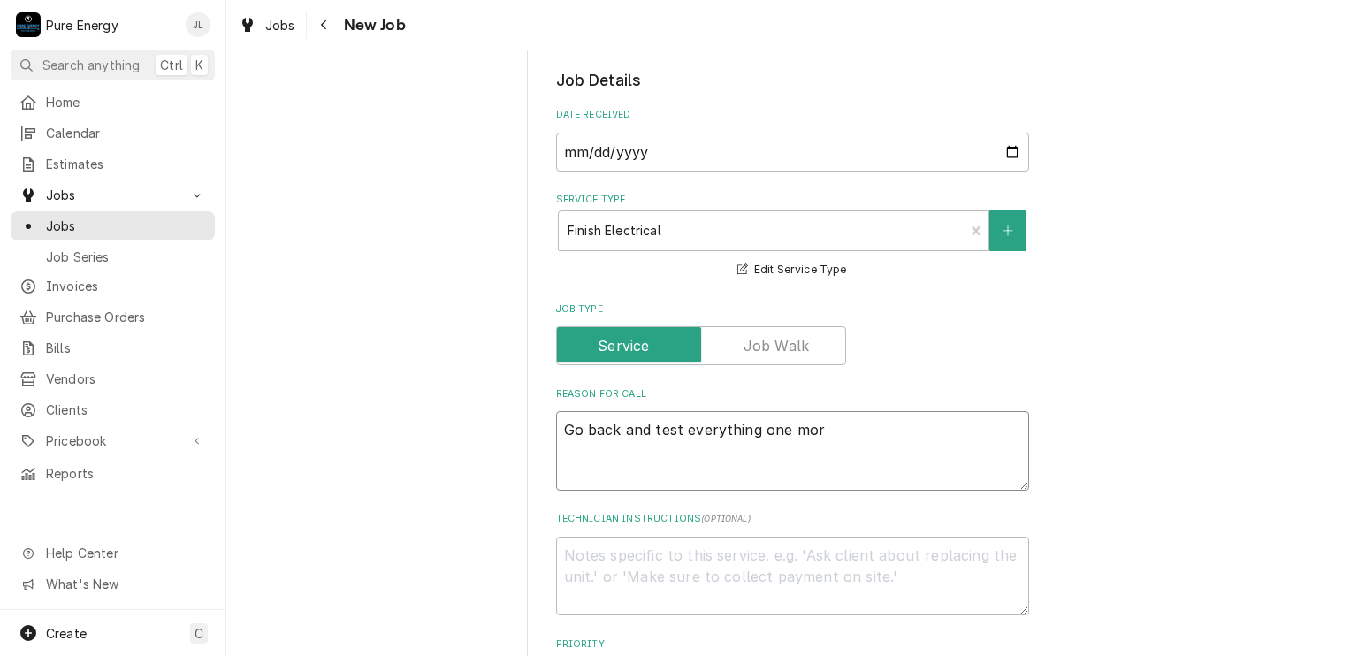
type textarea "Go back and test everything one more"
type textarea "x"
type textarea "Go back and test everything one more"
type textarea "x"
type textarea "Go back and test everything one more ti"
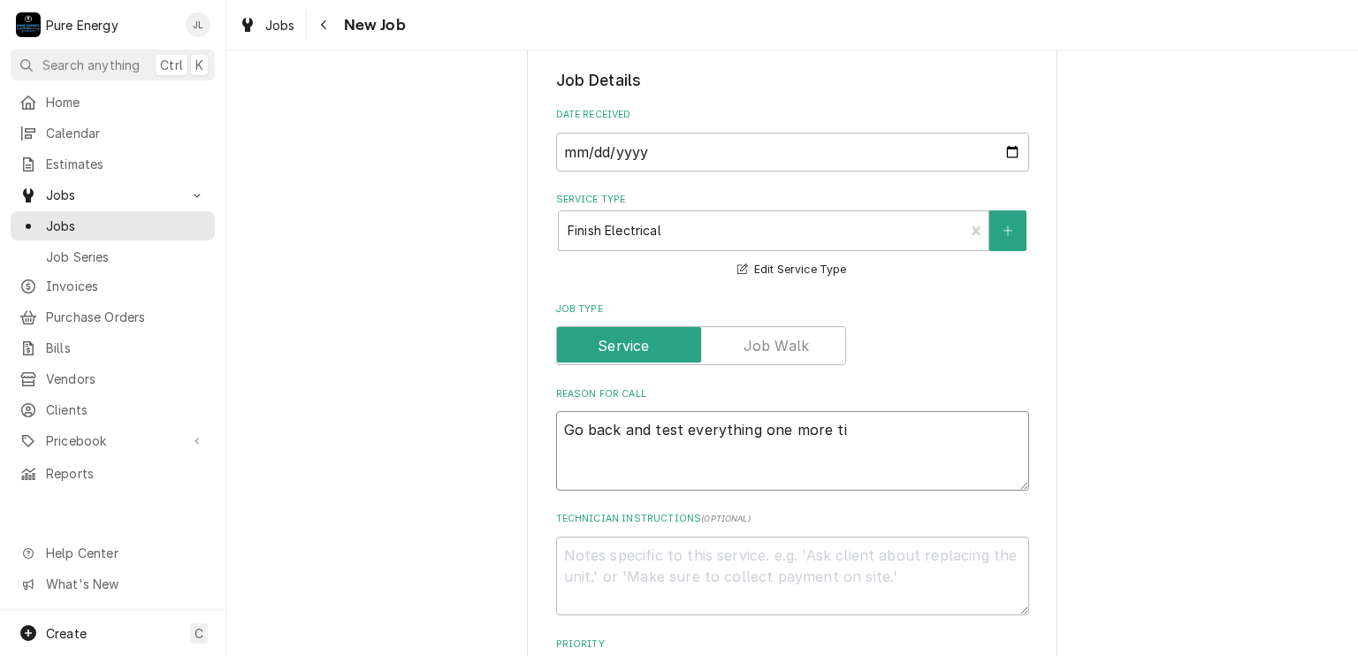
type textarea "x"
type textarea "Go back and test everything one more tim"
type textarea "x"
type textarea "Go back and test everything one more time"
type textarea "x"
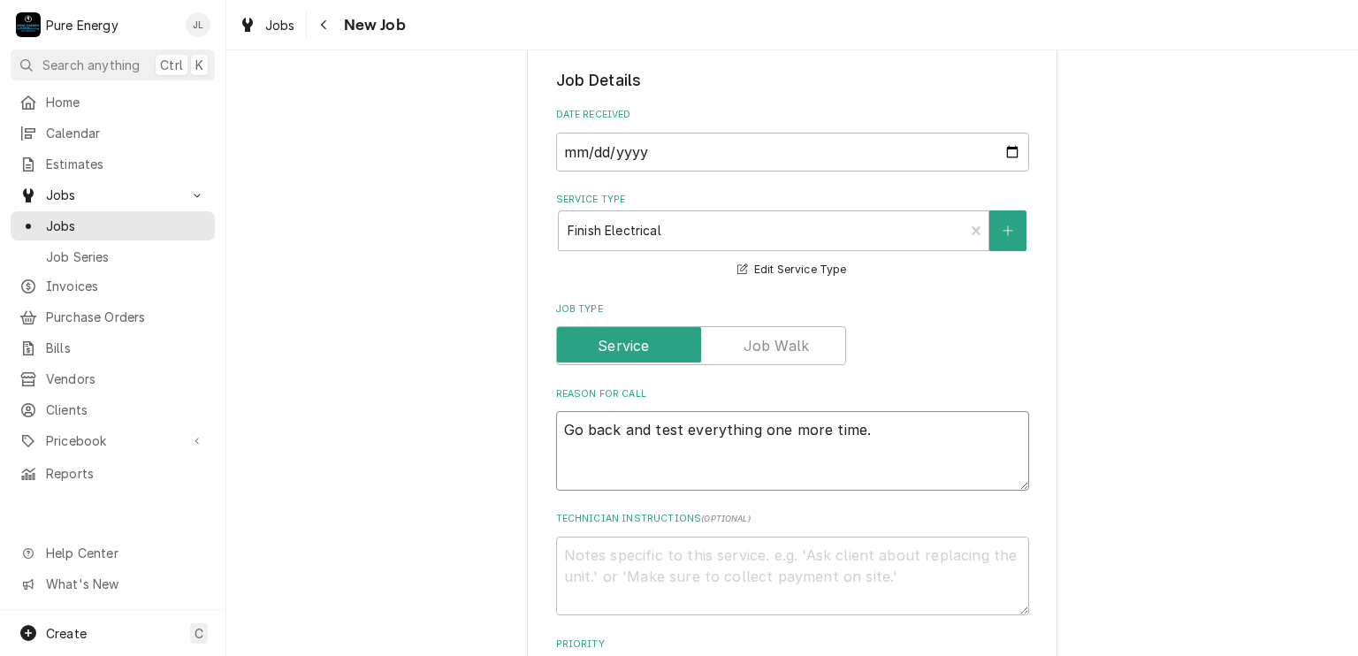
type textarea "Go back and test everything one more time."
type textarea "x"
type textarea "Go back and test everything one more time."
type textarea "x"
type textarea "Go back and test everything one more time. Ch"
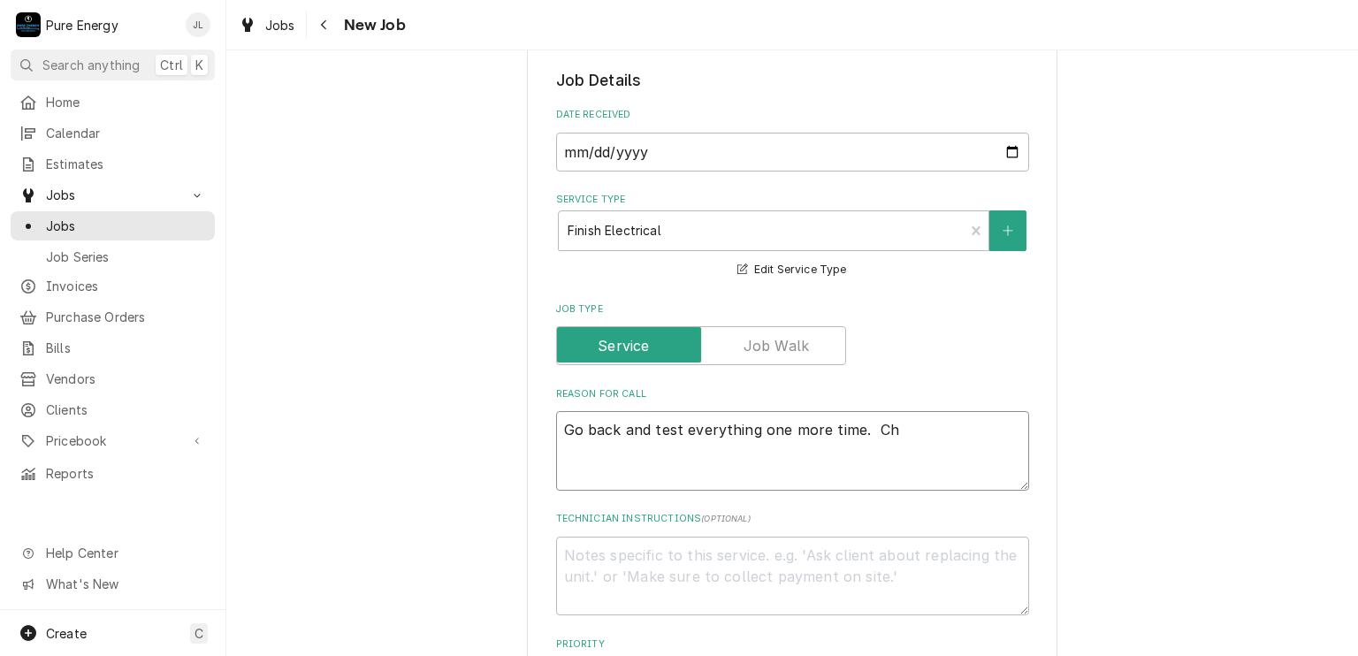
type textarea "x"
type textarea "Go back and test everything one more time. Che"
type textarea "x"
type textarea "Go back and test everything one more time. Check"
type textarea "x"
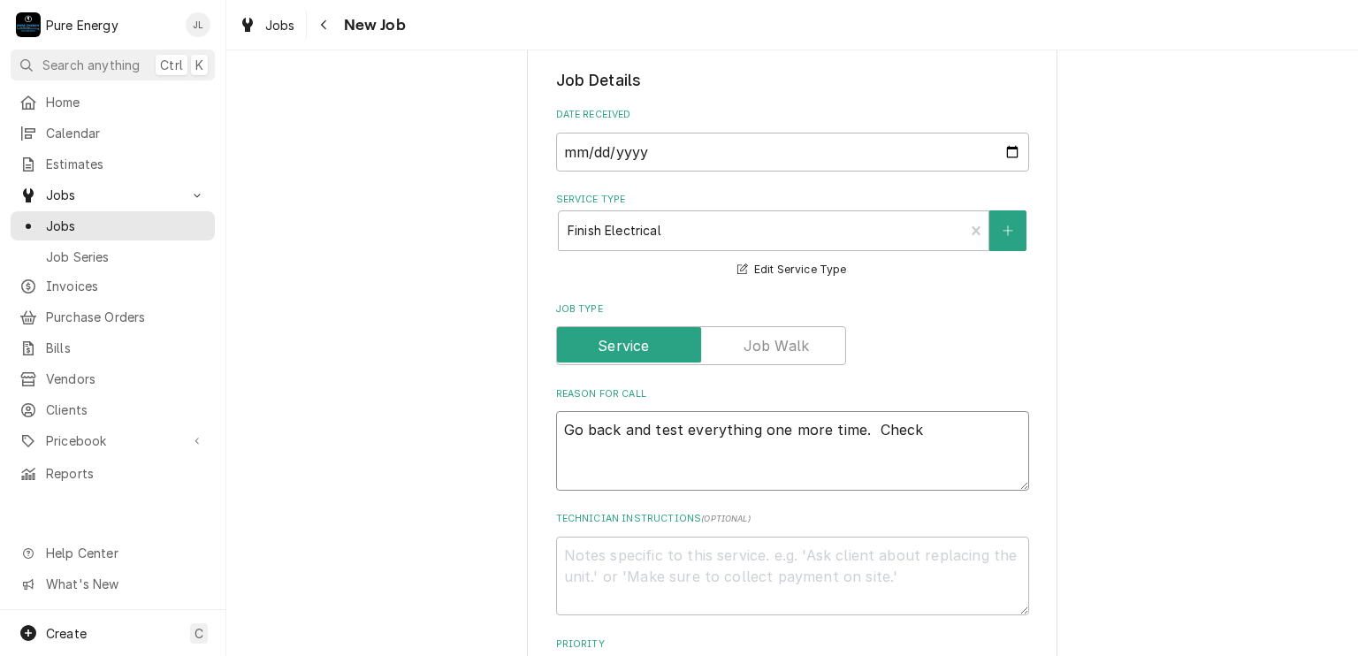
type textarea "Go back and test everything one more time. Check"
type textarea "x"
type textarea "Go back and test everything one more time. Check t"
type textarea "x"
type textarea "Go back and test everything one more time. Check th"
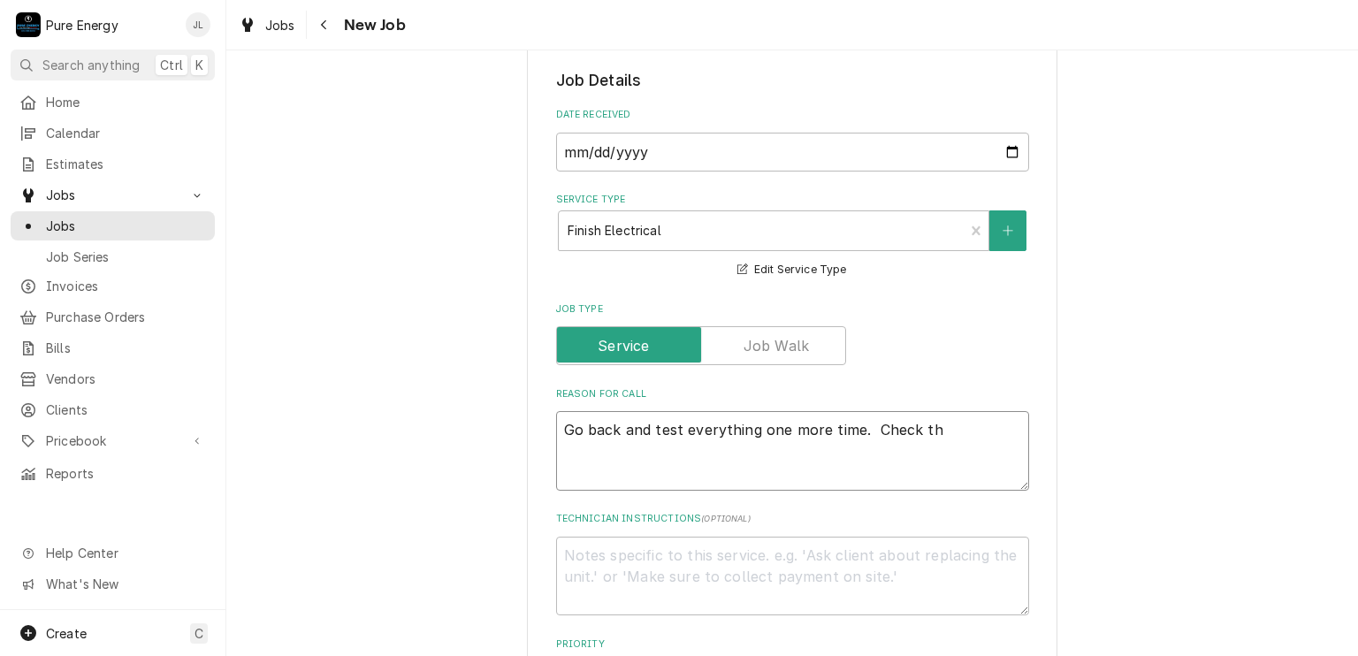
type textarea "x"
type textarea "Go back and test everything one more time. Check the"
type textarea "x"
type textarea "Go back and test everything one more time. Check the"
type textarea "x"
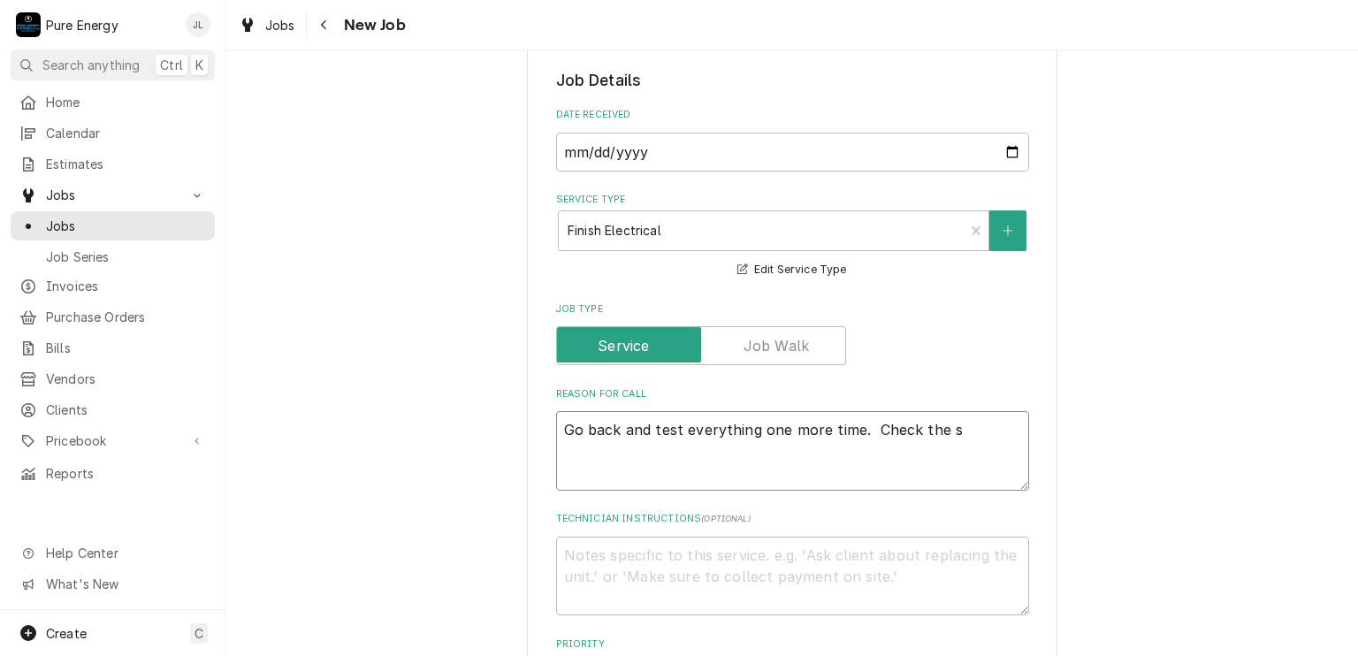
type textarea "Go back and test everything one more time. Check the si"
type textarea "x"
type textarea "Go back and test everything one more time. Check the sit"
type textarea "x"
type textarea "Go back and test everything one more time. Check the situ"
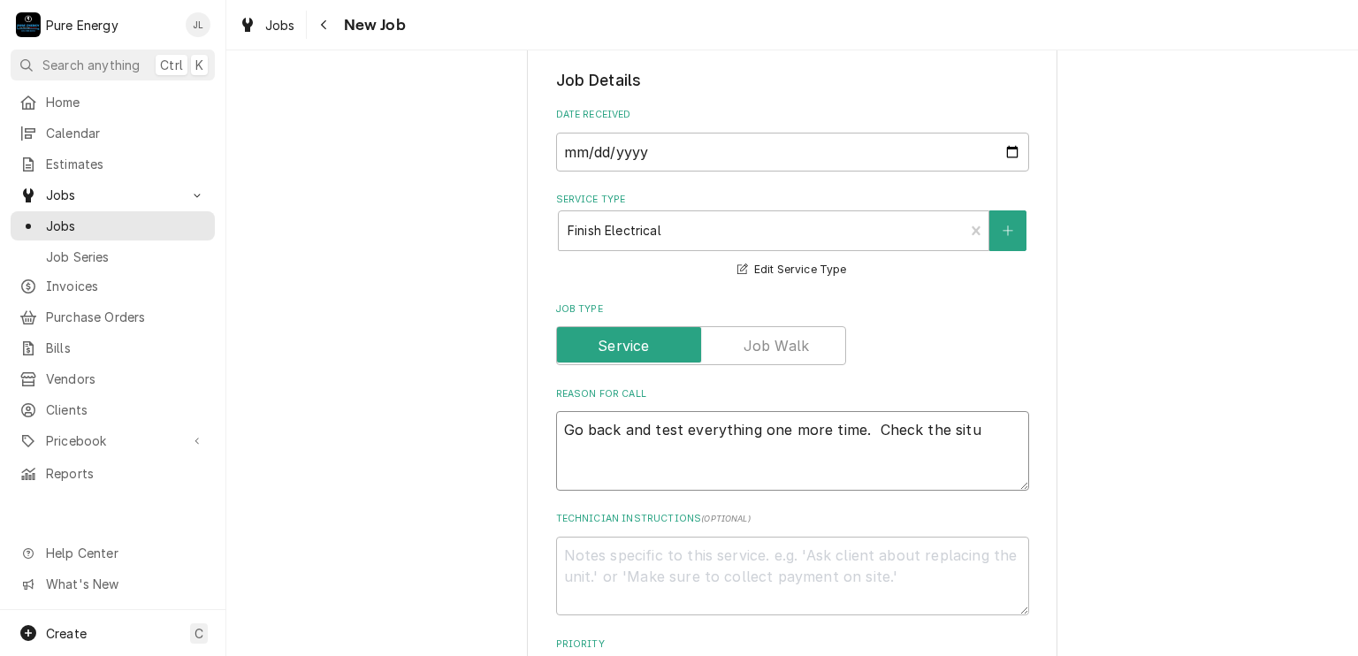
type textarea "x"
type textarea "Go back and test everything one more time. Check the situa"
type textarea "x"
type textarea "Go back and test everything one more time. Check the situat"
type textarea "x"
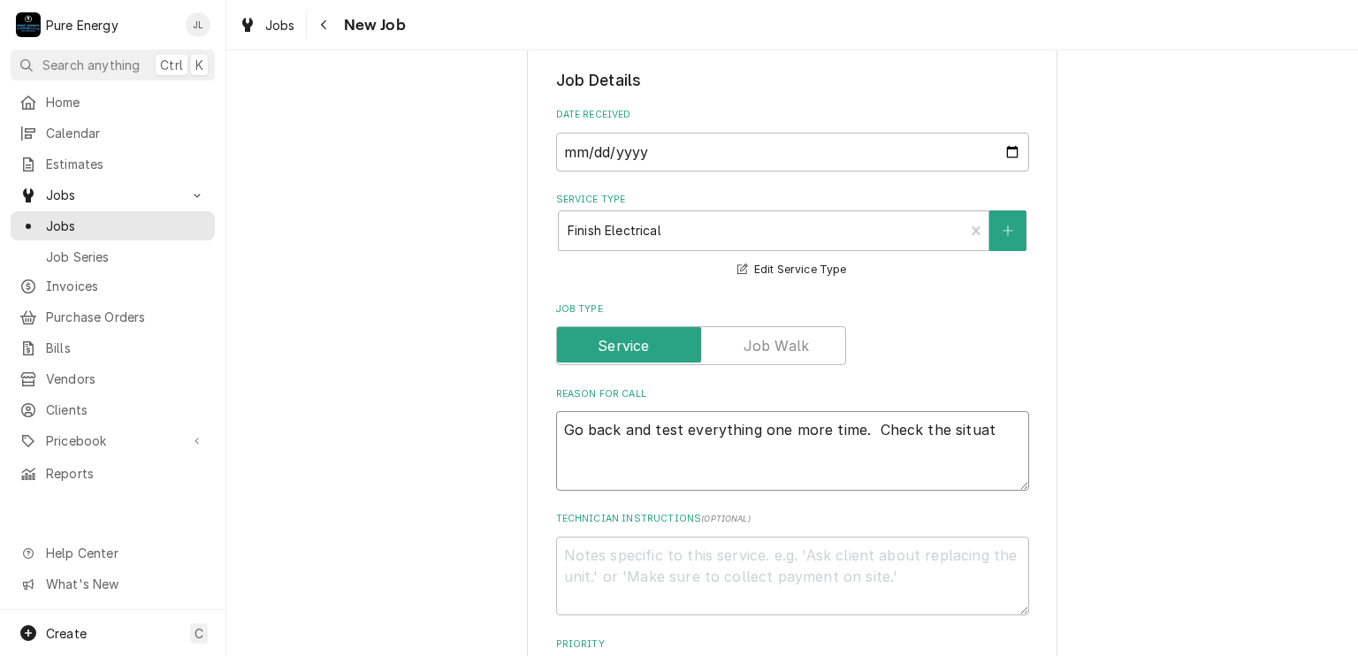
type textarea "Go back and test everything one more time. Check the situati"
type textarea "x"
type textarea "Go back and test everything one more time. Check the situatio"
type textarea "x"
type textarea "Go back and test everything one more time. Check the situation"
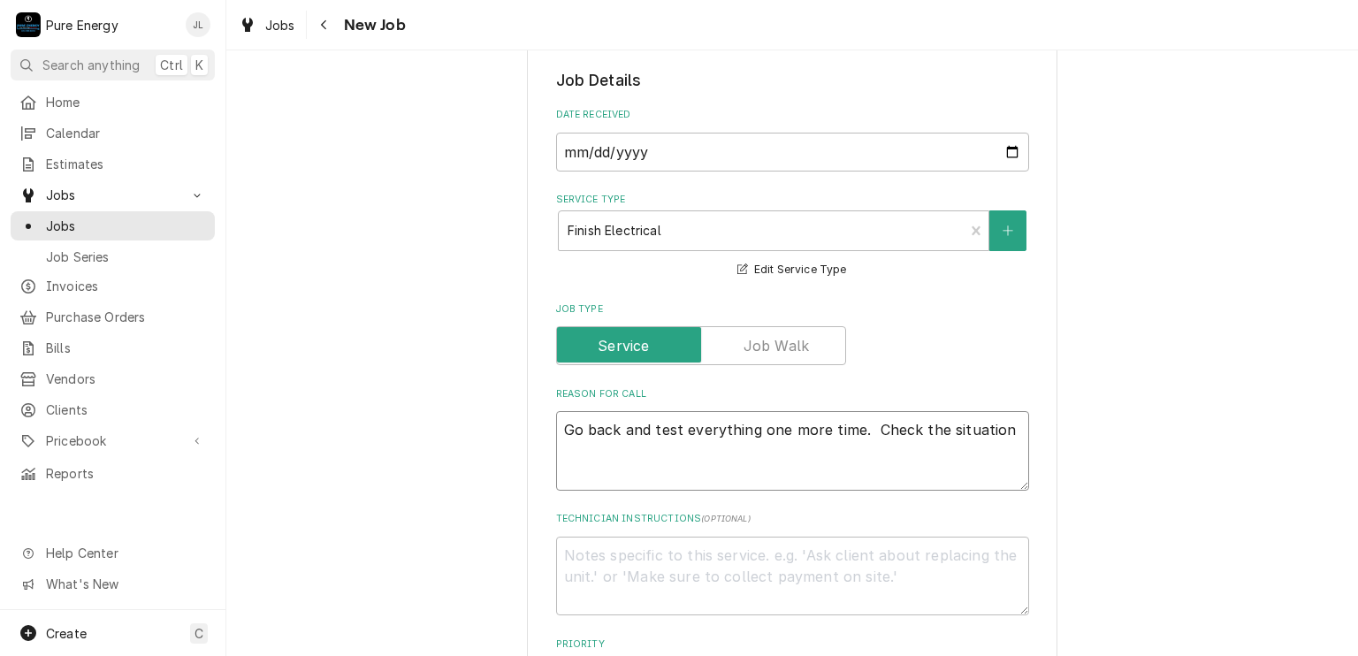
type textarea "x"
type textarea "Go back and test everything one more time. Check the situation"
type textarea "x"
type textarea "Go back and test everything one more time. Check the situation wi"
type textarea "x"
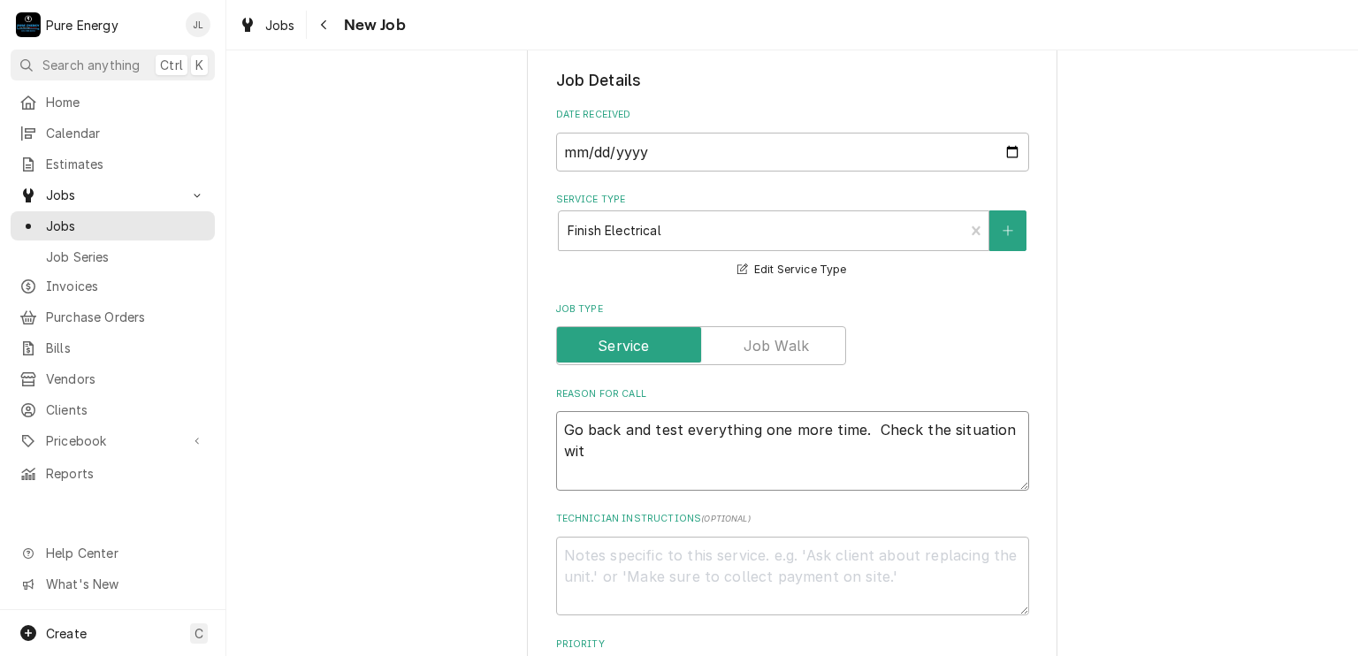
type textarea "Go back and test everything one more time. Check the situation with"
type textarea "x"
type textarea "Go back and test everything one more time. Check the situation with"
type textarea "x"
type textarea "Go back and test everything one more time. Check the situation with t"
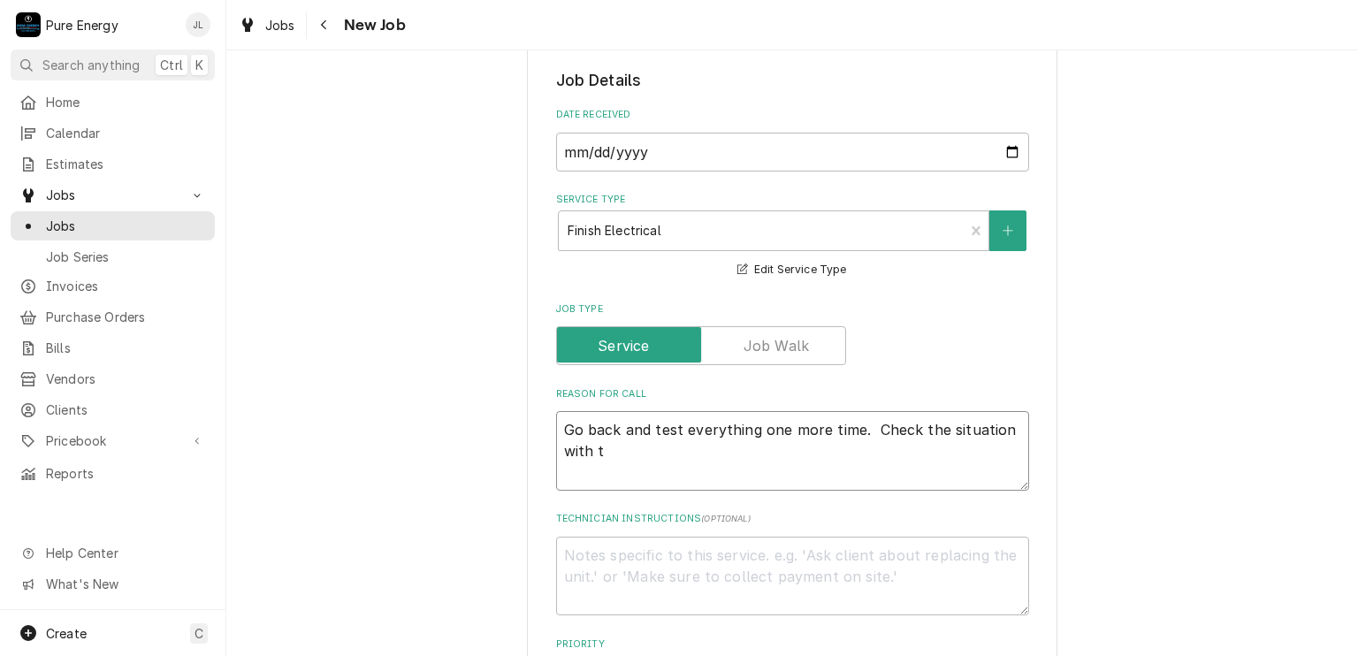
type textarea "x"
type textarea "Go back and test everything one more time. Check the situation with te"
type textarea "x"
type textarea "Go back and test everything one more time. Check the situation with te"
type textarea "x"
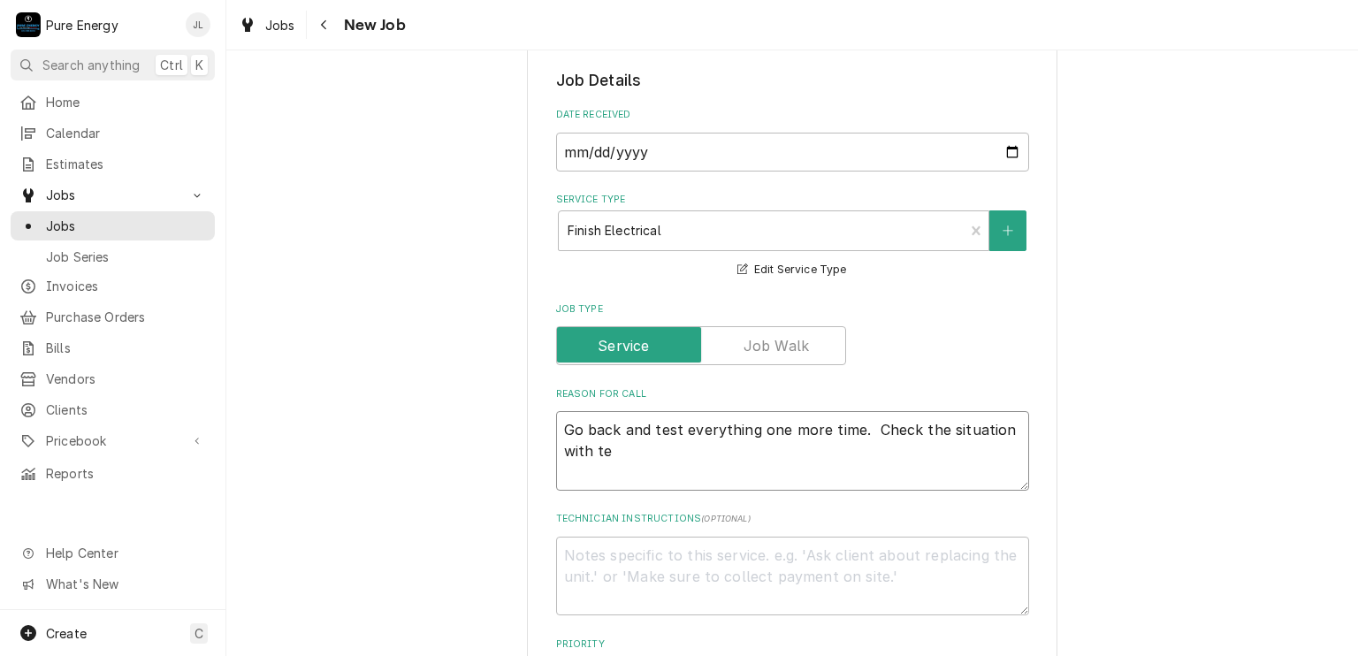
type textarea "Go back and test everything one more time. Check the situation with te"
type textarea "x"
type textarea "Go back and test everything one more time. Check the situation with t"
type textarea "x"
type textarea "Go back and test everything one more time. Check the situation with th"
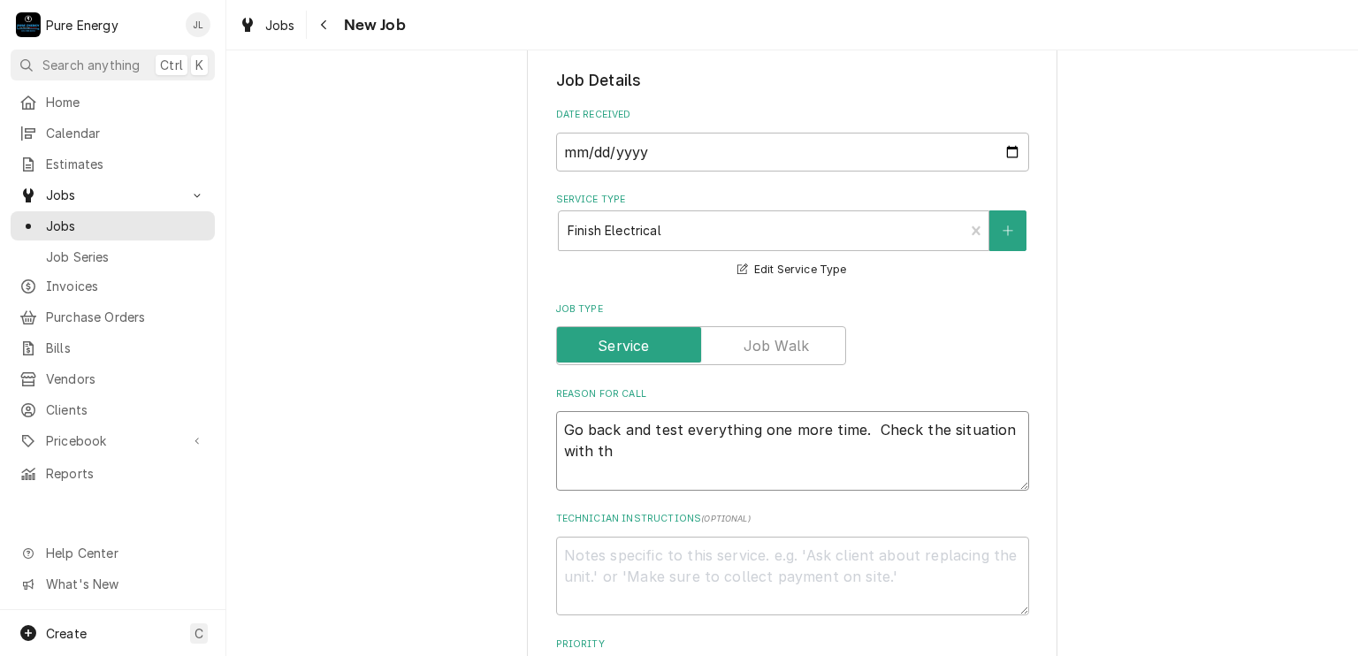
type textarea "x"
type textarea "Go back and test everything one more time. Check the situation with the"
type textarea "x"
type textarea "Go back and test everything one more time. Check the situation with the c"
type textarea "x"
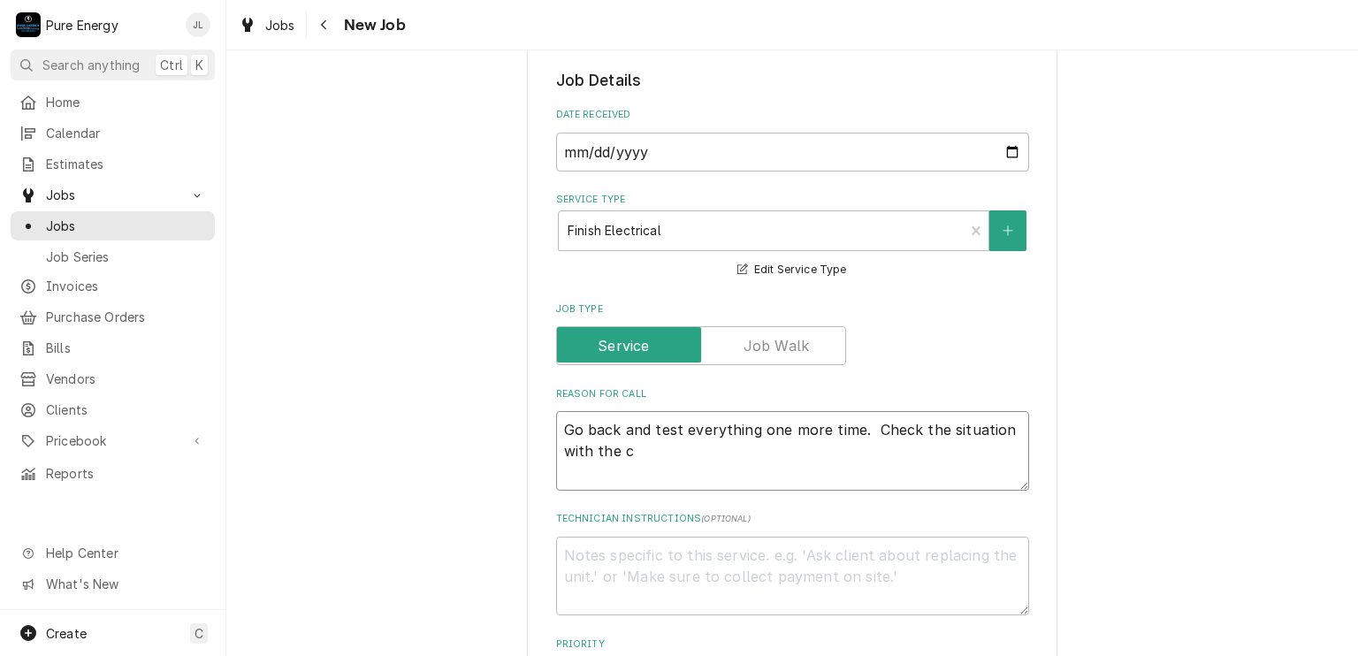
type textarea "Go back and test everything one more time. Check the situation with the ce"
type textarea "x"
type textarea "Go back and test everything one more time. Check the situation with the cei"
type textarea "x"
type textarea "Go back and test everything one more time. Check the situation with the ceil"
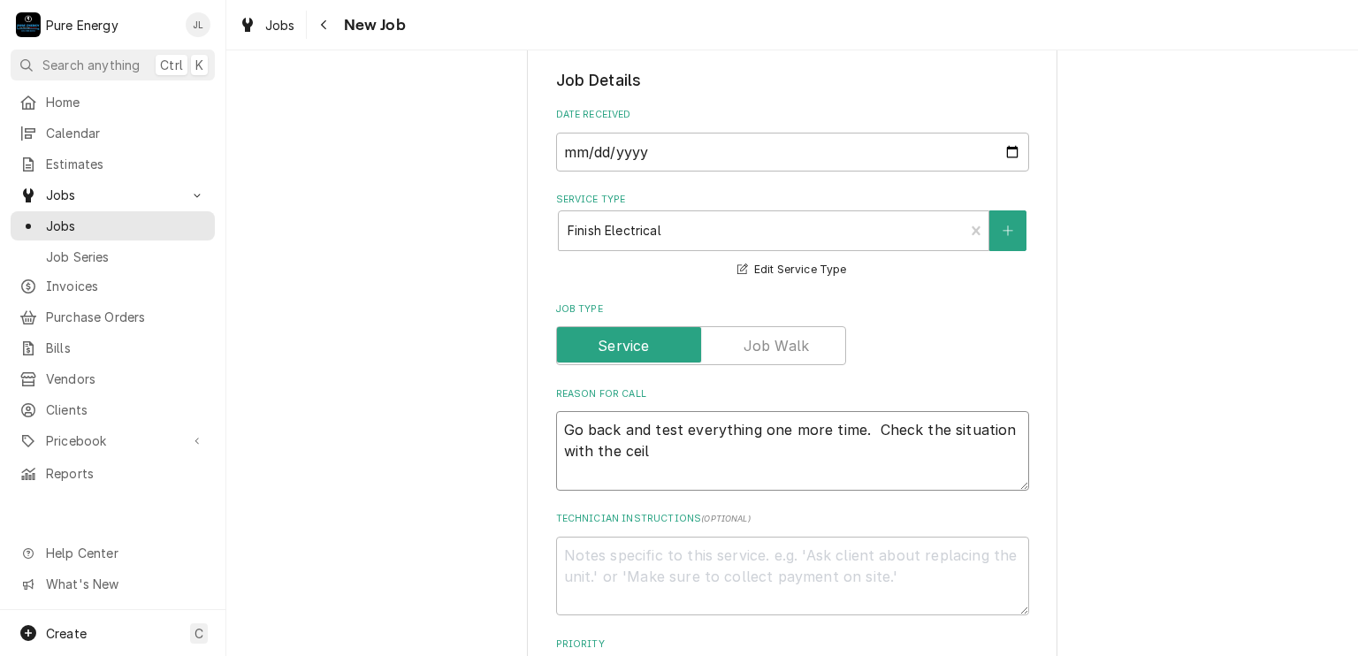
type textarea "x"
type textarea "Go back and test everything one more time. Check the situation with the ceili"
type textarea "x"
type textarea "Go back and test everything one more time. Check the situation with the ceilin"
type textarea "x"
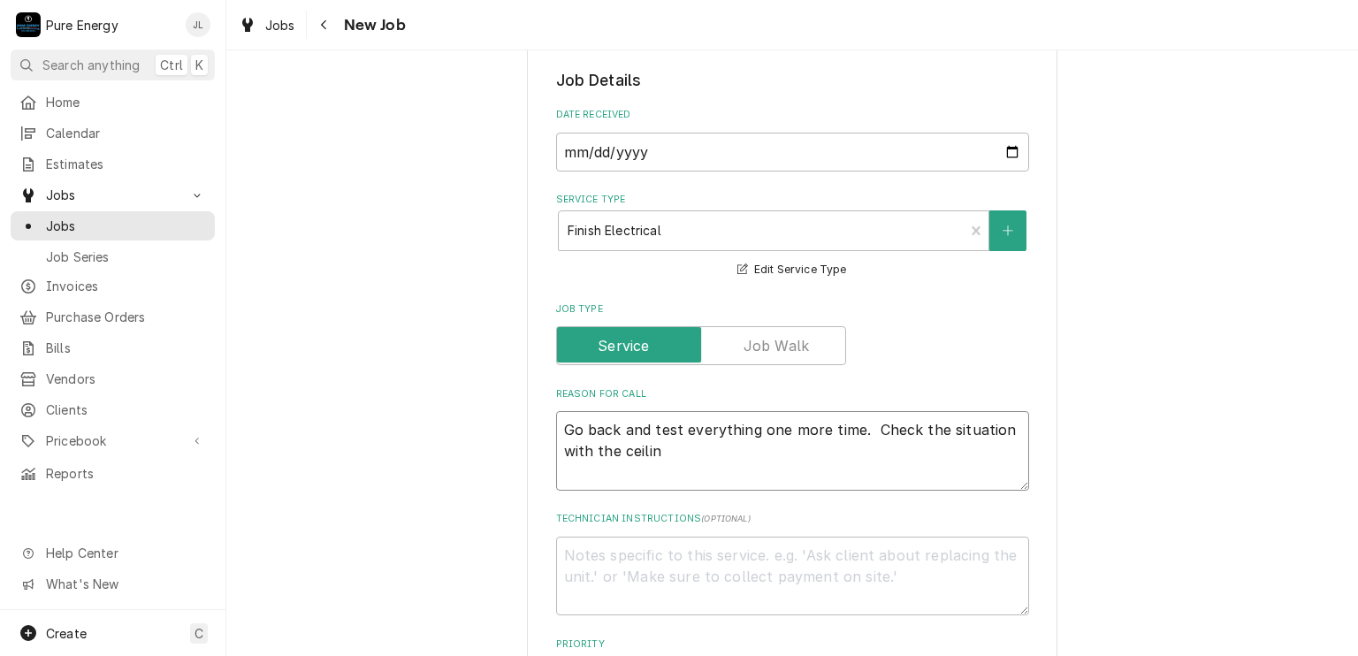
type textarea "Go back and test everything one more time. Check the situation with the ceiling"
type textarea "x"
type textarea "Go back and test everything one more time. Check the situation with the ceiling"
type textarea "x"
type textarea "Go back and test everything one more time. Check the situation with the ceiling…"
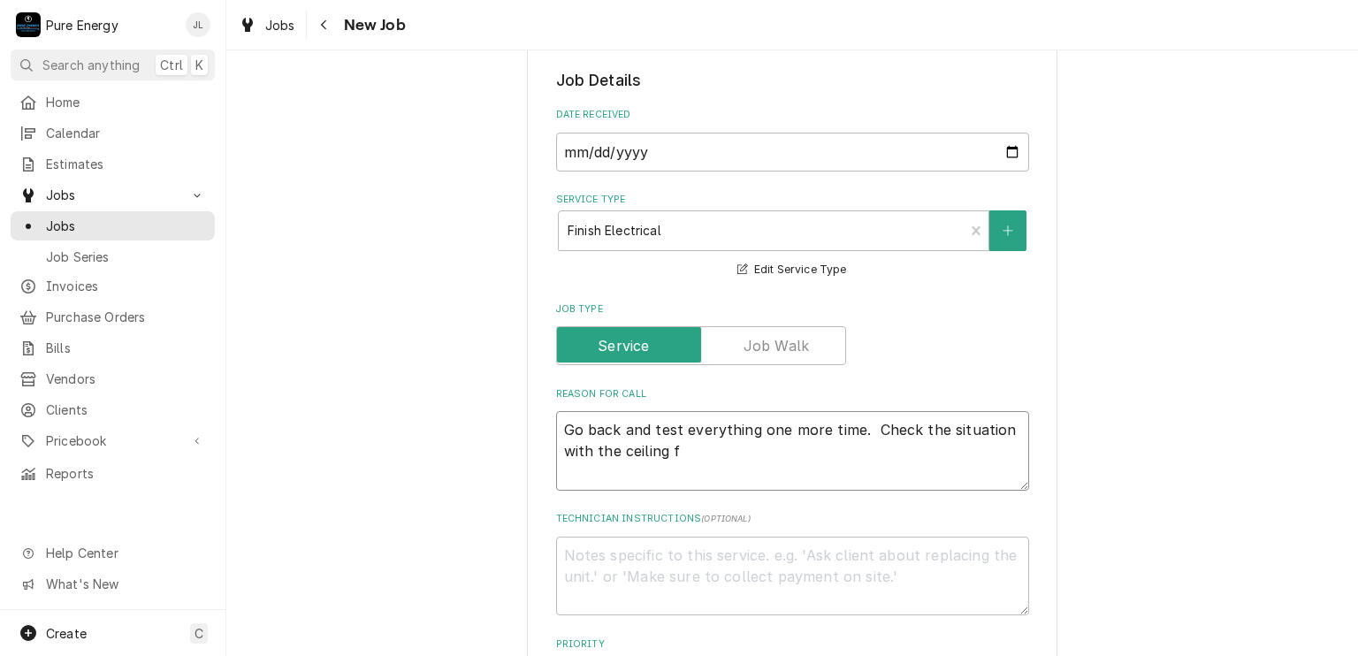
type textarea "x"
type textarea "Go back and test everything one more time. Check the situation with the ceiling…"
type textarea "x"
type textarea "Go back and test everything one more time. Check the situation with the ceiling…"
type textarea "x"
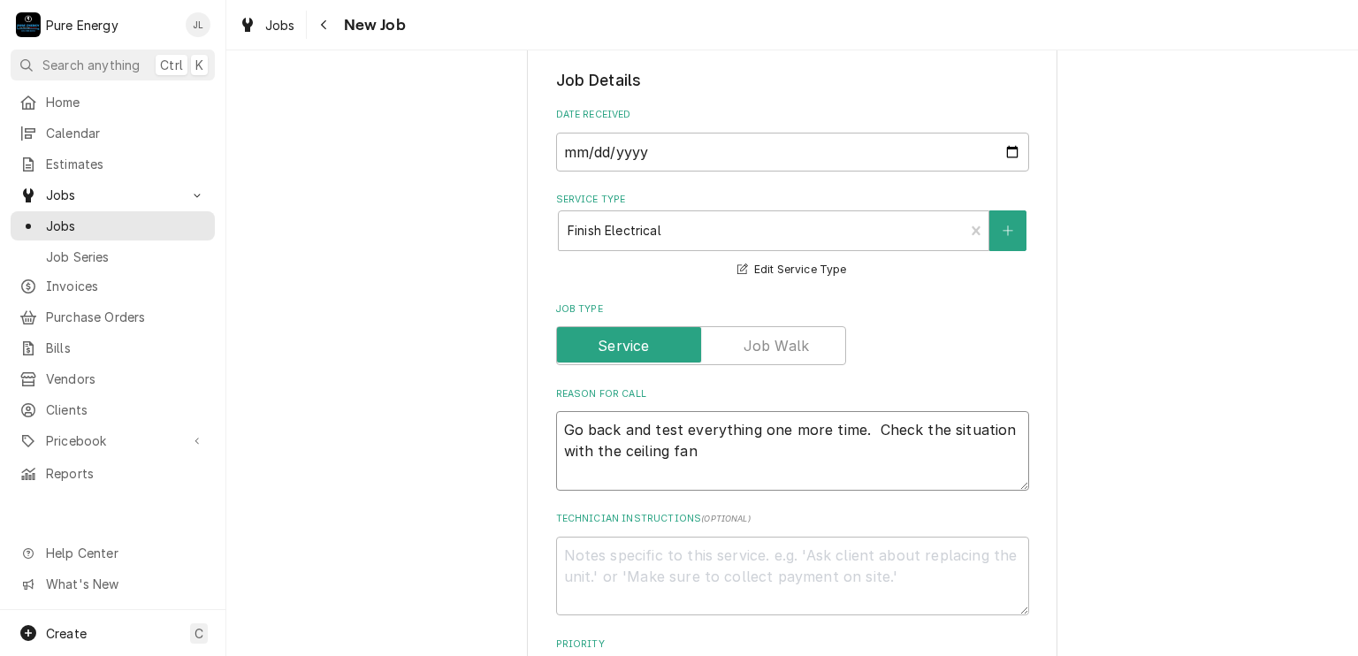
type textarea "Go back and test everything one more time. Check the situation with the ceiling…"
type textarea "x"
type textarea "Go back and test everything one more time. Check the situation with the ceiling…"
type textarea "x"
type textarea "Go back and test everything one more time. Check the situation with the ceiling…"
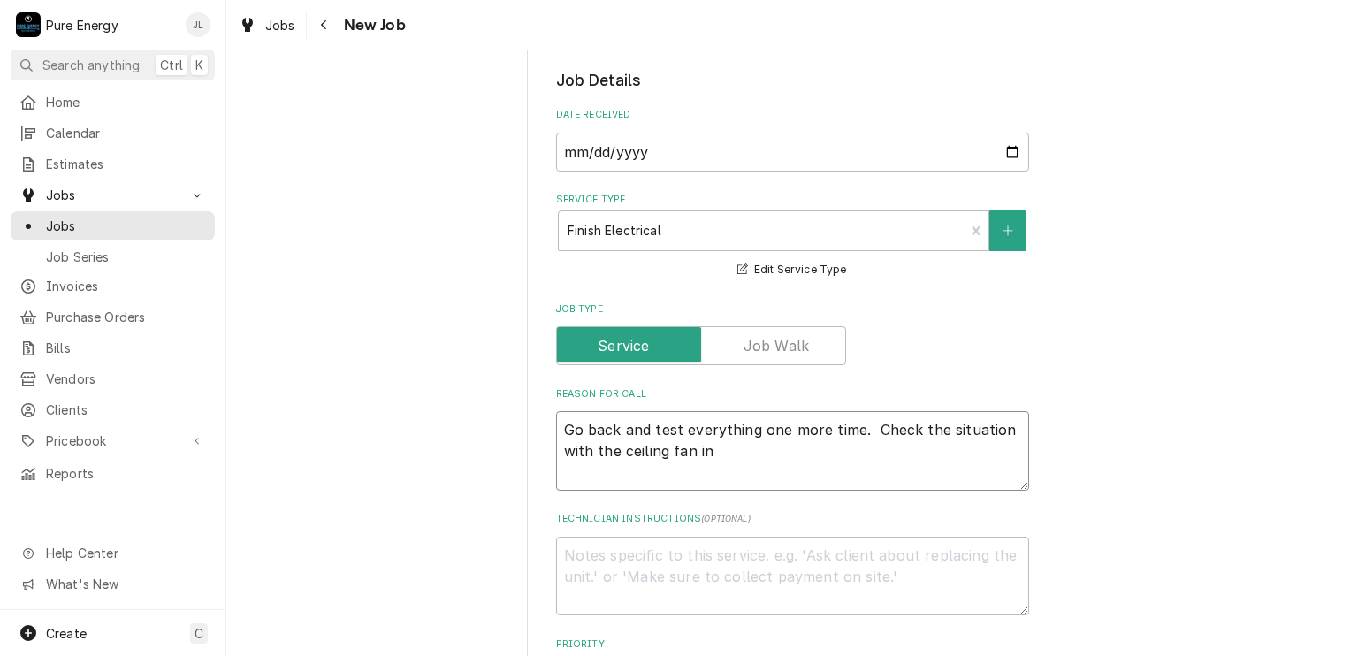
type textarea "x"
type textarea "Go back and test everything one more time. Check the situation with the ceiling…"
type textarea "x"
type textarea "Go back and test everything one more time. Check the situation with the ceiling…"
type textarea "x"
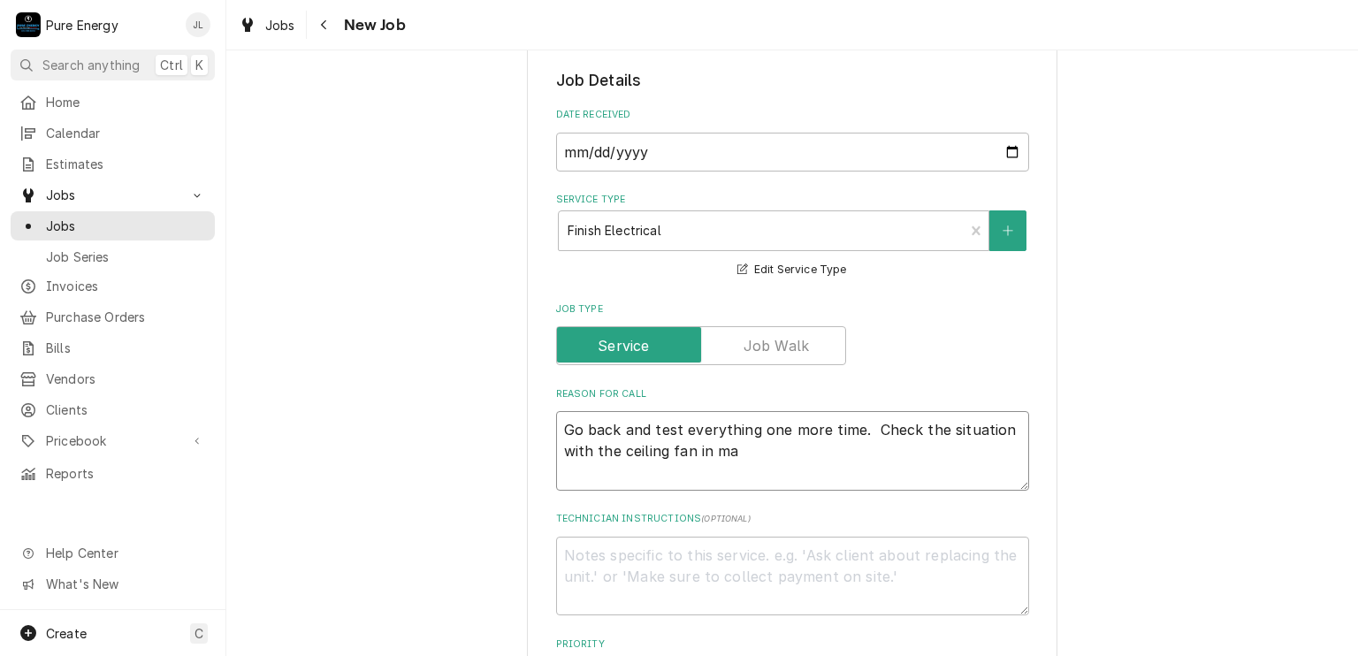
type textarea "Go back and test everything one more time. Check the situation with the ceiling…"
type textarea "x"
type textarea "Go back and test everything one more time. Check the situation with the ceiling…"
type textarea "x"
type textarea "Go back and test everything one more time. Check the situation with the ceiling…"
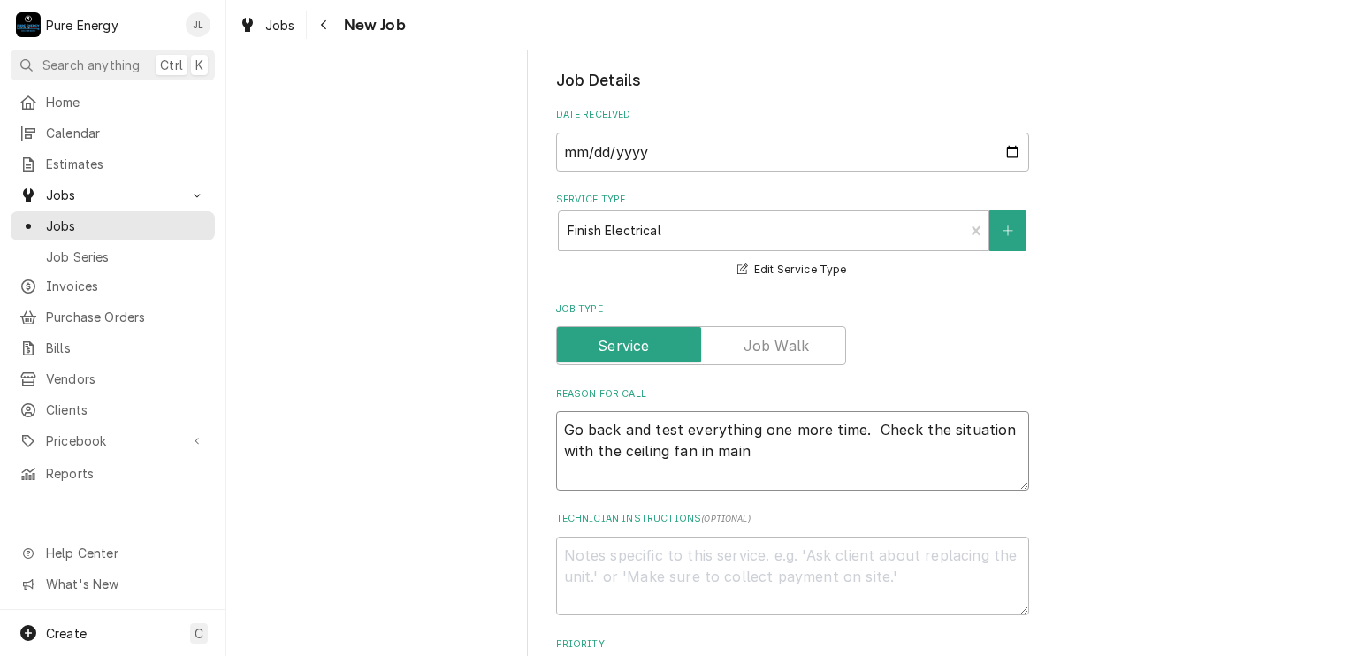
type textarea "x"
type textarea "Go back and test everything one more time. Check the situation with the ceiling…"
type textarea "x"
type textarea "Go back and test everything one more time. Check the situation with the ceiling…"
type textarea "x"
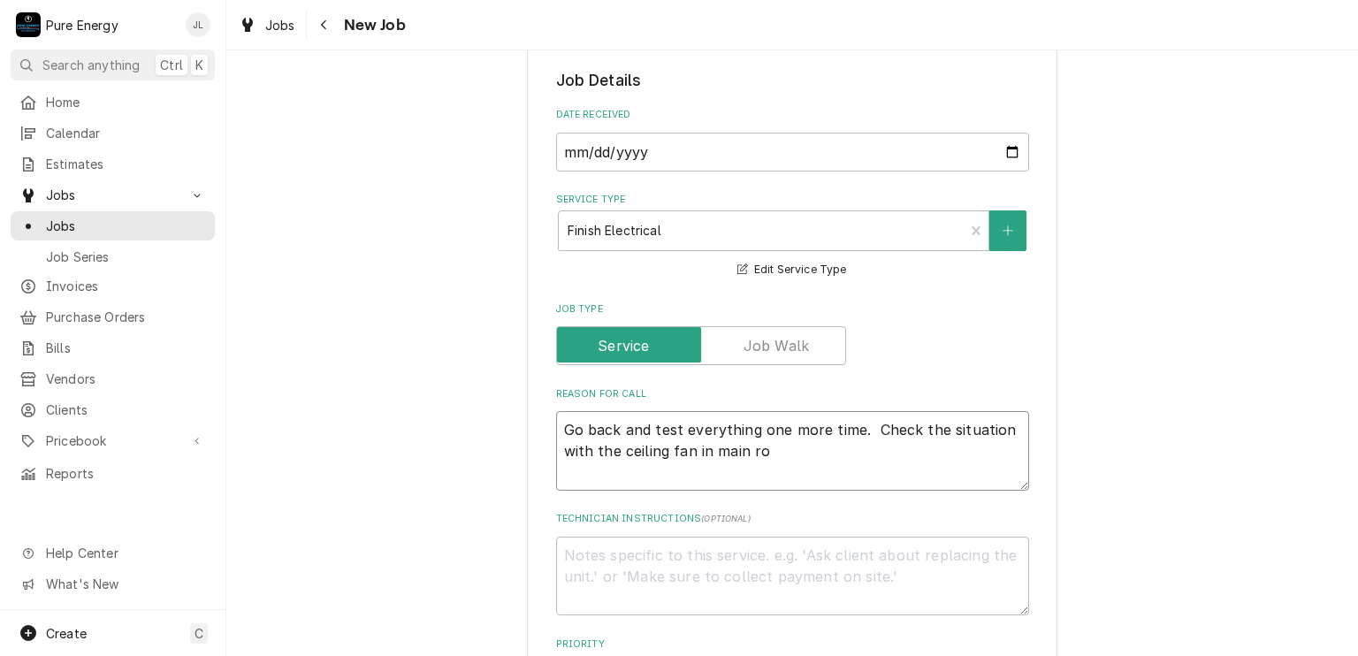
type textarea "Go back and test everything one more time. Check the situation with the ceiling…"
type textarea "x"
type textarea "Go back and test everything one more time. Check the situation with the ceiling…"
type textarea "x"
type textarea "Go back and test everything one more time. Check the situation with the ceiling…"
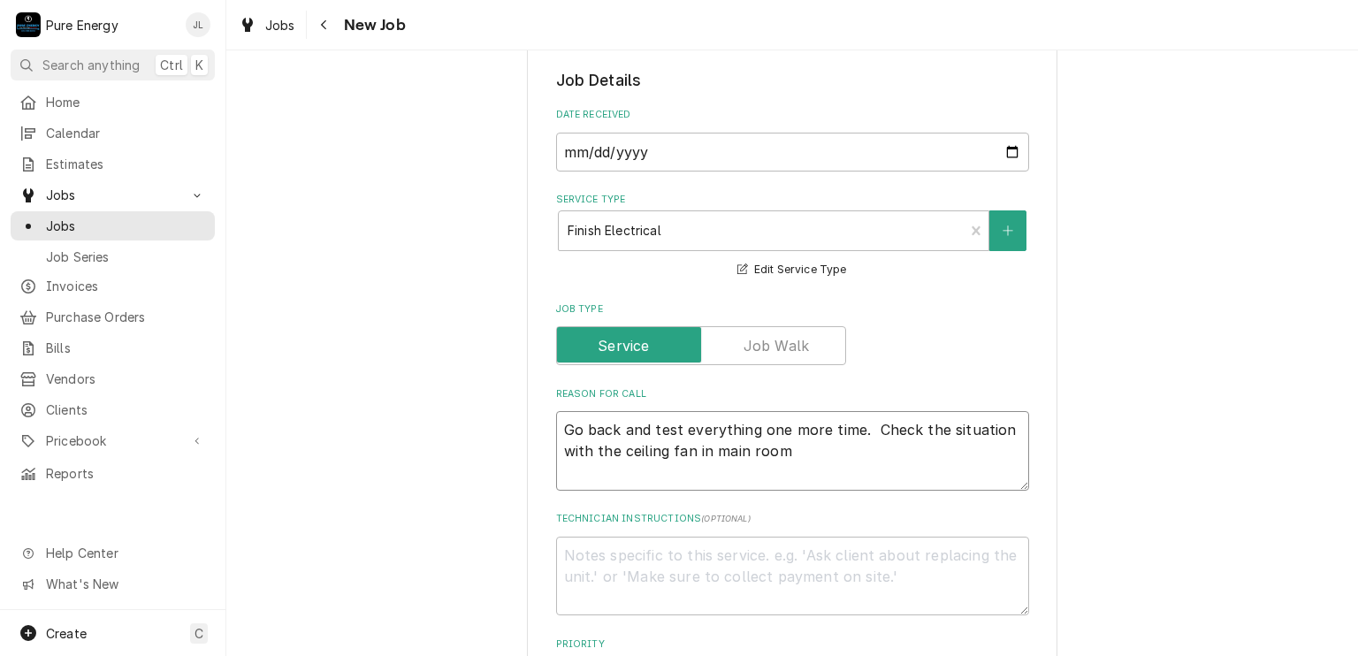
type textarea "x"
type textarea "Go back and test everything one more time. Check the situation with the ceiling…"
type textarea "x"
type textarea "Go back and test everything one more time. Check the situation with the ceiling…"
type textarea "x"
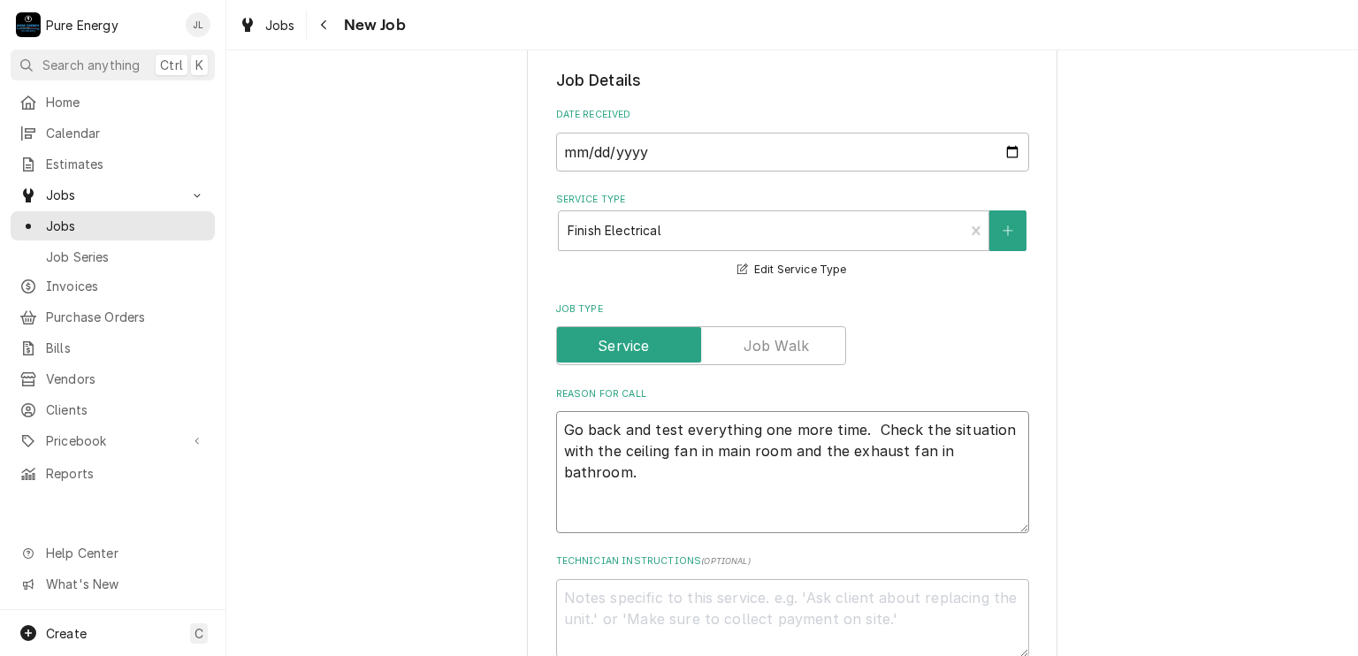
drag, startPoint x: 655, startPoint y: 420, endPoint x: 575, endPoint y: 427, distance: 80.7
click at [575, 427] on textarea "Go back and test everything one more time. Check the situation with the ceiling…" at bounding box center [792, 472] width 473 height 122
click at [557, 433] on textarea "Go back and test everything one more time. Check the situation with the ceiling…" at bounding box center [792, 472] width 473 height 122
click at [556, 435] on textarea "Go back and test everything one more time. Check the situation with the ceiling…" at bounding box center [792, 472] width 473 height 122
click at [557, 436] on textarea "Go back and test everything one more time. Check the situation with the ceiling…" at bounding box center [792, 472] width 473 height 122
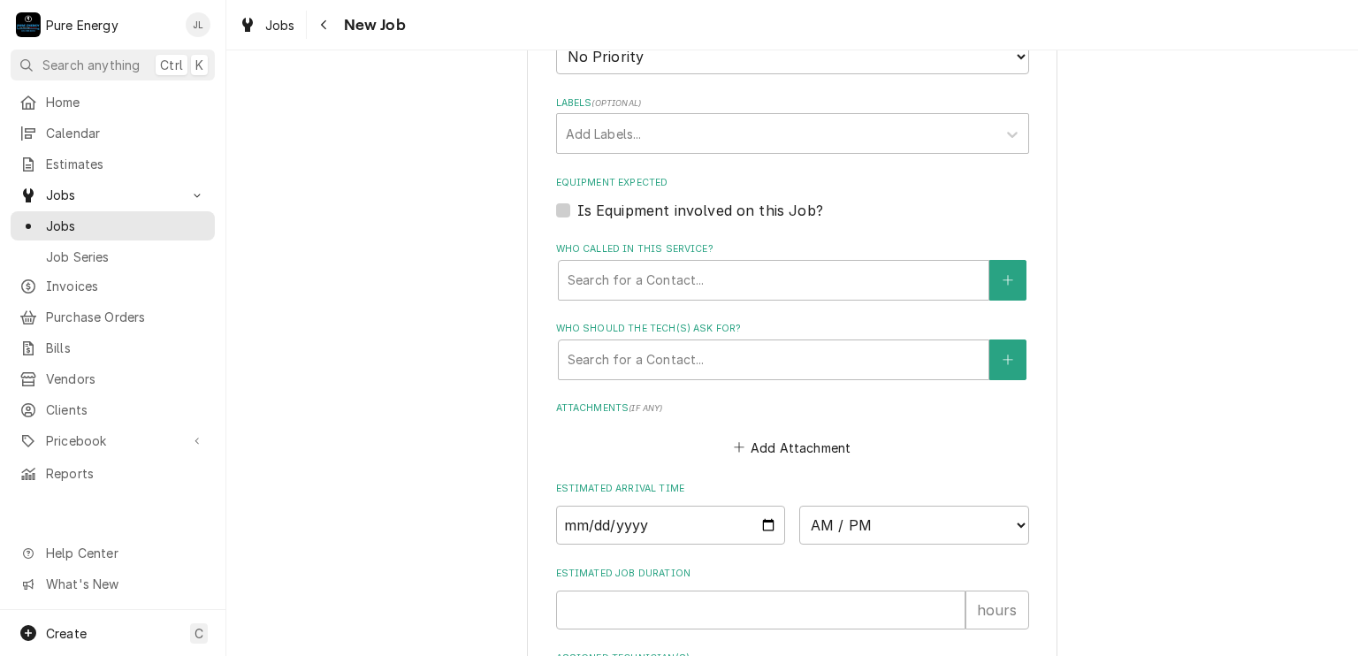
scroll to position [1237, 0]
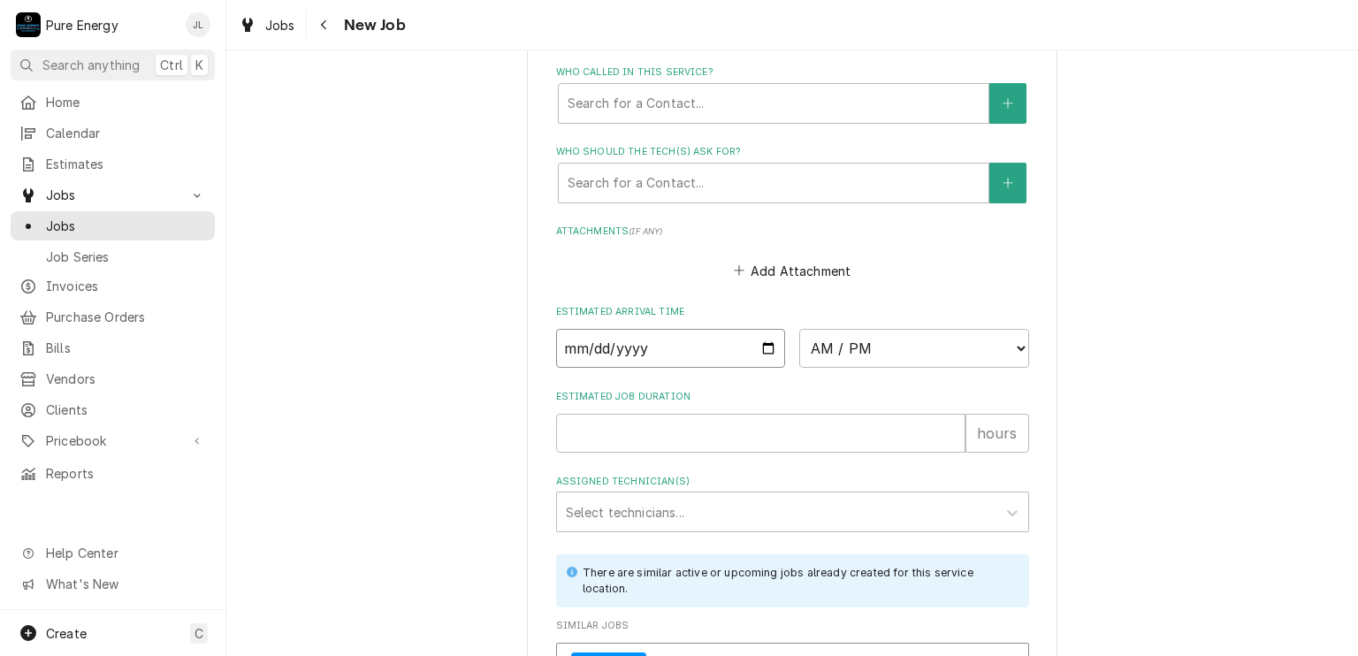
click at [764, 342] on input "Date" at bounding box center [671, 348] width 230 height 39
click at [1012, 342] on select "AM / PM 6:00 AM 6:15 AM 6:30 AM 6:45 AM 7:00 AM 7:15 AM 7:30 AM 7:45 AM 8:00 AM…" at bounding box center [914, 348] width 230 height 39
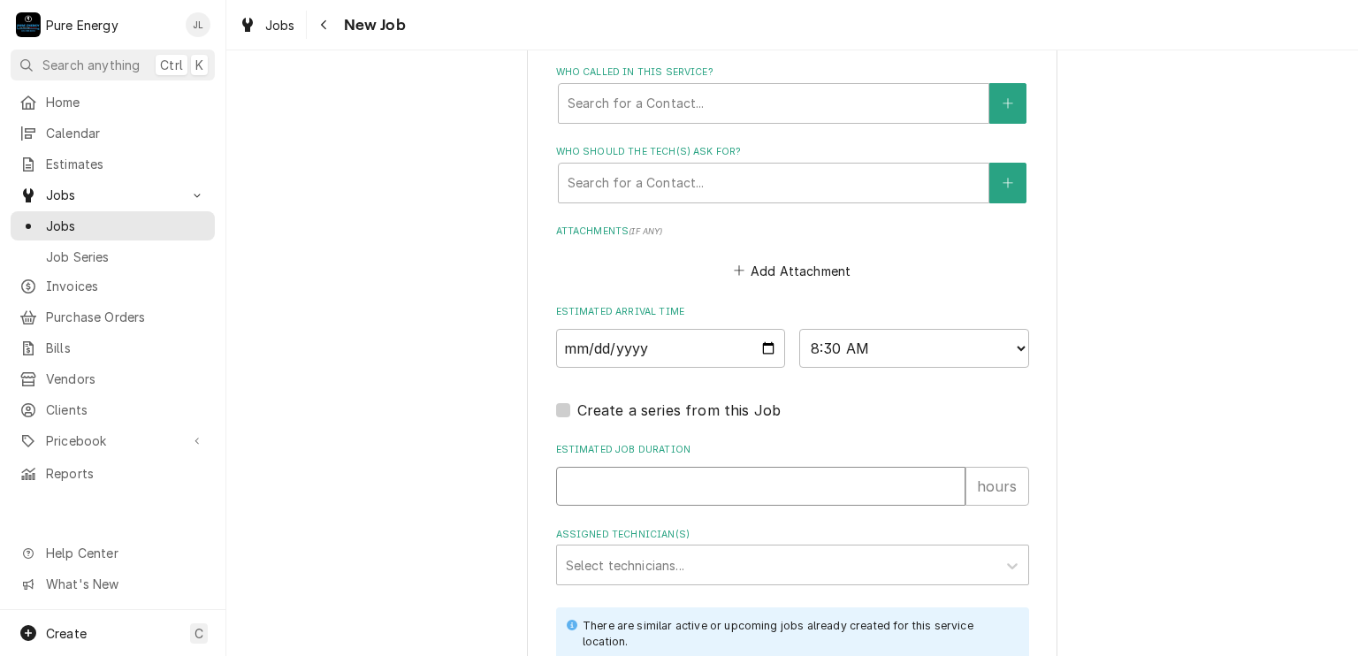
click at [691, 477] on input "Estimated Job Duration" at bounding box center [760, 486] width 409 height 39
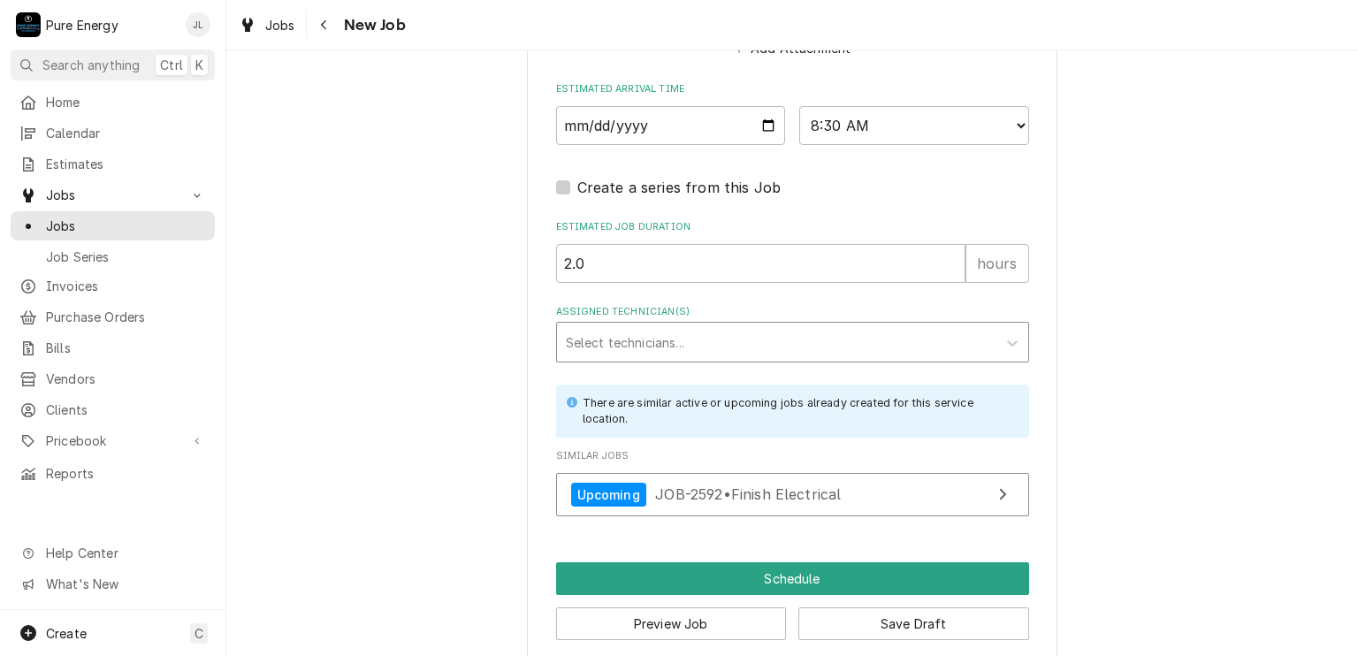
click at [721, 342] on div "Assigned Technician(s)" at bounding box center [777, 342] width 422 height 32
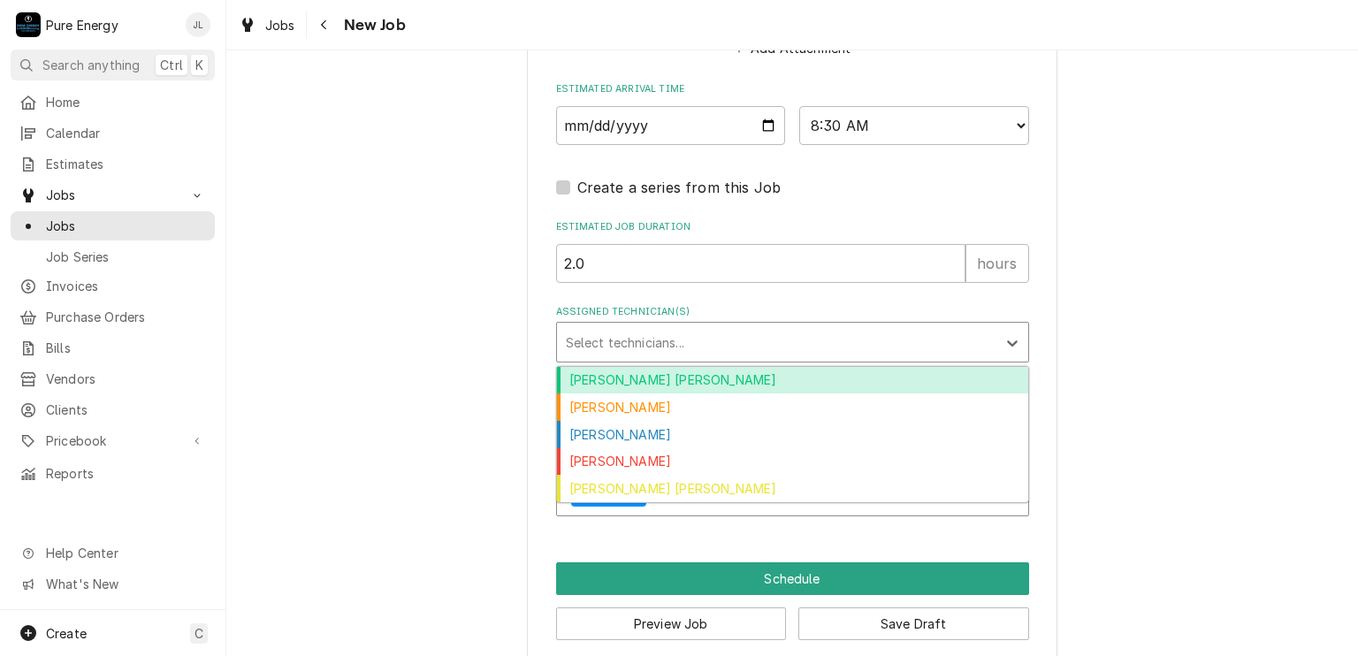
click at [700, 381] on div "[PERSON_NAME] [PERSON_NAME]" at bounding box center [792, 380] width 471 height 27
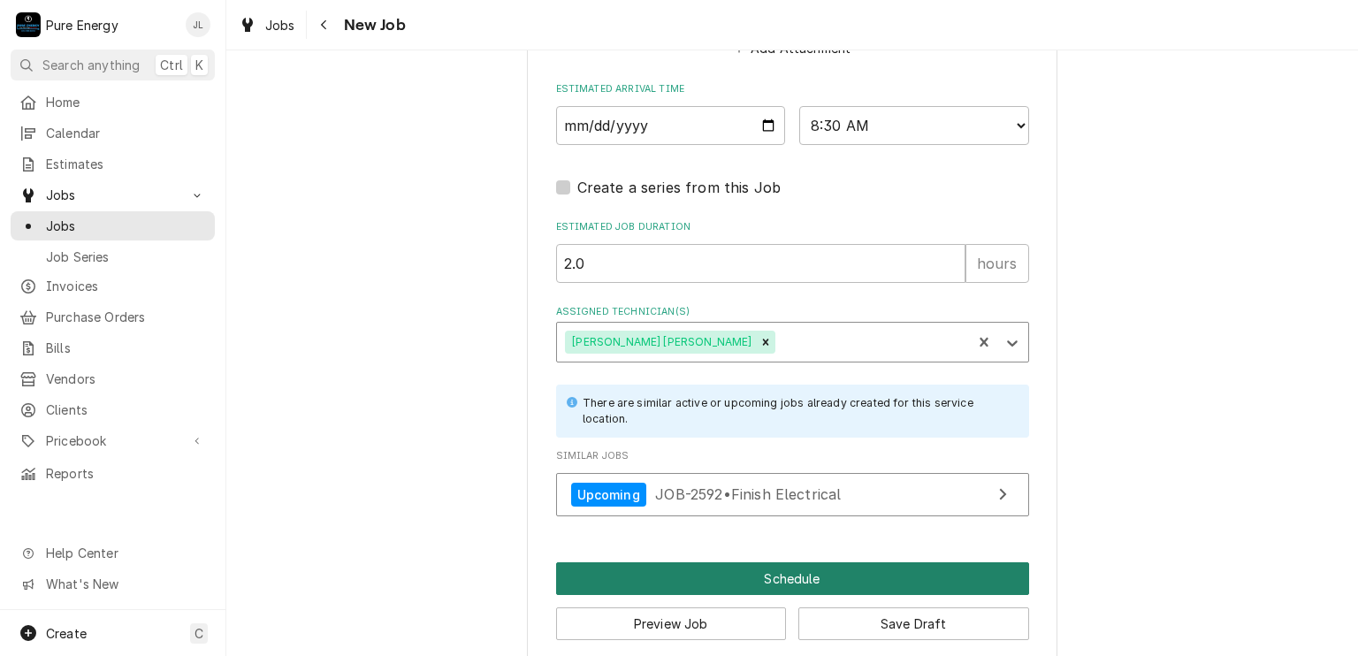
click at [738, 562] on button "Schedule" at bounding box center [792, 578] width 473 height 33
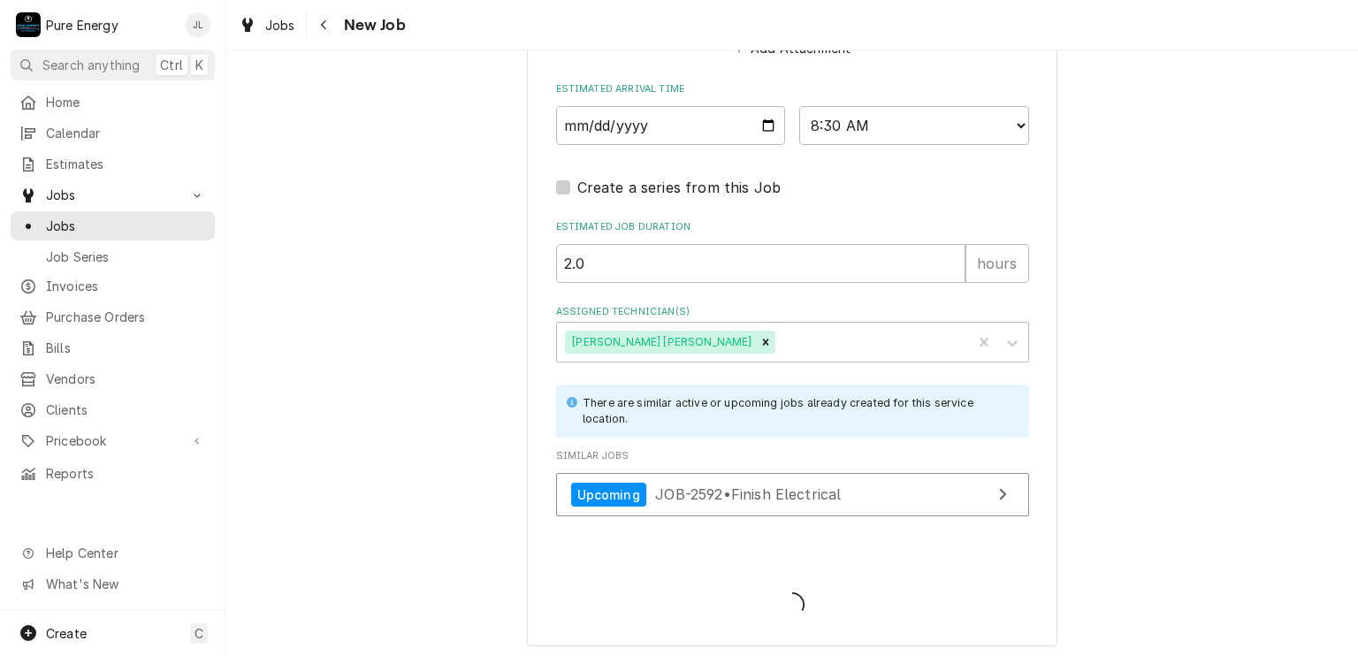
scroll to position [1444, 0]
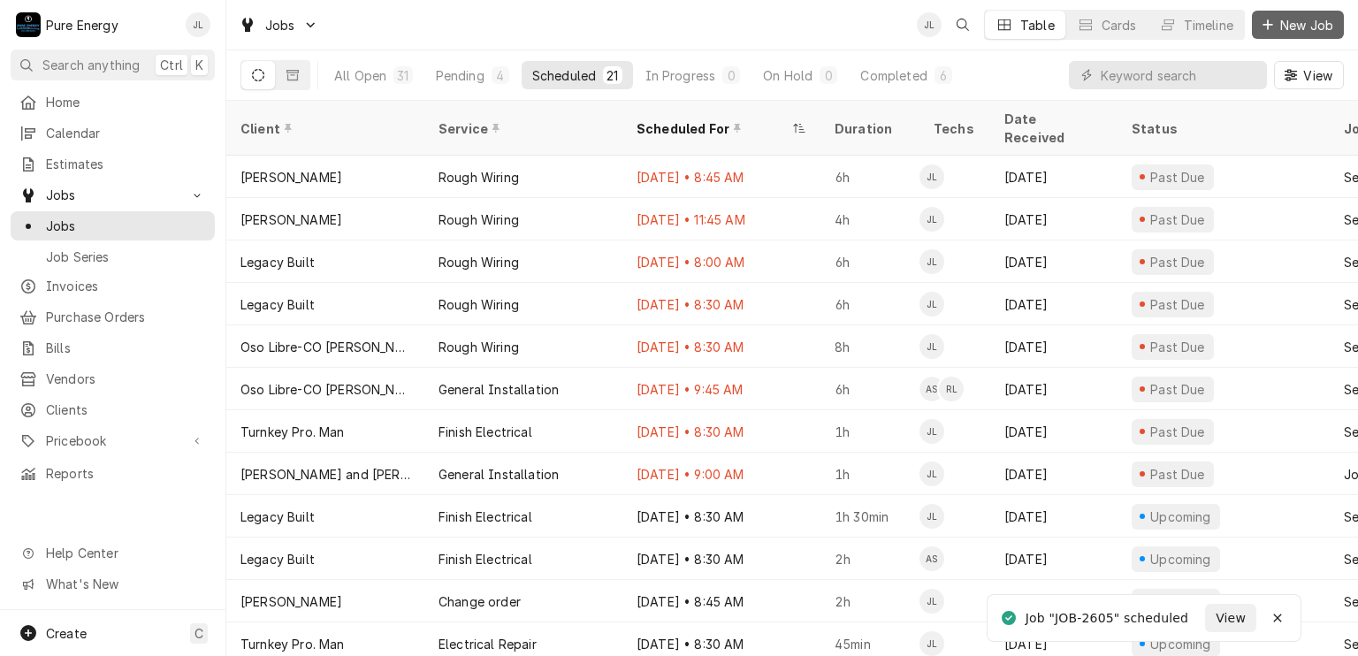
click at [1283, 28] on span "New Job" at bounding box center [1306, 25] width 60 height 19
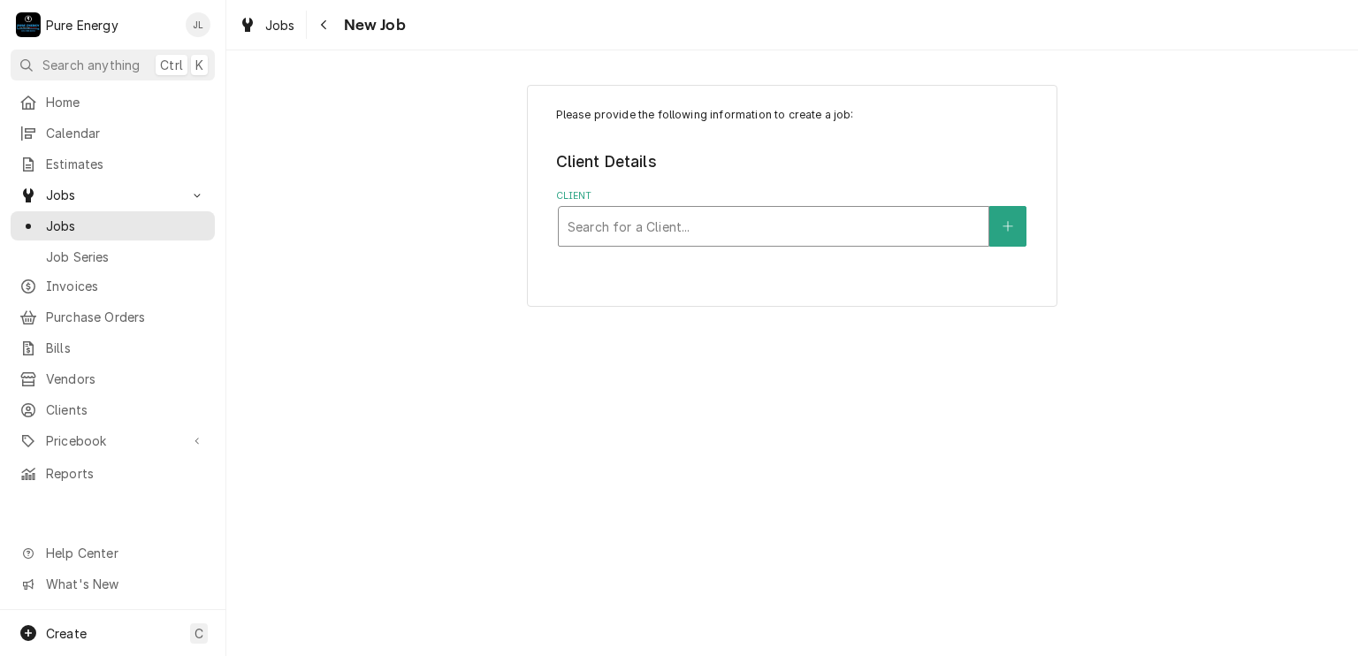
click at [659, 225] on div "Client" at bounding box center [773, 226] width 412 height 32
type input "[PERSON_NAME]"
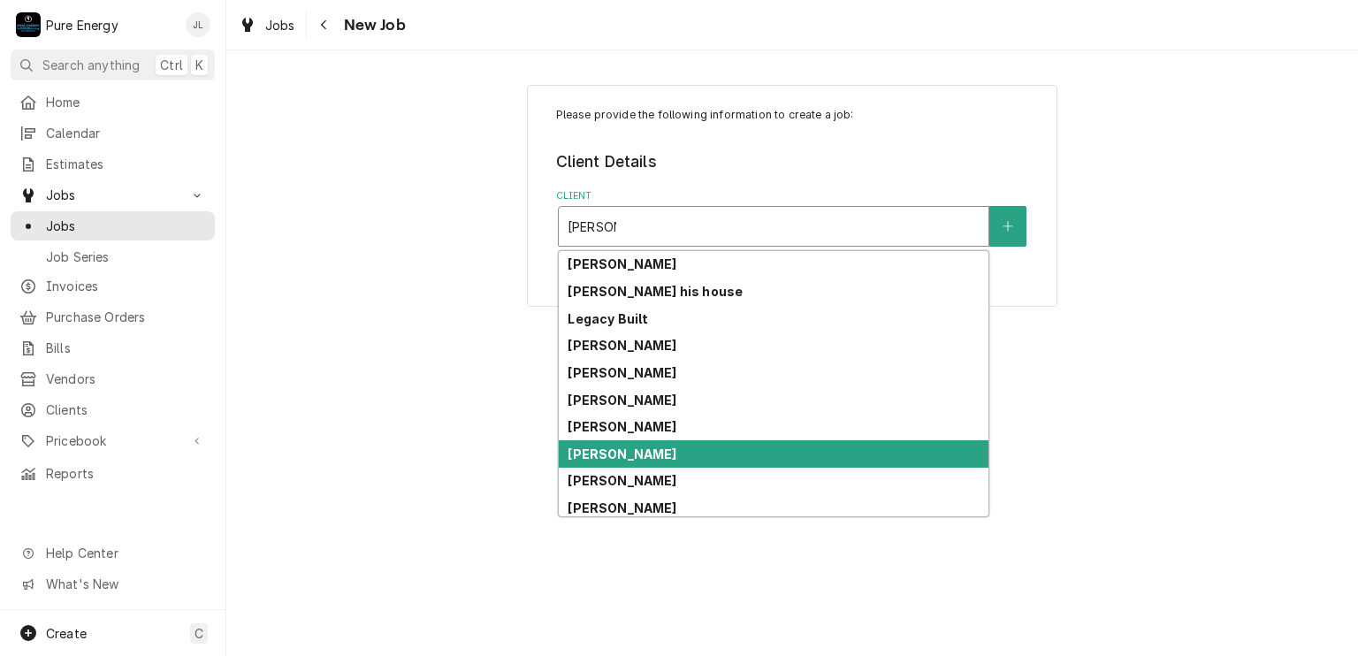
click at [651, 463] on div "[PERSON_NAME]" at bounding box center [774, 453] width 430 height 27
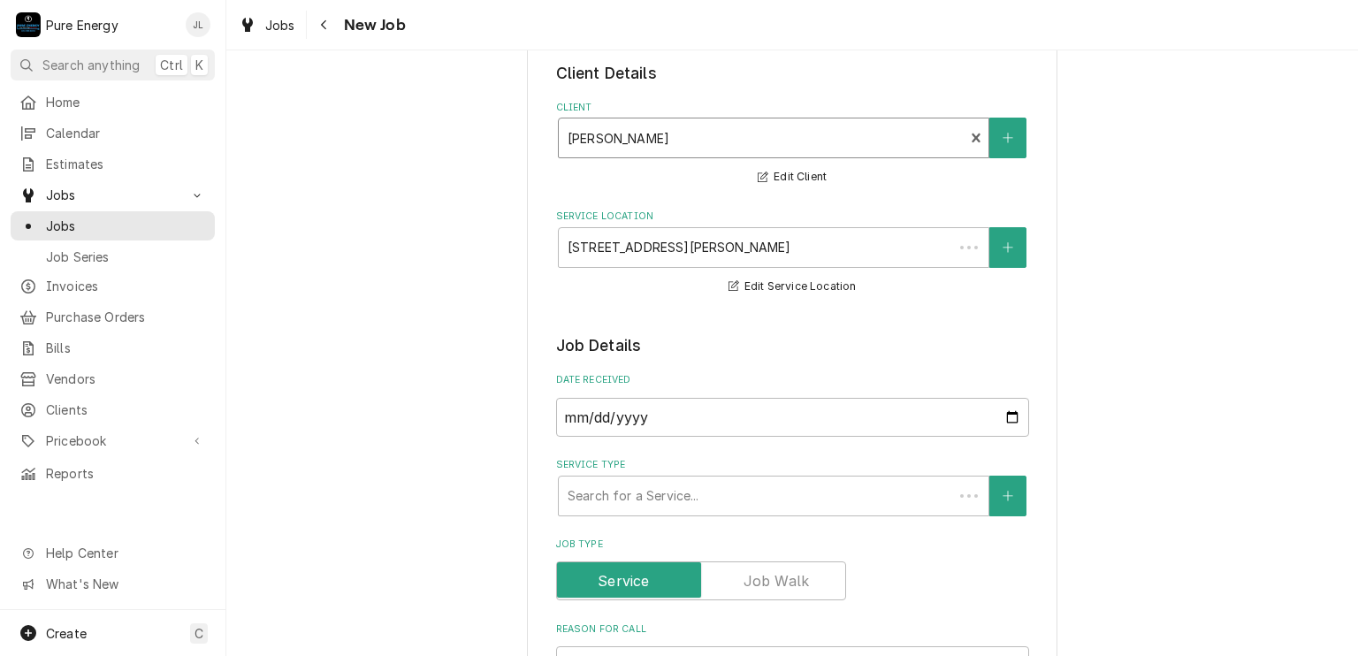
scroll to position [177, 0]
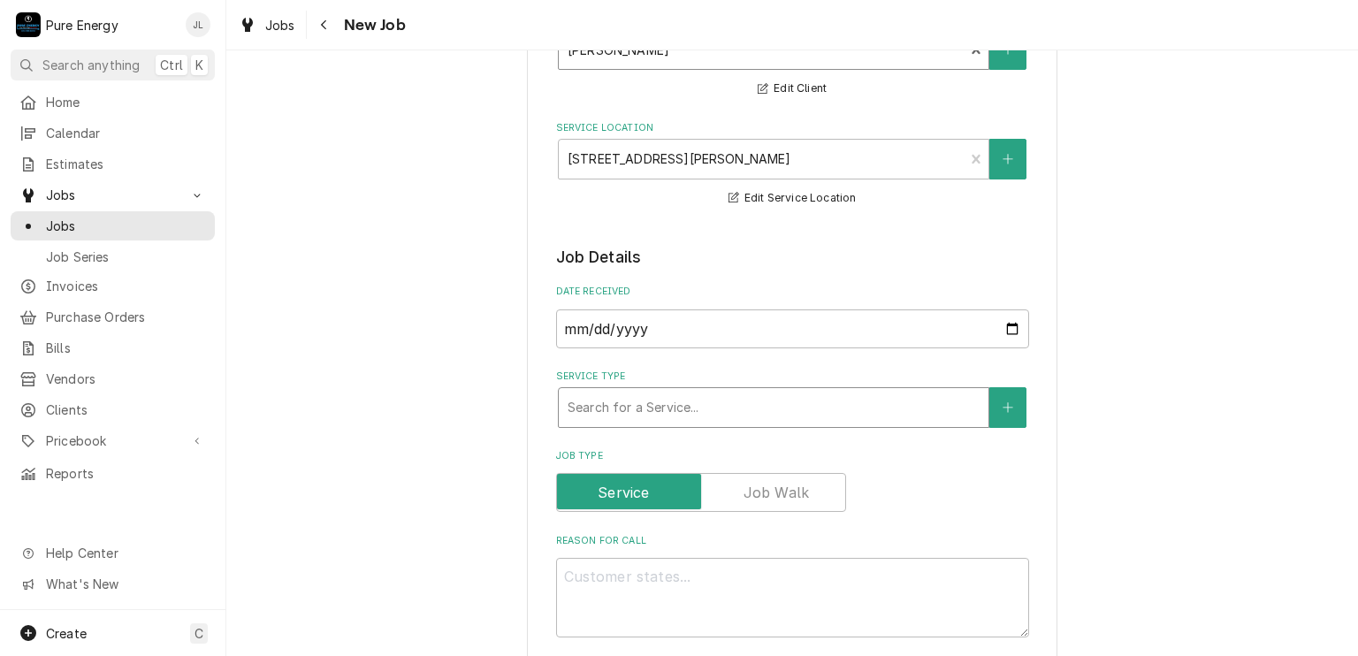
click at [689, 416] on div "Service Type" at bounding box center [773, 408] width 412 height 32
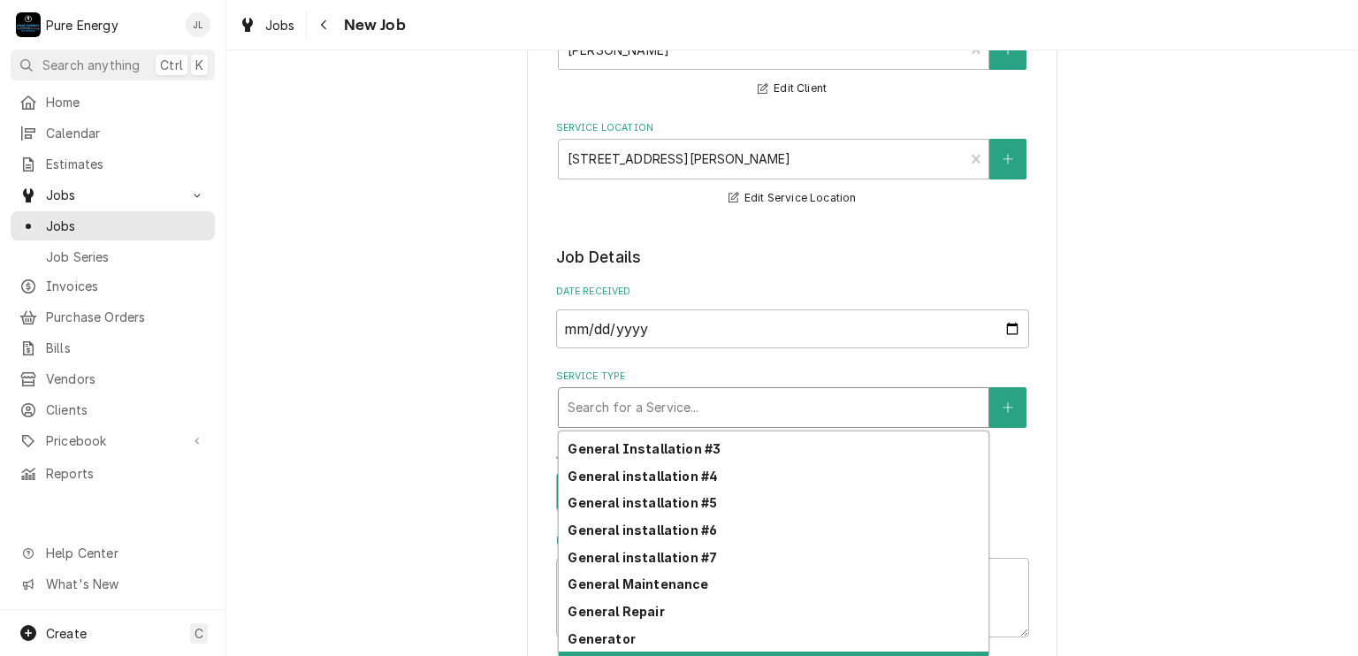
scroll to position [523, 0]
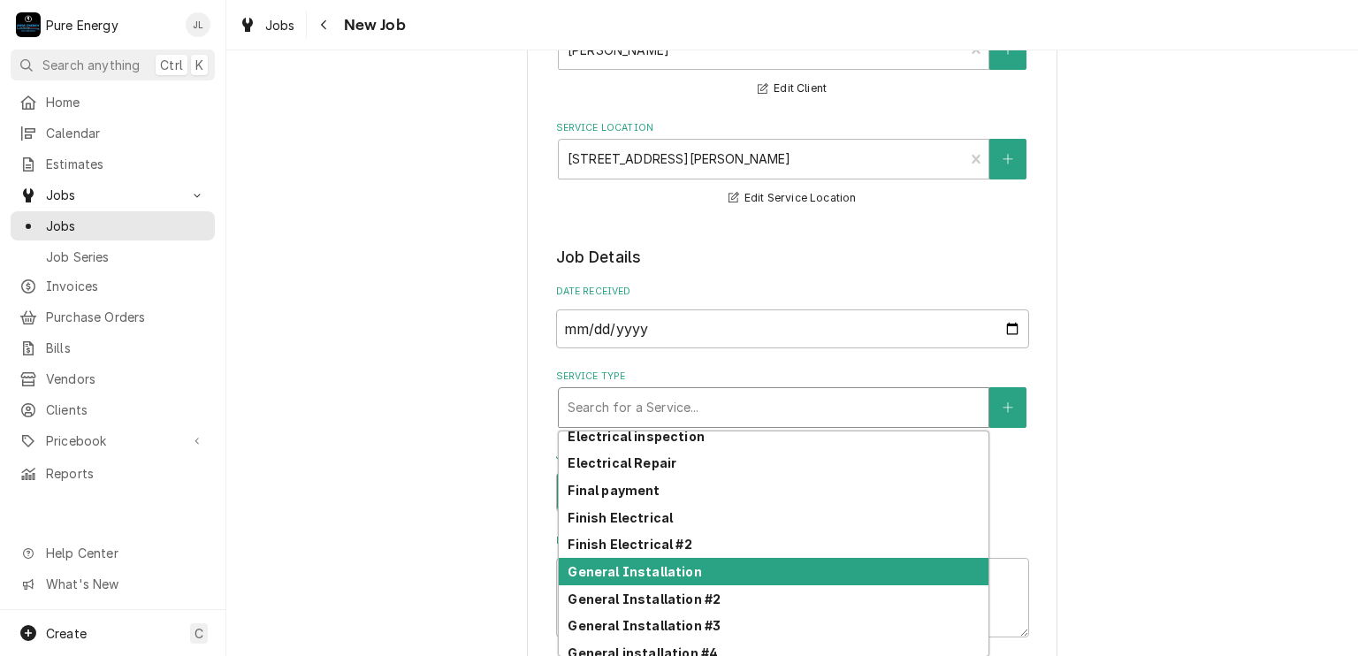
click at [679, 578] on div "General Installation" at bounding box center [774, 571] width 430 height 27
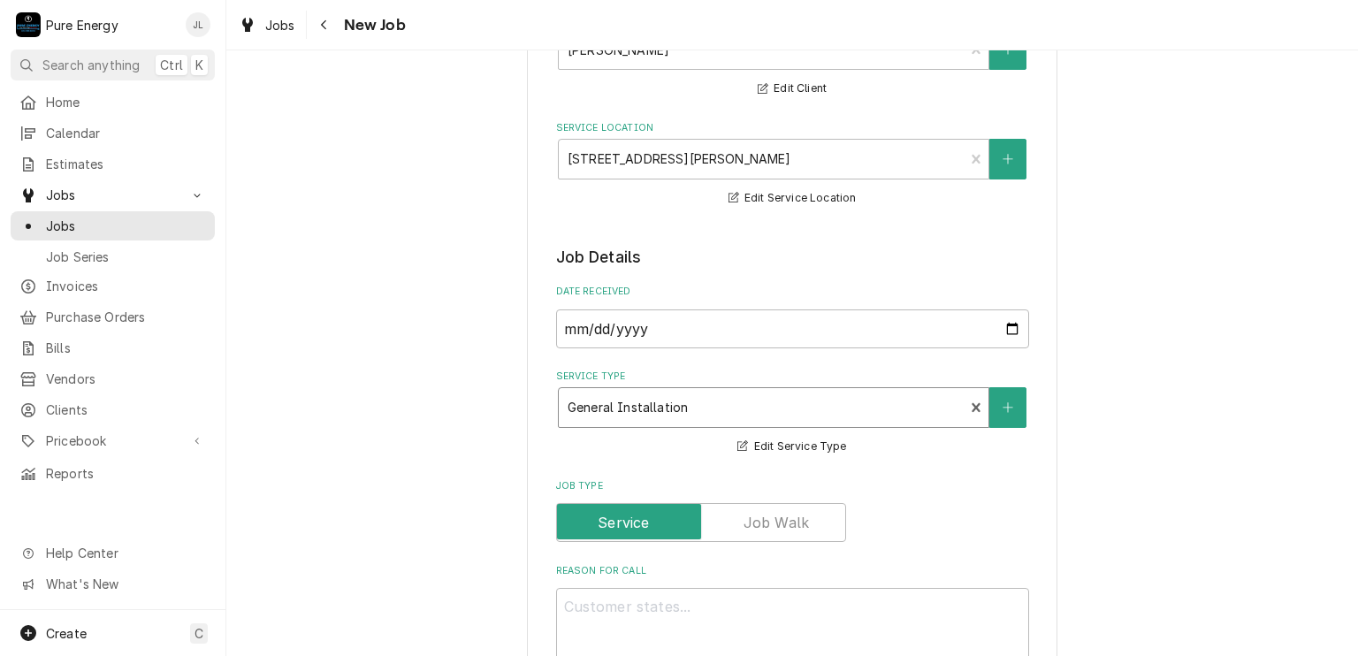
scroll to position [265, 0]
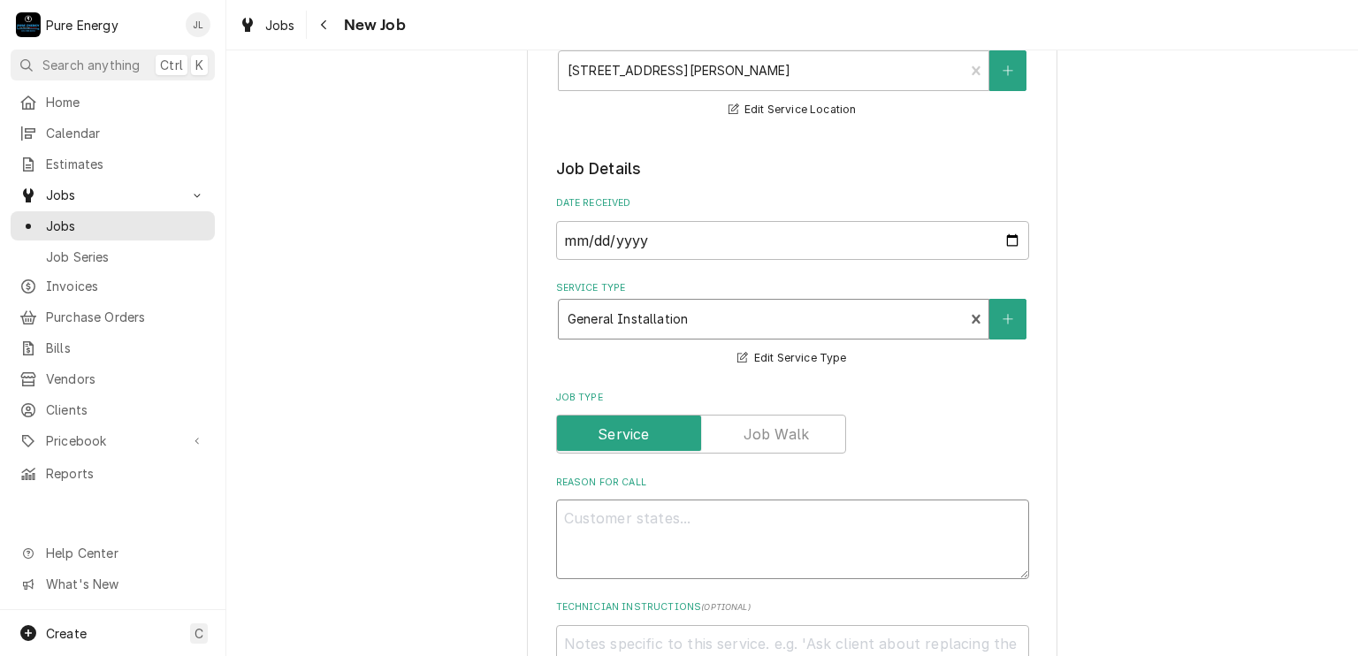
click at [633, 537] on textarea "Reason For Call" at bounding box center [792, 539] width 473 height 80
type textarea "x"
type textarea "C"
type textarea "x"
type textarea "Co"
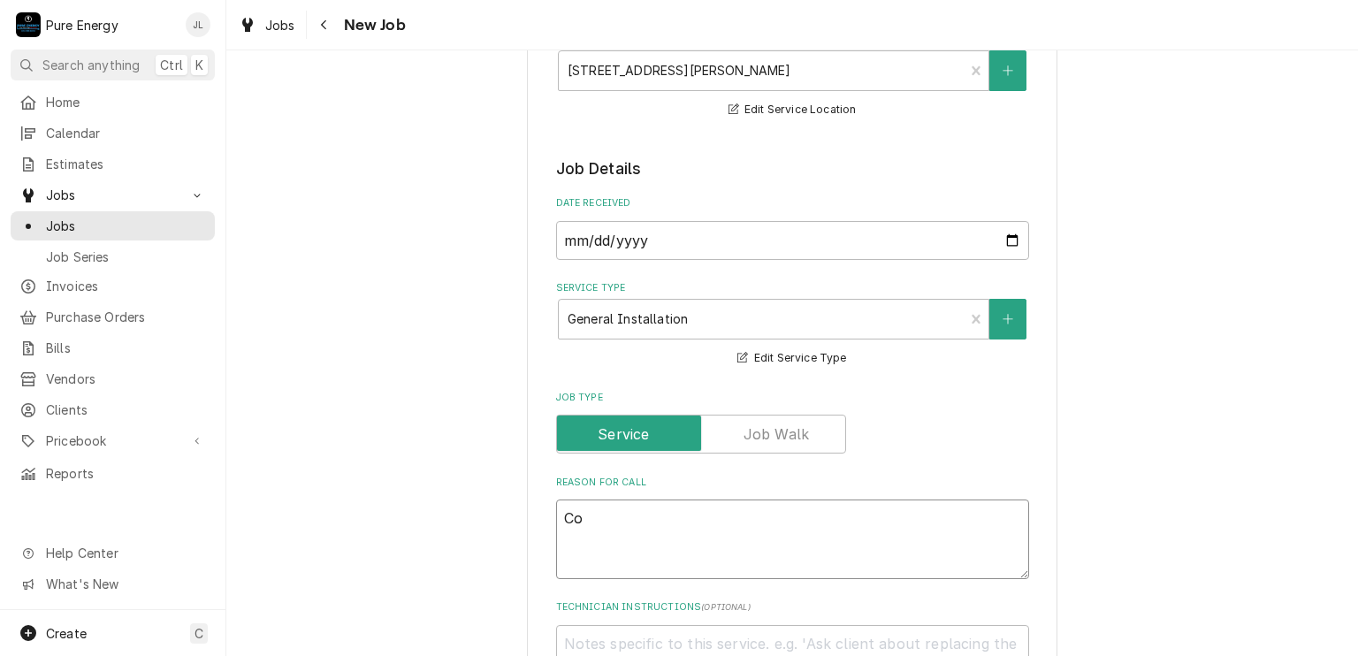
type textarea "x"
type textarea "Con"
type textarea "x"
type textarea "Cont"
type textarea "x"
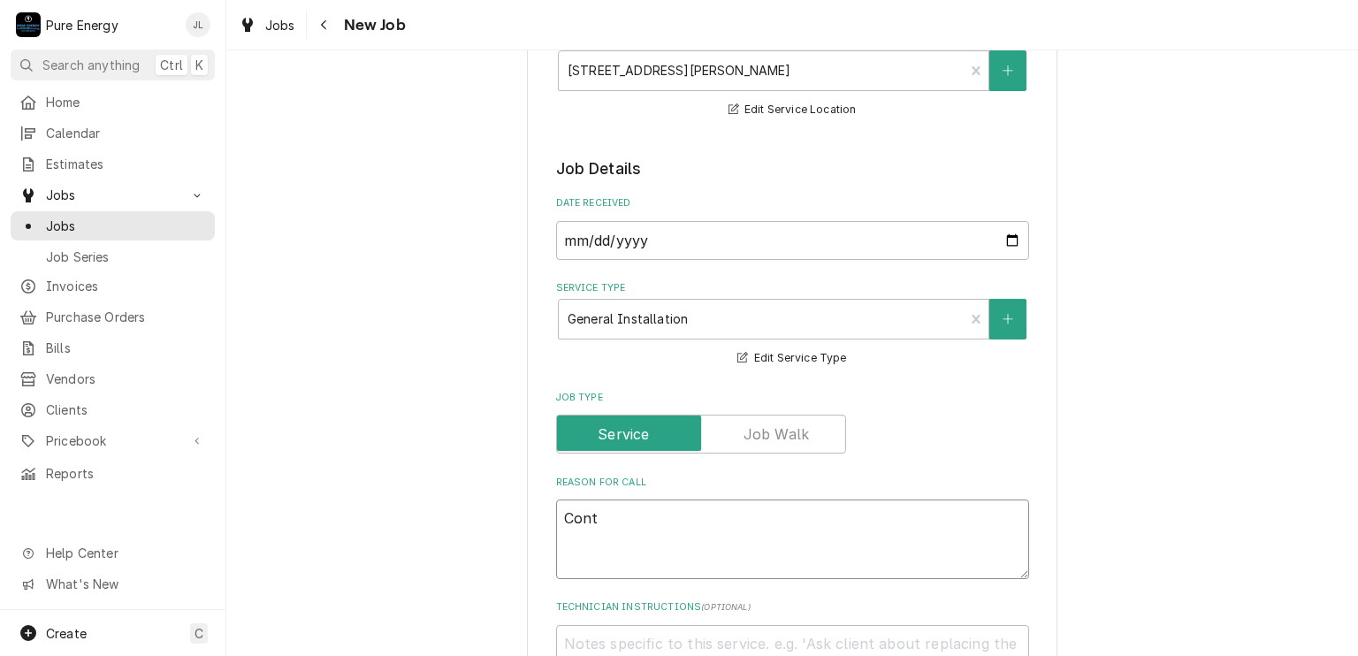
type textarea "[PERSON_NAME]"
type textarea "x"
type textarea "Contin"
type textarea "x"
type textarea "Continu"
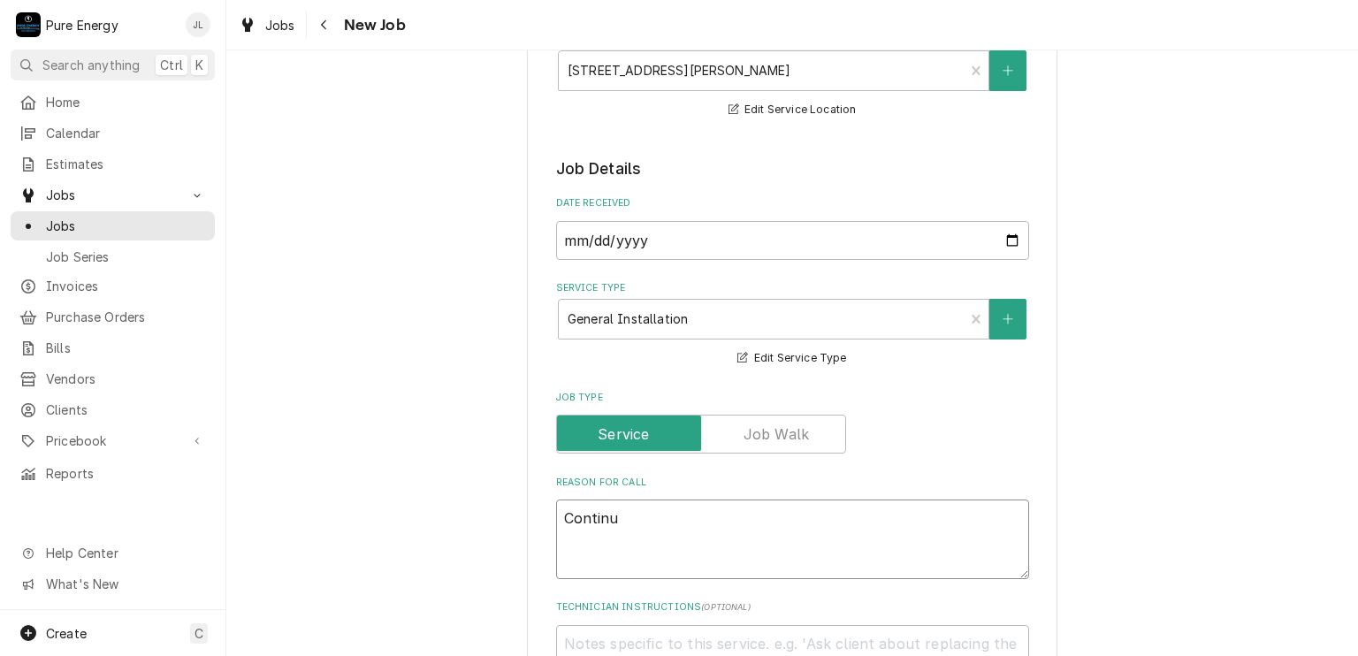
type textarea "x"
type textarea "Continue"
type textarea "x"
type textarea "Continue"
type textarea "x"
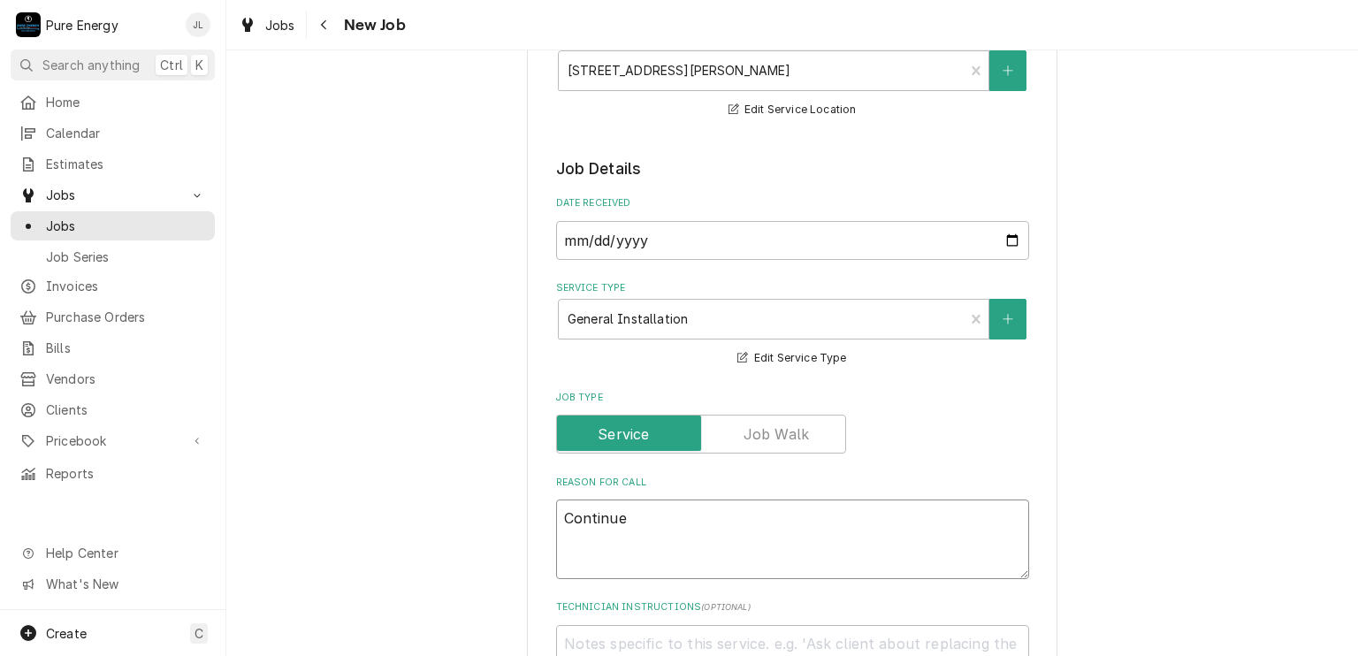
type textarea "Continue o"
type textarea "x"
type textarea "Continue"
type textarea "x"
type textarea "Continue w"
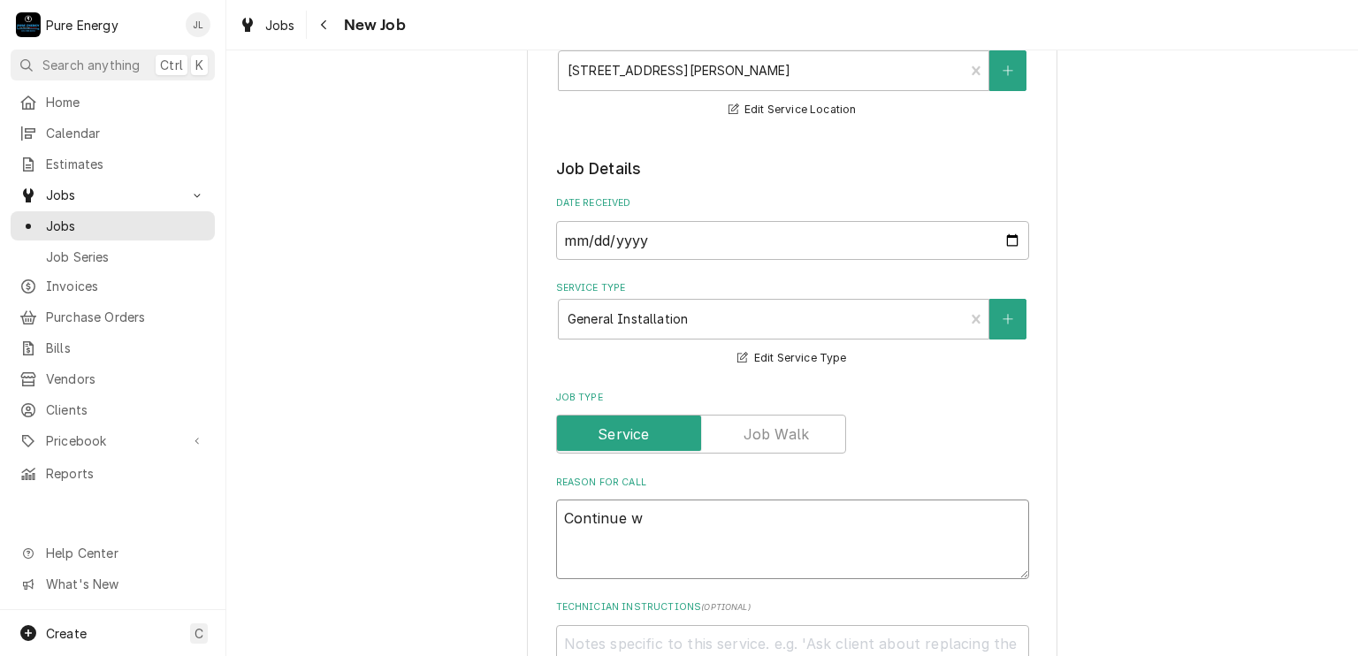
type textarea "x"
type textarea "Continue wo"
type textarea "x"
type textarea "Continue wok"
type textarea "x"
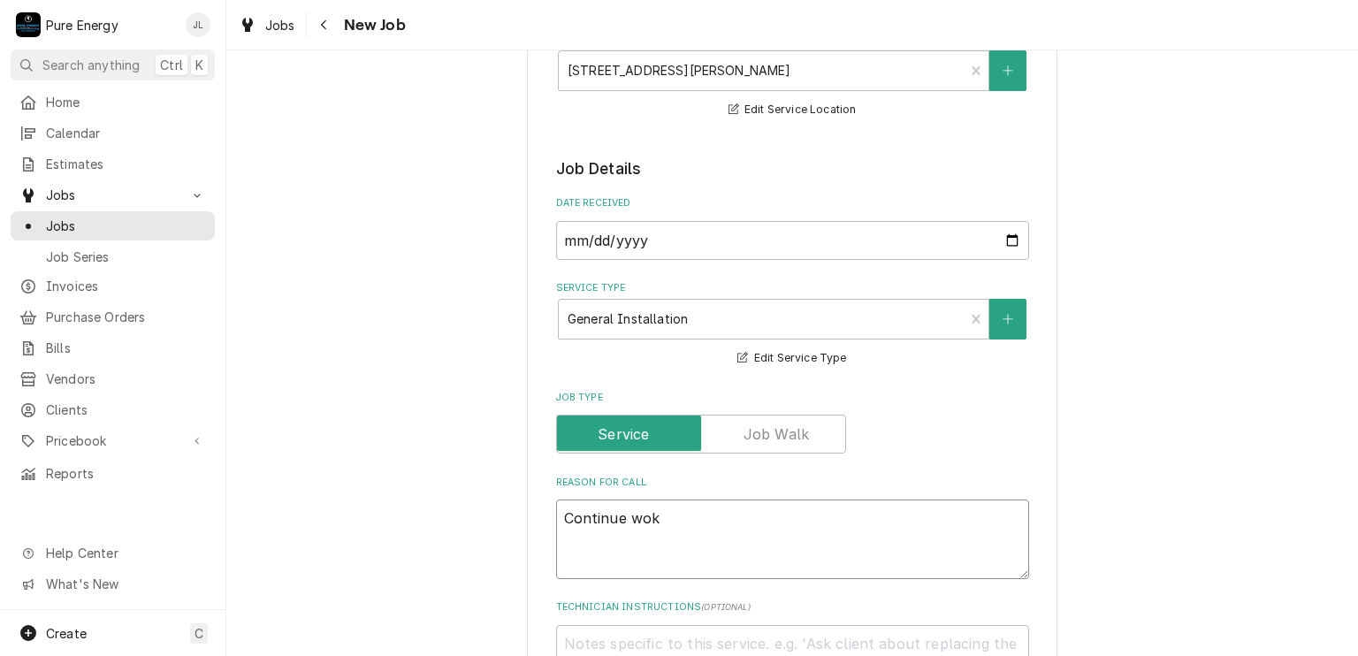
type textarea "Continue wo"
type textarea "x"
type textarea "Continue wor"
type textarea "x"
type textarea "Continue wori"
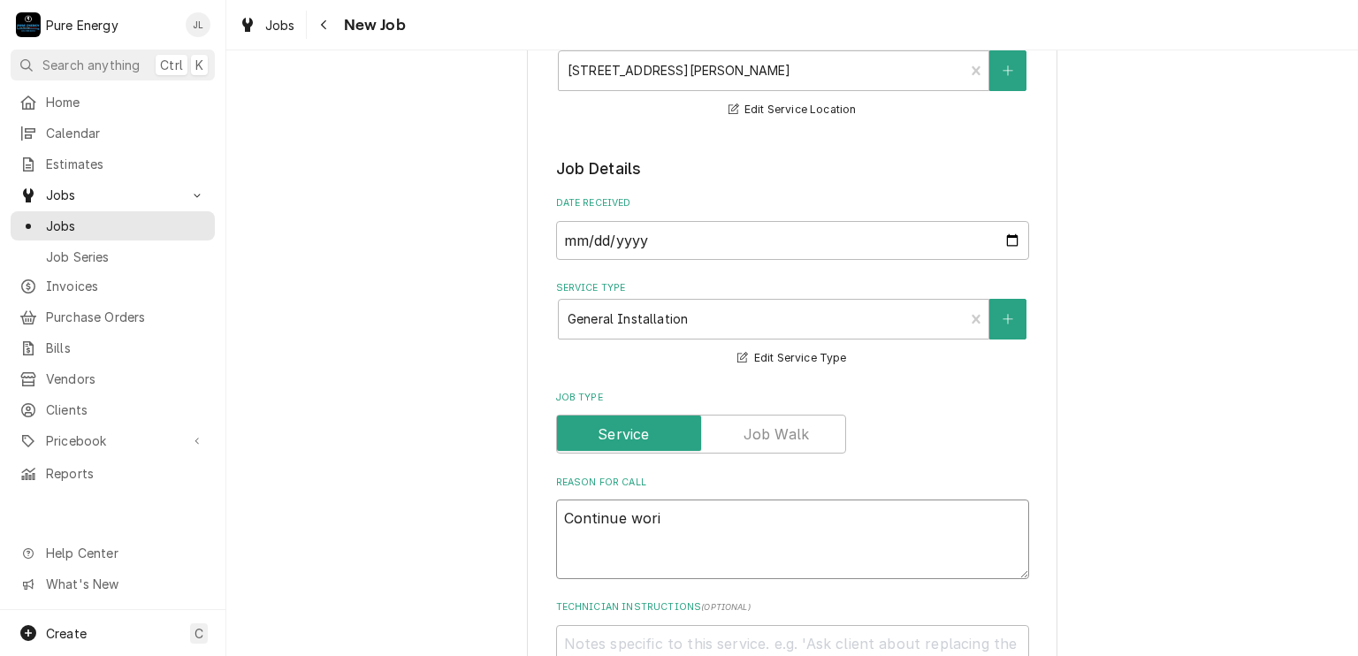
type textarea "x"
type textarea "Continue wor"
type textarea "x"
type textarea "Continue work"
type textarea "x"
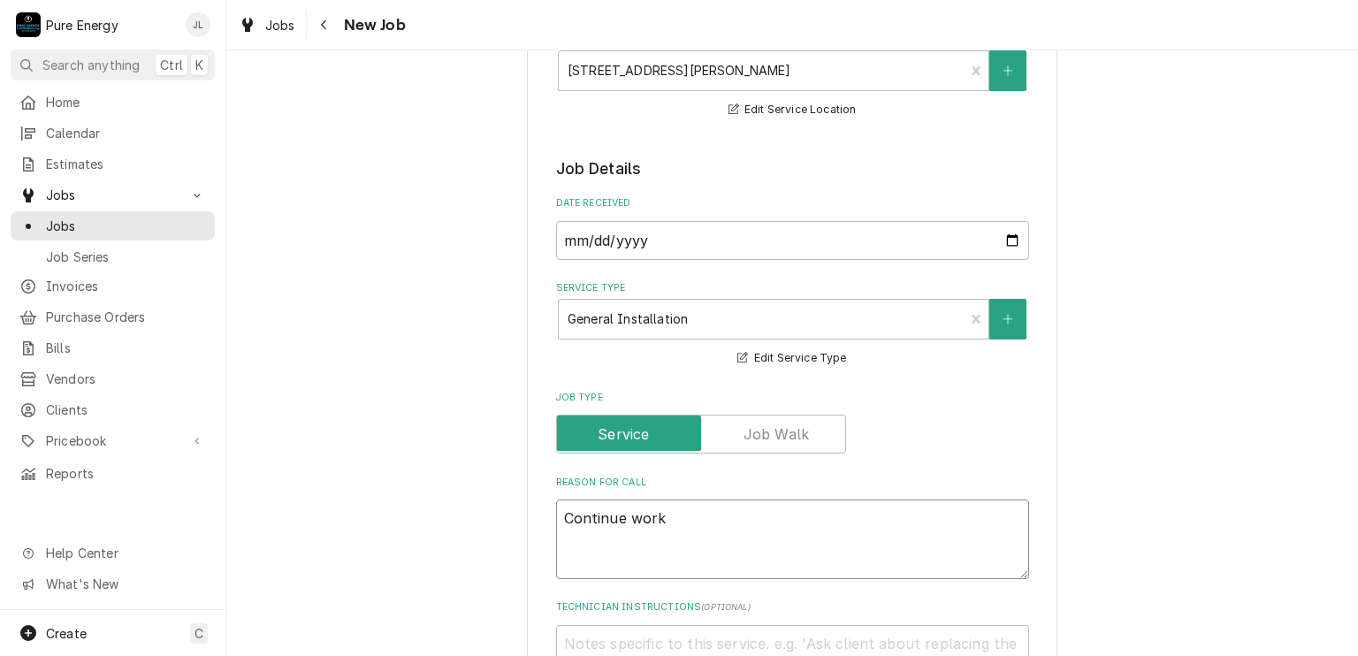
type textarea "Continue worki"
type textarea "x"
type textarea "Continue workin"
type textarea "x"
type textarea "Continue working"
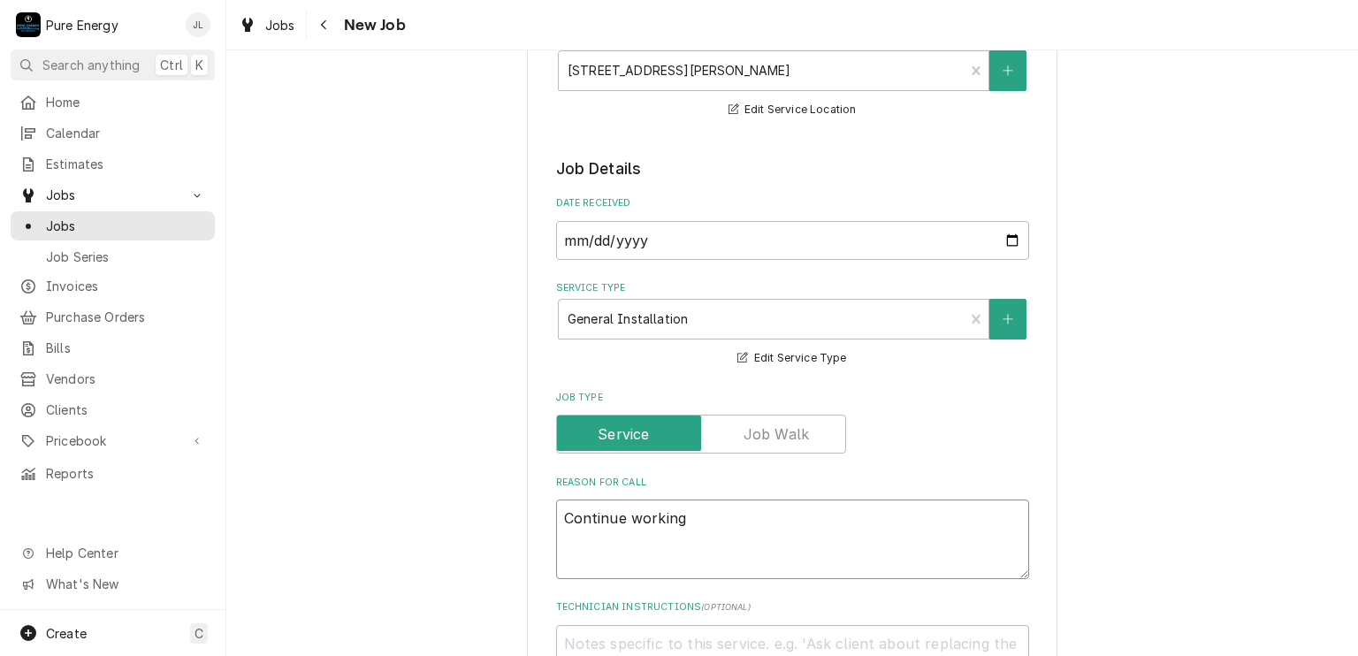
type textarea "x"
type textarea "Continue working"
type textarea "x"
type textarea "Continue working o"
type textarea "x"
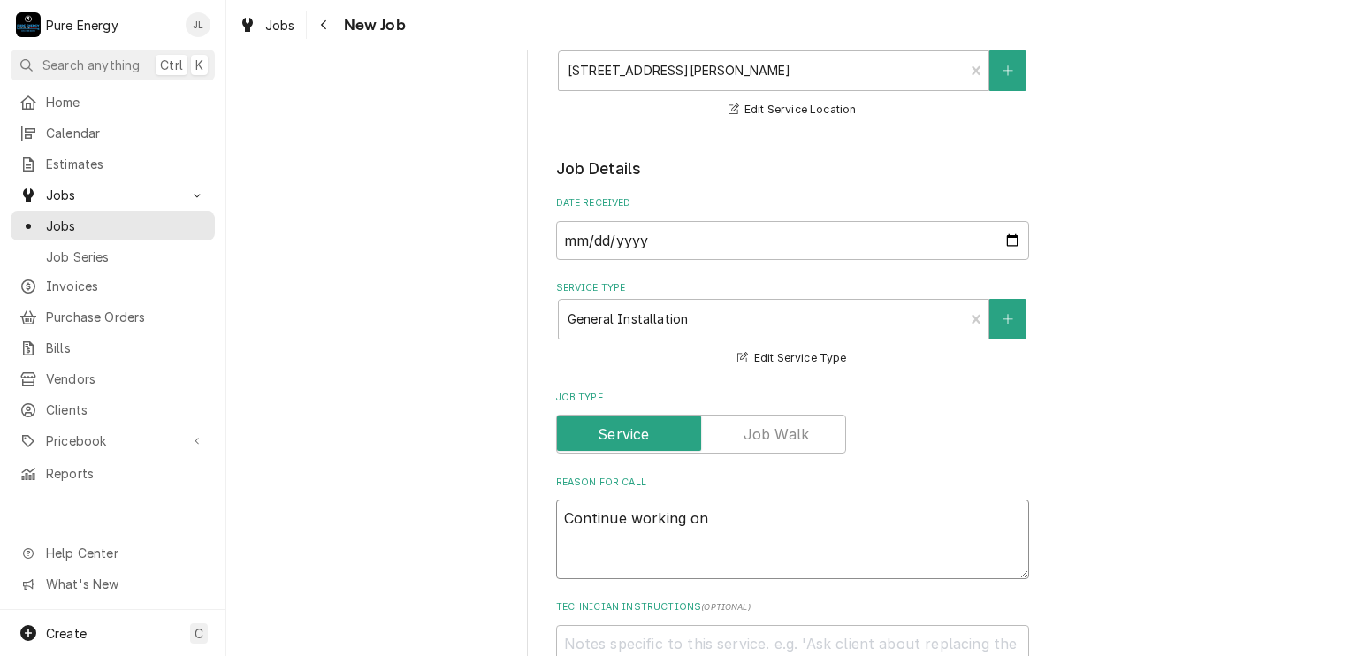
type textarea "Continue working on"
type textarea "x"
type textarea "Continue working on"
type textarea "x"
type textarea "Continue working on"
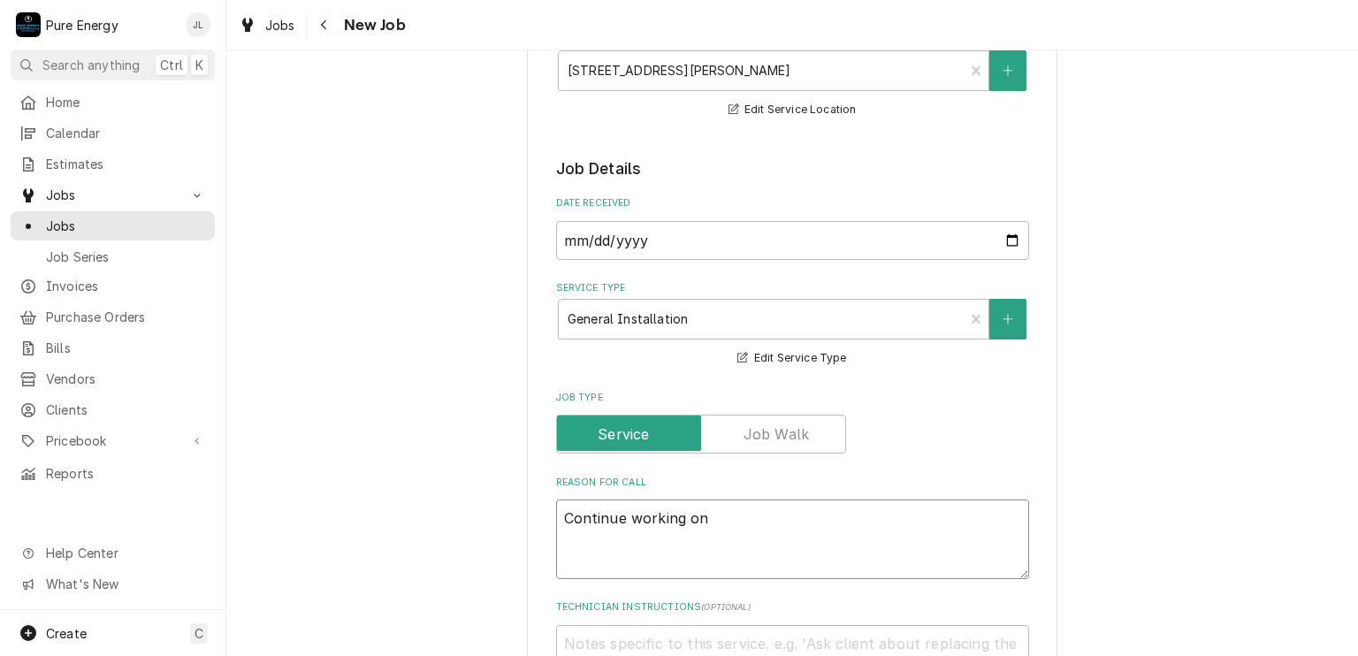
type textarea "x"
type textarea "Continue working on t"
type textarea "x"
type textarea "Continue working on th"
type textarea "x"
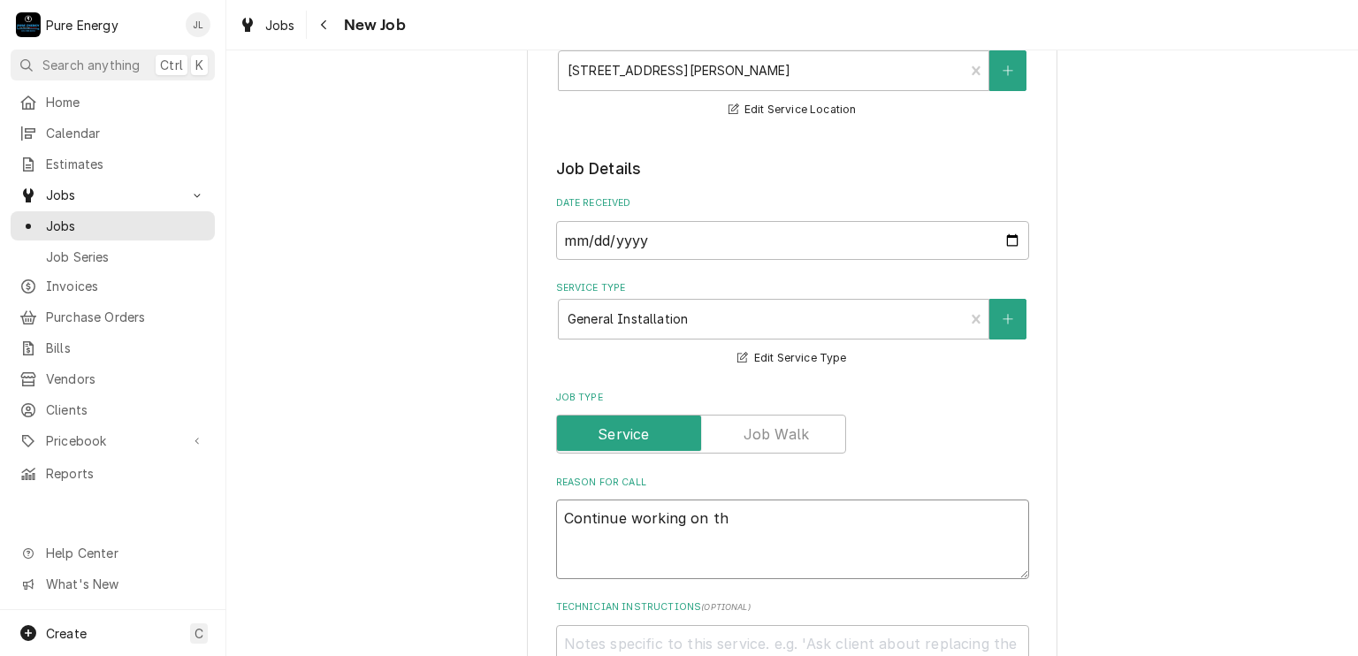
type textarea "Continue working on the"
type textarea "x"
type textarea "Continue working on the"
type textarea "x"
type textarea "Continue working on the u"
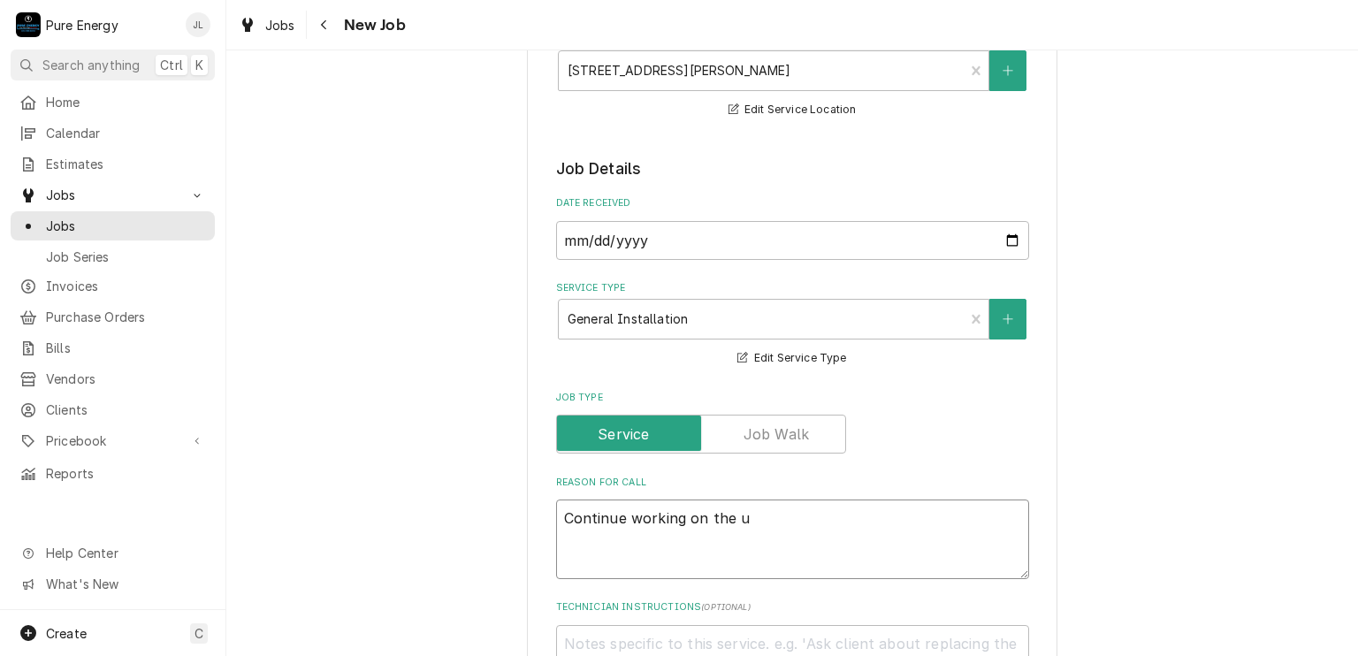
type textarea "x"
type textarea "Continue working on the un"
type textarea "x"
type textarea "Continue working on the unf"
type textarea "x"
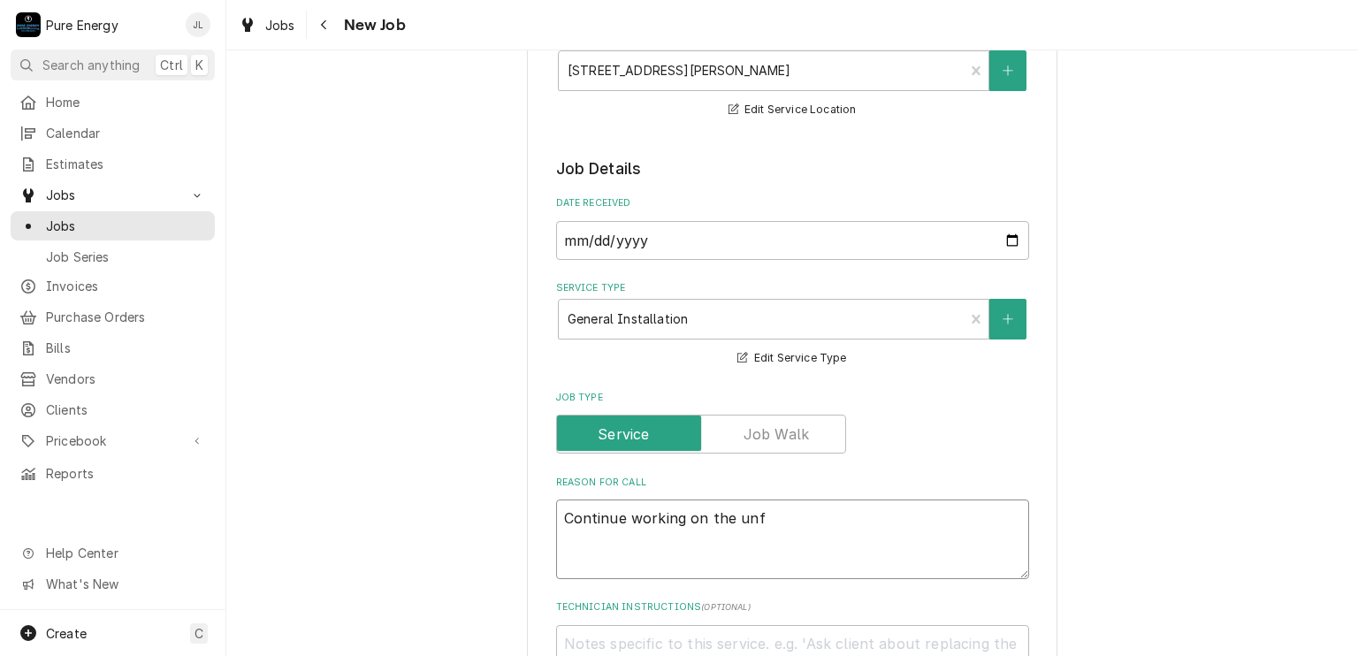
type textarea "Continue working on the unfi"
type textarea "x"
type textarea "Continue working on the unfin"
type textarea "x"
type textarea "Continue working on the unfini"
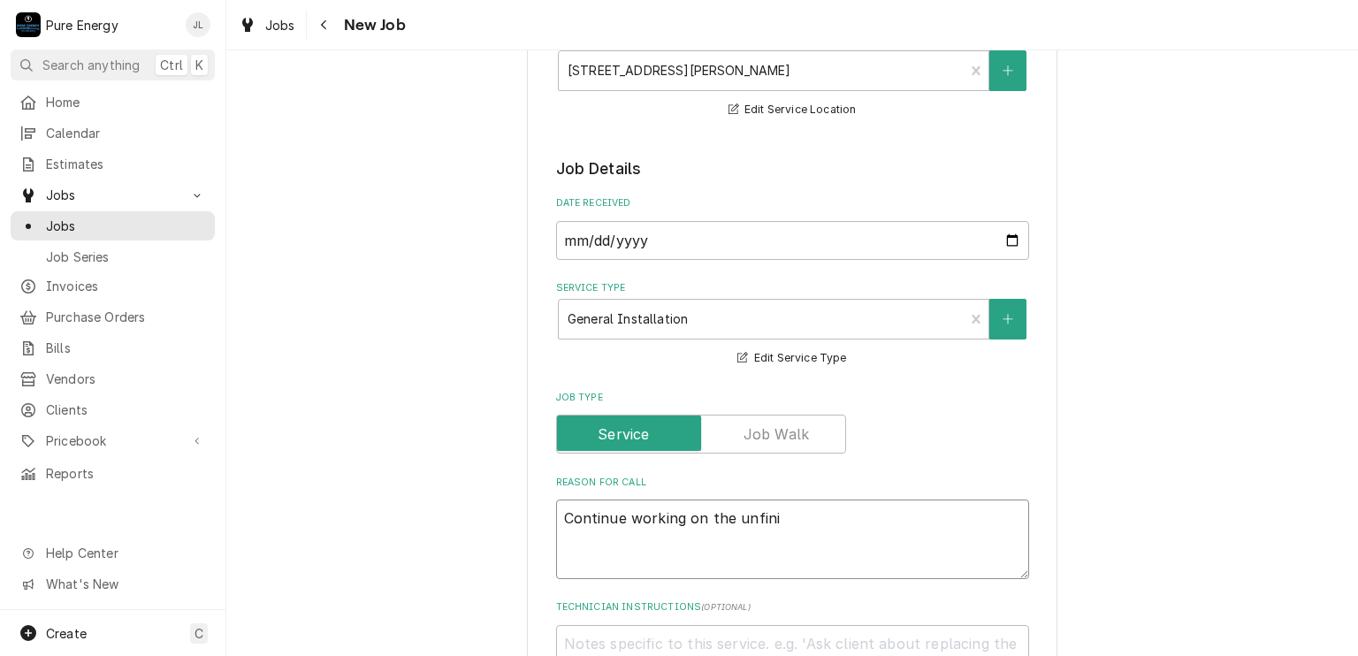
type textarea "x"
type textarea "Continue working on the unfinish"
type textarea "x"
type textarea "Continue working on the unfinishe"
type textarea "x"
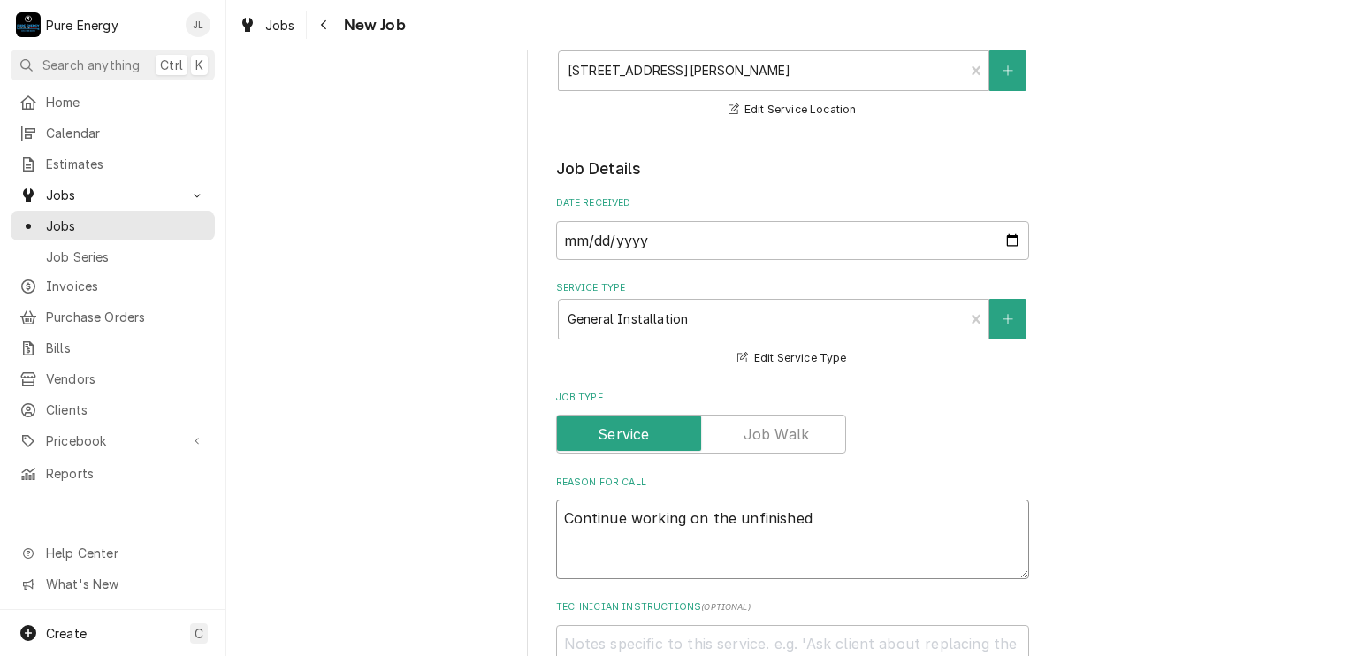
type textarea "Continue working on the unfinished"
type textarea "x"
type textarea "Continue working on the unfinished i"
type textarea "x"
type textarea "Continue working on the unfinished it"
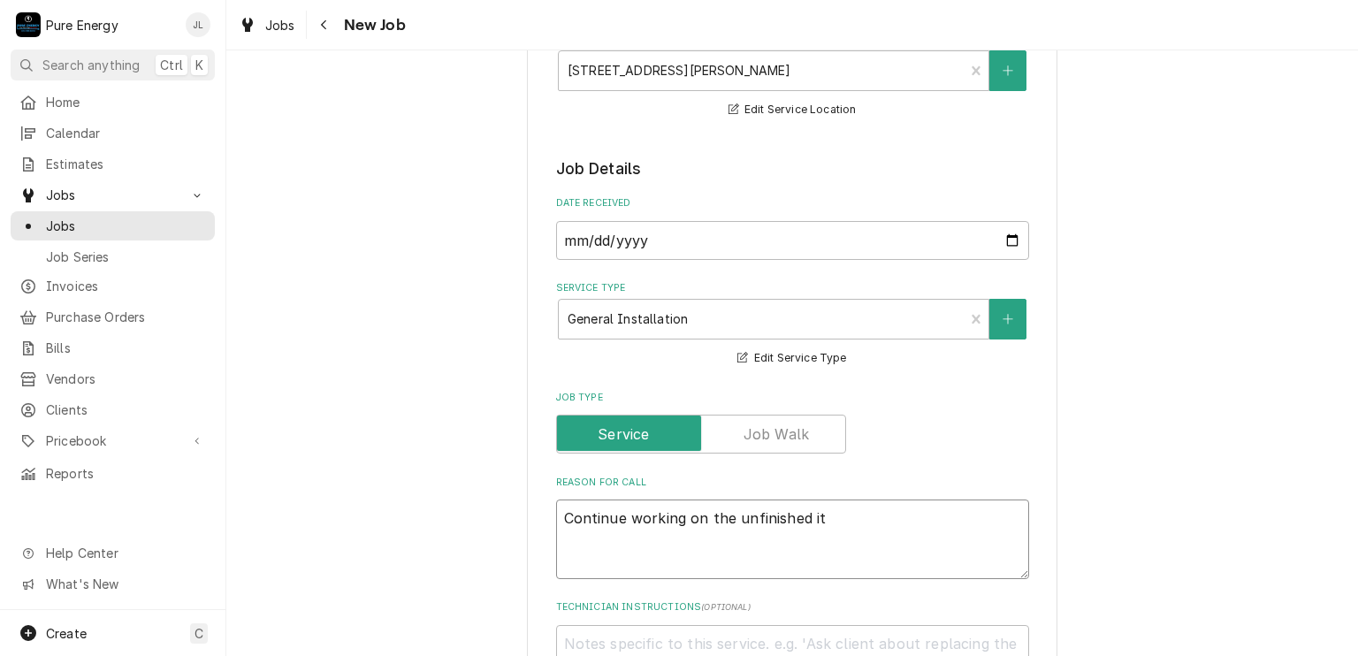
type textarea "x"
type textarea "Continue working on the unfinished ite"
type textarea "x"
type textarea "Continue working on the unfinished item"
type textarea "x"
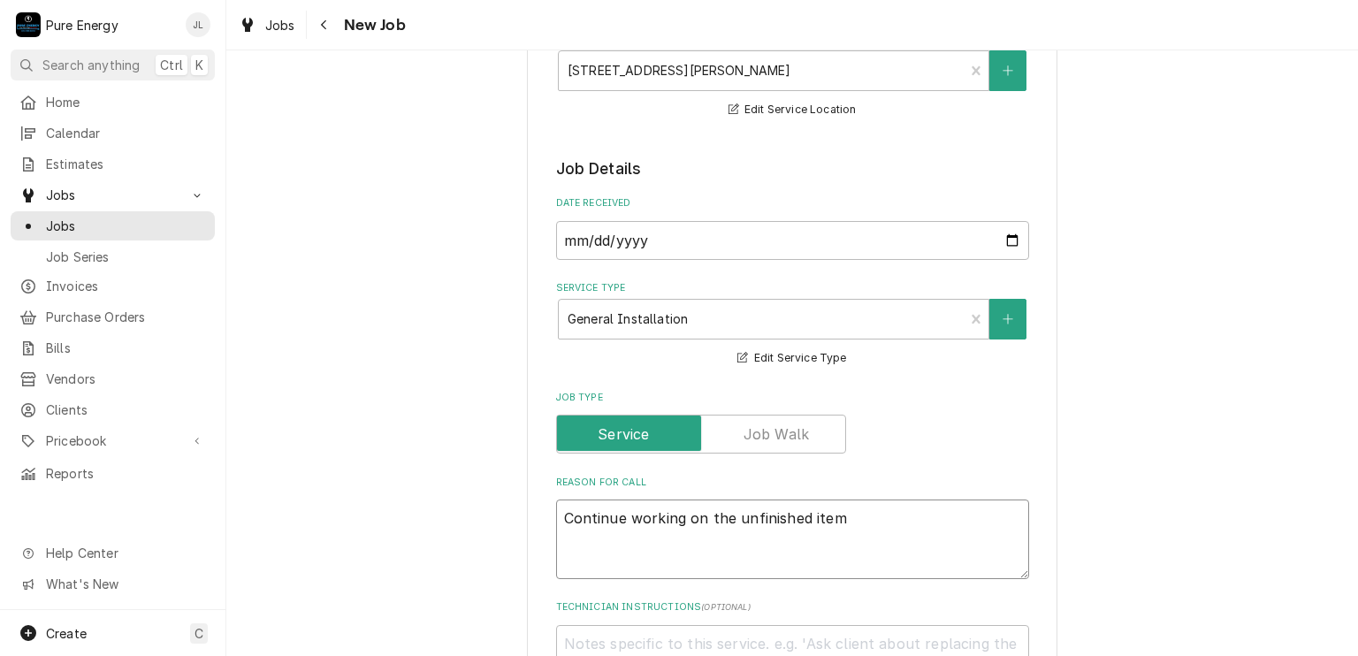
type textarea "Continue working on the unfinished items"
type textarea "x"
type textarea "Continue working on the unfinished items."
type textarea "x"
type textarea "Continue working on the unfinished items."
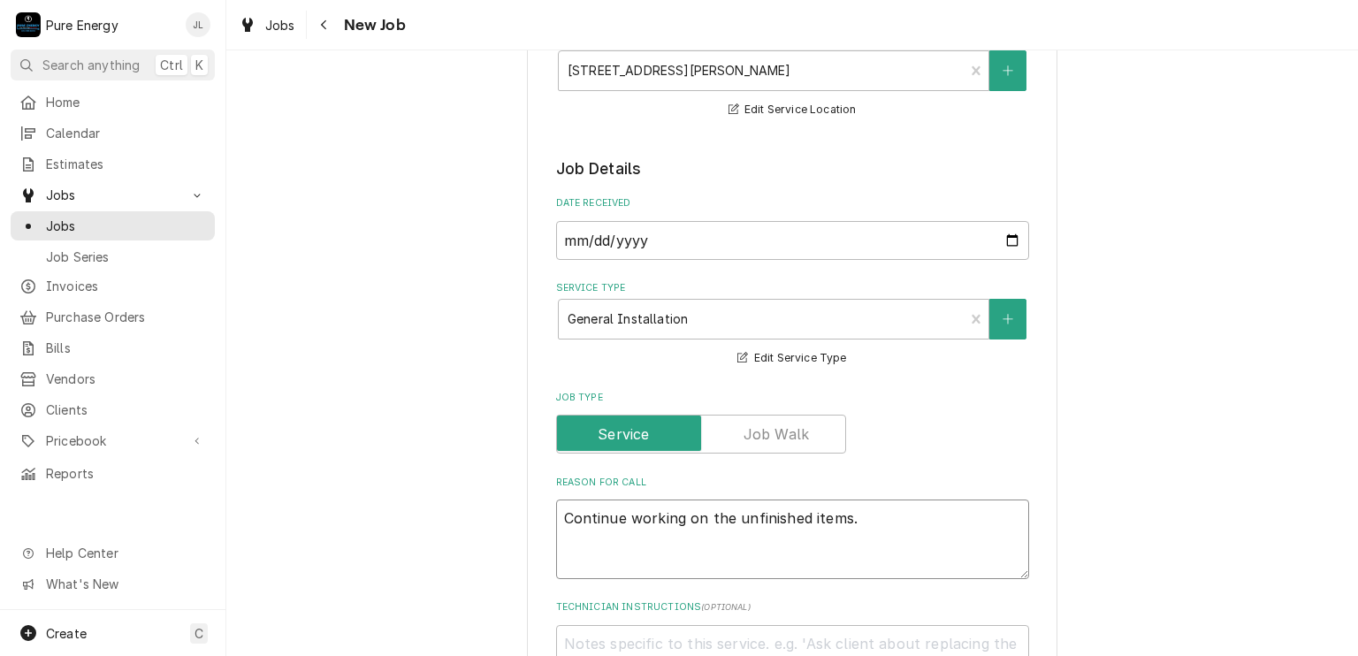
type textarea "x"
type textarea "Continue working on the unfinished items."
type textarea "x"
type textarea "Continue working on the unfinished items."
type textarea "x"
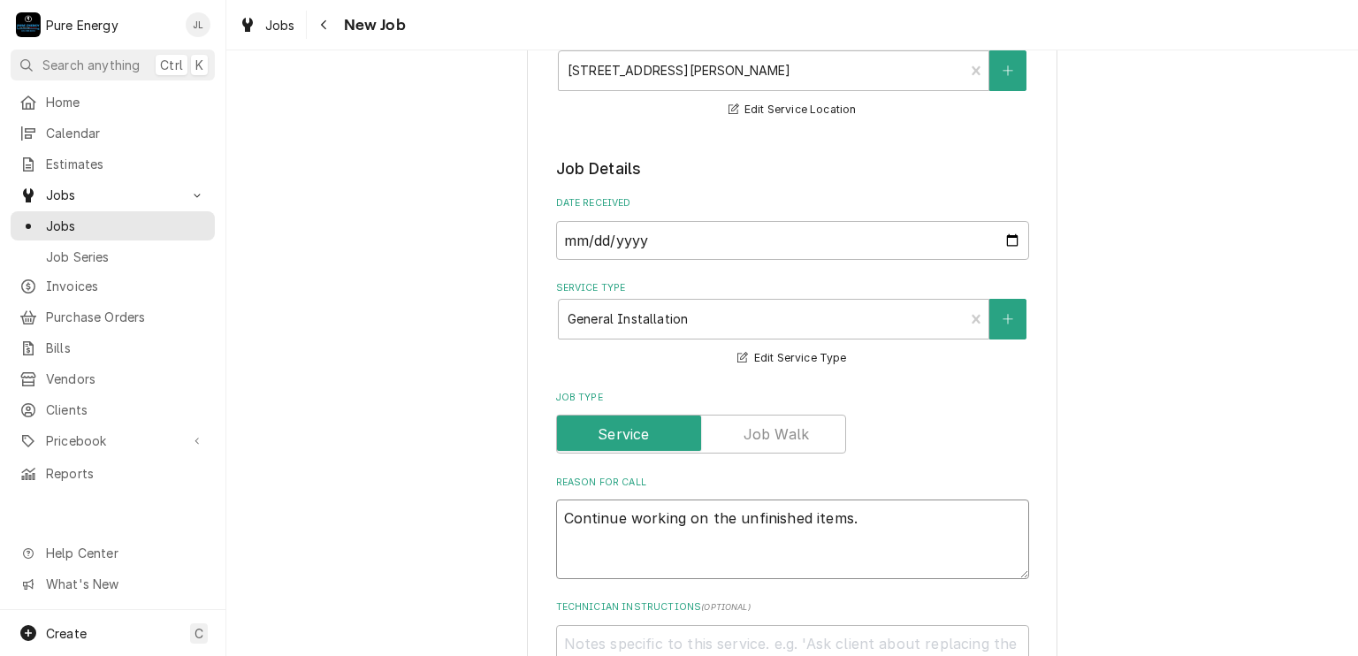
type textarea "Continue working on the unfinished items. D"
type textarea "x"
type textarea "Continue working on the unfinished items. Do"
type textarea "x"
type textarea "Continue working on the unfinished items. Do"
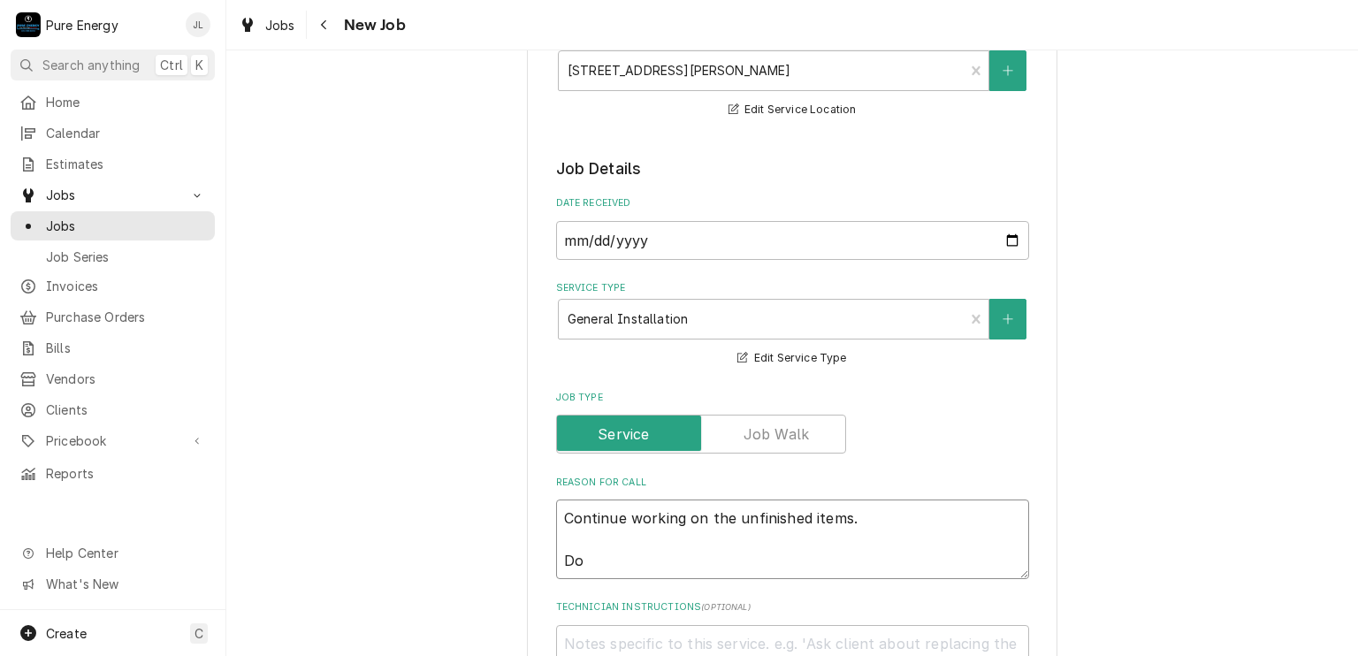
type textarea "x"
type textarea "Continue working on the unfinished items. Do w"
type textarea "x"
type textarea "Continue working on the unfinished items. Do we"
type textarea "x"
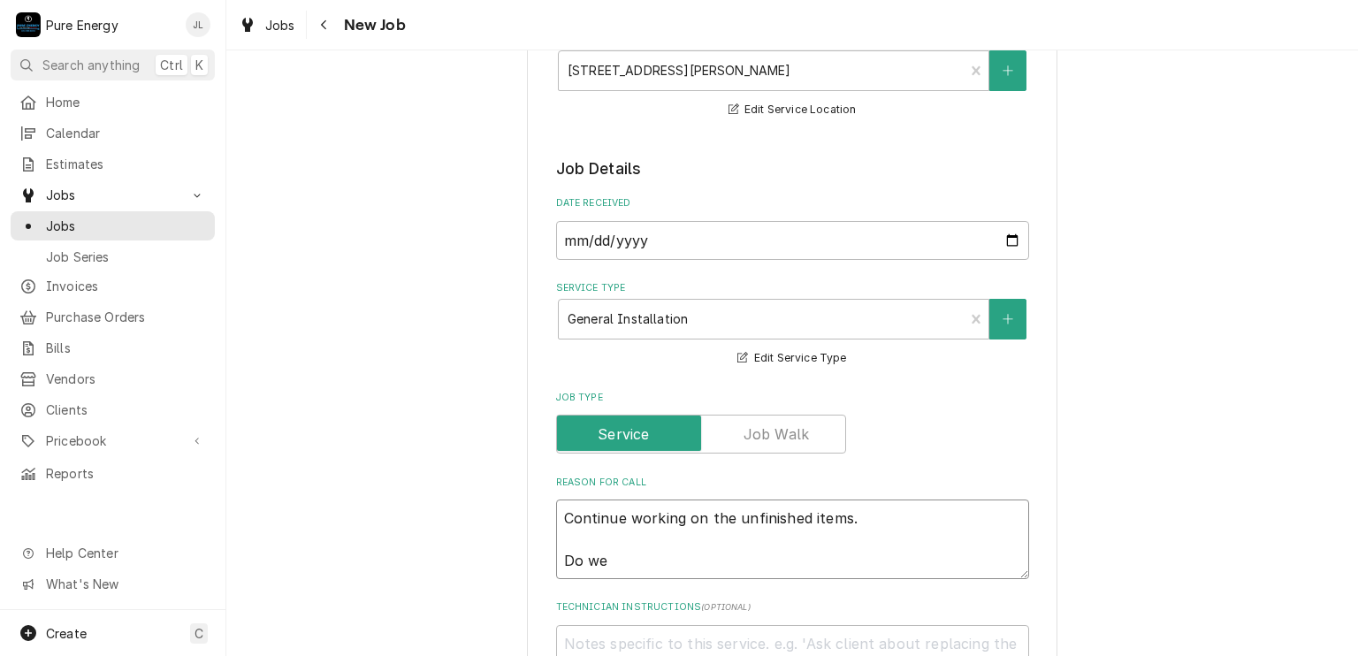
type textarea "Continue working on the unfinished items. Do we"
type textarea "x"
type textarea "Continue working on the unfinished items. Do we n"
type textarea "x"
type textarea "Continue working on the unfinished items. Do we ne"
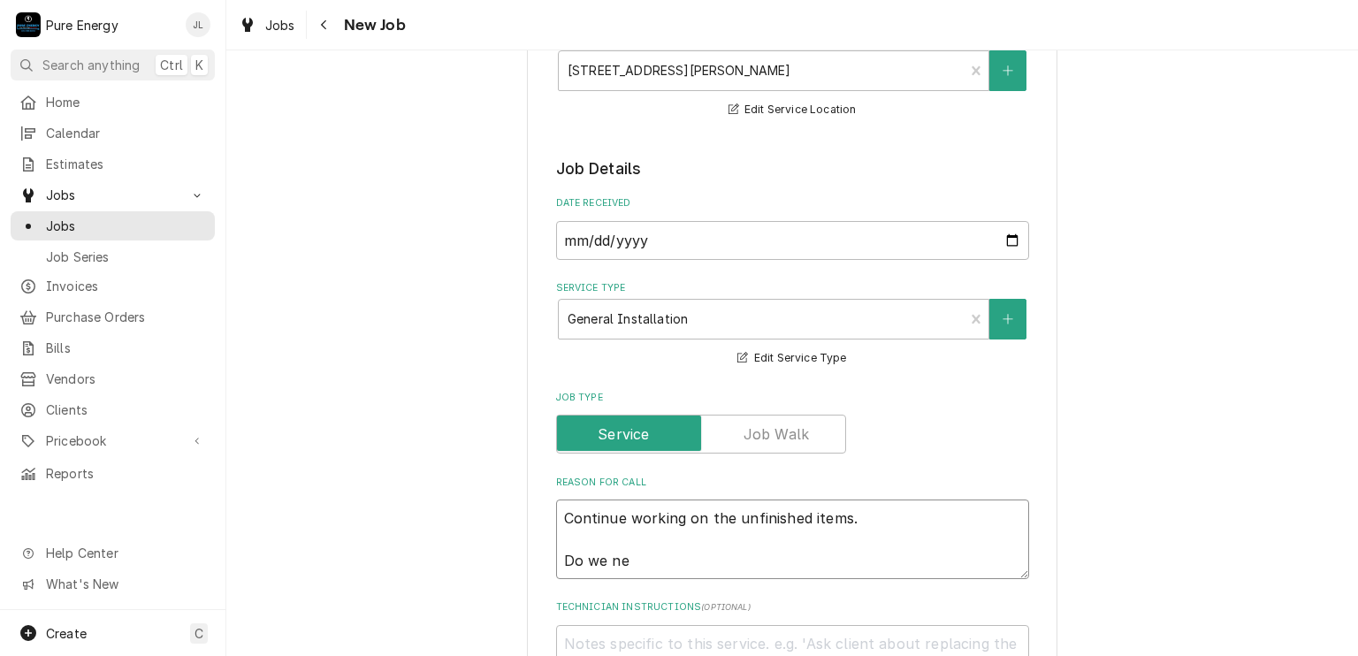
type textarea "x"
type textarea "Continue working on the unfinished items. Do we nee"
type textarea "x"
type textarea "Continue working on the unfinished items. Do we need"
type textarea "x"
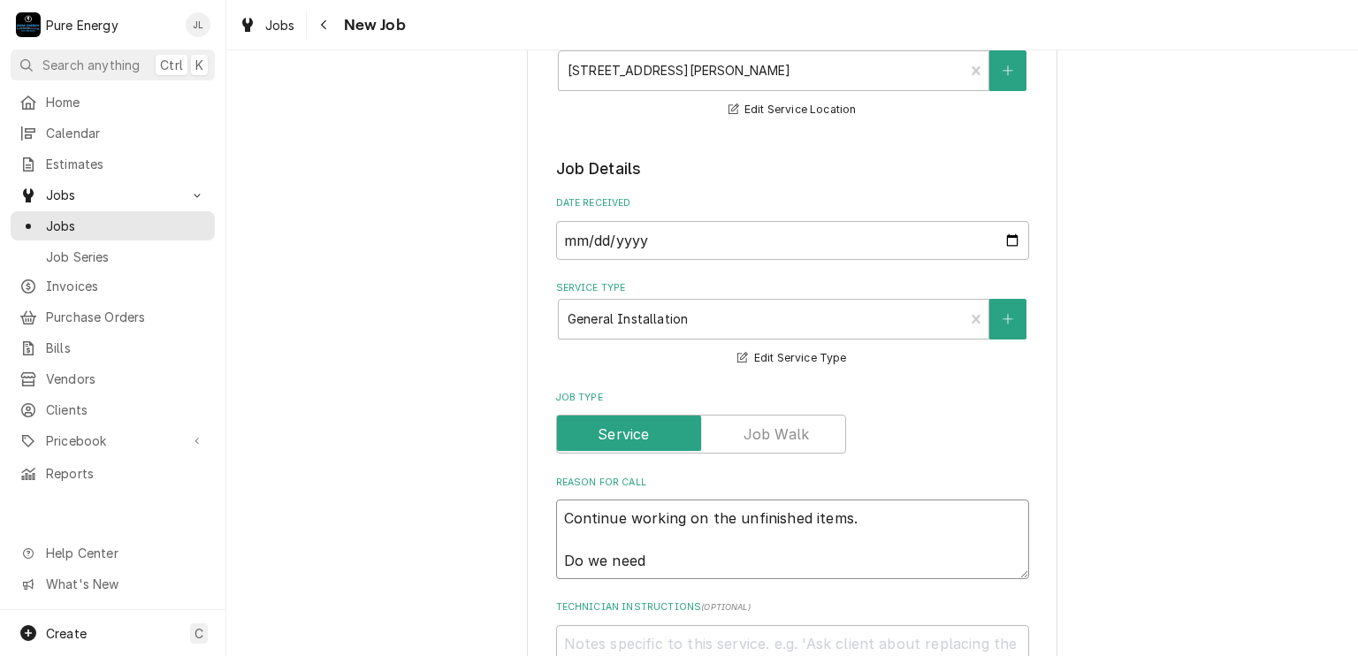
type textarea "Continue working on the unfinished items. Do we need"
type textarea "x"
type textarea "Continue working on the unfinished items. Do we need a"
type textarea "x"
type textarea "Continue working on the unfinished items. Do we need an"
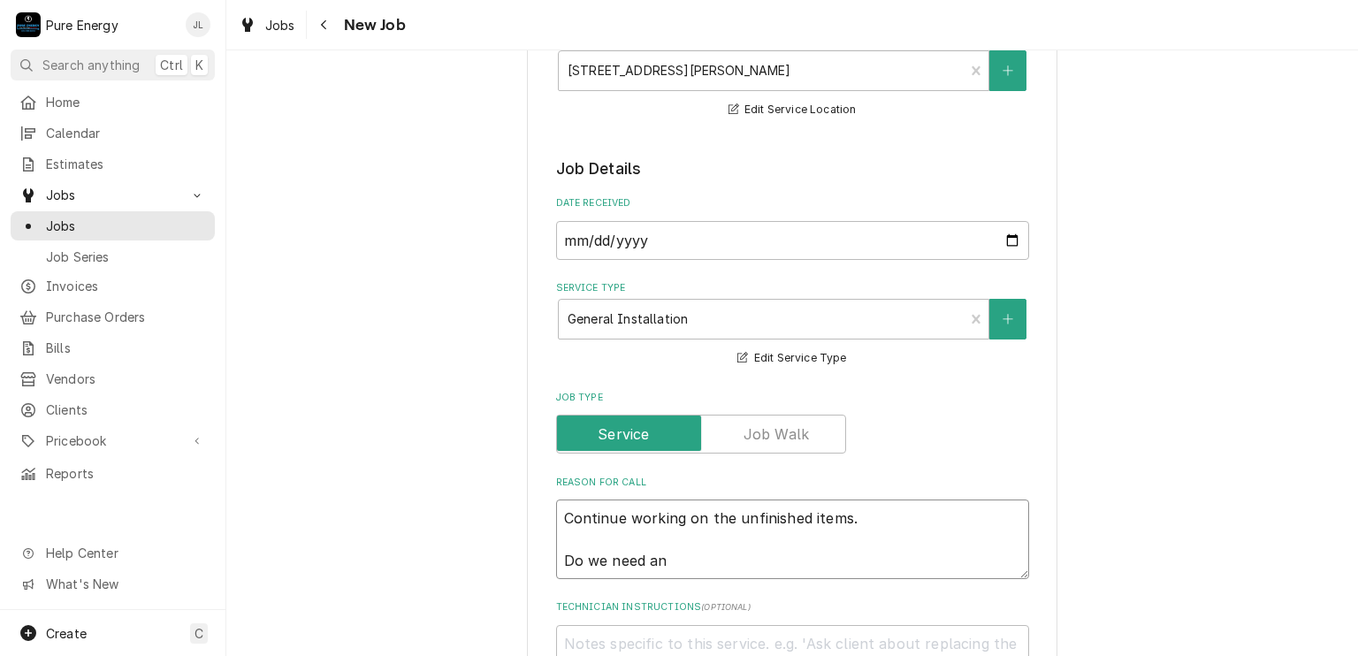
type textarea "x"
type textarea "Continue working on the unfinished items. Do we need any"
type textarea "x"
type textarea "Continue working on the unfinished items. Do we need any"
type textarea "x"
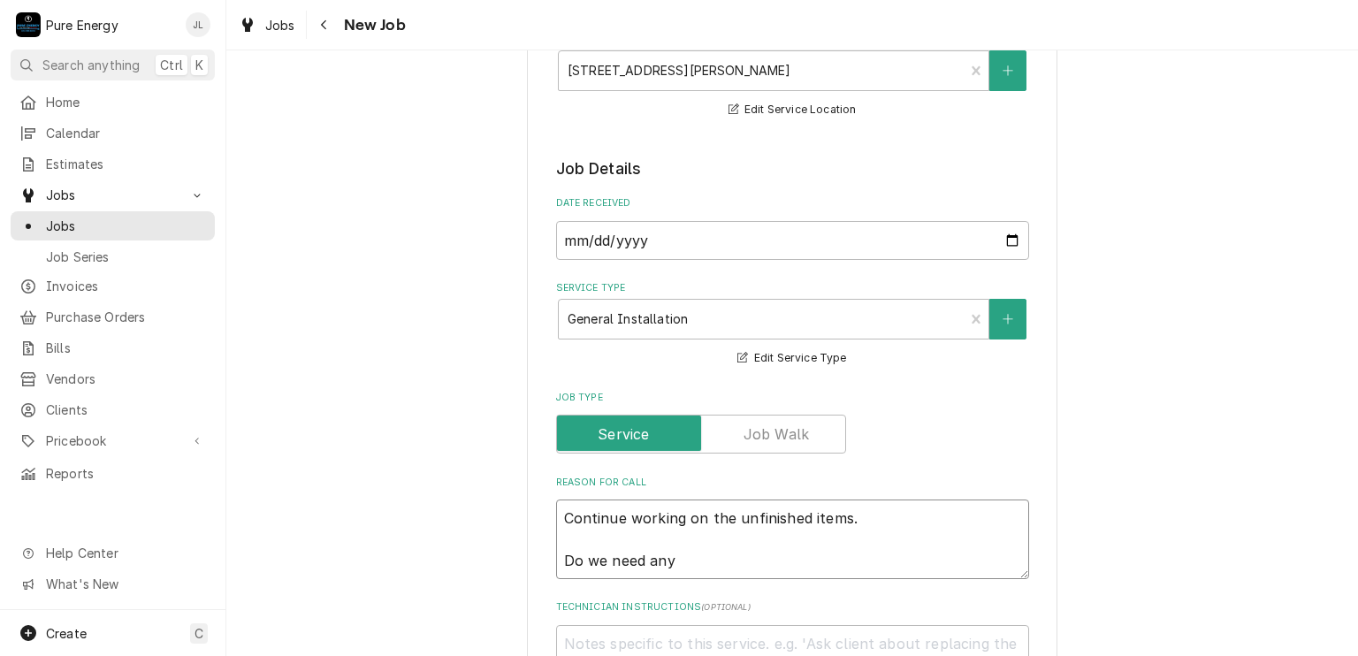
type textarea "Continue working on the unfinished items. Do we need any t"
type textarea "x"
type textarea "Continue working on the unfinished items. Do we need any tri"
type textarea "x"
type textarea "Continue working on the unfinished items. Do we need any trim"
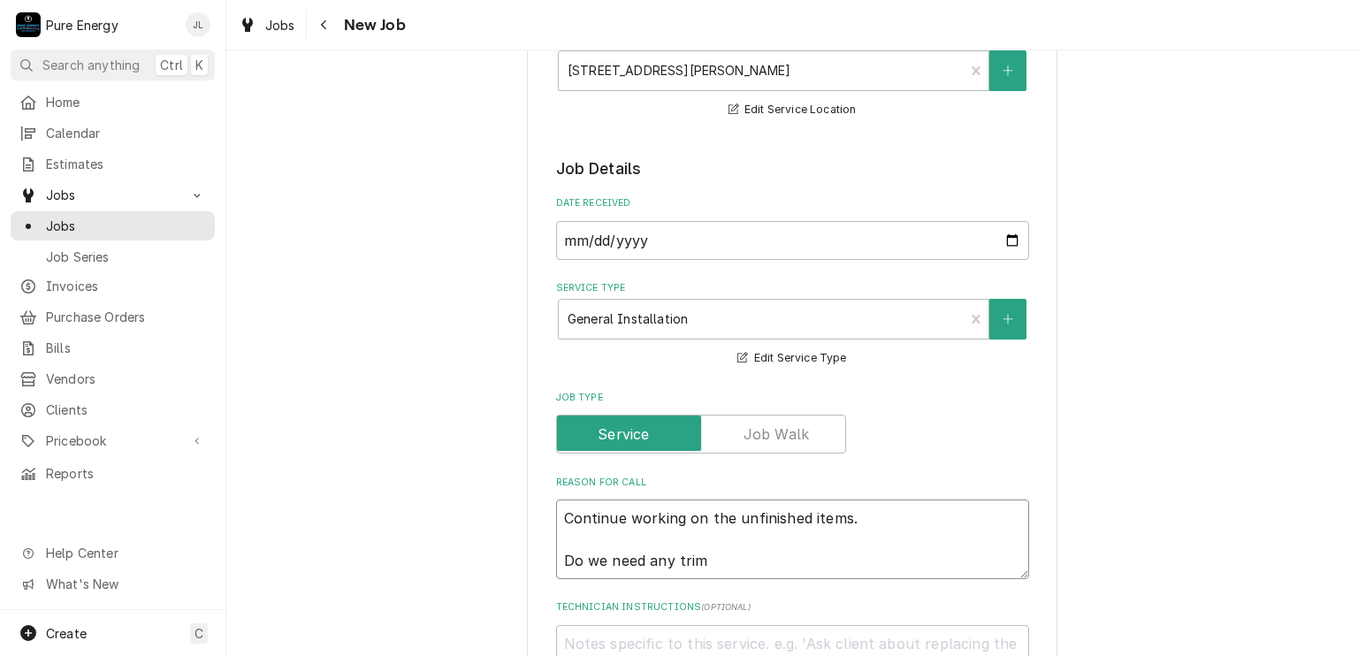
type textarea "x"
type textarea "Continue working on the unfinished items. Do we need any trim"
type textarea "x"
type textarea "Continue working on the unfinished items. Do we need any trim fo"
type textarea "x"
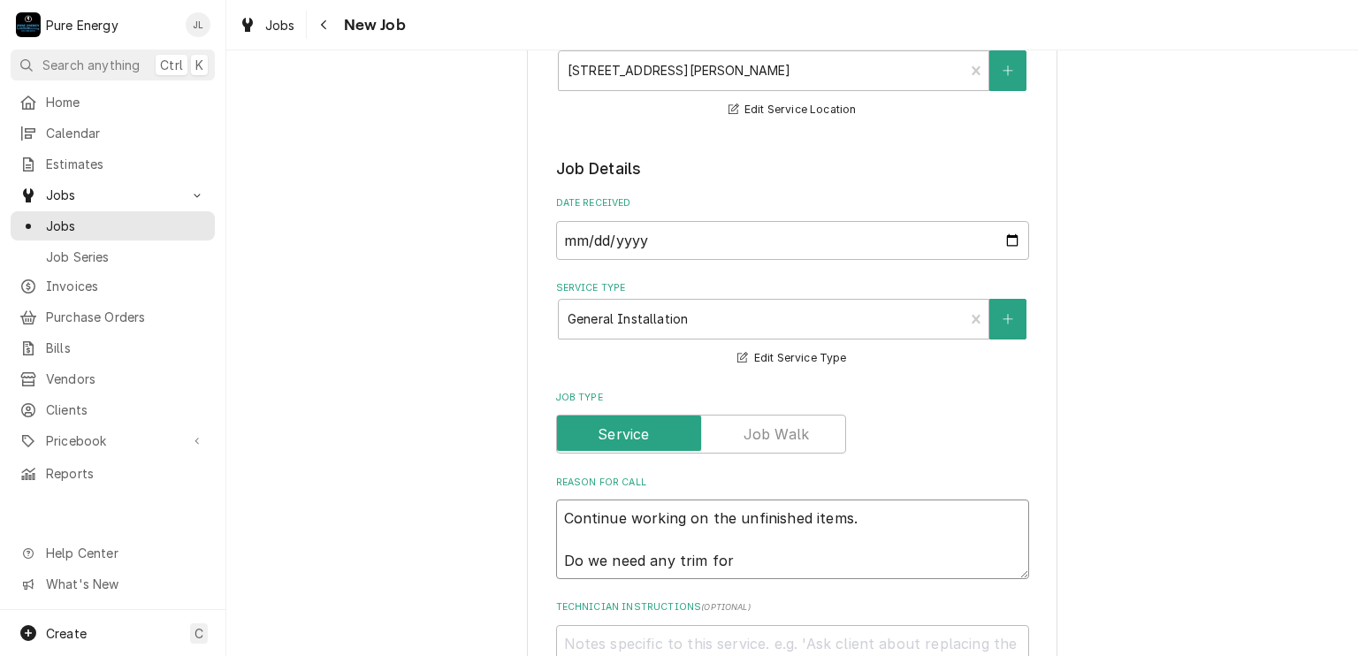
type textarea "Continue working on the unfinished items. Do we need any trim for"
type textarea "x"
type textarea "Continue working on the unfinished items. Do we need any trim for r"
type textarea "x"
type textarea "Continue working on the unfinished items. Do we need any trim for re"
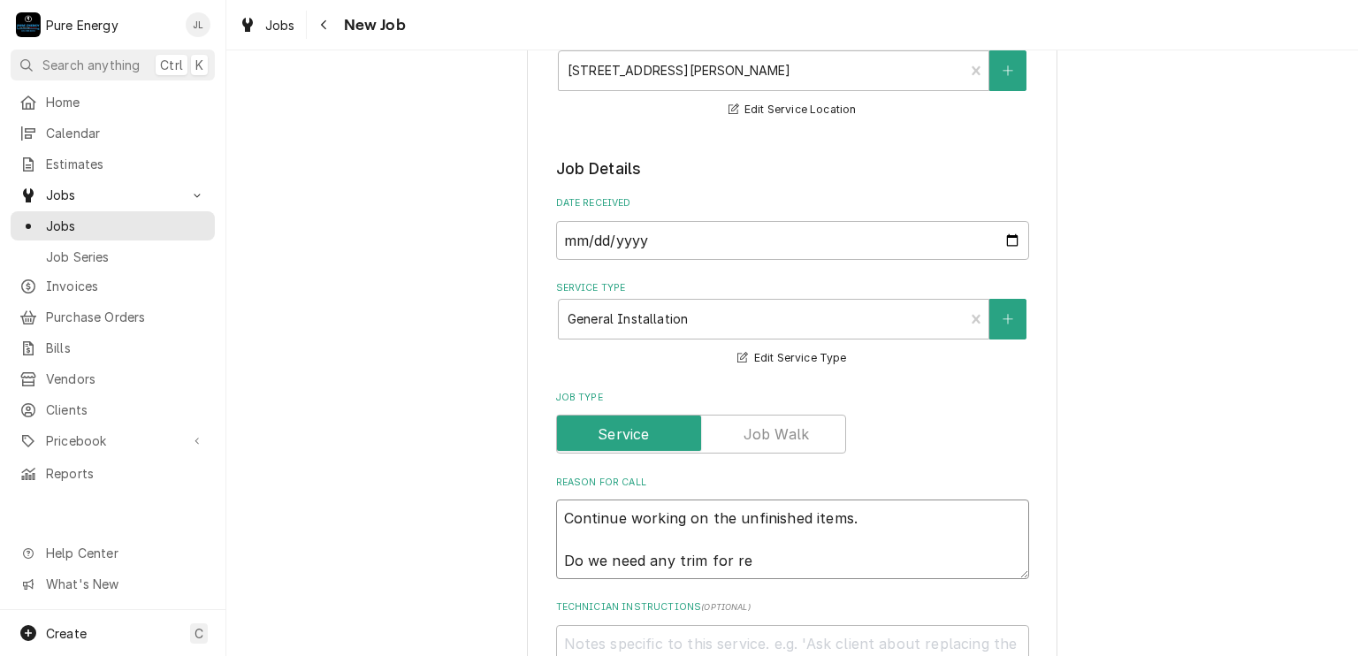
type textarea "x"
type textarea "Continue working on the unfinished items. Do we need any trim for rec"
type textarea "x"
type textarea "Continue working on the unfinished items. Do we need any trim for rece"
type textarea "x"
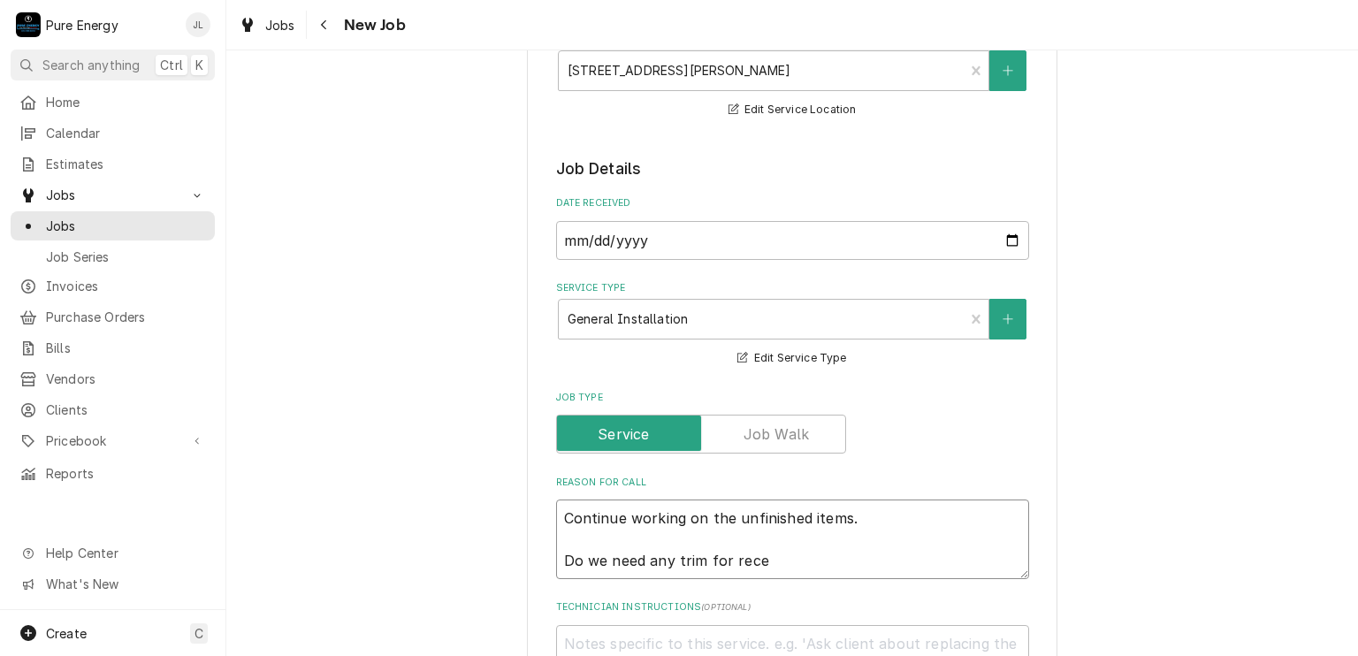
type textarea "Continue working on the unfinished items. Do we need any trim for reces"
type textarea "x"
type textarea "Continue working on the unfinished items. Do we need any trim for recess"
type textarea "x"
type textarea "Continue working on the unfinished items. Do we need any trim for recesse"
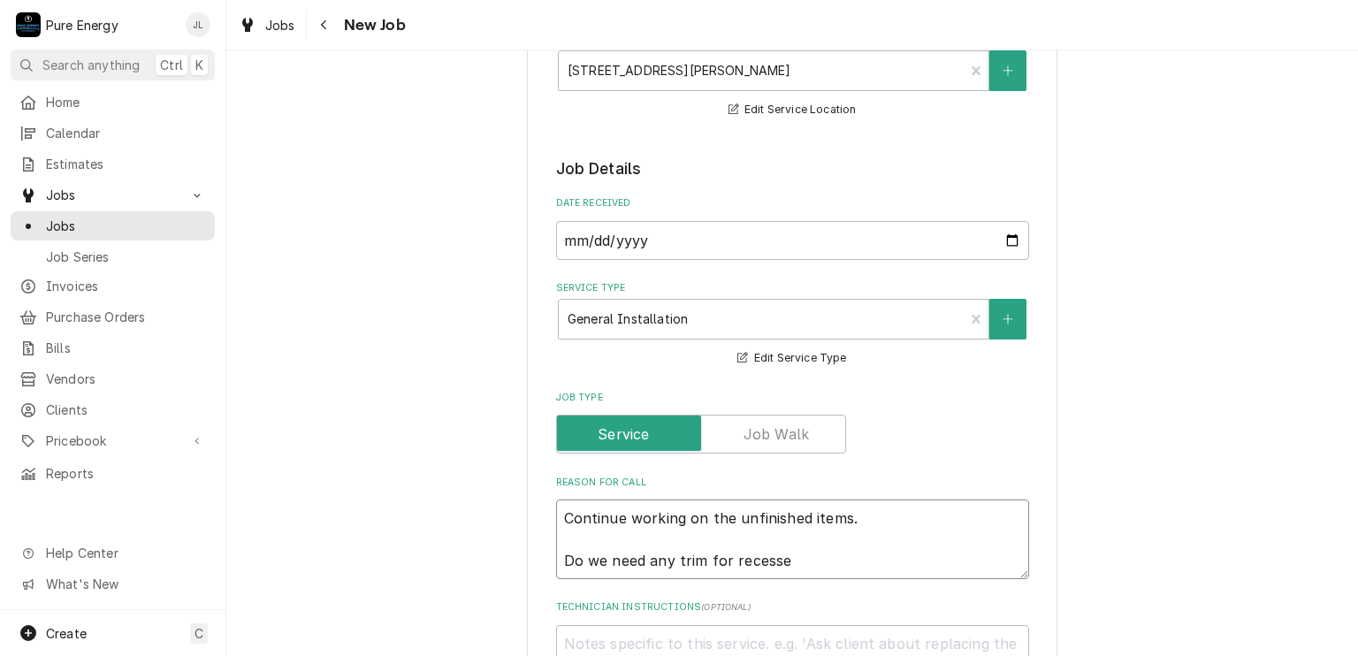
type textarea "x"
type textarea "Continue working on the unfinished items. Do we need any trim for recessed"
type textarea "x"
type textarea "Continue working on the unfinished items. Do we need any trim for recessed"
type textarea "x"
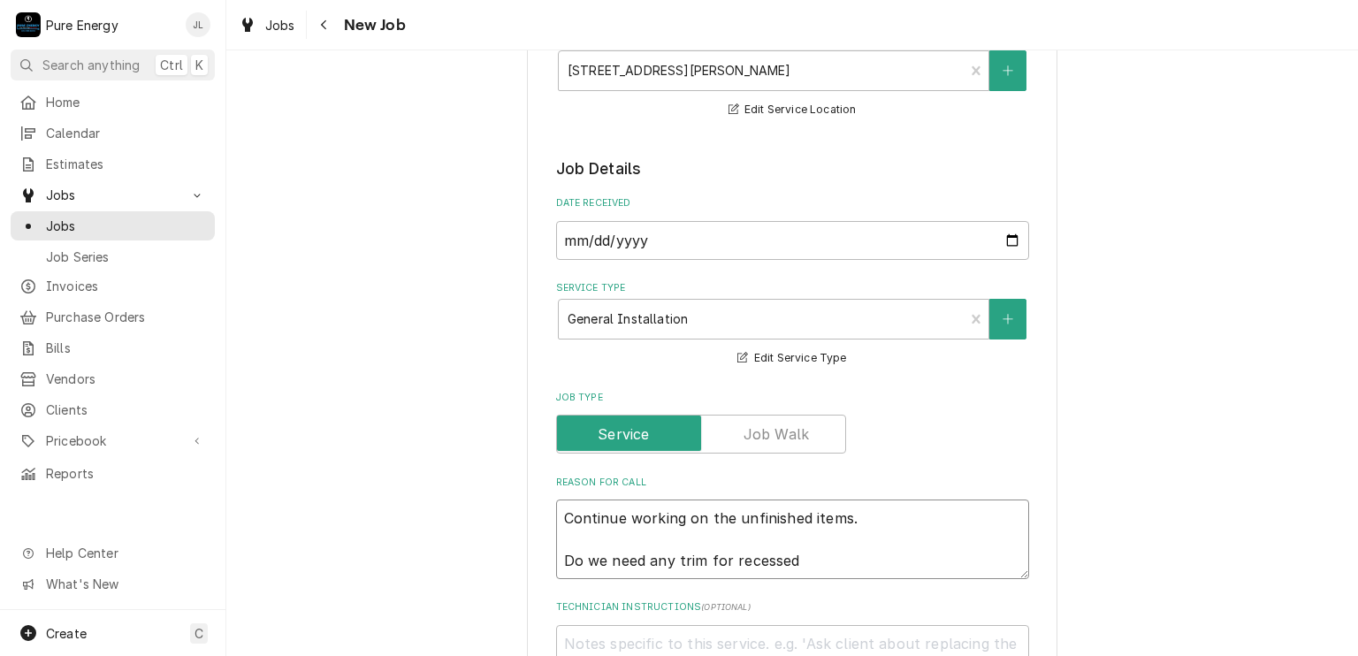
type textarea "Continue working on the unfinished items. Do we need any trim for recessed l"
type textarea "x"
type textarea "Continue working on the unfinished items. Do we need any trim for recessed li"
type textarea "x"
type textarea "Continue working on the unfinished items. Do we need any trim for recessed ligh"
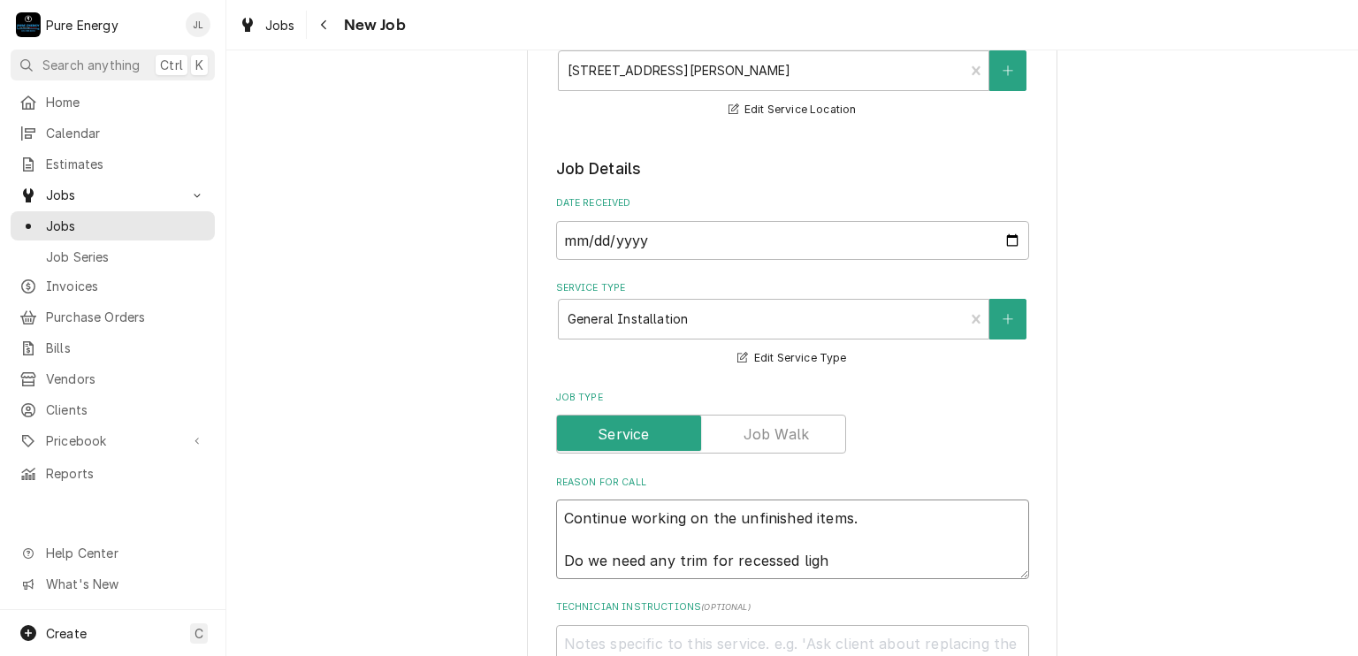
type textarea "x"
type textarea "Continue working on the unfinished items. Do we need any trim for recessed light"
type textarea "x"
type textarea "Continue working on the unfinished items. Do we need any trim for recessed ligh…"
type textarea "x"
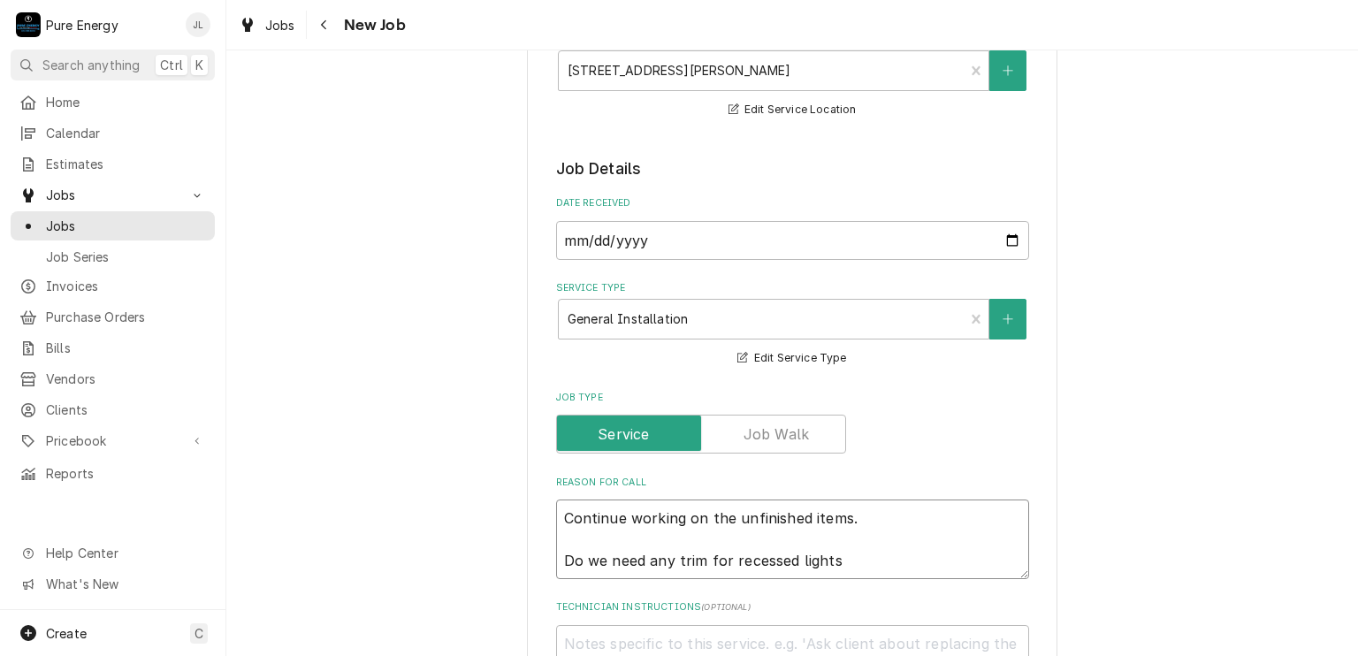
type textarea "Continue working on the unfinished items. Do we need any trim for recessed ligh…"
type textarea "x"
type textarea "Continue working on the unfinished items. Do we need any trim for recessed ligh…"
type textarea "x"
type textarea "Continue working on the unfinished items. Do we need any trim for recessed ligh…"
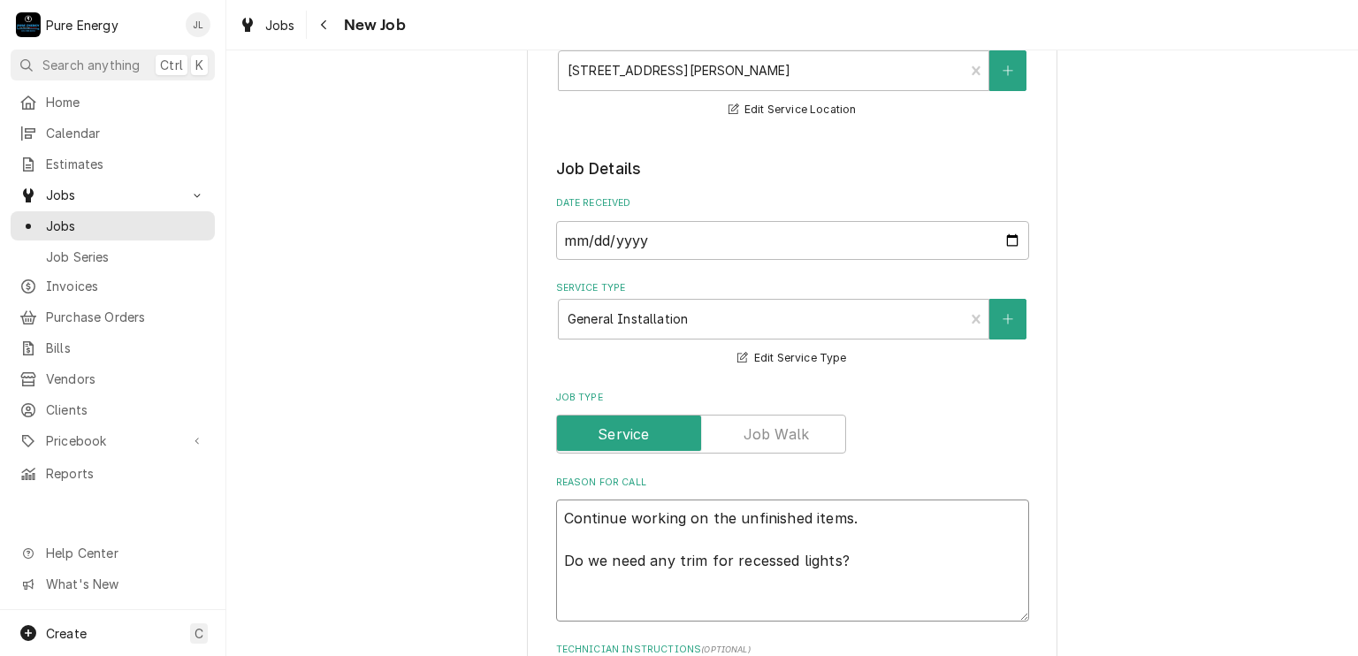
type textarea "x"
type textarea "Continue working on the unfinished items. Do we need any trim for recessed ligh…"
type textarea "x"
type textarea "Continue working on the unfinished items. Do we need any trim for recessed ligh…"
type textarea "x"
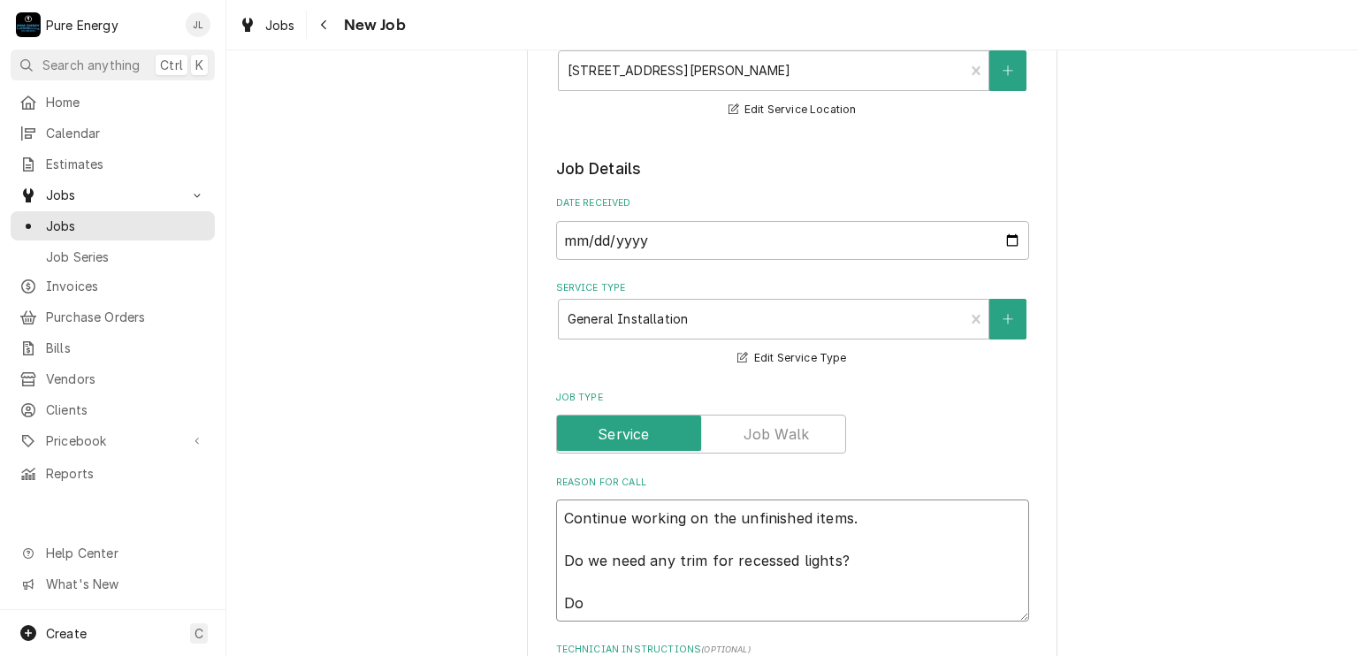
type textarea "Continue working on the unfinished items. Do we need any trim for recessed ligh…"
type textarea "x"
type textarea "Continue working on the unfinished items. Do we need any trim for recessed ligh…"
type textarea "x"
type textarea "Continue working on the unfinished items. Do we need any trim for recessed ligh…"
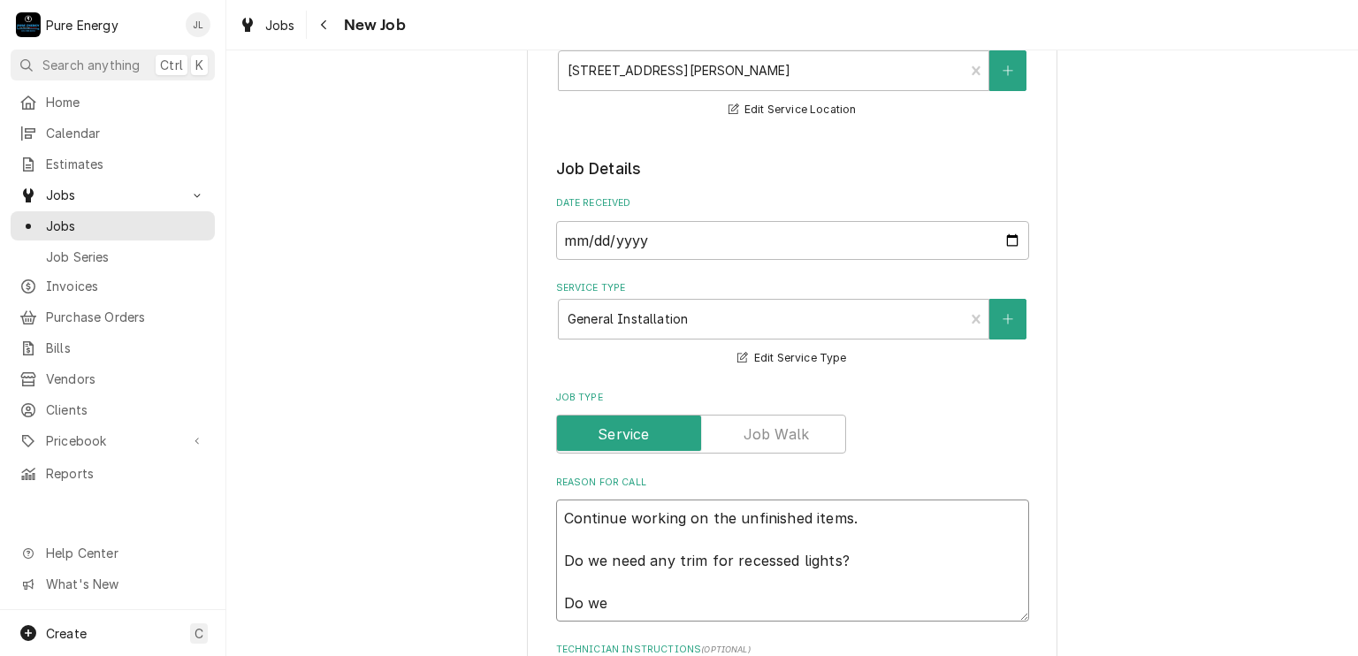
type textarea "x"
type textarea "Continue working on the unfinished items. Do we need any trim for recessed ligh…"
type textarea "x"
type textarea "Continue working on the unfinished items. Do we need any trim for recessed ligh…"
type textarea "x"
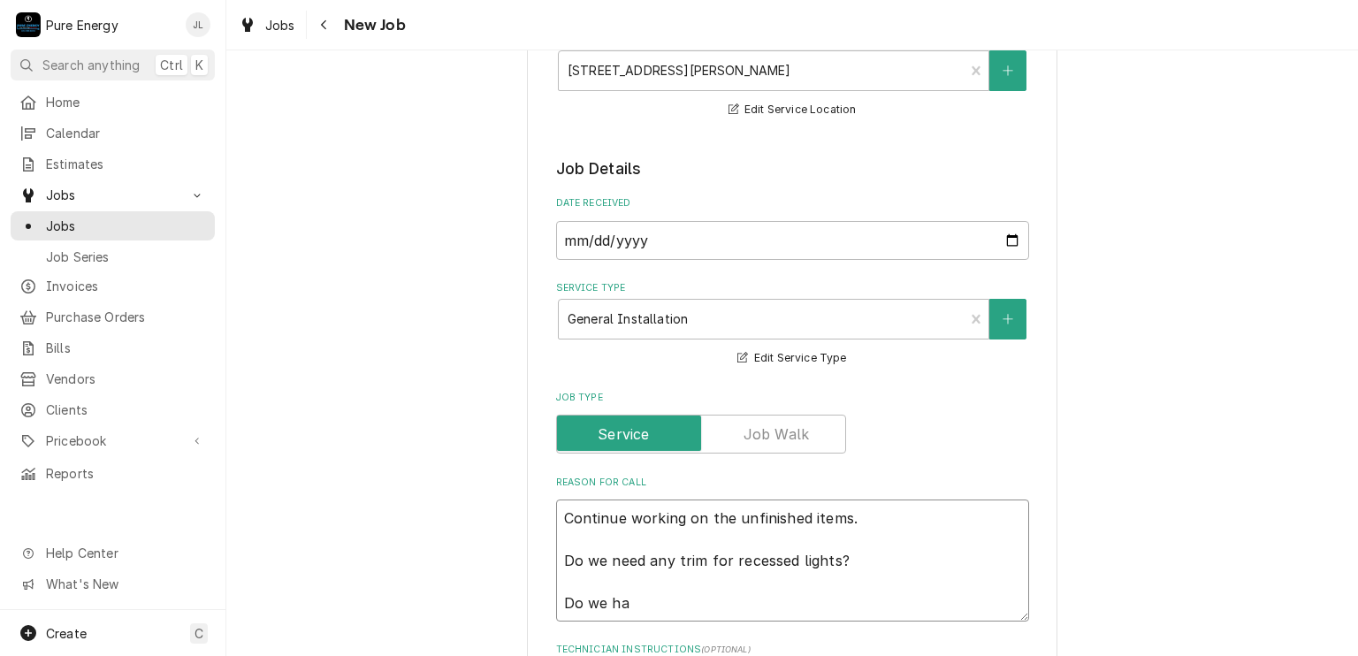
type textarea "Continue working on the unfinished items. Do we need any trim for recessed ligh…"
type textarea "x"
type textarea "Continue working on the unfinished items. Do we need any trim for recessed ligh…"
type textarea "x"
type textarea "Continue working on the unfinished items. Do we need any trim for recessed ligh…"
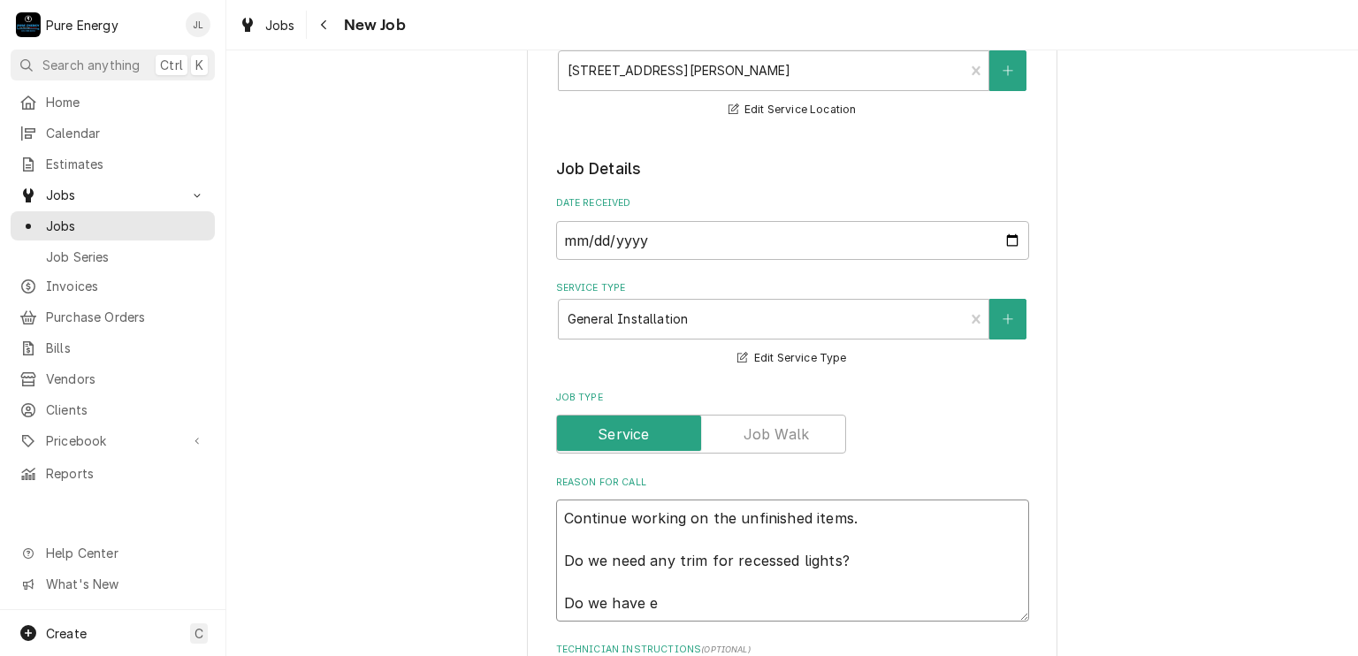
type textarea "x"
type textarea "Continue working on the unfinished items. Do we need any trim for recessed ligh…"
type textarea "x"
type textarea "Continue working on the unfinished items. Do we need any trim for recessed ligh…"
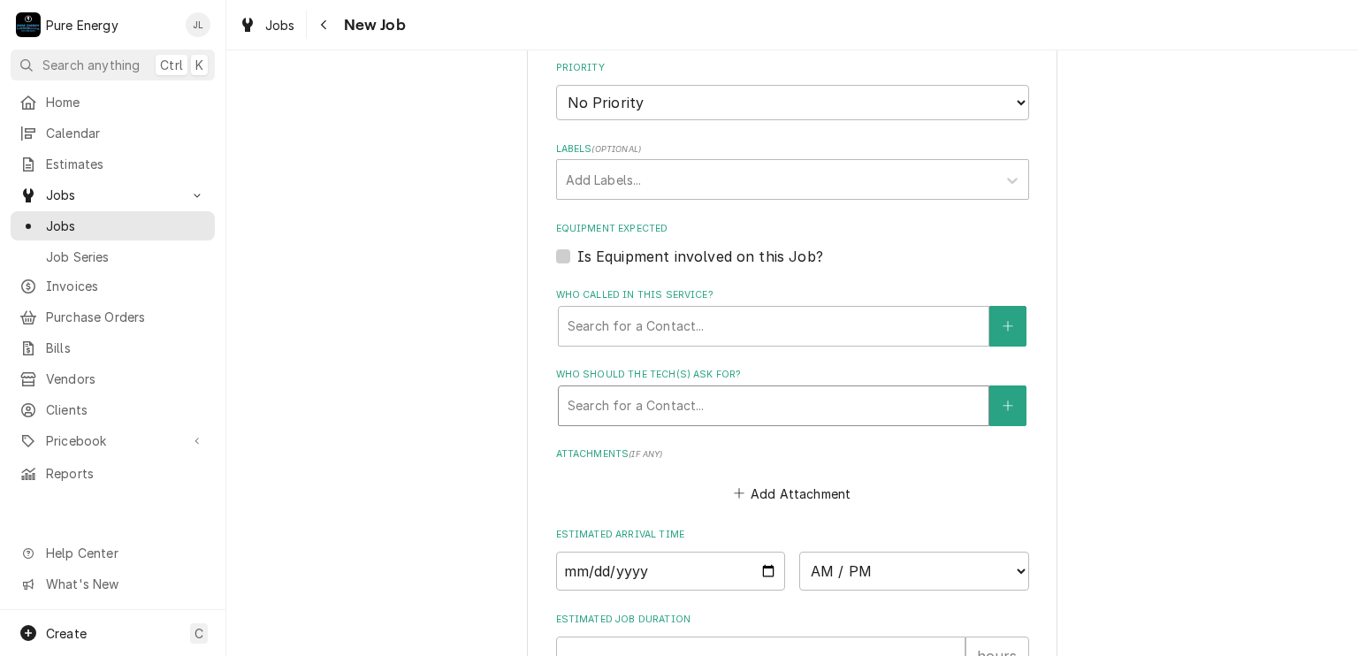
scroll to position [1149, 0]
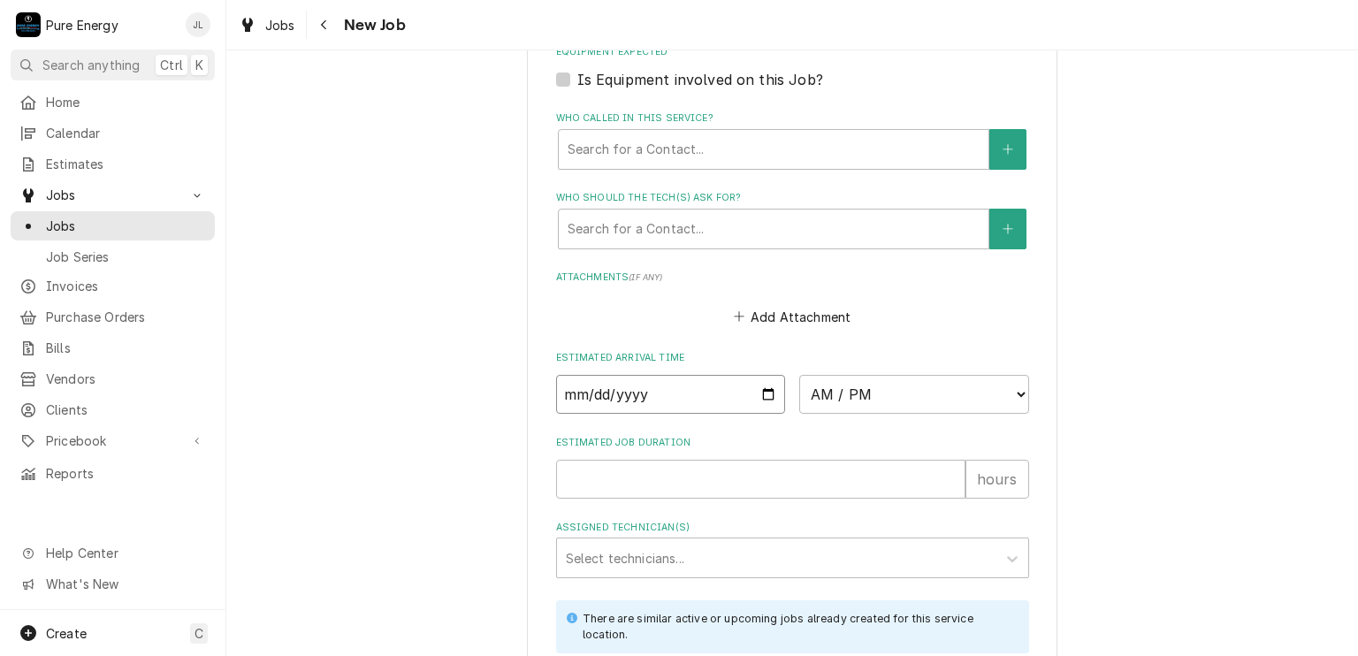
click at [767, 392] on input "Date" at bounding box center [671, 394] width 230 height 39
click at [1011, 389] on select "AM / PM 6:00 AM 6:15 AM 6:30 AM 6:45 AM 7:00 AM 7:15 AM 7:30 AM 7:45 AM 8:00 AM…" at bounding box center [914, 394] width 230 height 39
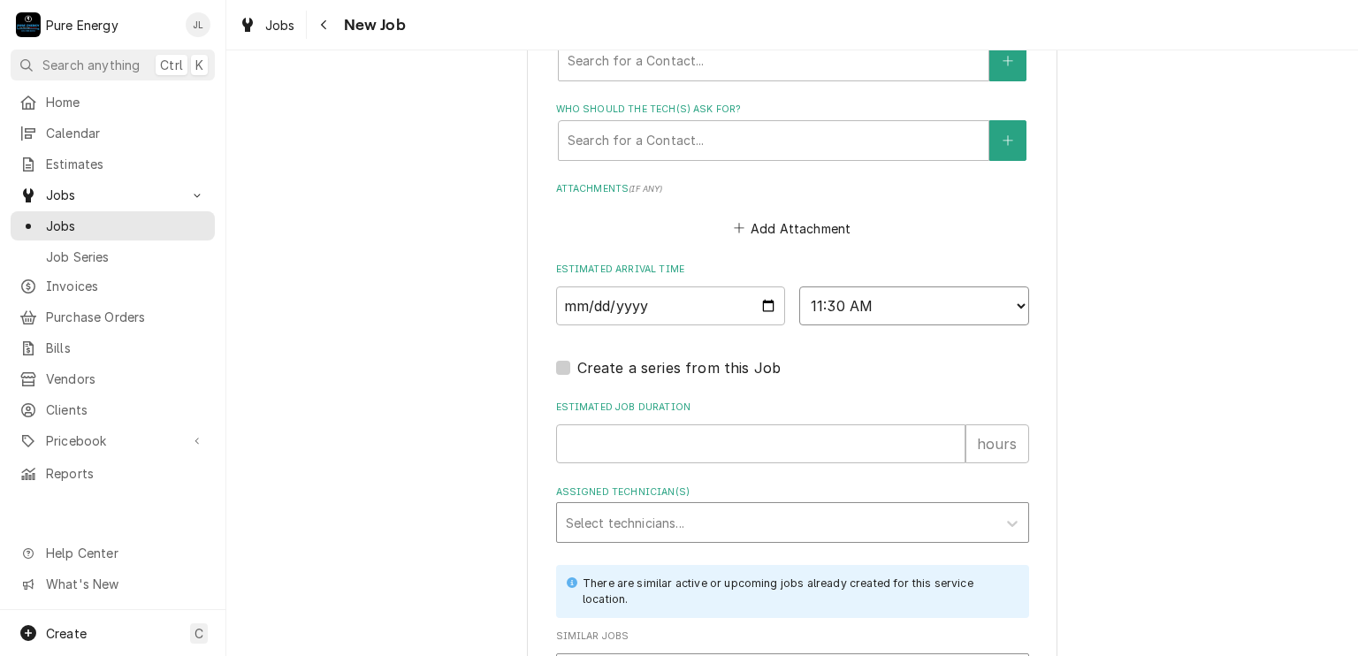
scroll to position [1326, 0]
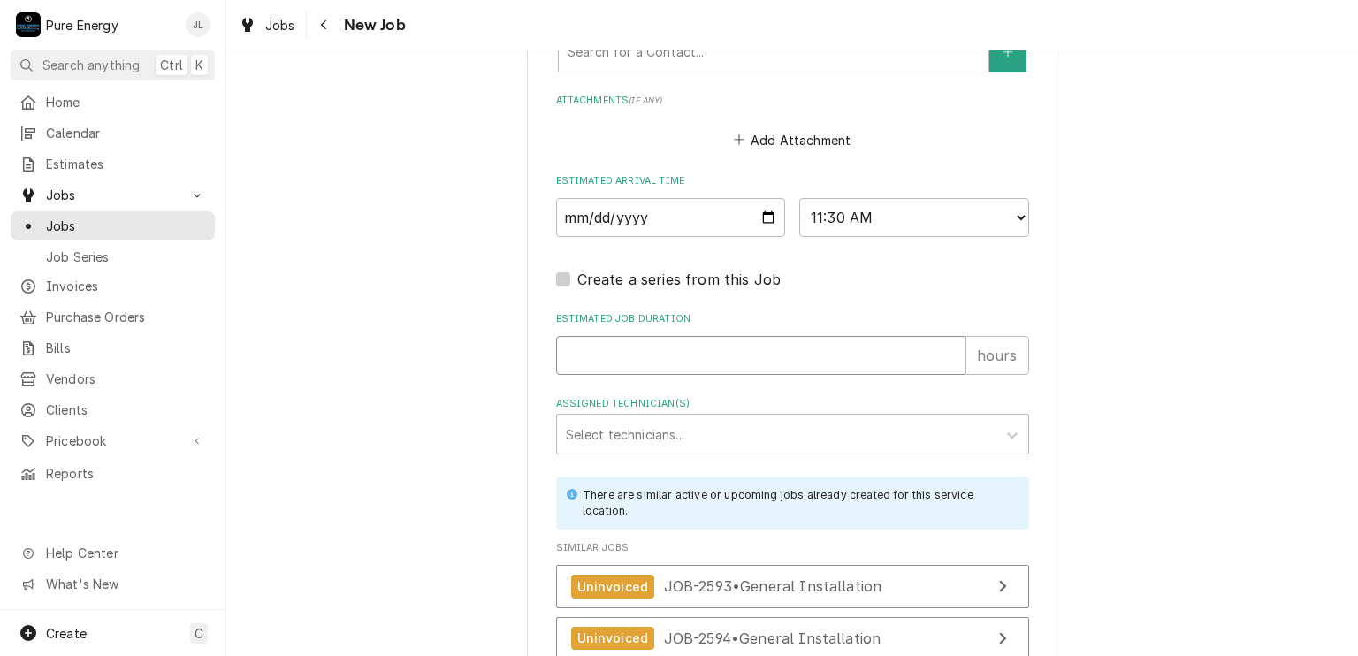
click at [721, 354] on input "Estimated Job Duration" at bounding box center [760, 355] width 409 height 39
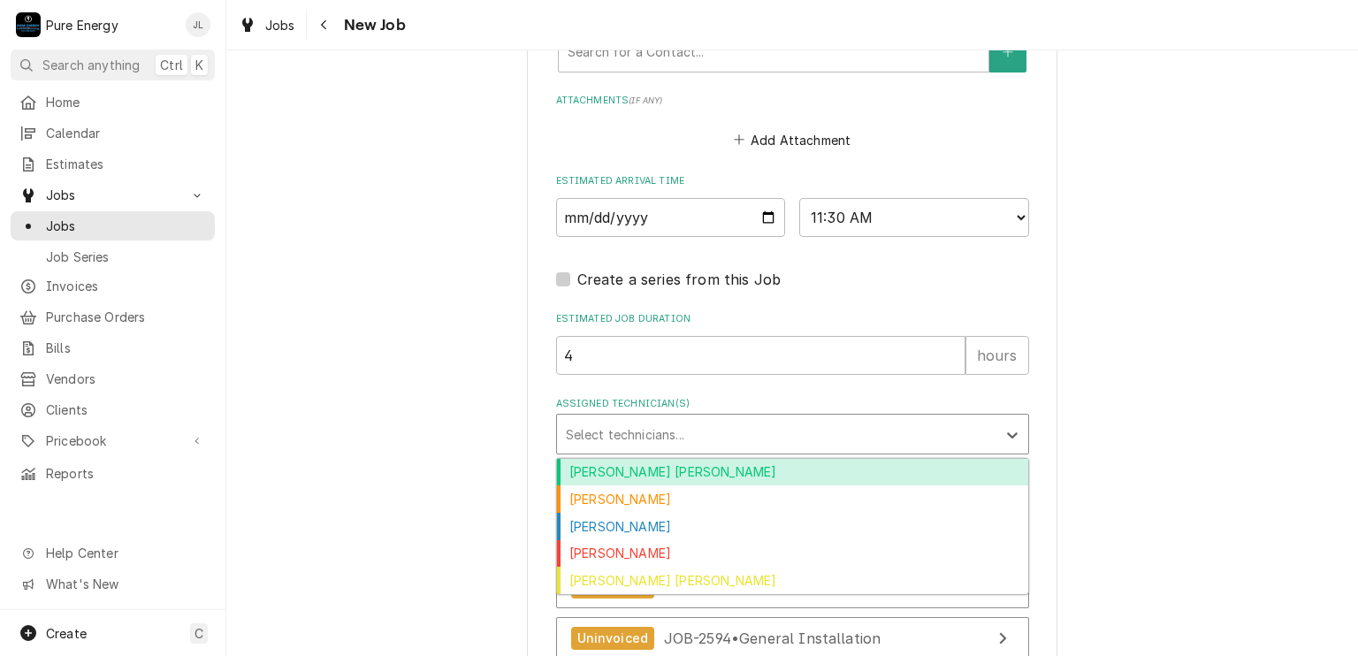
click at [707, 432] on div "Assigned Technician(s)" at bounding box center [777, 434] width 422 height 32
click at [685, 472] on div "[PERSON_NAME] [PERSON_NAME]" at bounding box center [792, 472] width 471 height 27
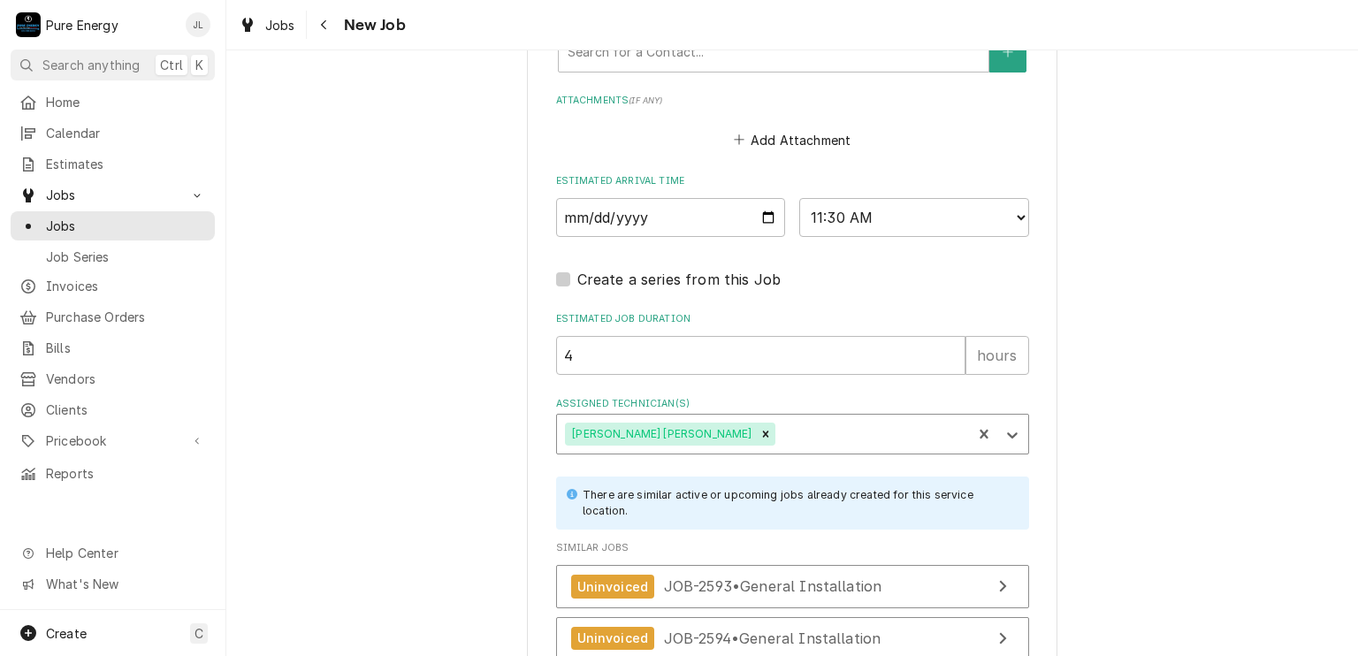
scroll to position [1572, 0]
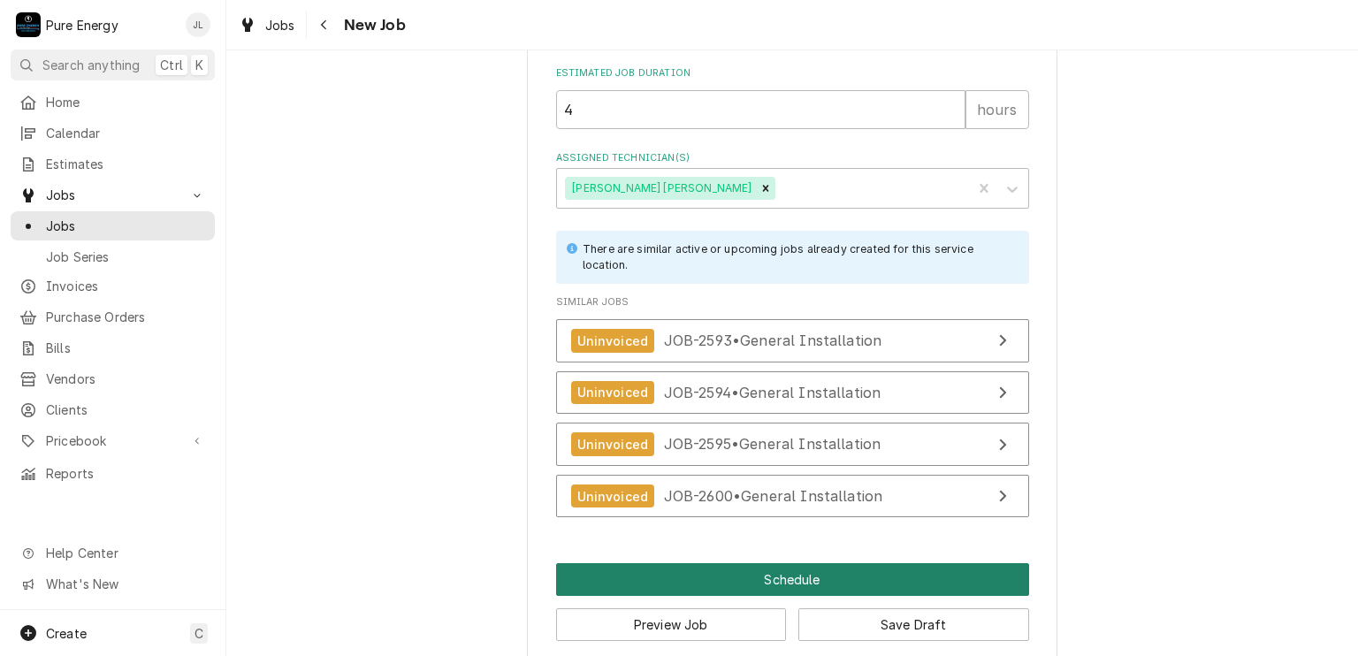
click at [741, 563] on button "Schedule" at bounding box center [792, 579] width 473 height 33
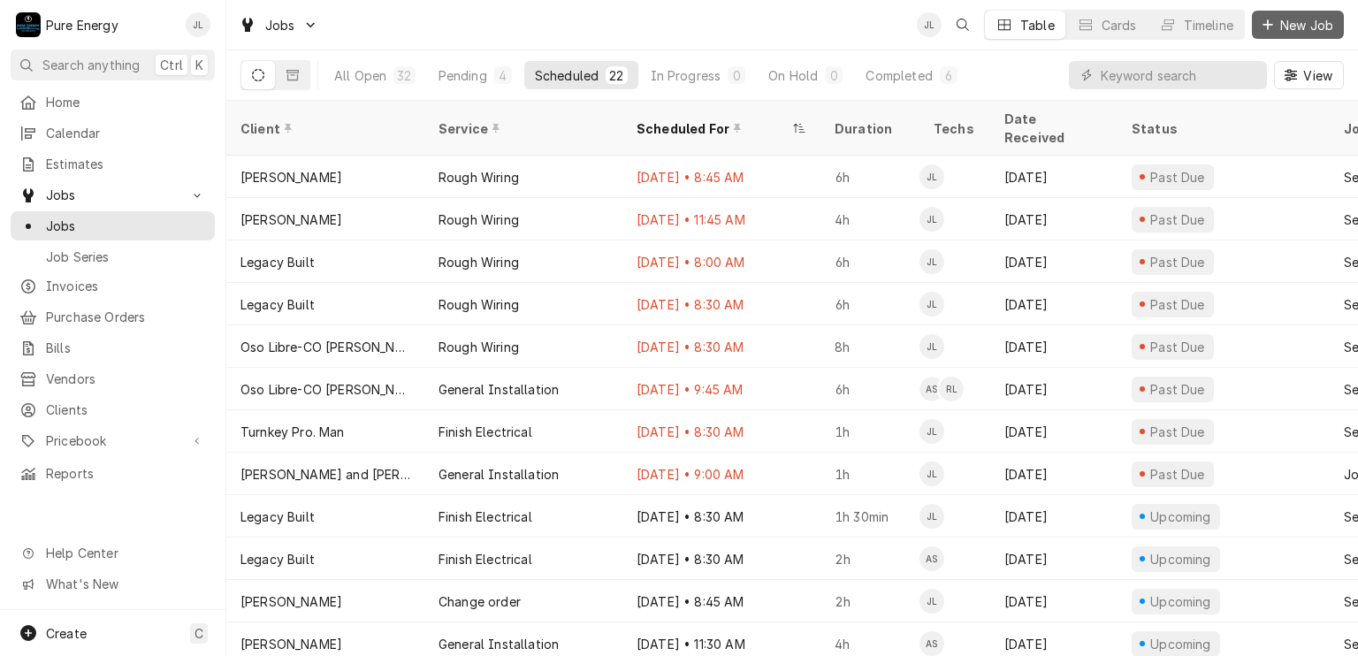
click at [1283, 14] on button "New Job" at bounding box center [1298, 25] width 92 height 28
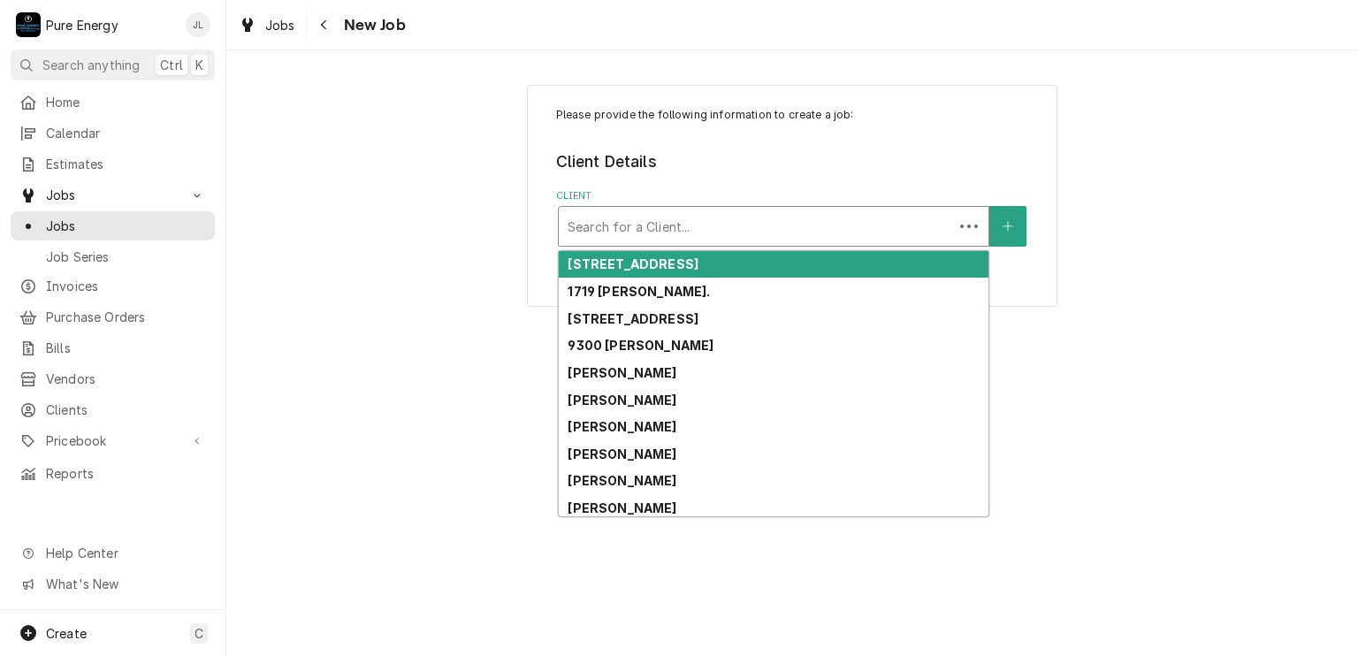
click at [689, 225] on div "Client" at bounding box center [755, 226] width 377 height 32
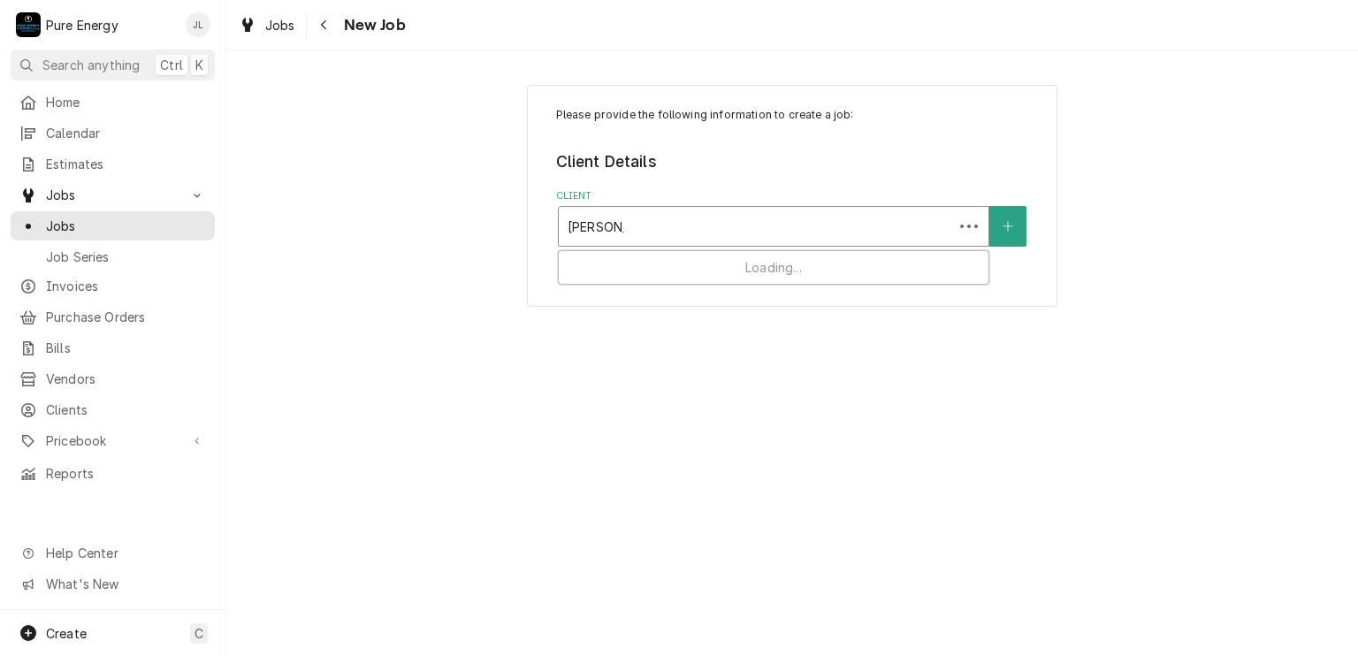
type input "[PERSON_NAME]"
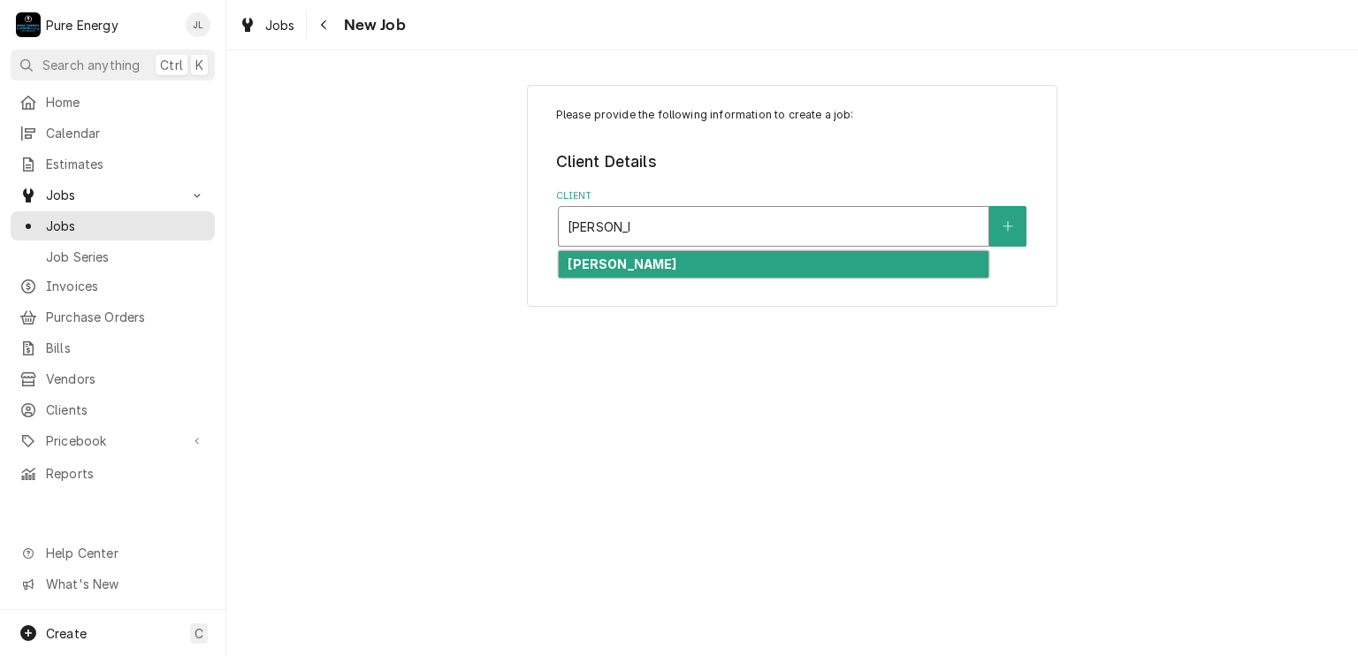
click at [653, 266] on div "[PERSON_NAME]" at bounding box center [774, 264] width 430 height 27
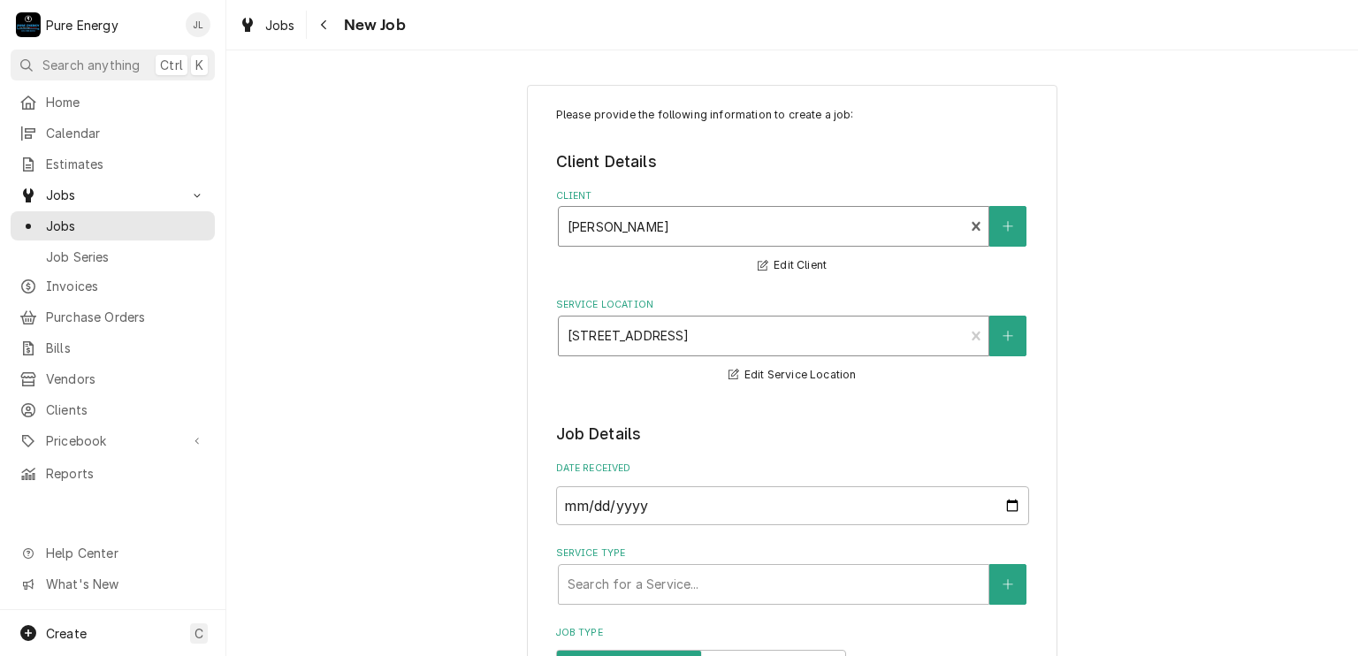
scroll to position [177, 0]
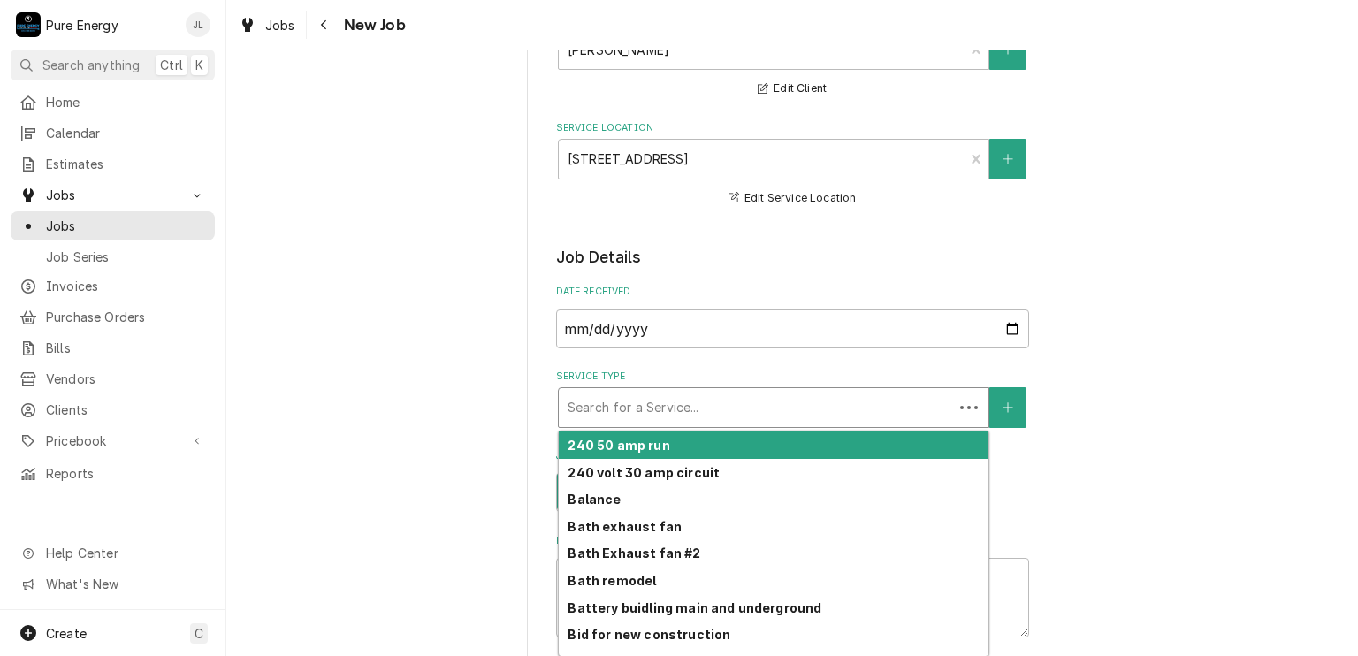
click at [674, 400] on div "Service Type" at bounding box center [755, 408] width 377 height 32
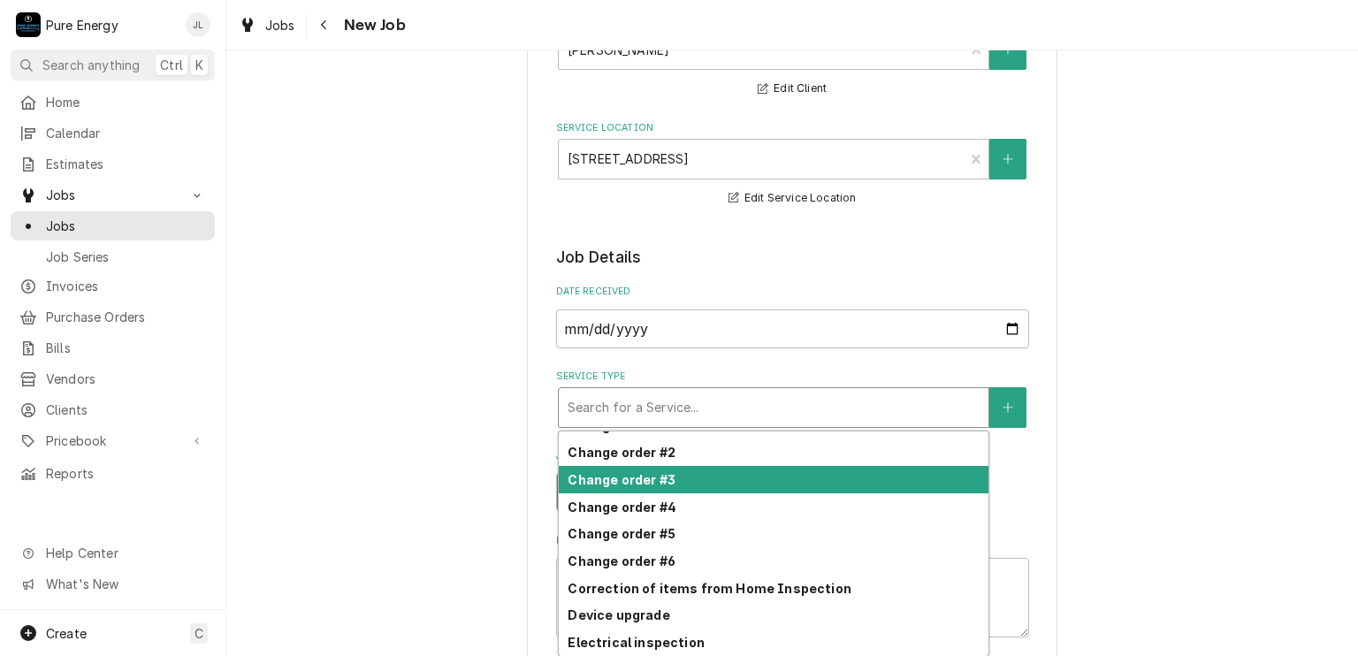
scroll to position [229, 0]
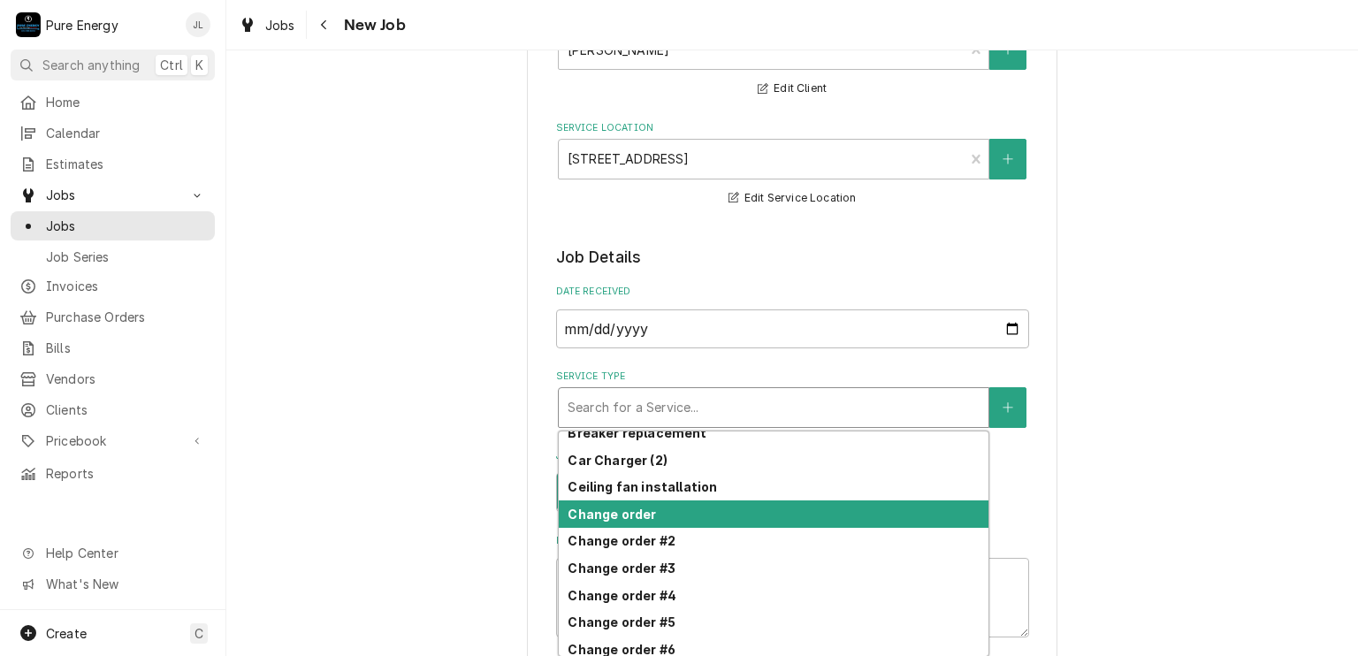
click at [689, 508] on div "Change order" at bounding box center [774, 513] width 430 height 27
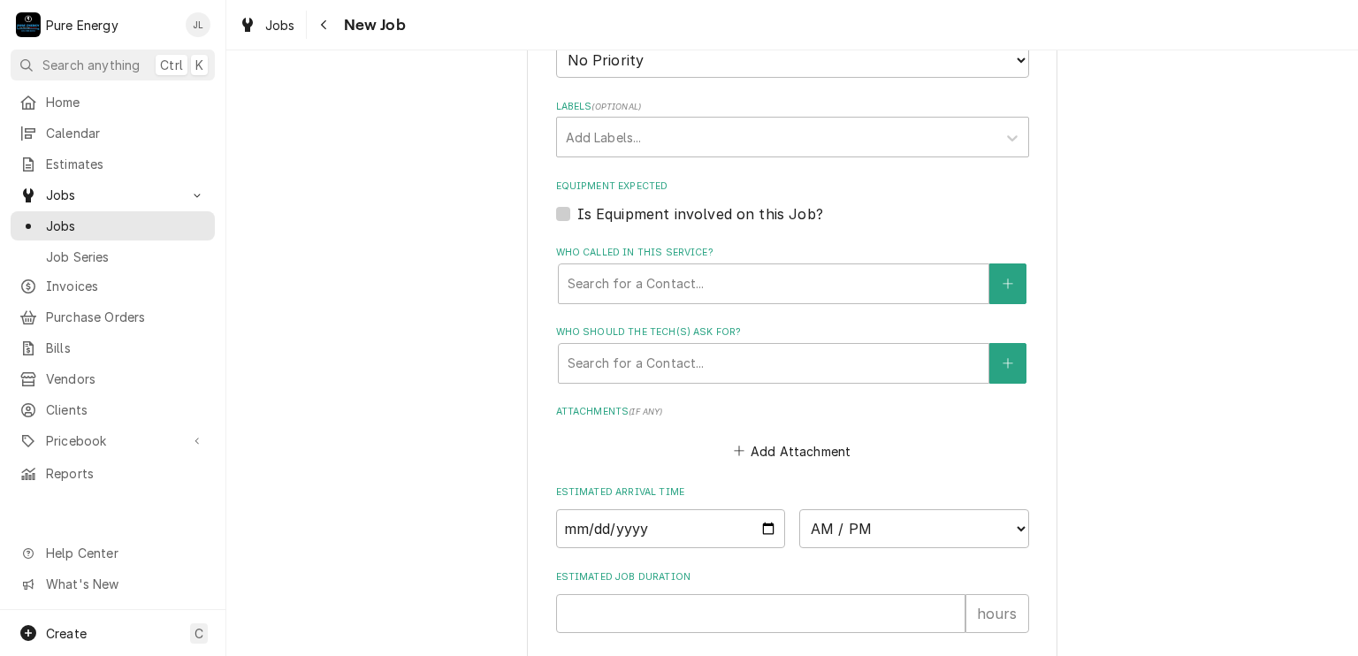
scroll to position [1149, 0]
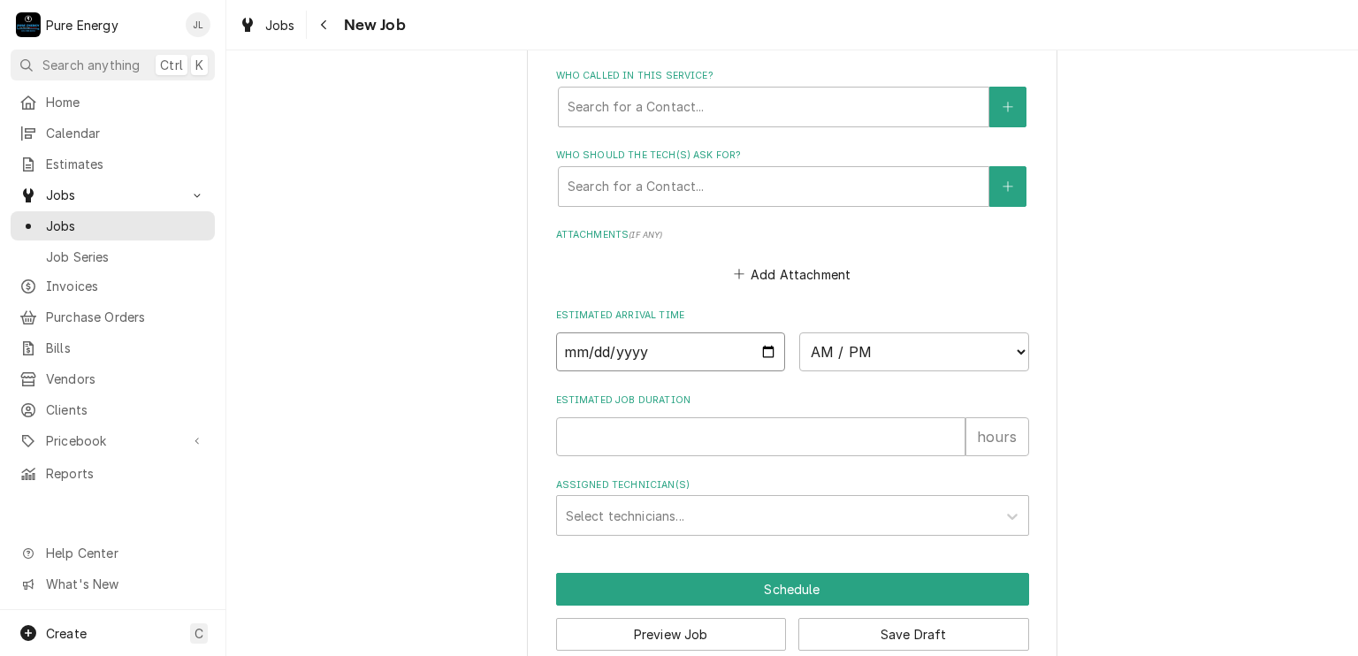
click at [766, 349] on input "Date" at bounding box center [671, 351] width 230 height 39
type textarea "x"
type input "[DATE]"
type textarea "x"
click at [1012, 349] on select "AM / PM 6:00 AM 6:15 AM 6:30 AM 6:45 AM 7:00 AM 7:15 AM 7:30 AM 7:45 AM 8:00 AM…" at bounding box center [914, 351] width 230 height 39
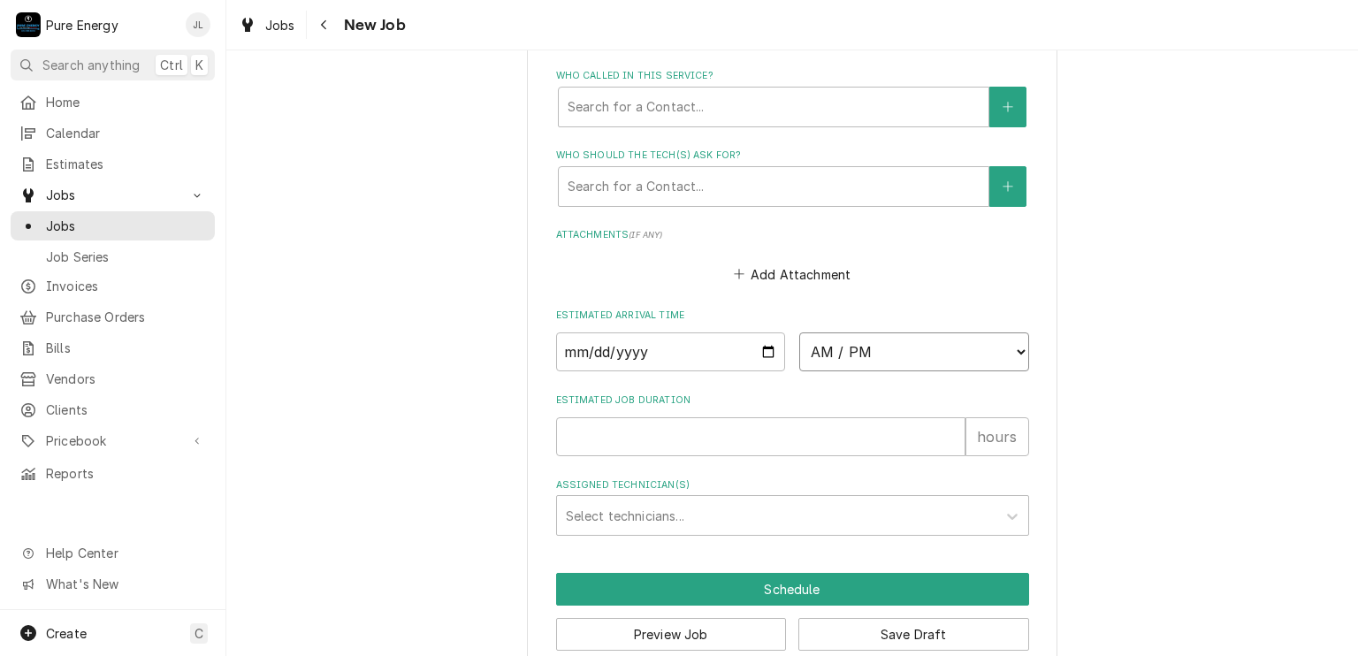
select select "09:45:00"
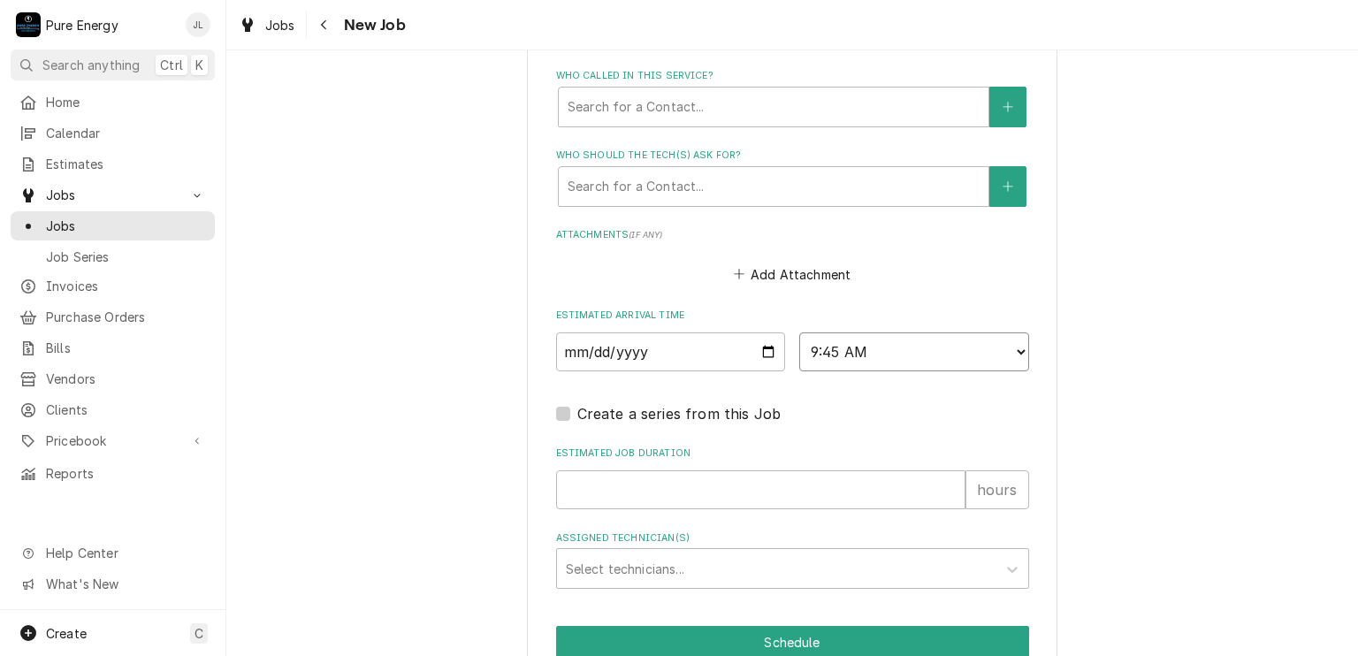
scroll to position [1229, 0]
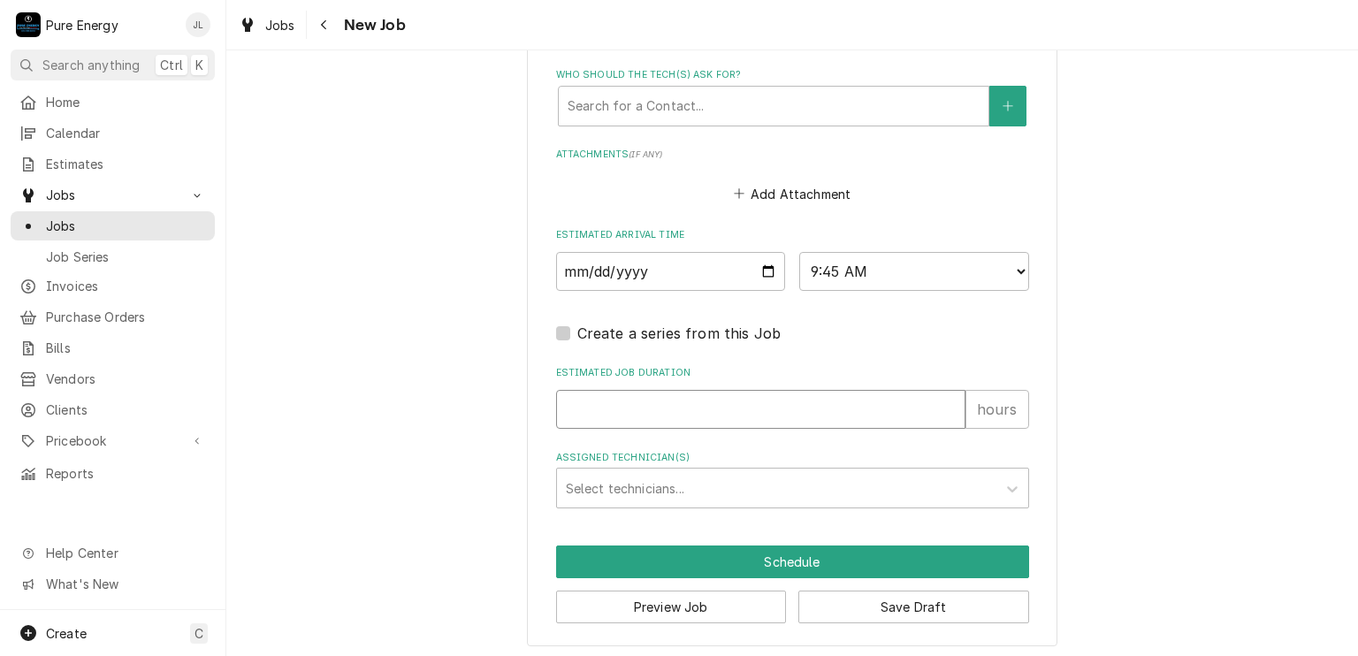
click at [634, 404] on input "Estimated Job Duration" at bounding box center [760, 409] width 409 height 39
type textarea "x"
type input "5"
type textarea "x"
type input "5"
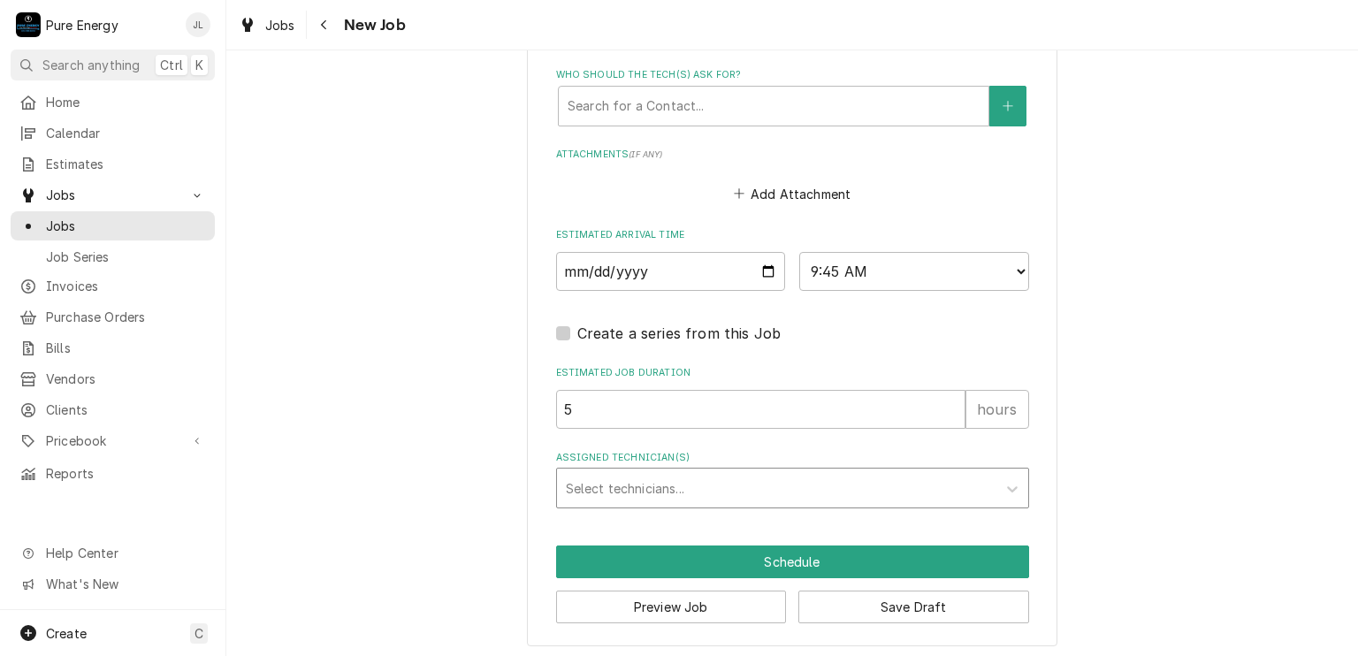
click at [634, 472] on div "Assigned Technician(s)" at bounding box center [777, 488] width 422 height 32
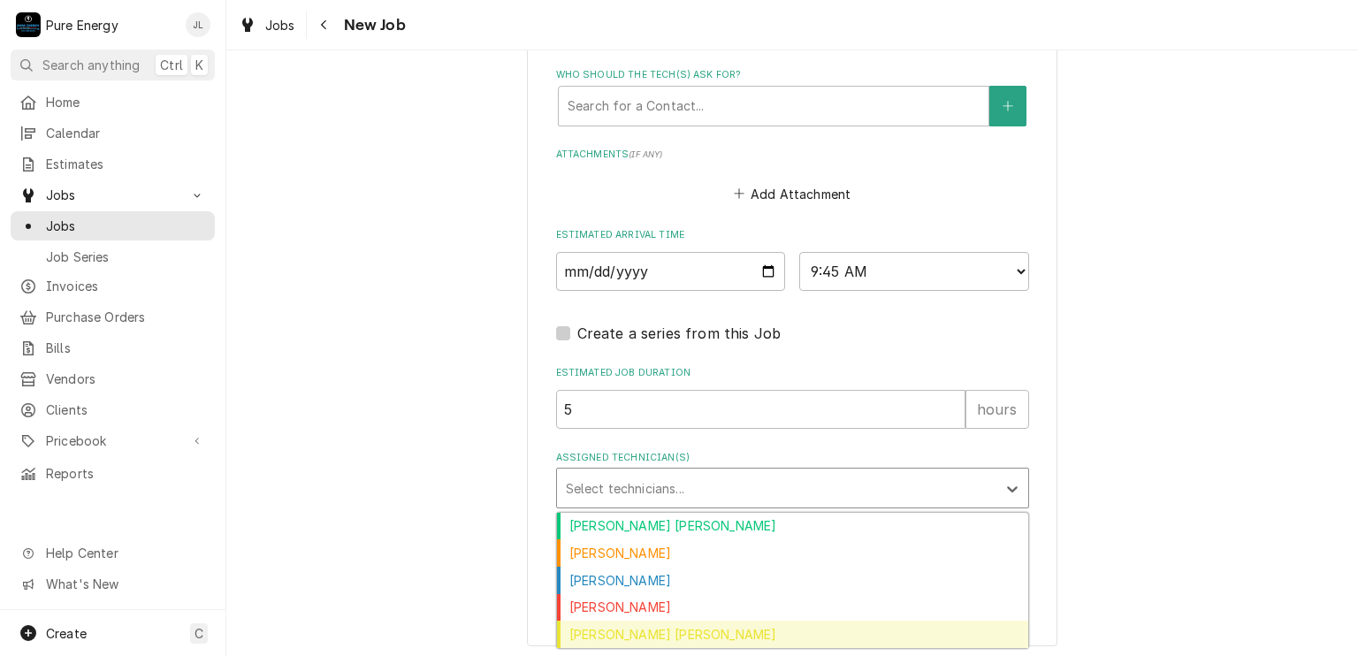
click at [658, 637] on div "[PERSON_NAME] [PERSON_NAME]" at bounding box center [792, 633] width 471 height 27
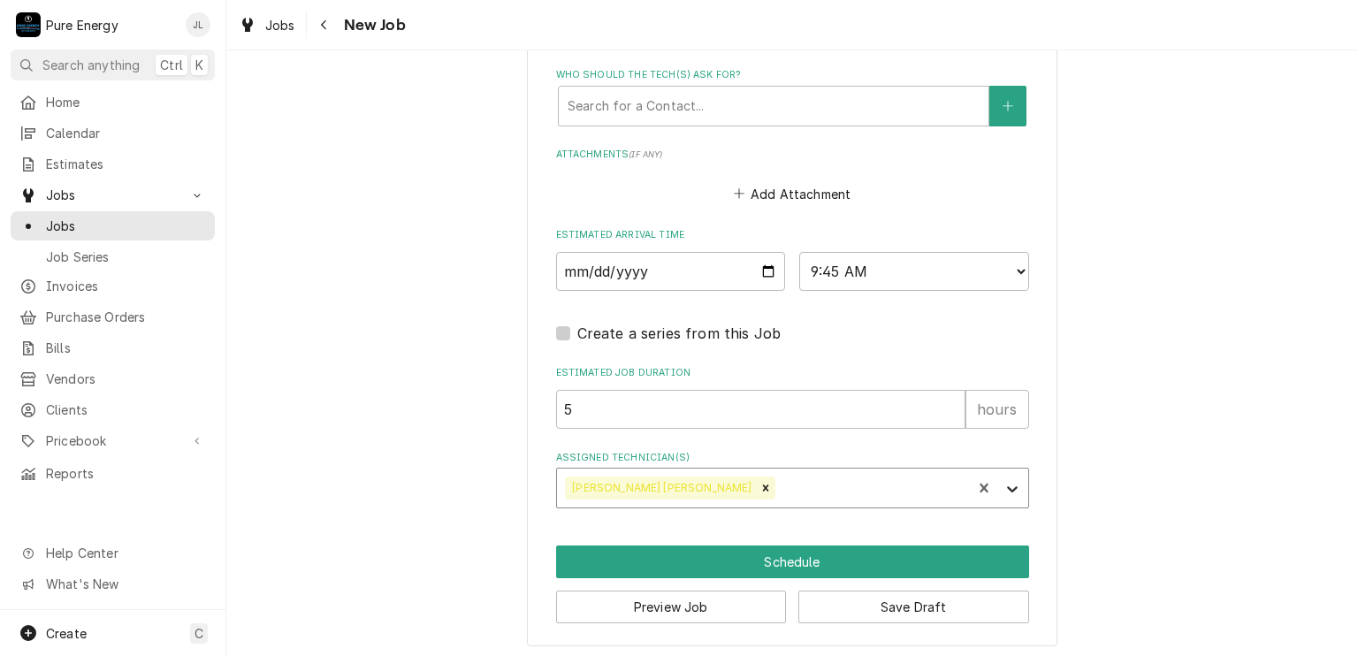
click at [1007, 480] on icon "Assigned Technician(s)" at bounding box center [1012, 489] width 18 height 18
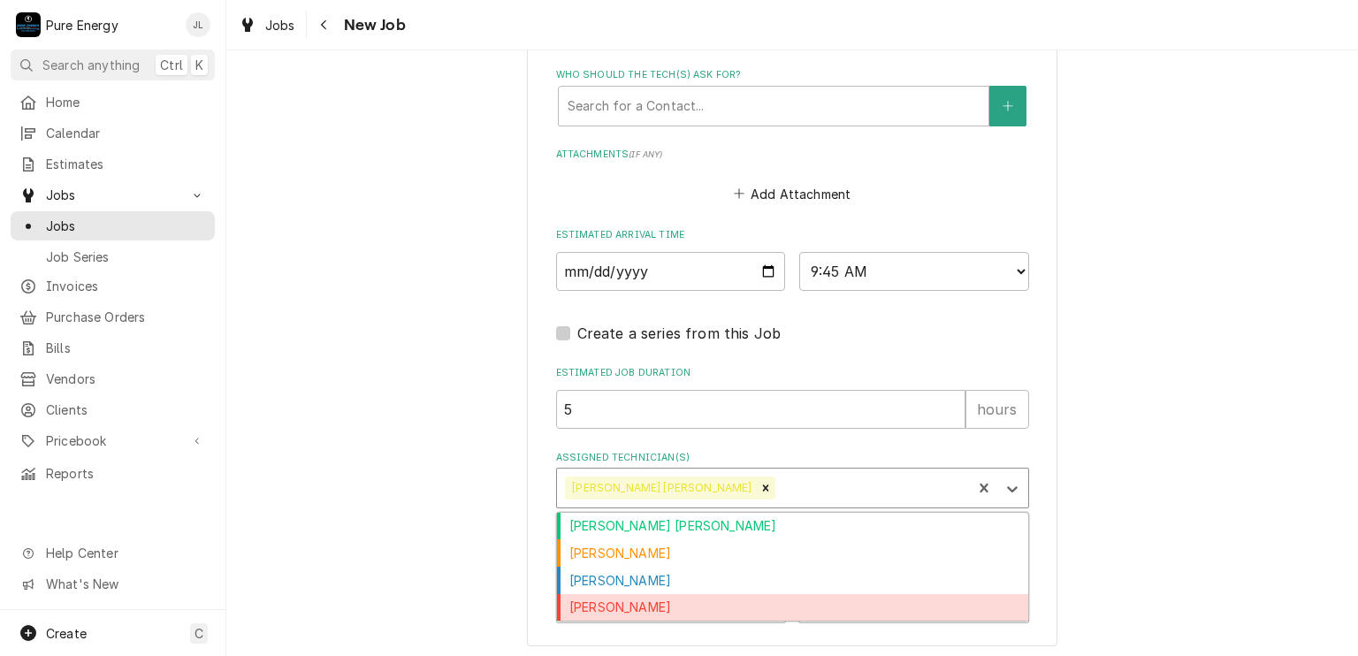
click at [734, 598] on div "[PERSON_NAME]" at bounding box center [792, 607] width 471 height 27
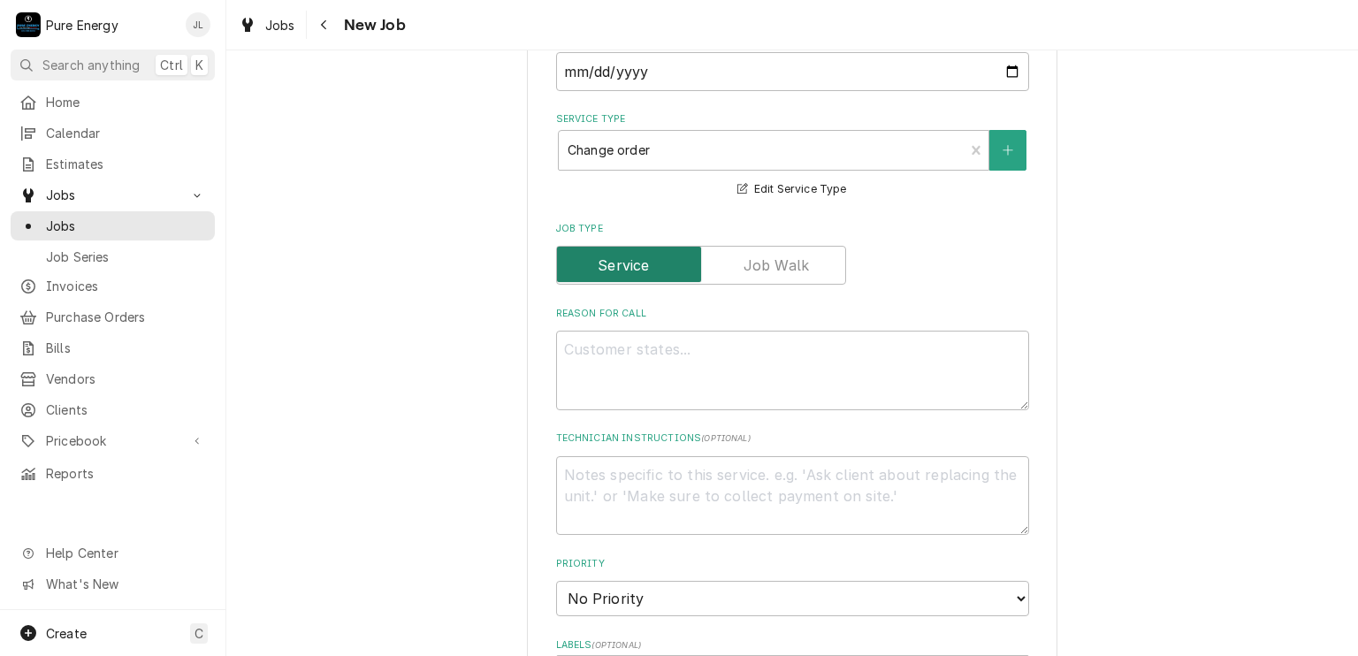
scroll to position [346, 0]
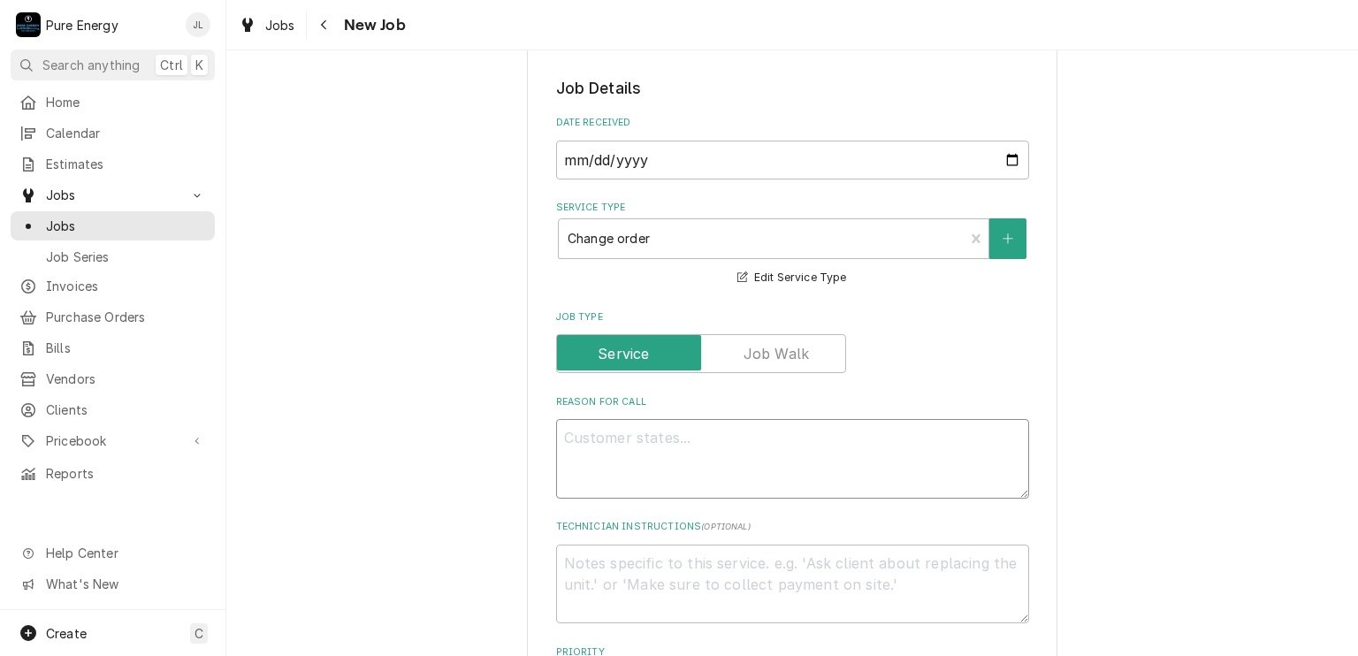
click at [573, 448] on textarea "Reason For Call" at bounding box center [792, 459] width 473 height 80
type textarea "x"
type textarea "W"
type textarea "x"
type textarea "We"
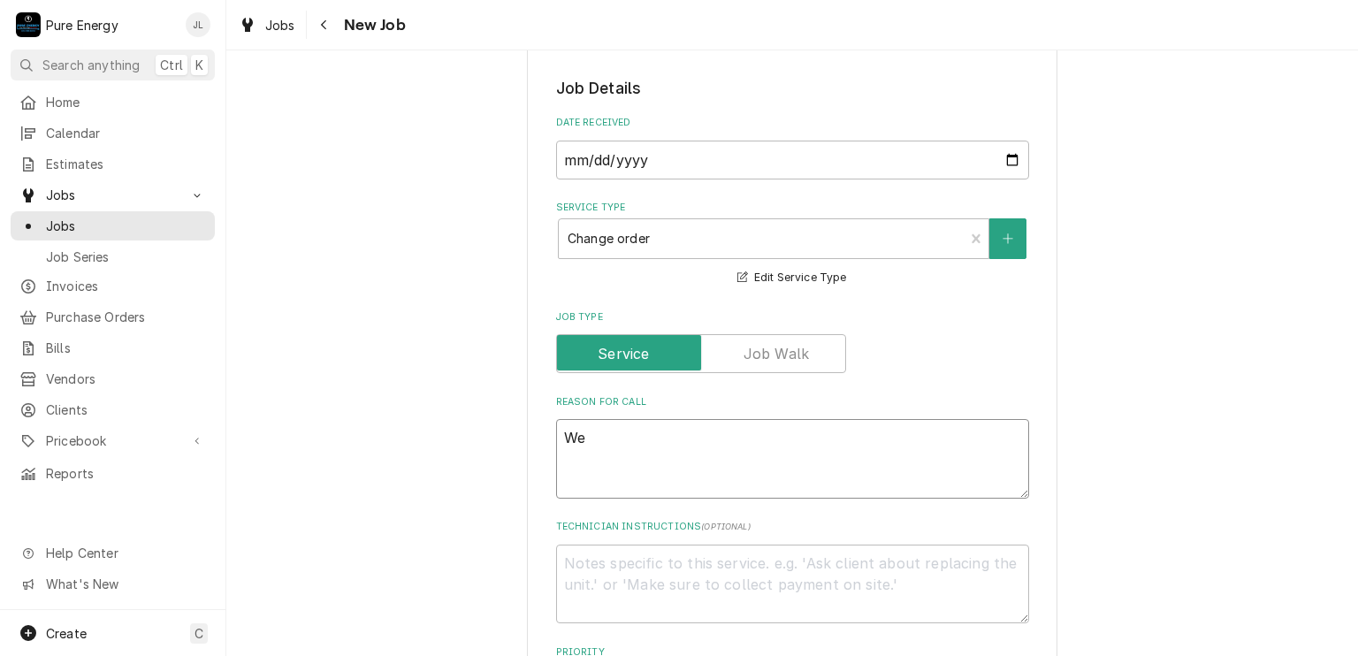
type textarea "x"
type textarea "We"
type textarea "x"
type textarea "We n"
type textarea "x"
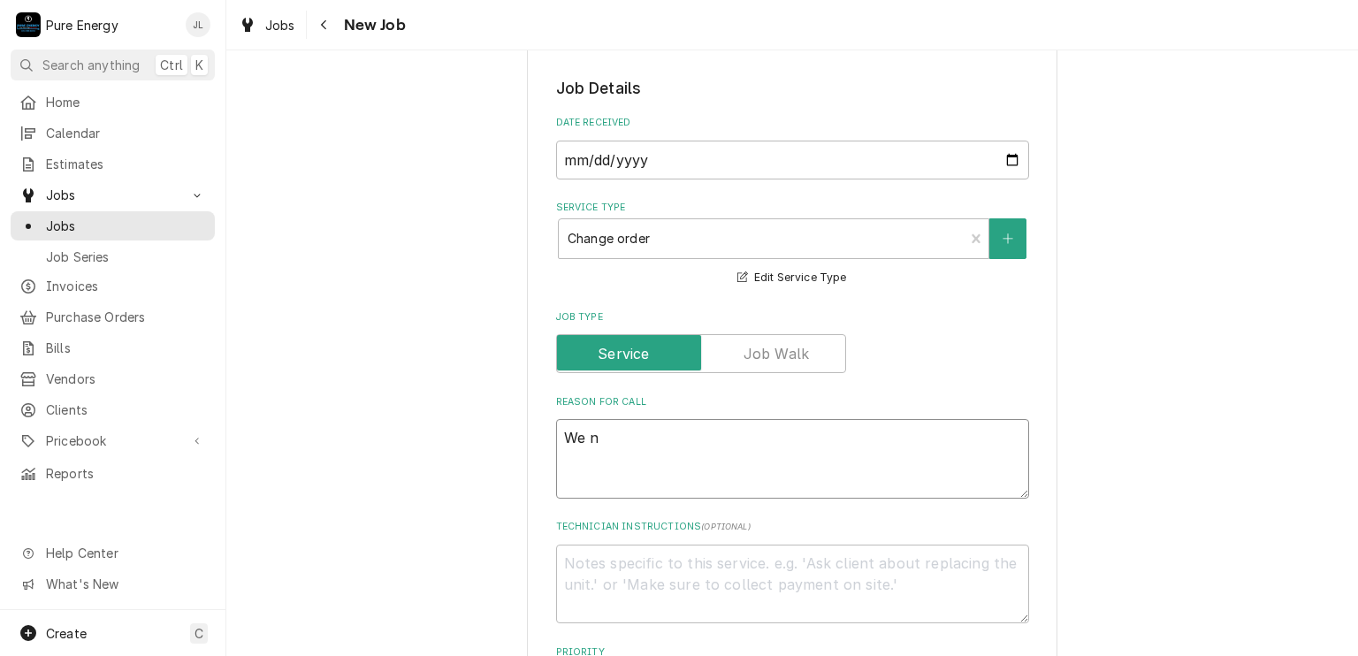
type textarea "We ne"
type textarea "x"
type textarea "We nee"
type textarea "x"
type textarea "We need"
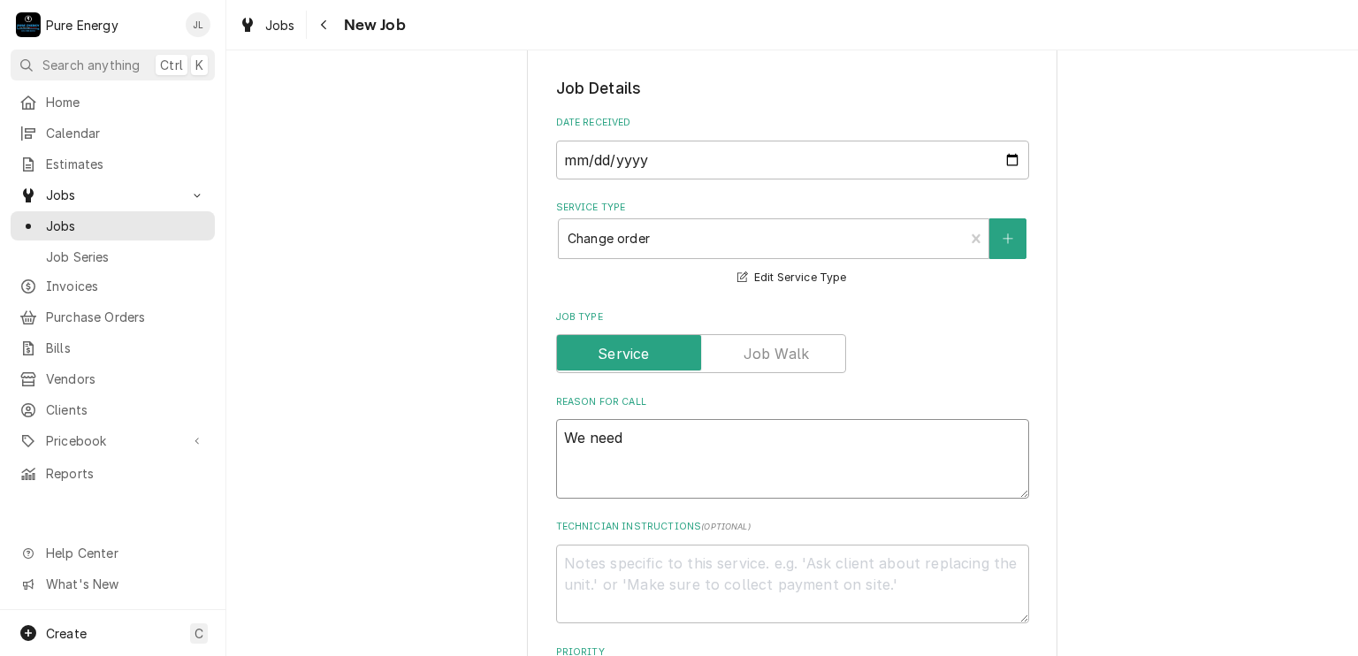
type textarea "x"
type textarea "We need"
type textarea "x"
type textarea "We need t"
type textarea "x"
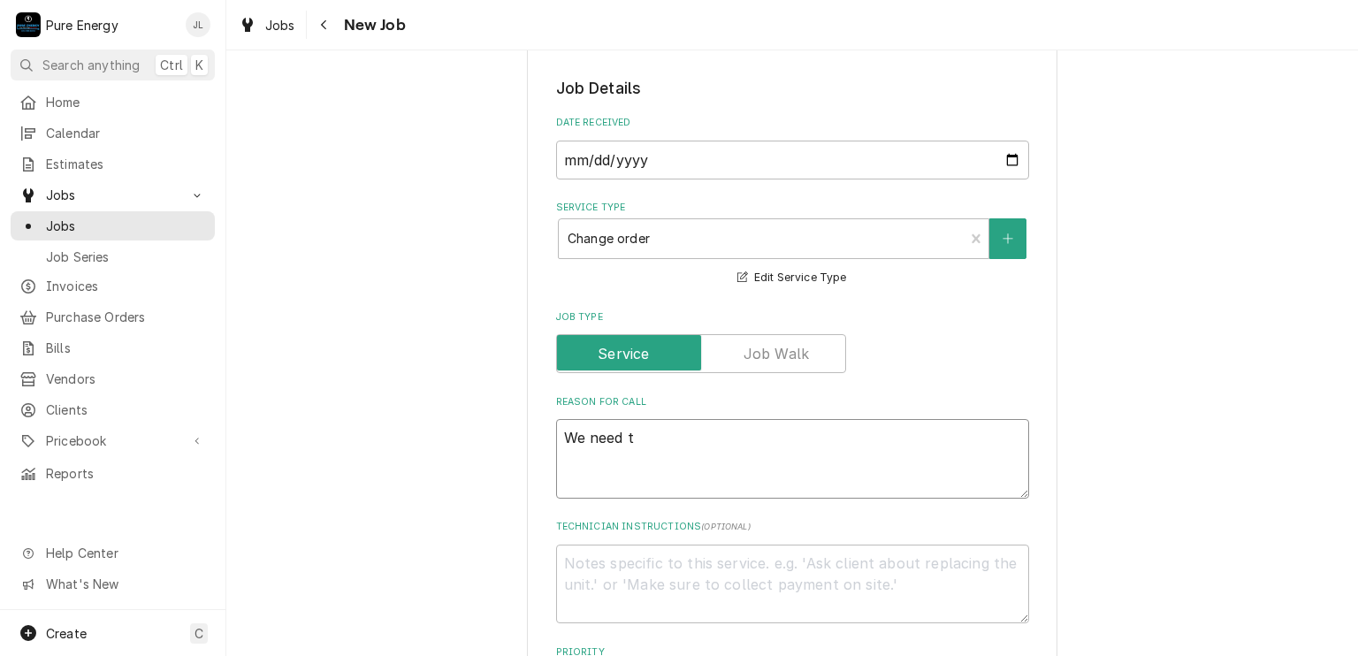
type textarea "We need to"
type textarea "x"
type textarea "We need to"
type textarea "x"
type textarea "We need to b"
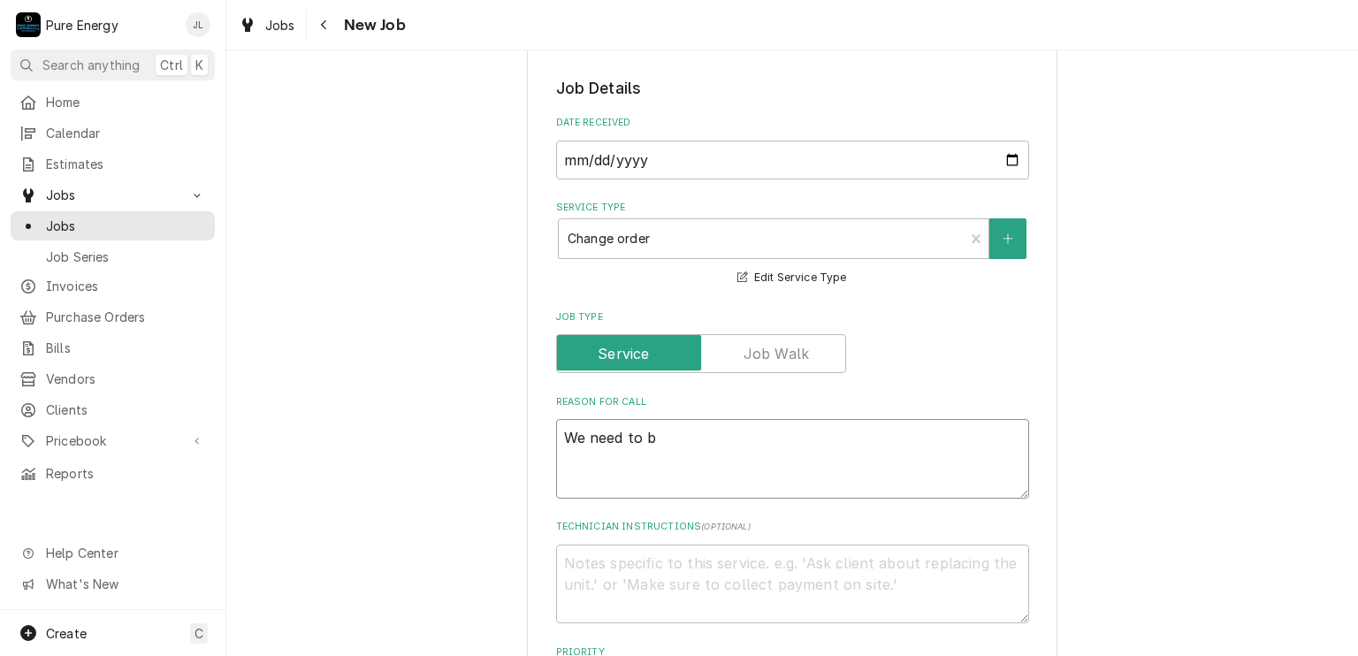
type textarea "x"
type textarea "We need to br"
type textarea "x"
type textarea "We need to bri"
type textarea "x"
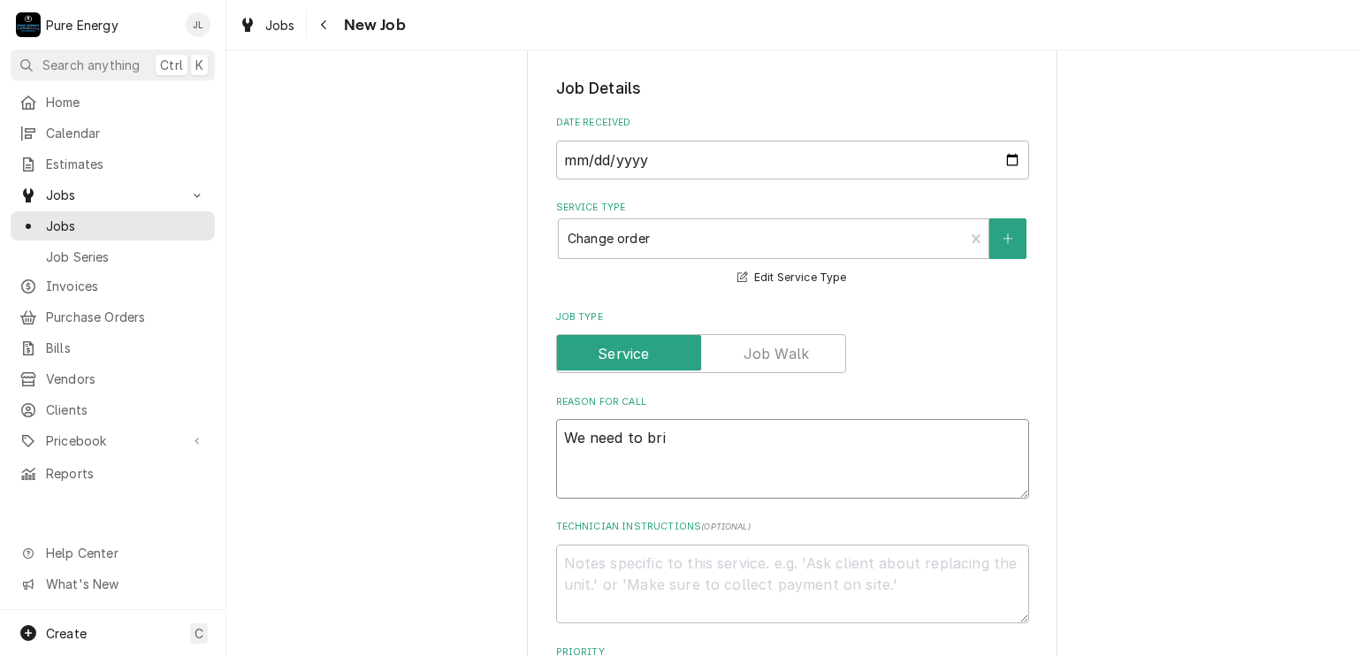
type textarea "We need to brin"
type textarea "x"
type textarea "We need to bring"
type textarea "x"
type textarea "We need to bring"
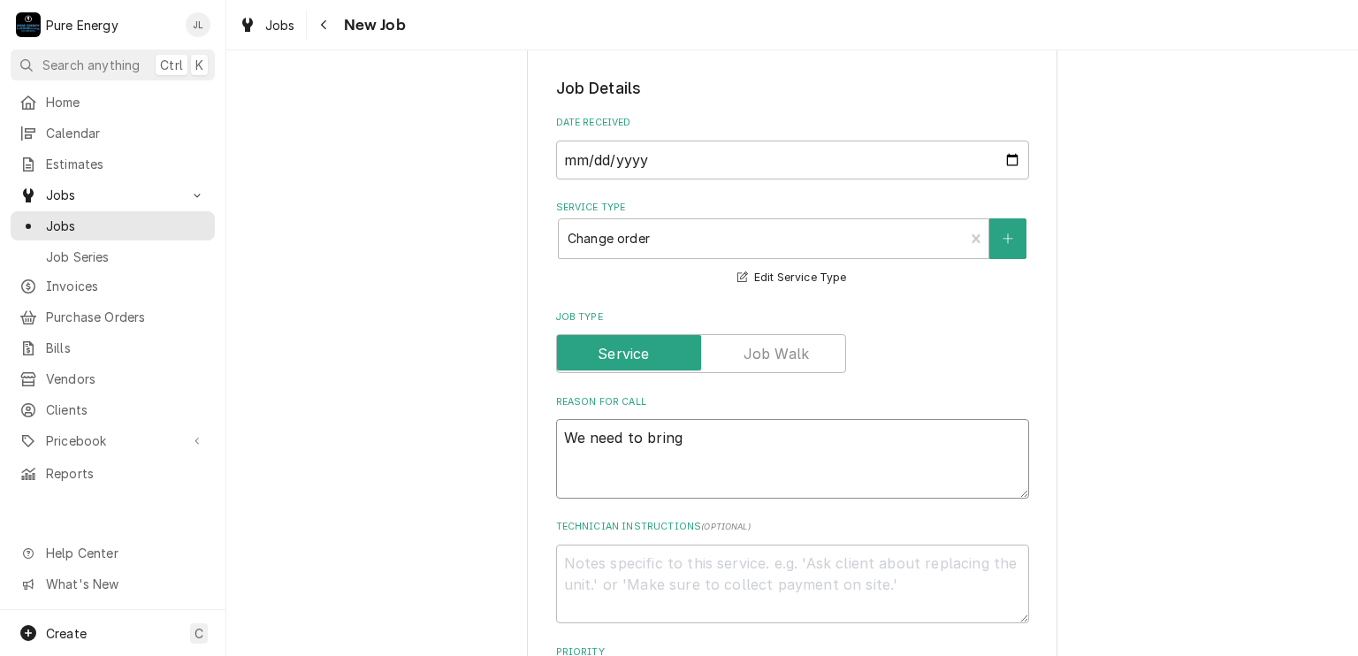
type textarea "x"
type textarea "We need to bring a"
type textarea "x"
type textarea "We need to bring a j"
type textarea "x"
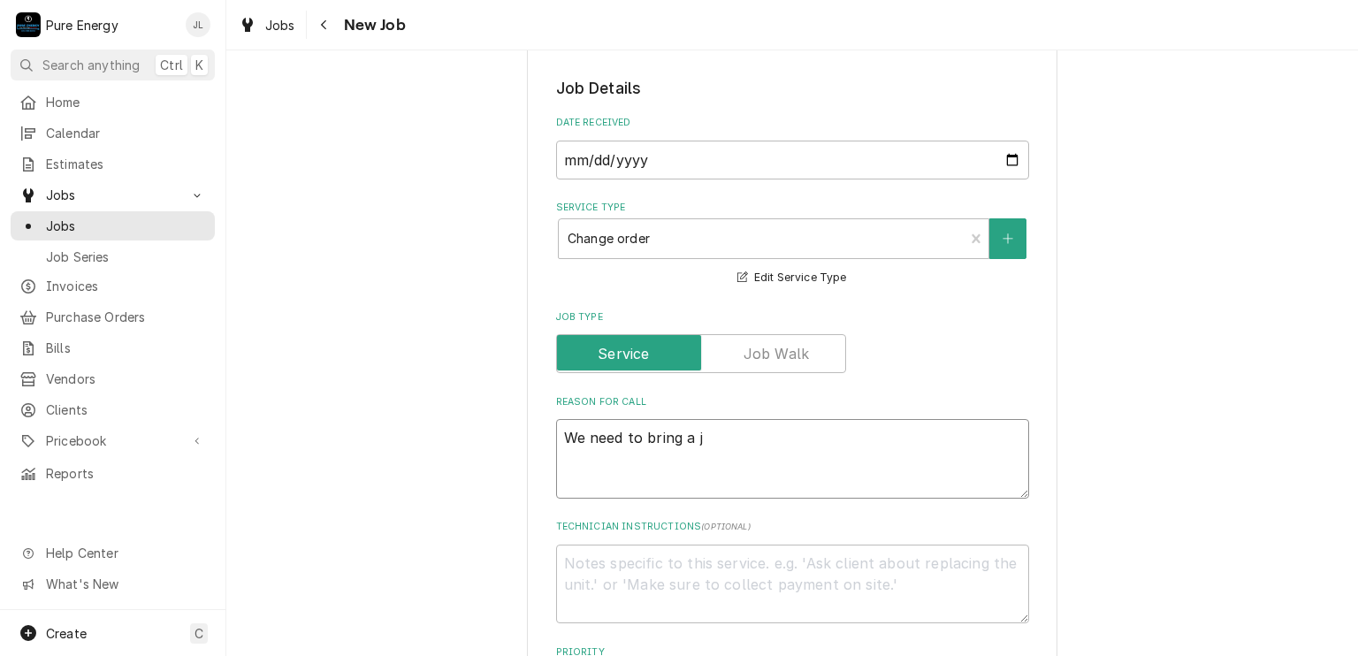
type textarea "We need to bring a jo"
type textarea "x"
type textarea "We need to bring a job"
type textarea "x"
type textarea "We need to bring a jo"
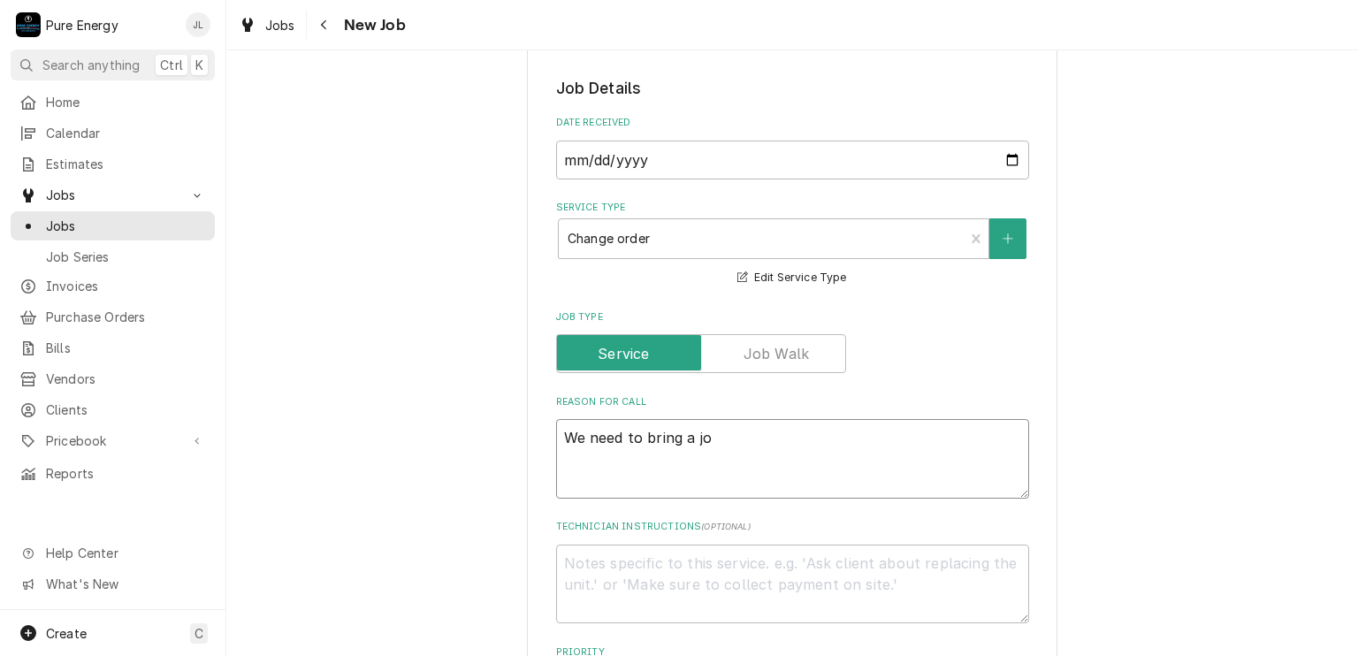
type textarea "x"
type textarea "We need to bring a j"
type textarea "x"
type textarea "We need to bring a jb"
type textarea "x"
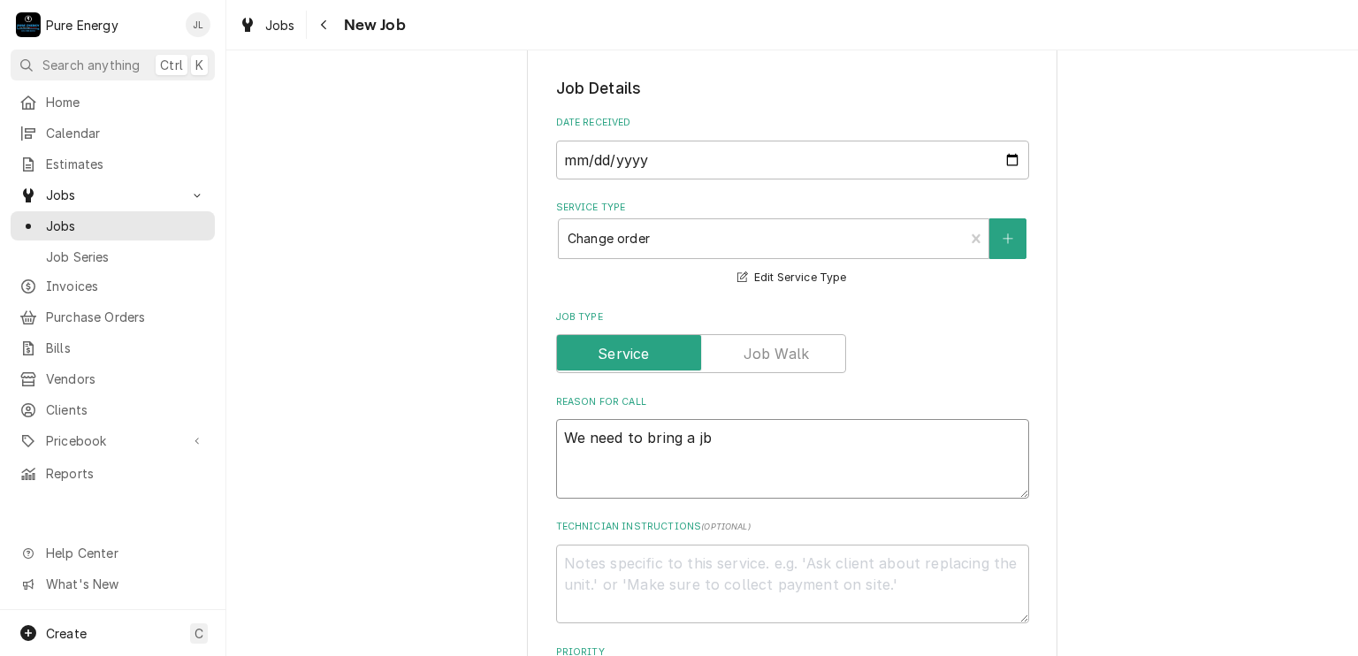
type textarea "We need to bring a jbo"
type textarea "x"
type textarea "We need to bring a jbox"
type textarea "x"
type textarea "We need to bring a jbox a"
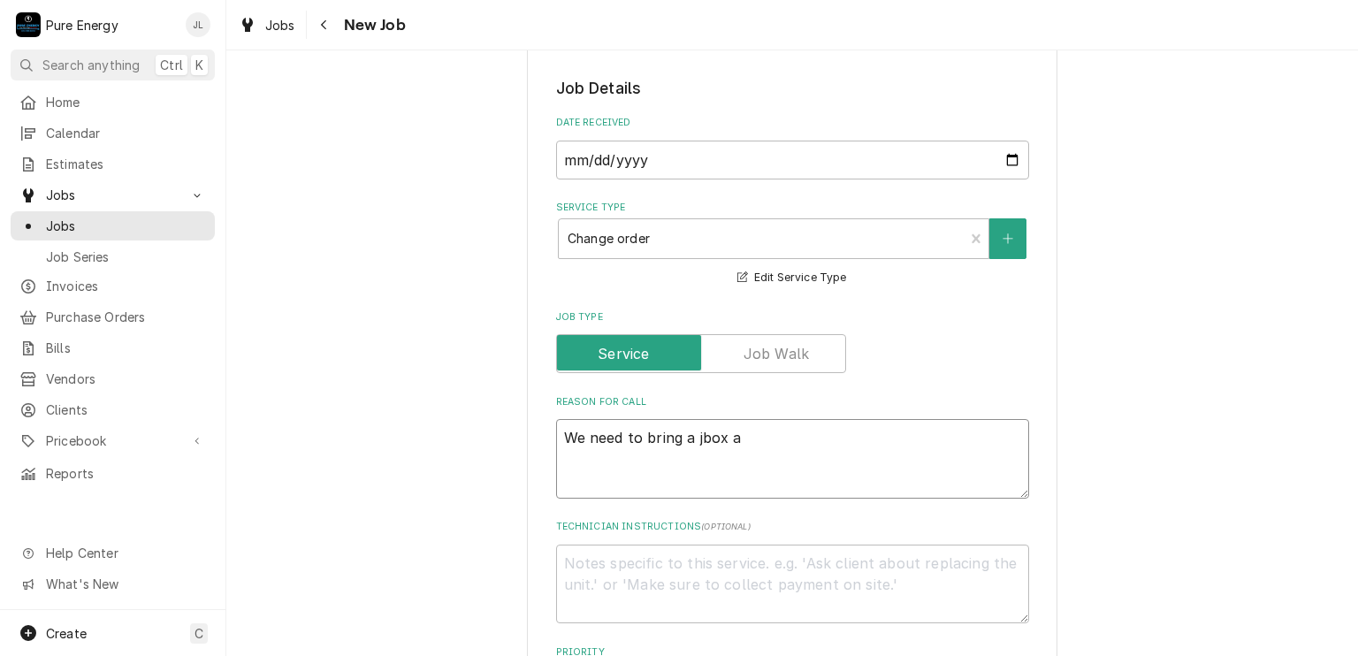
type textarea "x"
type textarea "We need to bring a jbox an"
type textarea "x"
type textarea "We need to bring a jbox and"
type textarea "x"
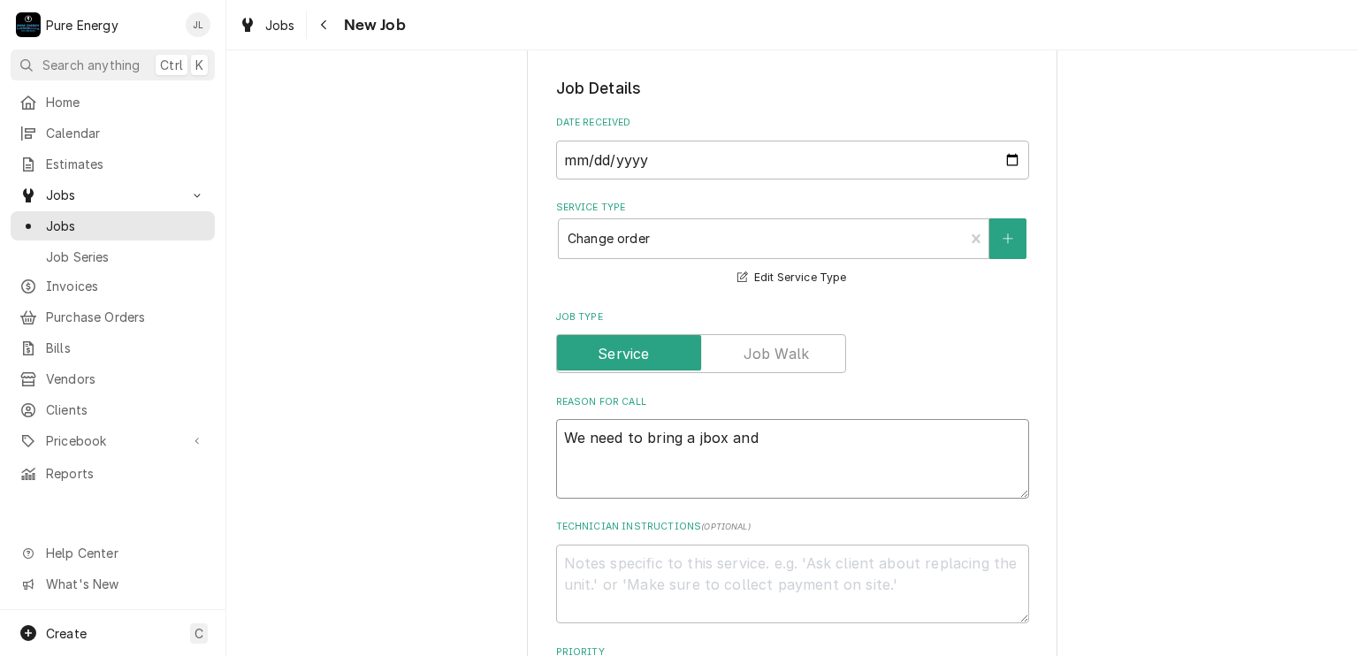
type textarea "We need to bring a jbox and"
type textarea "x"
type textarea "We need to bring a jbox and f"
type textarea "x"
type textarea "We need to bring a jbox and fi"
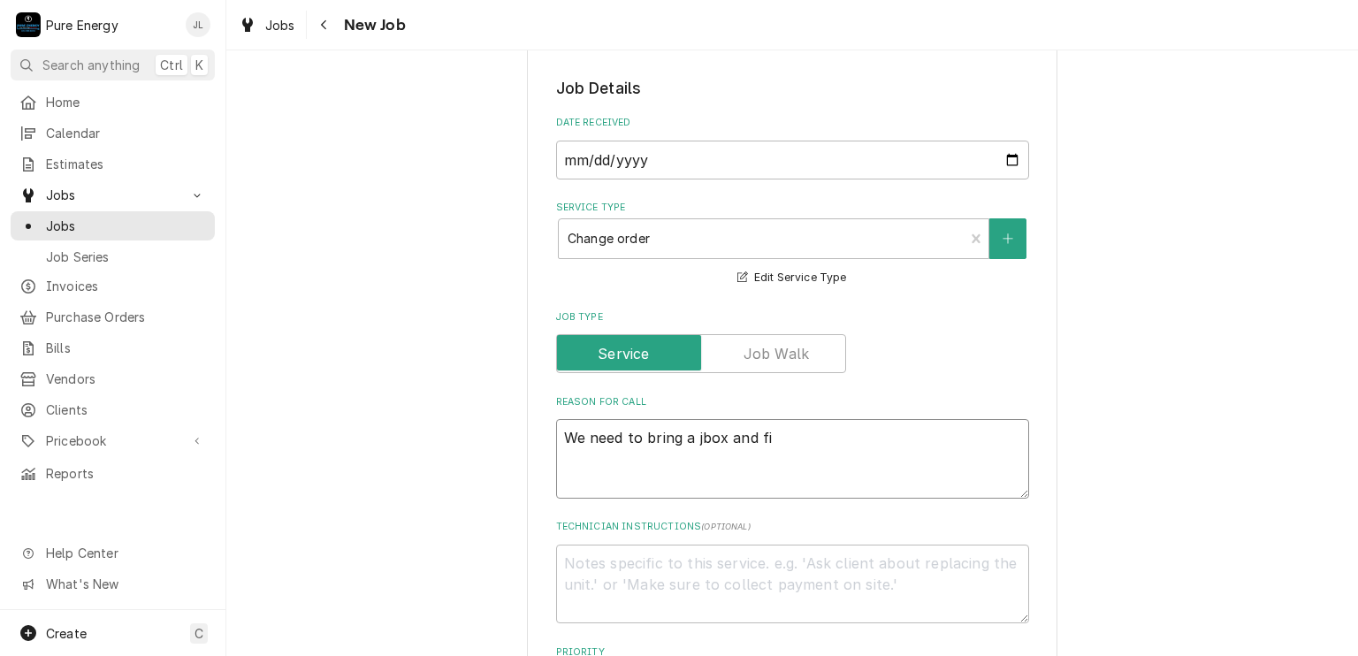
type textarea "x"
type textarea "We need to bring a jbox and fit"
type textarea "x"
type textarea "We need to bring a jbox and fitti"
type textarea "x"
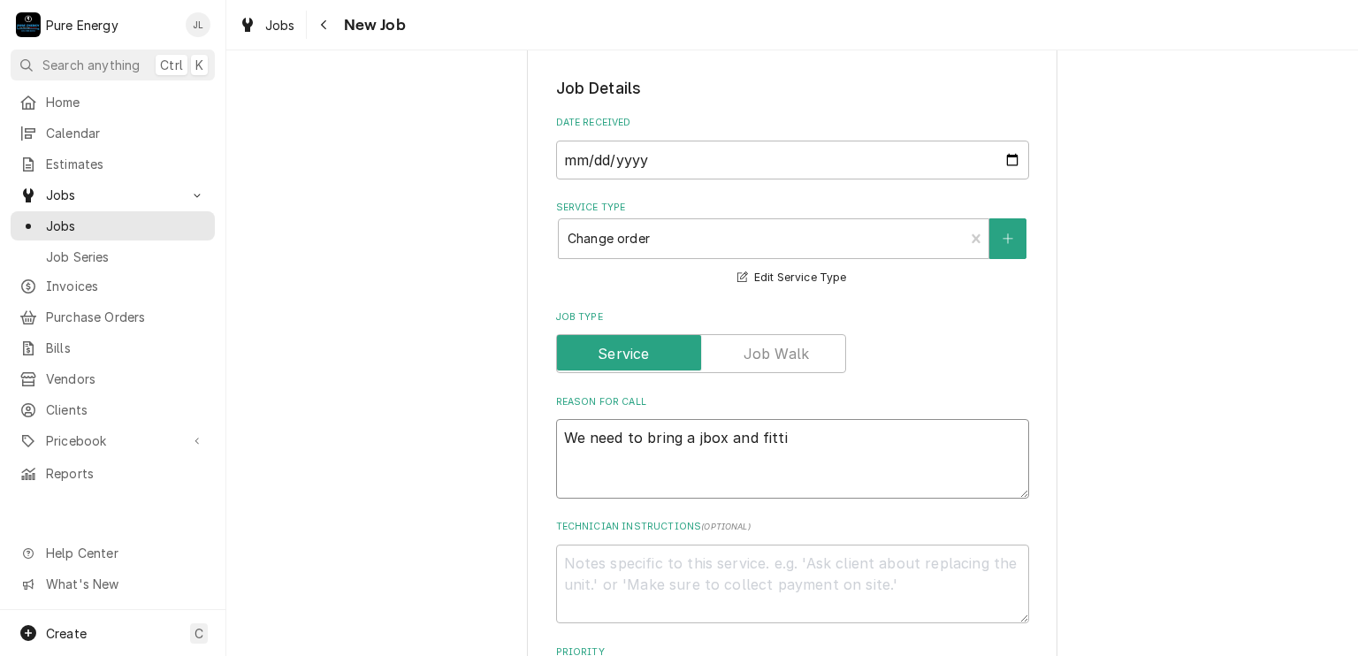
type textarea "We need to bring a jbox and fittin"
type textarea "x"
type textarea "We need to bring a jbox and fitting"
type textarea "x"
type textarea "We need to bring a jbox and fitting"
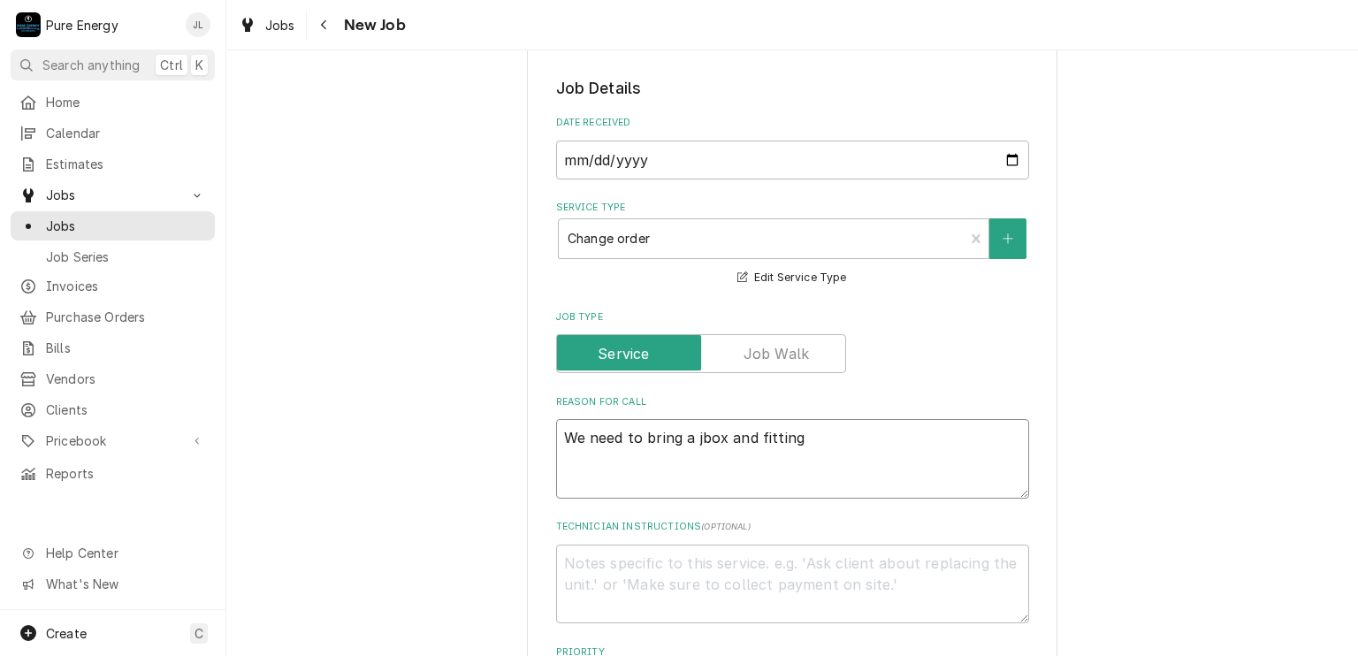
type textarea "x"
type textarea "We need to bring a jbox and fitting"
type textarea "x"
type textarea "We need to bring a jbox and fittings"
type textarea "x"
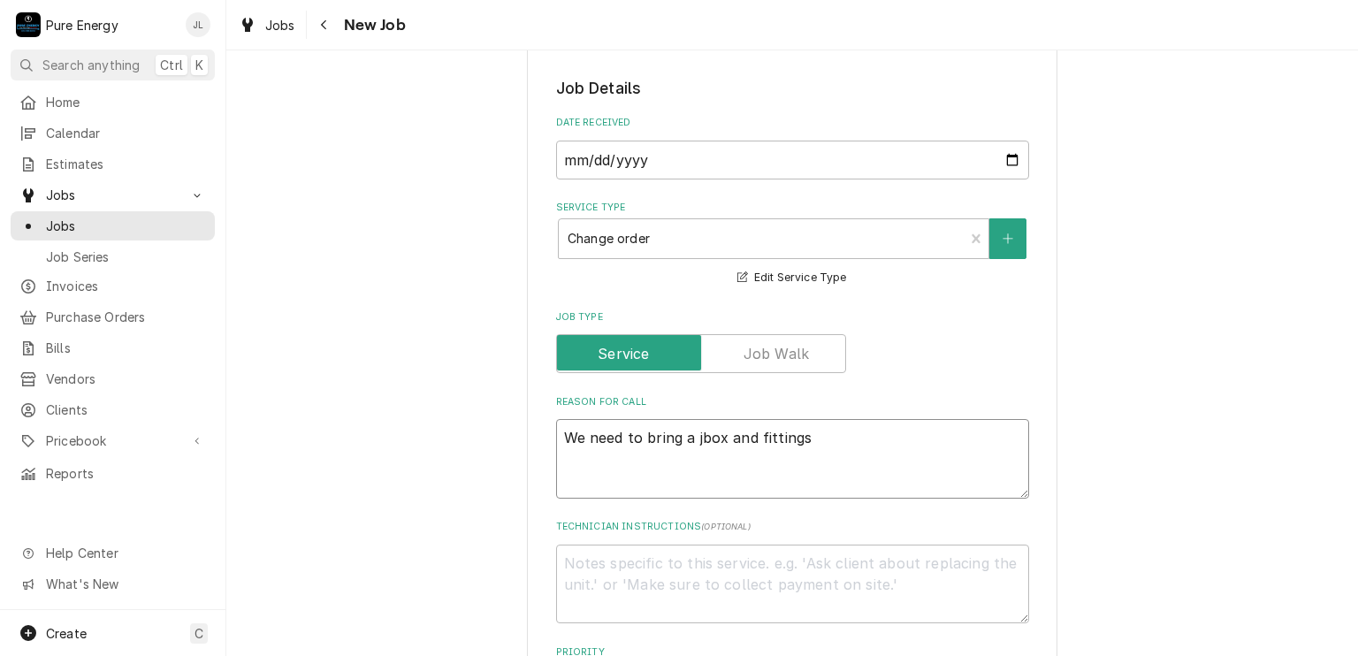
type textarea "We need to bring a jbox and fittings"
type textarea "x"
type textarea "We need to bring a jbox and fittings fo"
type textarea "x"
type textarea "We need to bring a jbox and fittings for"
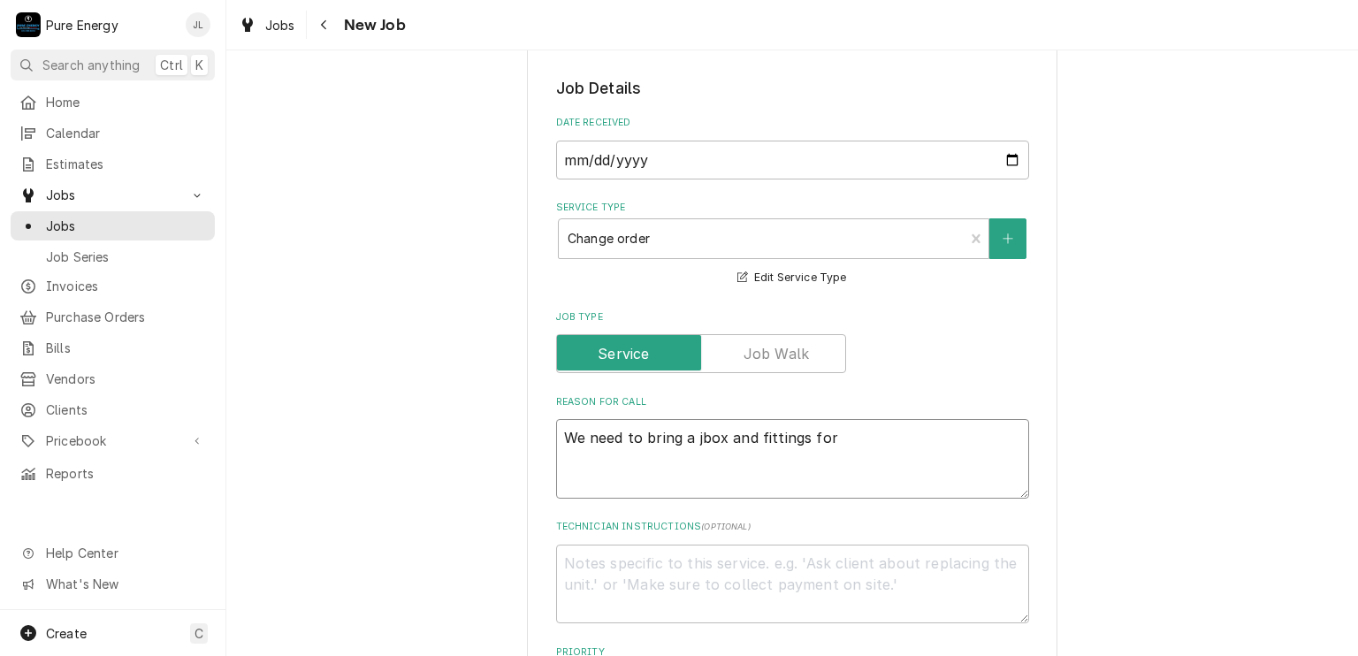
type textarea "x"
type textarea "We need to bring a jbox and fittings for"
type textarea "x"
type textarea "We need to bring a jbox and fittings for i"
type textarea "x"
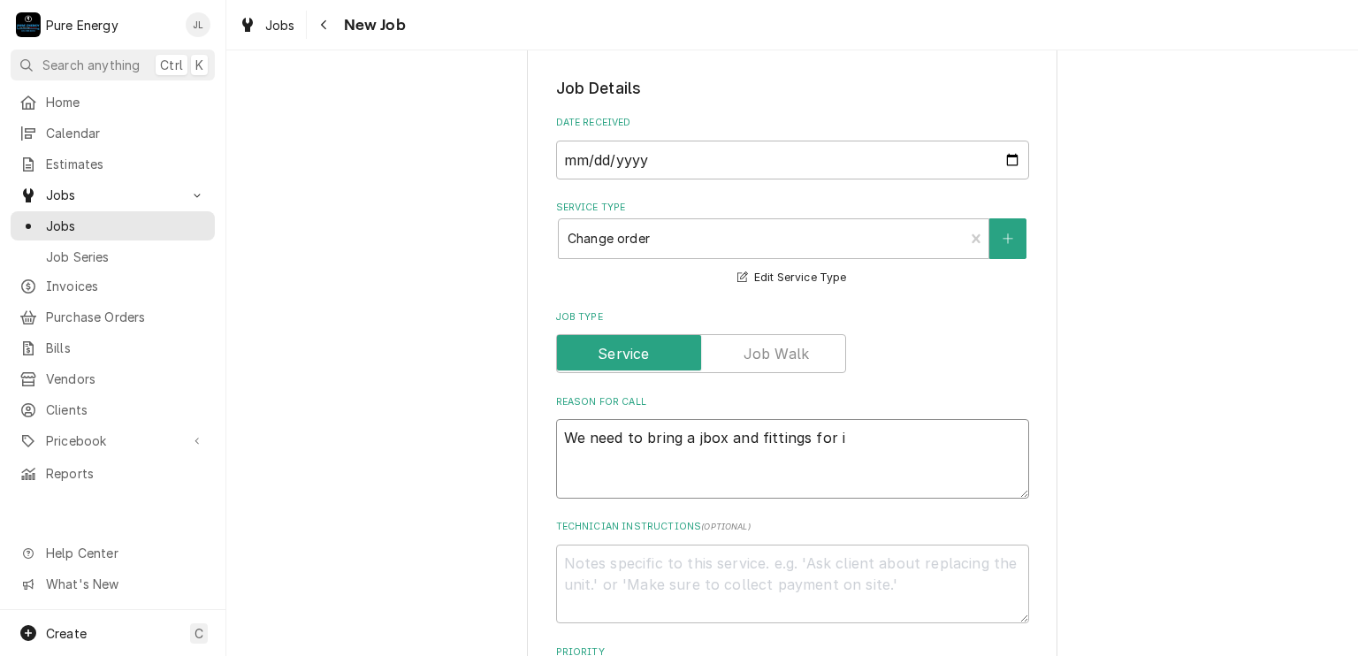
type textarea "We need to bring a jbox and fittings for it"
type textarea "x"
type textarea "We need to bring a jbox and fittings for it."
type textarea "x"
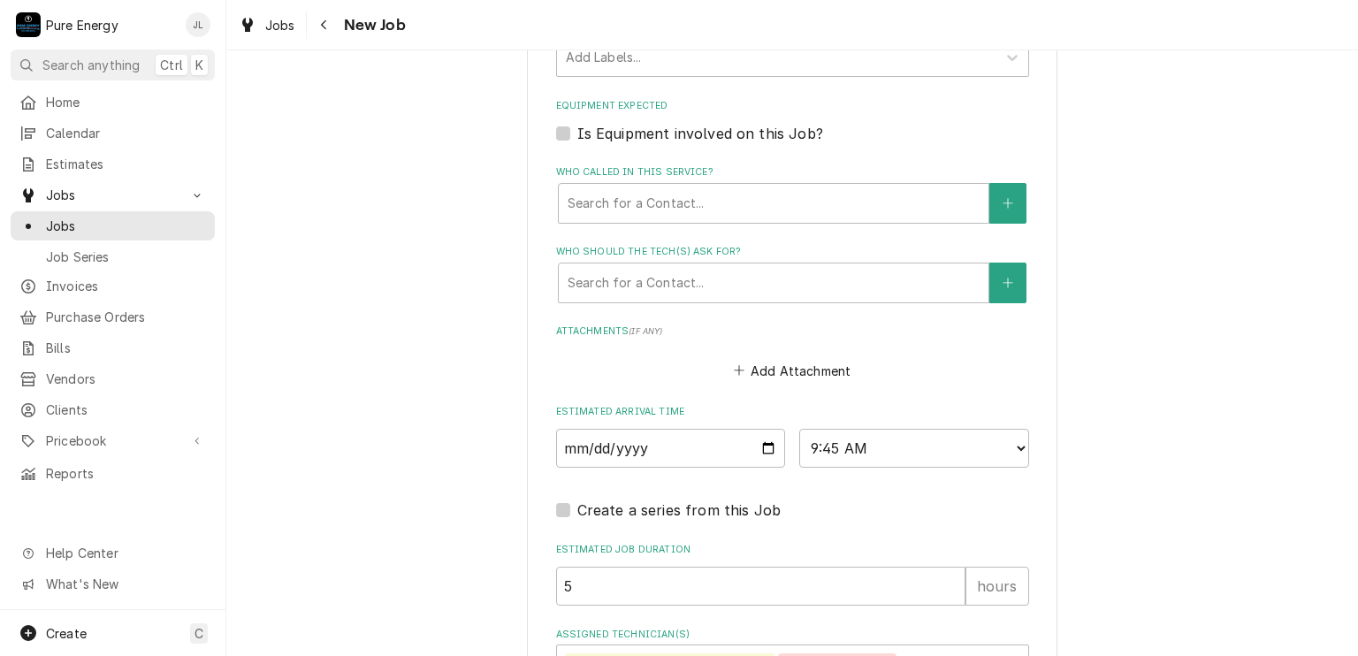
scroll to position [1229, 0]
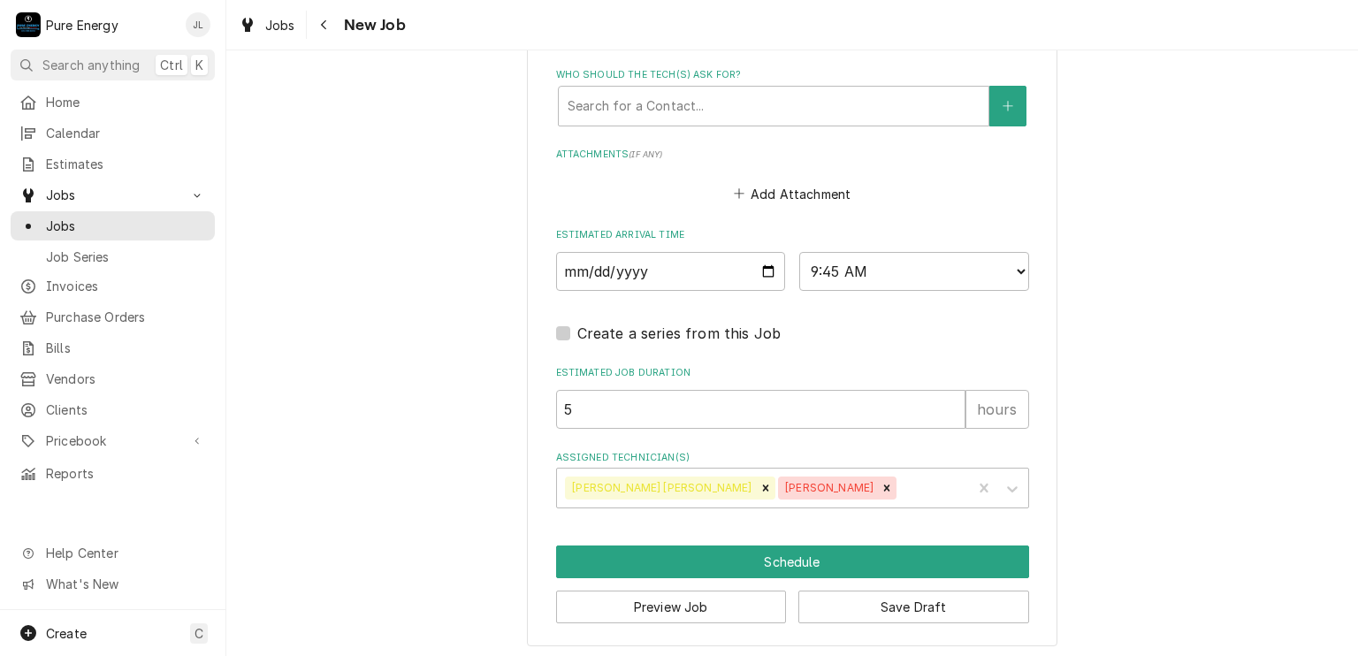
type textarea "We need to bring a jbox and fittings for it."
click at [917, 378] on div "Estimated Job Duration 5 hours" at bounding box center [792, 397] width 473 height 63
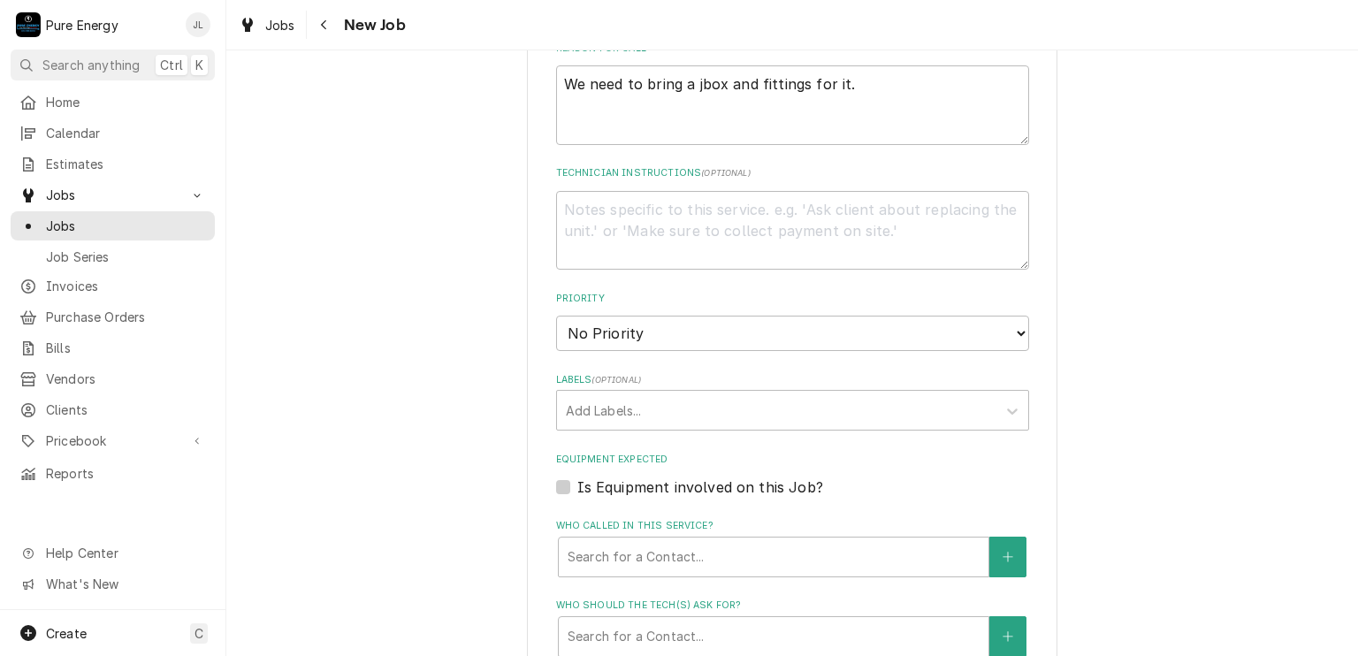
scroll to position [522, 0]
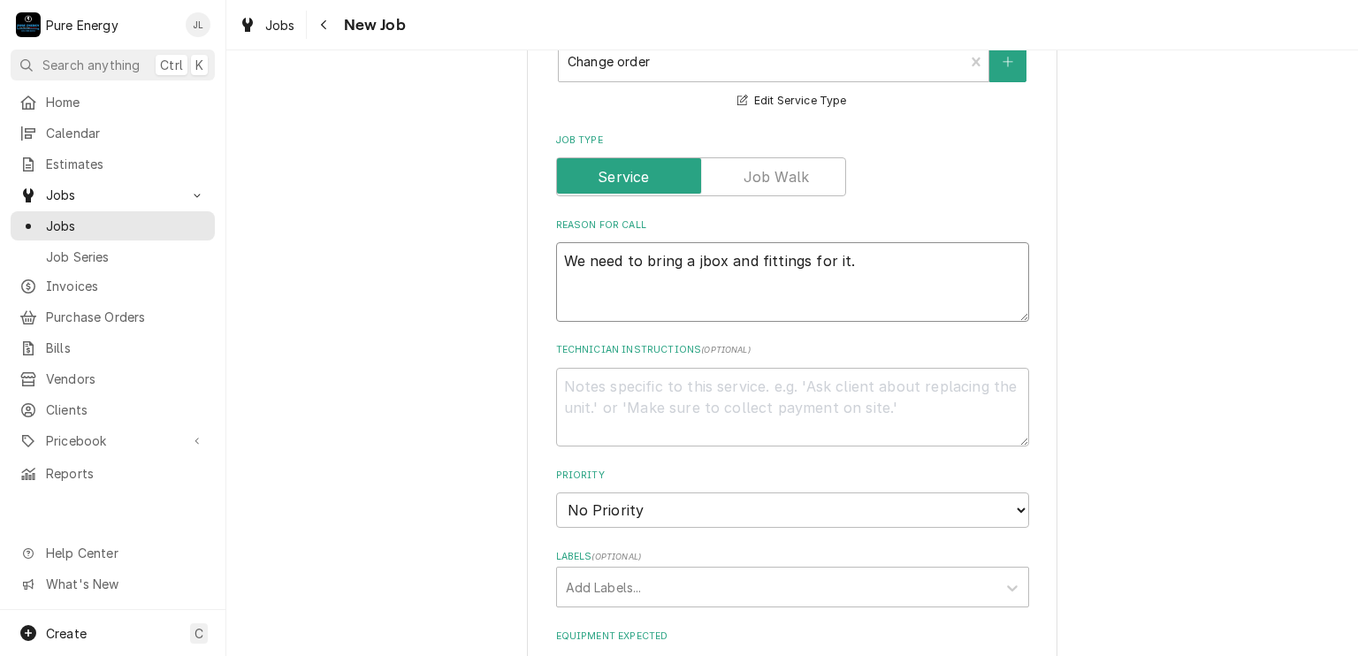
click at [556, 255] on textarea "We need to bring a jbox and fittings for it." at bounding box center [792, 282] width 473 height 80
type textarea "x"
type textarea "YWe need to bring a jbox and fittings for it."
type textarea "x"
type textarea "YoWe need to bring a jbox and fittings for it."
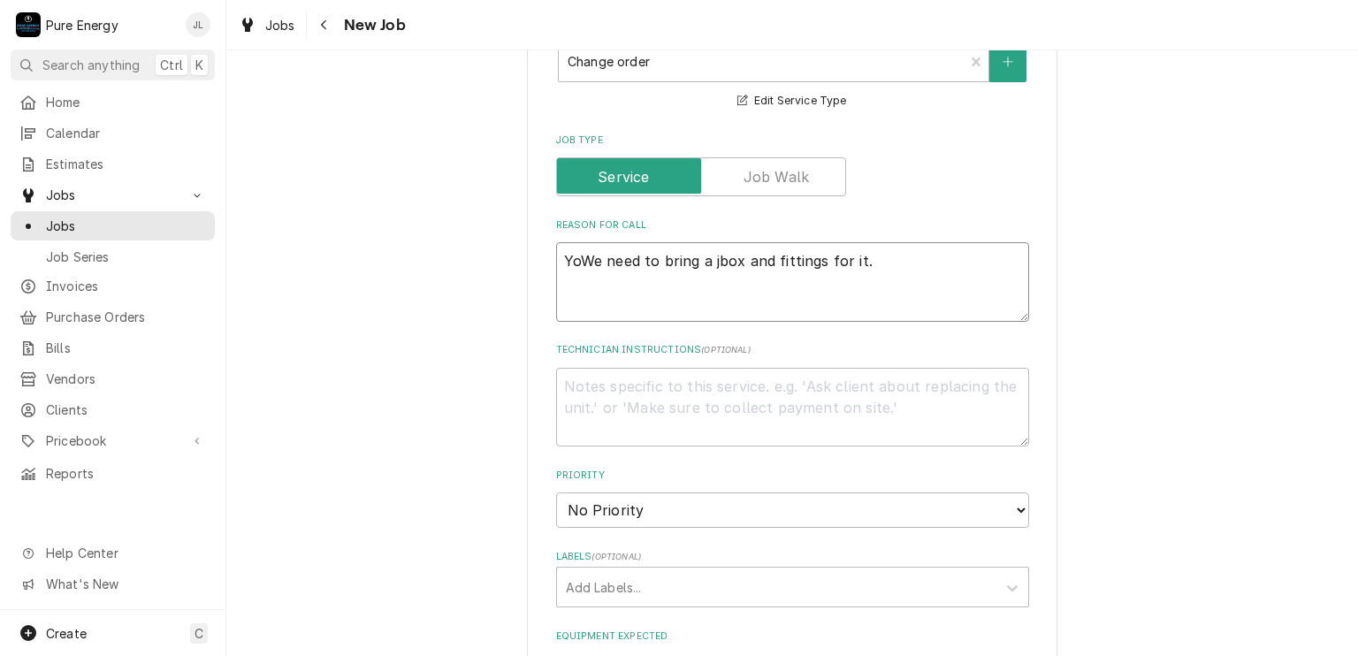
type textarea "x"
type textarea "YouWe need to bring a jbox and fittings for it."
type textarea "x"
type textarea "You We need to bring a jbox and fittings for it."
type textarea "x"
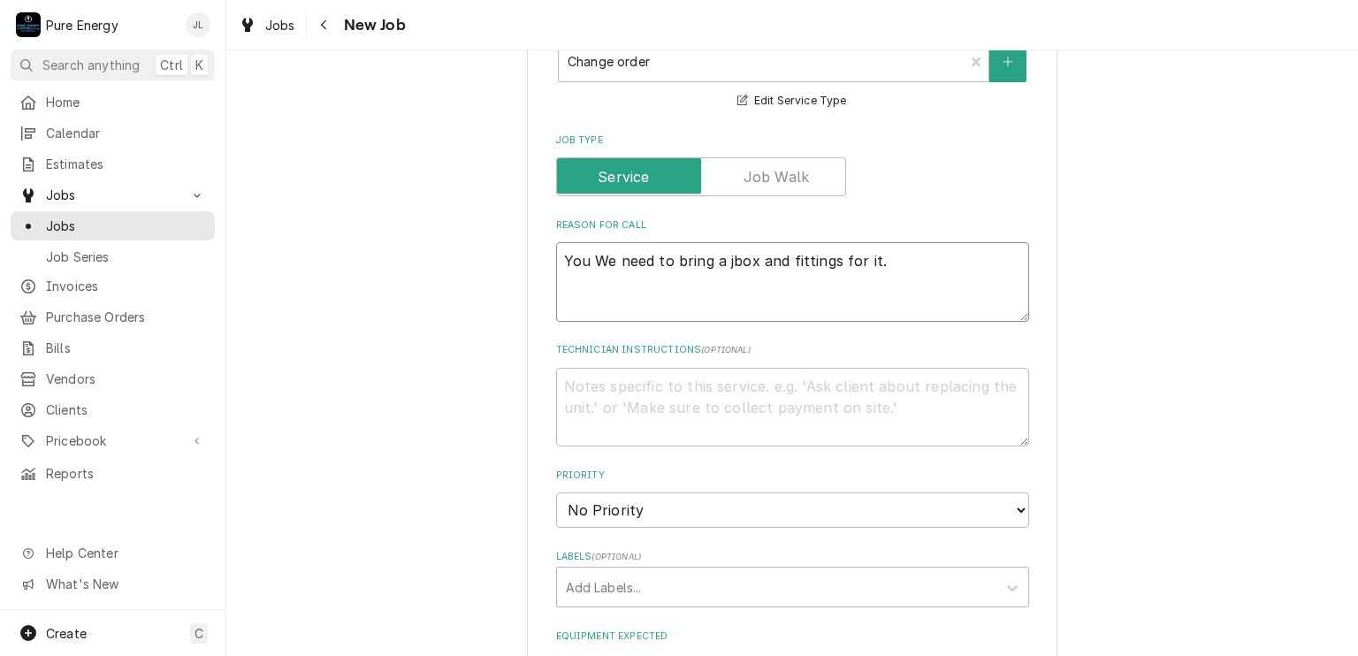
type textarea "You aWe need to bring a jbox and fittings for it."
type textarea "x"
type textarea "You arWe need to bring a jbox and fittings for it."
type textarea "x"
type textarea "You areWe need to bring a jbox and fittings for it."
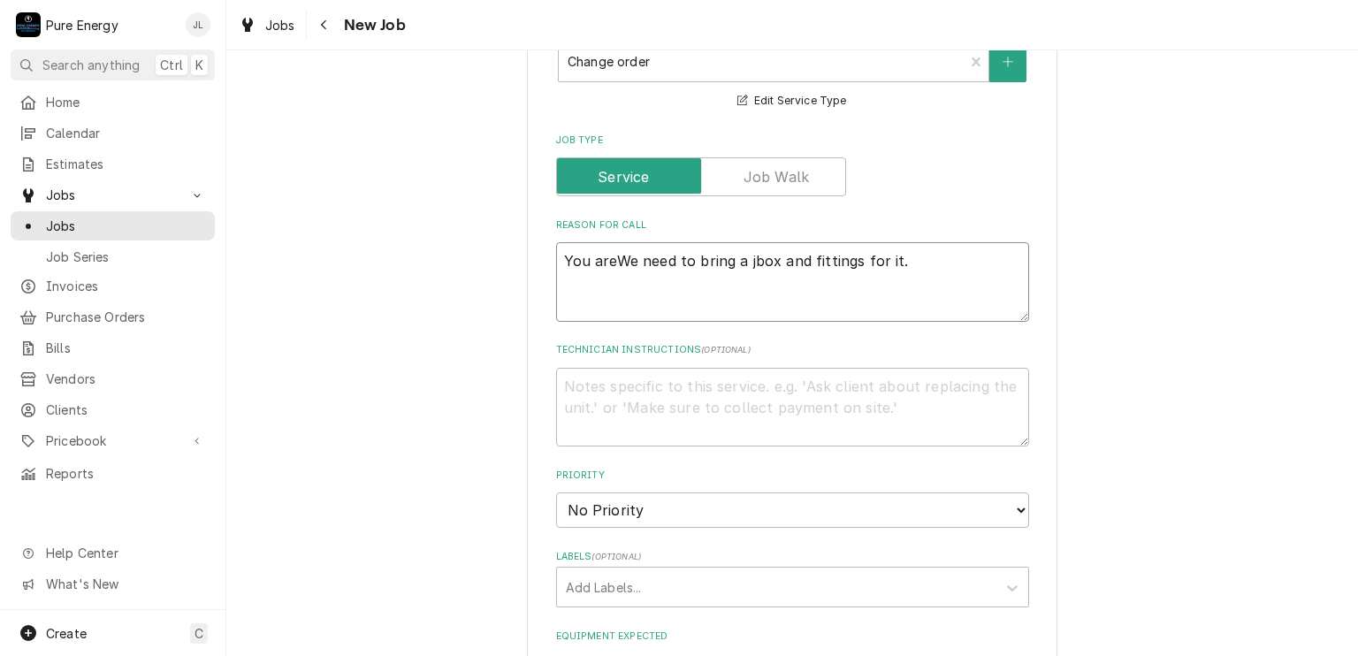
type textarea "x"
type textarea "You are We need to bring a jbox and fittings for it."
type textarea "x"
type textarea "You are oWe need to bring a jbox and fittings for it."
type textarea "x"
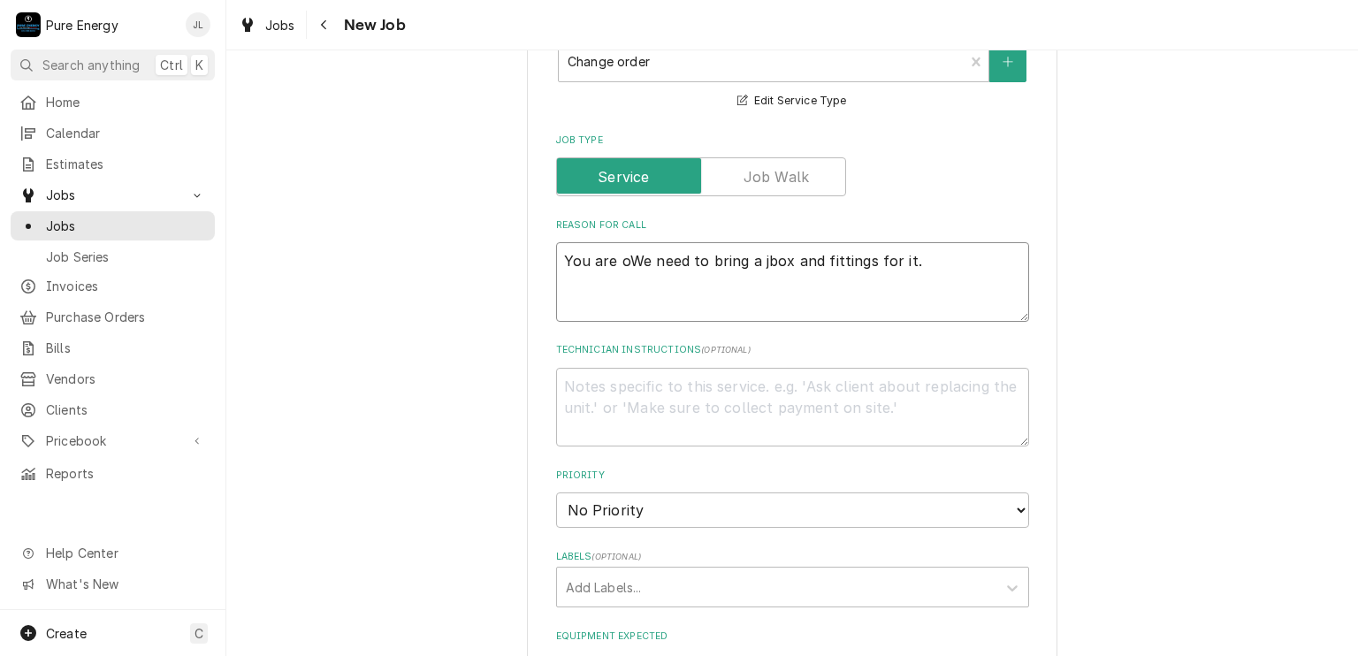
type textarea "You are onWe need to bring a jbox and fittings for it."
type textarea "x"
type textarea "You are on We need to bring a jbox and fittings for it."
type textarea "x"
type textarea "You are on VWe need to bring a jbox and fittings for it."
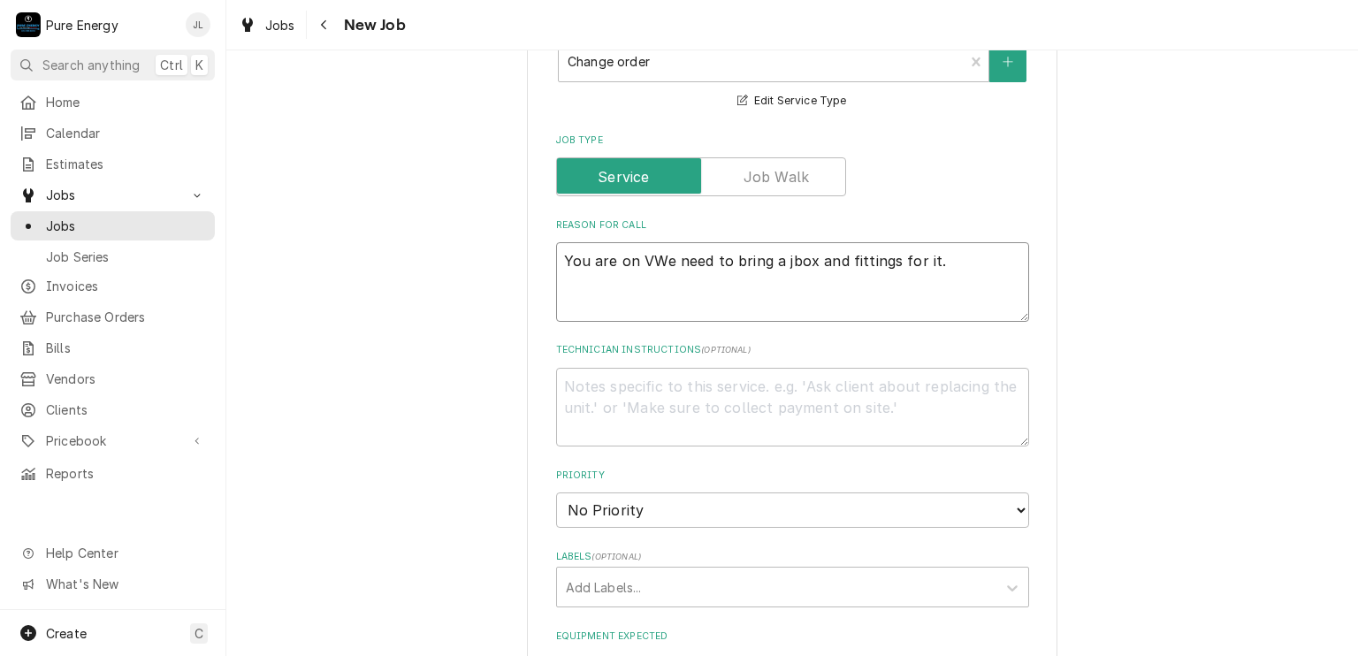
type textarea "x"
type textarea "You are on VaWe need to bring a jbox and fittings for it."
type textarea "x"
type textarea "You are on Van We need to bring a jbox and fittings for it."
type textarea "x"
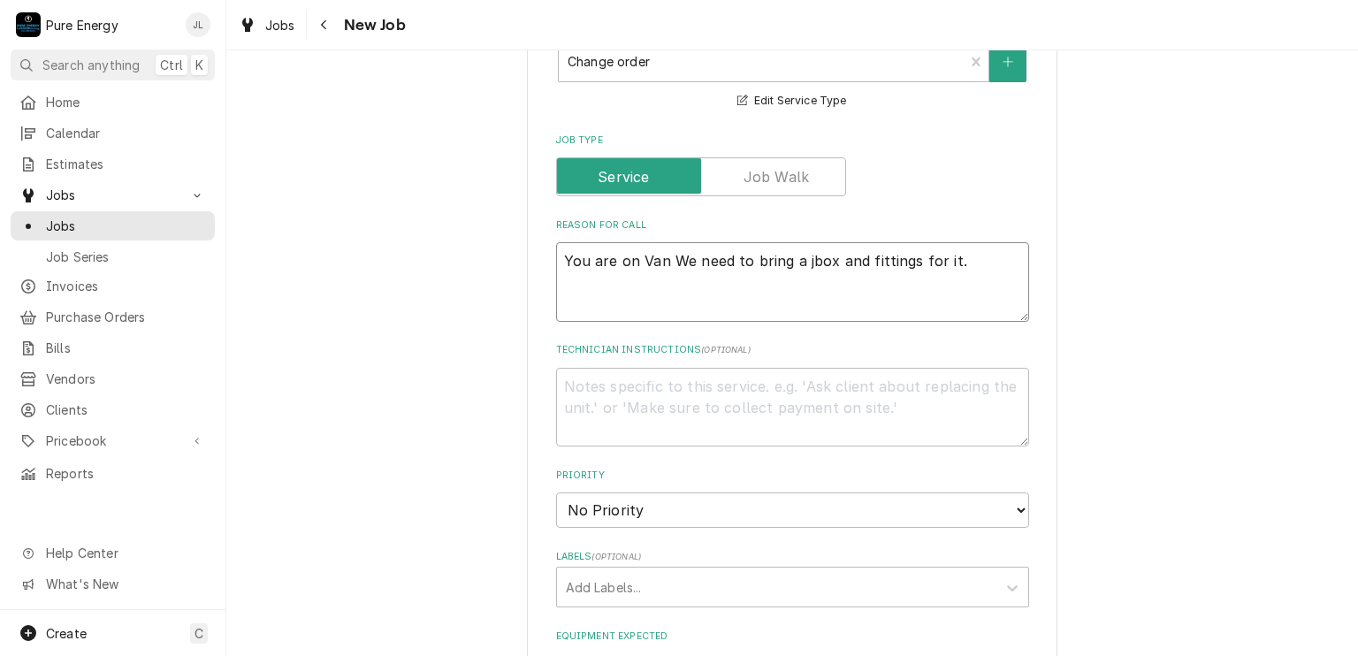
type textarea "You are on Van 1We need to bring a jbox and fittings for it."
type textarea "x"
type textarea "You are on Van 1 We need to bring a jbox and fittings for it."
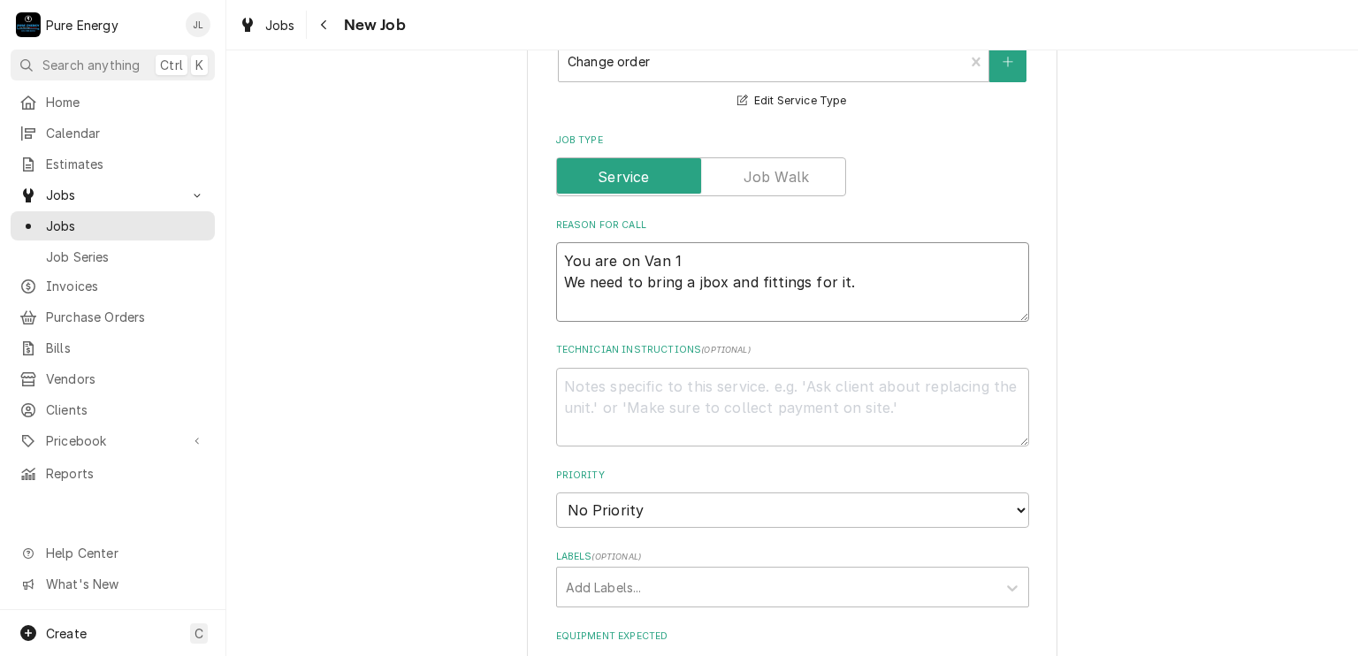
type textarea "x"
type textarea "You are on Van 1 We need to bring a jbox and fittings for it."
type textarea "x"
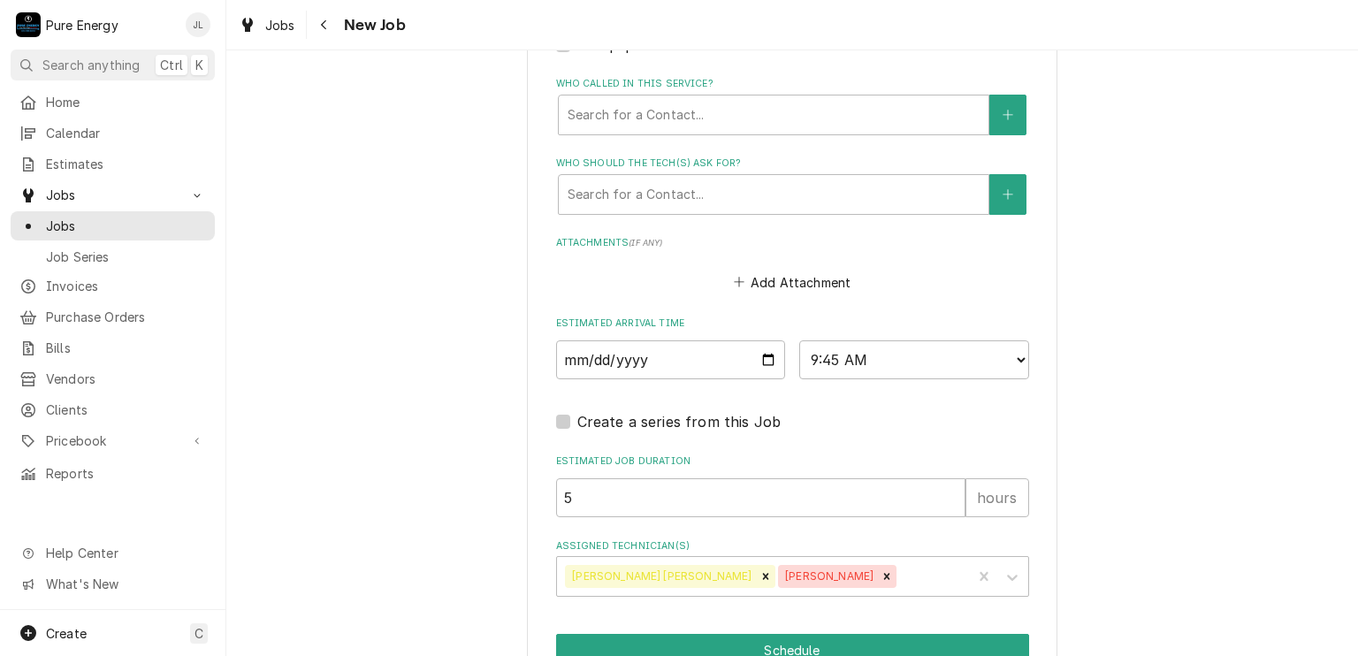
scroll to position [1229, 0]
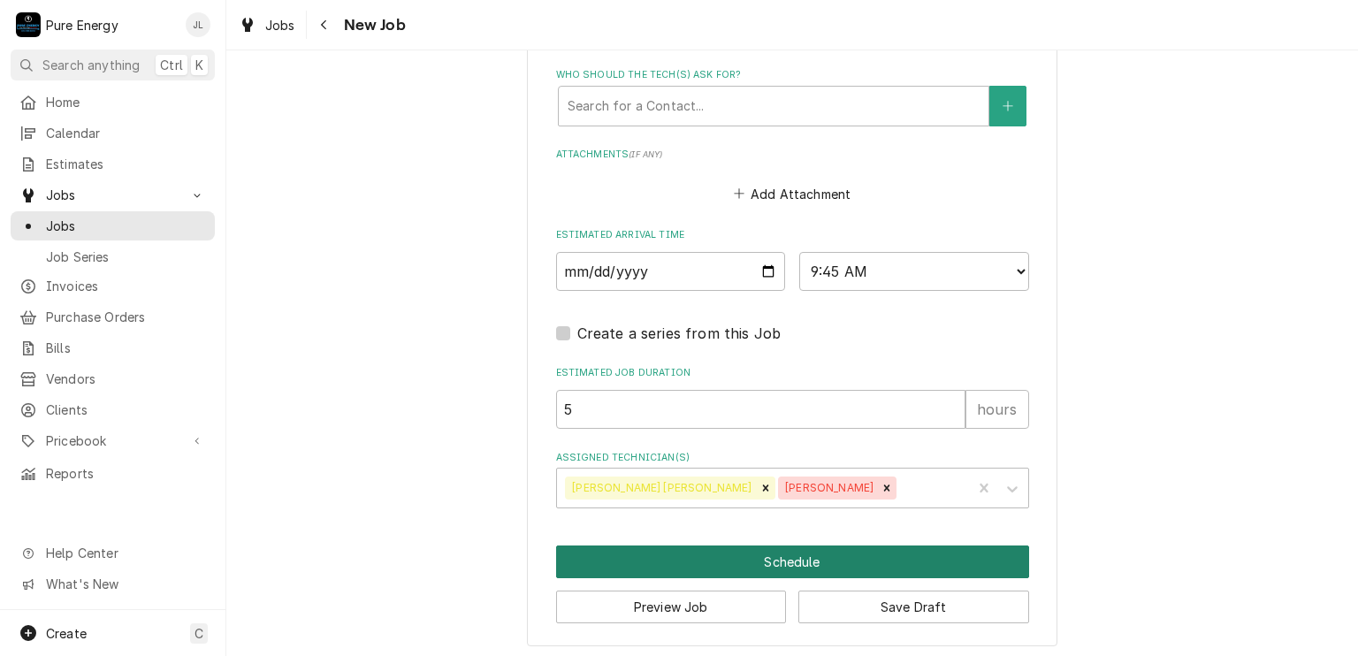
type textarea "You are on Van 1 We need to bring a jbox and fittings for it."
click at [845, 555] on button "Schedule" at bounding box center [792, 561] width 473 height 33
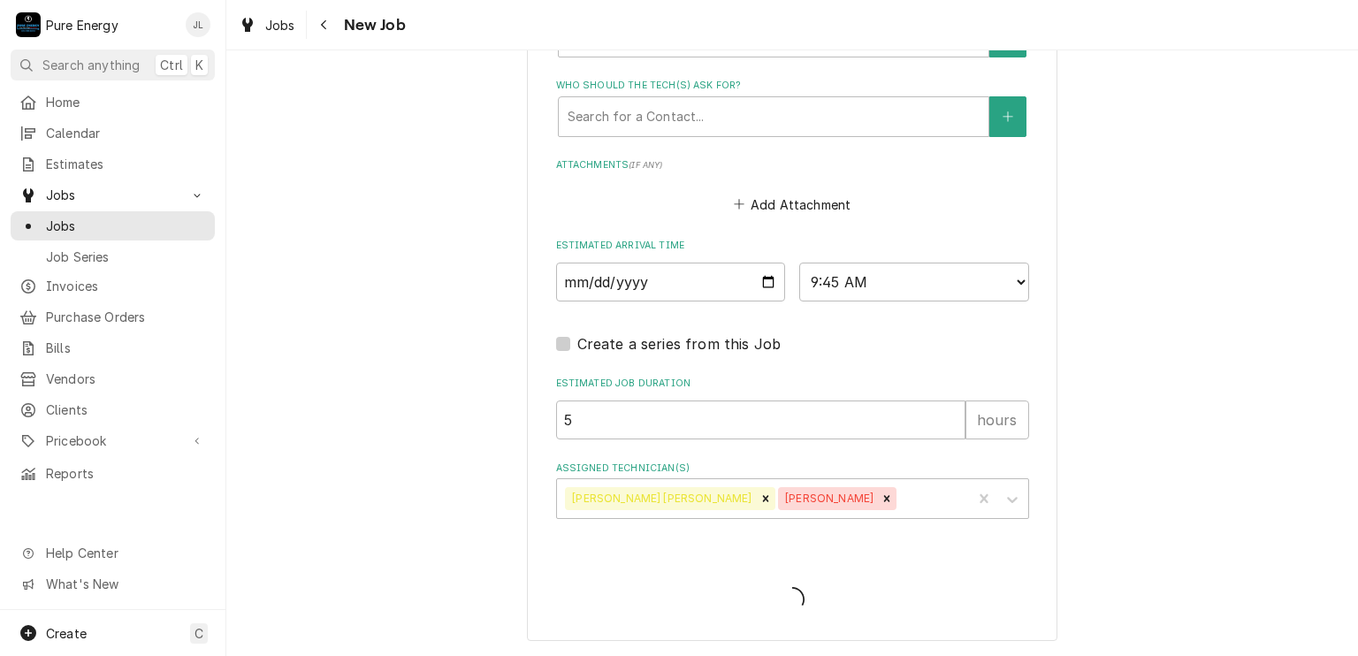
scroll to position [1214, 0]
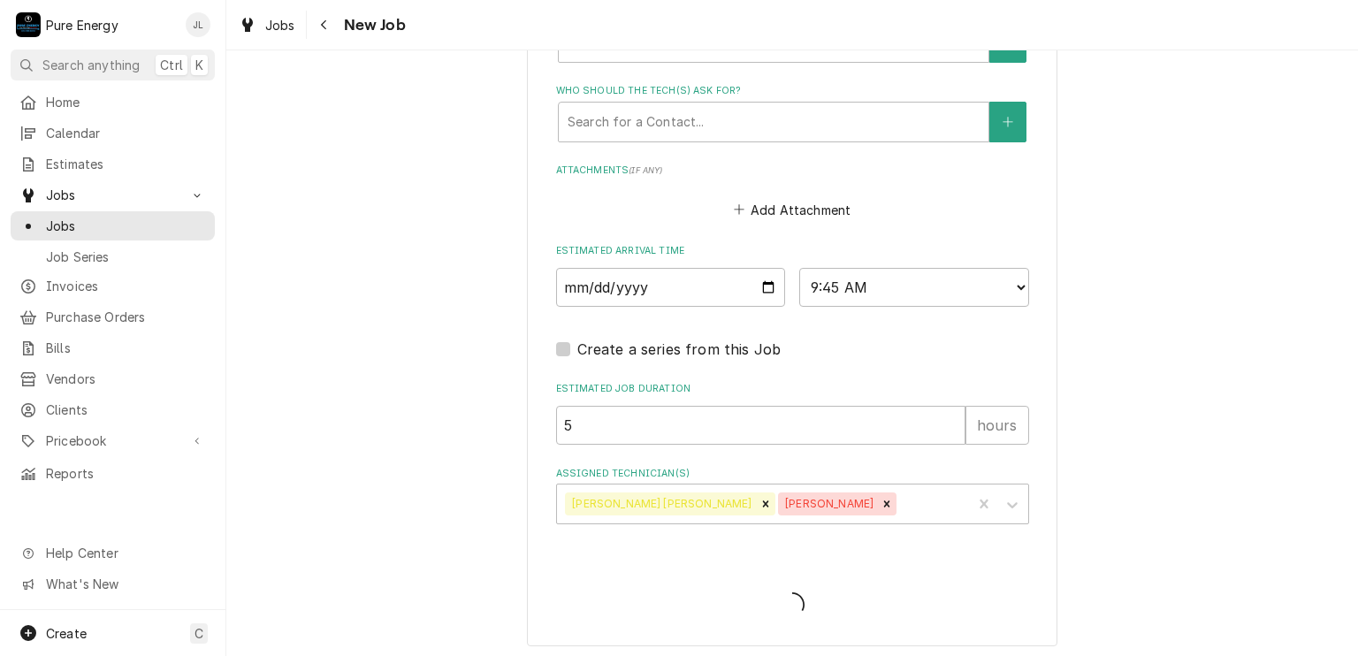
type textarea "x"
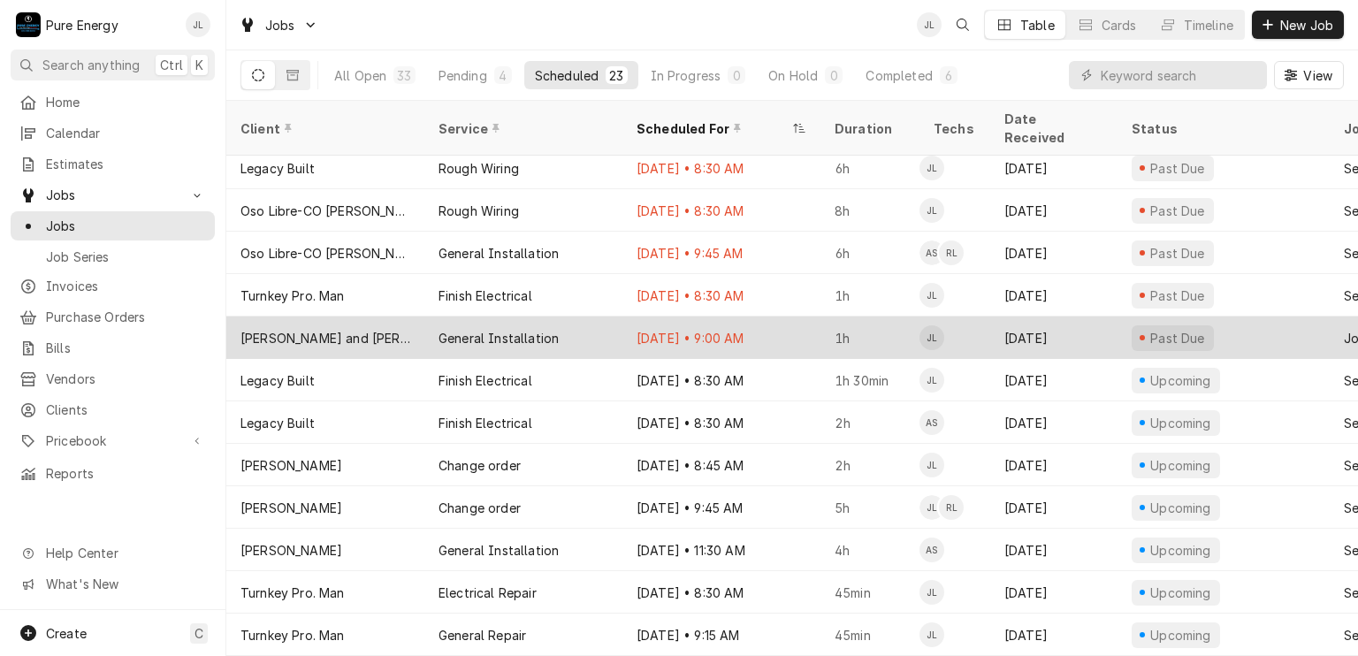
scroll to position [25, 0]
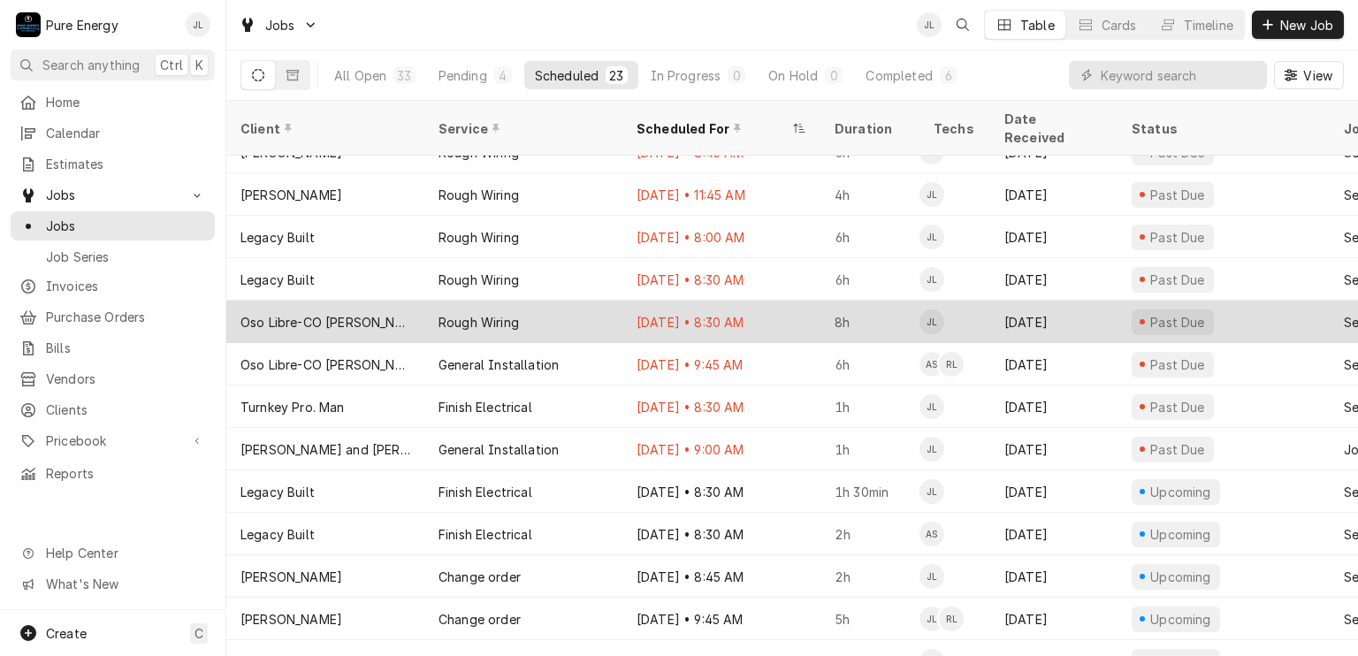
click at [780, 301] on div "[DATE] • 8:30 AM" at bounding box center [721, 322] width 198 height 42
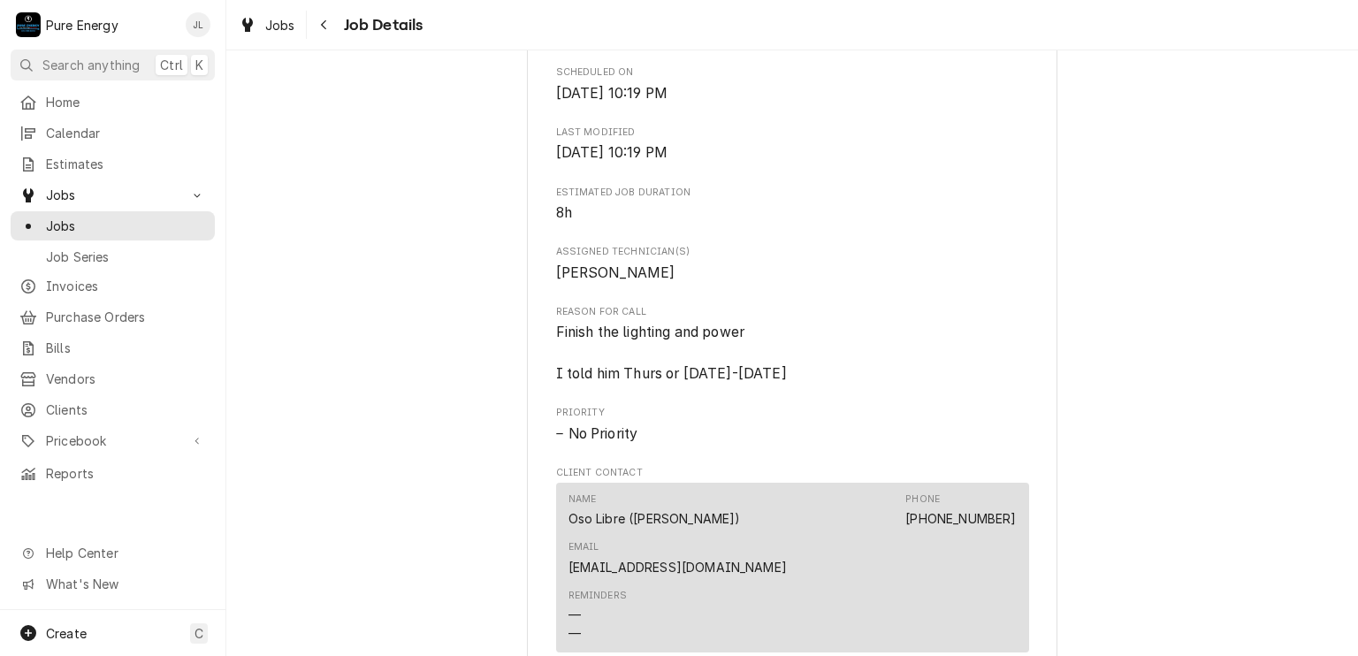
scroll to position [972, 0]
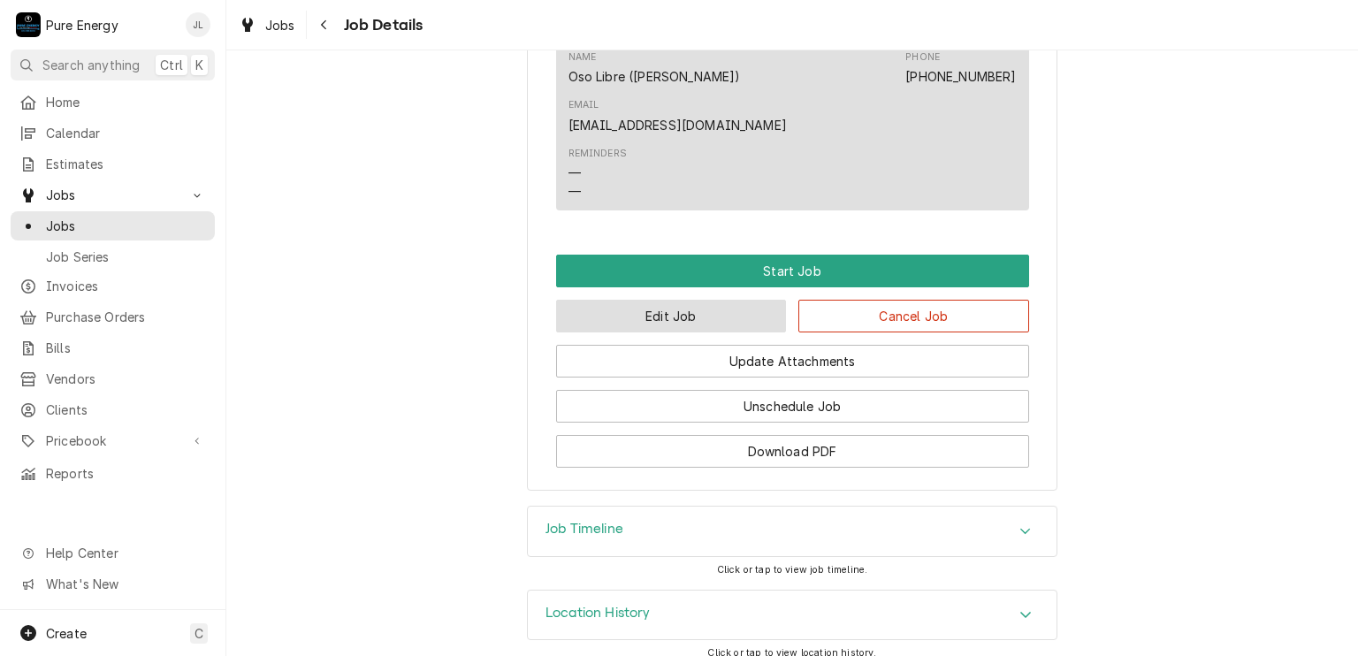
click at [733, 332] on button "Edit Job" at bounding box center [671, 316] width 231 height 33
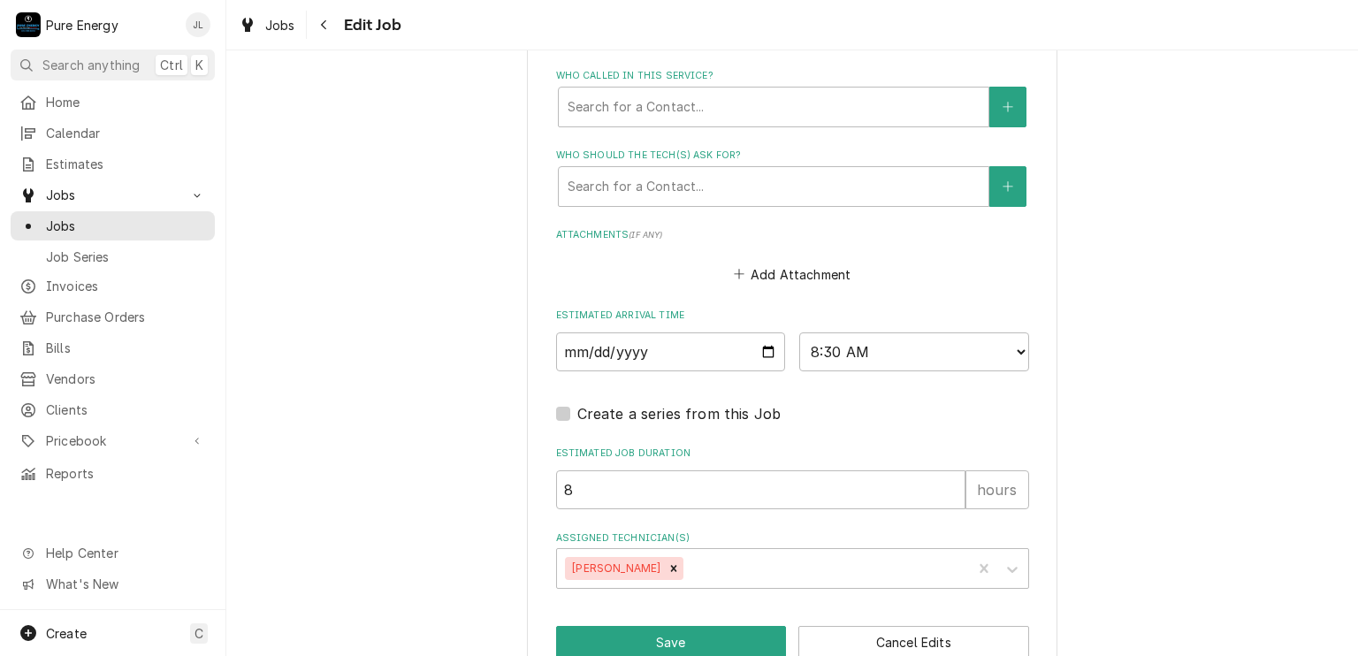
scroll to position [1184, 0]
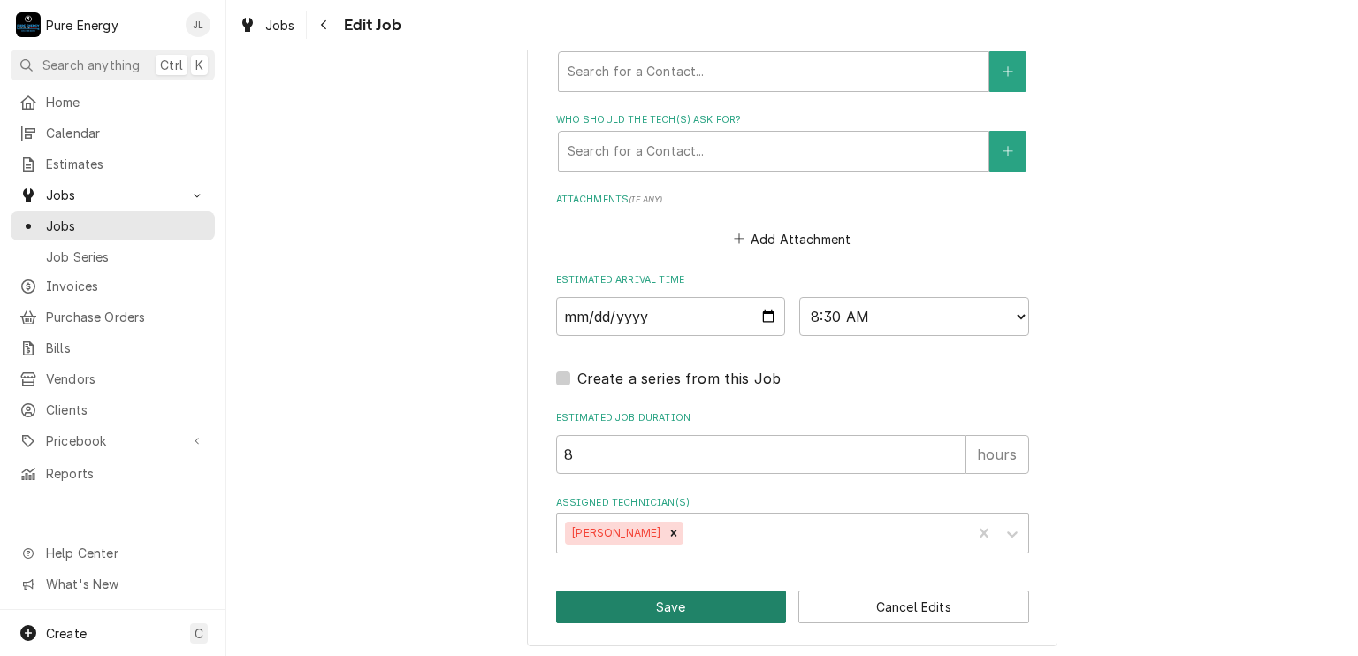
click at [731, 607] on button "Save" at bounding box center [671, 606] width 231 height 33
type textarea "x"
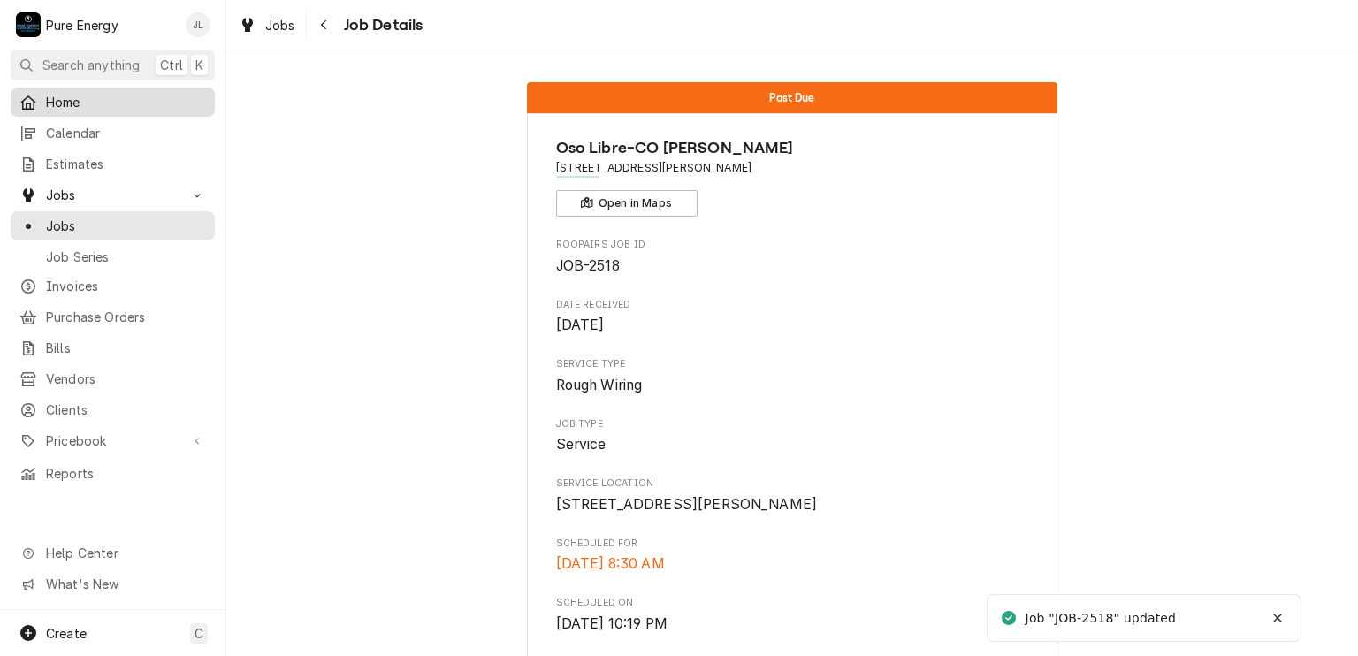
click at [88, 94] on span "Home" at bounding box center [126, 102] width 160 height 19
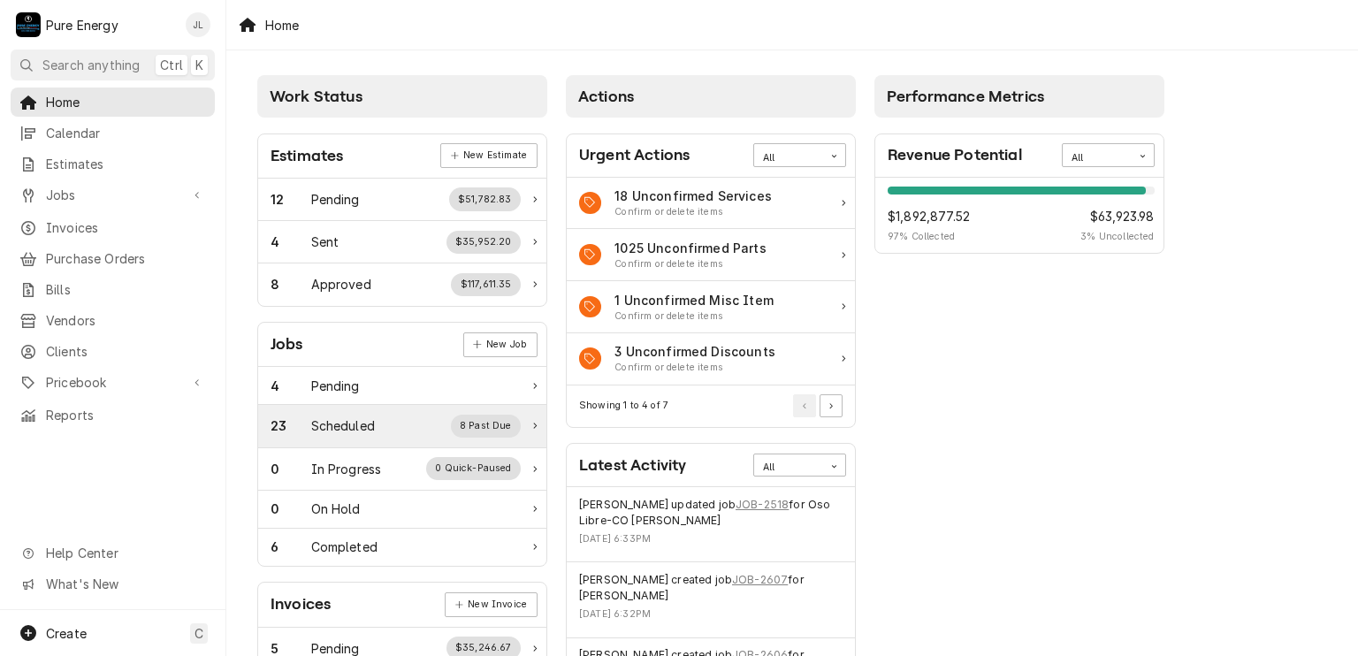
click at [354, 416] on div "Scheduled" at bounding box center [343, 425] width 64 height 19
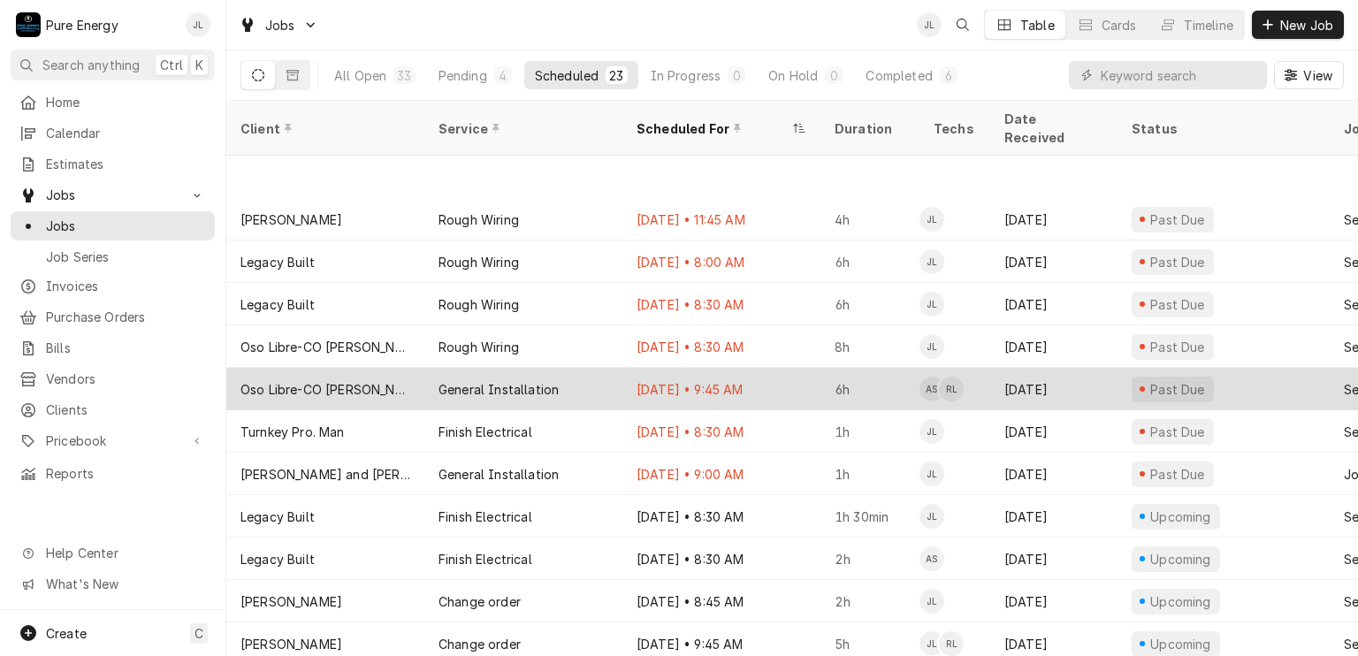
scroll to position [88, 0]
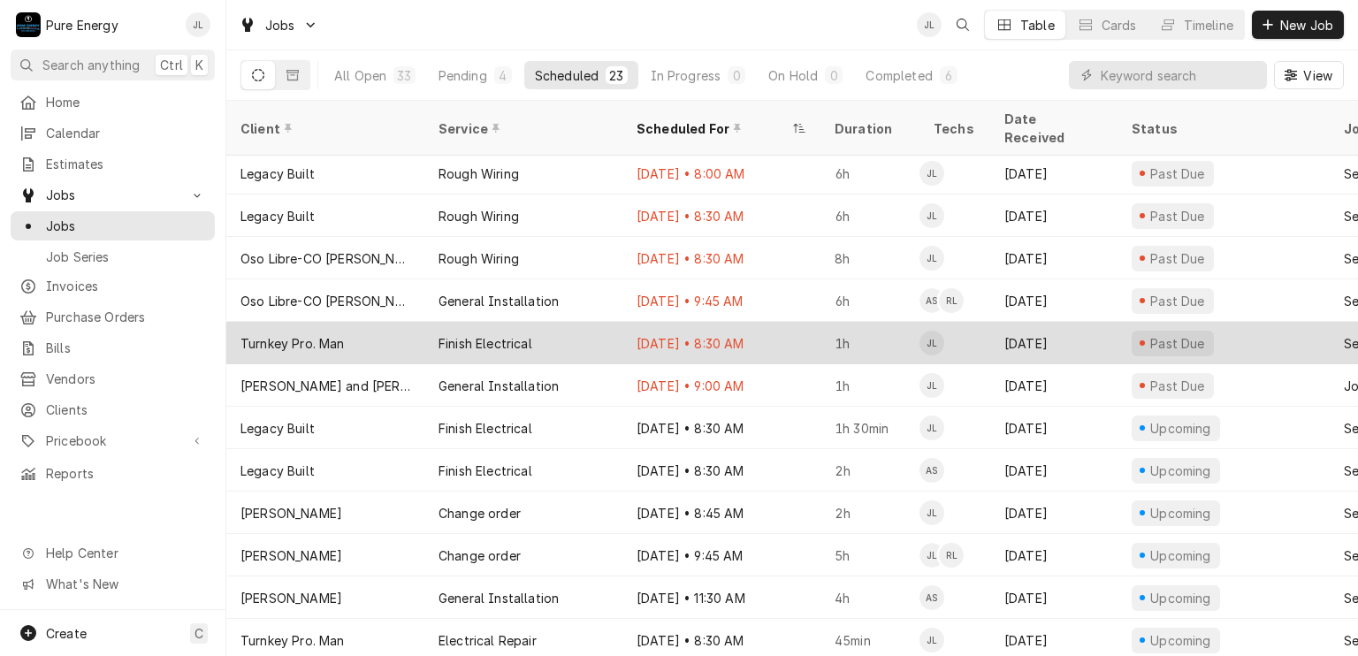
click at [793, 322] on div "[DATE] • 8:30 AM" at bounding box center [721, 343] width 198 height 42
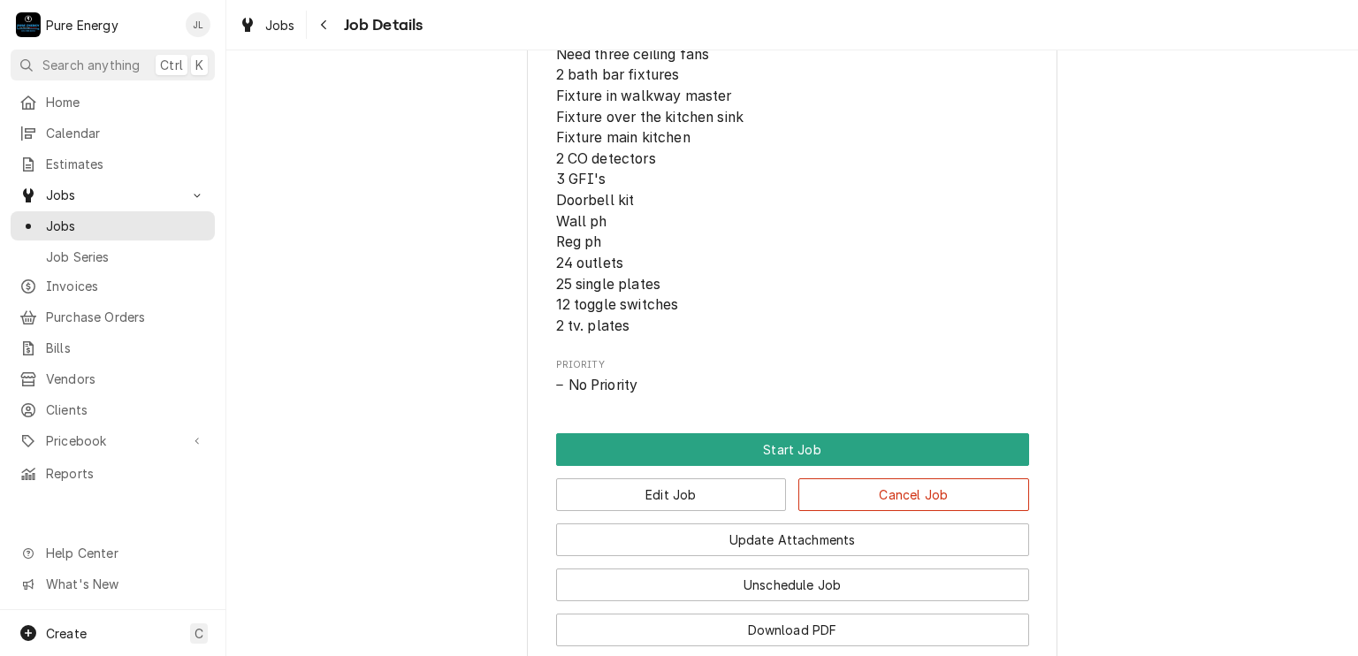
scroll to position [1061, 0]
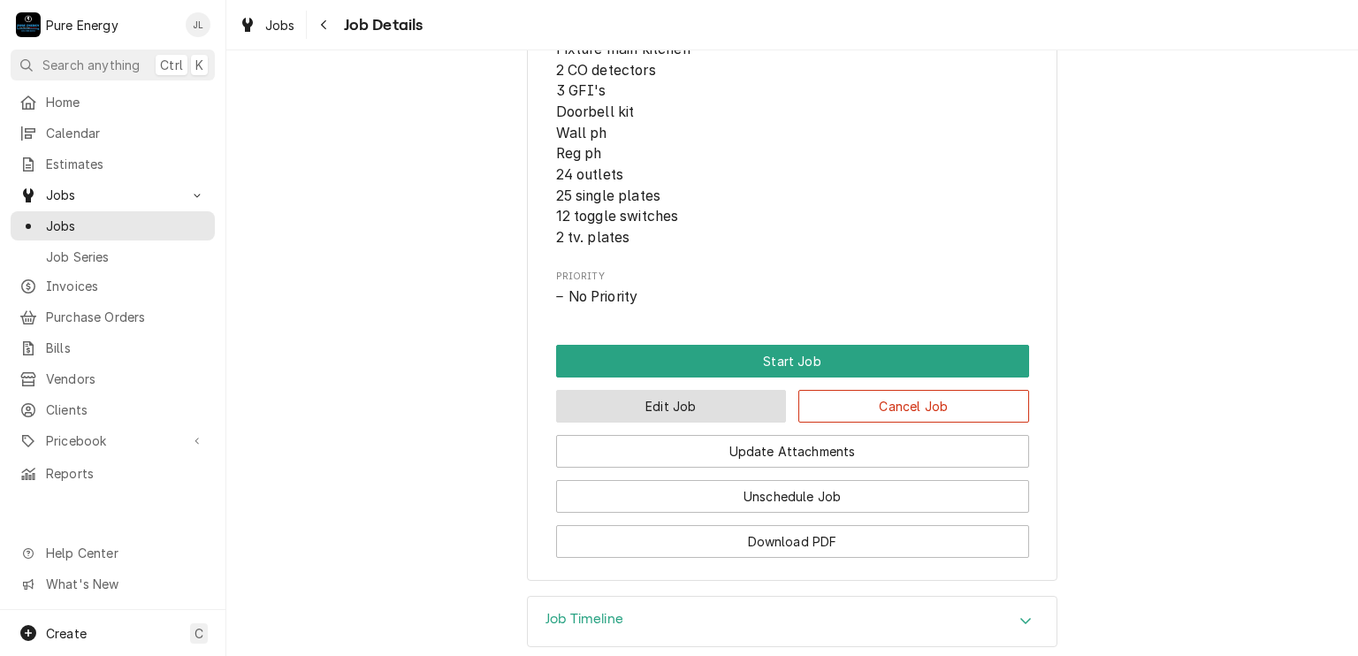
click at [729, 418] on button "Edit Job" at bounding box center [671, 406] width 231 height 33
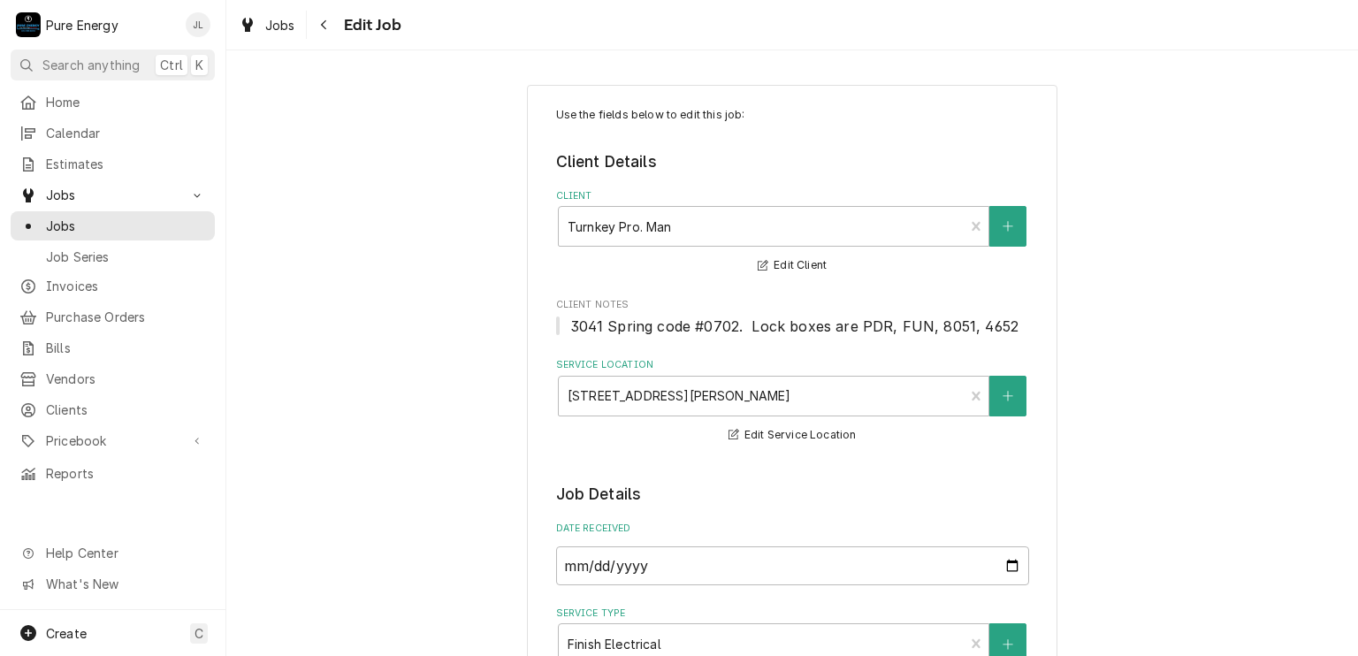
type textarea "x"
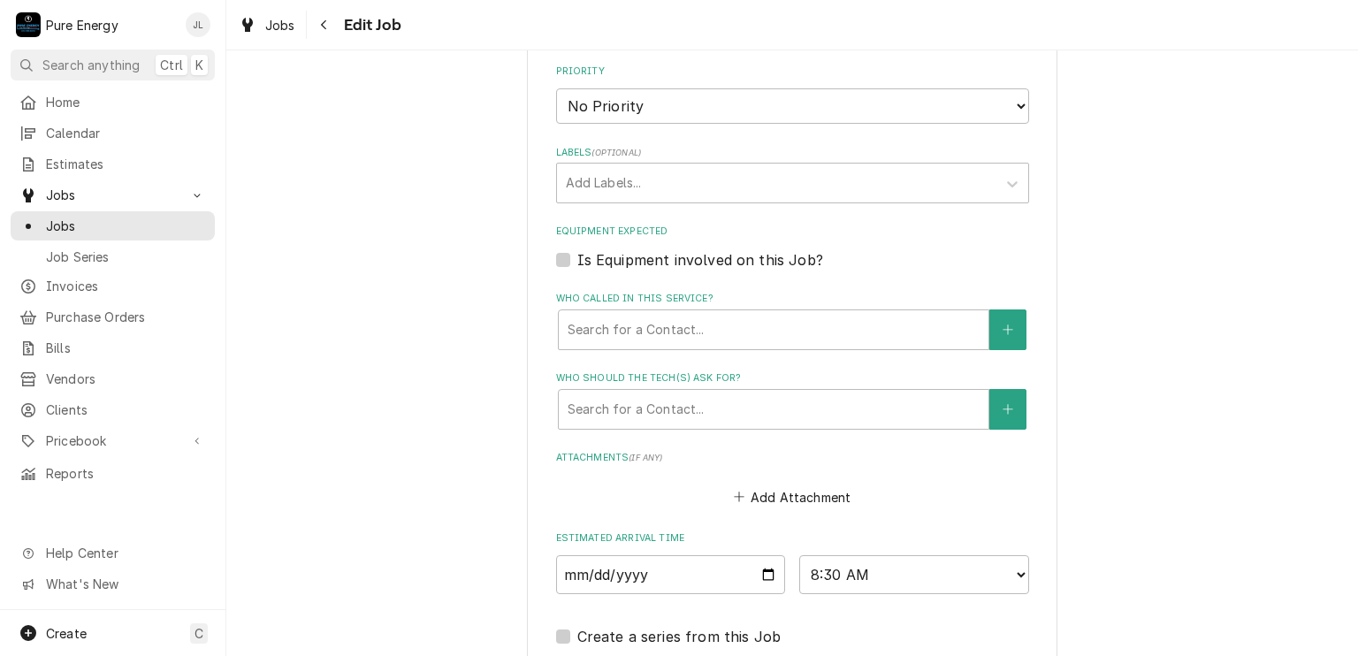
scroll to position [1503, 0]
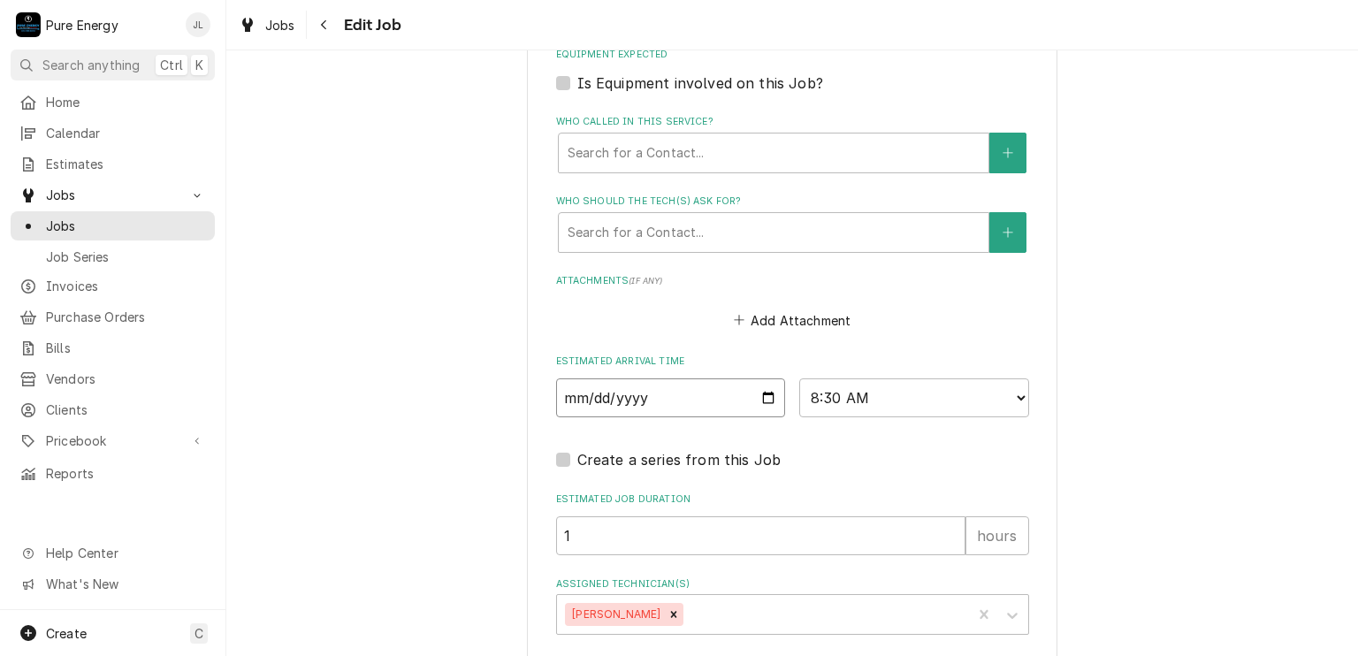
click at [766, 395] on input "[DATE]" at bounding box center [671, 397] width 230 height 39
type input "[DATE]"
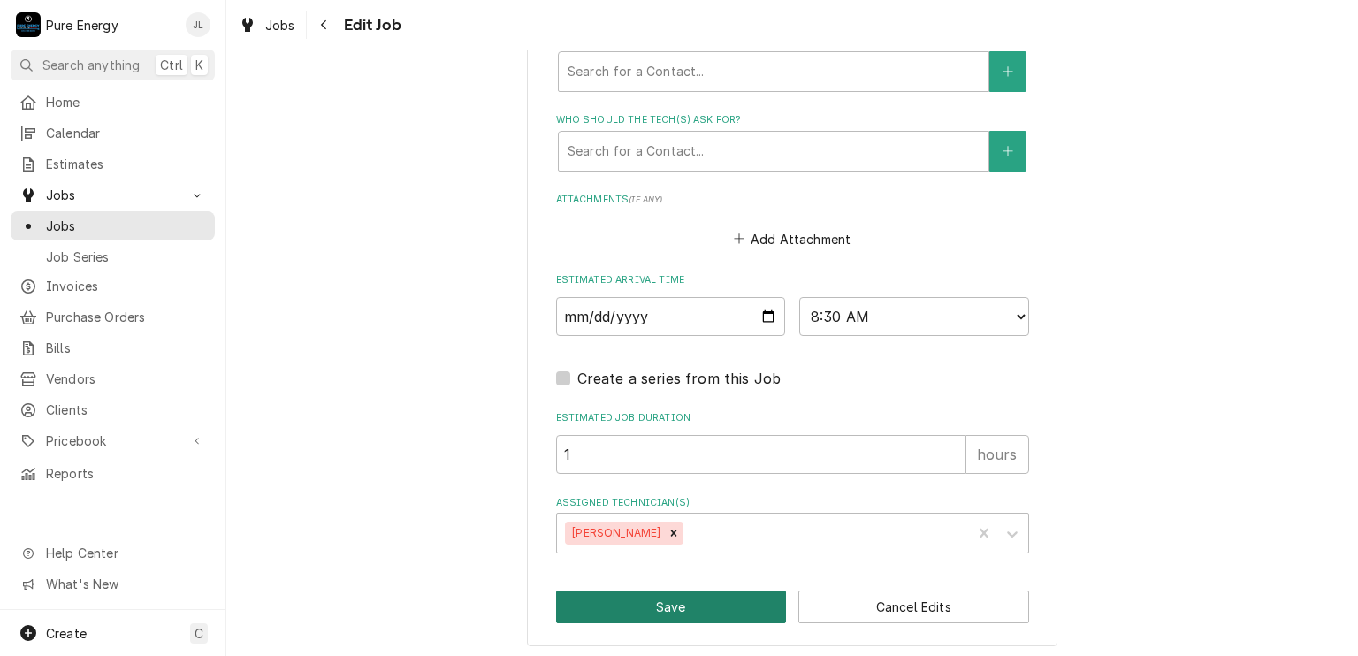
click at [709, 595] on button "Save" at bounding box center [671, 606] width 231 height 33
type textarea "x"
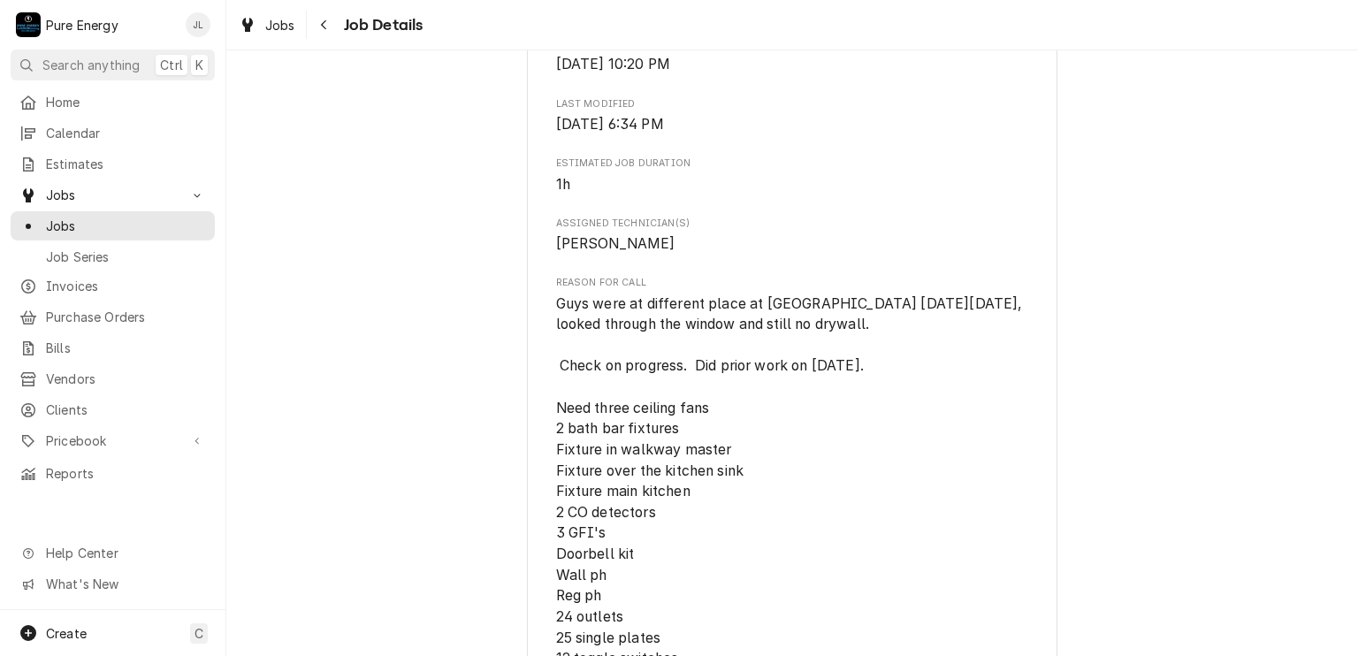
scroll to position [354, 0]
